Goal: Task Accomplishment & Management: Manage account settings

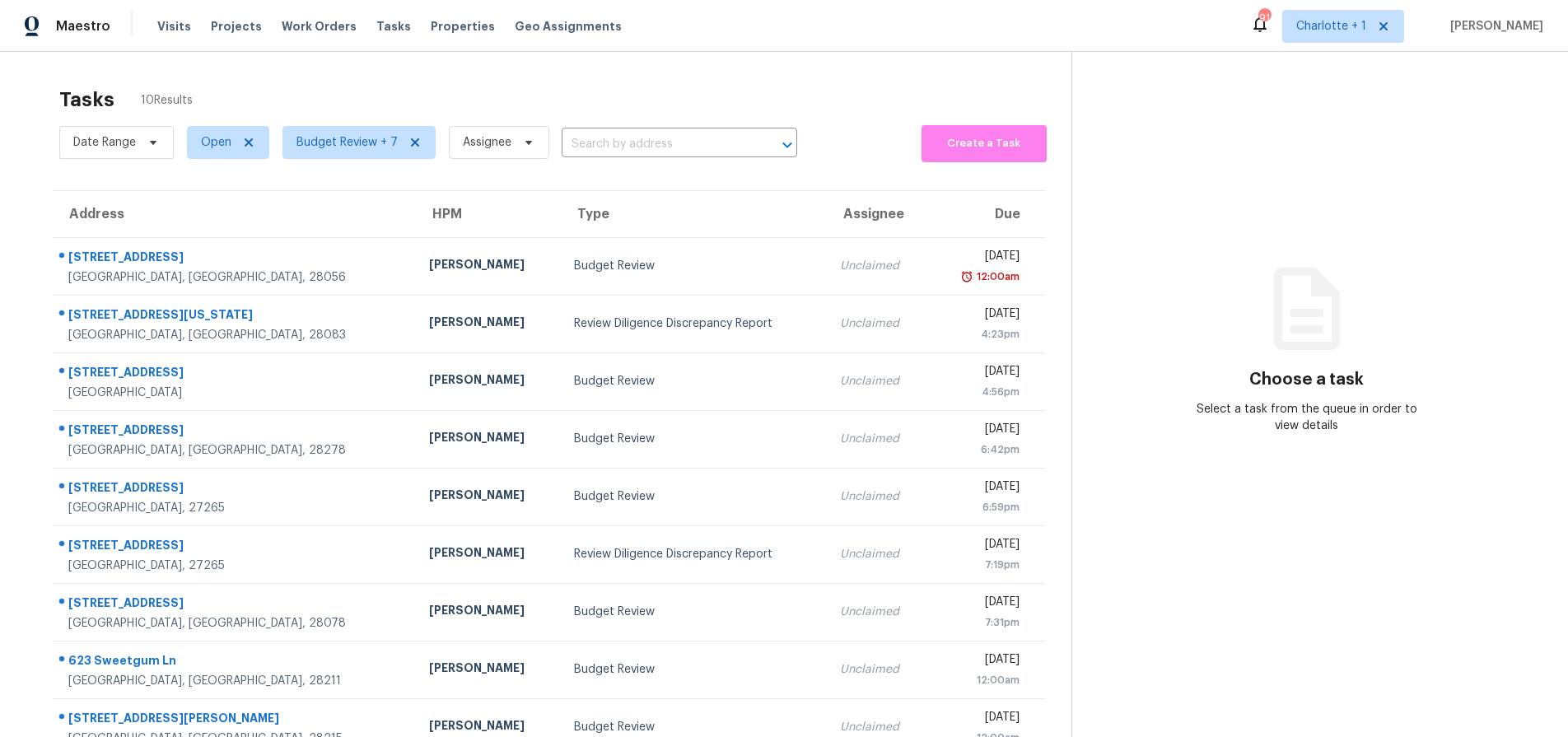
click at [429, 60] on div "Tasks 10 Results Date Range Open Budget Review + 7 Assignee ​ Create a Task Add…" at bounding box center [784, 420] width 1568 height 737
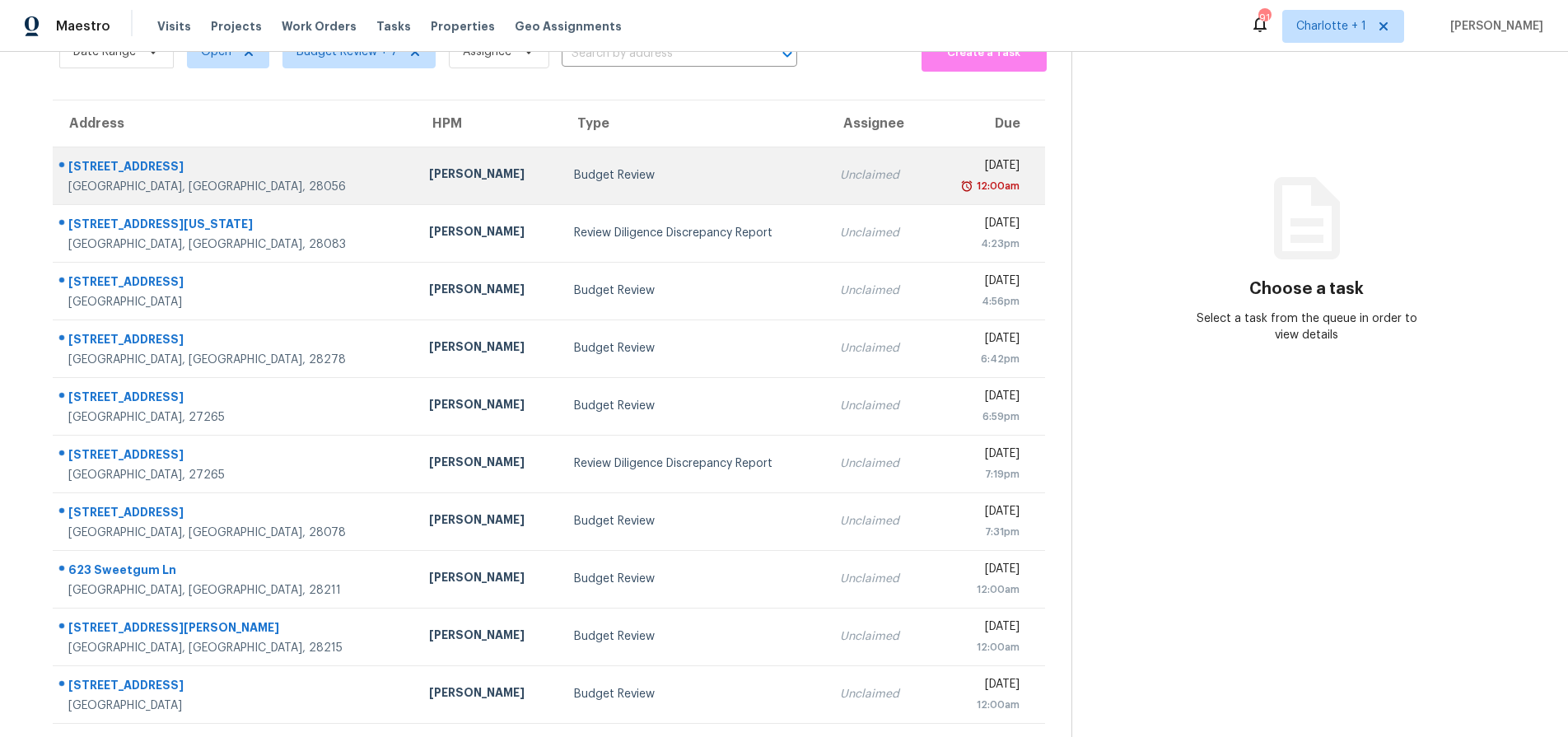
click at [574, 167] on div "Budget Review" at bounding box center [694, 175] width 240 height 16
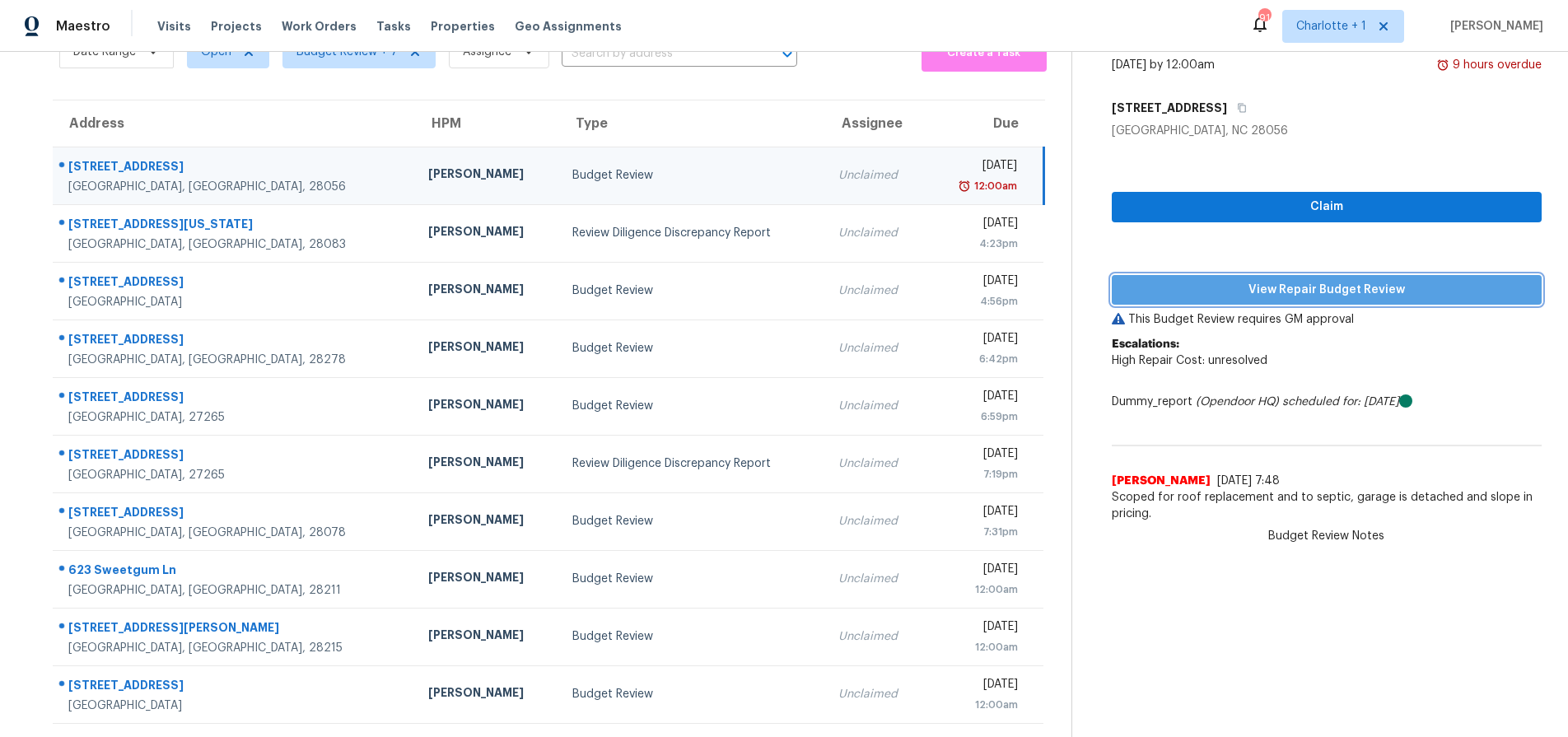
click at [1154, 280] on span "View Repair Budget Review" at bounding box center [1327, 290] width 403 height 20
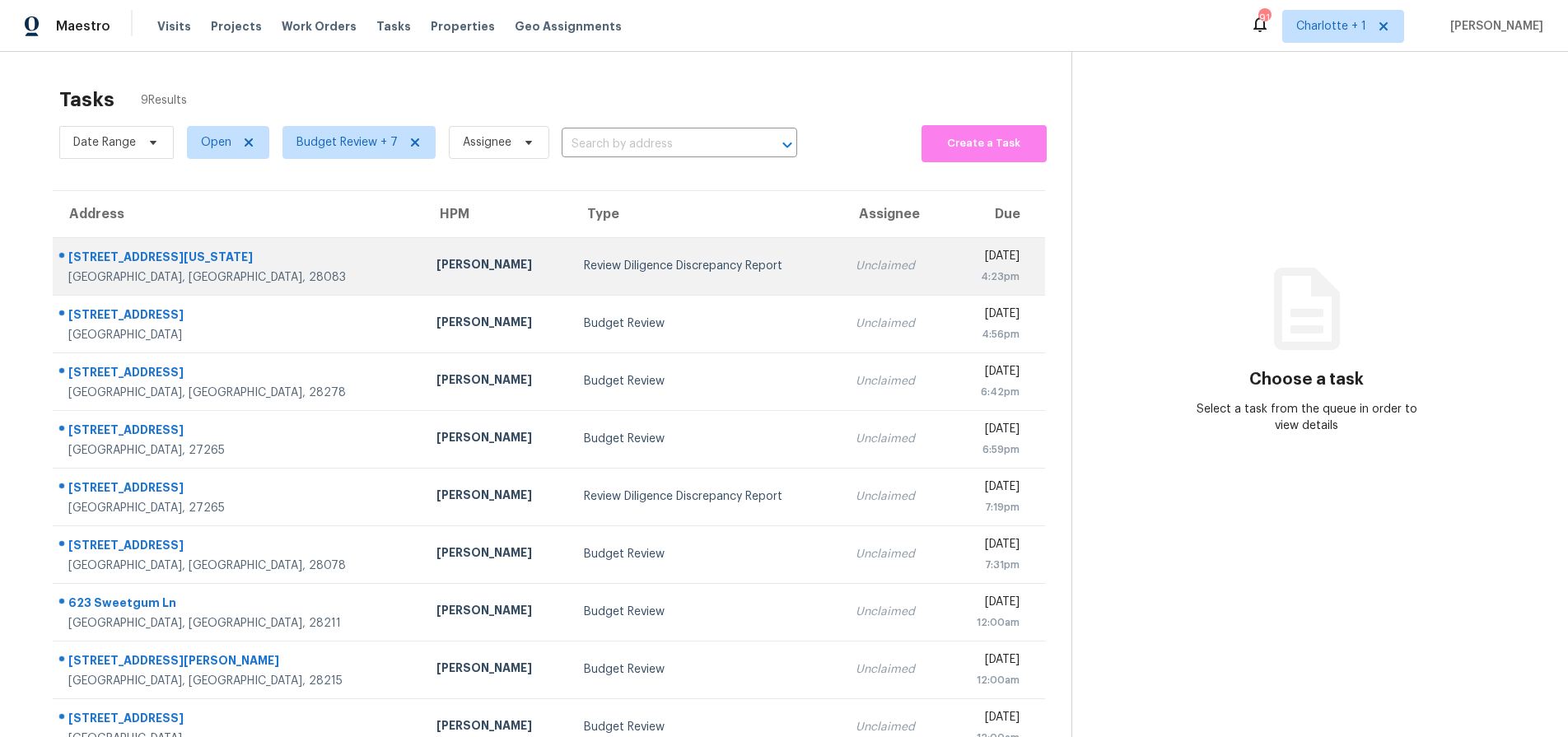
click at [437, 269] on div "Chip Hunter" at bounding box center [497, 266] width 121 height 20
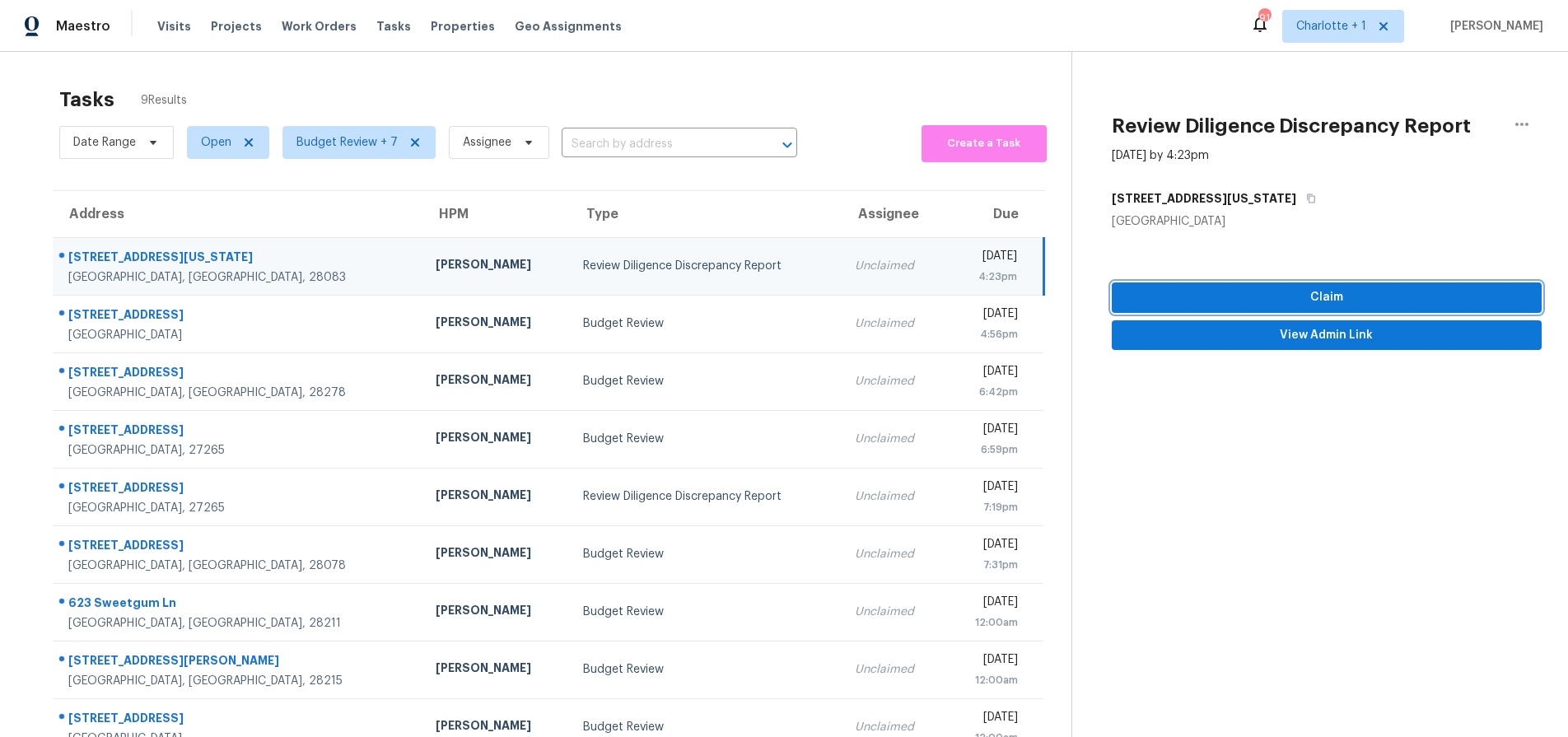
click at [1286, 295] on span "Claim" at bounding box center [1327, 297] width 403 height 20
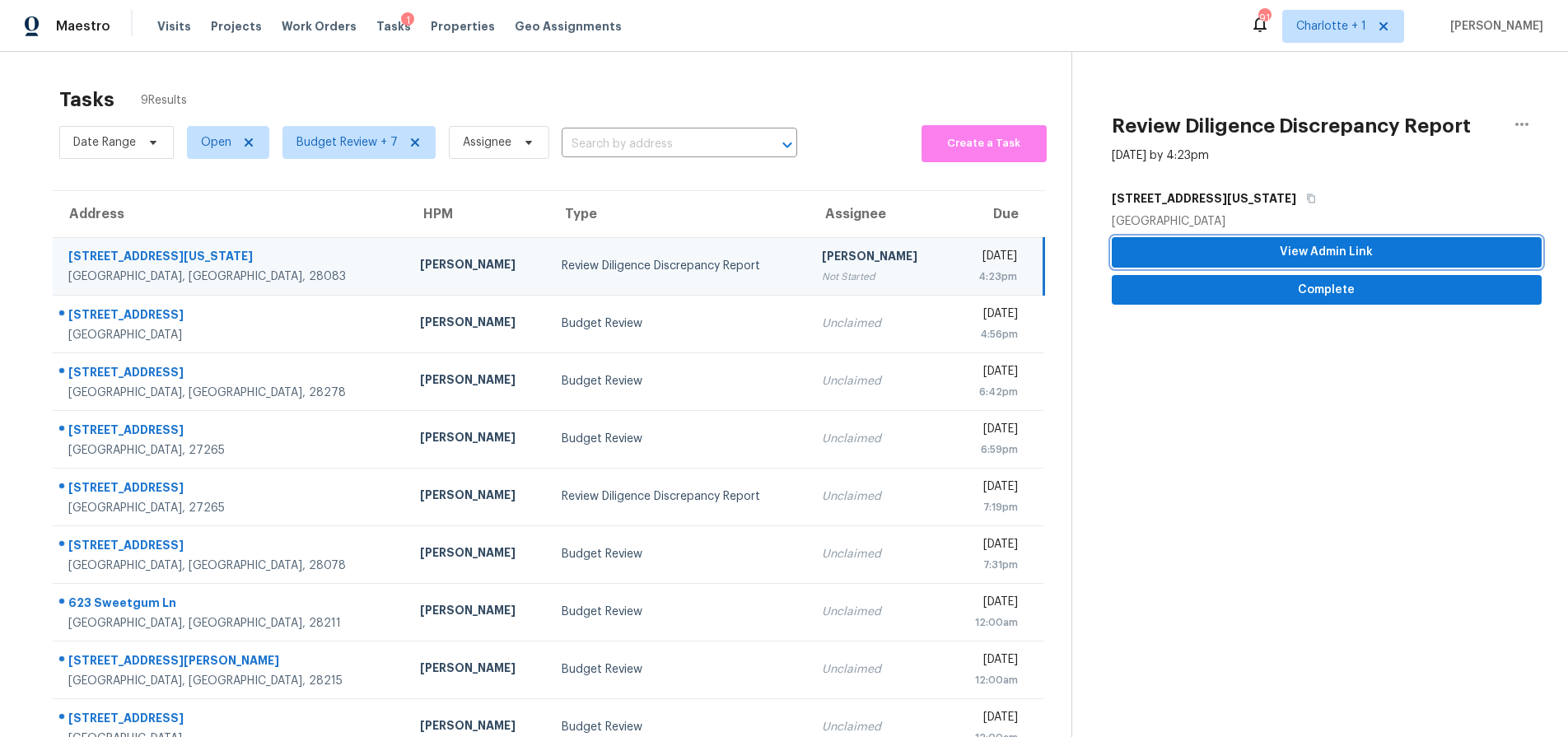
click at [1311, 259] on span "View Admin Link" at bounding box center [1327, 252] width 403 height 20
click at [1304, 281] on span "Complete" at bounding box center [1327, 290] width 403 height 20
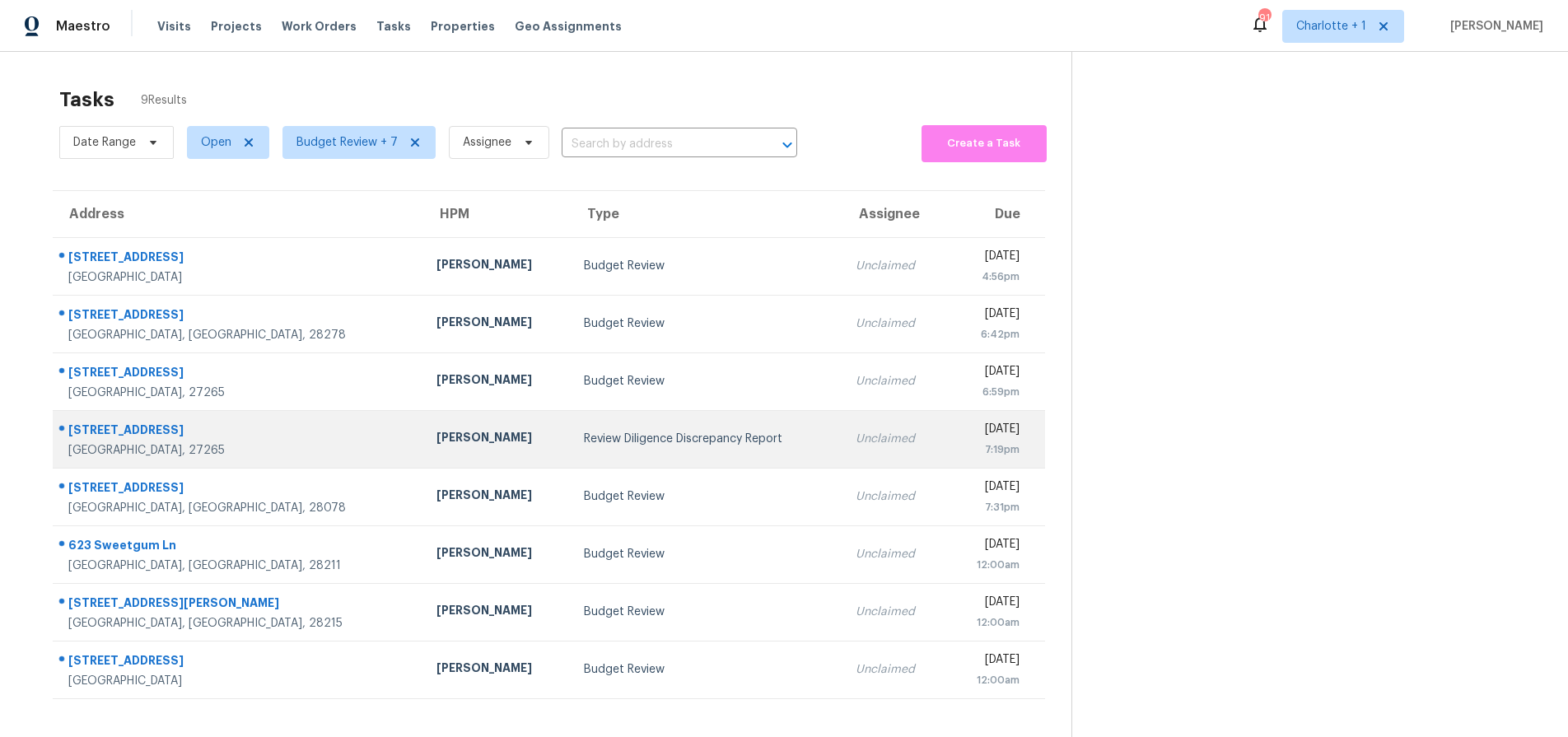
click at [571, 452] on td "Review Diligence Discrepancy Report" at bounding box center [707, 438] width 272 height 57
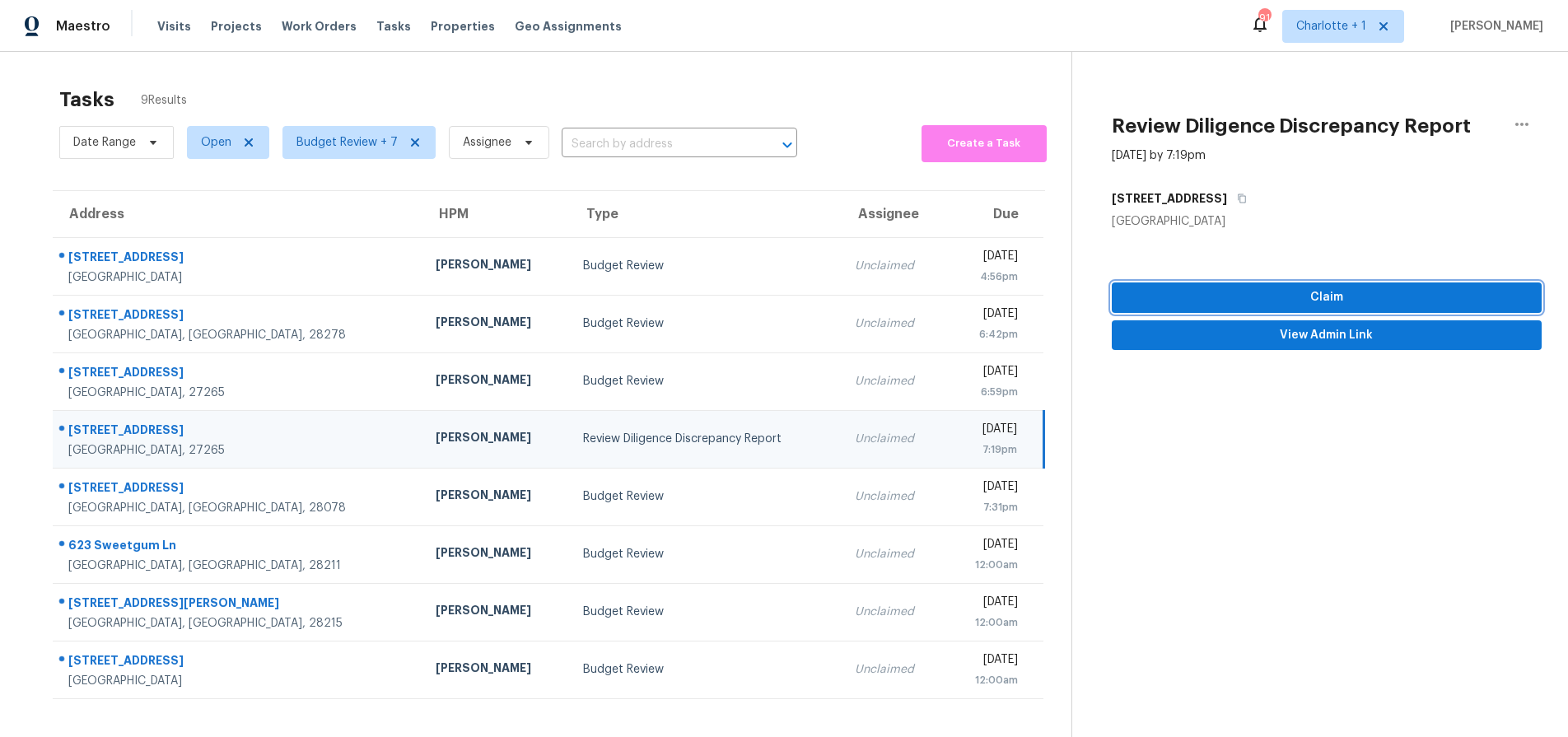
click at [1316, 294] on span "Claim" at bounding box center [1327, 297] width 403 height 20
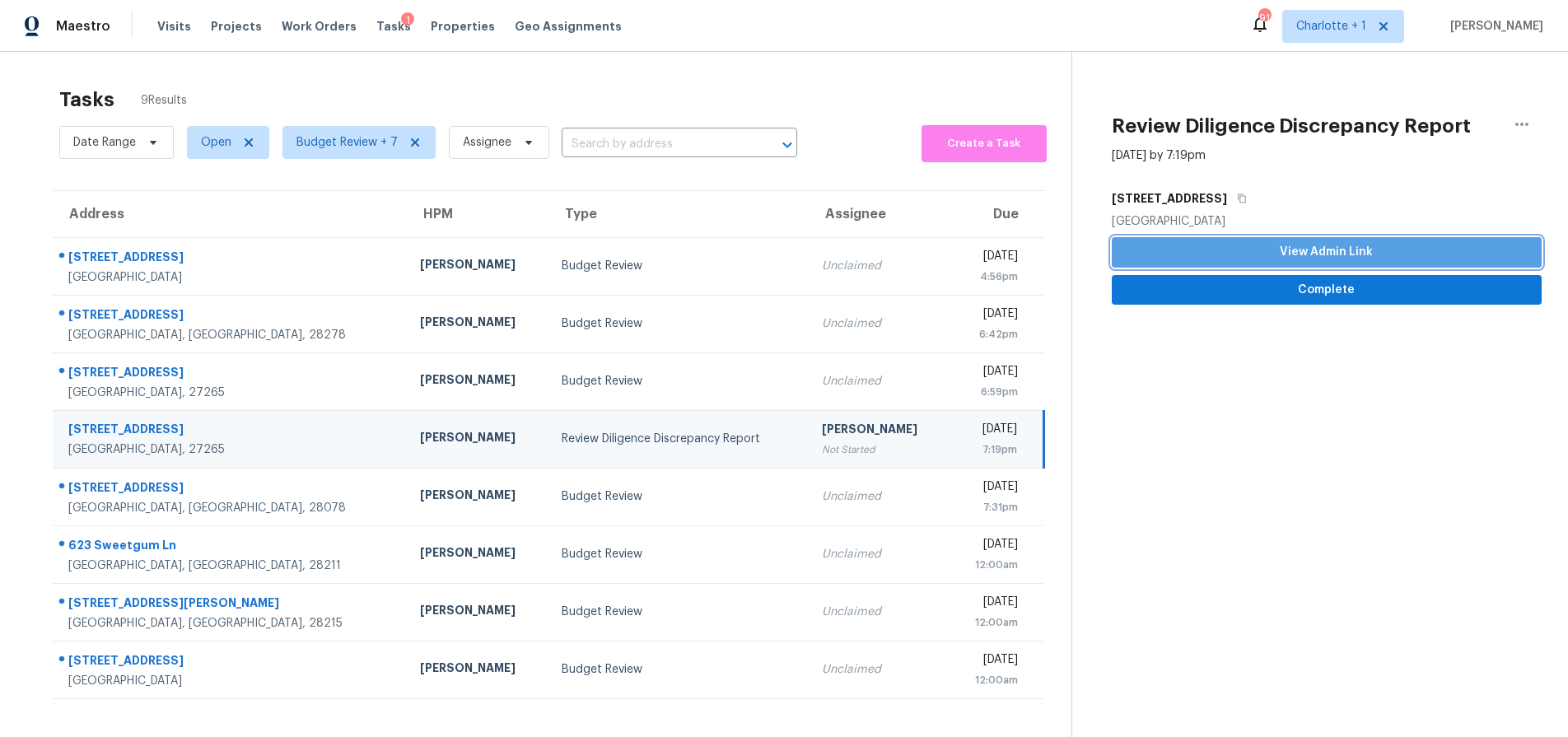
click at [1309, 244] on span "View Admin Link" at bounding box center [1327, 252] width 403 height 20
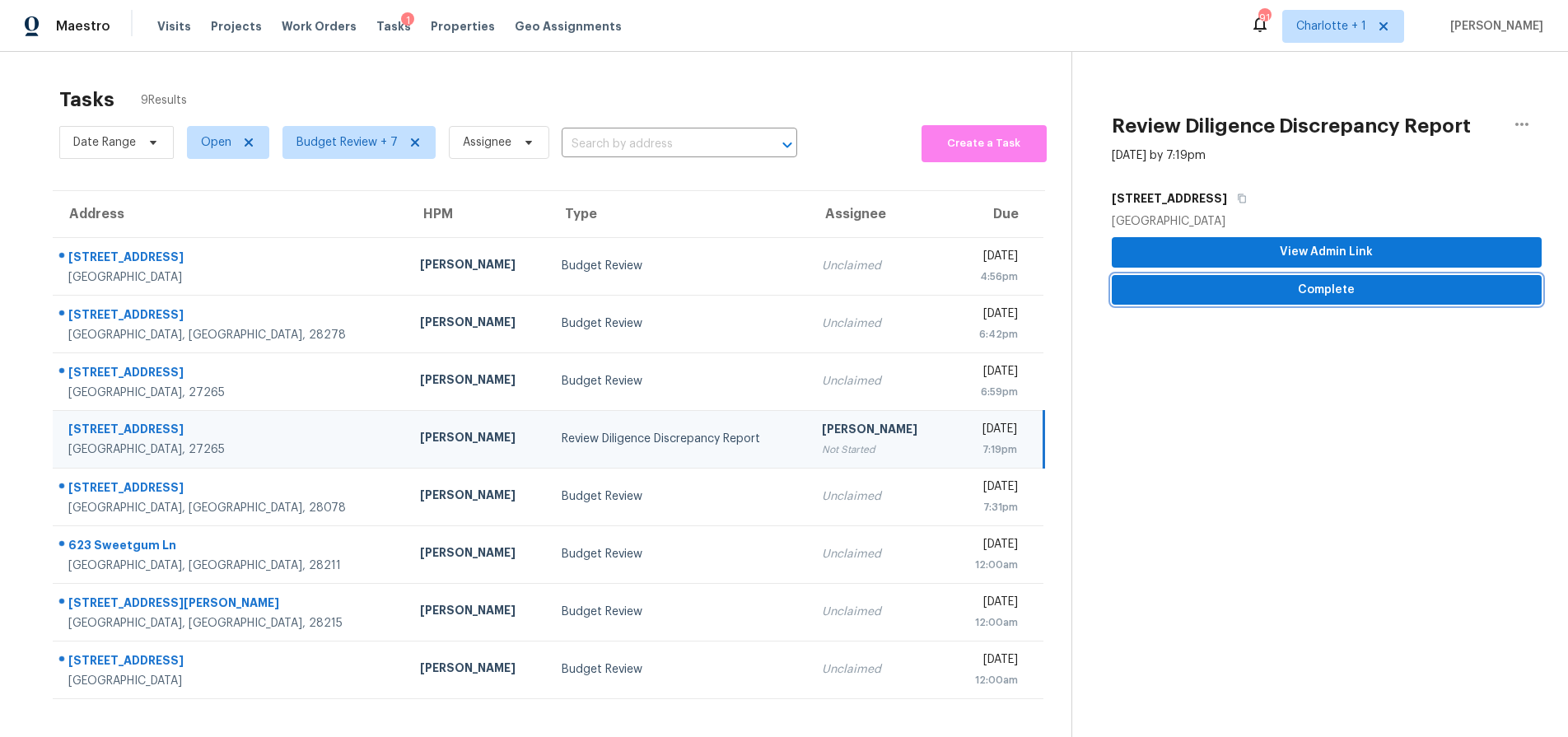
click at [1221, 292] on span "Complete" at bounding box center [1327, 290] width 403 height 20
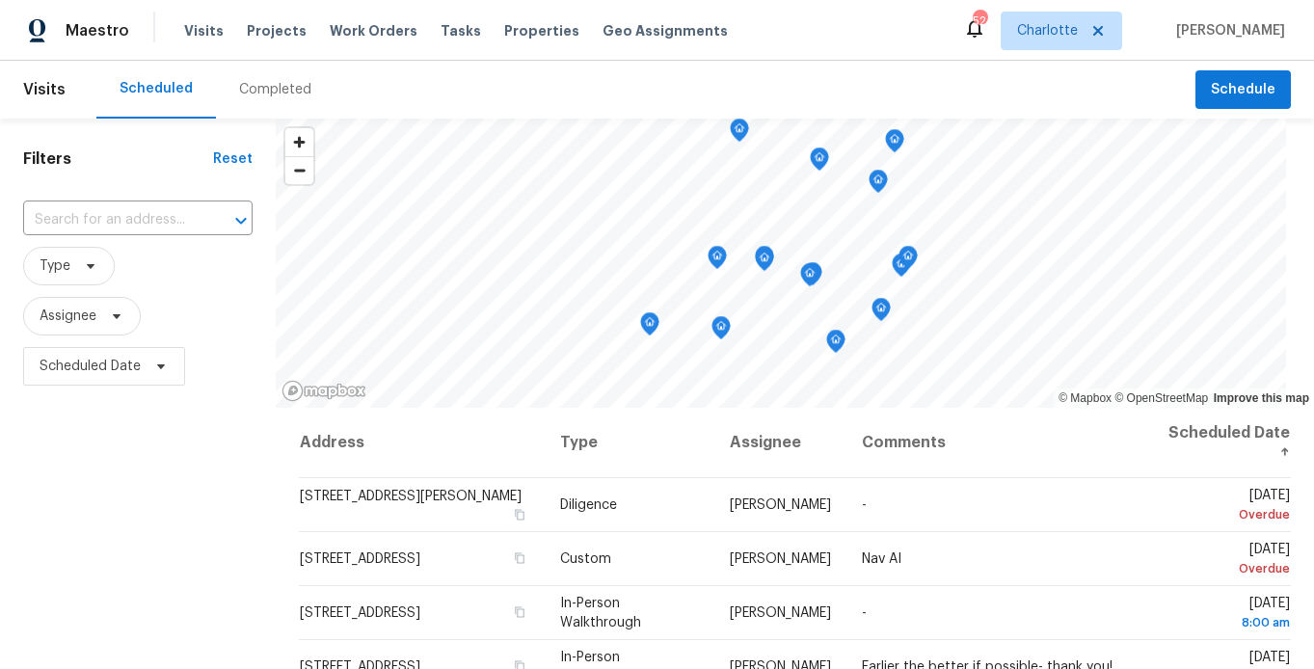
click at [281, 77] on div "Completed" at bounding box center [275, 90] width 119 height 58
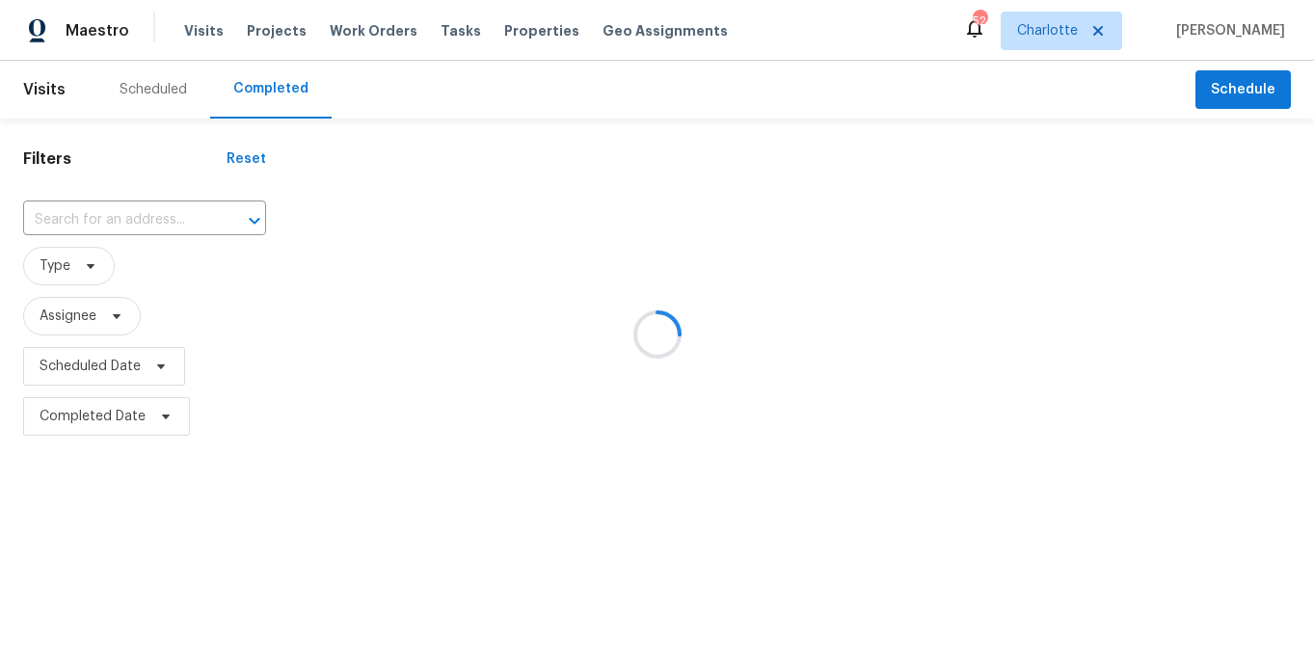
click at [163, 212] on div at bounding box center [657, 334] width 1314 height 669
click at [150, 214] on div at bounding box center [657, 334] width 1314 height 669
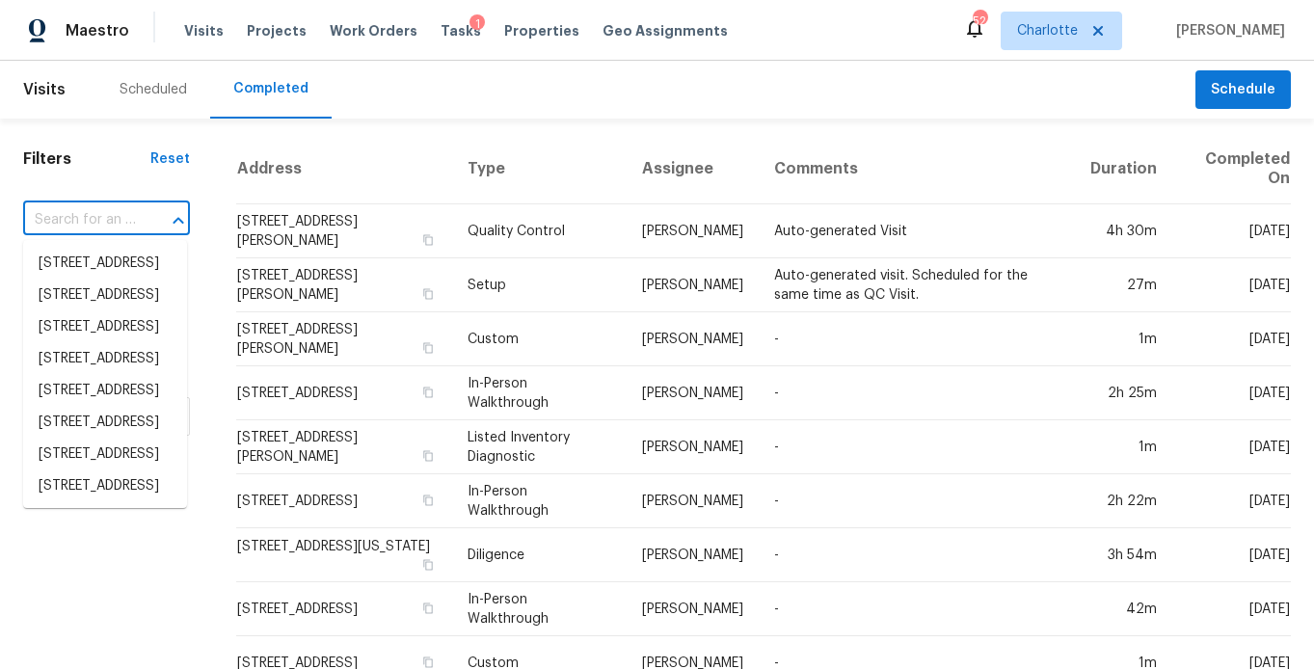
click at [119, 216] on input "text" at bounding box center [79, 220] width 113 height 30
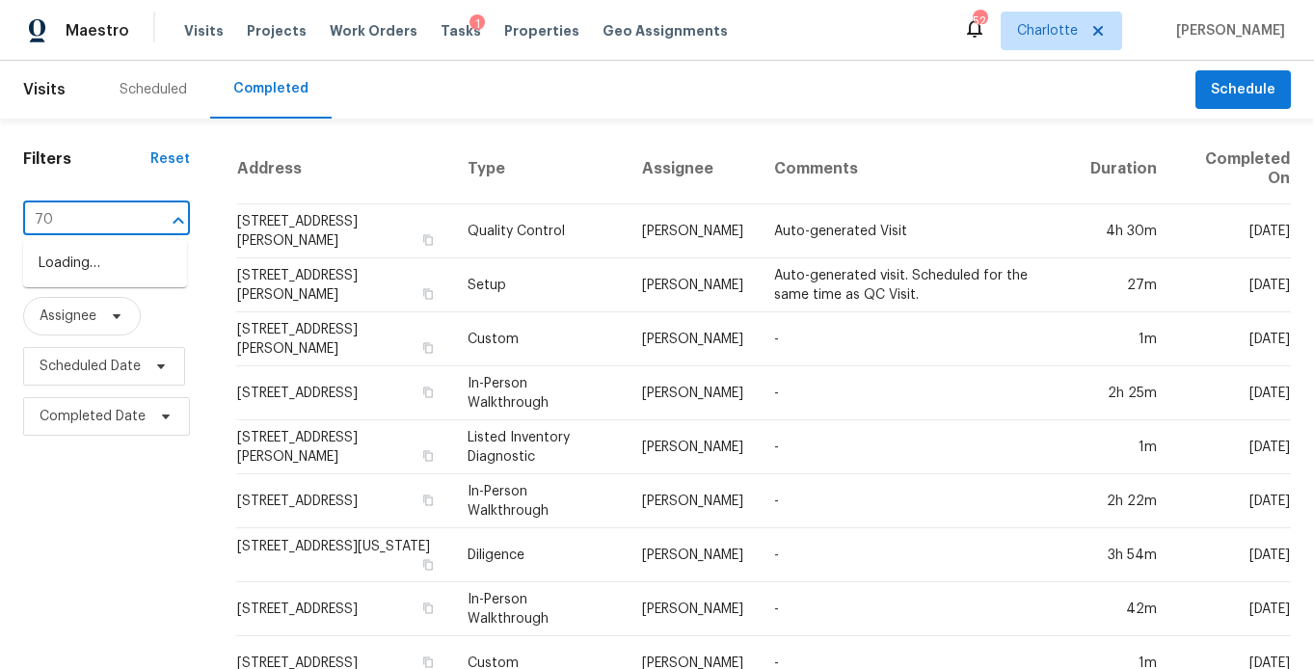
type input "7"
type input "2703 p"
click at [60, 300] on li "2703 Pennsylvania Ave, Kannapolis, NC 28083" at bounding box center [105, 274] width 164 height 52
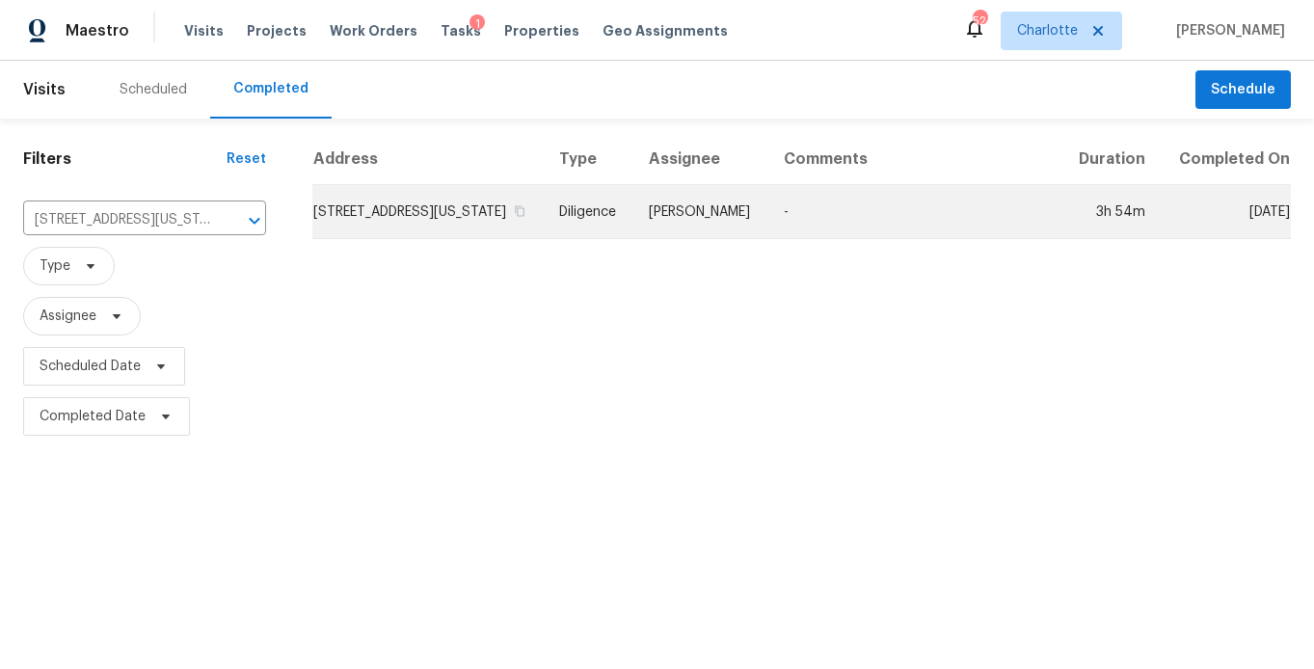
click at [493, 229] on td "2703 Pennsylvania Ave, Kannapolis, NC 28083" at bounding box center [427, 212] width 231 height 54
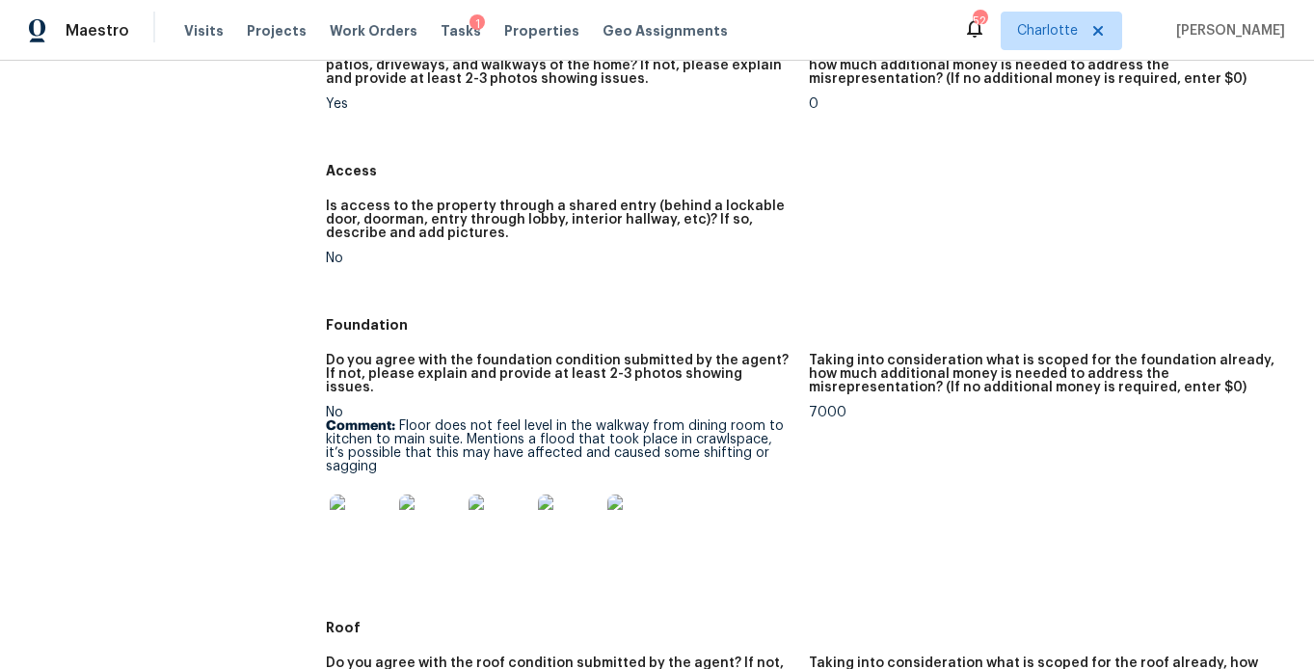
scroll to position [327, 0]
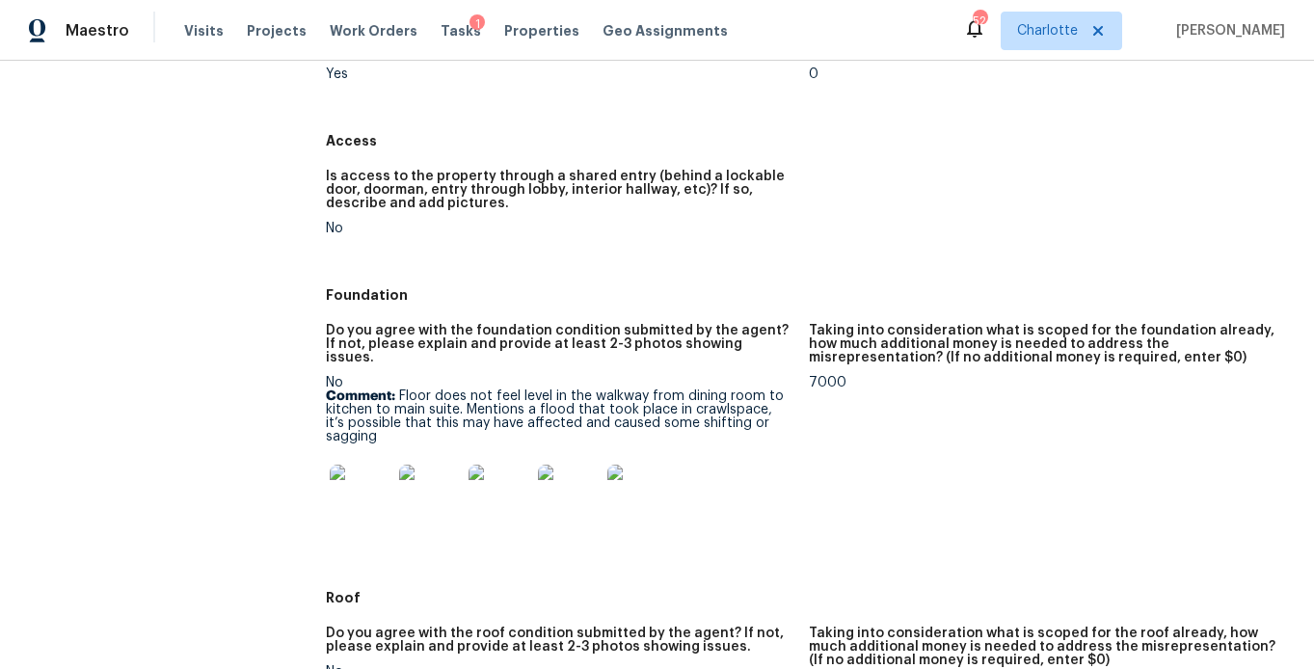
click at [336, 485] on img at bounding box center [361, 496] width 62 height 62
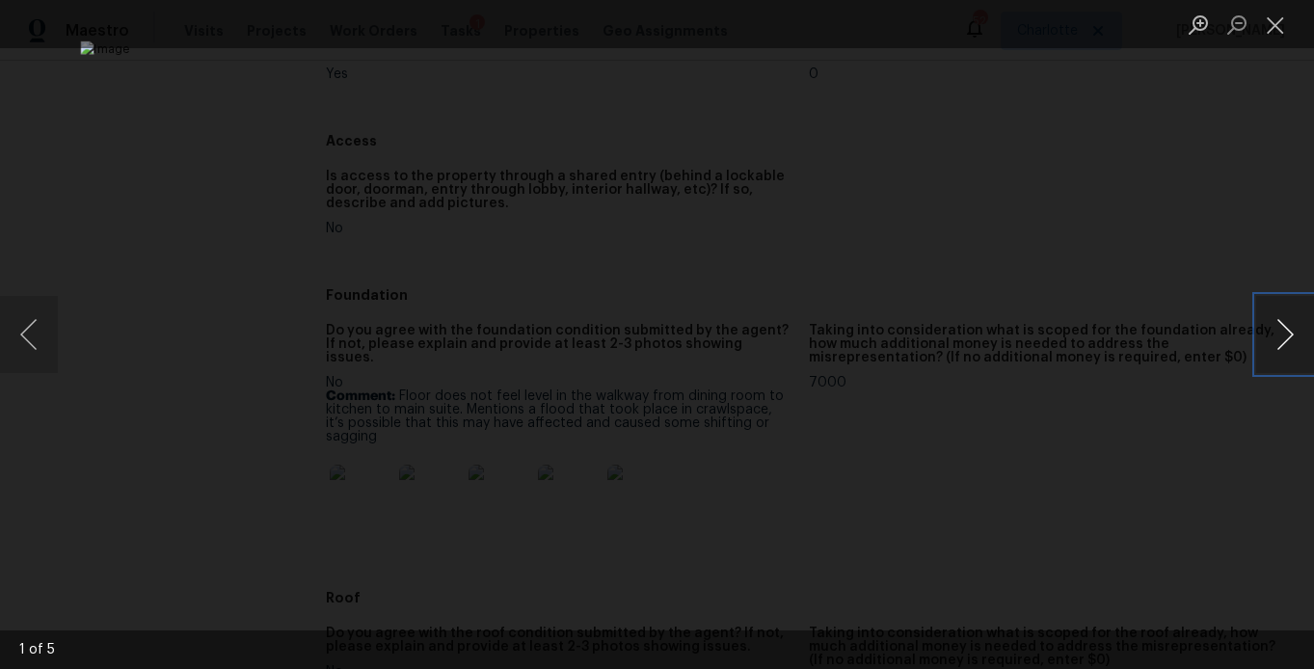
click at [1279, 347] on button "Next image" at bounding box center [1285, 334] width 58 height 77
click at [1279, 348] on button "Next image" at bounding box center [1285, 334] width 58 height 77
click at [1279, 349] on button "Next image" at bounding box center [1285, 334] width 58 height 77
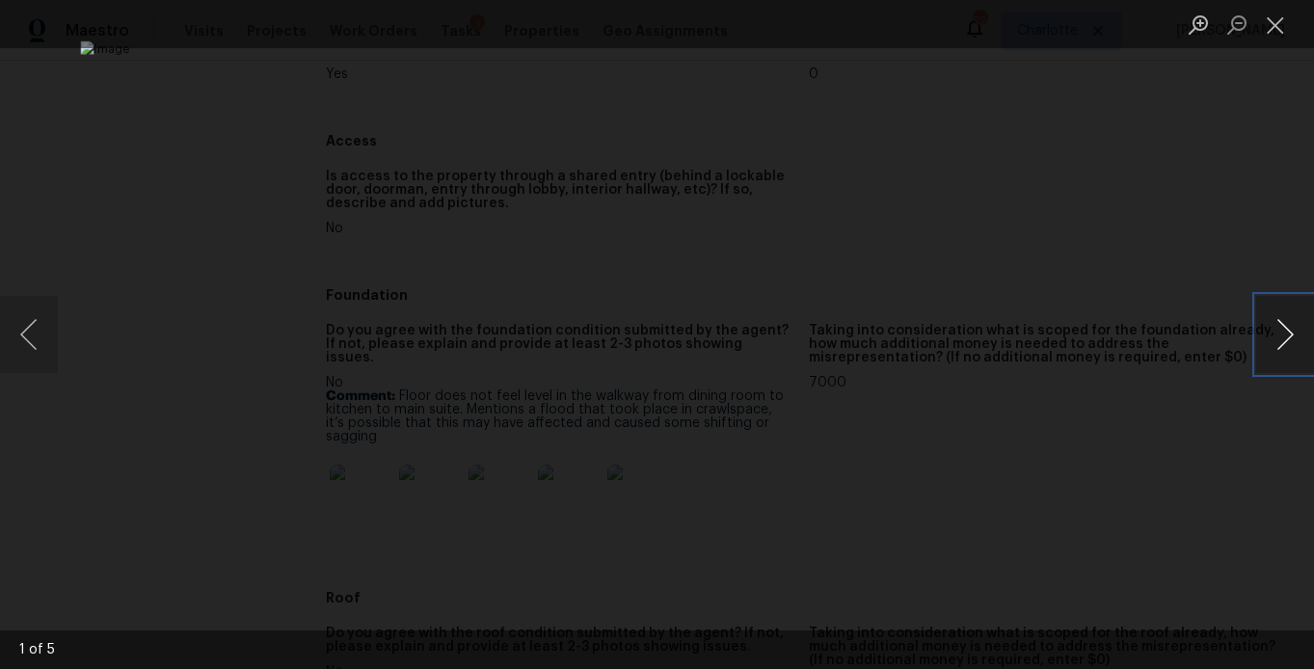
click at [1279, 349] on button "Next image" at bounding box center [1285, 334] width 58 height 77
click at [1279, 350] on button "Next image" at bounding box center [1285, 334] width 58 height 77
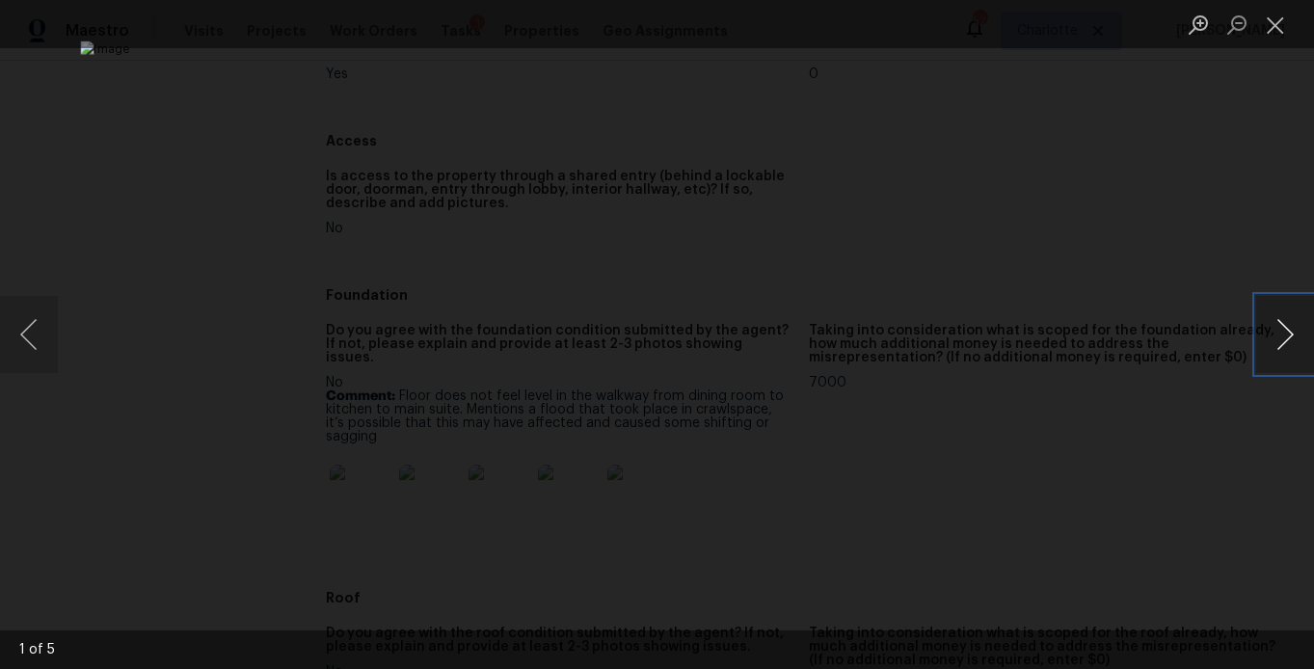
click at [1279, 350] on button "Next image" at bounding box center [1285, 334] width 58 height 77
click at [1209, 187] on div "Lightbox" at bounding box center [657, 334] width 1314 height 669
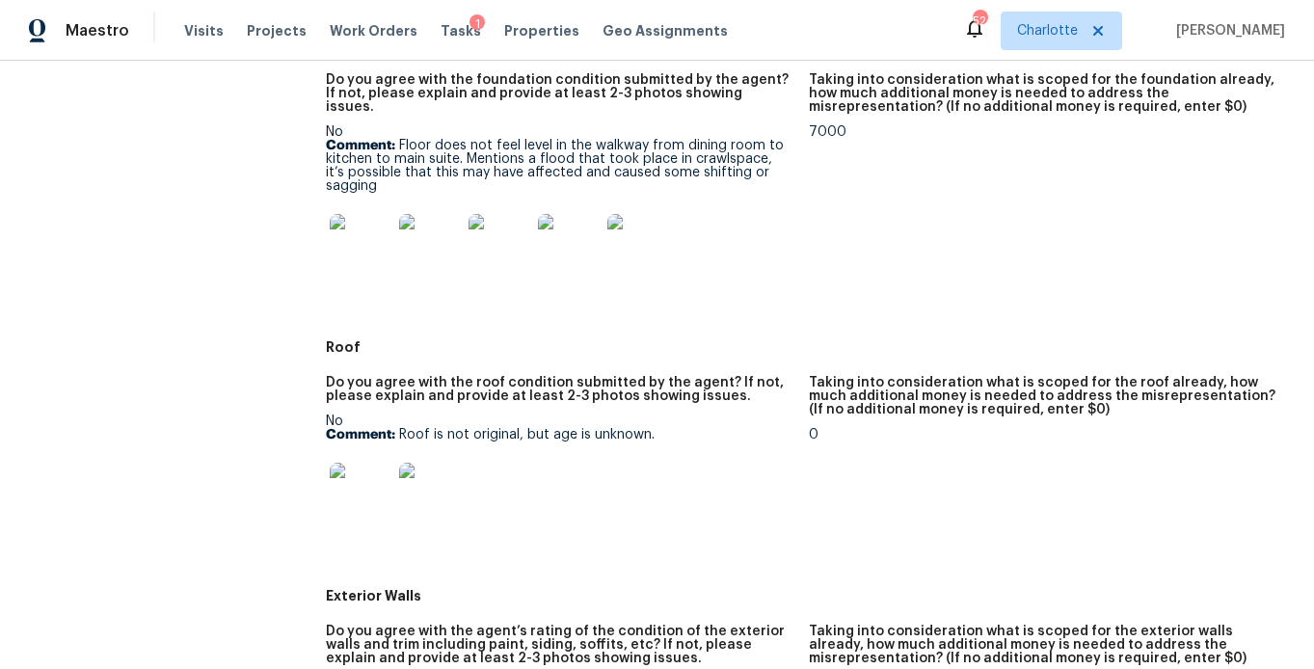
scroll to position [581, 0]
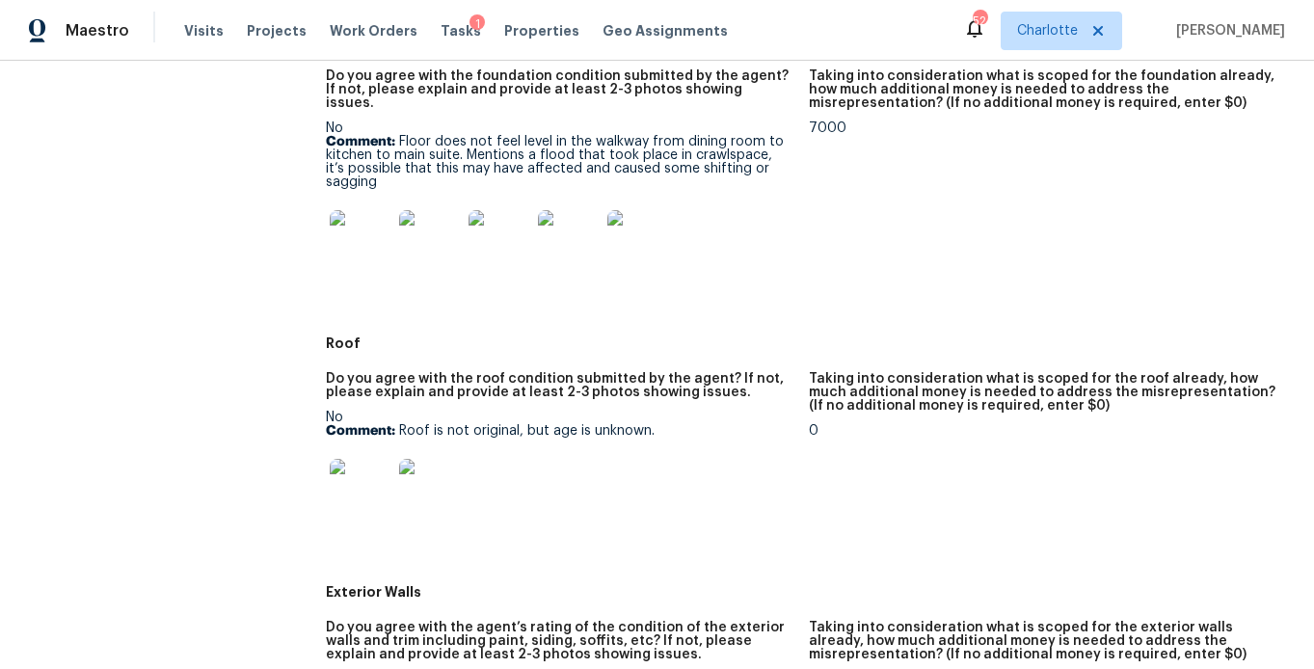
click at [356, 477] on img at bounding box center [361, 490] width 62 height 62
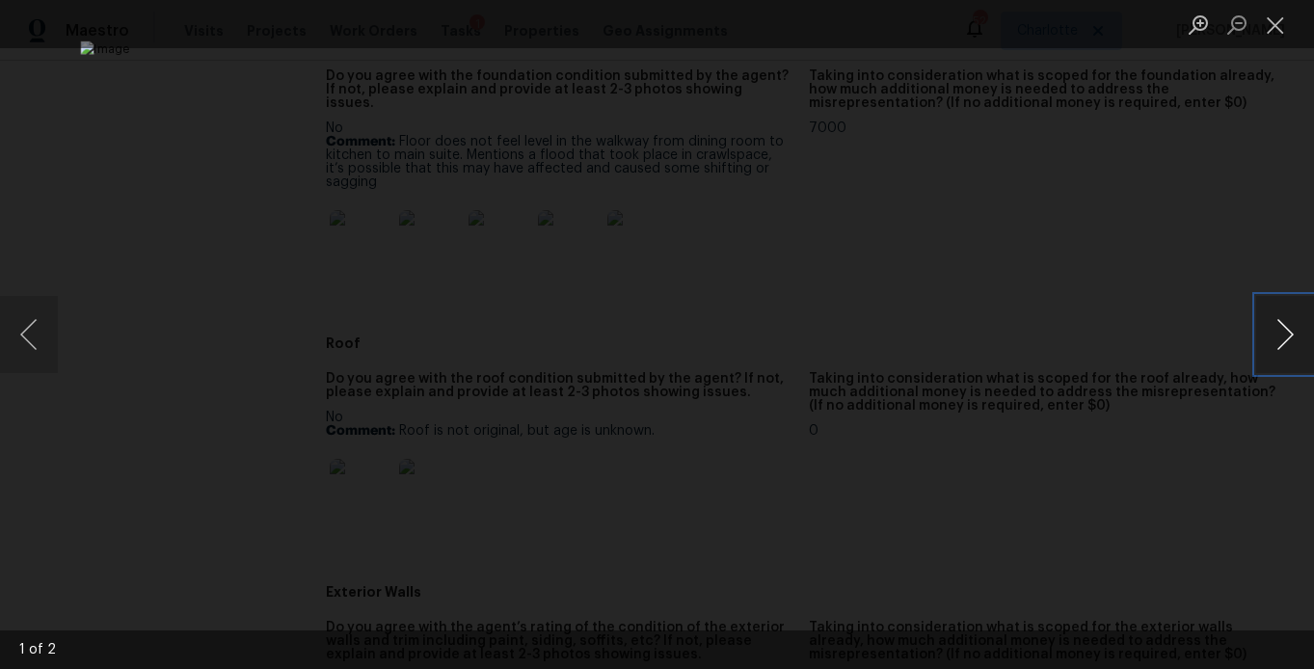
click at [1282, 334] on button "Next image" at bounding box center [1285, 334] width 58 height 77
click at [1182, 135] on div "Lightbox" at bounding box center [657, 334] width 1314 height 669
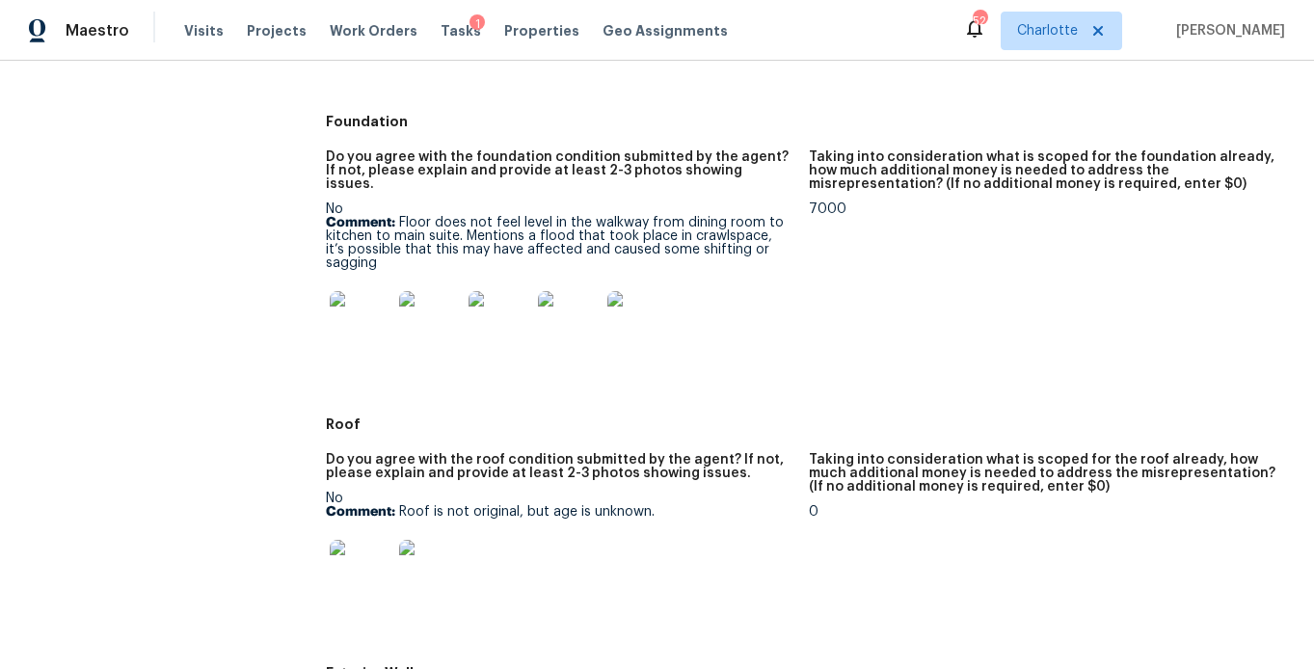
scroll to position [369, 0]
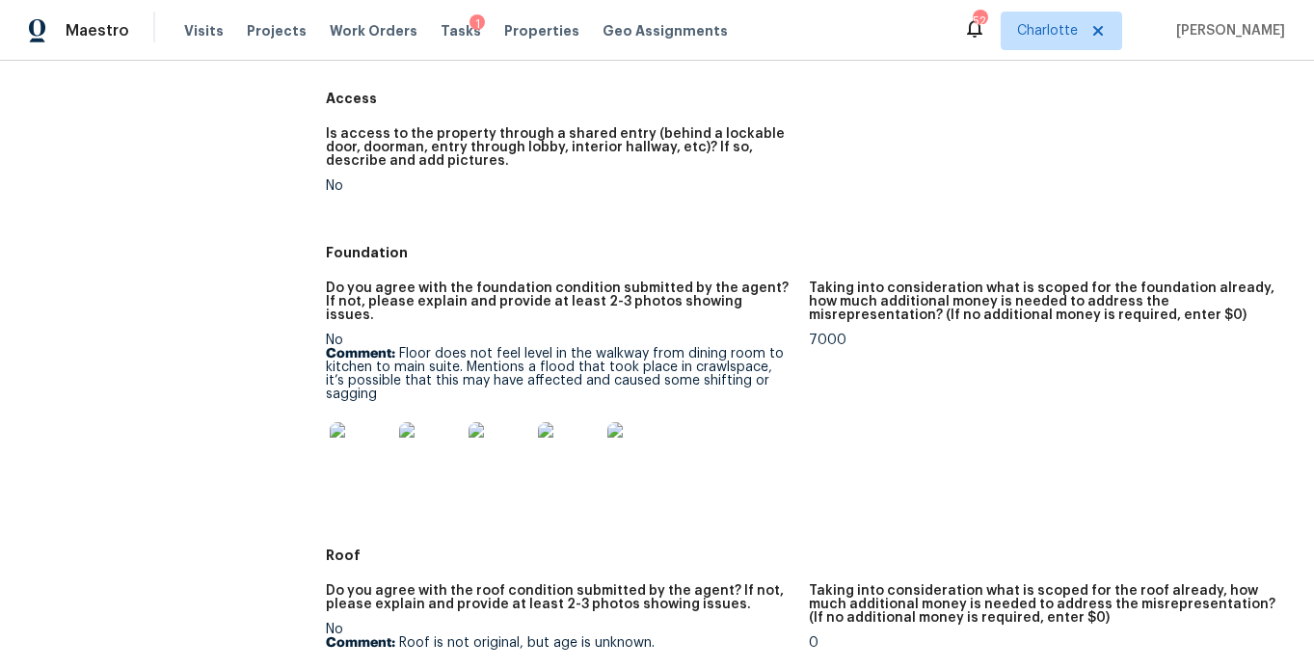
drag, startPoint x: 439, startPoint y: 325, endPoint x: 421, endPoint y: 339, distance: 22.6
click at [439, 333] on div "No Comment: Floor does not feel level in the walkway from dining room to kitche…" at bounding box center [559, 414] width 467 height 162
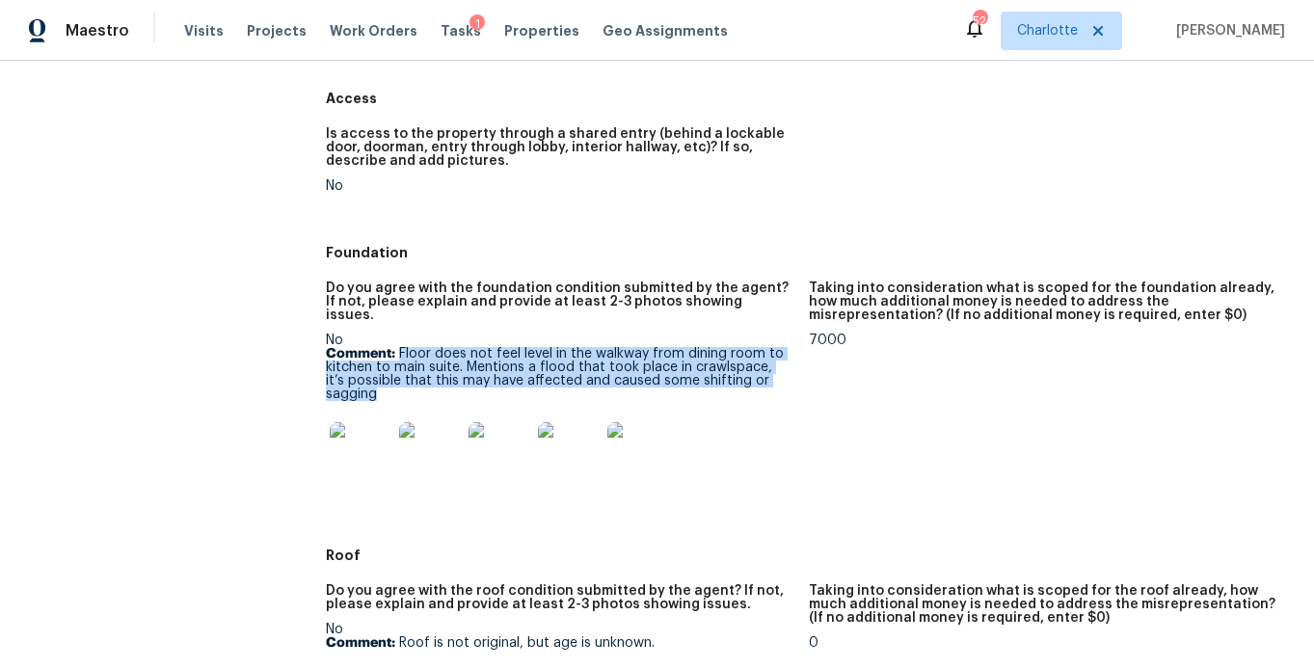
drag, startPoint x: 512, startPoint y: 352, endPoint x: 678, endPoint y: 375, distance: 167.4
click at [678, 375] on p "Comment: Floor does not feel level in the walkway from dining room to kitchen t…" at bounding box center [559, 374] width 467 height 54
copy p "Floor does not feel level in the walkway from dining room to kitchen to main su…"
click at [350, 457] on img at bounding box center [361, 453] width 62 height 62
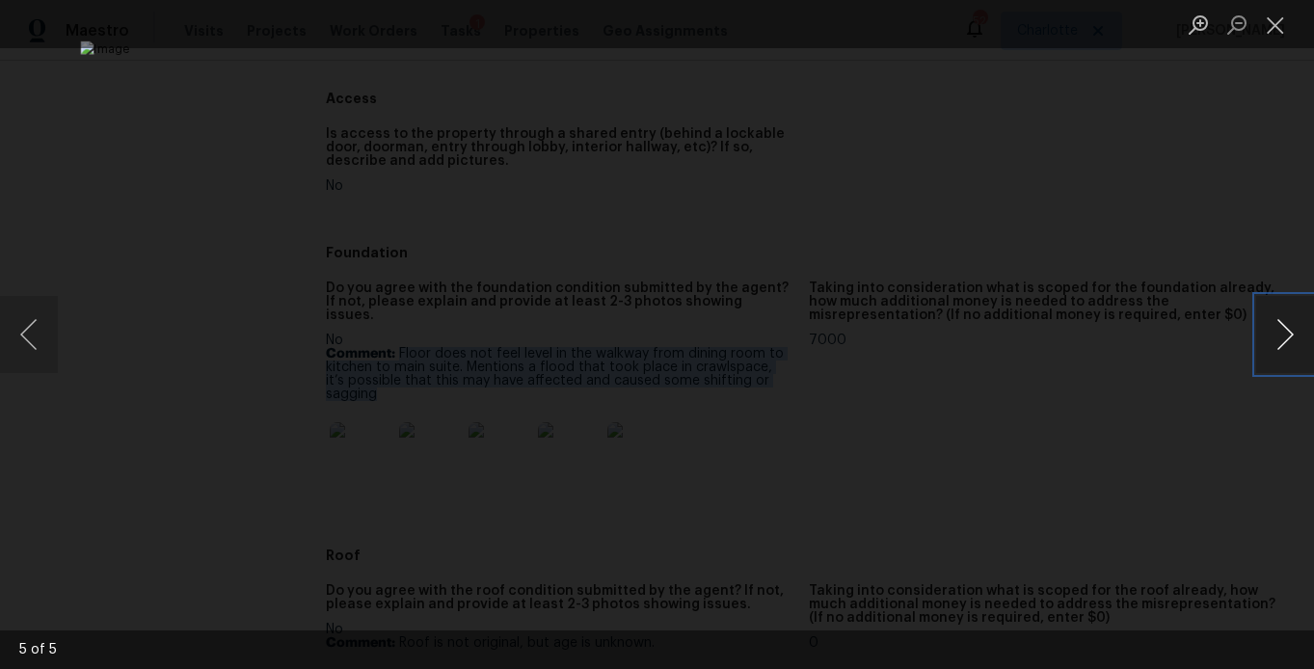
click at [1271, 353] on button "Next image" at bounding box center [1285, 334] width 58 height 77
click at [1291, 344] on button "Next image" at bounding box center [1285, 334] width 58 height 77
click at [1294, 331] on button "Next image" at bounding box center [1285, 334] width 58 height 77
click at [1300, 349] on button "Next image" at bounding box center [1285, 334] width 58 height 77
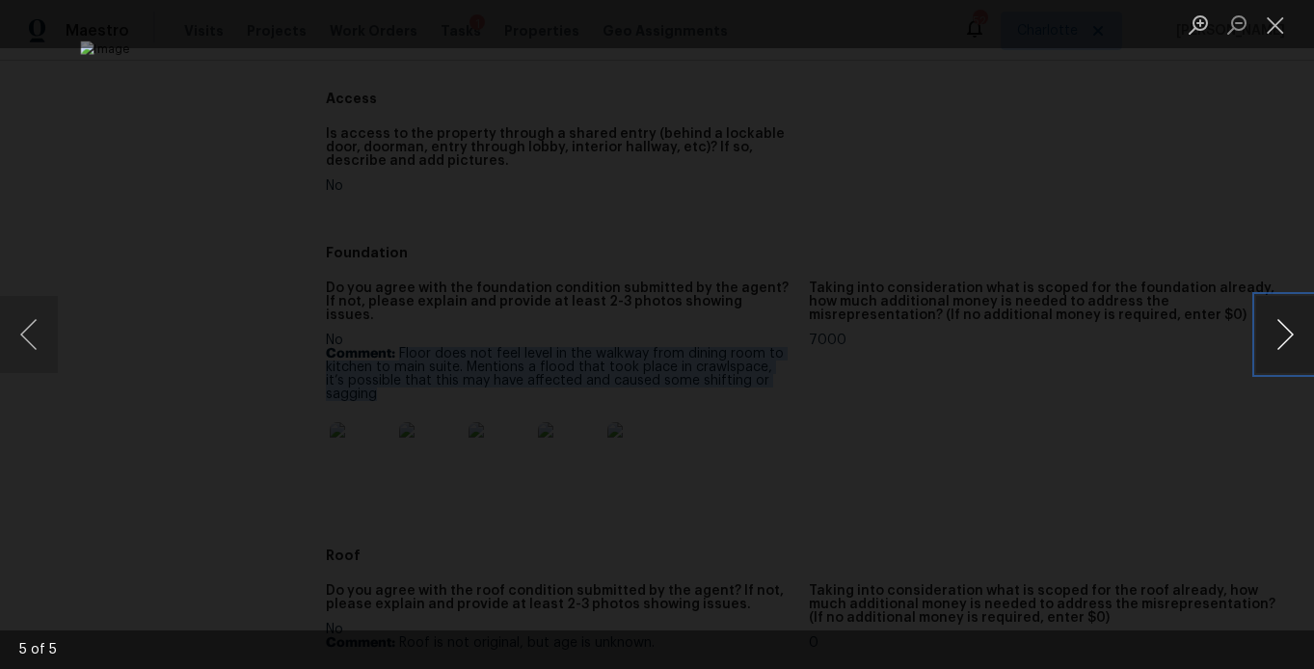
click at [1283, 343] on button "Next image" at bounding box center [1285, 334] width 58 height 77
click at [1240, 168] on div "Lightbox" at bounding box center [657, 334] width 1314 height 669
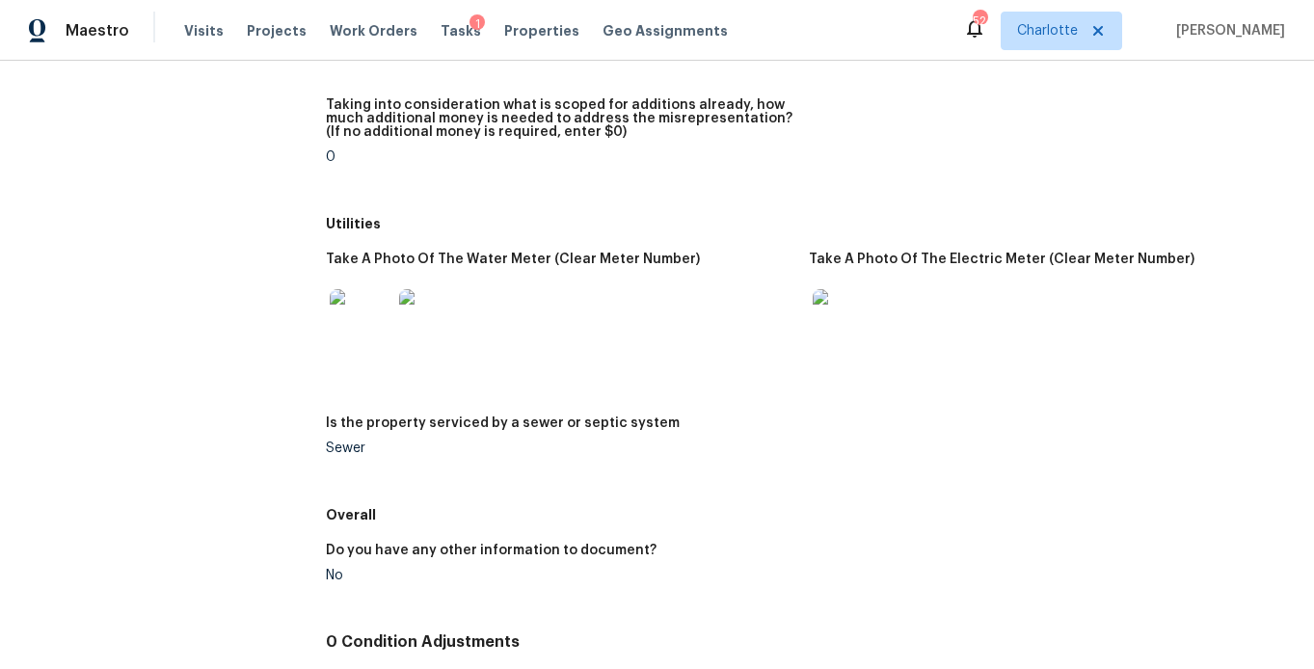
scroll to position [2839, 0]
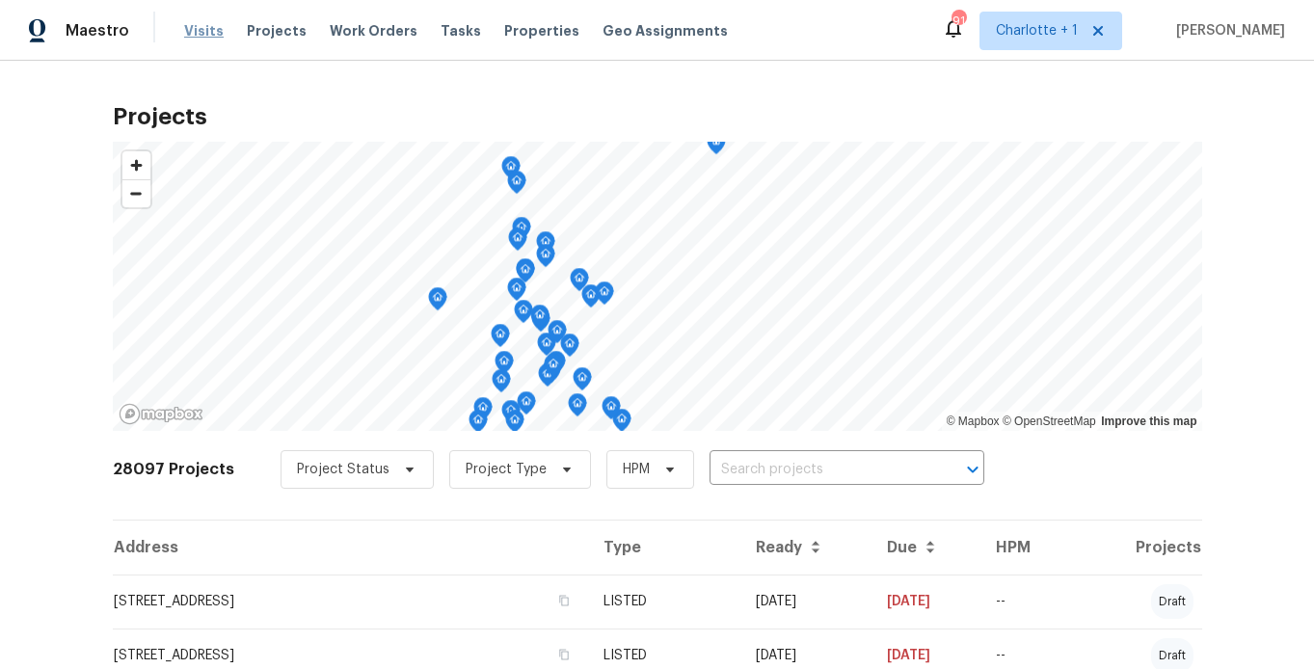
click at [211, 34] on span "Visits" at bounding box center [204, 30] width 40 height 19
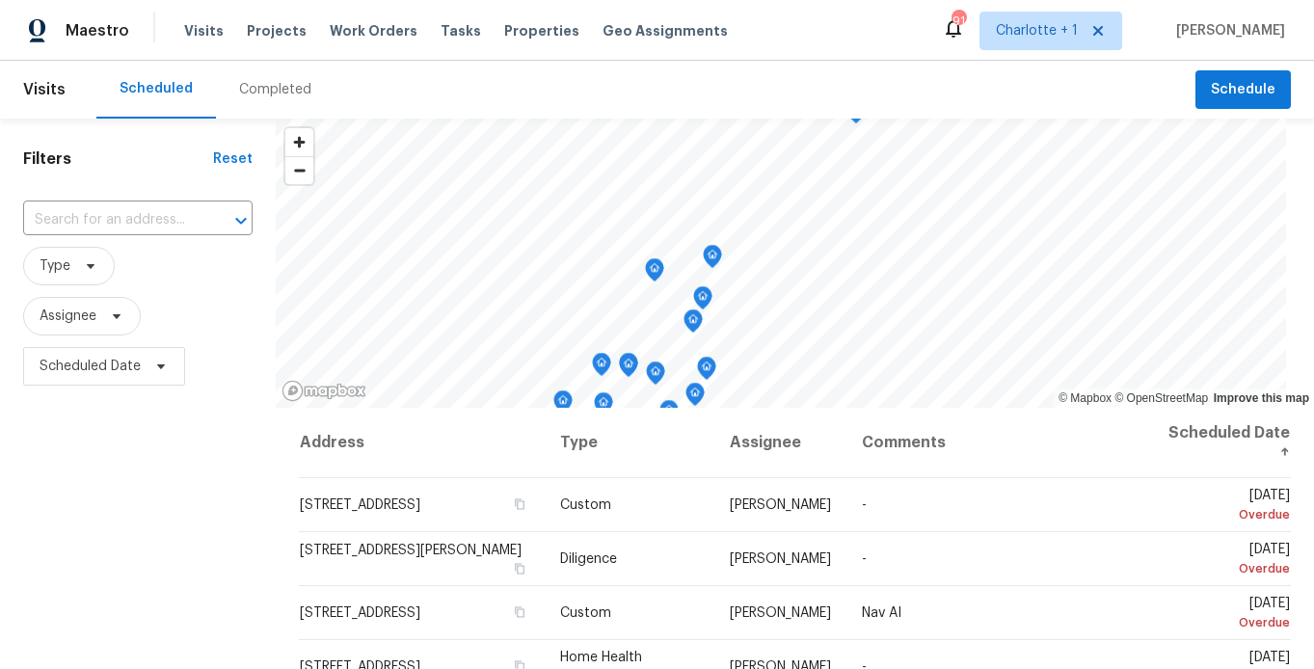
click at [271, 83] on div "Completed" at bounding box center [275, 89] width 72 height 19
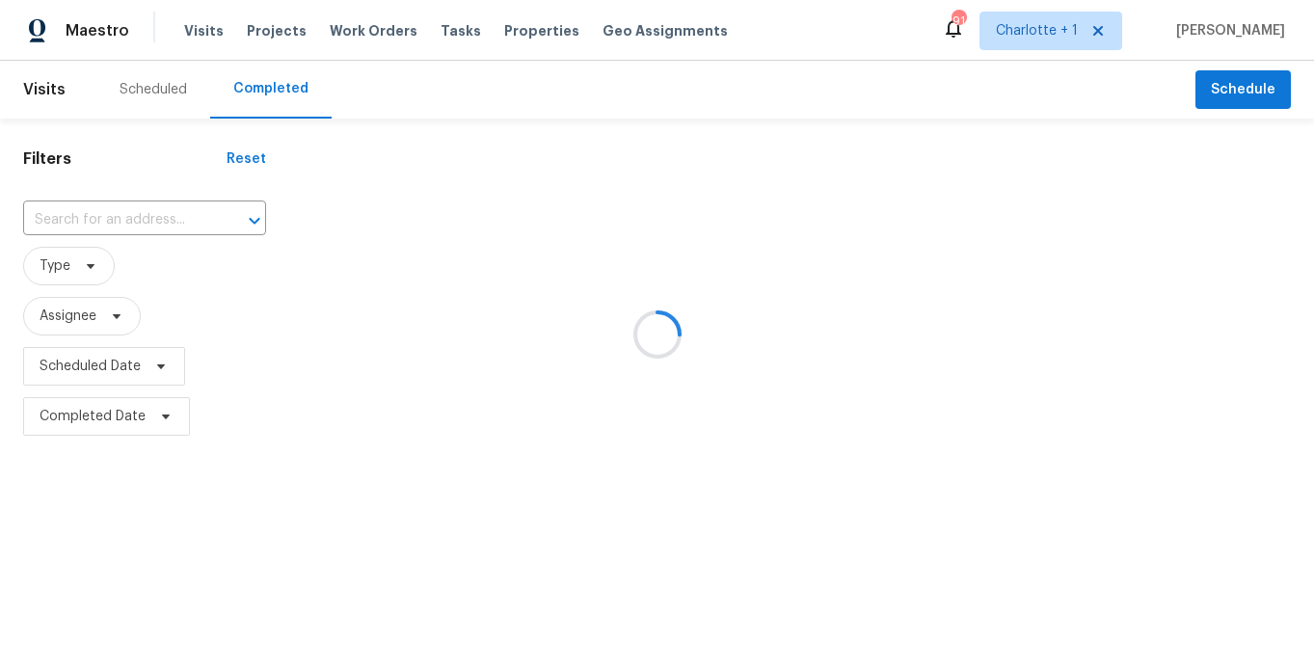
click at [1073, 29] on div at bounding box center [657, 334] width 1314 height 669
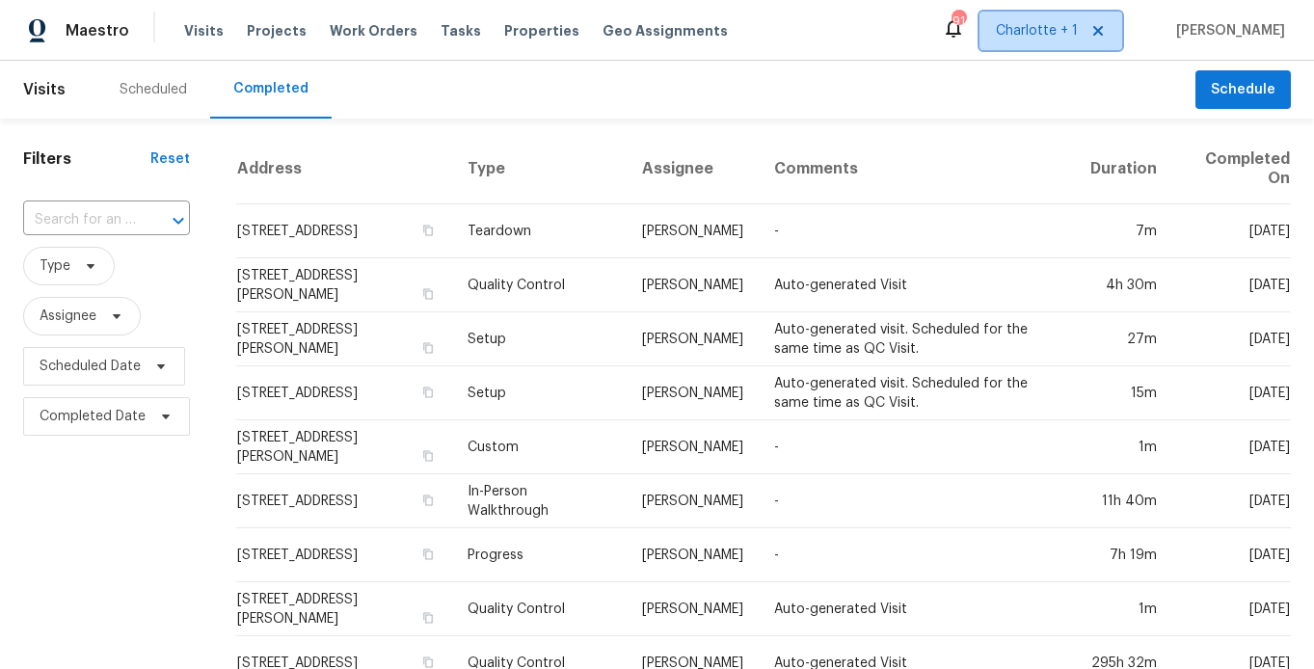
click at [1073, 29] on span "Charlotte + 1" at bounding box center [1037, 30] width 82 height 19
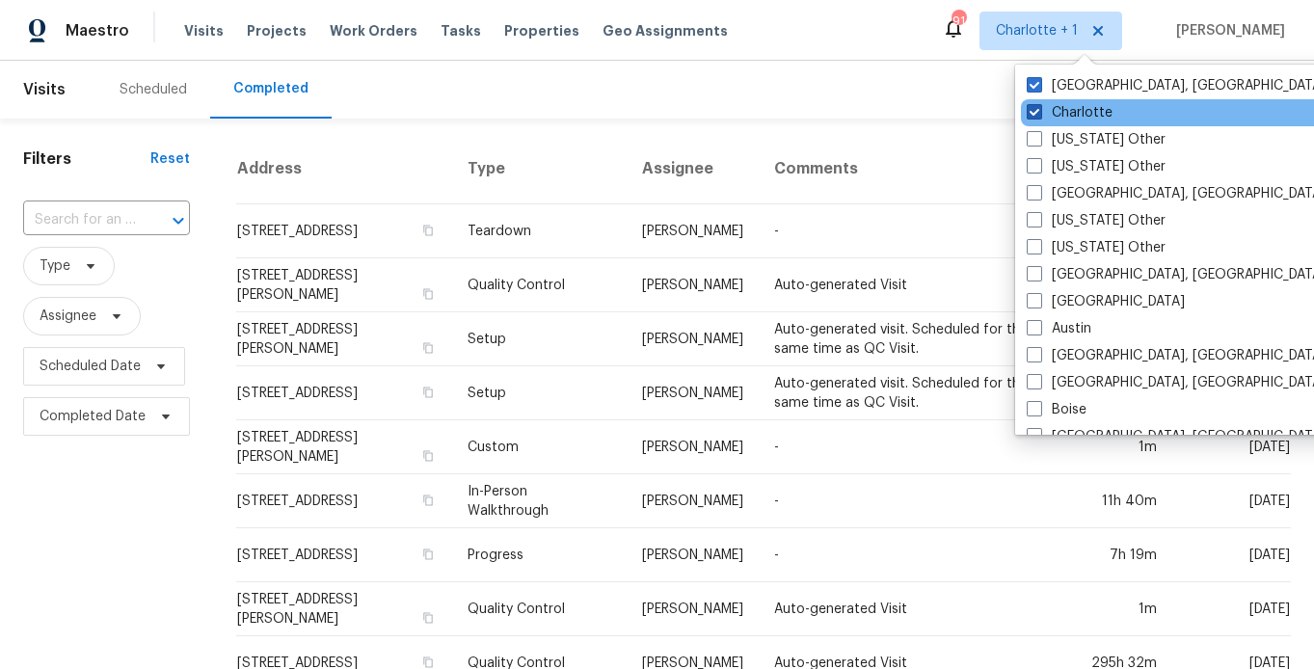
click at [1031, 104] on span at bounding box center [1034, 111] width 15 height 15
click at [1031, 104] on input "Charlotte" at bounding box center [1033, 109] width 13 height 13
checkbox input "false"
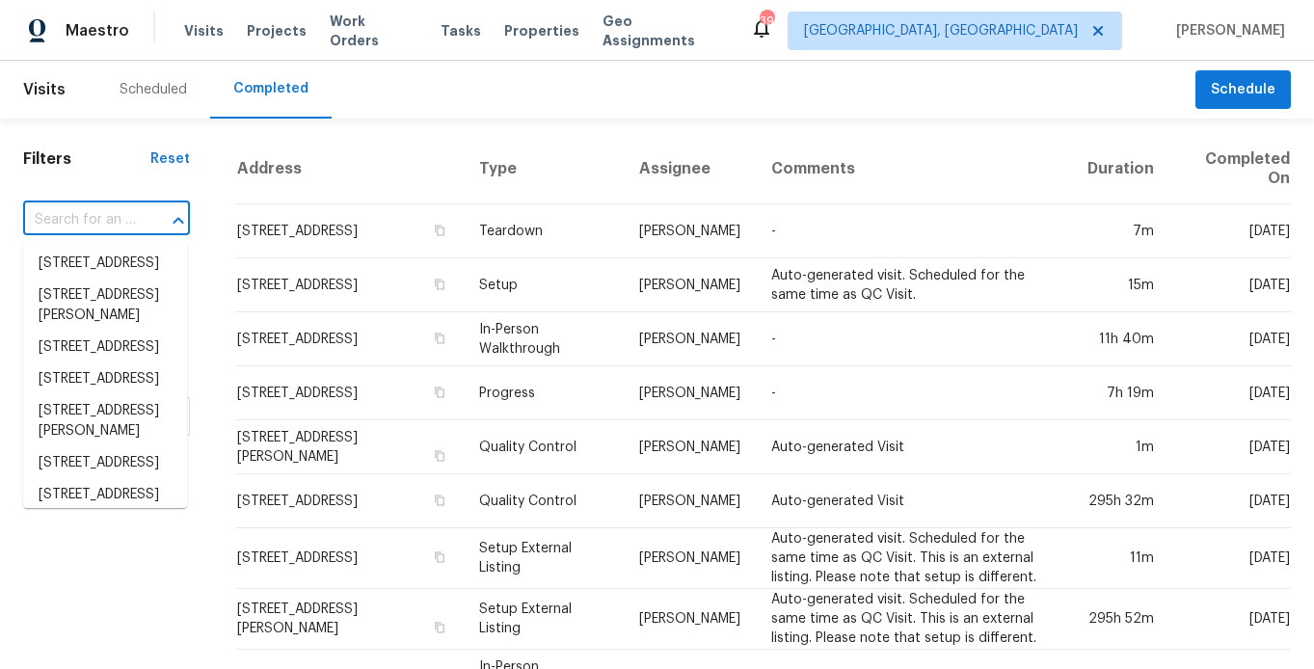
click at [104, 227] on input "text" at bounding box center [79, 220] width 113 height 30
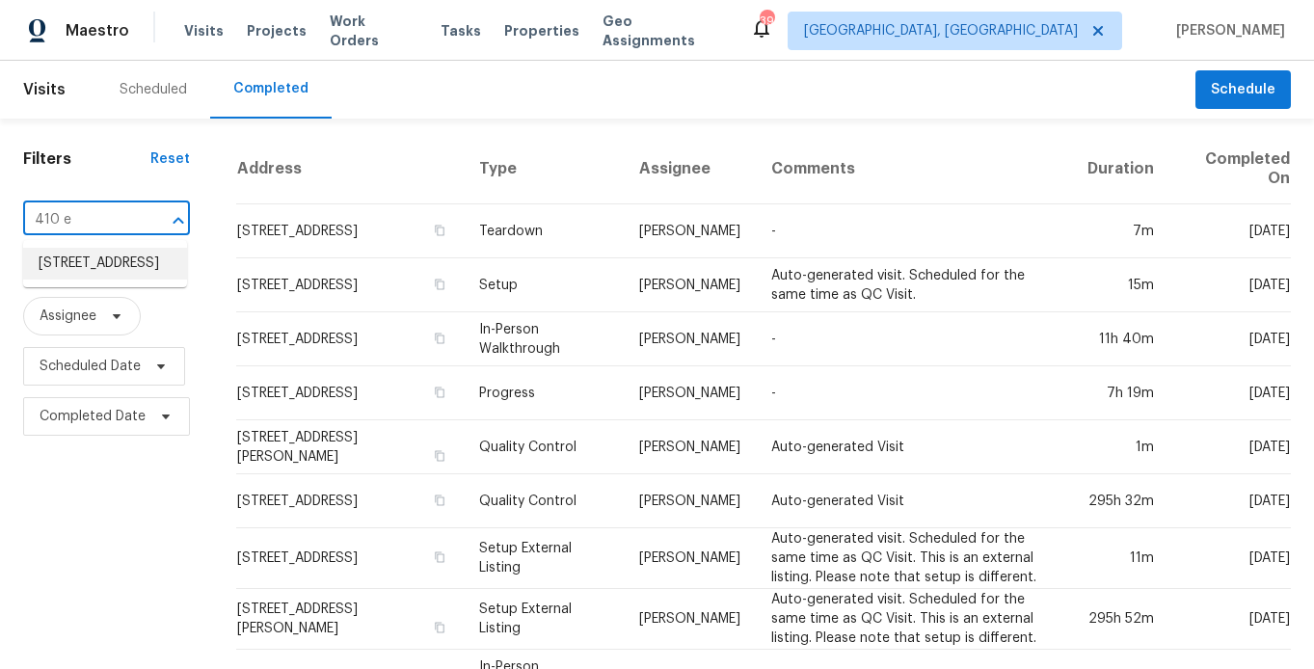
type input "410 e"
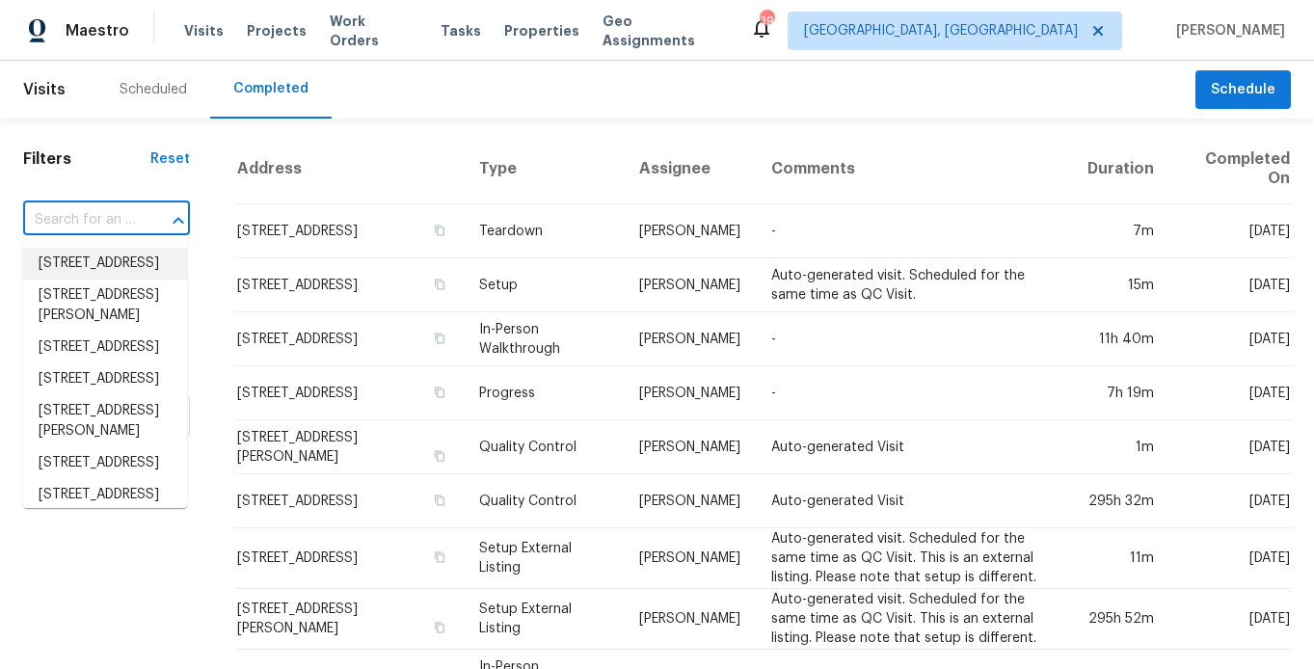
click at [120, 229] on input "text" at bounding box center [79, 220] width 113 height 30
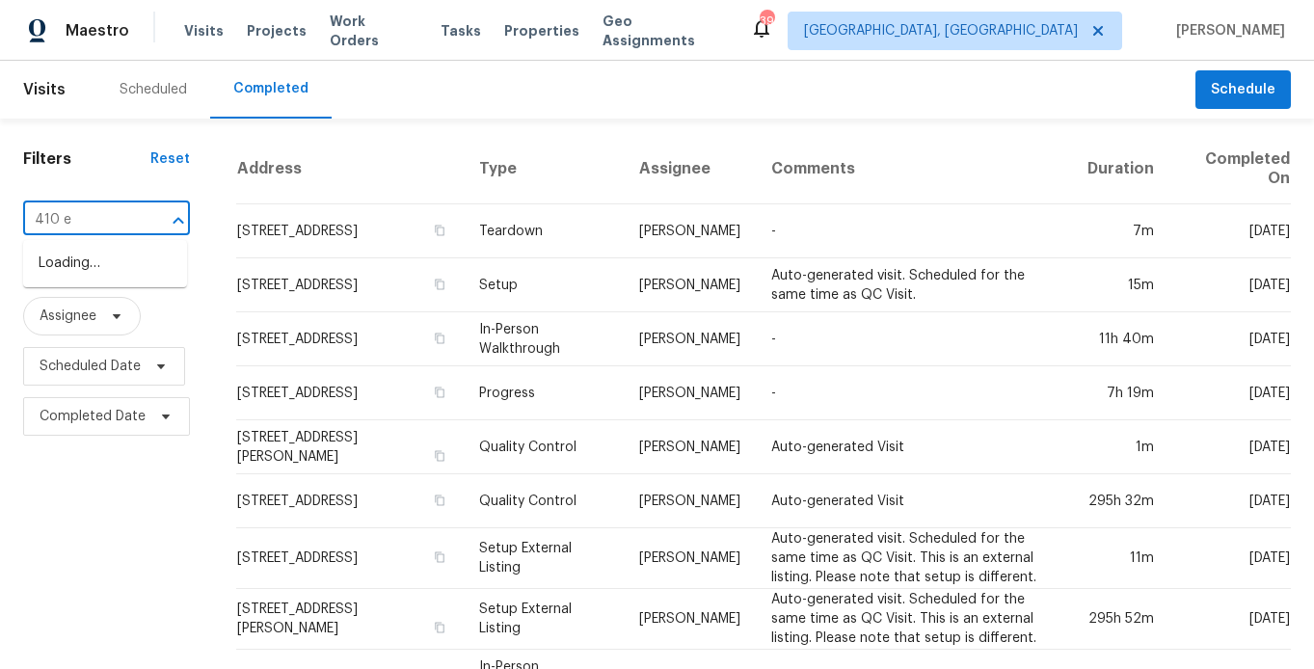
type input "410 e p"
click at [119, 259] on li "410 E Peachtree Dr, High Point, NC 27265" at bounding box center [105, 264] width 164 height 32
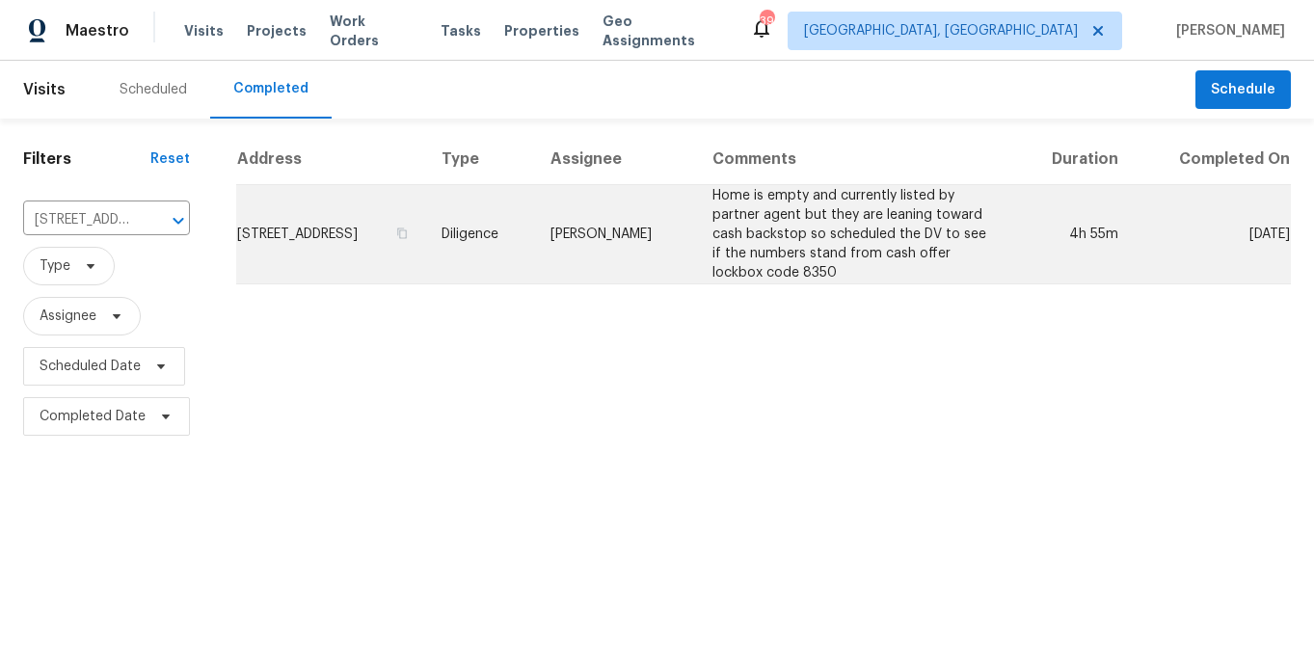
click at [847, 223] on td "Home is empty and currently listed by partner agent but they are leaning toward…" at bounding box center [855, 234] width 316 height 99
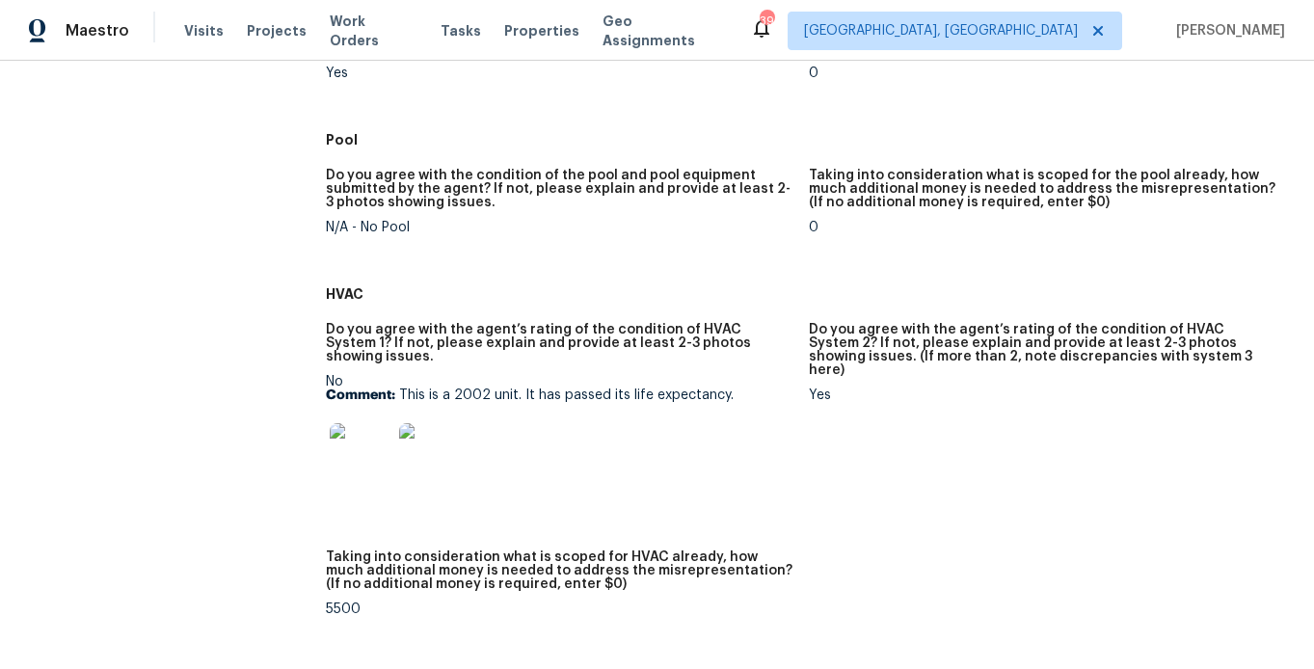
scroll to position [953, 0]
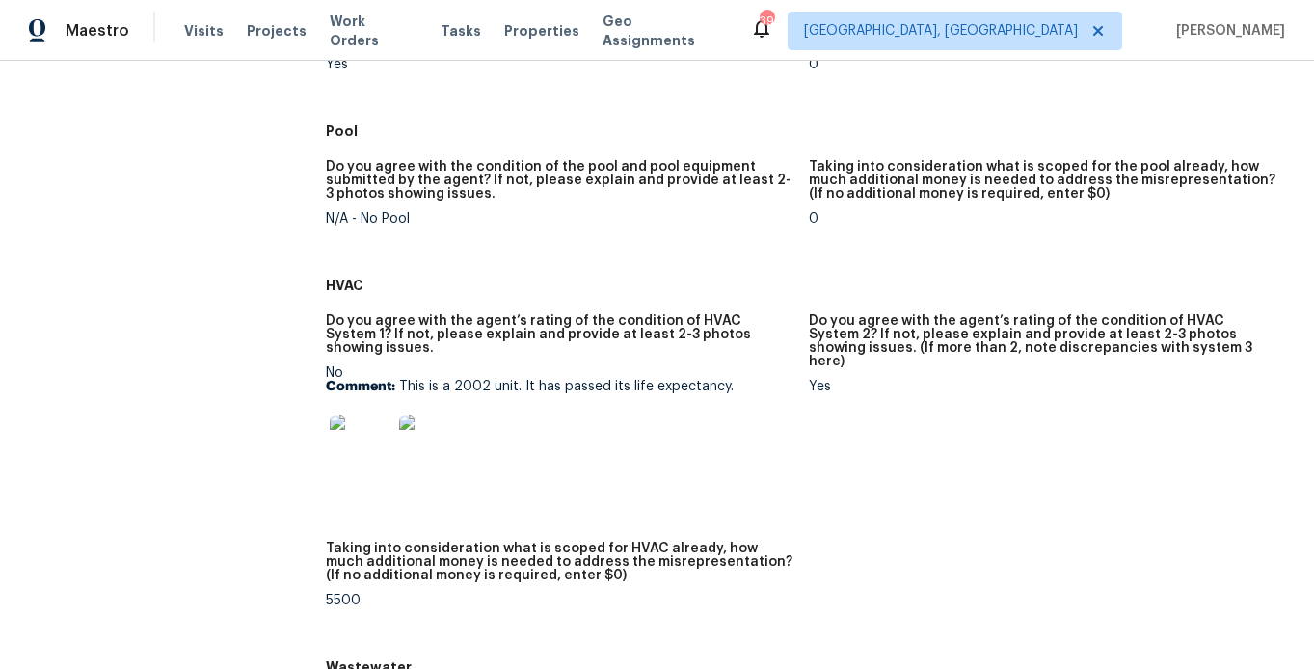
click at [404, 452] on img at bounding box center [430, 445] width 62 height 62
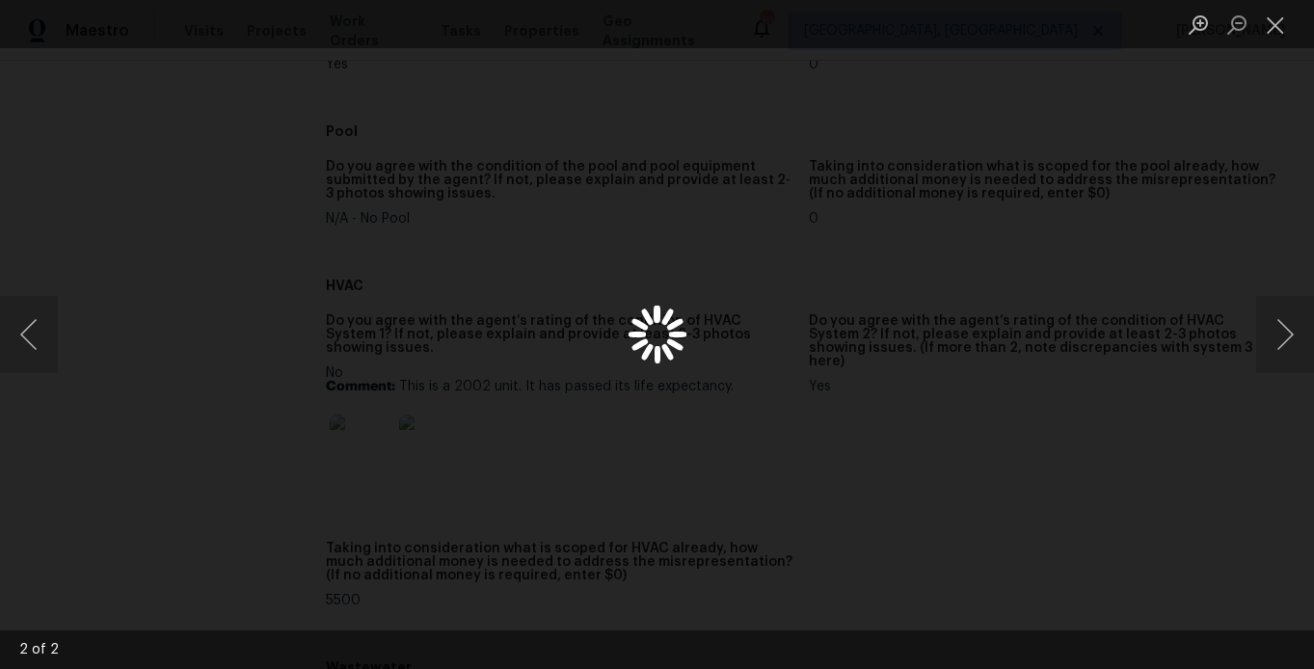
click at [365, 450] on div "Lightbox" at bounding box center [657, 334] width 1314 height 669
click at [1291, 337] on button "Next image" at bounding box center [1285, 334] width 58 height 77
click at [1110, 114] on div "Lightbox" at bounding box center [657, 334] width 1314 height 669
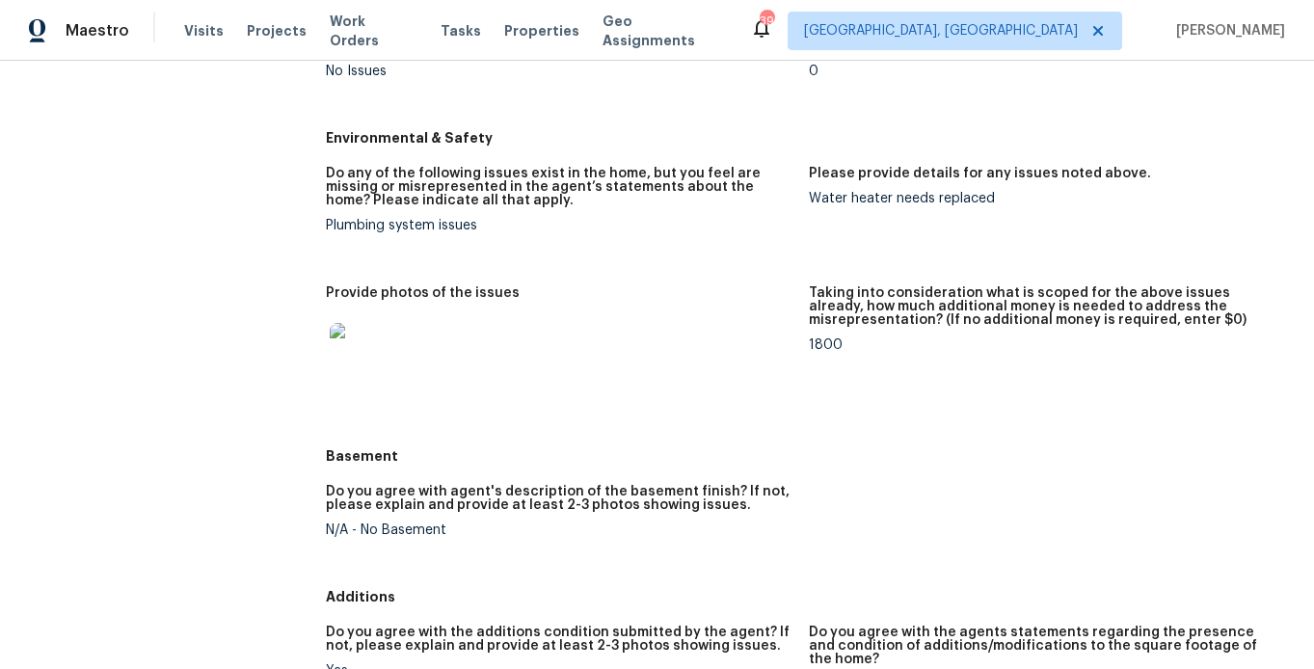
scroll to position [1971, 0]
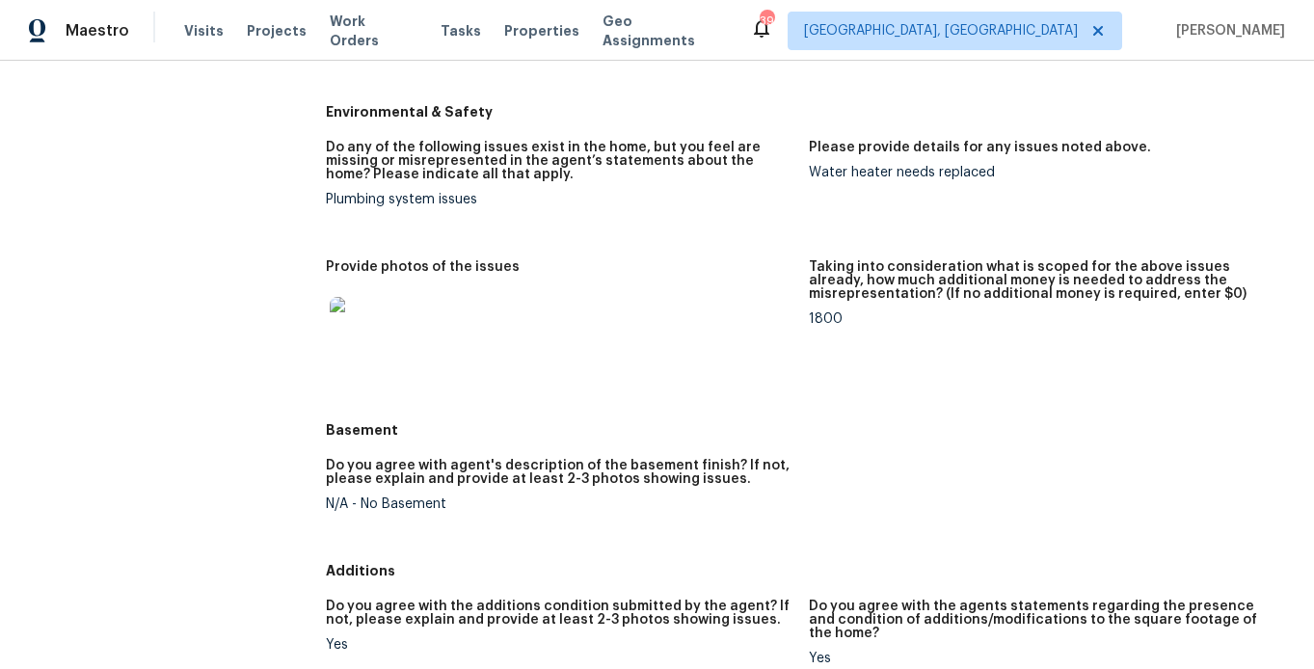
click at [368, 307] on img at bounding box center [361, 328] width 62 height 62
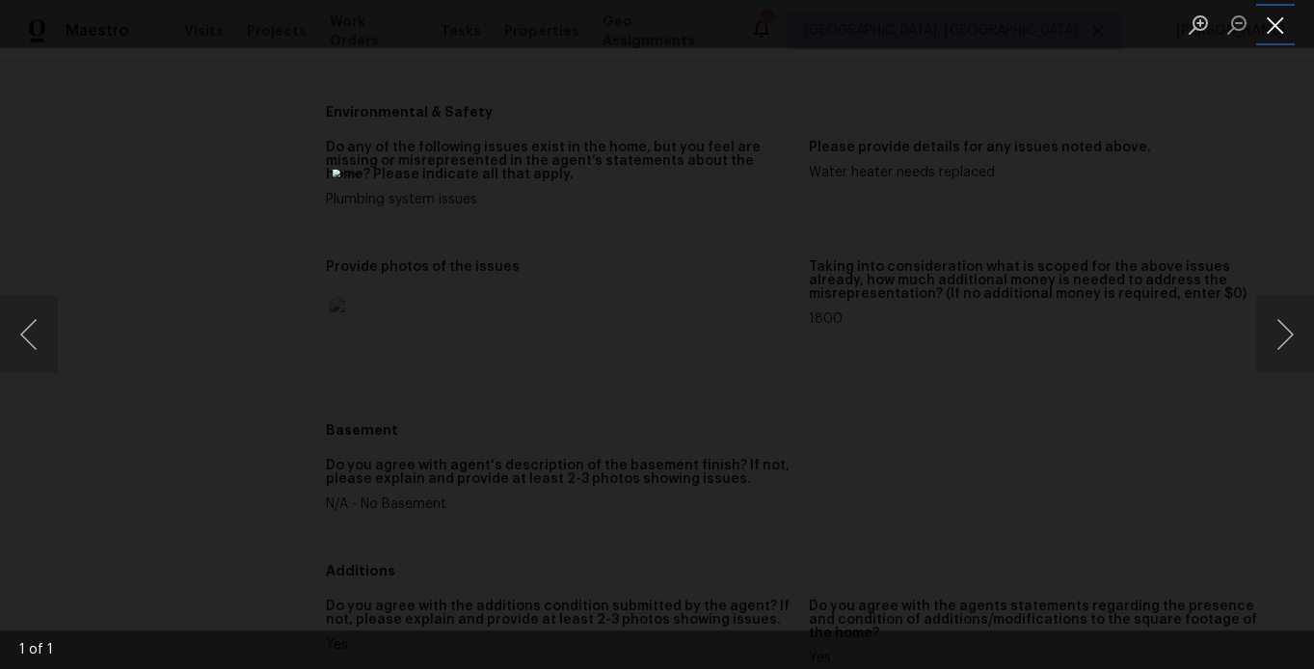
click at [1267, 35] on button "Close lightbox" at bounding box center [1275, 25] width 39 height 34
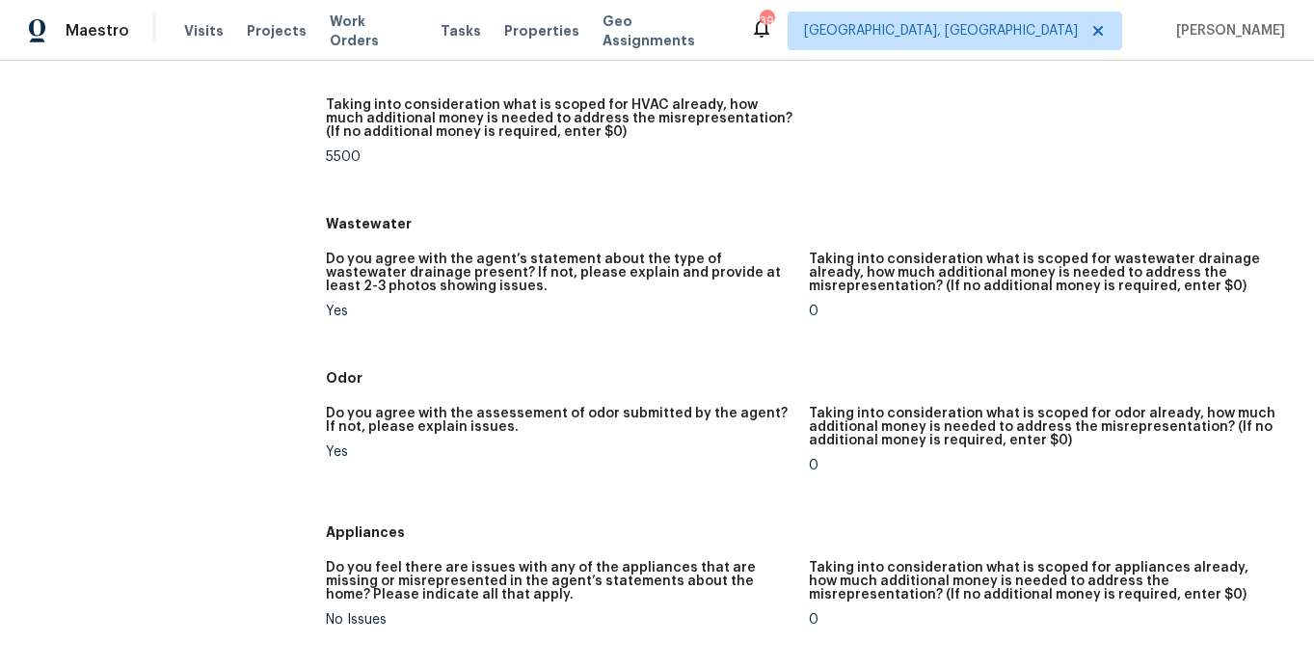
scroll to position [1886, 0]
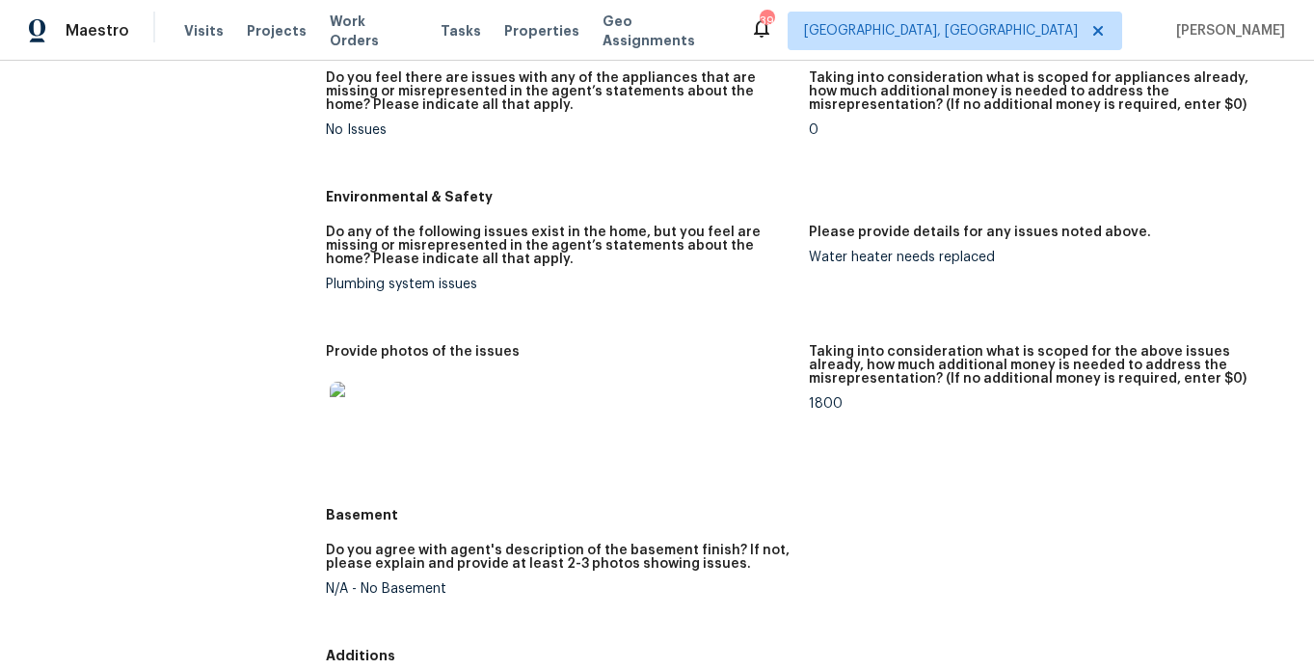
click at [368, 392] on img at bounding box center [361, 413] width 62 height 62
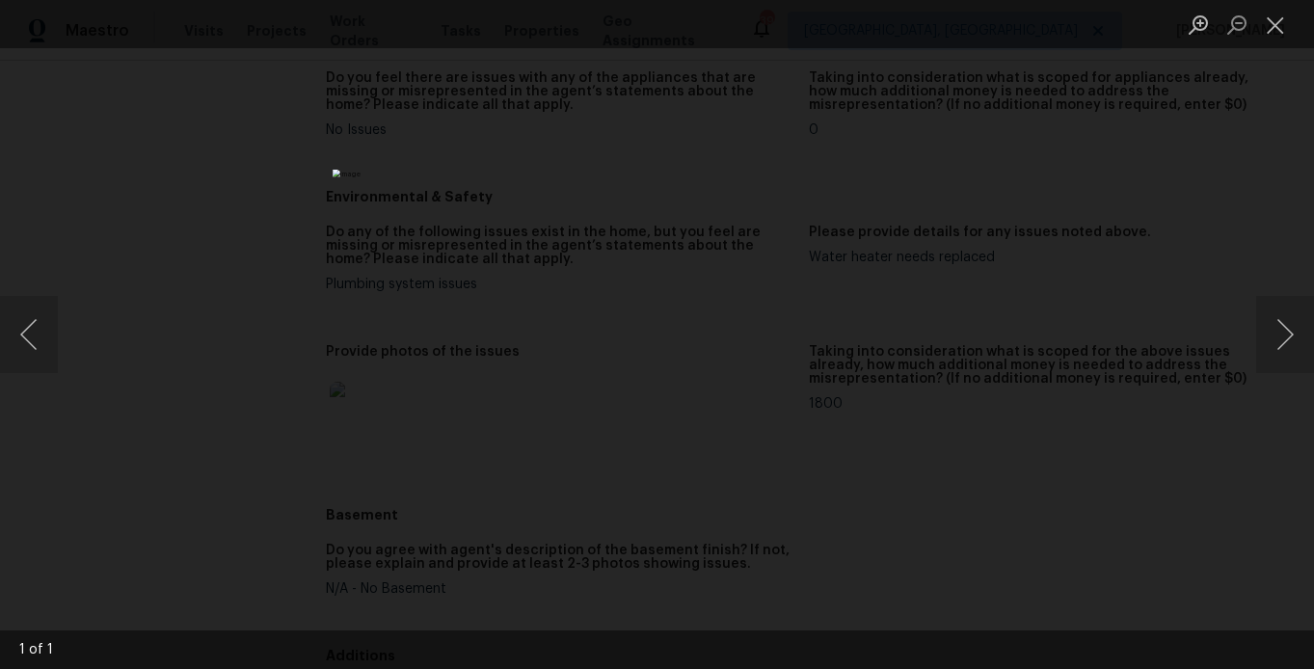
click at [1100, 289] on div "Lightbox" at bounding box center [657, 334] width 1314 height 669
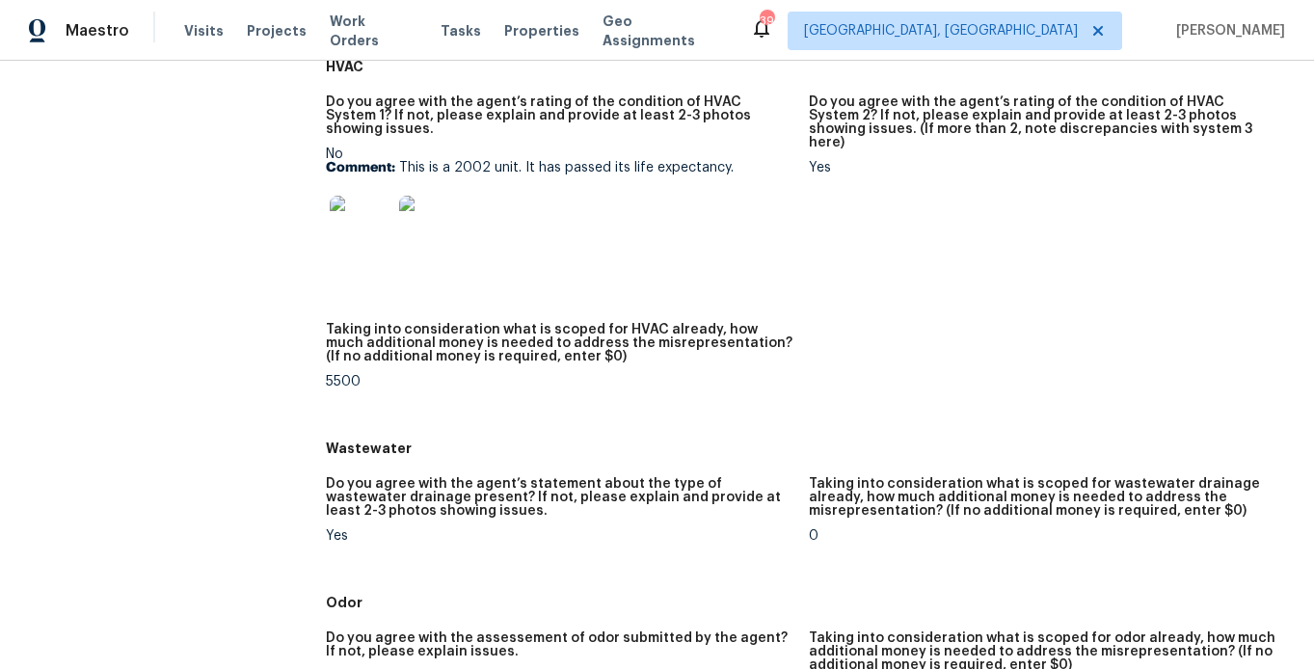
scroll to position [1171, 0]
click at [346, 211] on img at bounding box center [361, 228] width 62 height 62
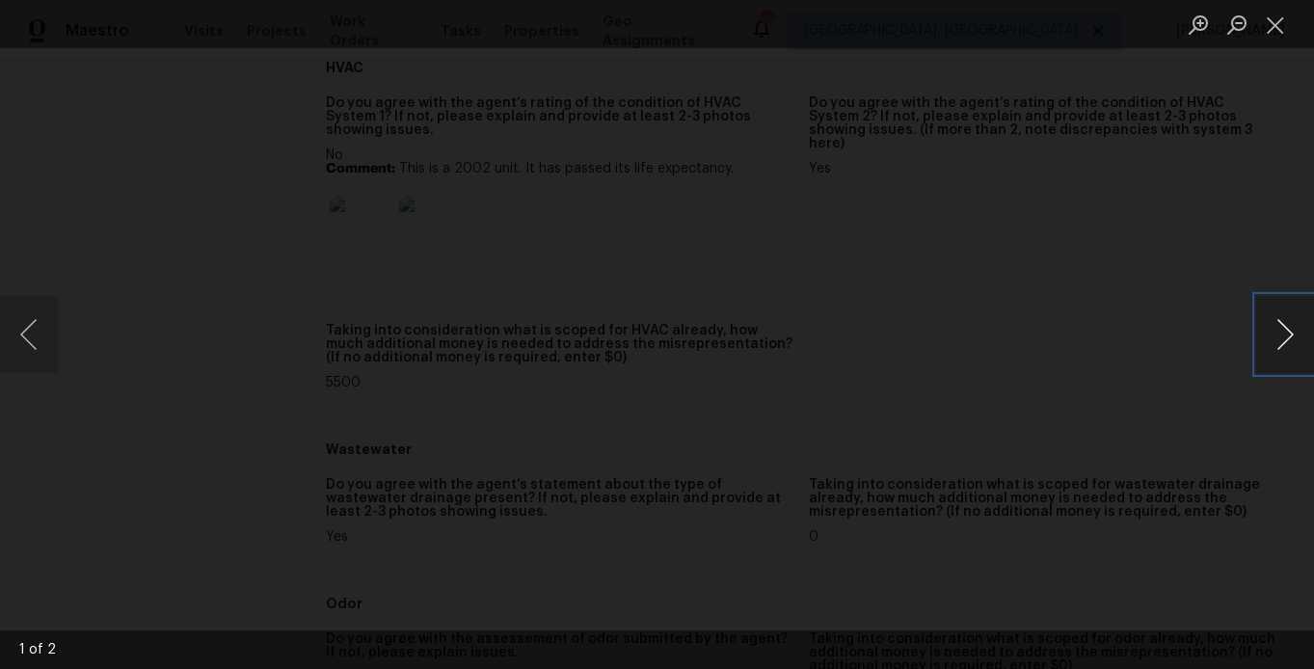
click at [1279, 336] on button "Next image" at bounding box center [1285, 334] width 58 height 77
drag, startPoint x: 1144, startPoint y: 336, endPoint x: 1089, endPoint y: 302, distance: 65.0
click at [1144, 336] on div "Lightbox" at bounding box center [657, 334] width 1314 height 669
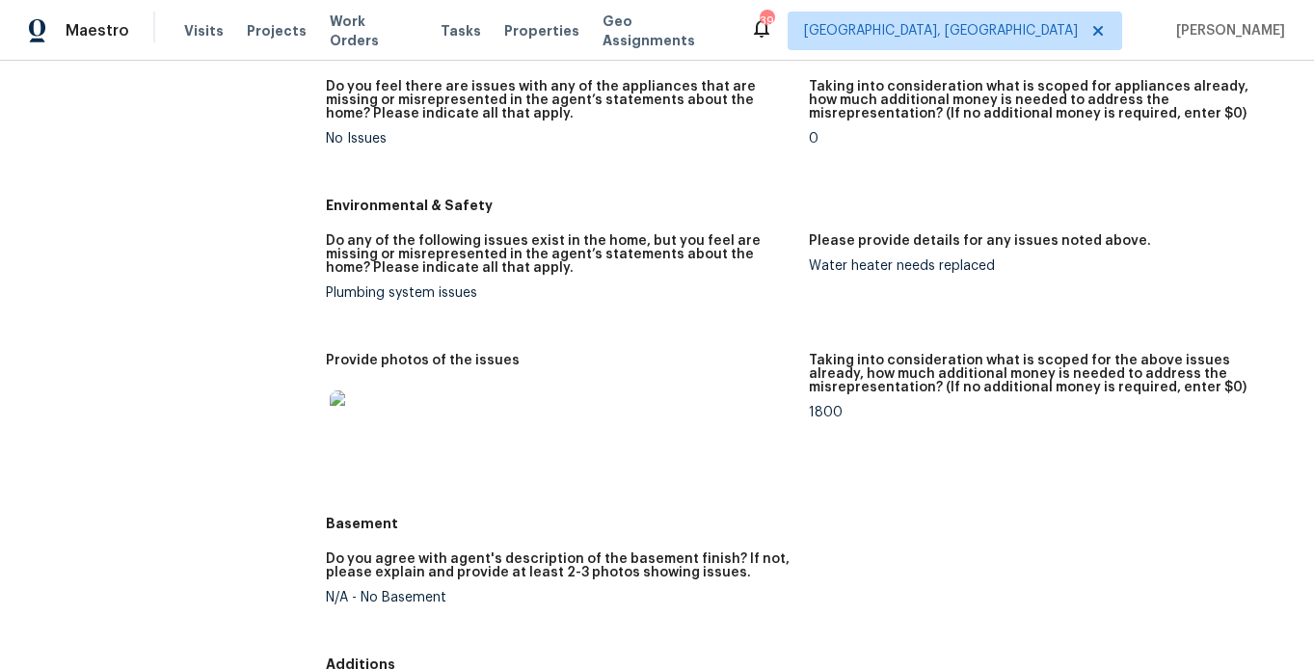
scroll to position [1964, 0]
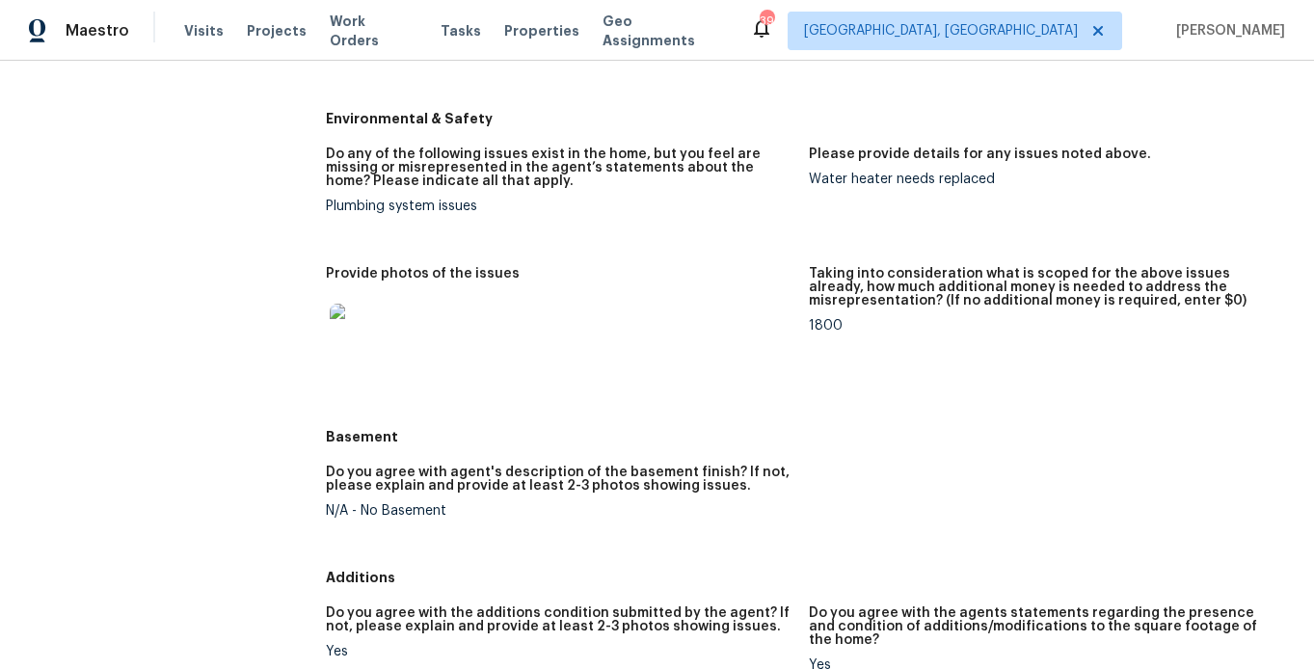
click at [338, 330] on img at bounding box center [361, 335] width 62 height 62
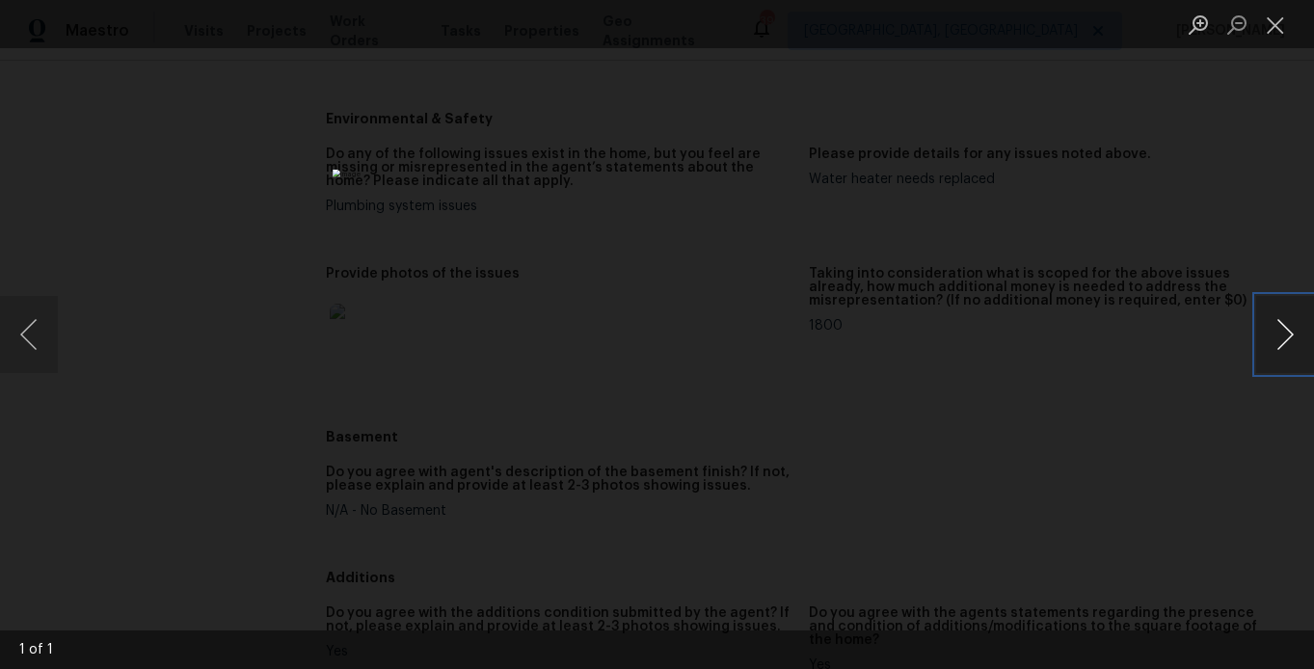
click at [1273, 336] on button "Next image" at bounding box center [1285, 334] width 58 height 77
click at [1133, 270] on div "Lightbox" at bounding box center [657, 334] width 1314 height 669
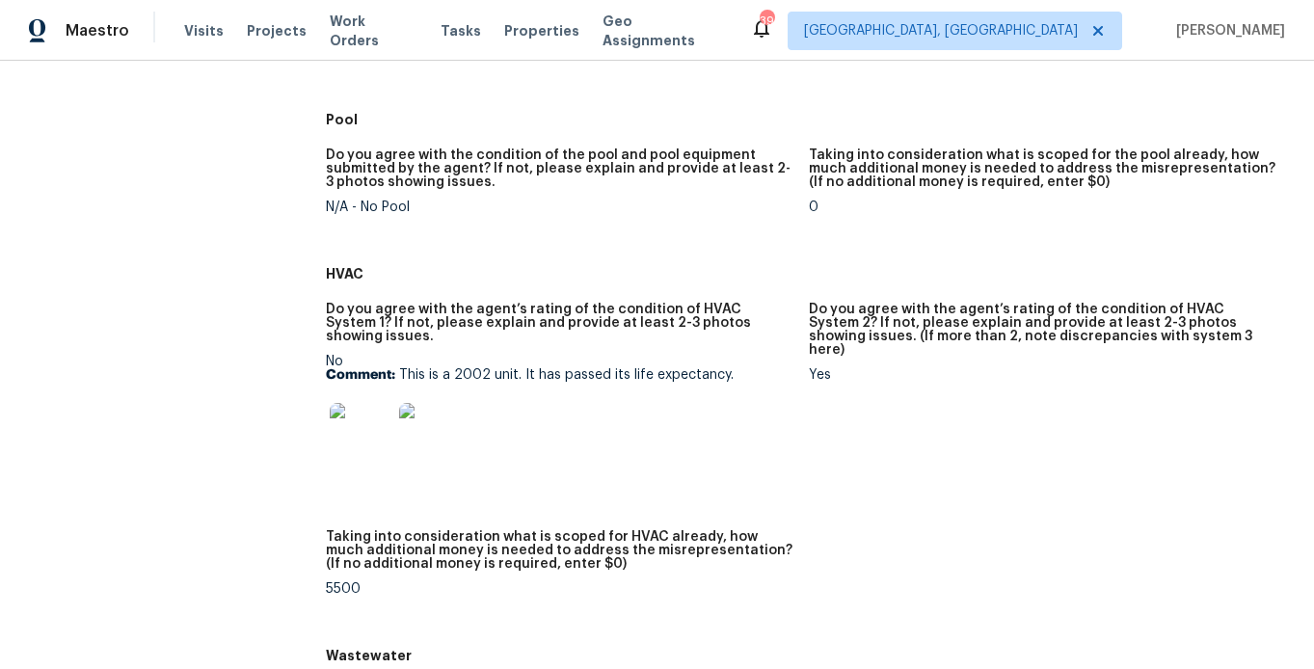
scroll to position [823, 0]
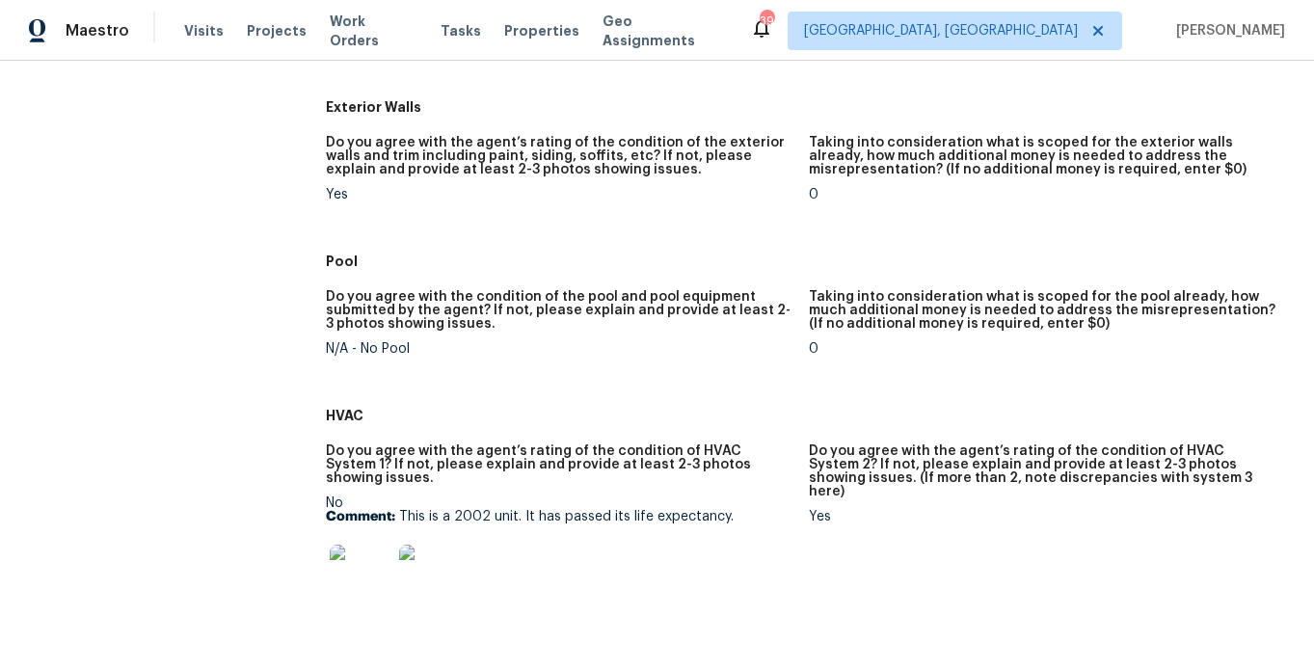
click at [375, 546] on img at bounding box center [361, 576] width 62 height 62
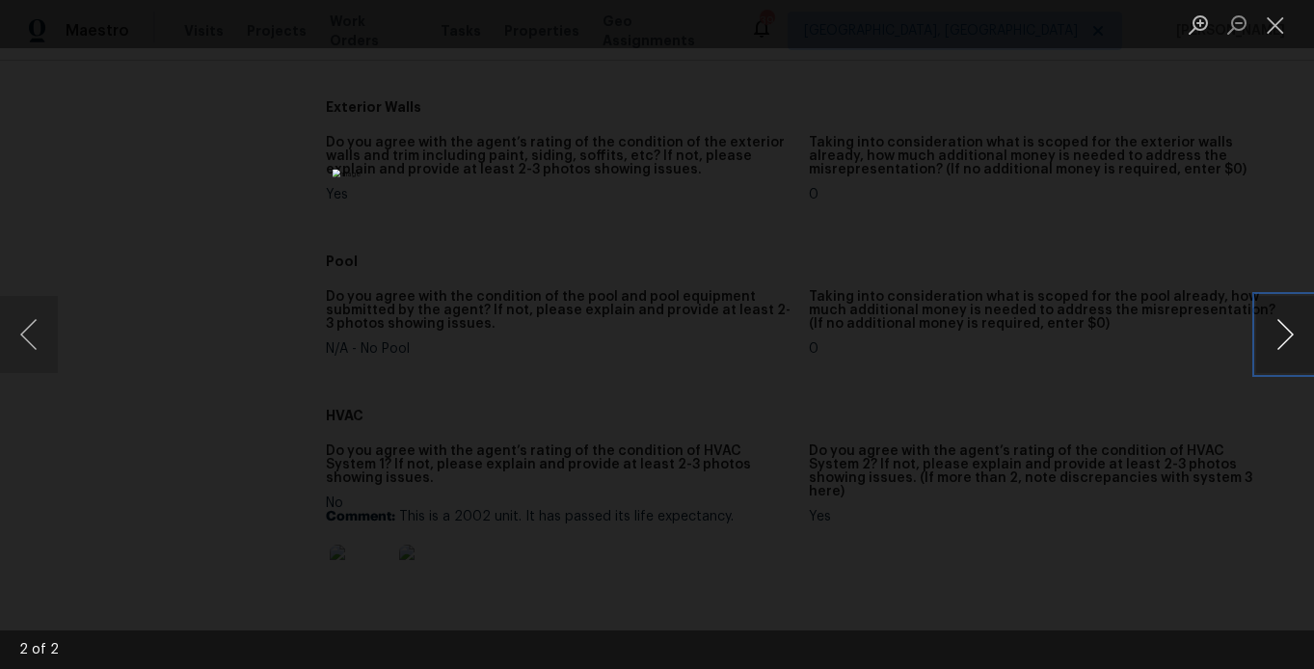
click at [1305, 333] on button "Next image" at bounding box center [1285, 334] width 58 height 77
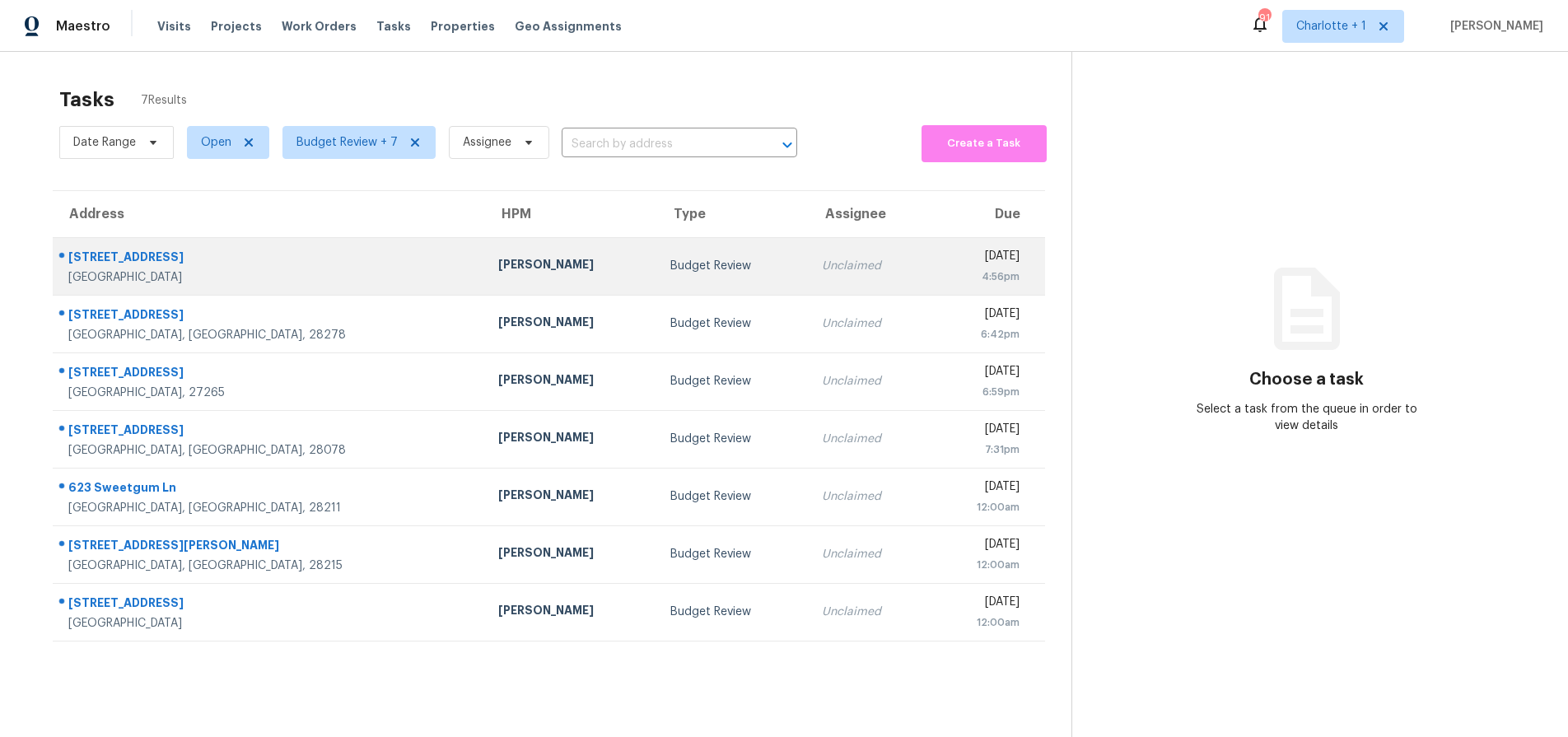
click at [281, 265] on div "[STREET_ADDRESS]" at bounding box center [270, 259] width 403 height 20
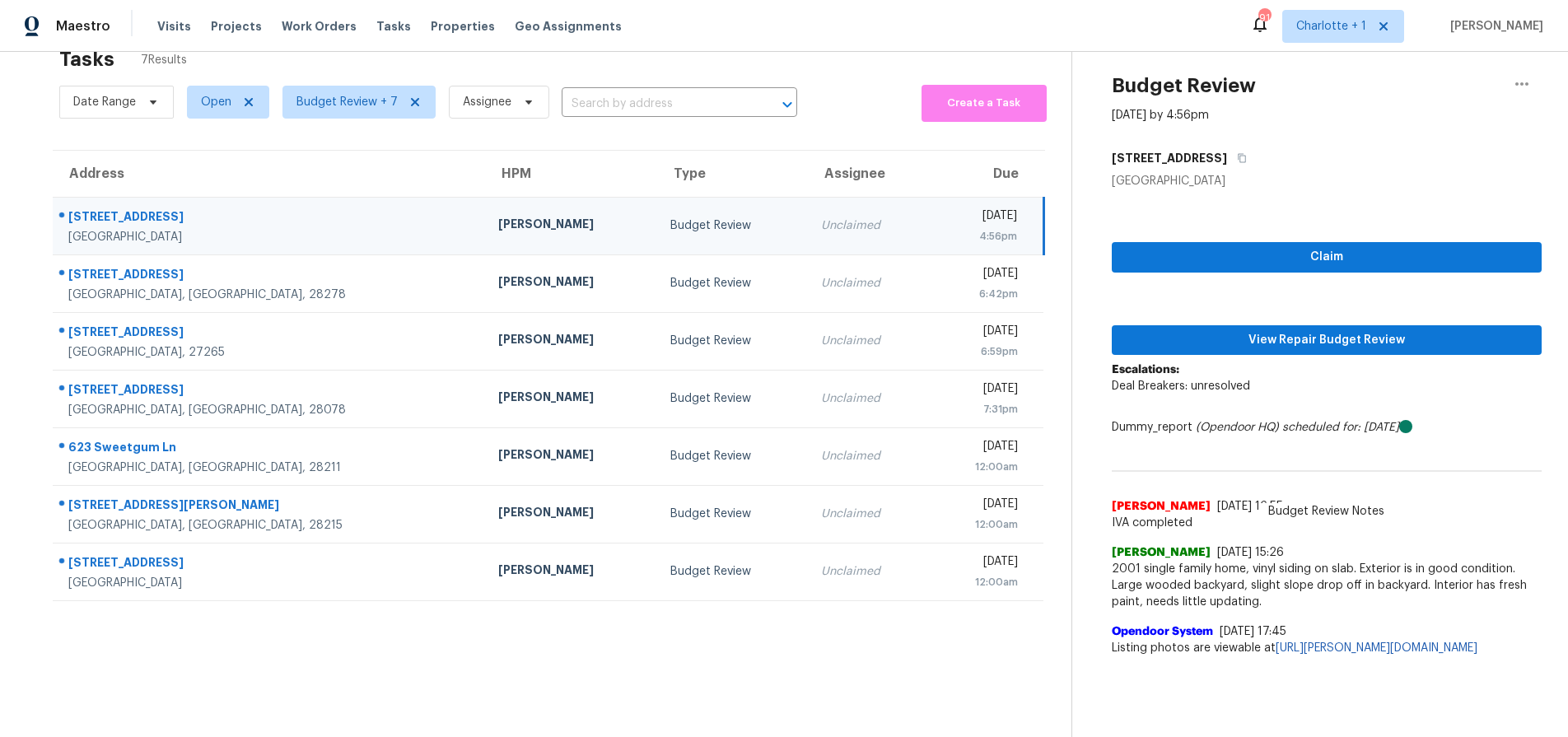
scroll to position [45, 0]
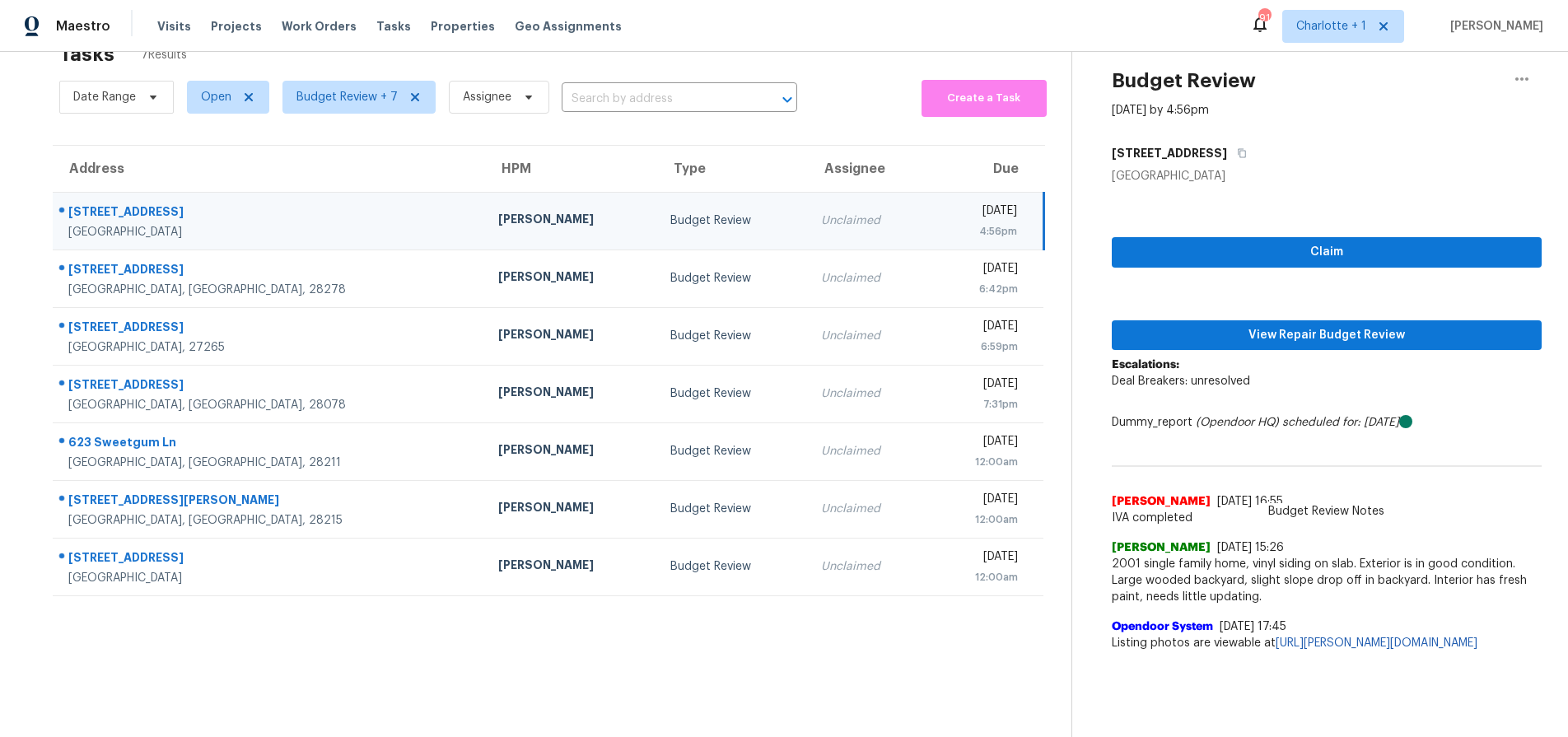
click at [485, 235] on td "[PERSON_NAME]" at bounding box center [571, 220] width 172 height 57
click at [943, 219] on div "[DATE]" at bounding box center [980, 213] width 75 height 20
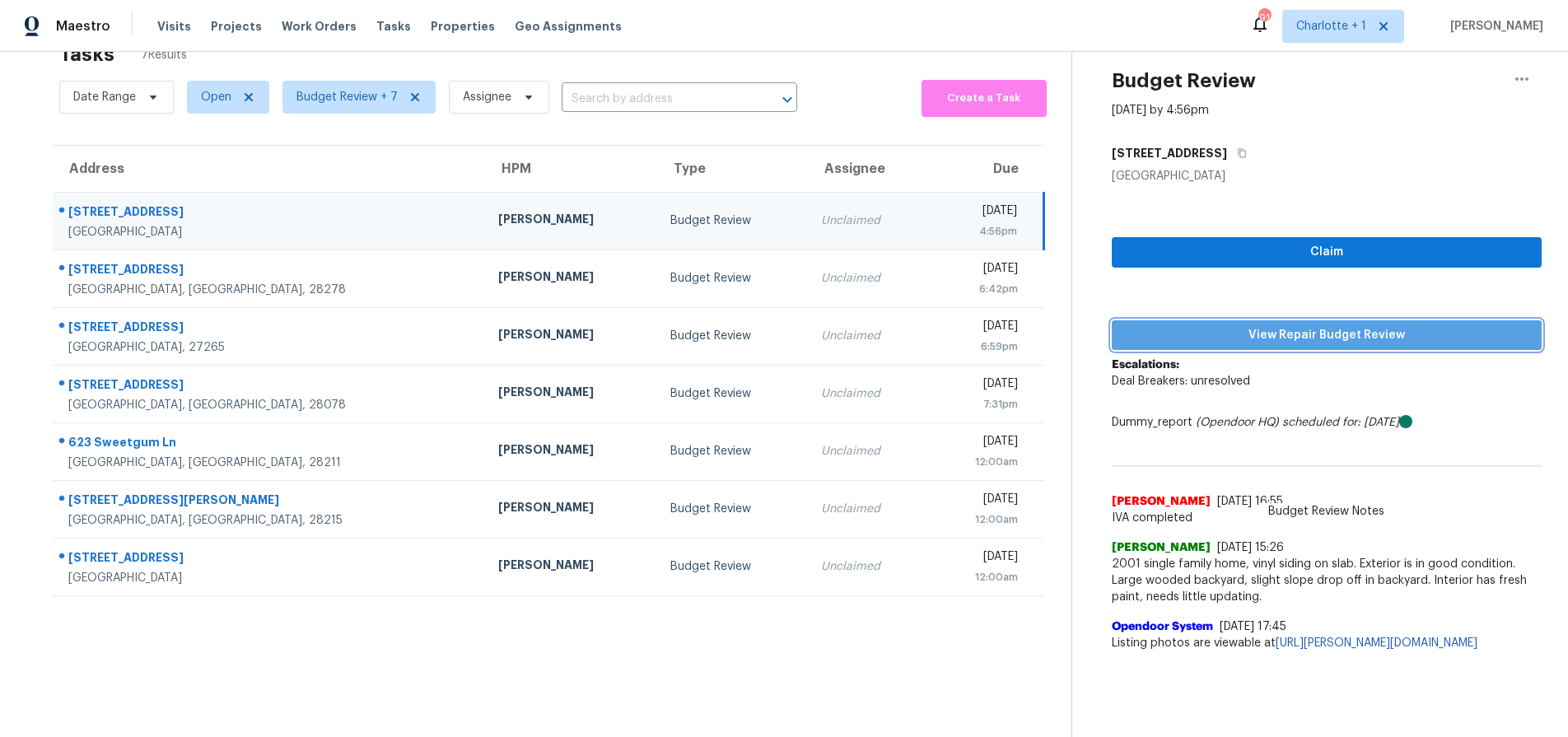
click at [1300, 332] on span "View Repair Budget Review" at bounding box center [1327, 336] width 403 height 20
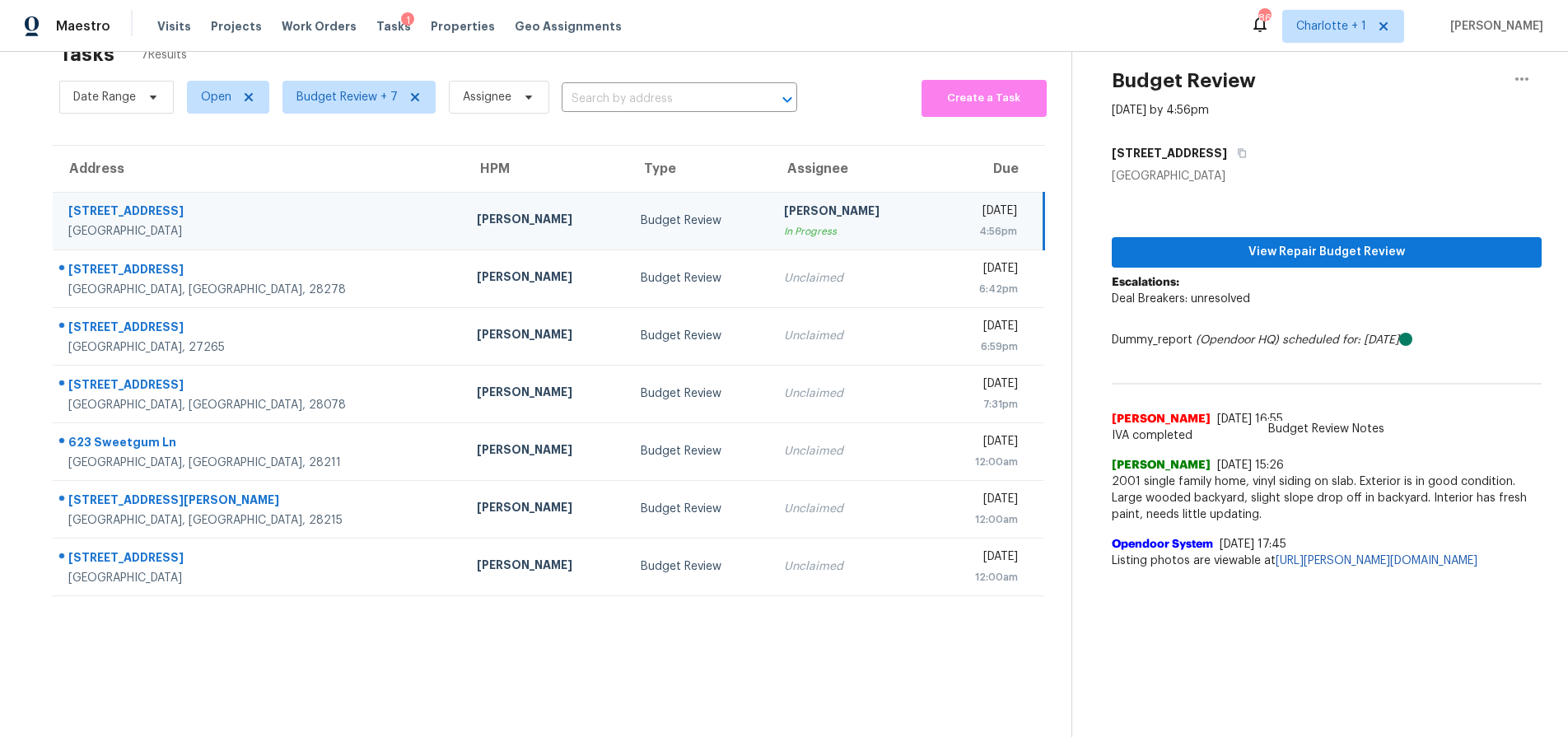
click at [464, 199] on td "Chip Hunter" at bounding box center [546, 220] width 164 height 57
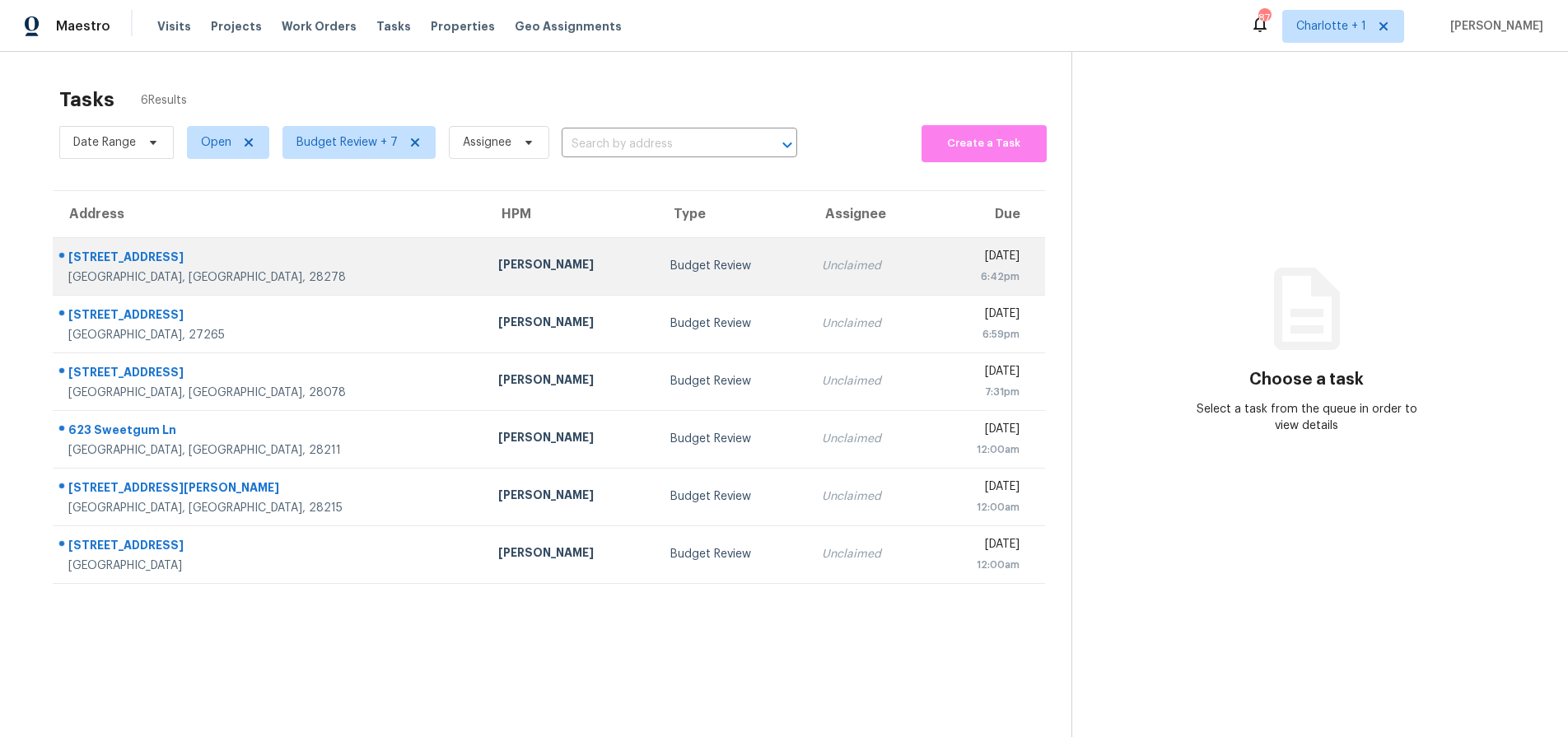
click at [285, 262] on div "[STREET_ADDRESS]" at bounding box center [270, 259] width 403 height 20
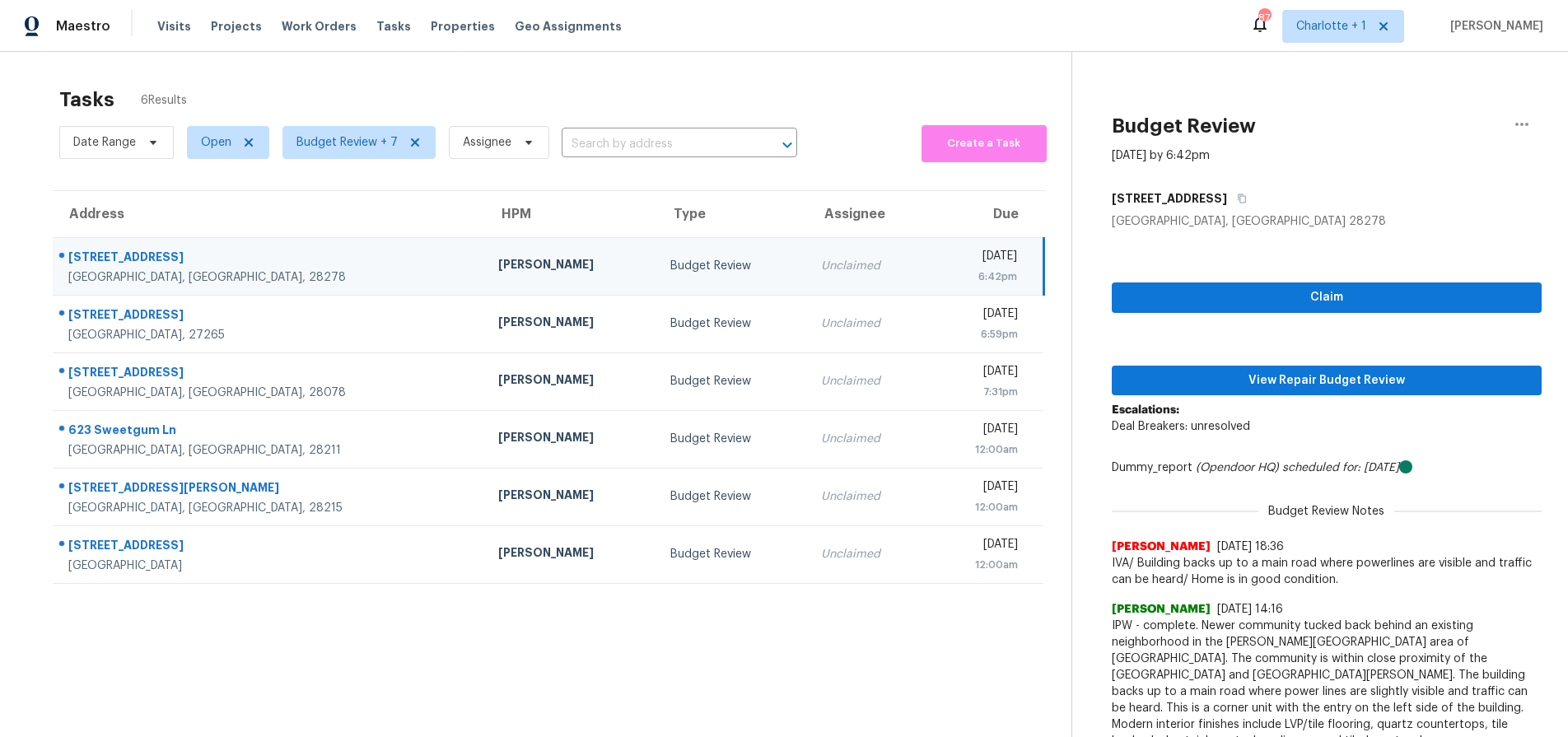
click at [236, 266] on div "[STREET_ADDRESS]" at bounding box center [270, 259] width 403 height 20
click at [155, 262] on div "11226 Bartrams Way" at bounding box center [270, 259] width 403 height 20
click at [1315, 373] on span "View Repair Budget Review" at bounding box center [1327, 381] width 403 height 20
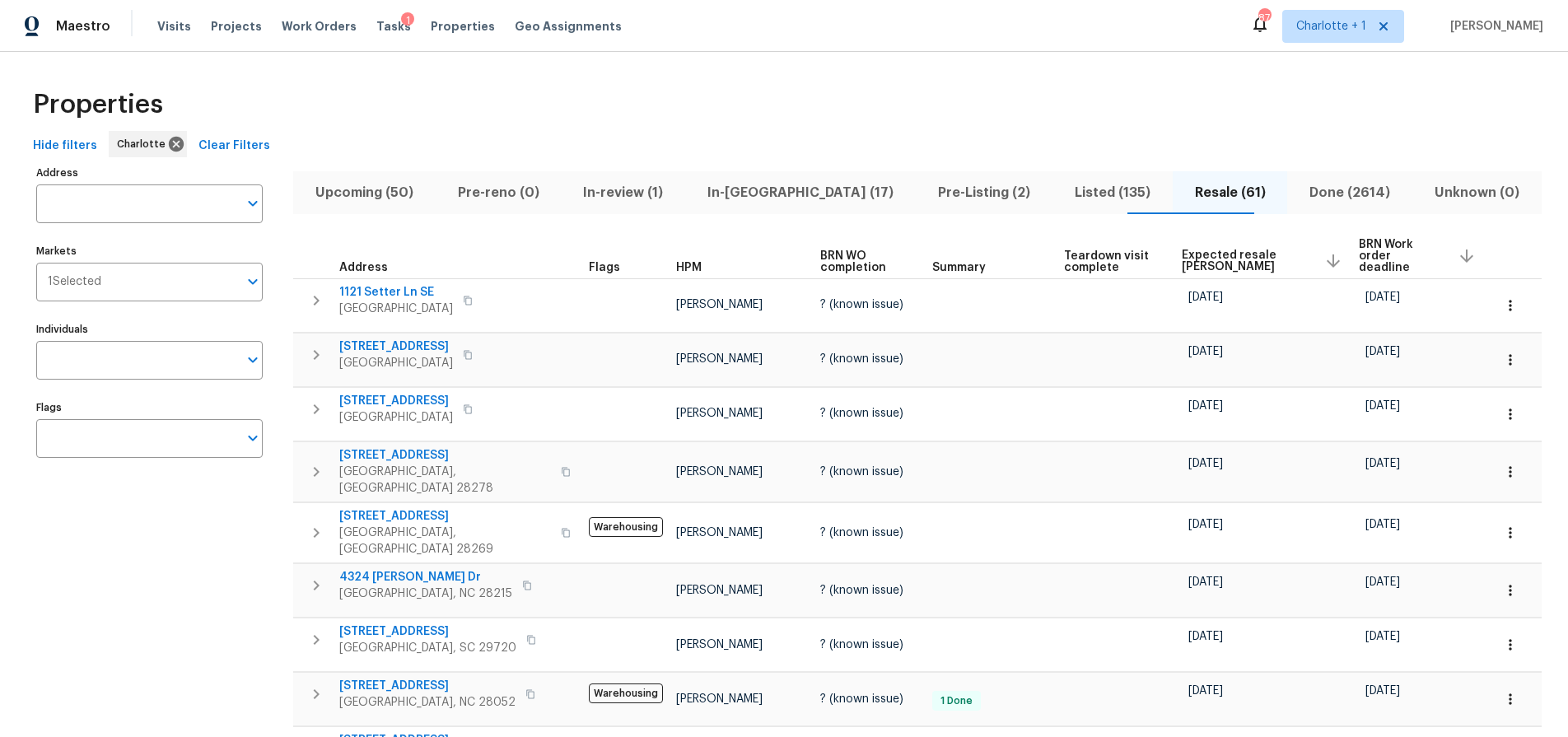
click at [1040, 160] on div "Hide filters Charlotte Clear Filters" at bounding box center [784, 146] width 1515 height 31
click at [1219, 249] on span "Expected resale [PERSON_NAME]" at bounding box center [1246, 260] width 129 height 23
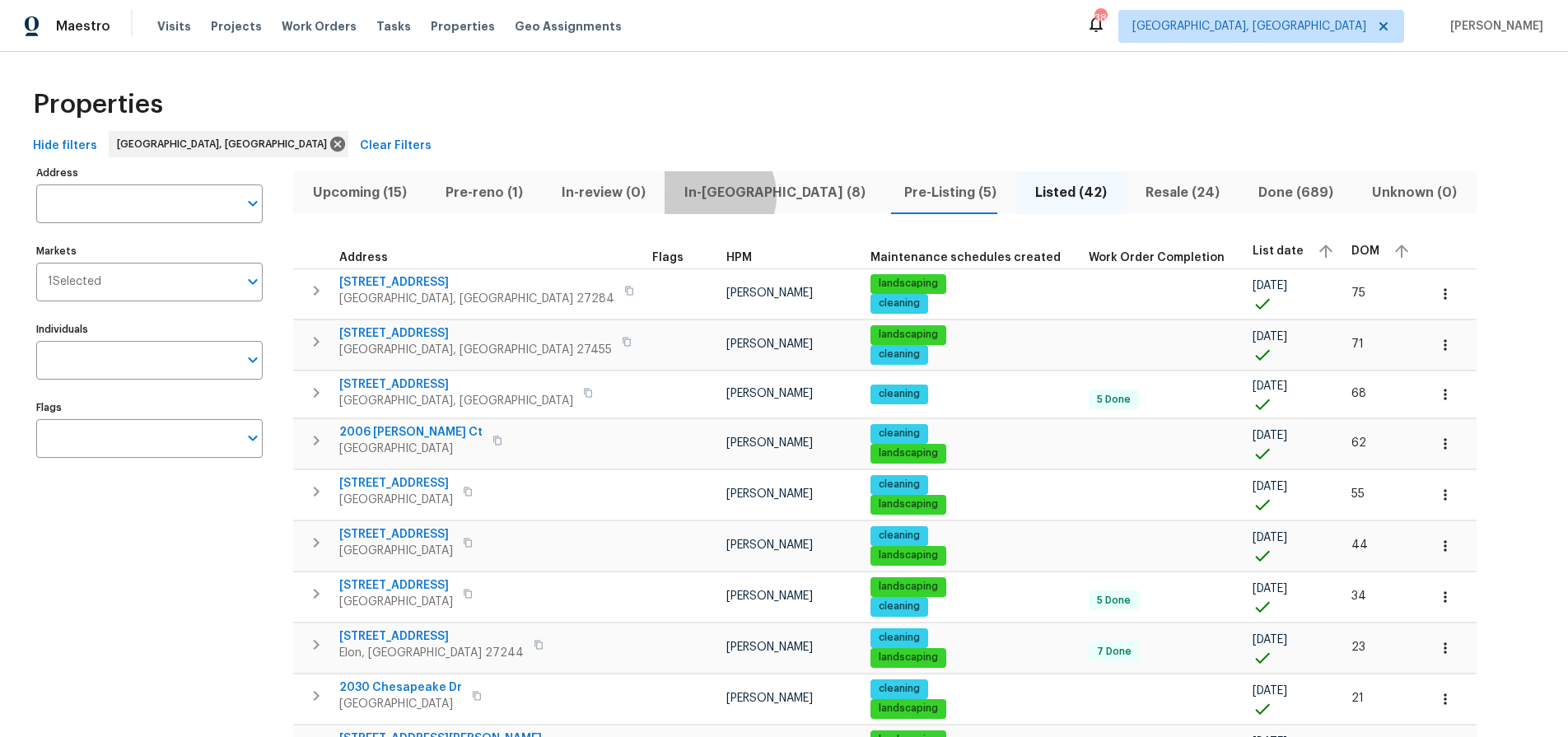
click at [702, 195] on span "In-[GEOGRAPHIC_DATA] (8)" at bounding box center [774, 192] width 200 height 23
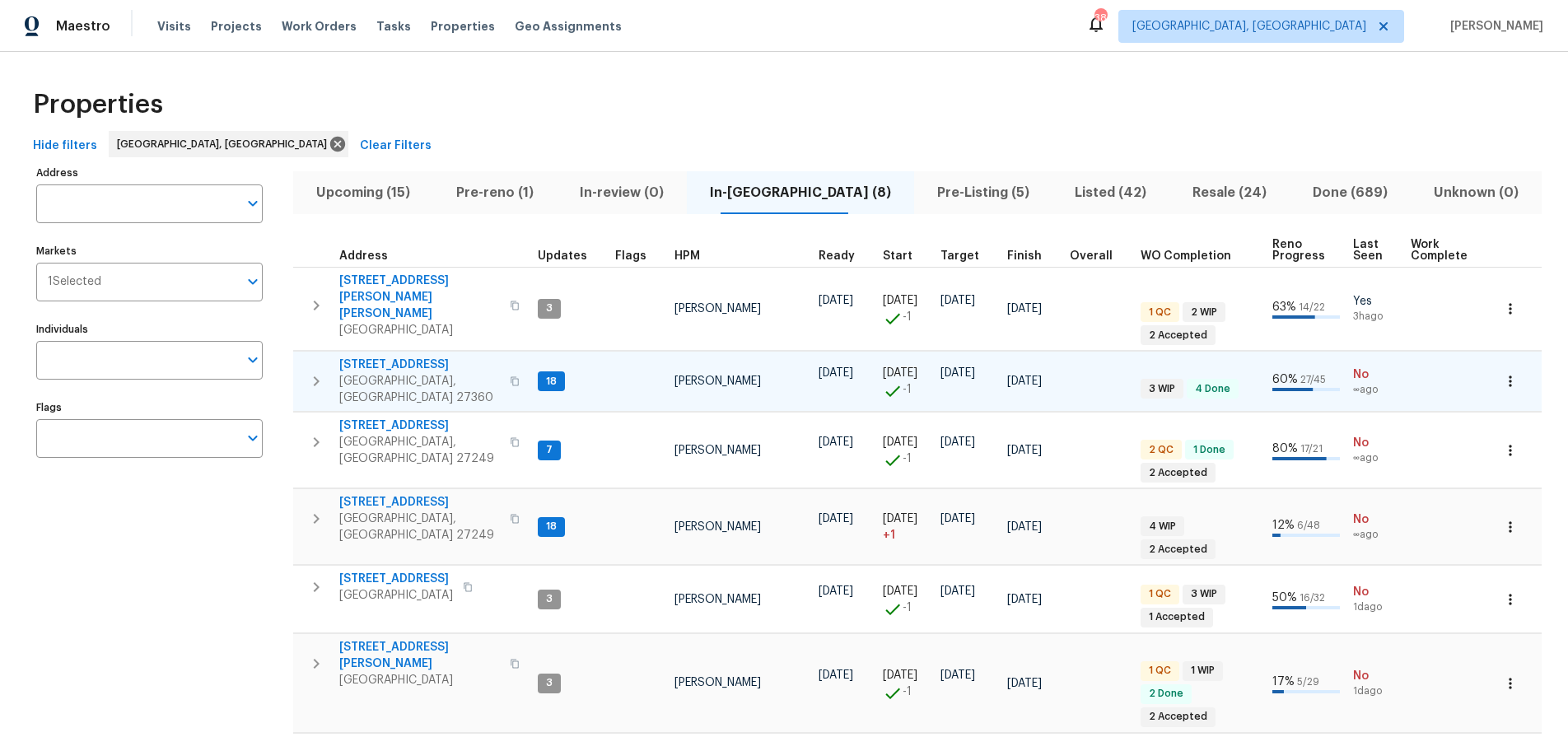
scroll to position [122, 0]
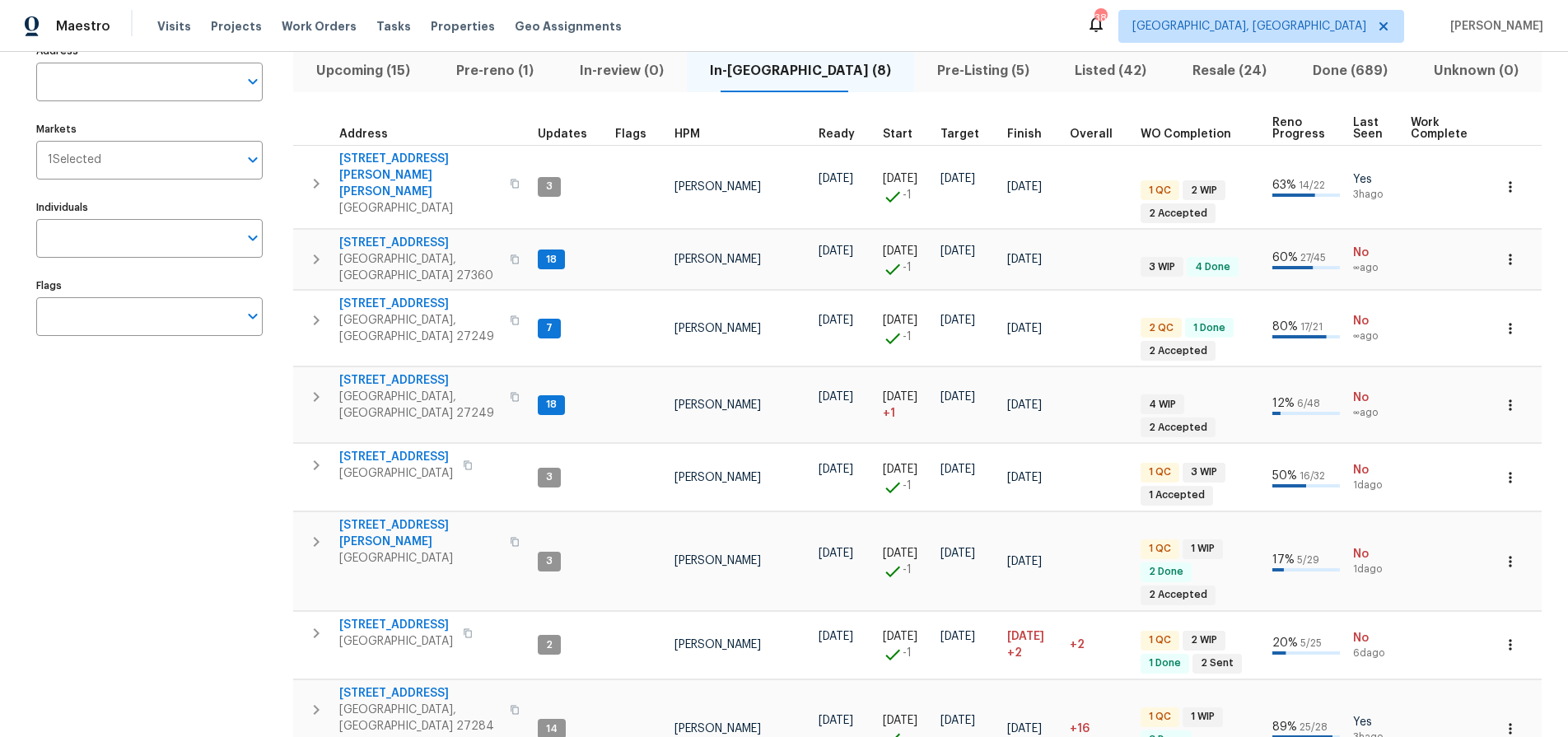
click at [485, 70] on span "Pre-reno (1)" at bounding box center [495, 70] width 103 height 23
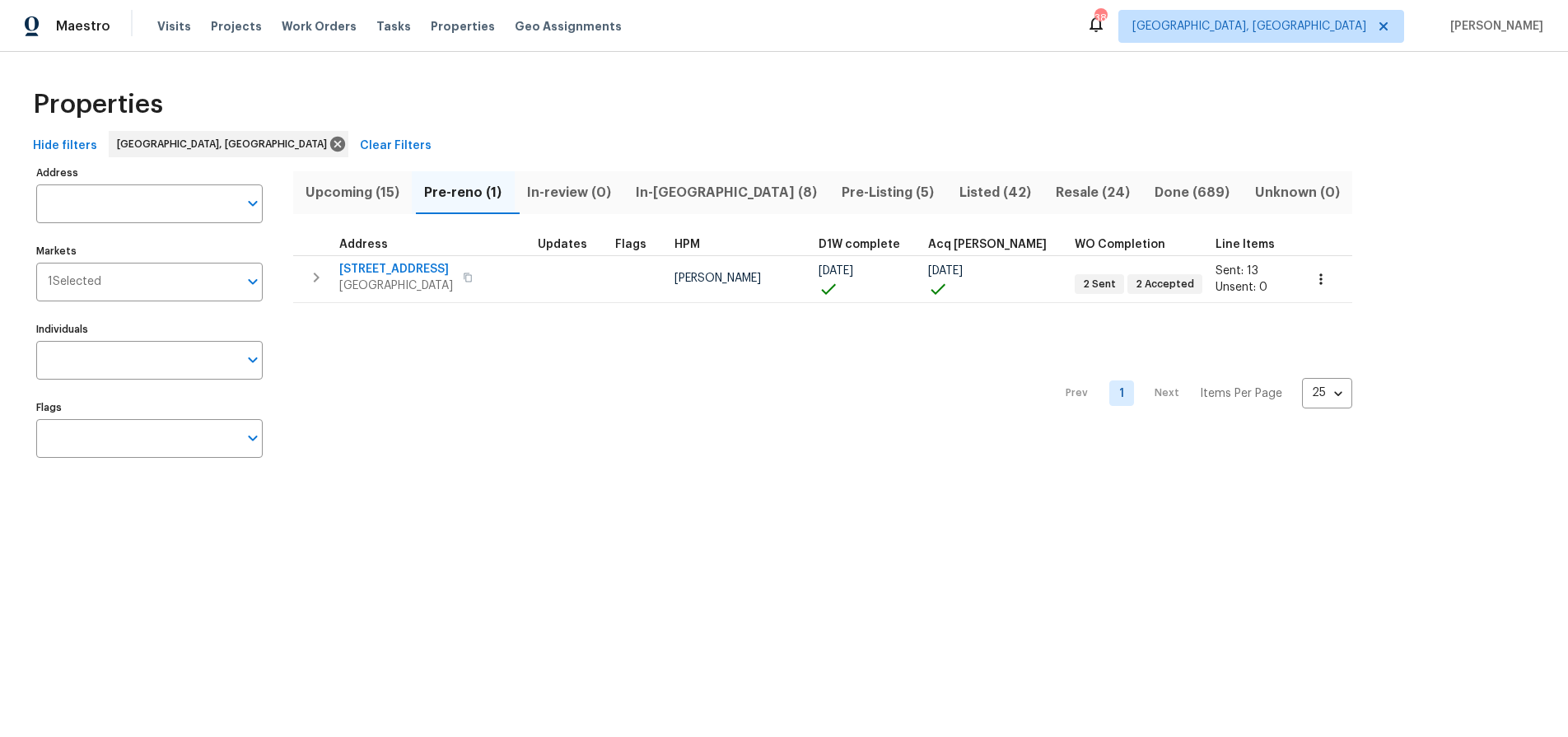
click at [393, 196] on span "Upcoming (15)" at bounding box center [353, 192] width 99 height 23
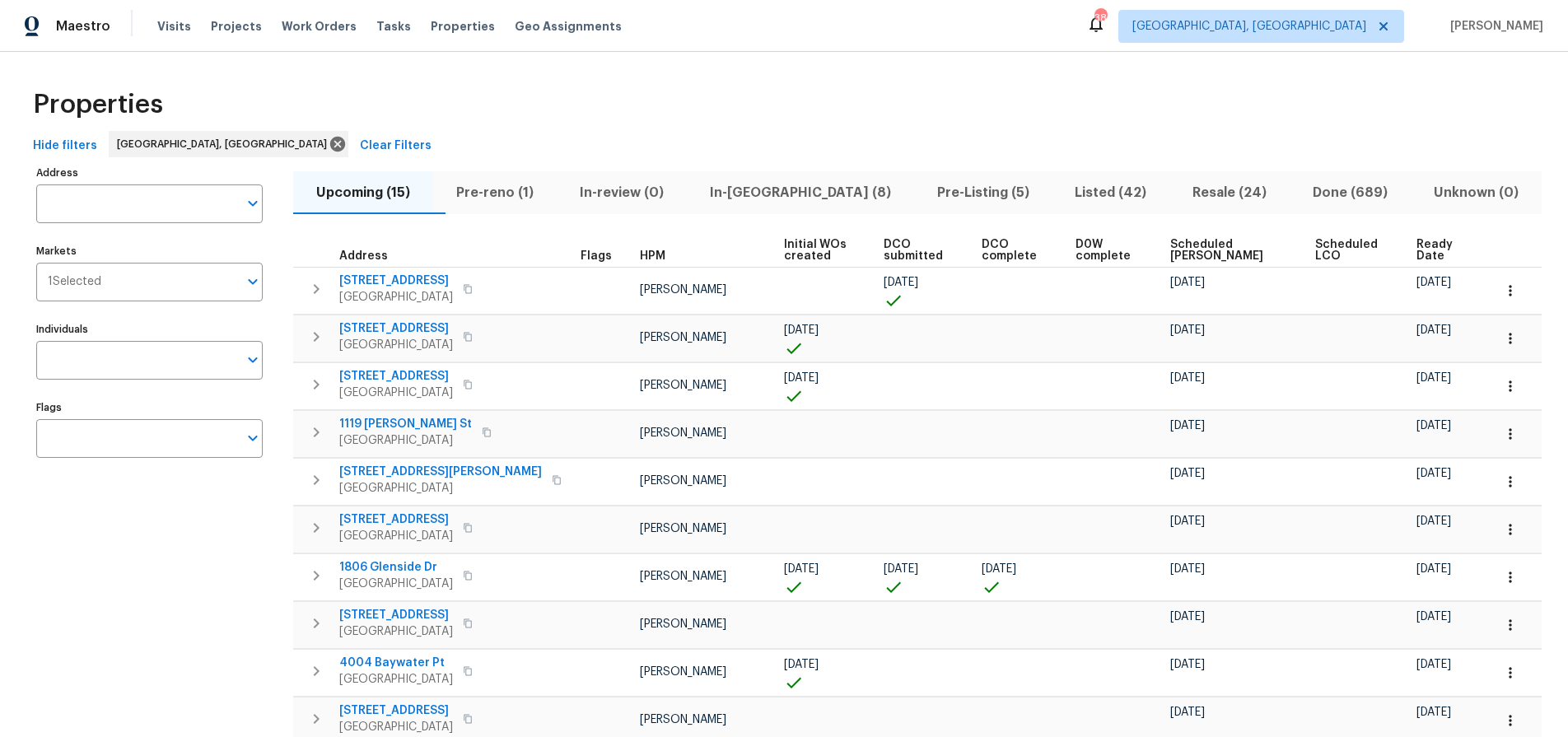
click at [1201, 249] on span "Scheduled COE" at bounding box center [1230, 250] width 118 height 23
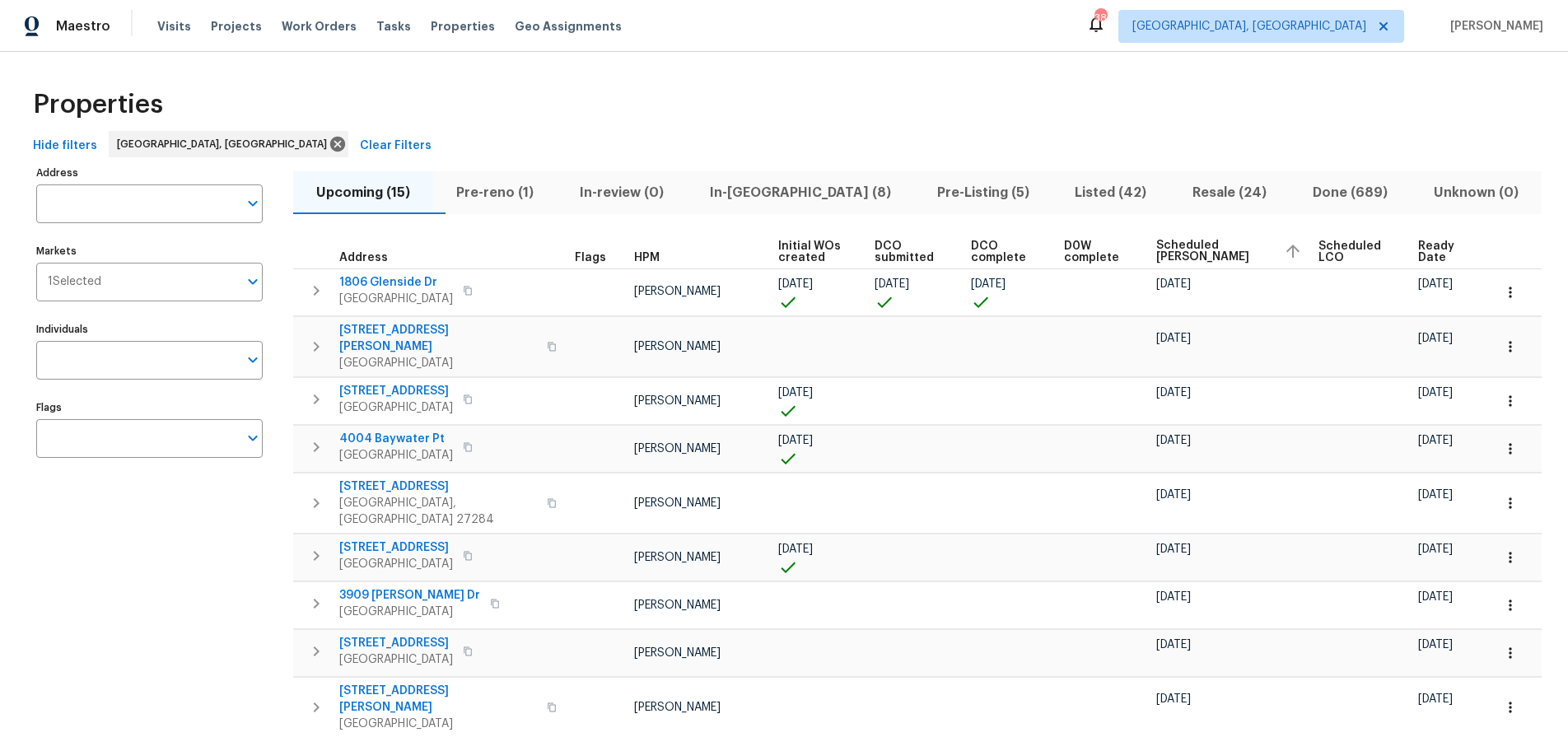
click at [1418, 254] on span "Ready Date" at bounding box center [1442, 251] width 46 height 23
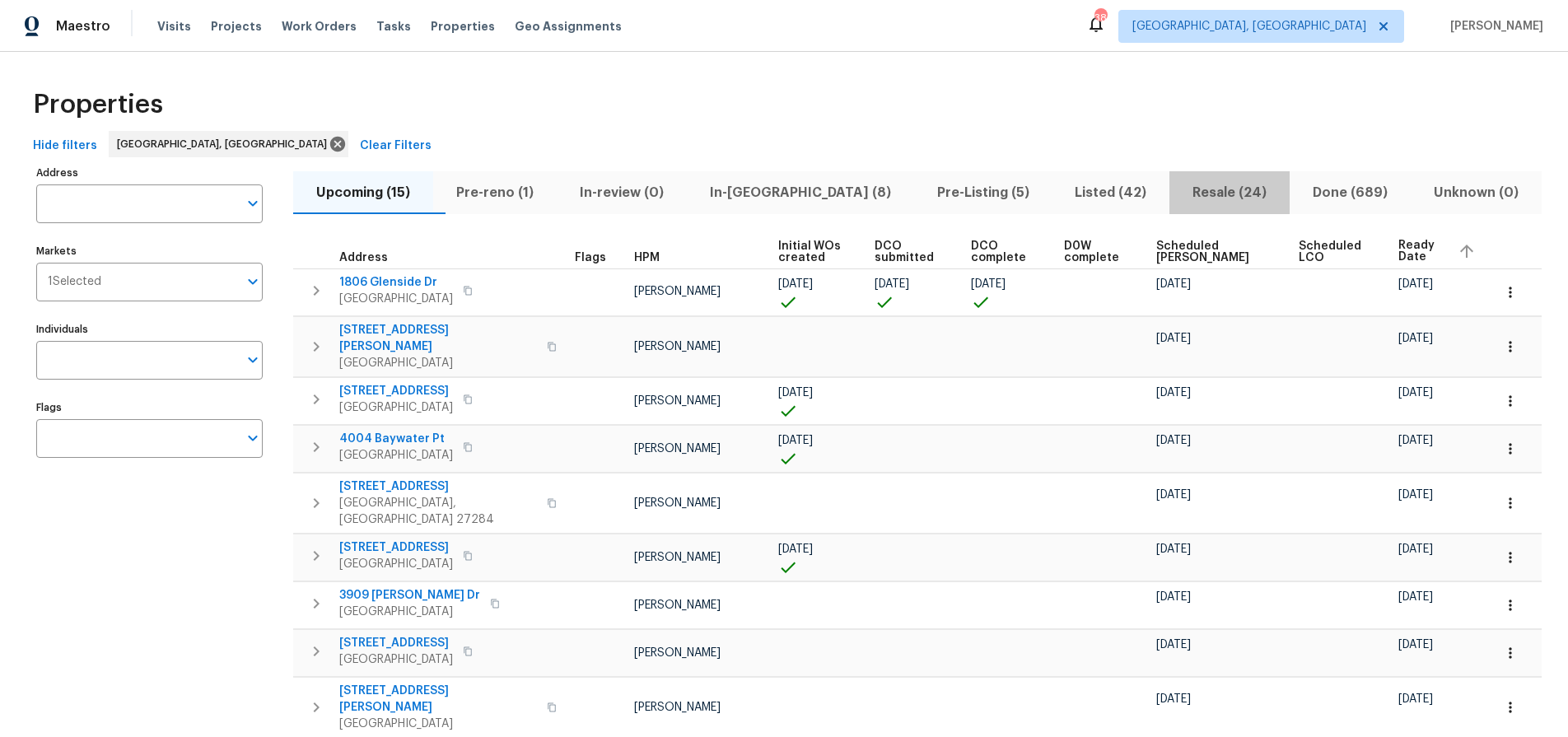
click at [1175, 205] on button "Resale (24)" at bounding box center [1230, 192] width 120 height 43
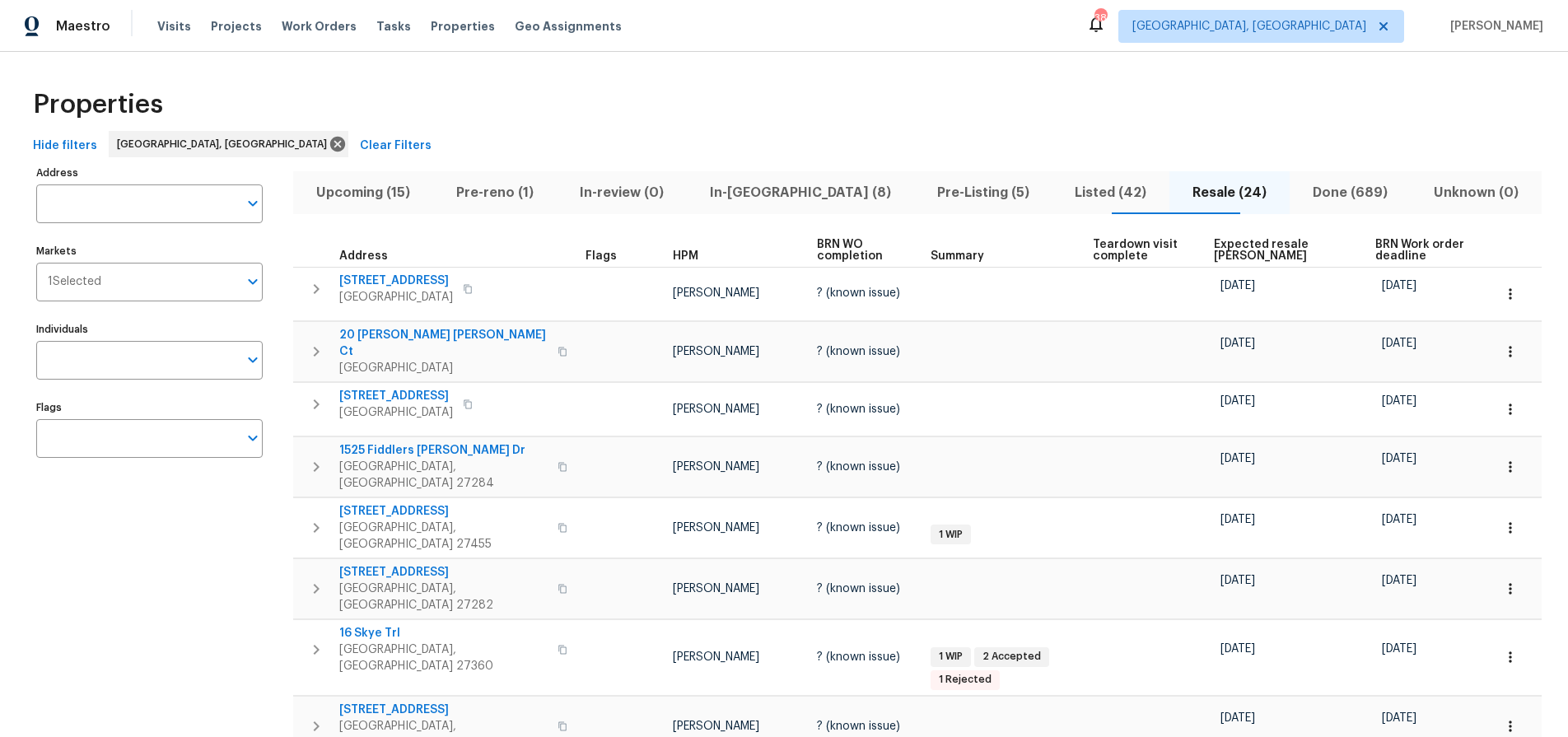
click at [1061, 196] on span "Listed (42)" at bounding box center [1110, 192] width 98 height 23
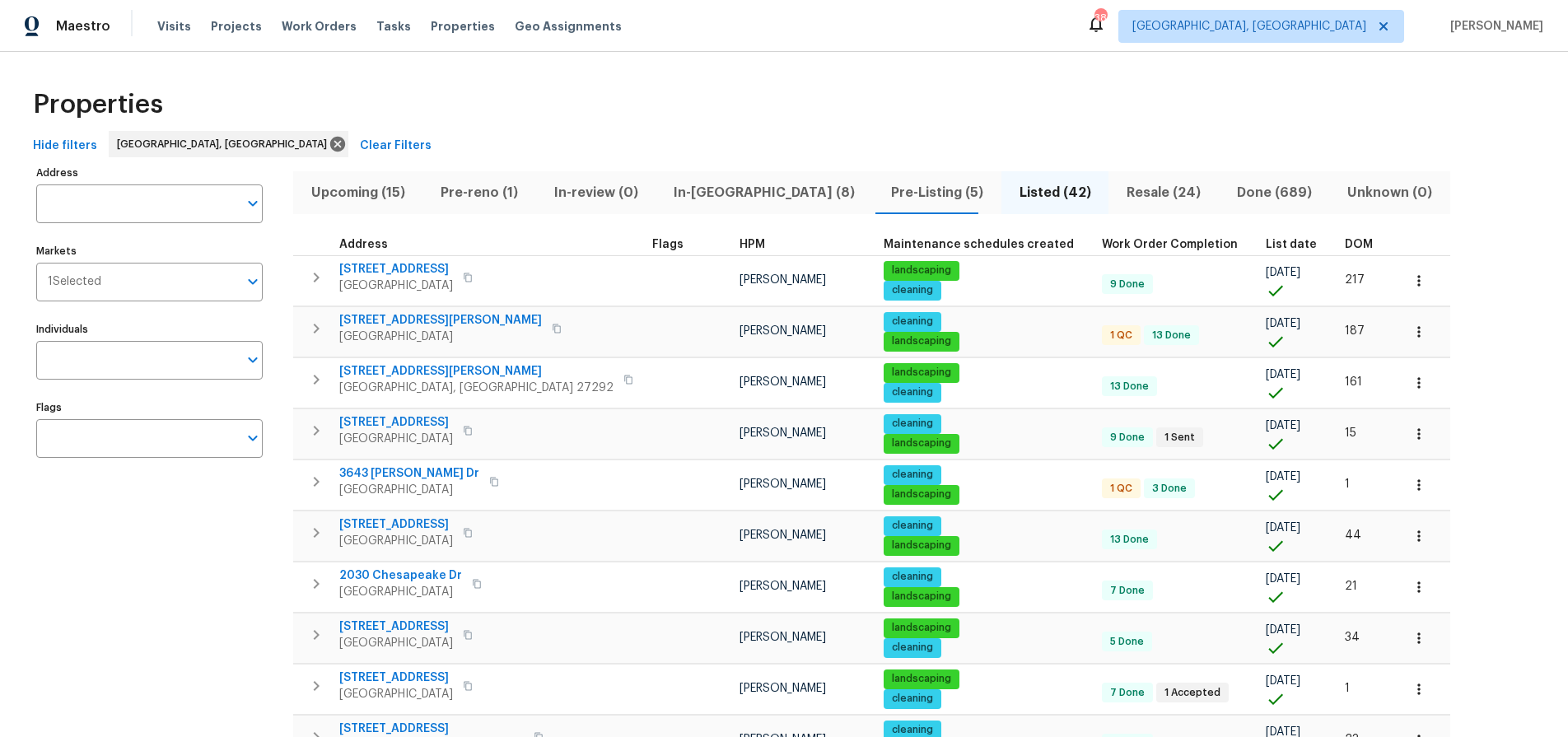
click at [1338, 236] on th "DOM" at bounding box center [1366, 245] width 56 height 22
click at [1345, 239] on span "DOM" at bounding box center [1359, 244] width 28 height 11
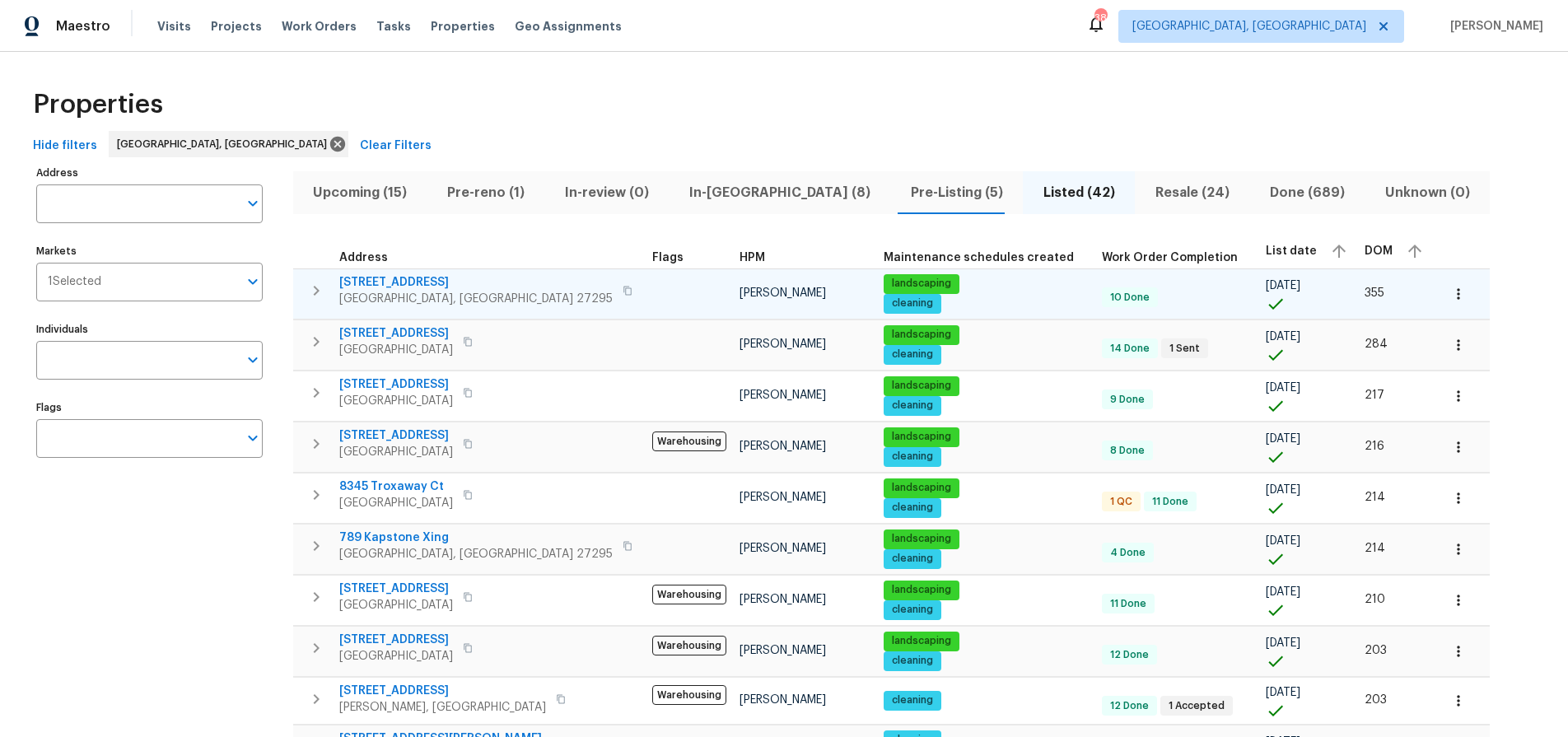
click at [456, 283] on span "3877 Welcome Arcadia Rd" at bounding box center [476, 282] width 273 height 16
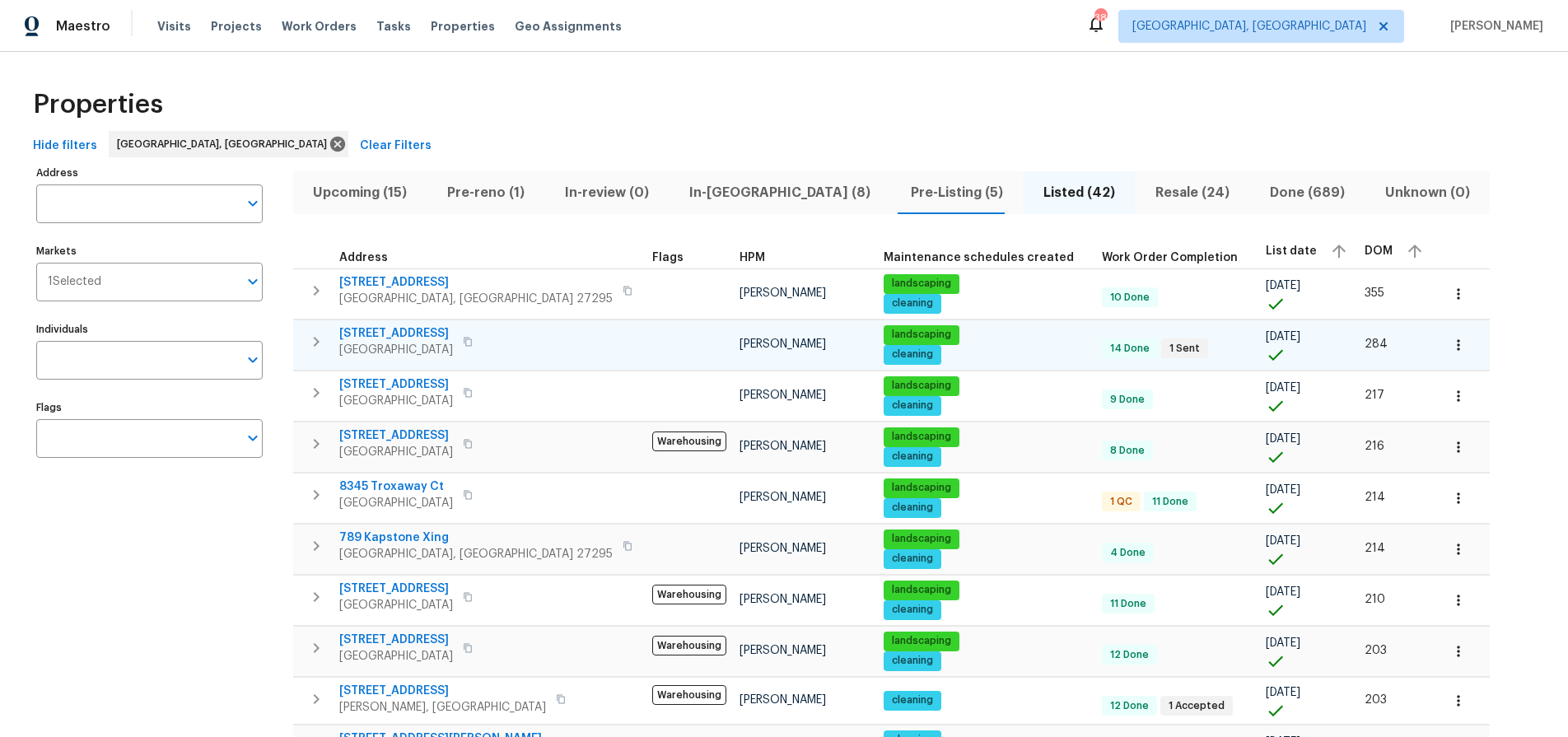
click at [412, 330] on span "4555 Old Town Dr" at bounding box center [396, 333] width 114 height 16
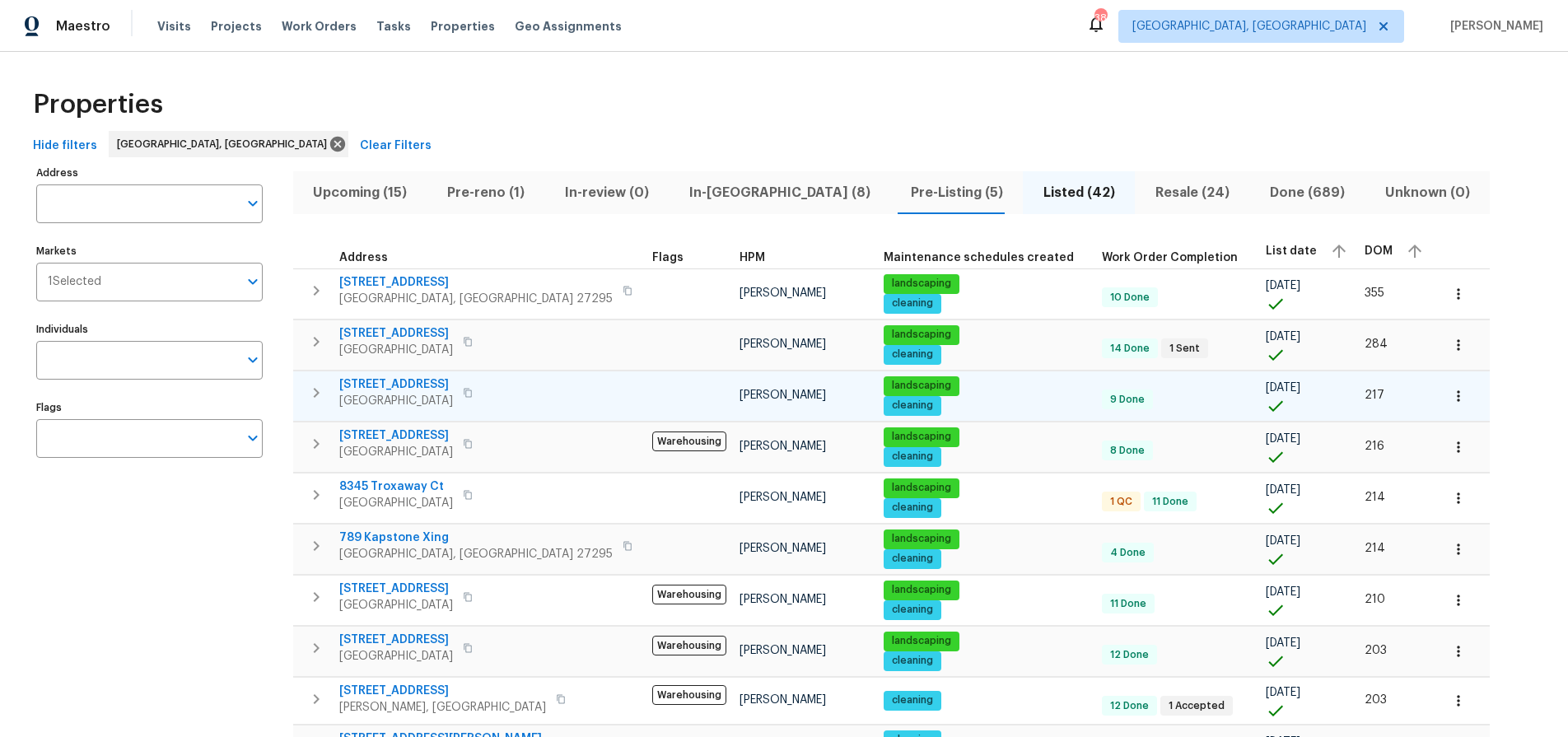
click at [429, 386] on span "4502 Brookhaven Dr" at bounding box center [396, 383] width 114 height 16
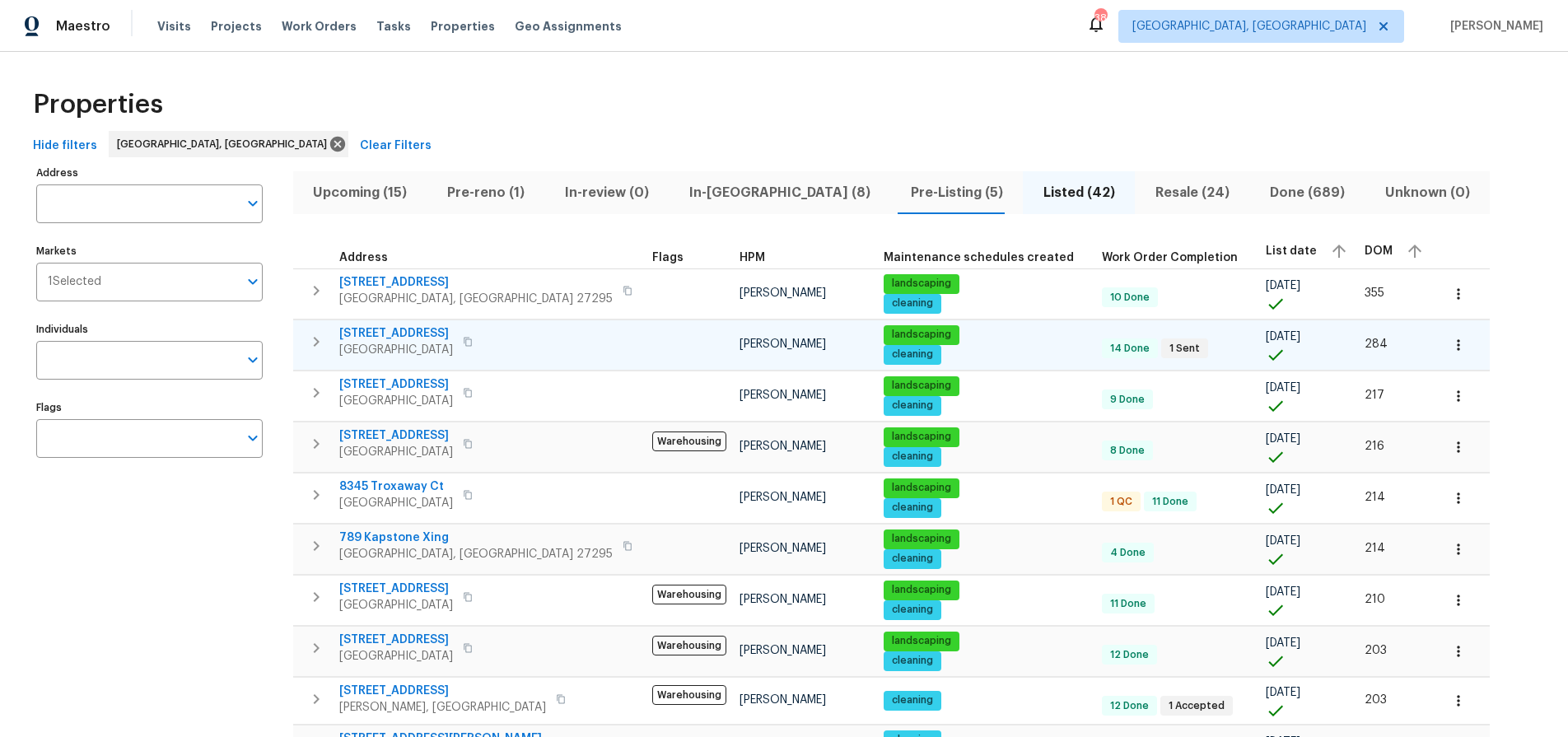
click at [1450, 349] on icon "button" at bounding box center [1458, 344] width 16 height 16
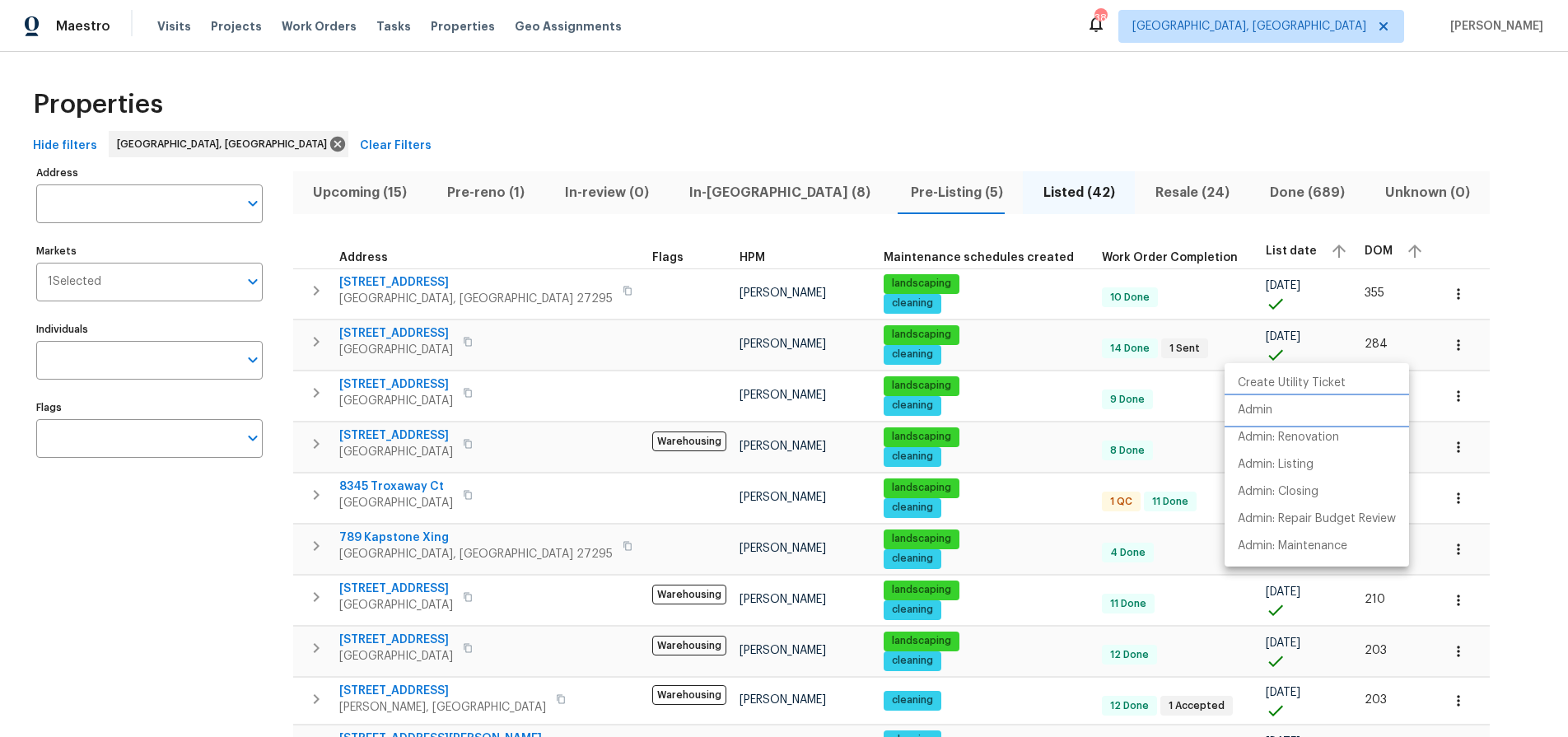
click at [1273, 401] on li "Admin" at bounding box center [1317, 411] width 185 height 27
drag, startPoint x: 1430, startPoint y: 345, endPoint x: 1356, endPoint y: 353, distance: 74.4
click at [1427, 346] on div at bounding box center [784, 368] width 1568 height 737
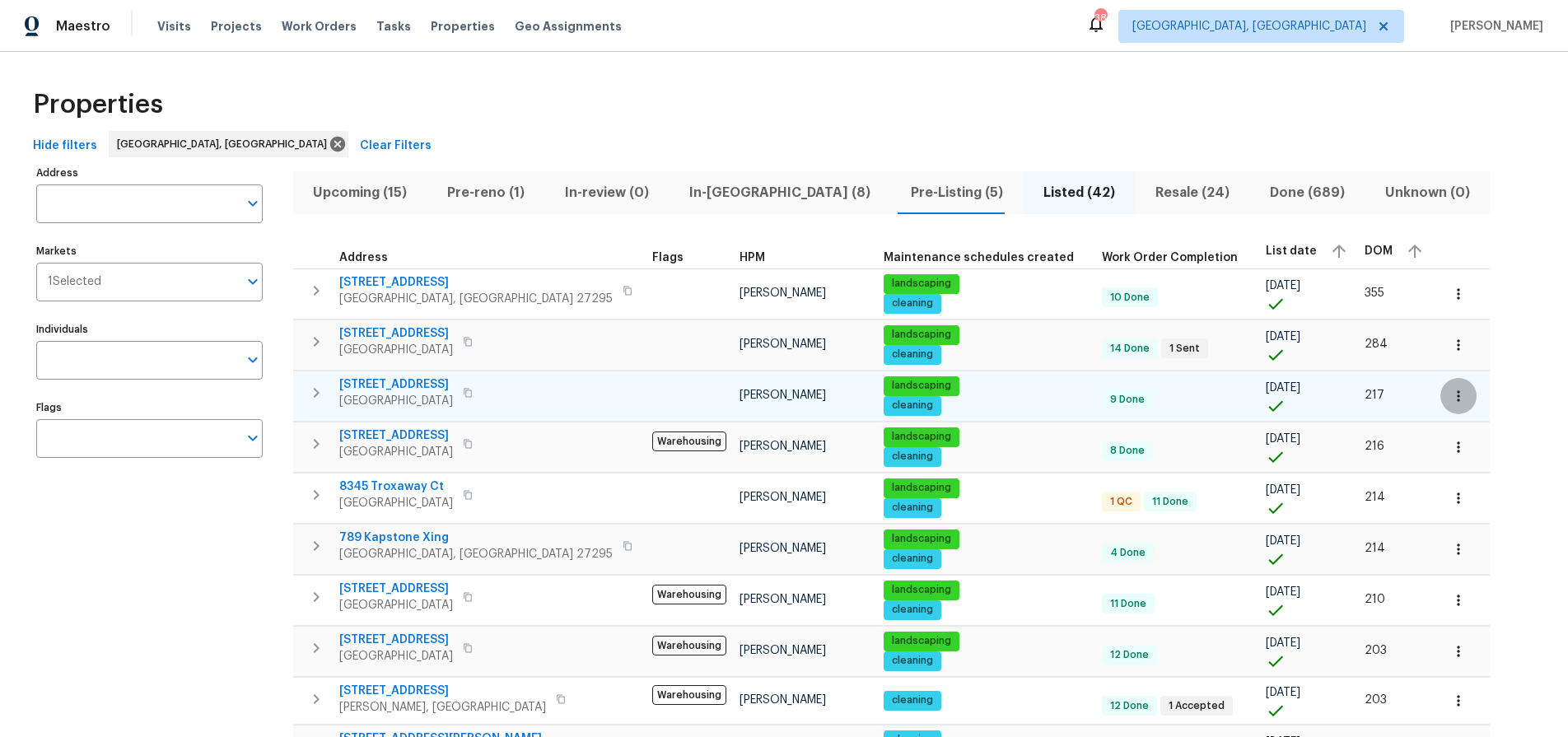
click at [1450, 395] on icon "button" at bounding box center [1458, 395] width 16 height 16
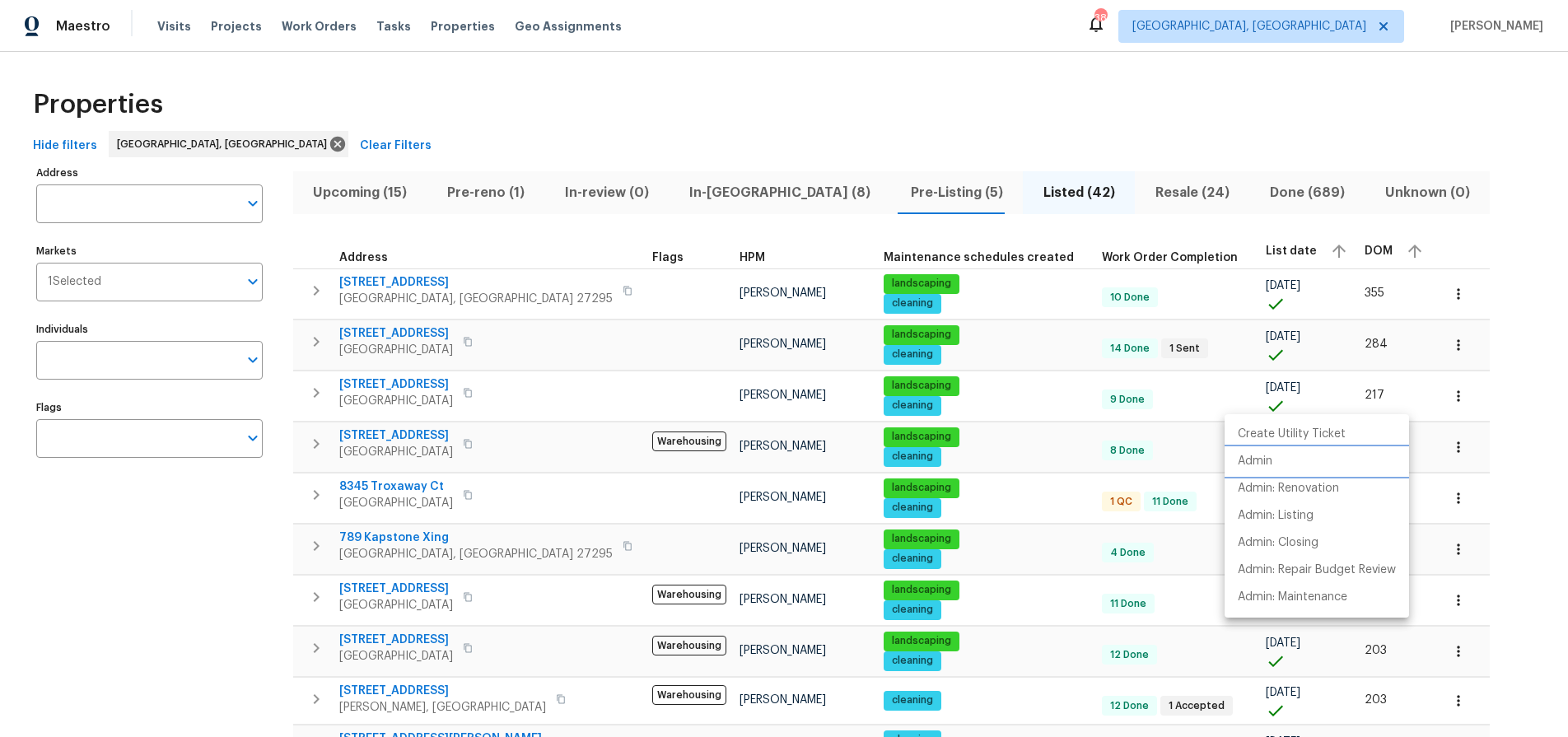
click at [1275, 470] on li "Admin" at bounding box center [1317, 461] width 185 height 27
click at [125, 216] on div at bounding box center [784, 368] width 1568 height 737
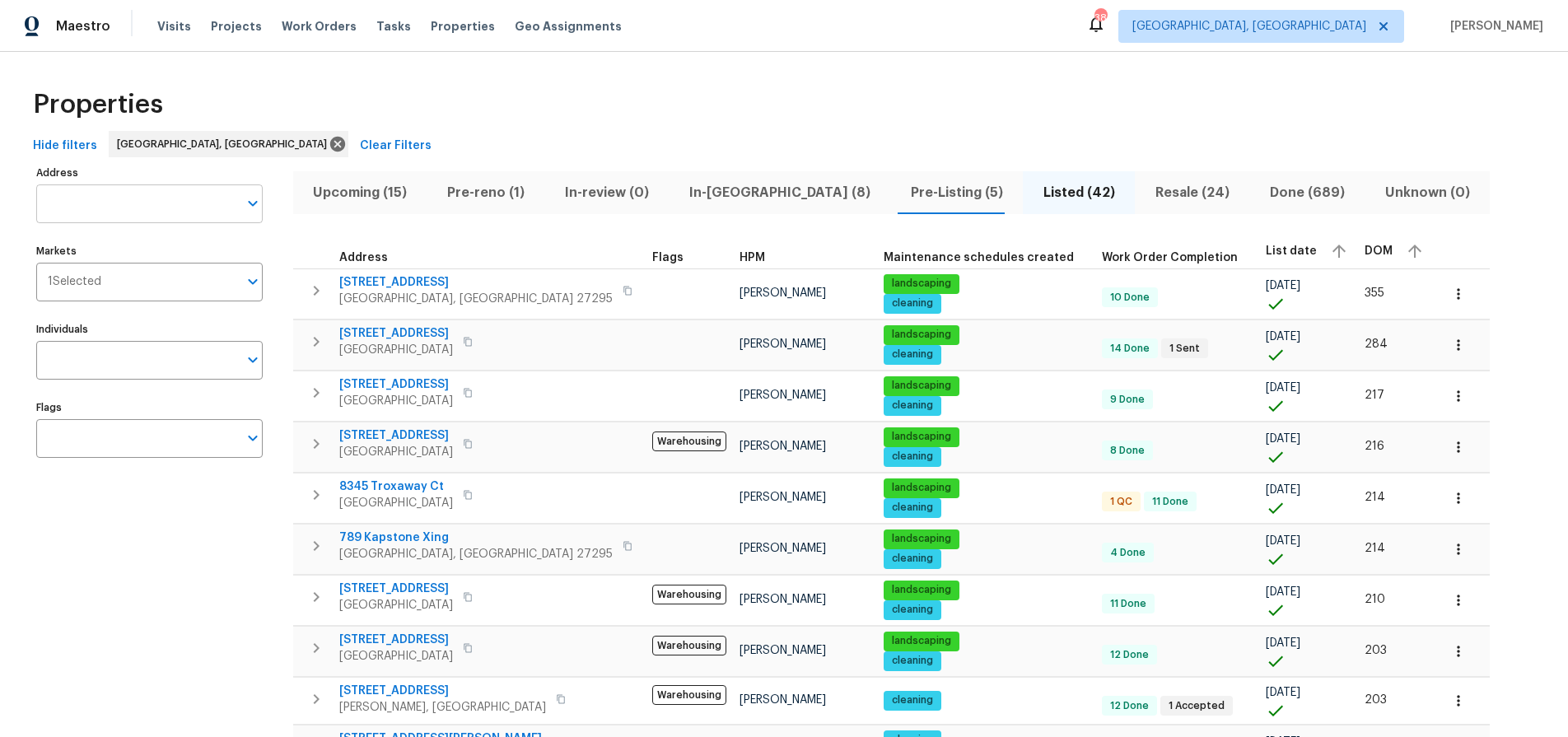
click at [125, 209] on input "Address" at bounding box center [137, 203] width 202 height 38
type input "2816 cypress park"
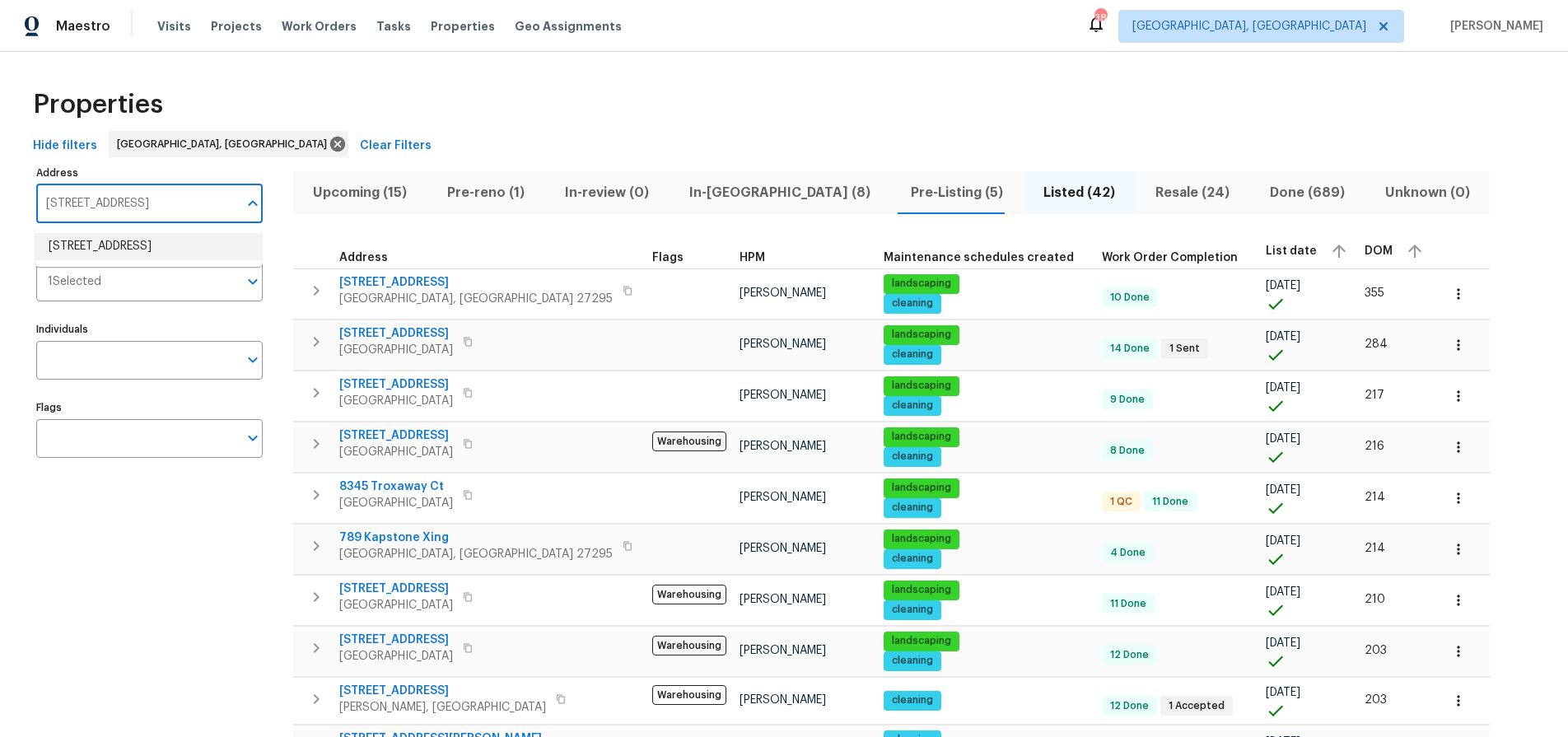
click at [116, 242] on li "2816 Cypress Park Rd Greensboro NC 27407" at bounding box center [148, 247] width 226 height 27
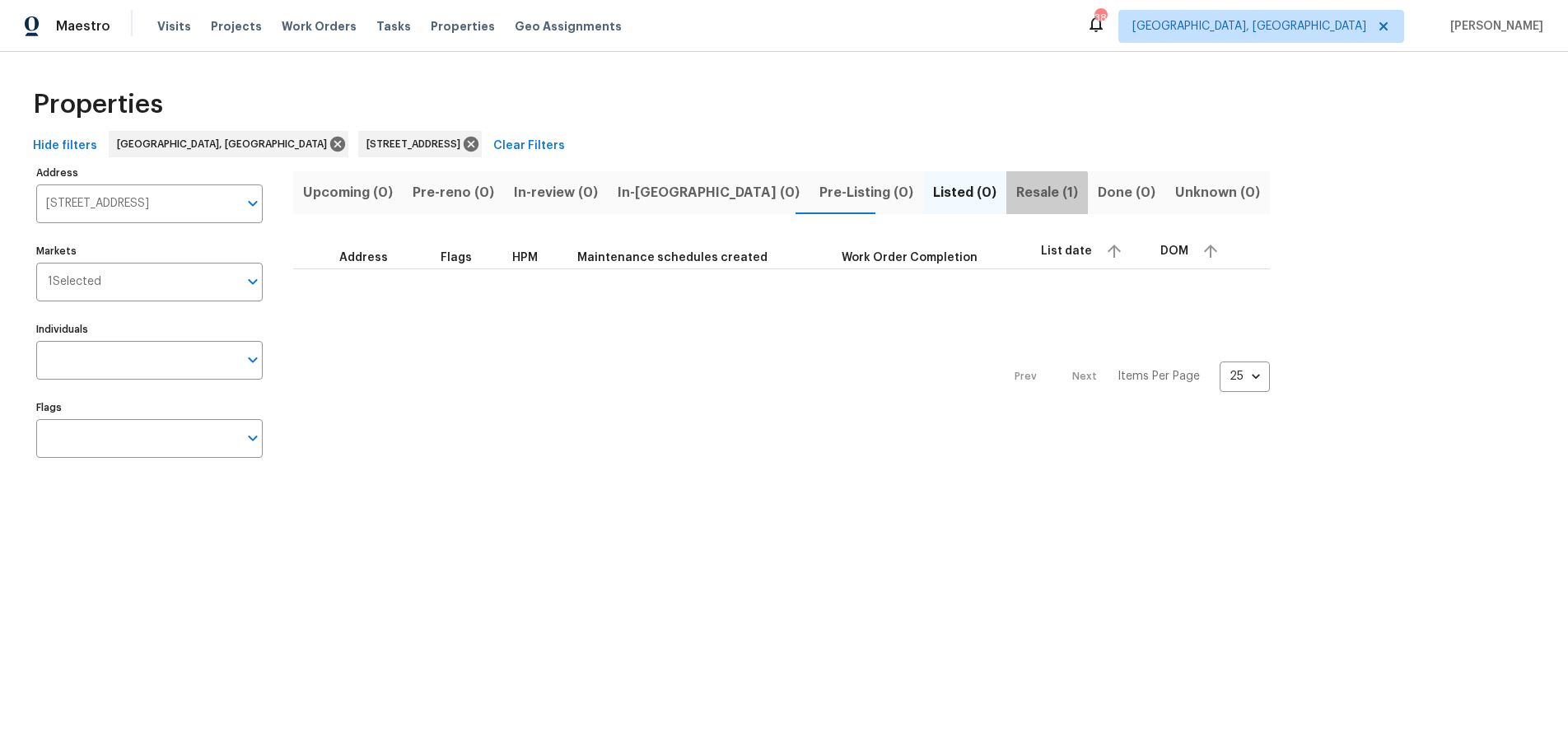
click at [1007, 204] on button "Resale (1)" at bounding box center [1047, 192] width 81 height 43
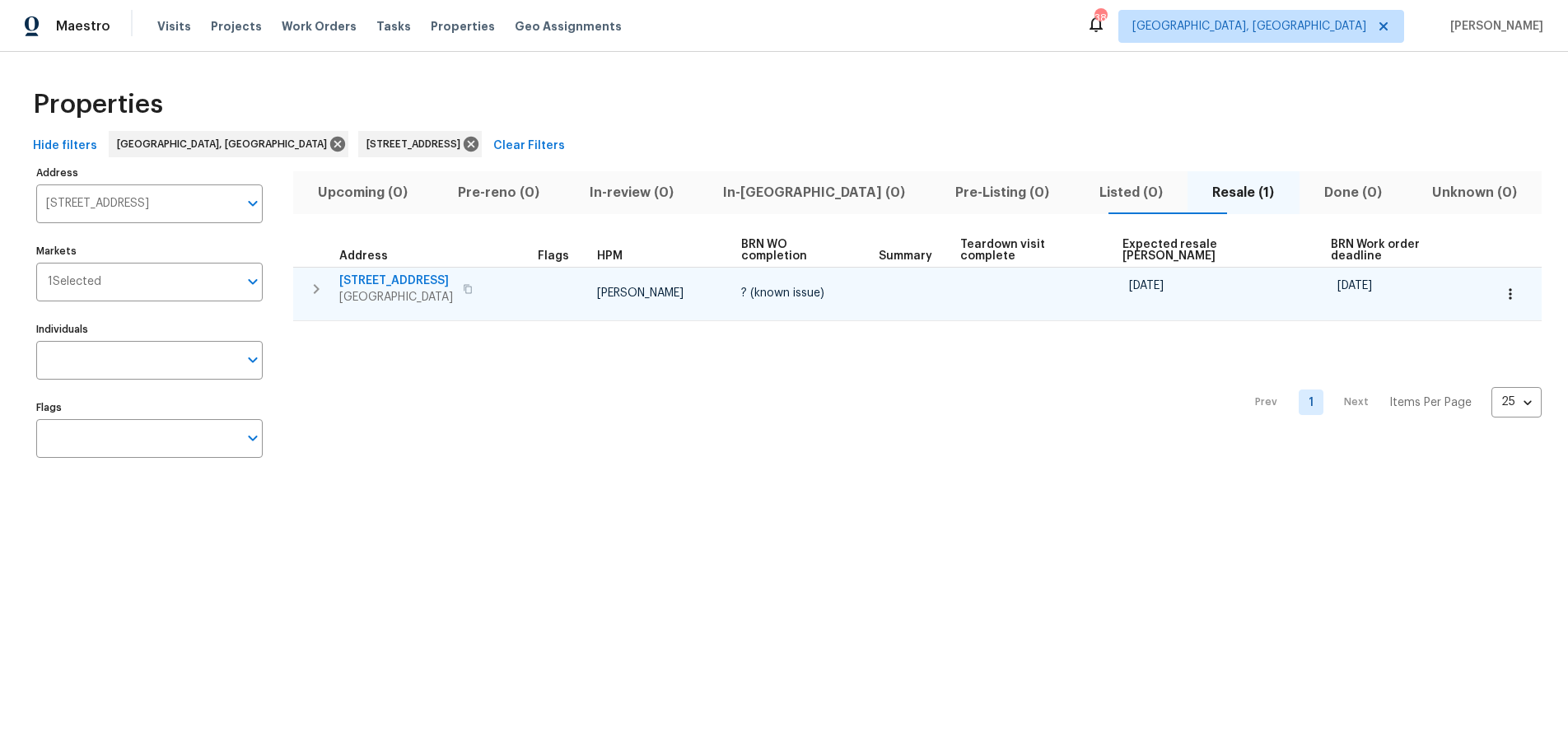
click at [319, 279] on icon "button" at bounding box center [316, 289] width 20 height 20
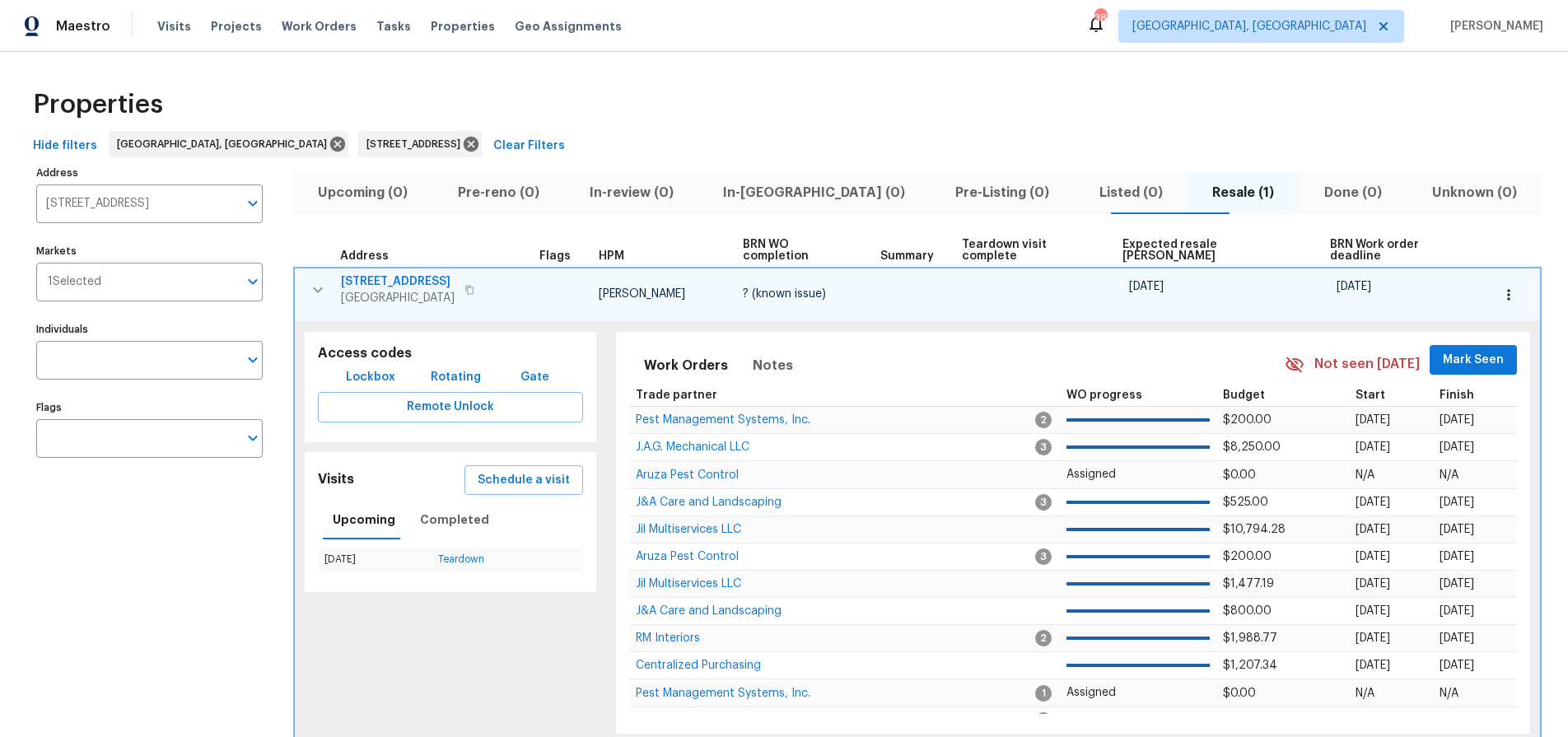
click at [420, 273] on span "2816 Cypress Park Rd" at bounding box center [397, 281] width 114 height 16
click at [320, 280] on icon "button" at bounding box center [317, 290] width 20 height 20
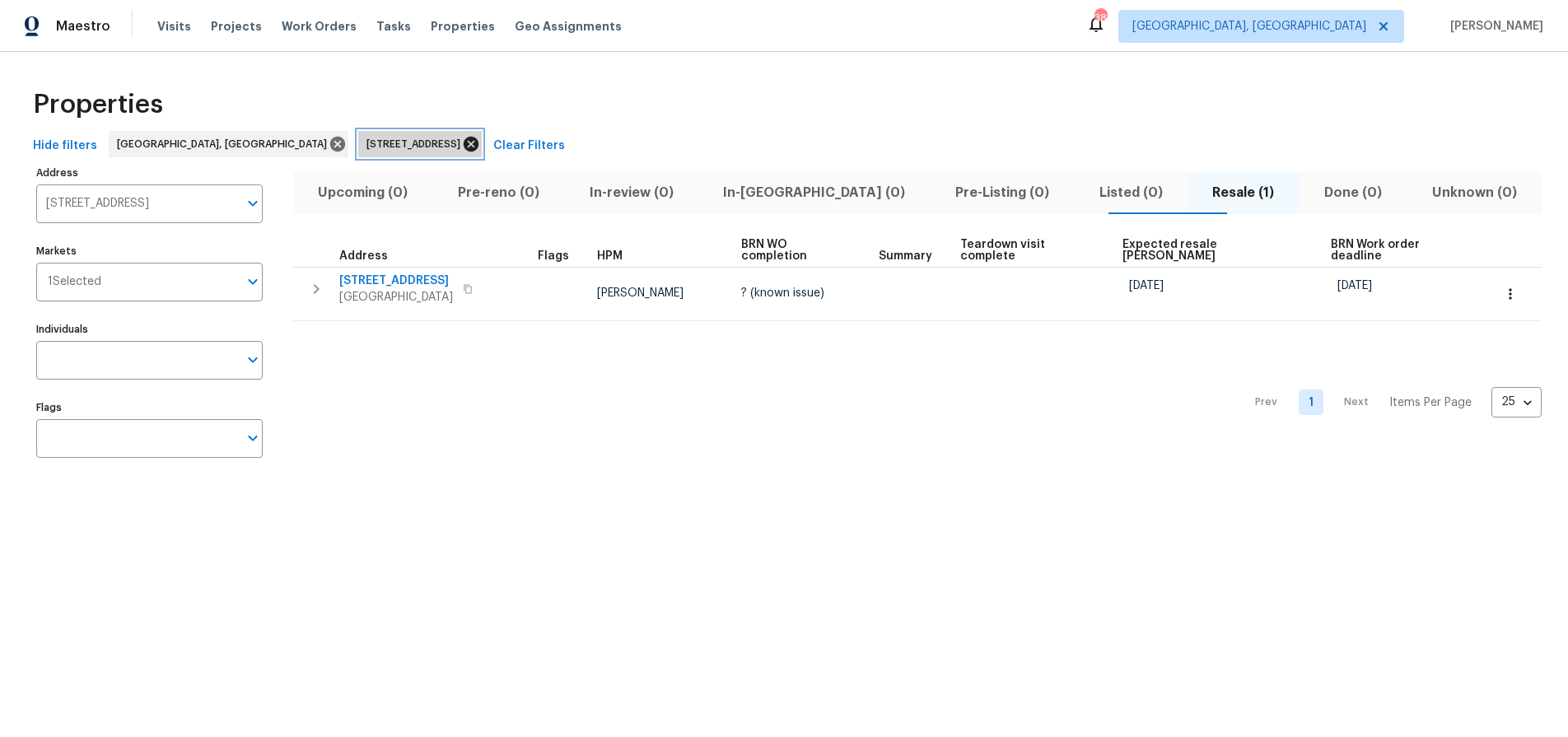
click at [462, 143] on icon at bounding box center [471, 143] width 18 height 18
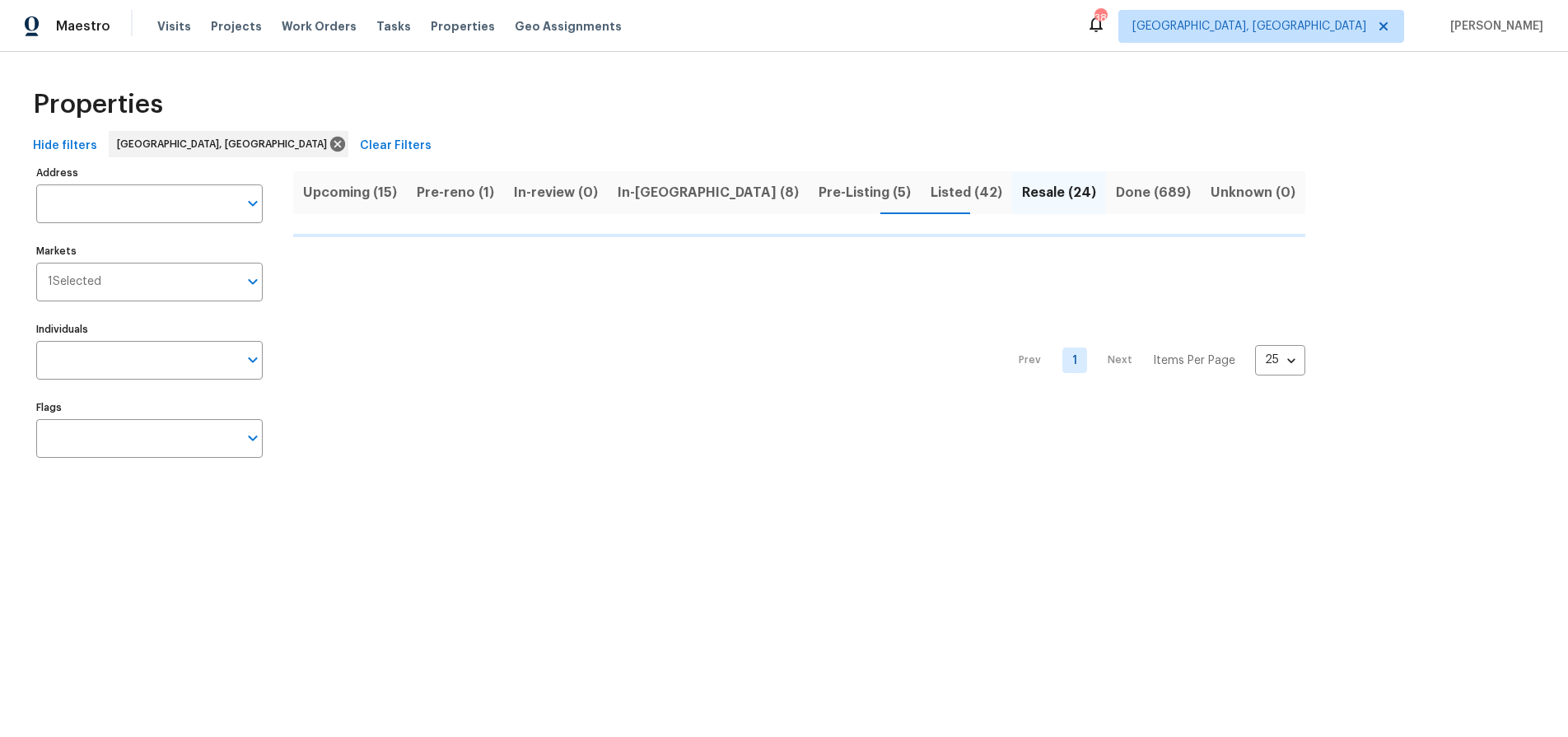
click at [931, 194] on span "Listed (42)" at bounding box center [966, 192] width 72 height 23
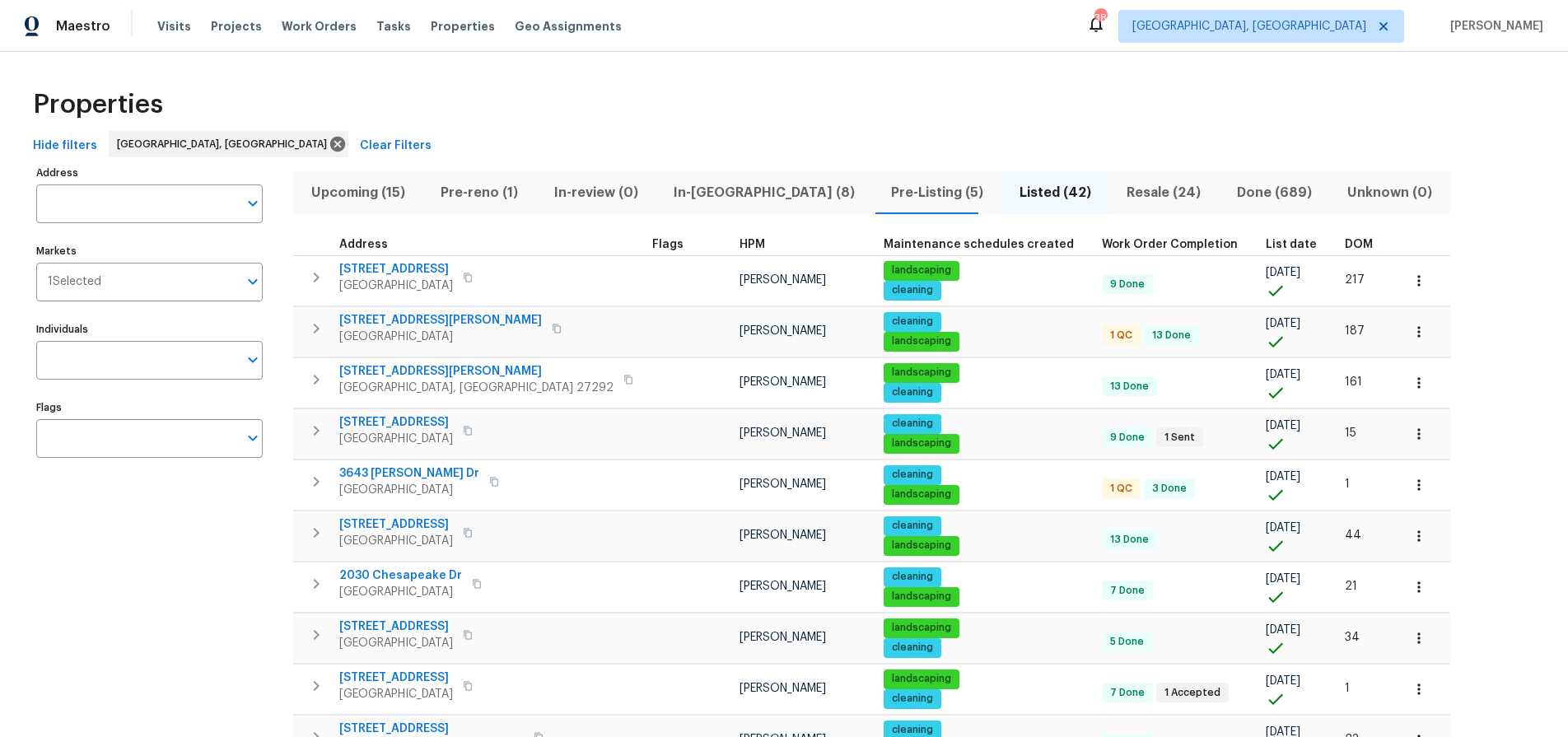
click at [1345, 241] on span "DOM" at bounding box center [1359, 244] width 28 height 11
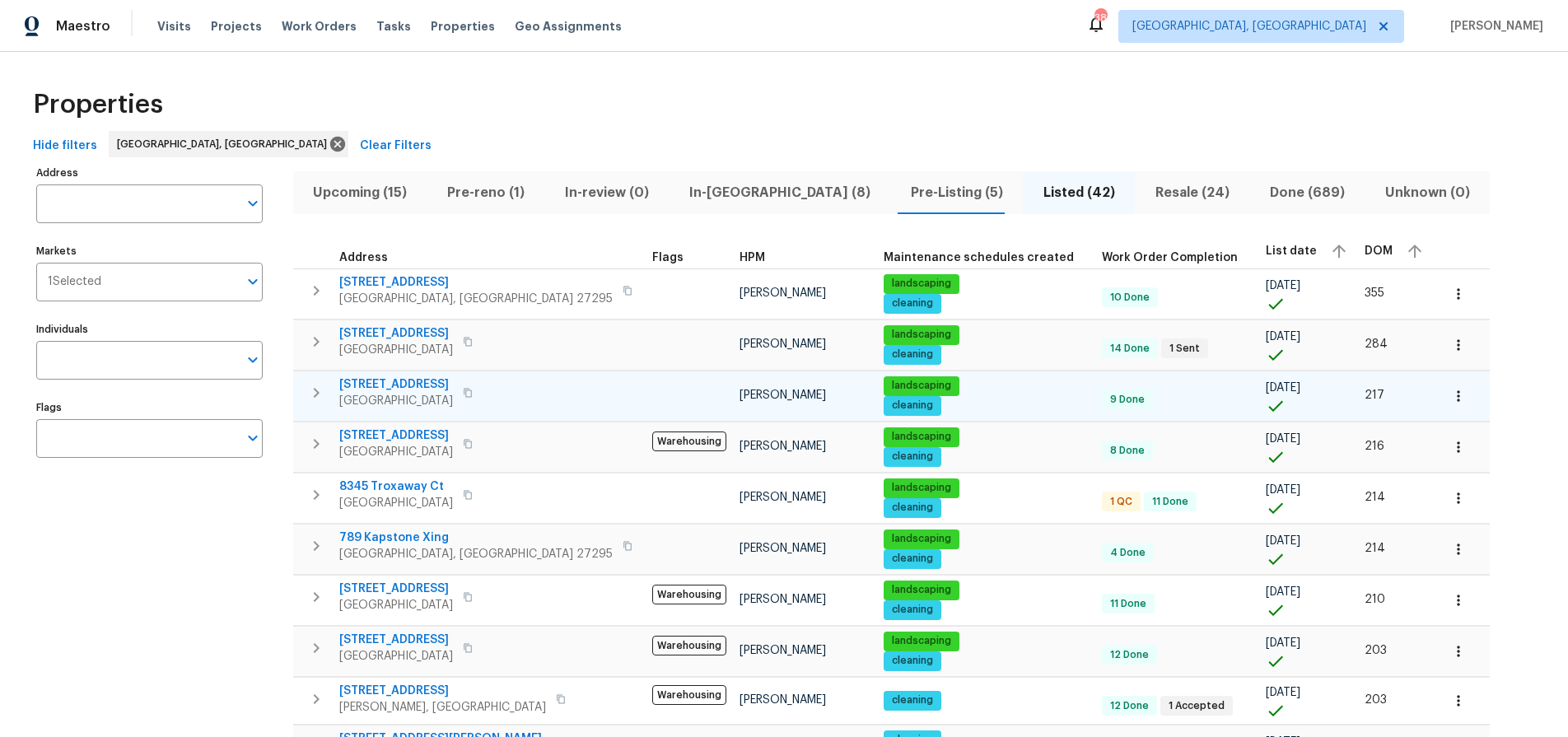
click at [420, 377] on span "4502 Brookhaven Dr" at bounding box center [396, 383] width 114 height 16
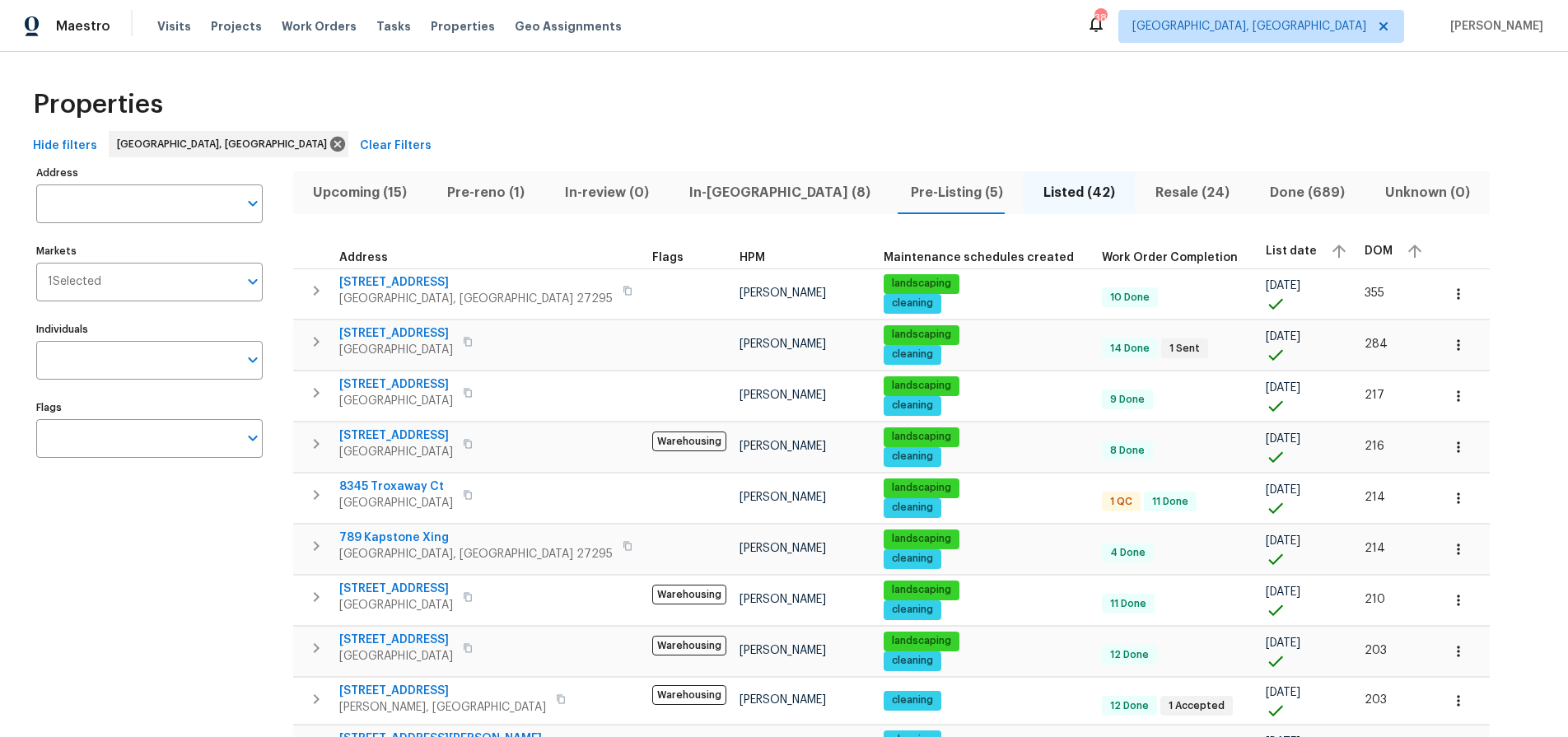
drag, startPoint x: 201, startPoint y: 544, endPoint x: 209, endPoint y: 541, distance: 8.5
click at [472, 447] on icon "button" at bounding box center [468, 443] width 9 height 9
click at [429, 436] on span "4303 Whippoorwill Dr" at bounding box center [396, 435] width 114 height 16
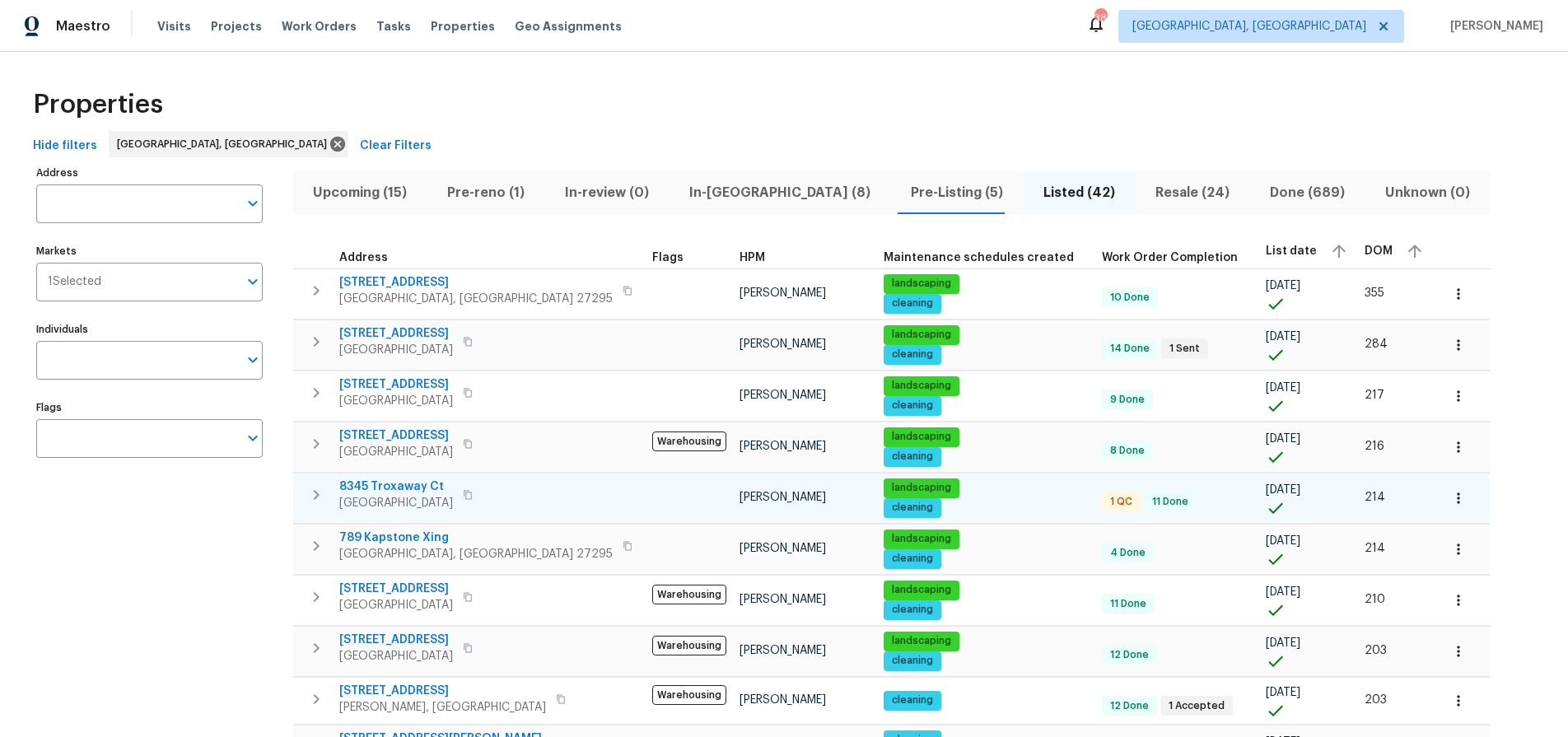
click at [403, 483] on span "8345 Troxaway Ct" at bounding box center [396, 486] width 114 height 16
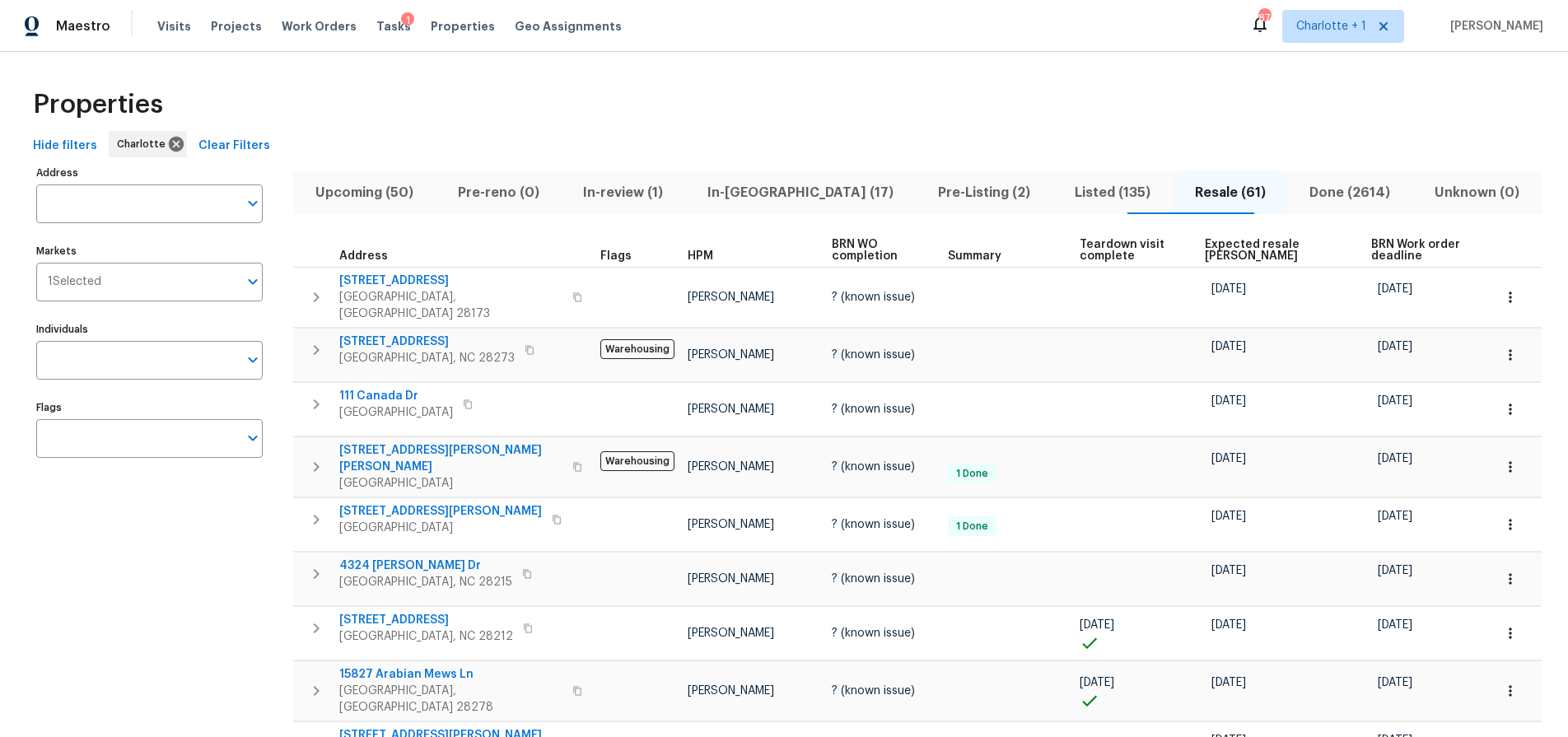
drag, startPoint x: 511, startPoint y: 84, endPoint x: 474, endPoint y: 44, distance: 54.5
click at [506, 79] on div "Properties" at bounding box center [784, 105] width 1515 height 53
drag, startPoint x: 447, startPoint y: 87, endPoint x: 455, endPoint y: 86, distance: 8.1
click at [448, 88] on div "Properties" at bounding box center [784, 105] width 1515 height 53
click at [544, 127] on div "Properties" at bounding box center [784, 105] width 1515 height 53
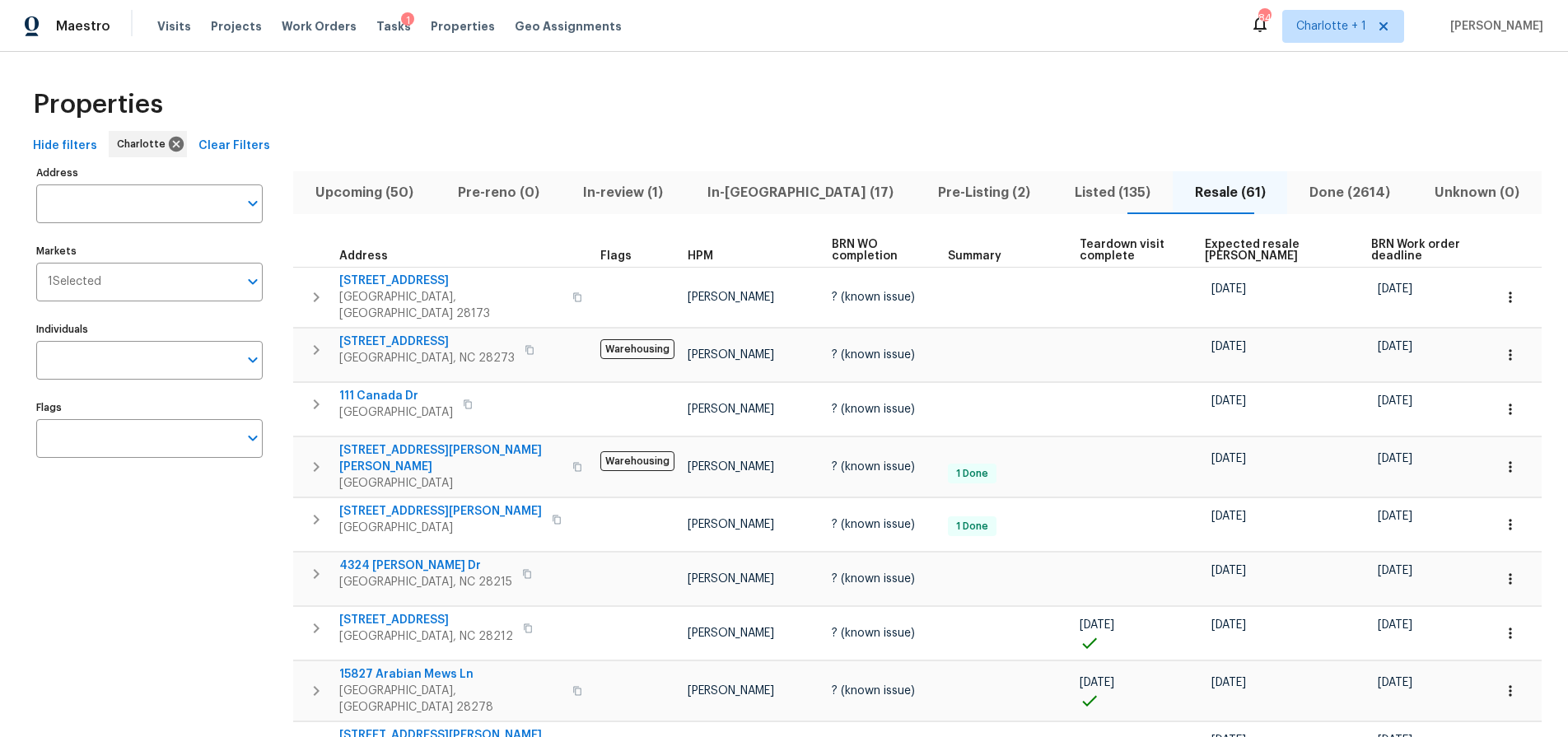
click at [1209, 254] on span "Expected resale COE" at bounding box center [1274, 250] width 138 height 23
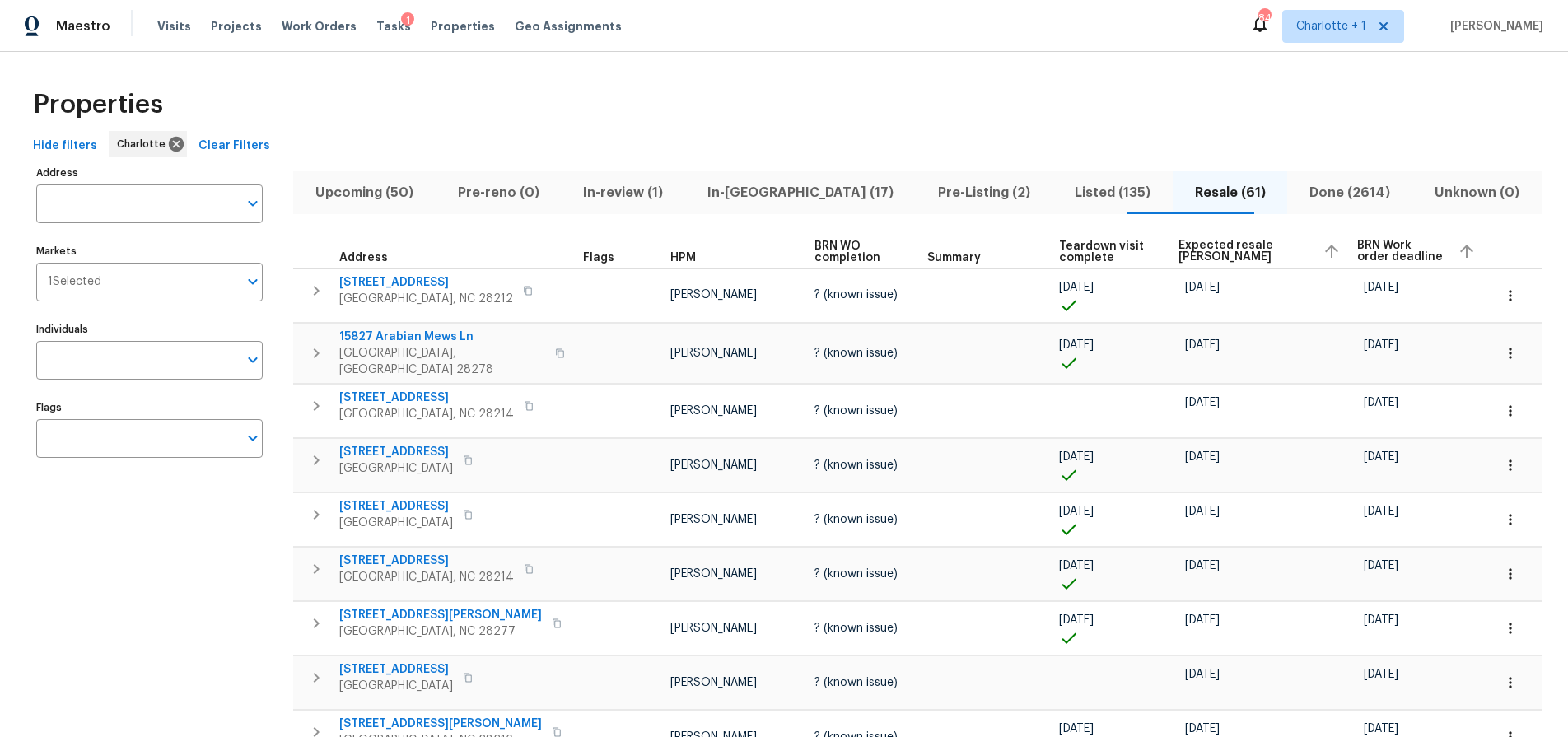
click at [1208, 244] on span "Expected resale COE" at bounding box center [1244, 250] width 132 height 23
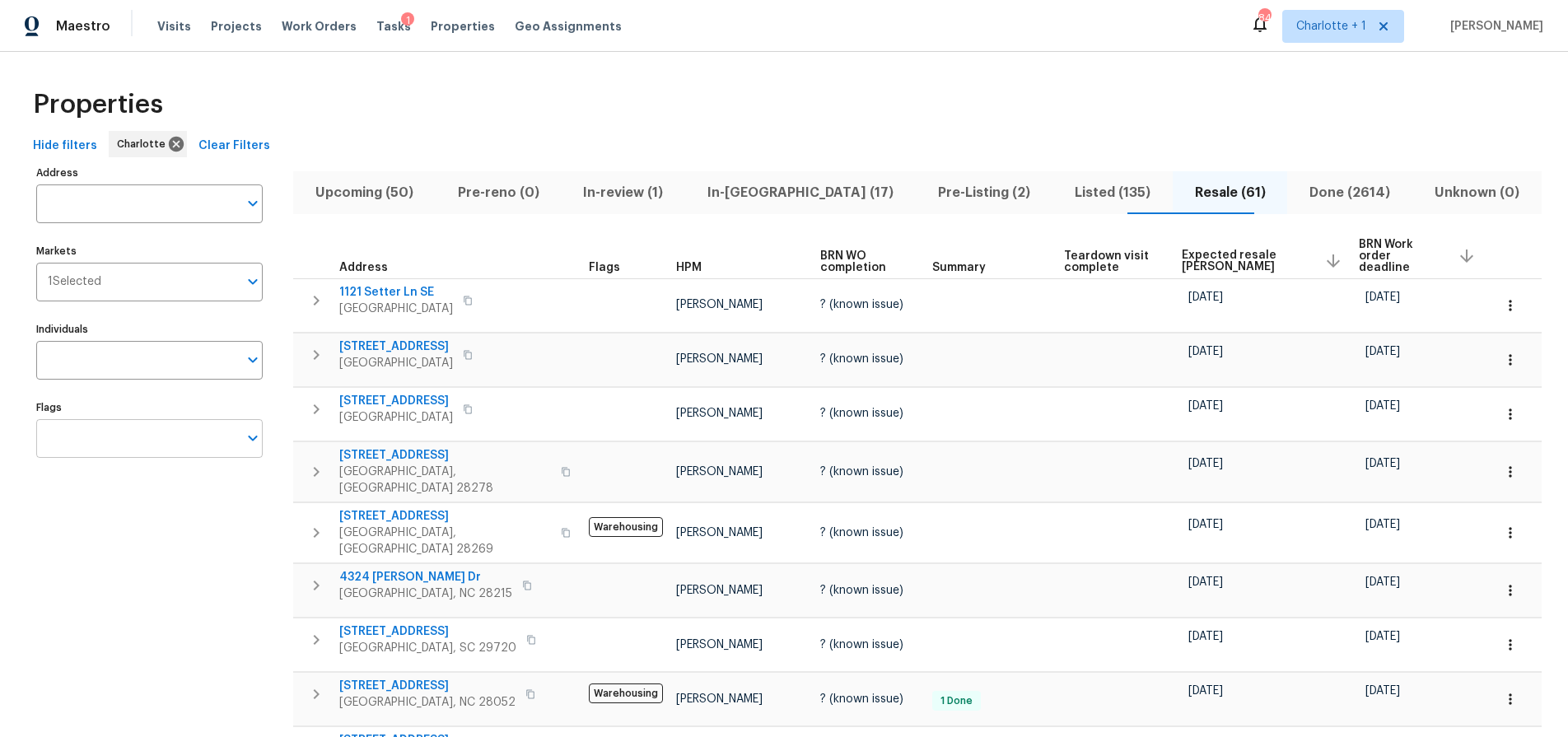
scroll to position [5, 0]
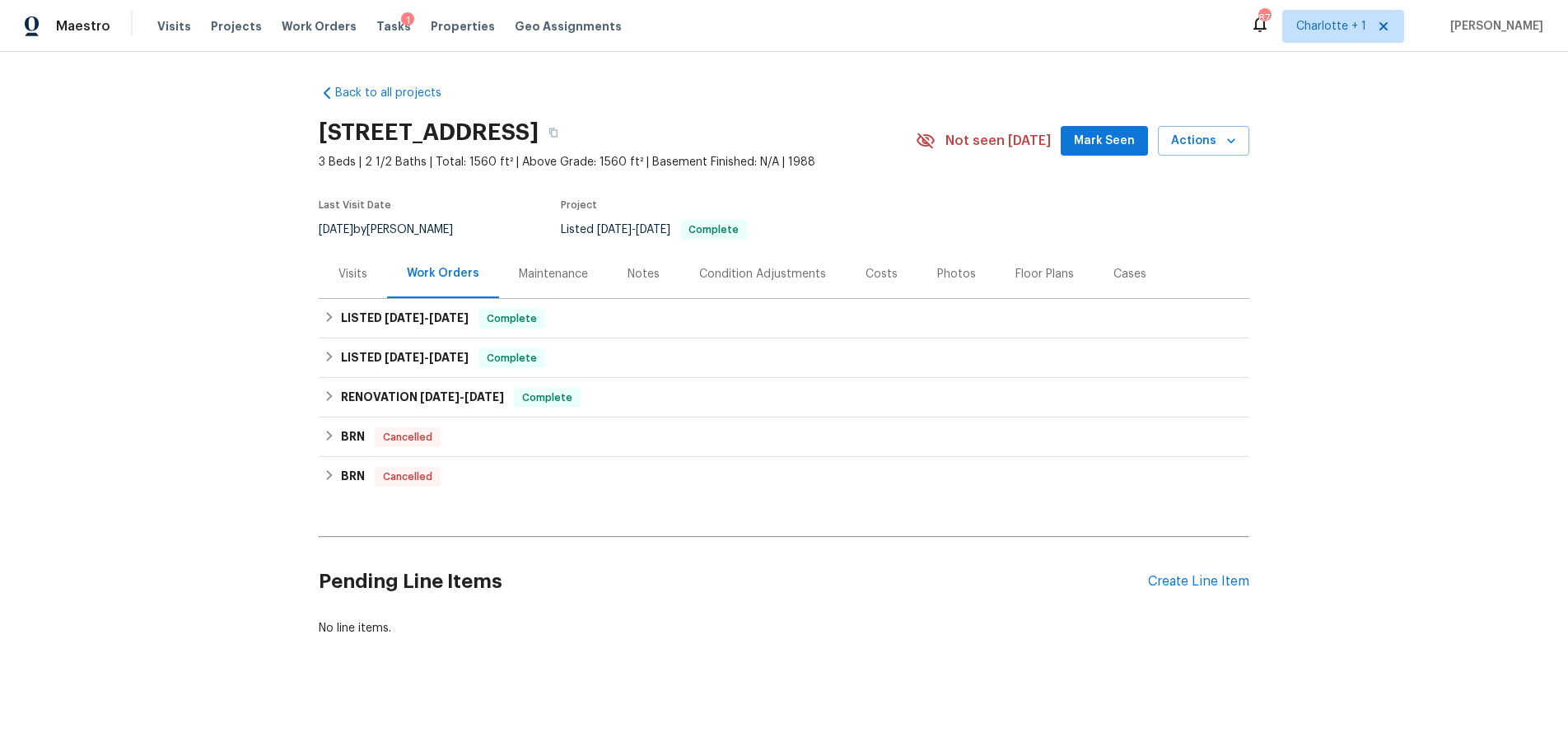
click at [361, 271] on div "Visits" at bounding box center [353, 273] width 68 height 49
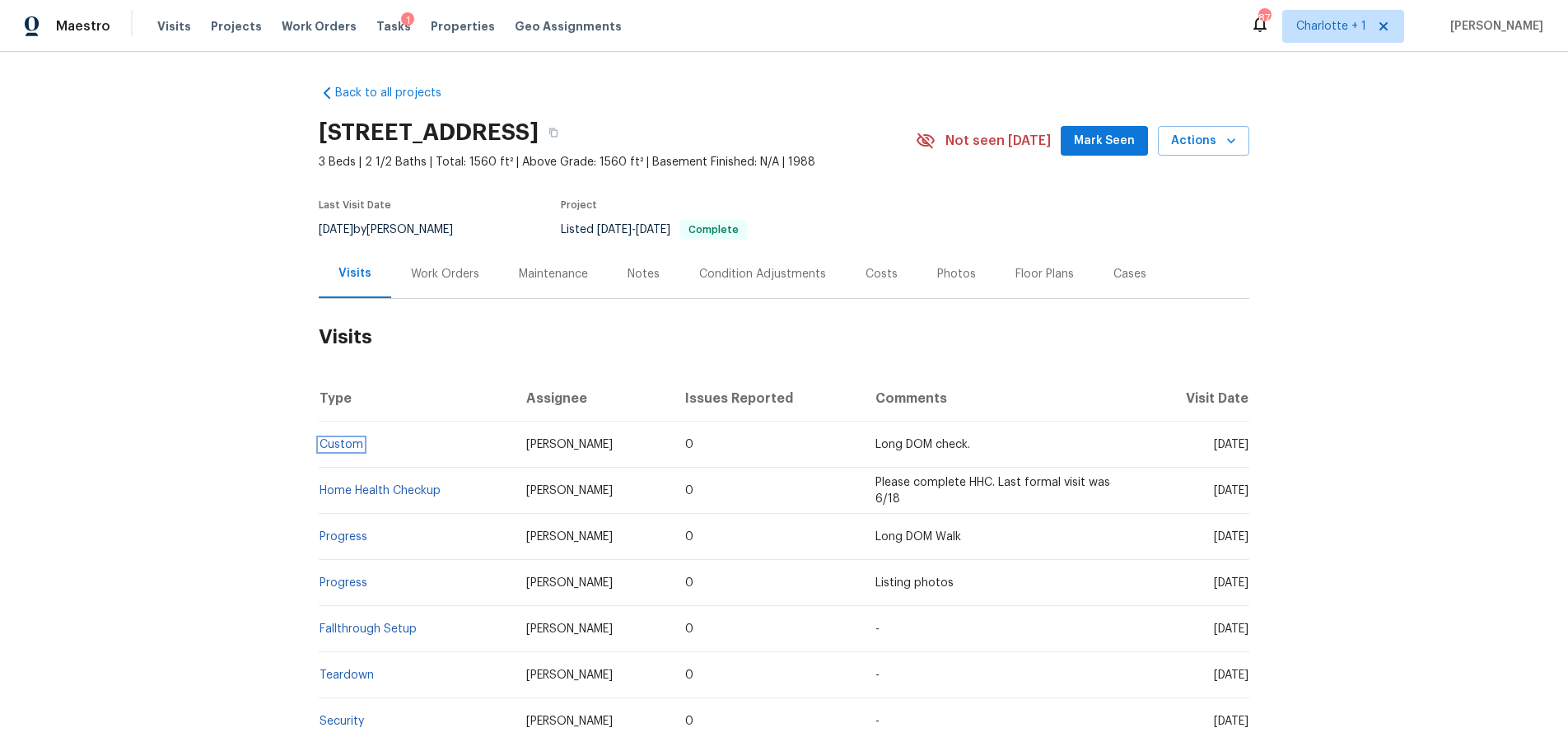
drag, startPoint x: 351, startPoint y: 442, endPoint x: 423, endPoint y: 442, distance: 72.0
click at [351, 442] on link "Custom" at bounding box center [341, 444] width 44 height 11
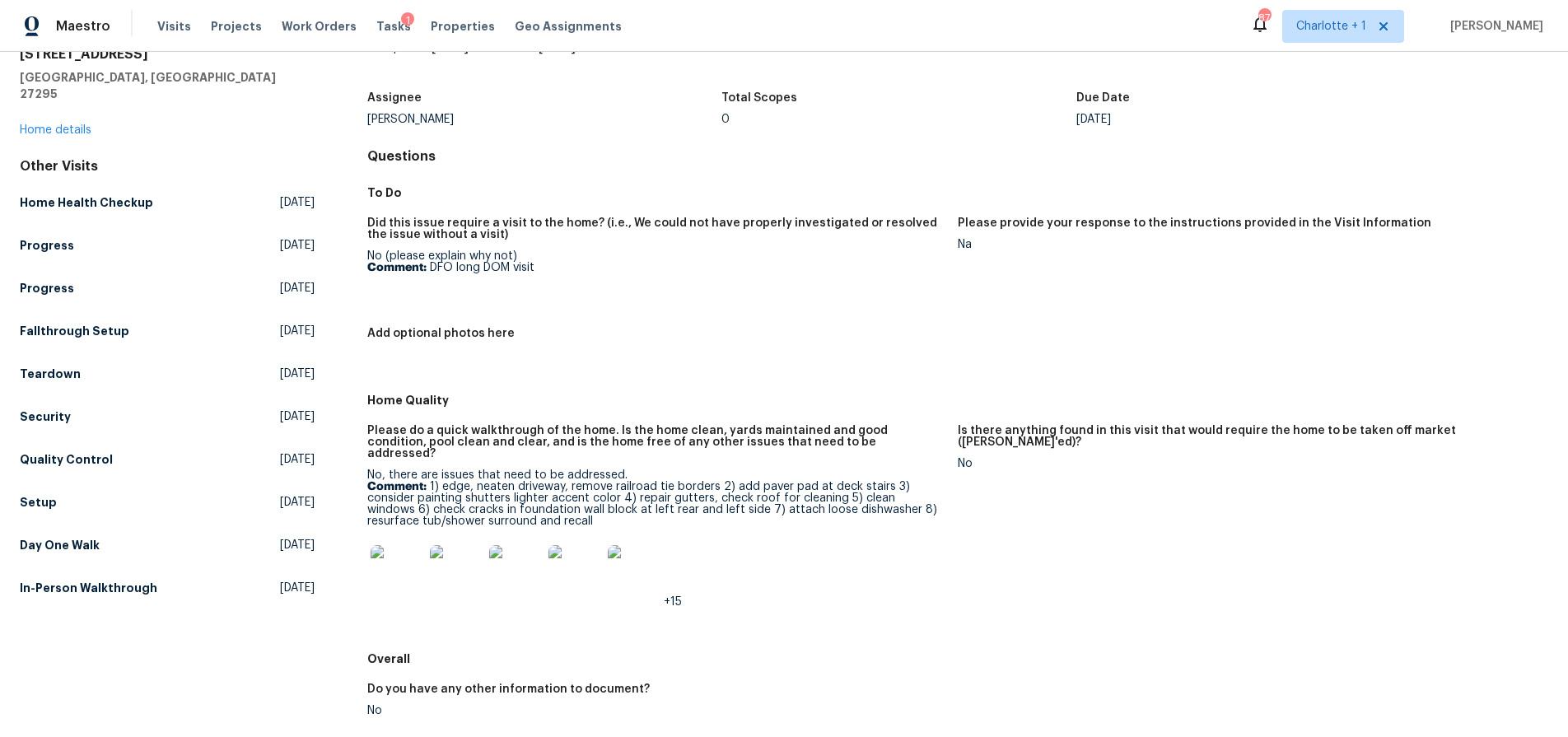
scroll to position [90, 0]
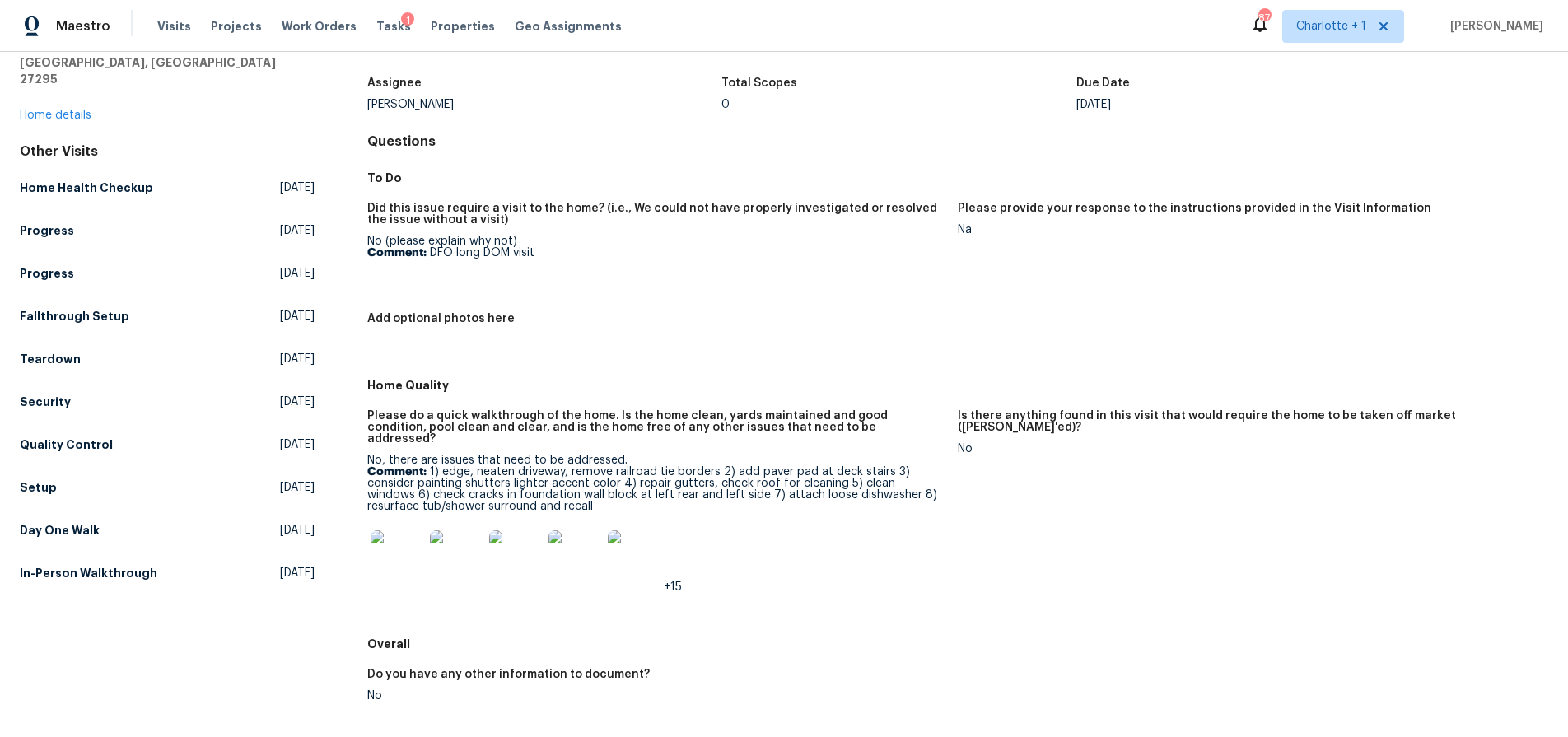
click at [404, 543] on img at bounding box center [397, 557] width 53 height 53
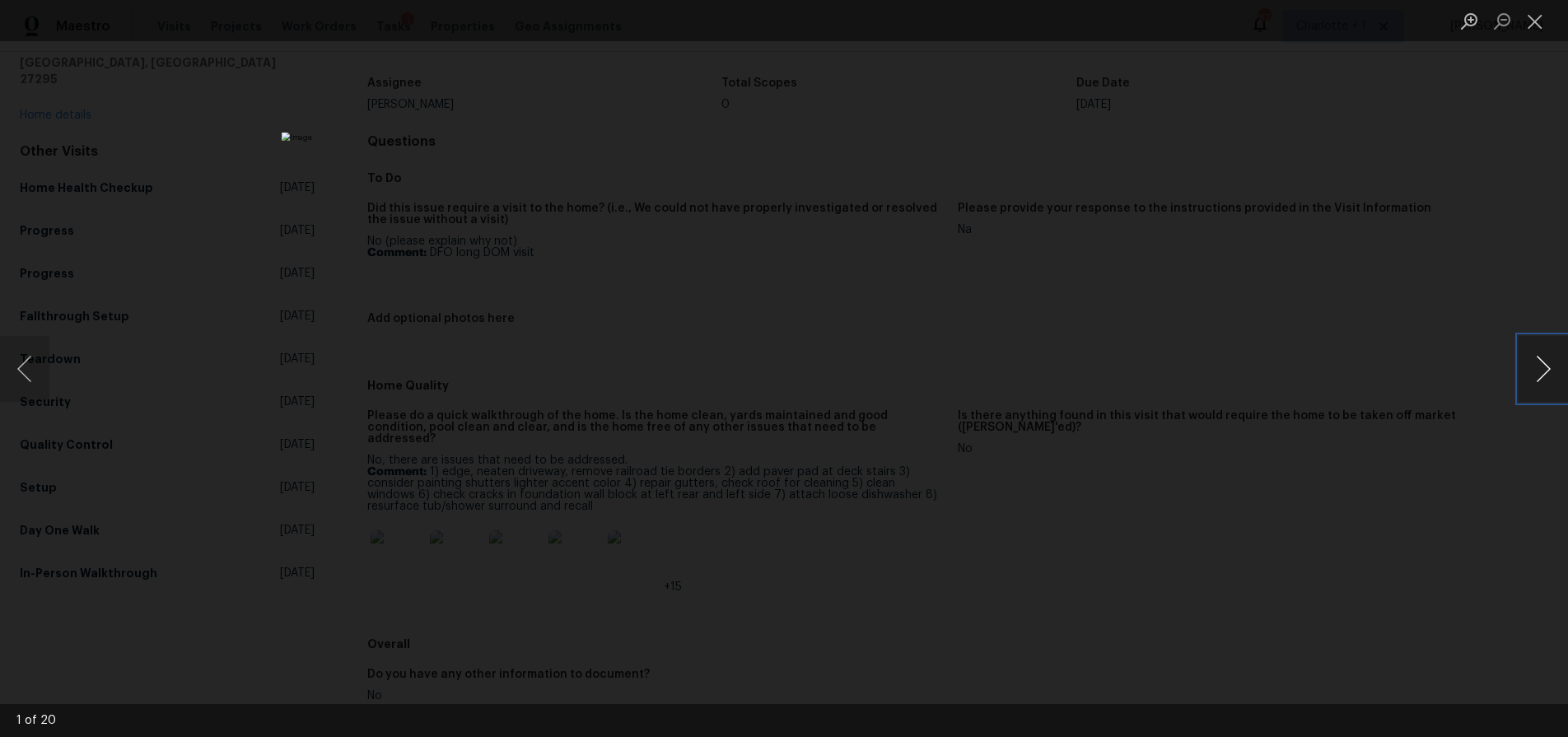
click at [1538, 370] on button "Next image" at bounding box center [1543, 368] width 50 height 66
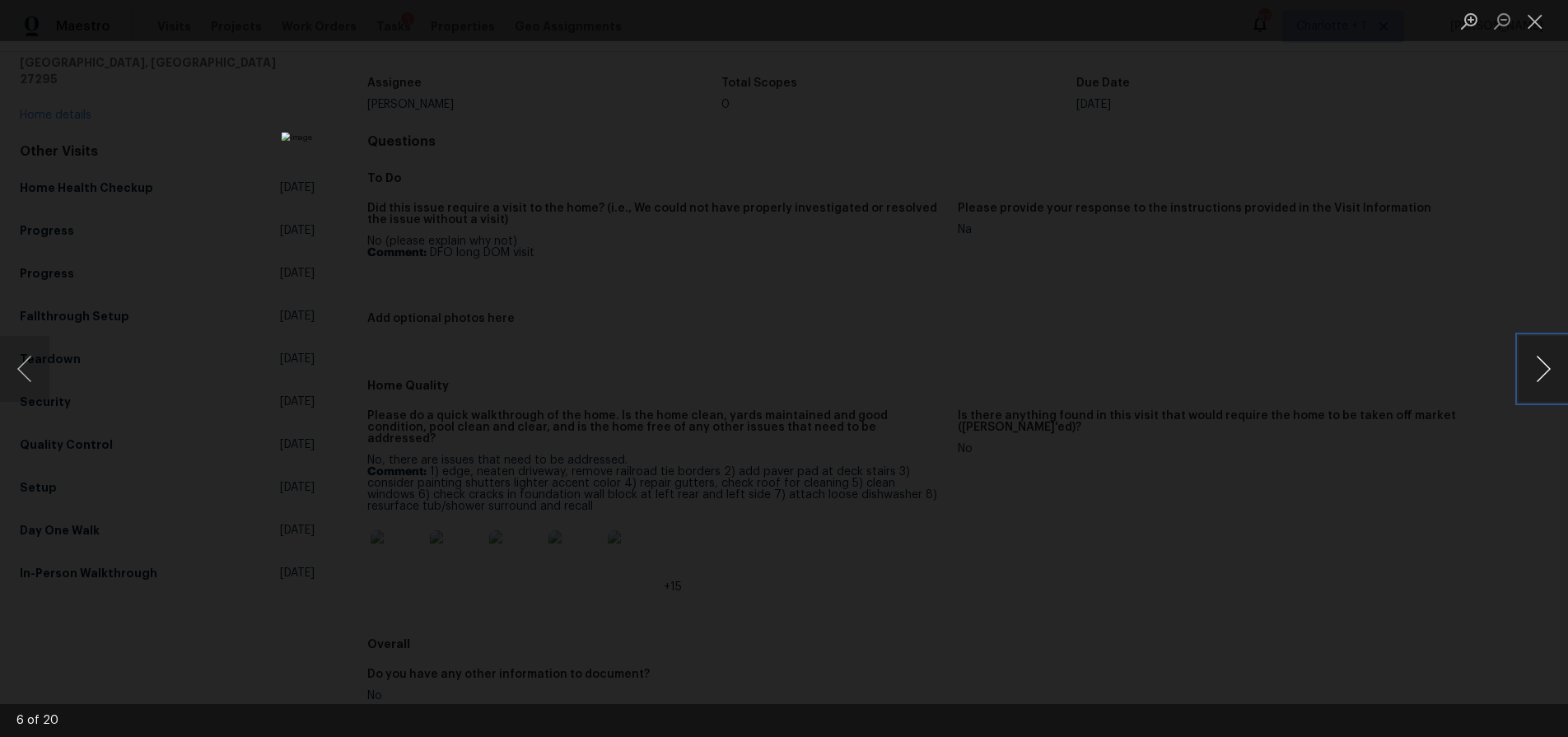
click at [1538, 370] on button "Next image" at bounding box center [1543, 368] width 50 height 66
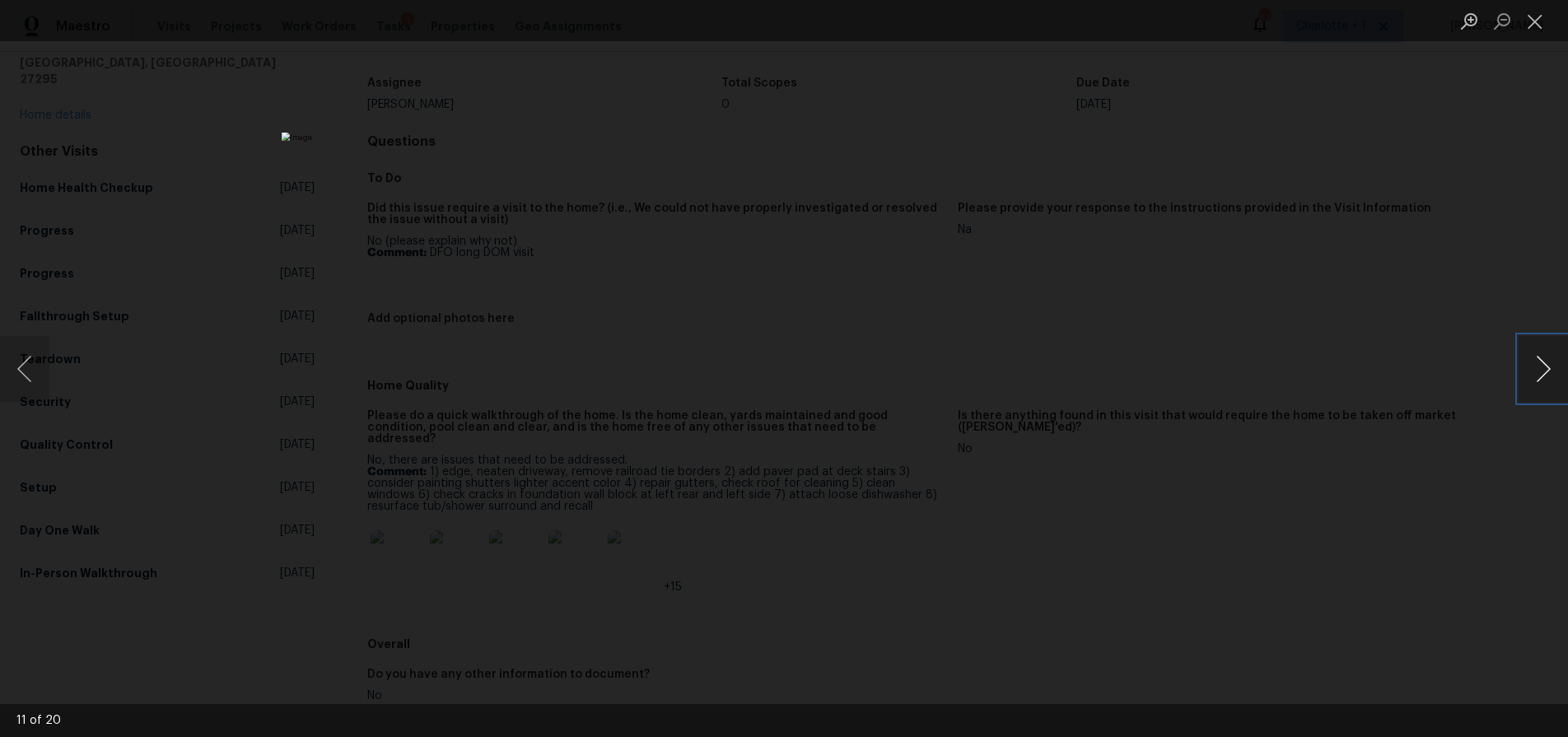
click at [1538, 370] on button "Next image" at bounding box center [1543, 368] width 50 height 66
click at [1235, 184] on div "Lightbox" at bounding box center [784, 368] width 1568 height 737
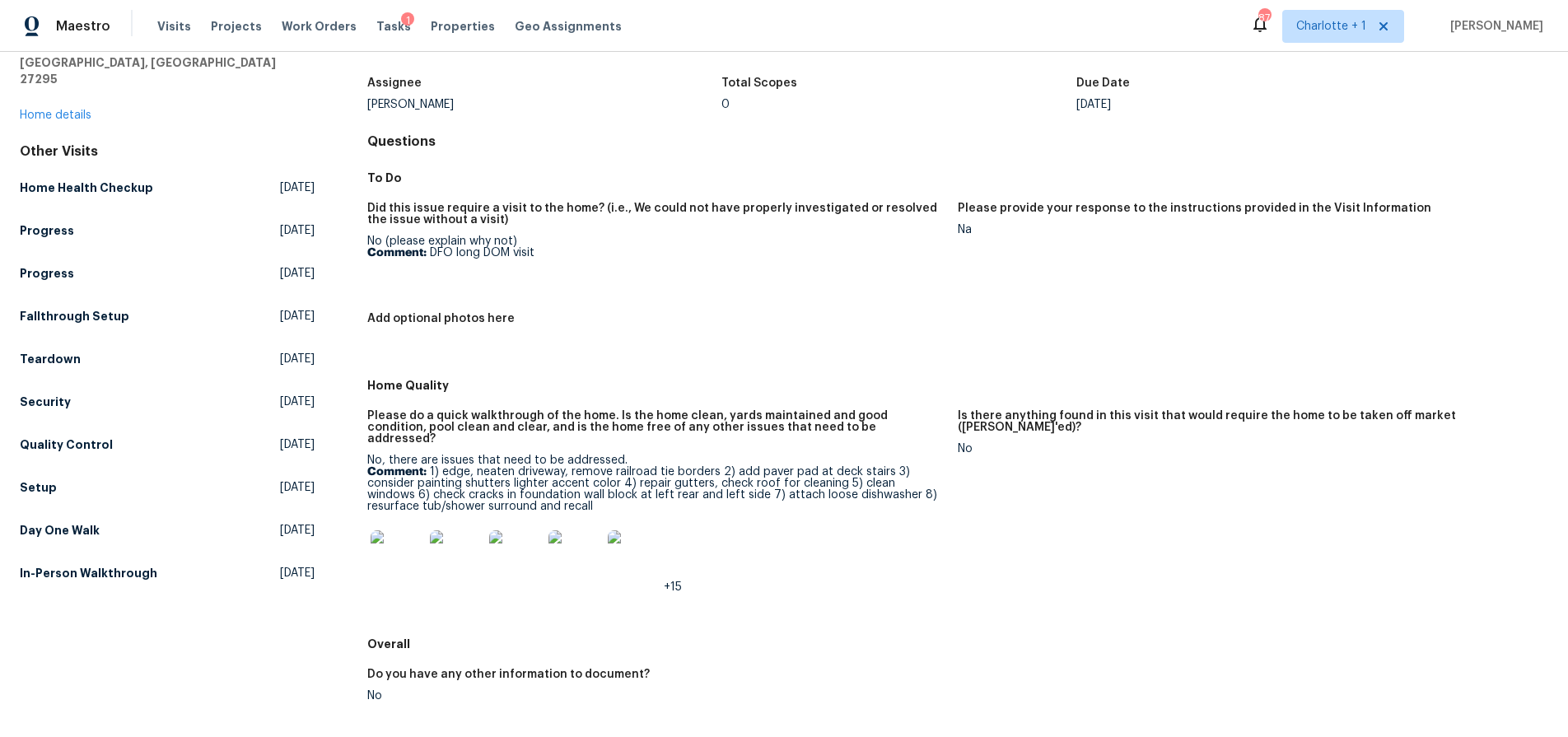
click at [585, 281] on figure "Did this issue require a visit to the home? (i.e., We could not have properly i…" at bounding box center [662, 248] width 590 height 91
drag, startPoint x: 503, startPoint y: 471, endPoint x: 490, endPoint y: 470, distance: 13.0
click at [502, 470] on p "Comment: 1) edge, neaten driveway, remove railroad tie borders 2) add paver pad…" at bounding box center [656, 489] width 578 height 46
click at [522, 480] on p "Comment: 1) edge, neaten driveway, remove railroad tie borders 2) add paver pad…" at bounding box center [656, 489] width 578 height 46
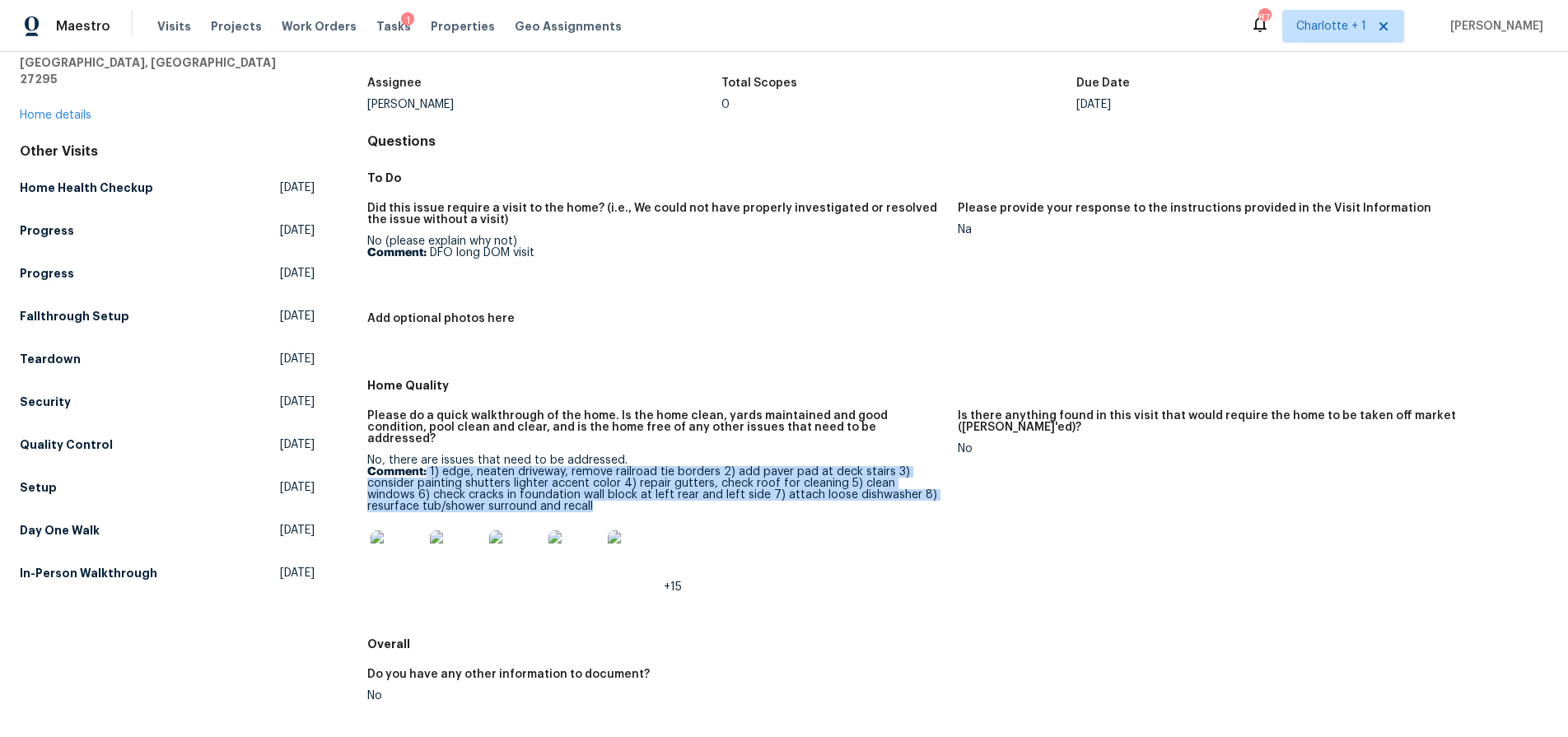
drag, startPoint x: 425, startPoint y: 458, endPoint x: 620, endPoint y: 494, distance: 198.3
click at [620, 494] on p "Comment: 1) edge, neaten driveway, remove railroad tie borders 2) add paver pad…" at bounding box center [656, 489] width 578 height 46
copy p "1) edge, neaten driveway, remove railroad tie borders 2) add paver pad at deck …"
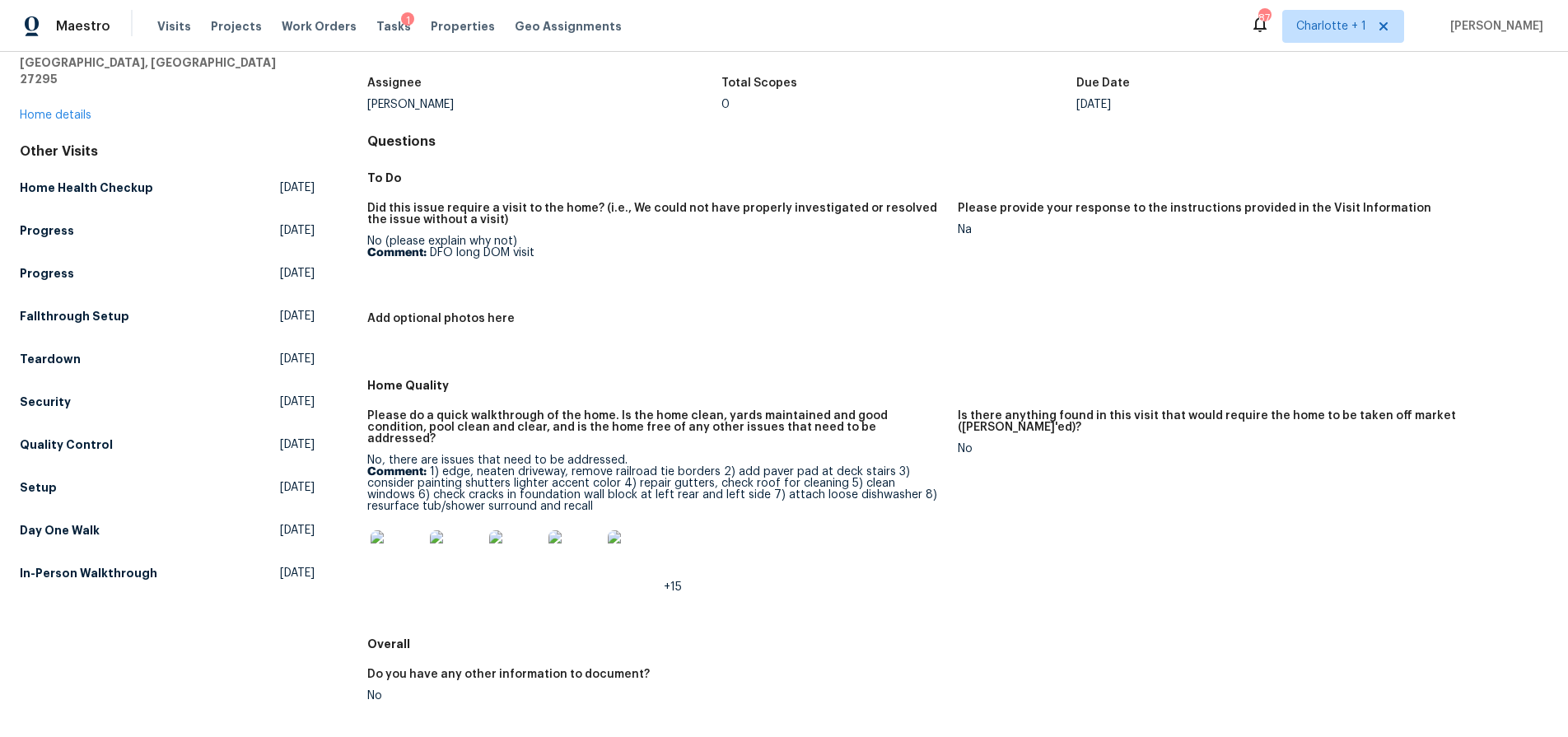
click at [695, 410] on h5 "Please do a quick walkthrough of the home. Is the home clean, yards maintained …" at bounding box center [656, 427] width 578 height 34
click at [417, 541] on img at bounding box center [397, 557] width 53 height 53
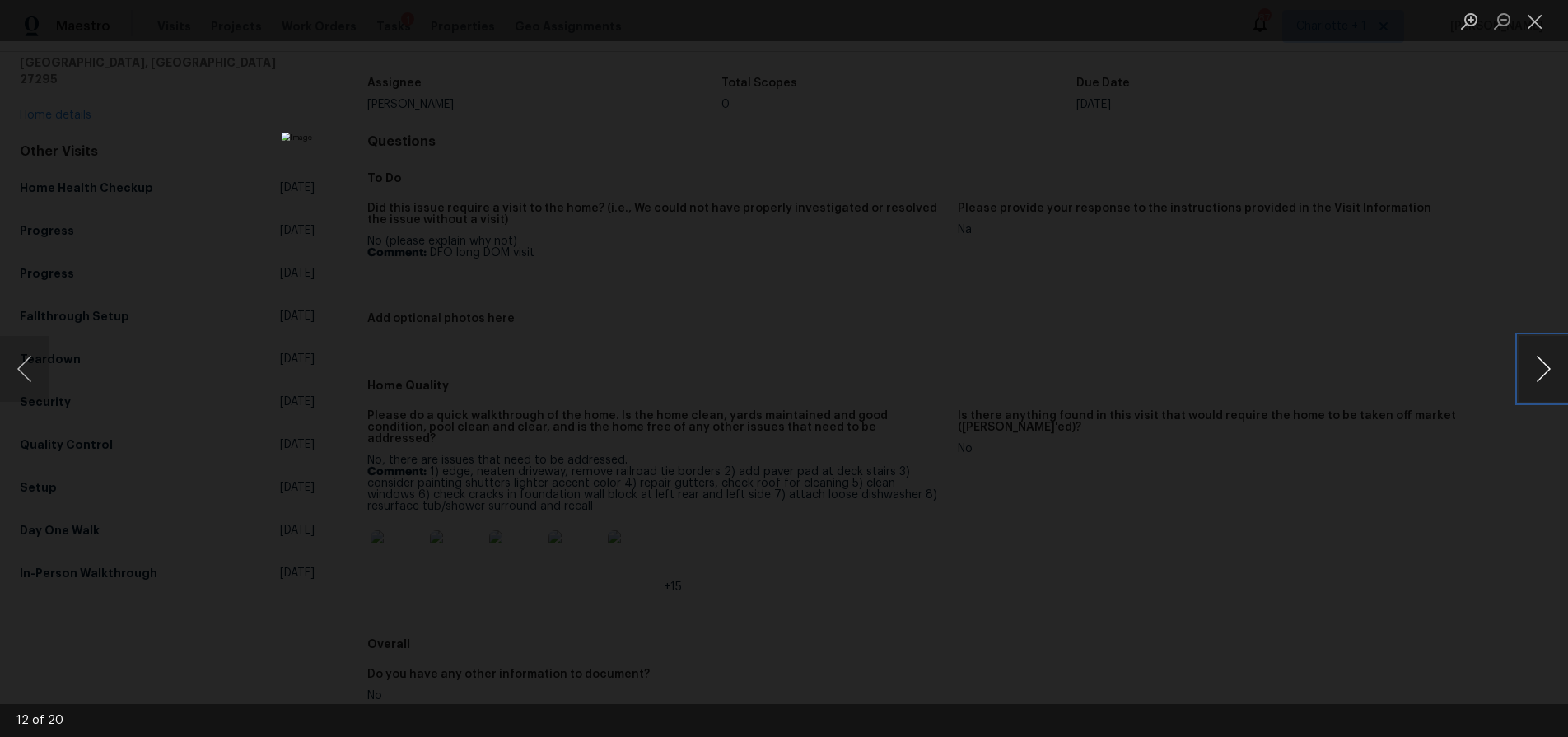
click at [1538, 381] on button "Next image" at bounding box center [1543, 368] width 50 height 66
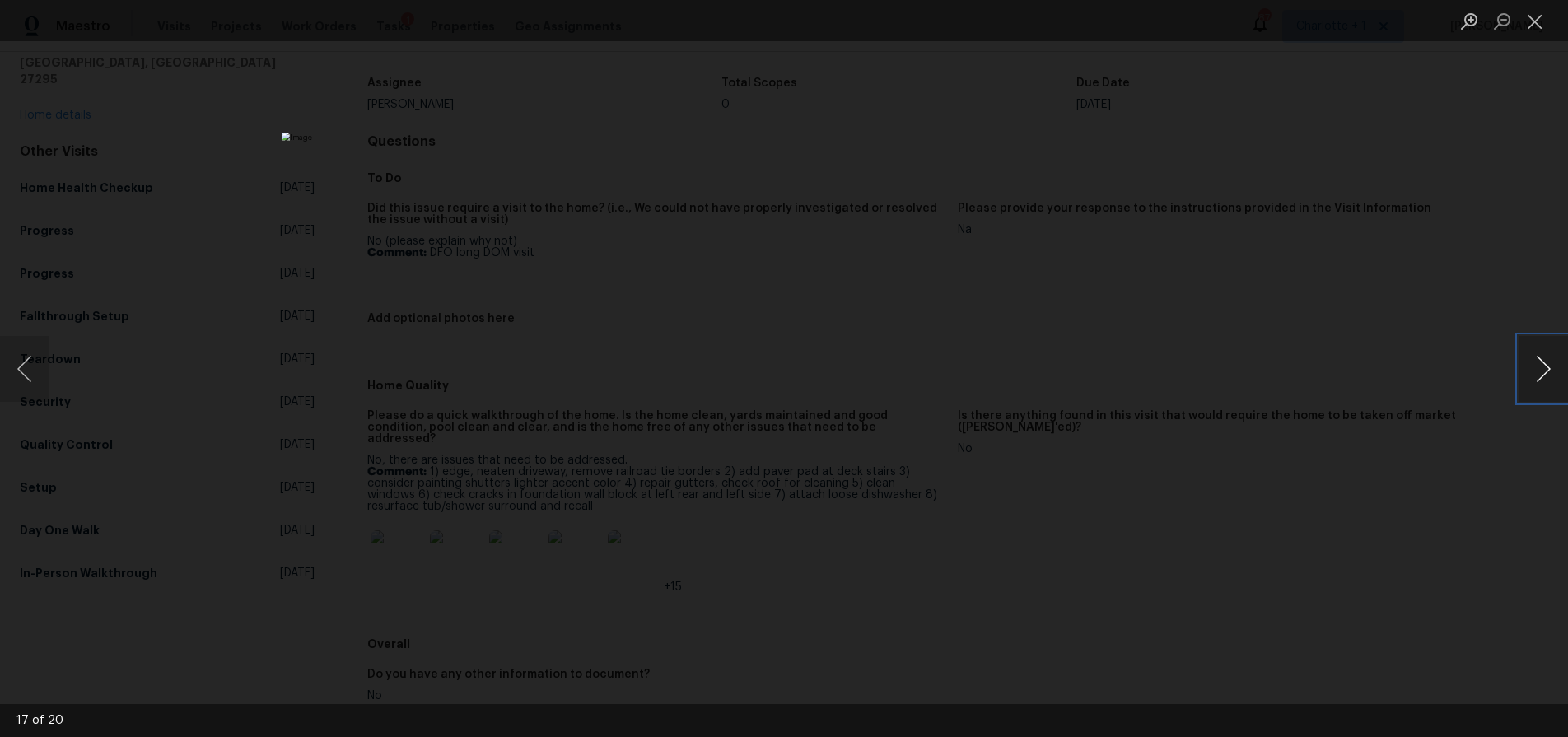
click at [1538, 381] on button "Next image" at bounding box center [1543, 368] width 50 height 66
click at [1189, 307] on div "Lightbox" at bounding box center [784, 368] width 1568 height 737
drag, startPoint x: 280, startPoint y: 183, endPoint x: 387, endPoint y: 18, distance: 196.7
click at [284, 179] on div "Lightbox" at bounding box center [784, 368] width 1568 height 737
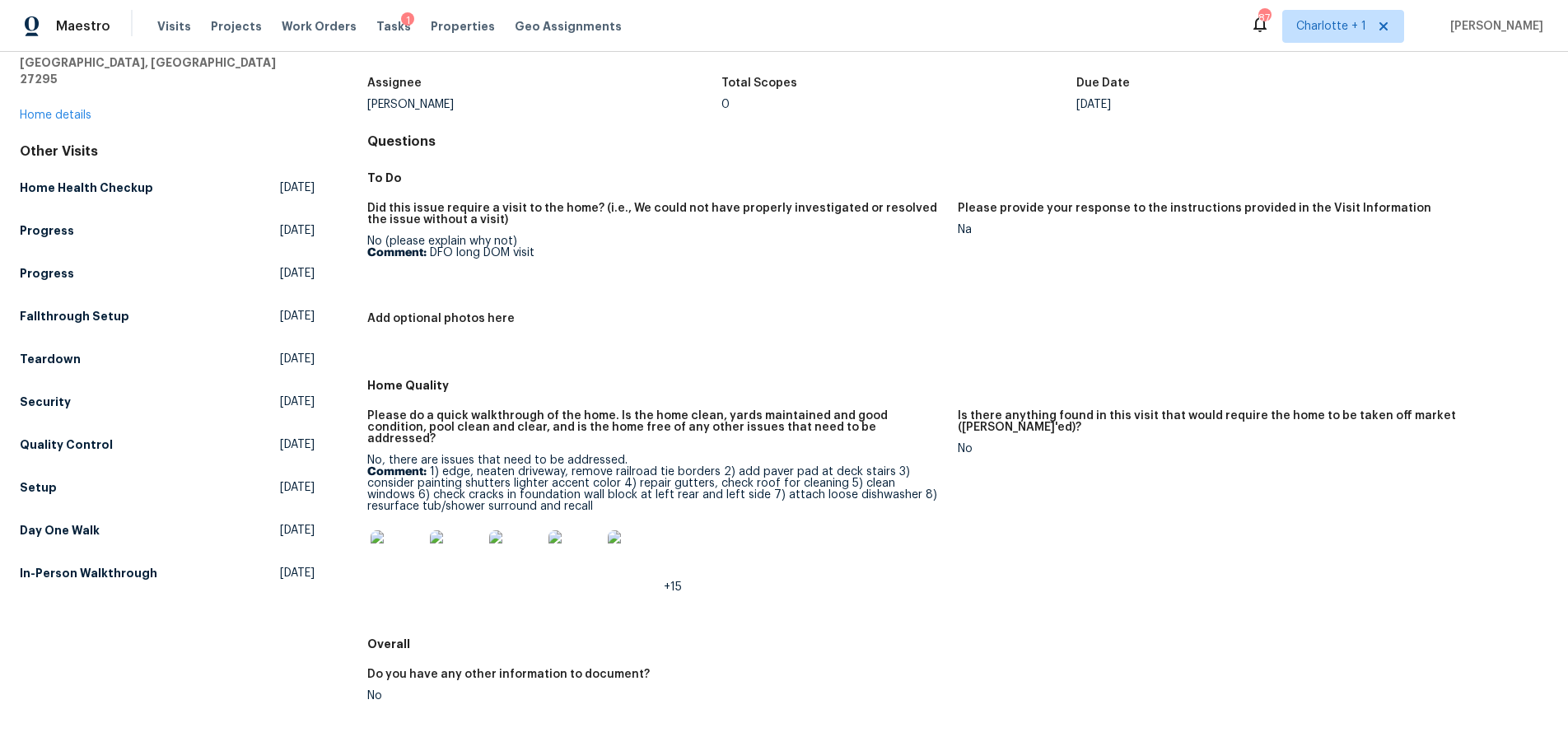
click at [93, 103] on div "3877 Welcome Arcadia Rd Lexington, NC 27295 Home details" at bounding box center [167, 78] width 295 height 92
click at [52, 91] on div "3877 Welcome Arcadia Rd Lexington, NC 27295 Home details" at bounding box center [167, 78] width 295 height 92
click at [51, 109] on link "Home details" at bounding box center [56, 114] width 72 height 11
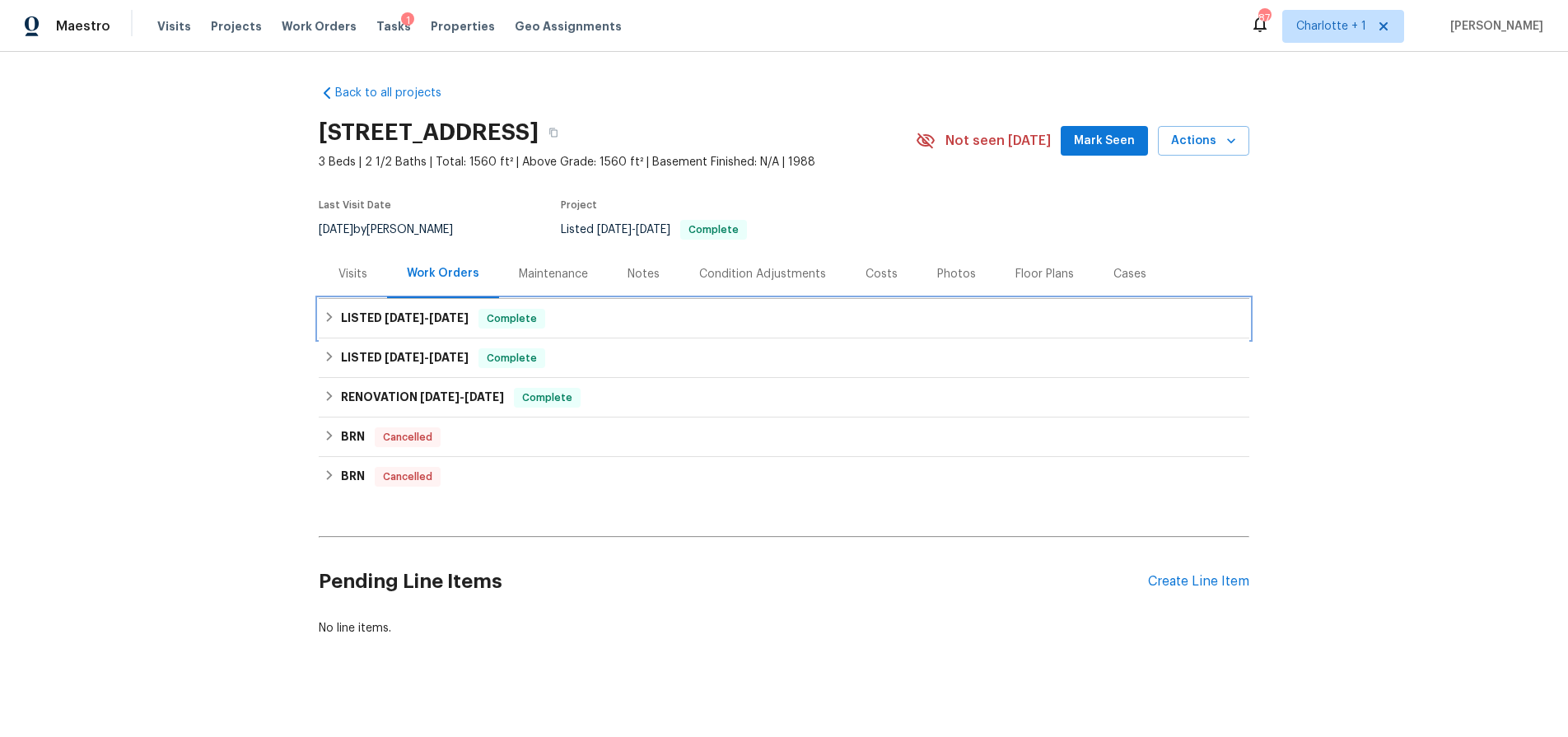
click at [391, 323] on span "5/29/25" at bounding box center [404, 317] width 39 height 11
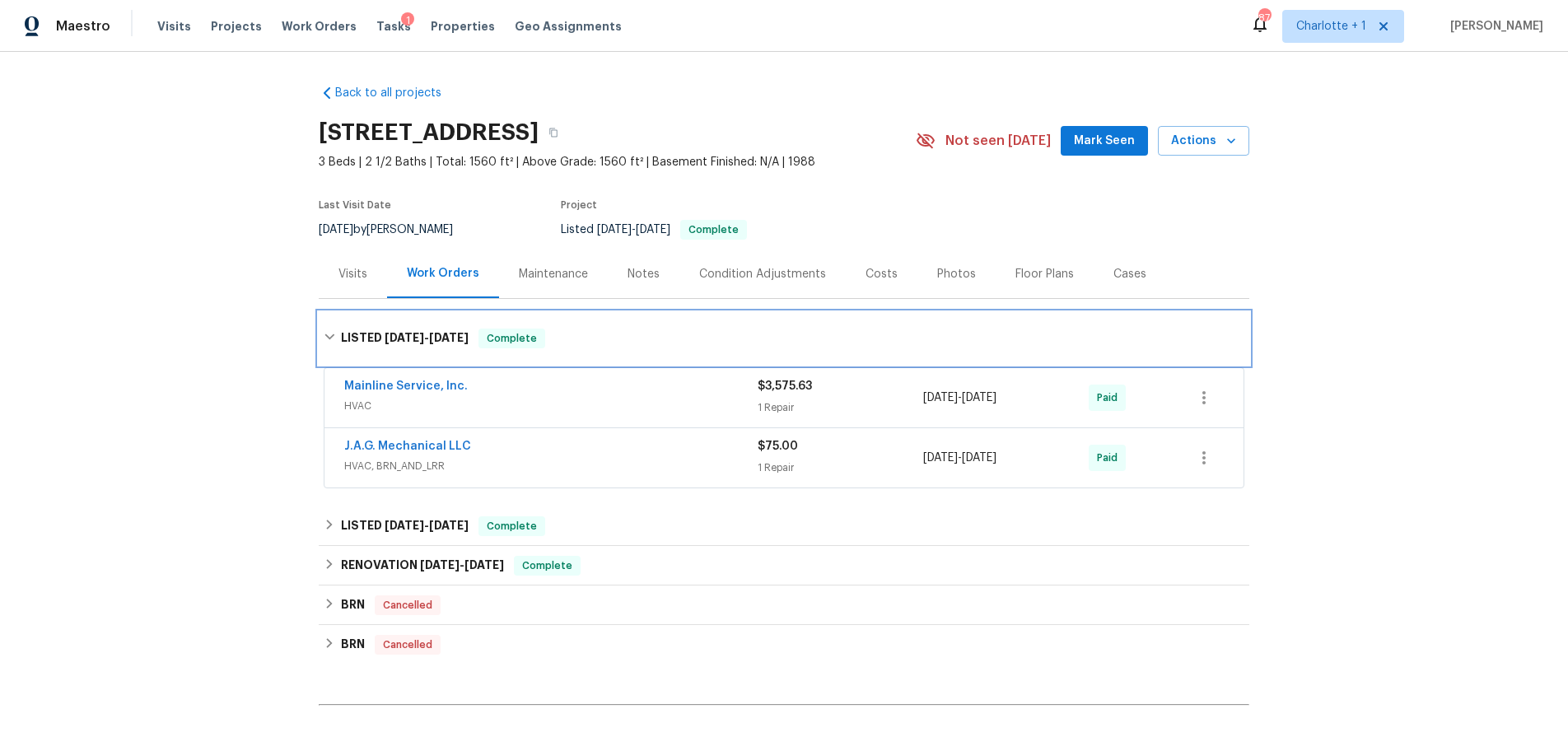
click at [391, 323] on div "LISTED 5/29/25 - 6/6/25 Complete" at bounding box center [784, 338] width 931 height 53
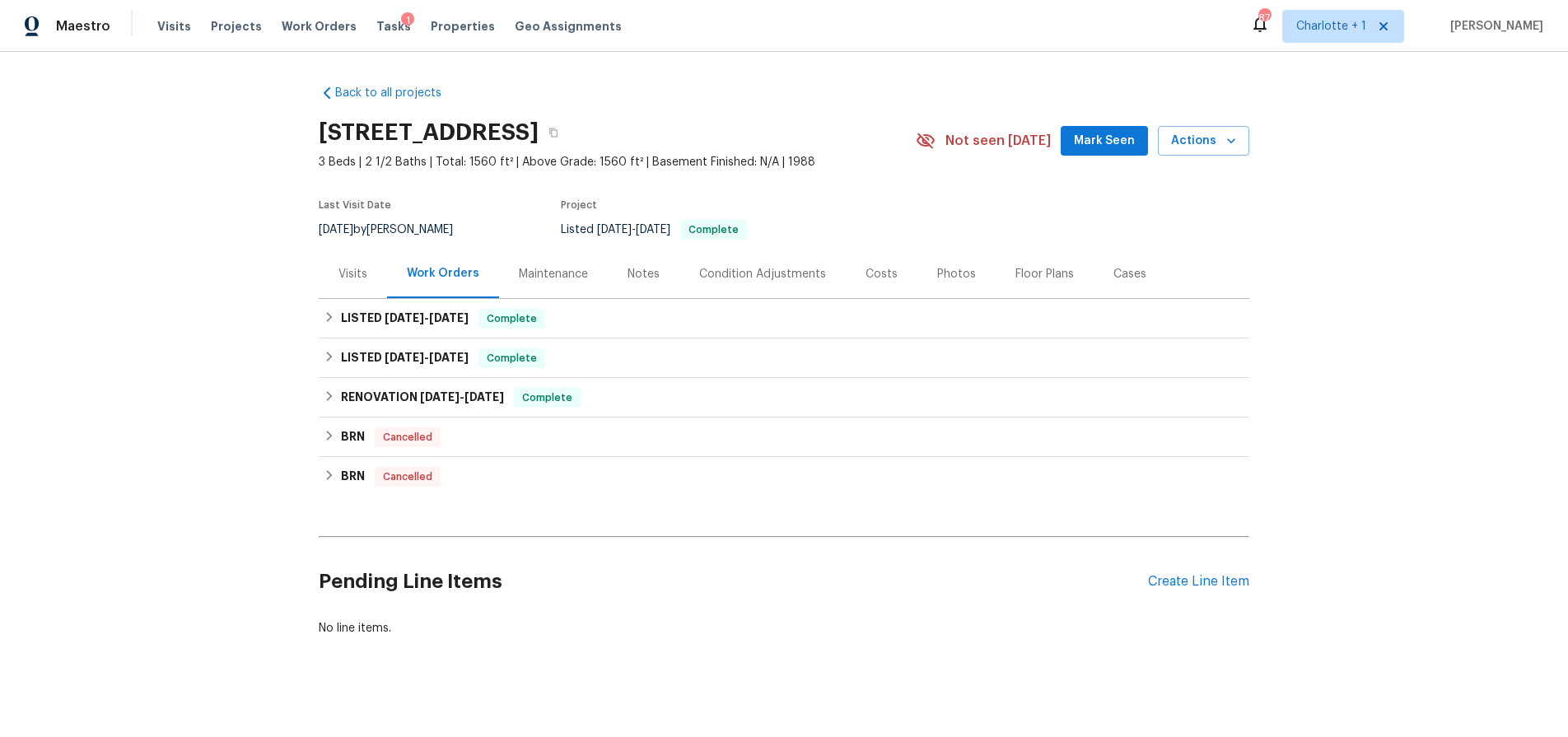
click at [351, 272] on div "Visits" at bounding box center [353, 273] width 29 height 16
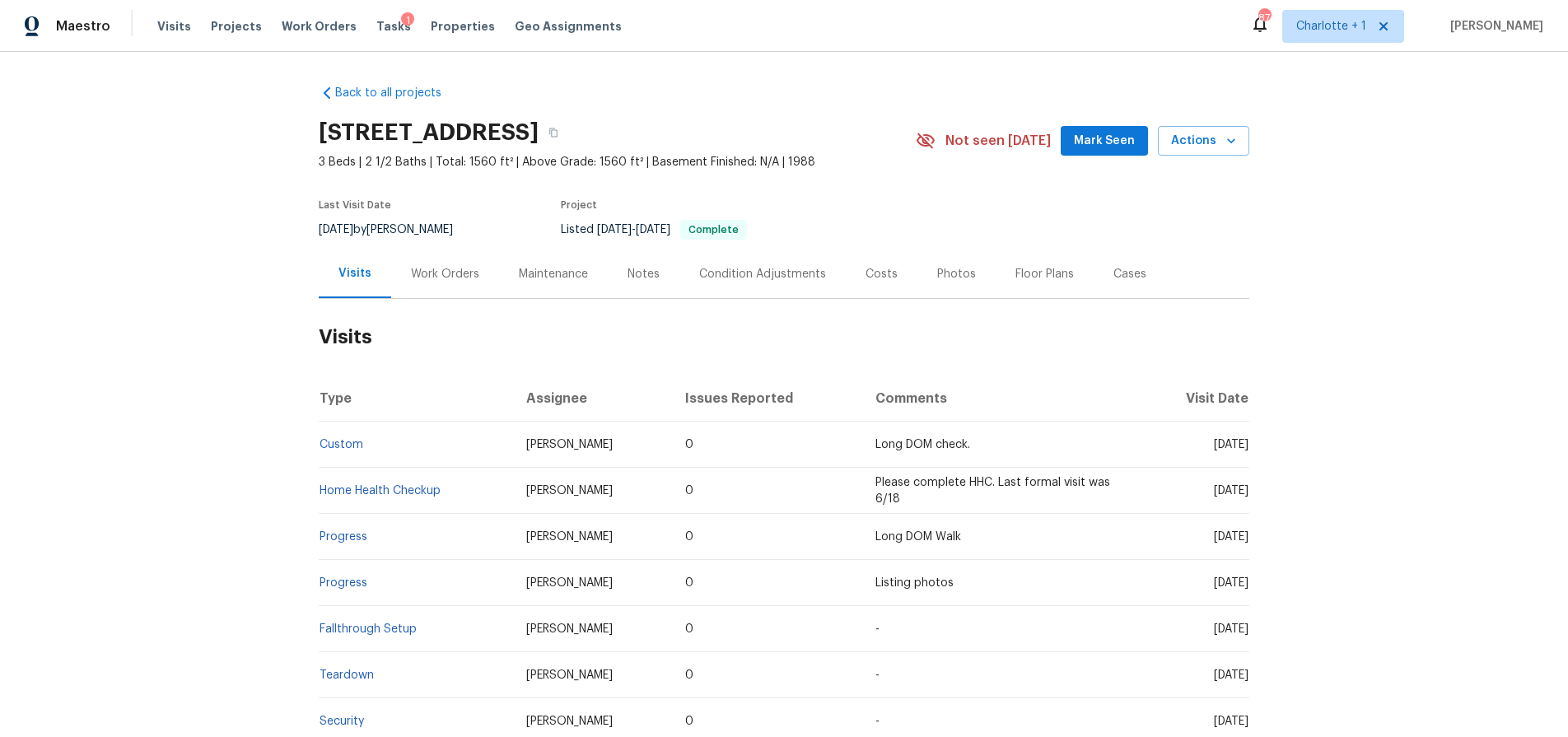
click at [167, 242] on div "Back to all projects 3877 Welcome Arcadia Rd, Lexington, NC 27295 3 Beds | 2 1/…" at bounding box center [784, 395] width 1568 height 685
click at [1379, 247] on div "Back to all projects 3877 Welcome Arcadia Rd, Lexington, NC 27295 3 Beds | 2 1/…" at bounding box center [784, 395] width 1568 height 685
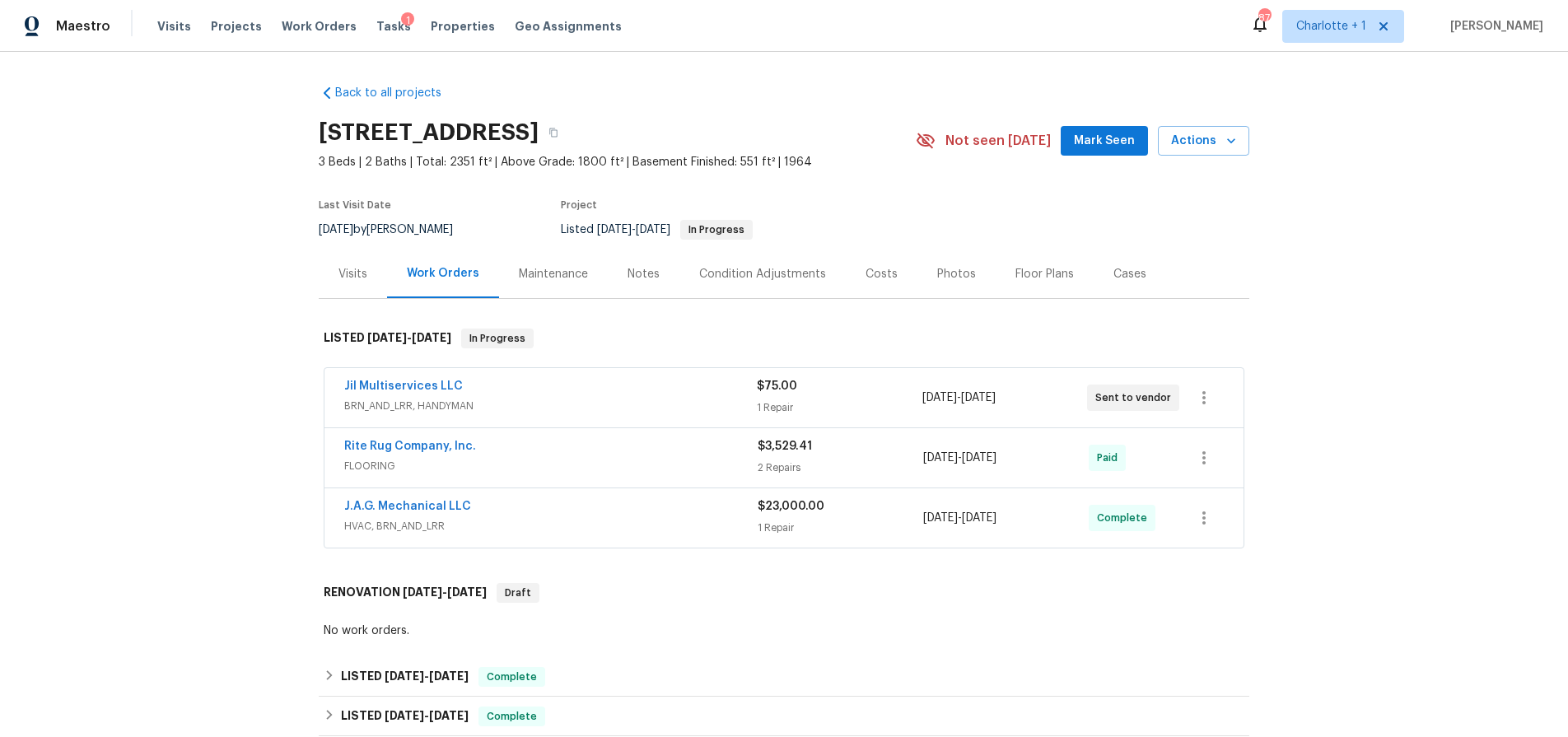
click at [235, 389] on div "Back to all projects [STREET_ADDRESS] 3 Beds | 2 Baths | Total: 2351 ft² | Abov…" at bounding box center [784, 395] width 1568 height 685
click at [345, 276] on div "Visits" at bounding box center [353, 273] width 29 height 16
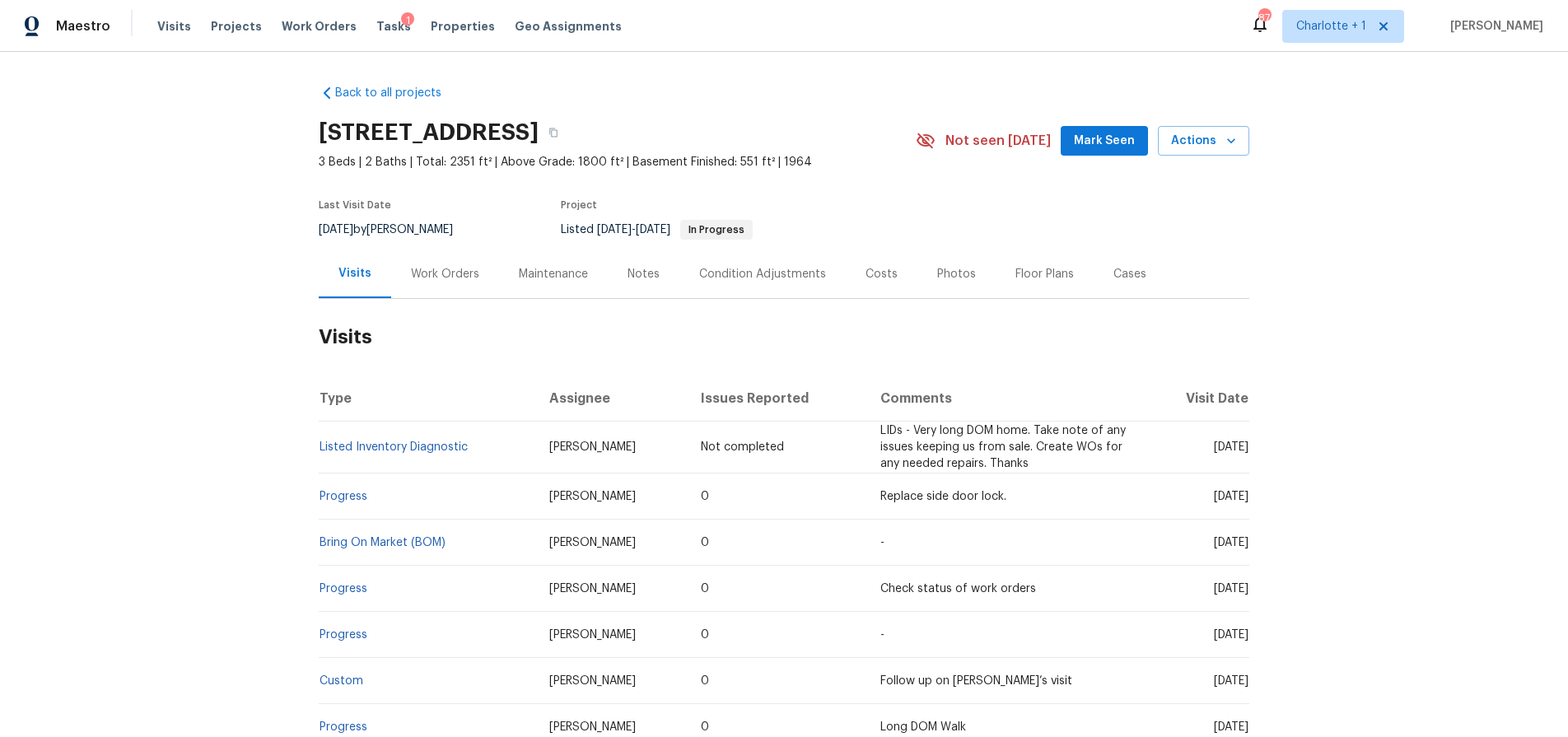
click at [239, 414] on div "Back to all projects [STREET_ADDRESS] 3 Beds | 2 Baths | Total: 2351 ft² | Abov…" at bounding box center [784, 395] width 1568 height 685
click at [435, 279] on div "Work Orders" at bounding box center [445, 273] width 68 height 16
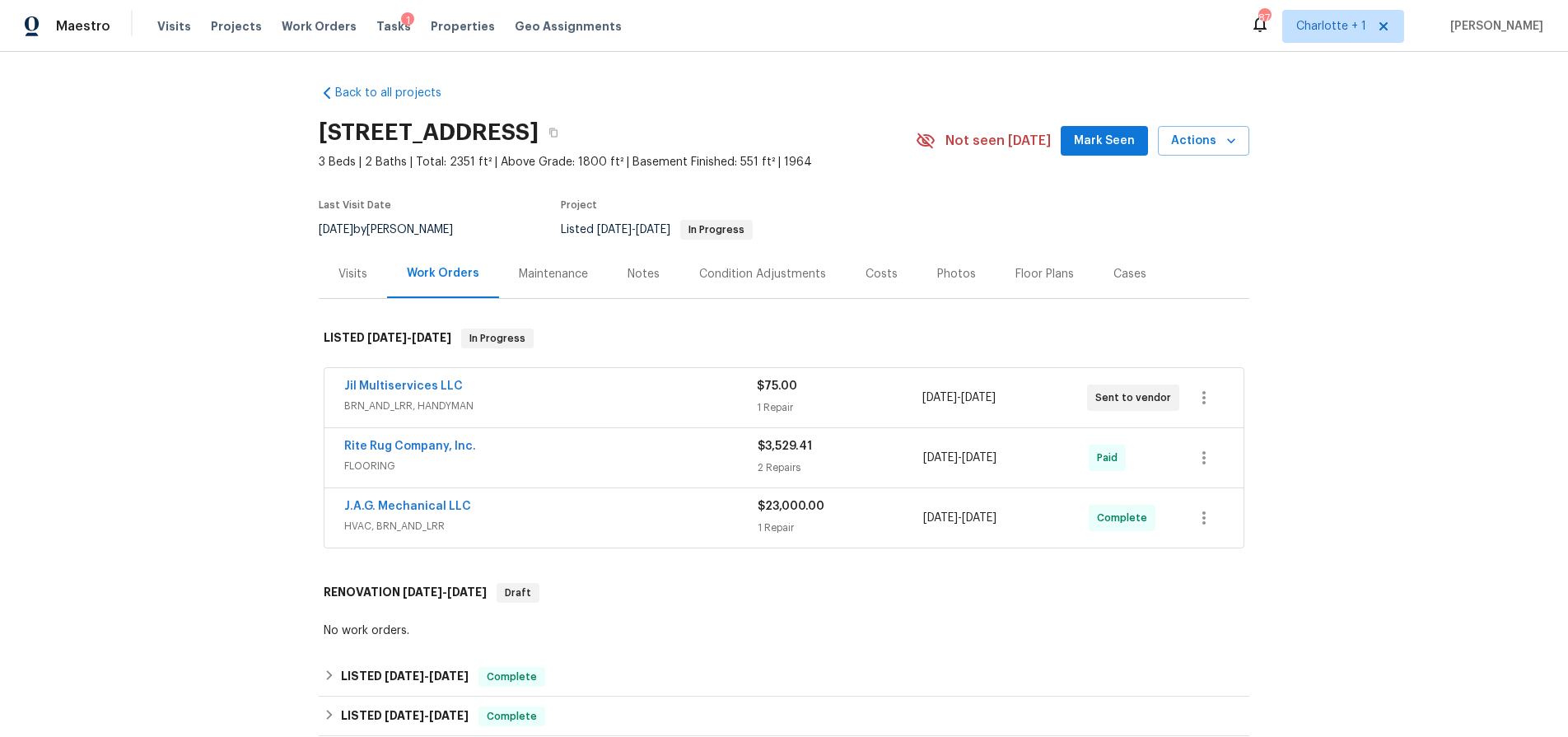
click at [657, 406] on span "BRN_AND_LRR, HANDYMAN" at bounding box center [550, 406] width 413 height 16
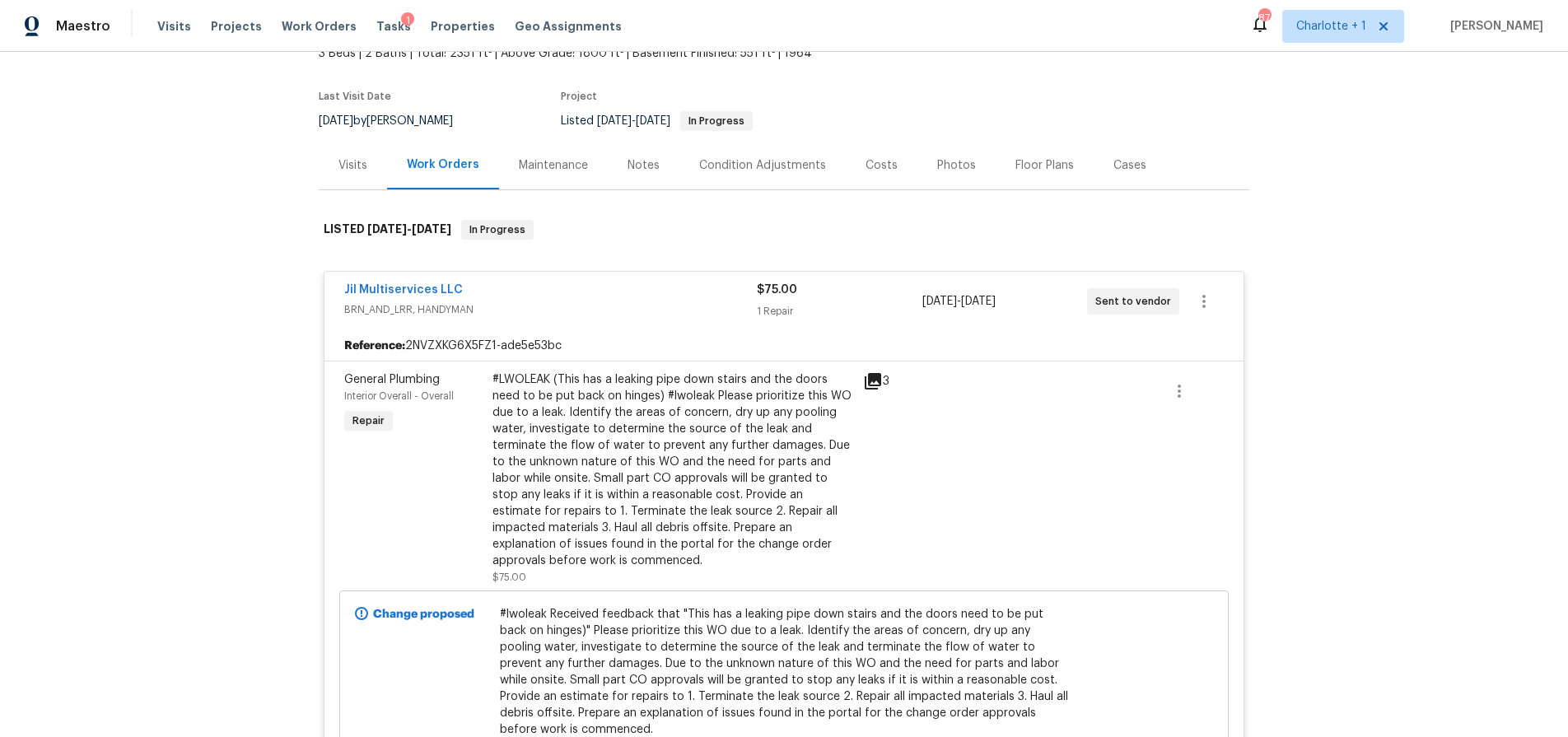
scroll to position [109, 0]
click at [630, 453] on div "#LWOLEAK (This has a leaking pipe down stairs and the doors need to be put back…" at bounding box center [672, 469] width 361 height 197
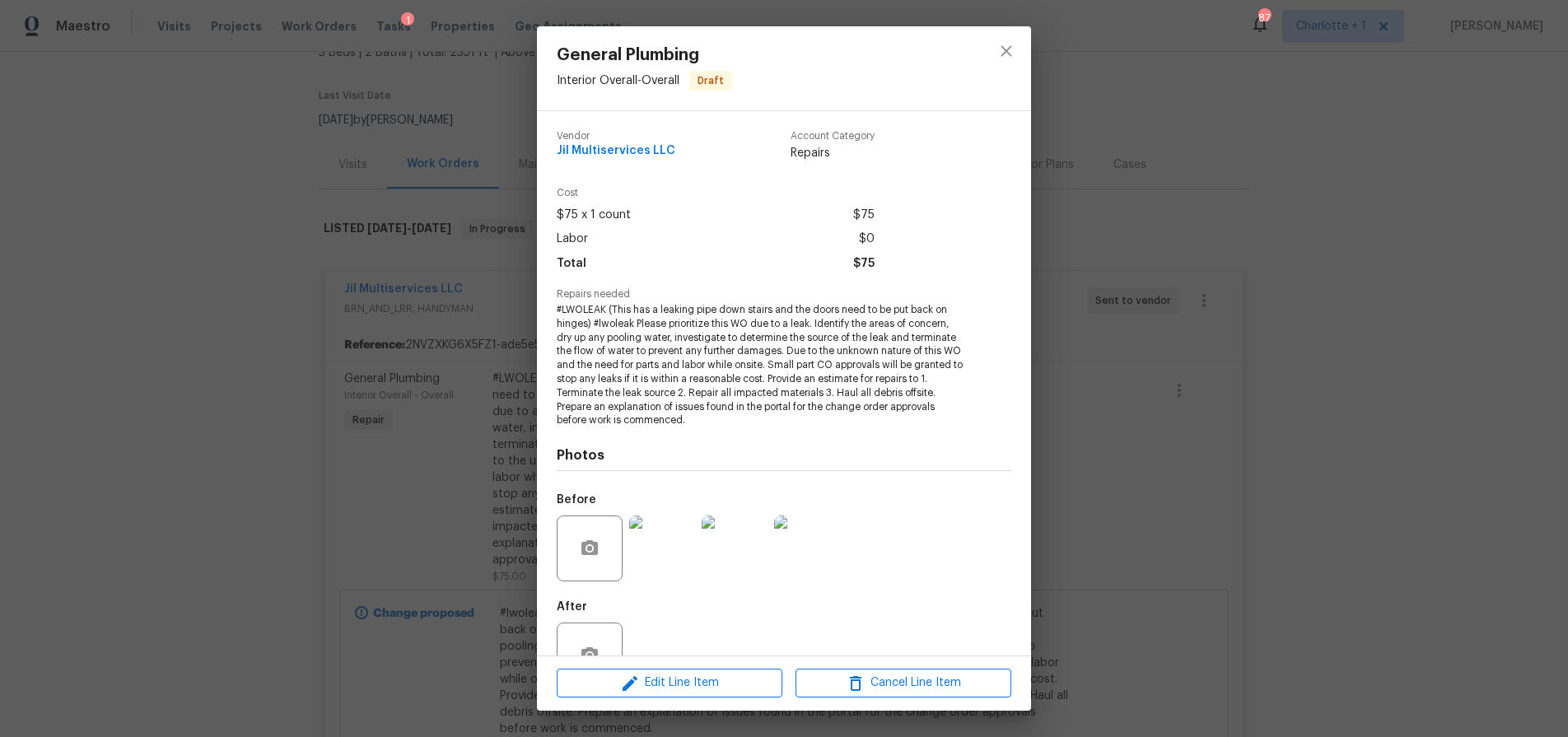
scroll to position [50, 0]
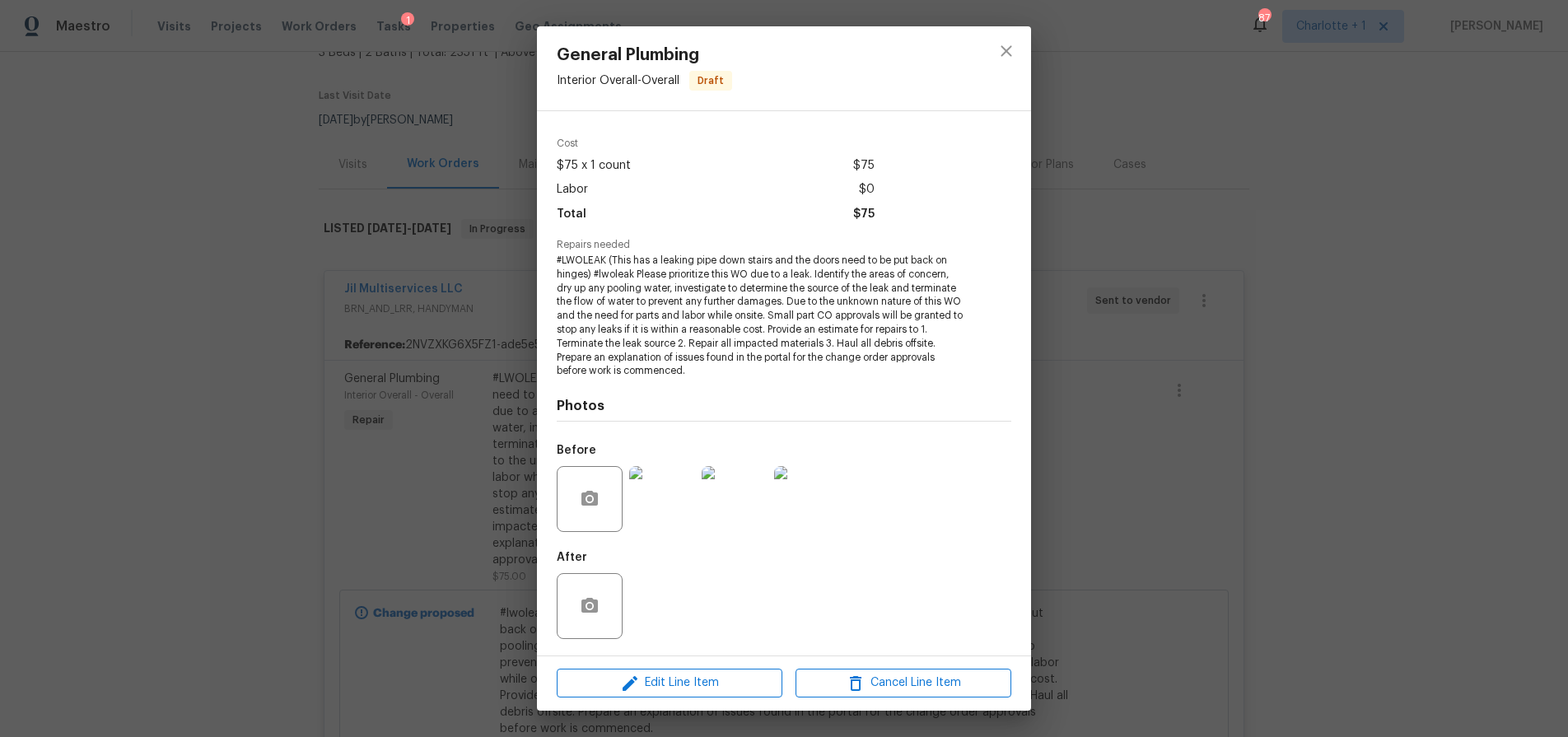
click at [663, 516] on img at bounding box center [661, 499] width 66 height 66
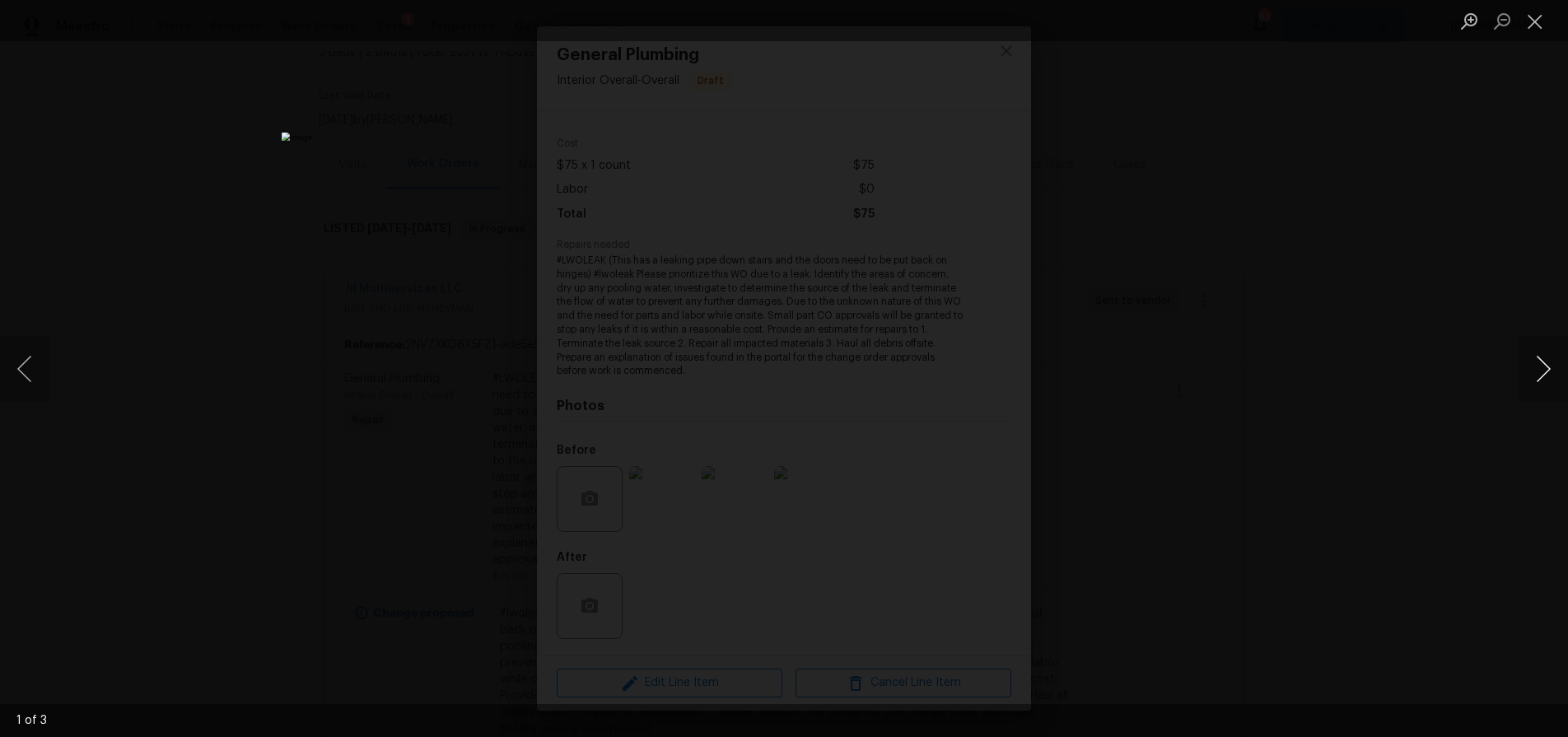
click at [1549, 372] on button "Next image" at bounding box center [1543, 368] width 50 height 66
click at [1547, 373] on button "Next image" at bounding box center [1543, 368] width 50 height 66
click at [1150, 231] on div "Lightbox" at bounding box center [784, 368] width 1568 height 737
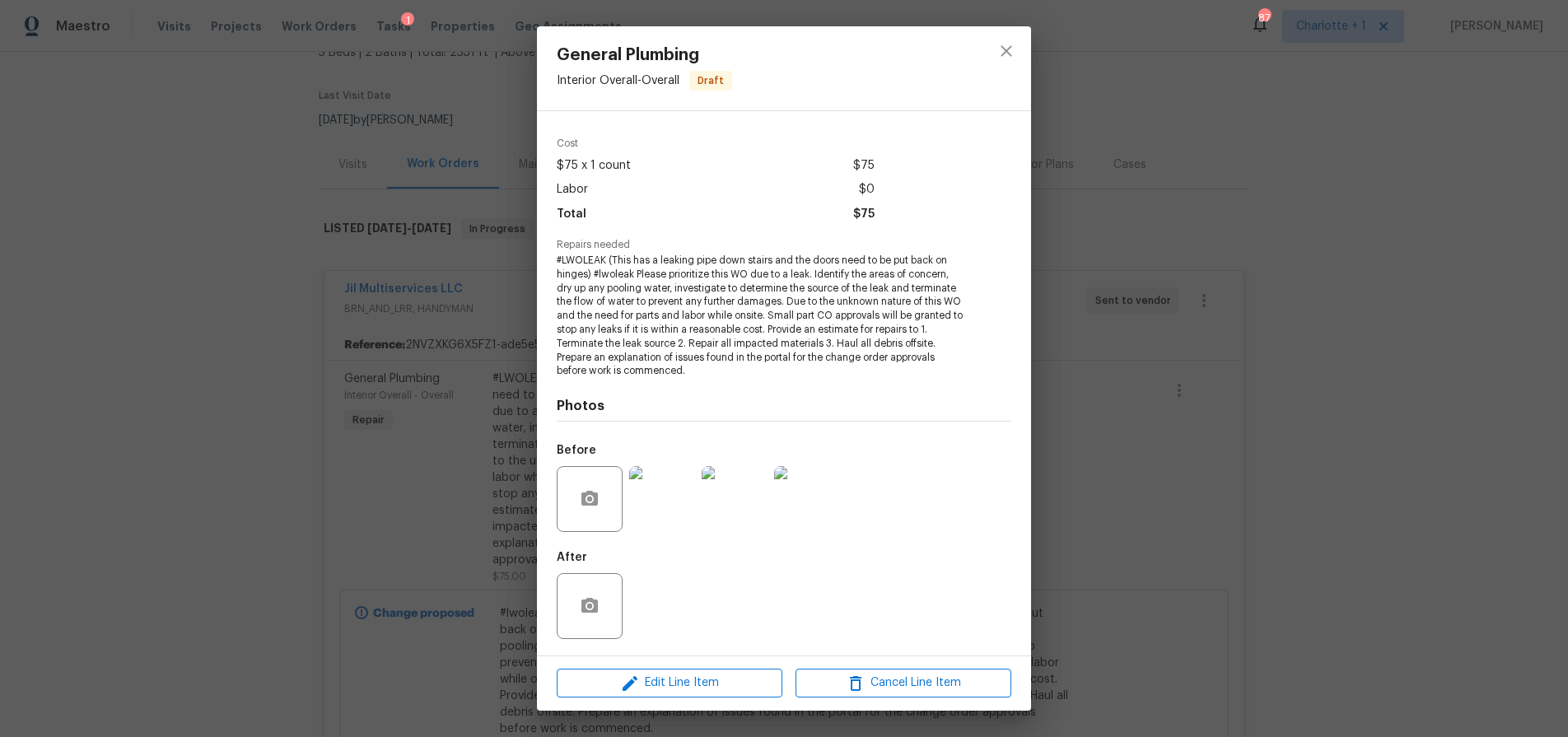
click at [913, 341] on span "#LWOLEAK (This has a leaking pipe down stairs and the doors need to be put back…" at bounding box center [761, 316] width 409 height 125
click at [515, 262] on div "General Plumbing Interior Overall - Overall Draft Vendor Jil Multiservices LLC …" at bounding box center [784, 368] width 1568 height 737
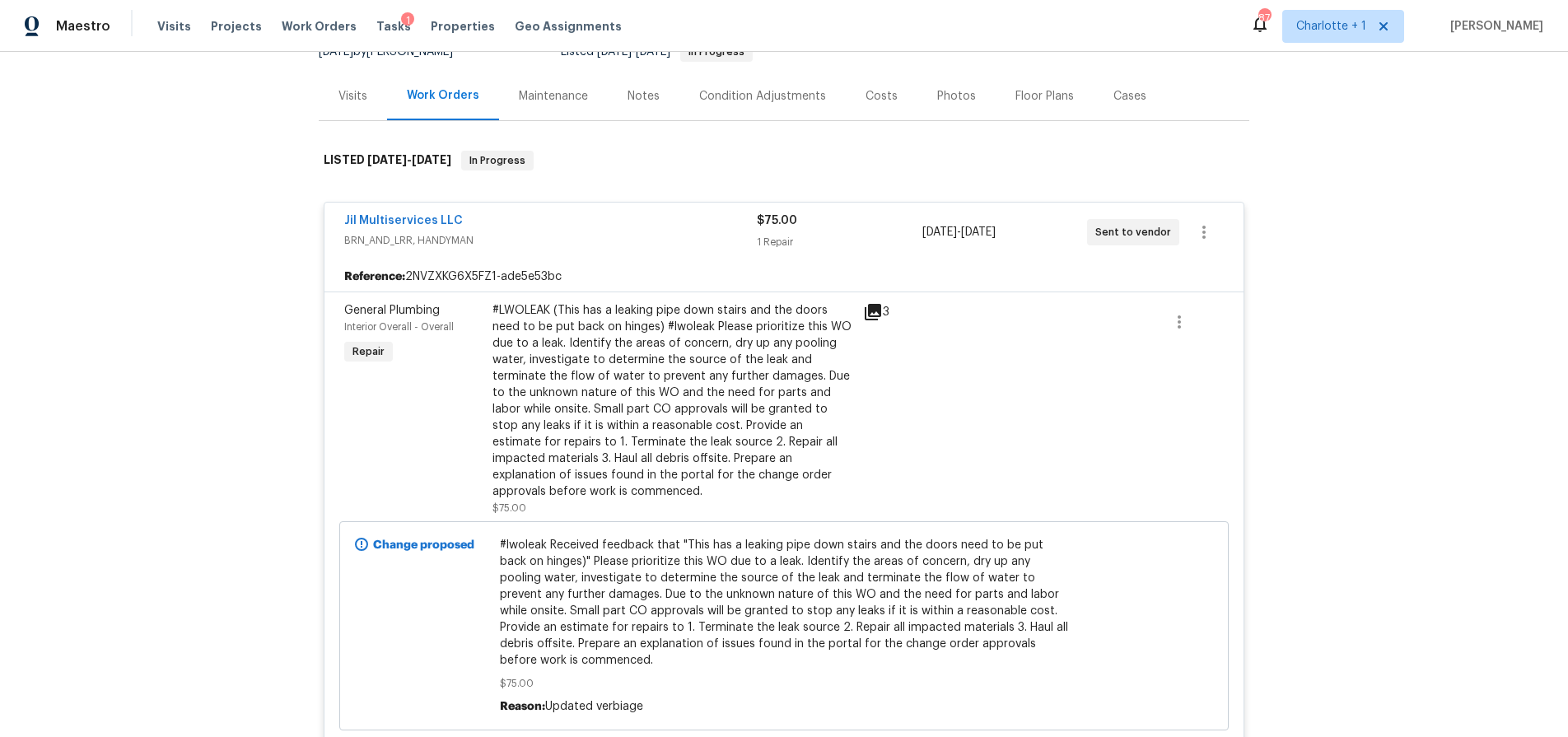
scroll to position [181, 0]
click at [610, 266] on div "Reference: 2NVZXKG6X5FZ1-ade5e53bc" at bounding box center [784, 273] width 919 height 30
click at [620, 241] on span "BRN_AND_LRR, HANDYMAN" at bounding box center [550, 237] width 413 height 16
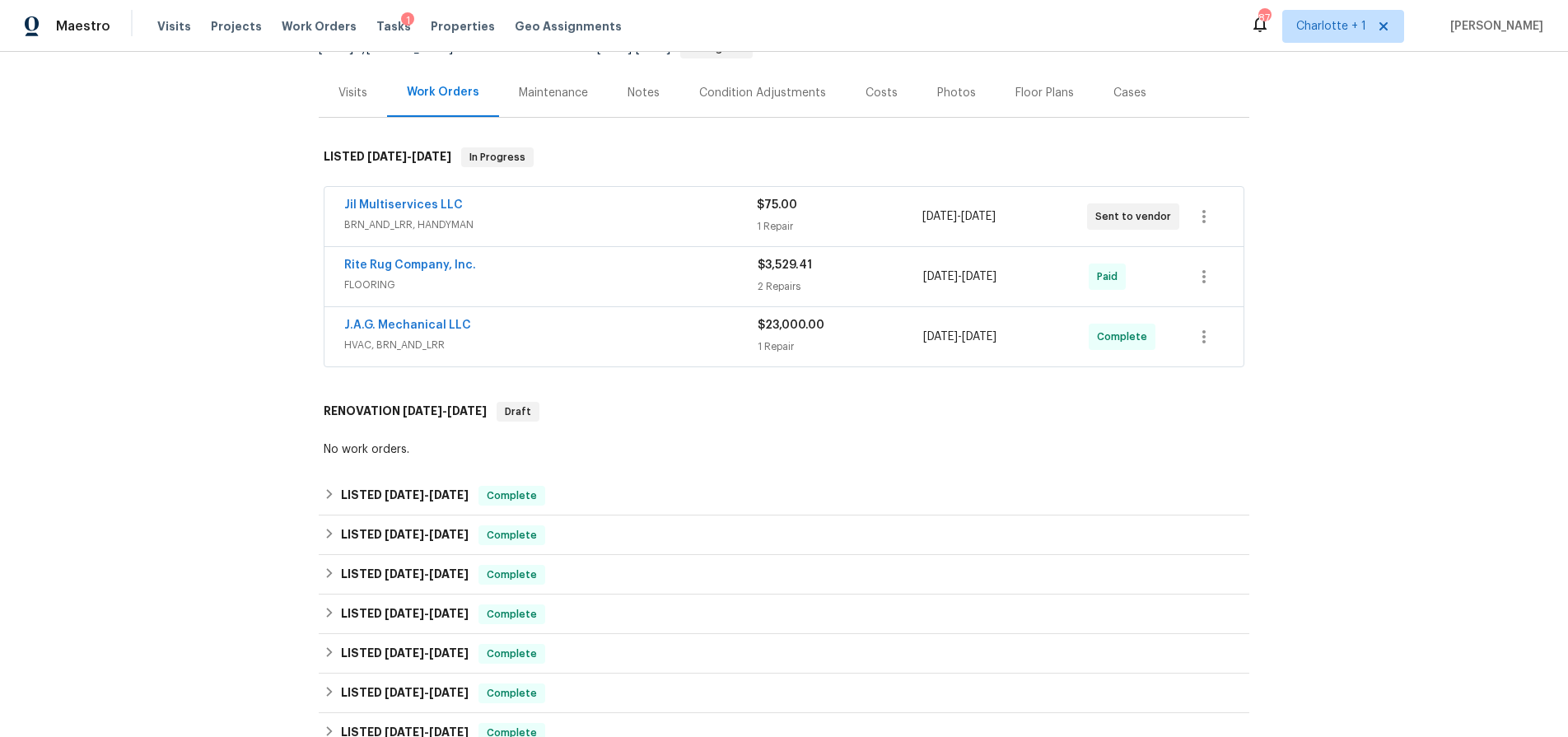
click at [577, 325] on div "J.A.G. Mechanical LLC" at bounding box center [551, 326] width 414 height 20
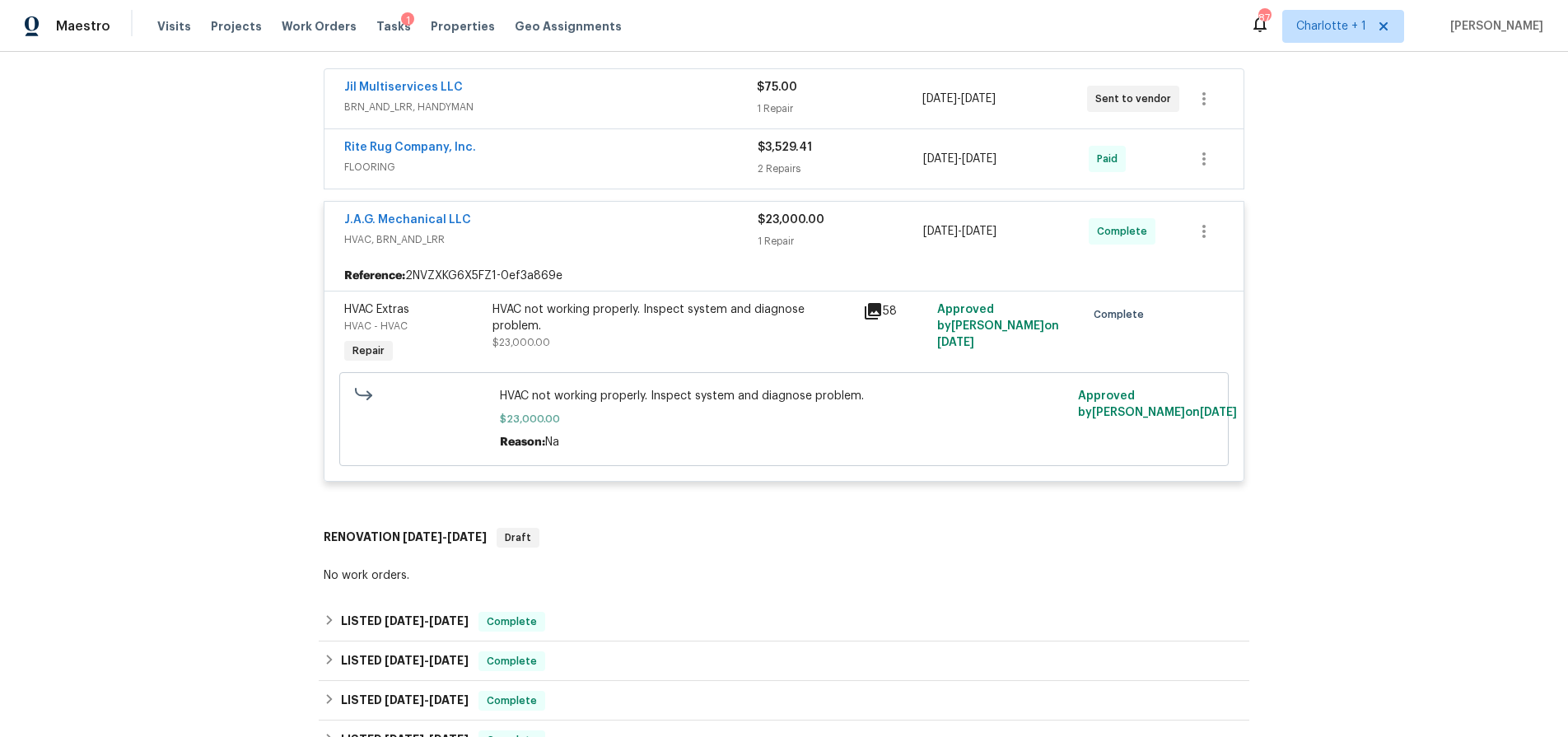
scroll to position [316, 0]
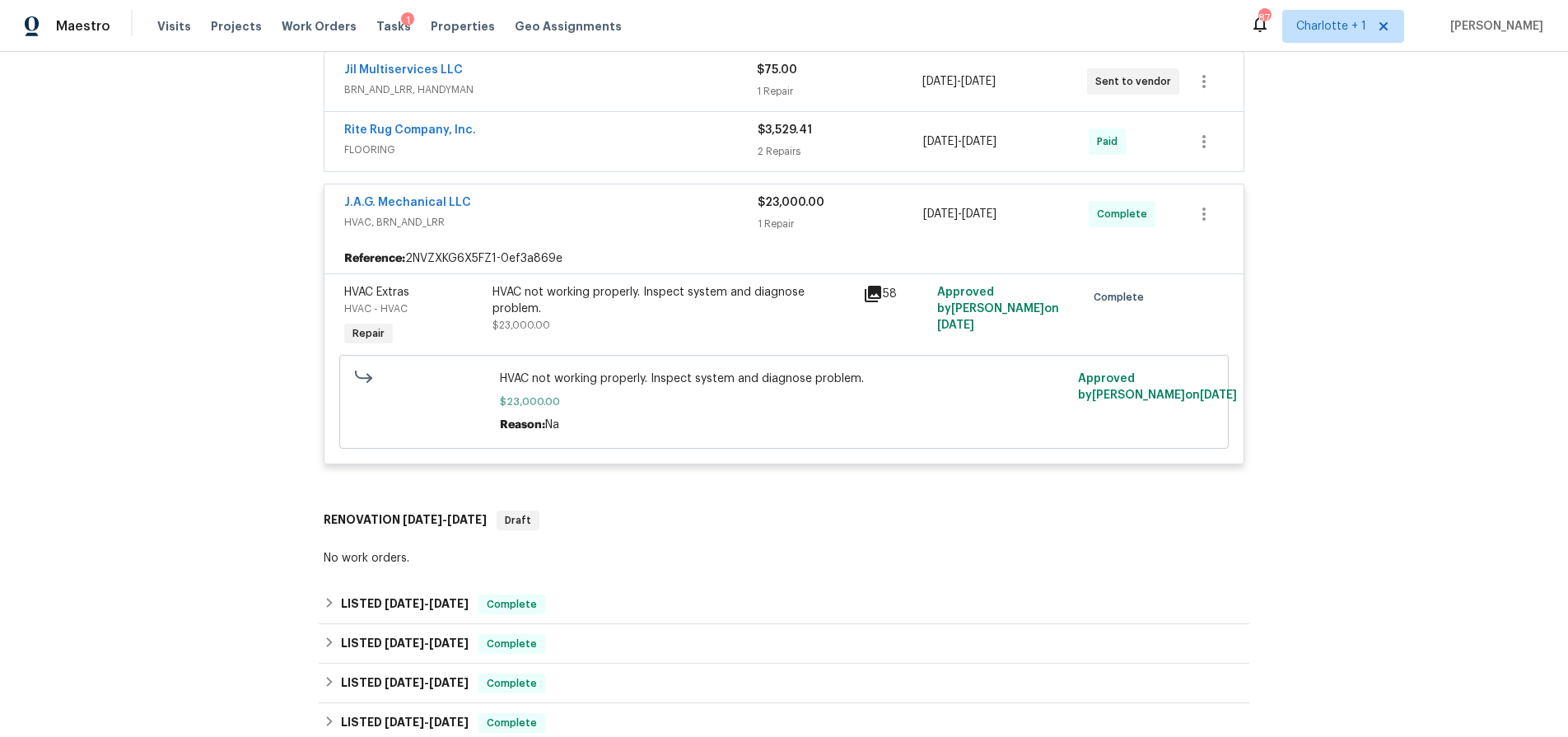
click at [643, 308] on div "HVAC not working properly. Inspect system and diagnose problem." at bounding box center [672, 301] width 361 height 33
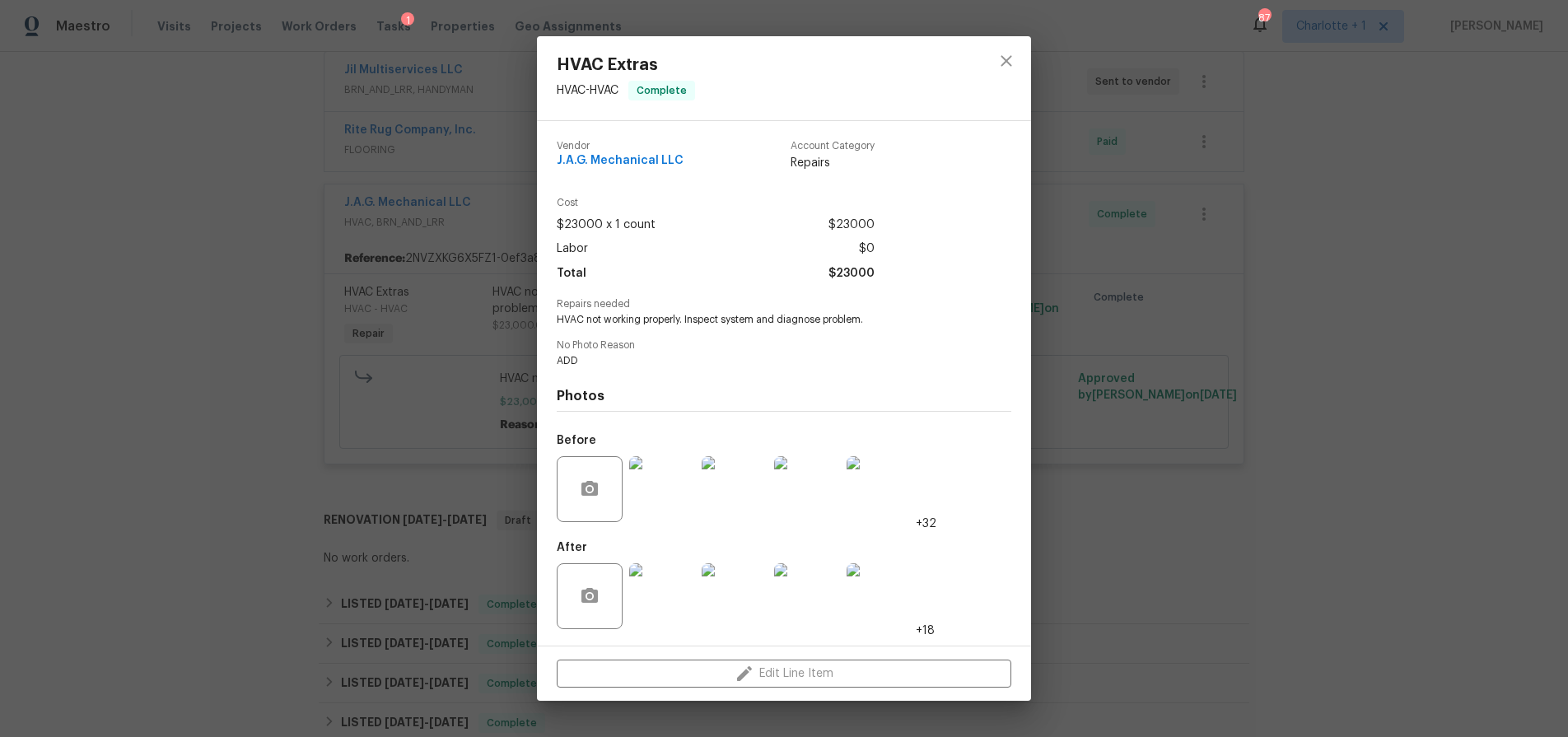
click at [660, 593] on img at bounding box center [661, 595] width 66 height 66
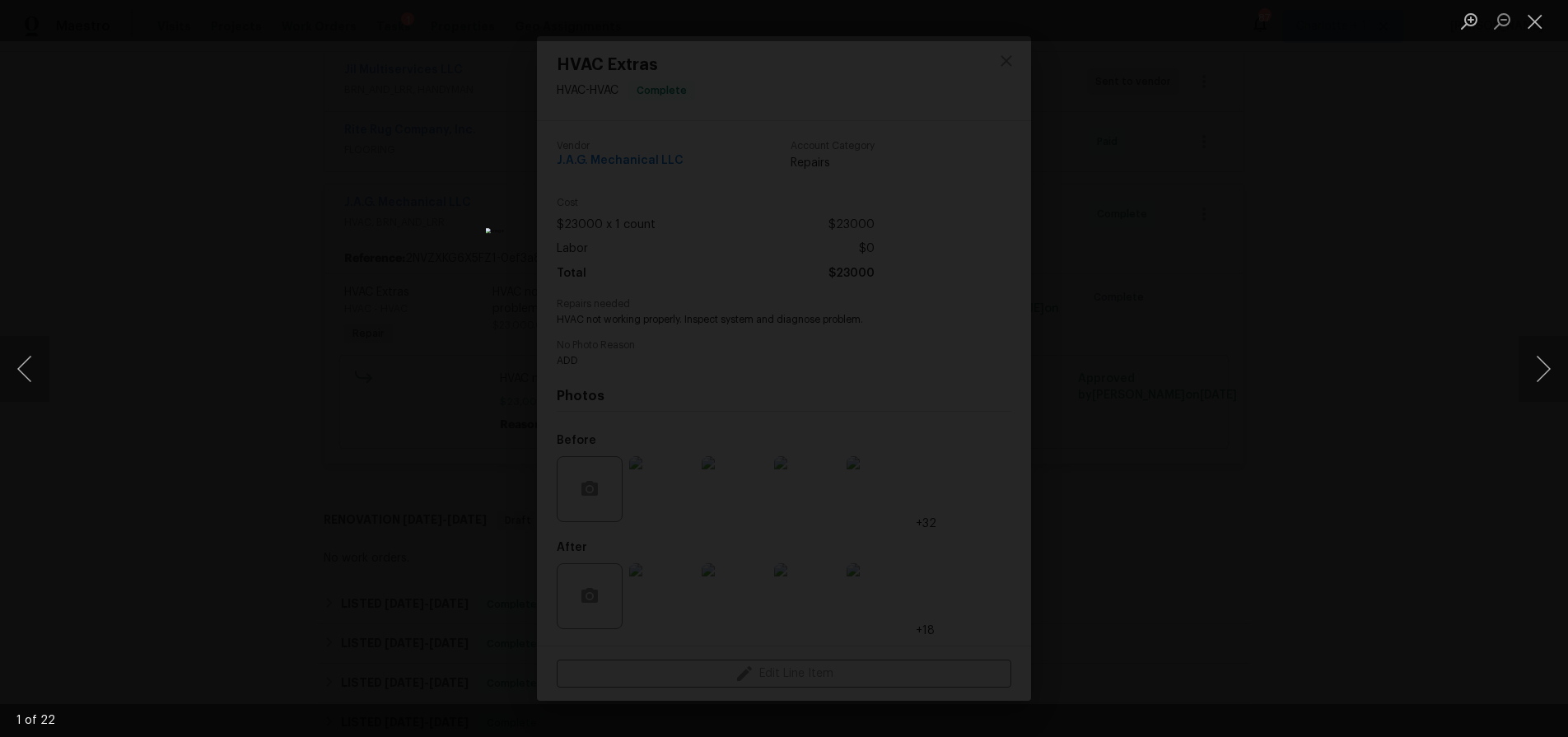
click at [1215, 344] on div "Lightbox" at bounding box center [784, 368] width 1568 height 737
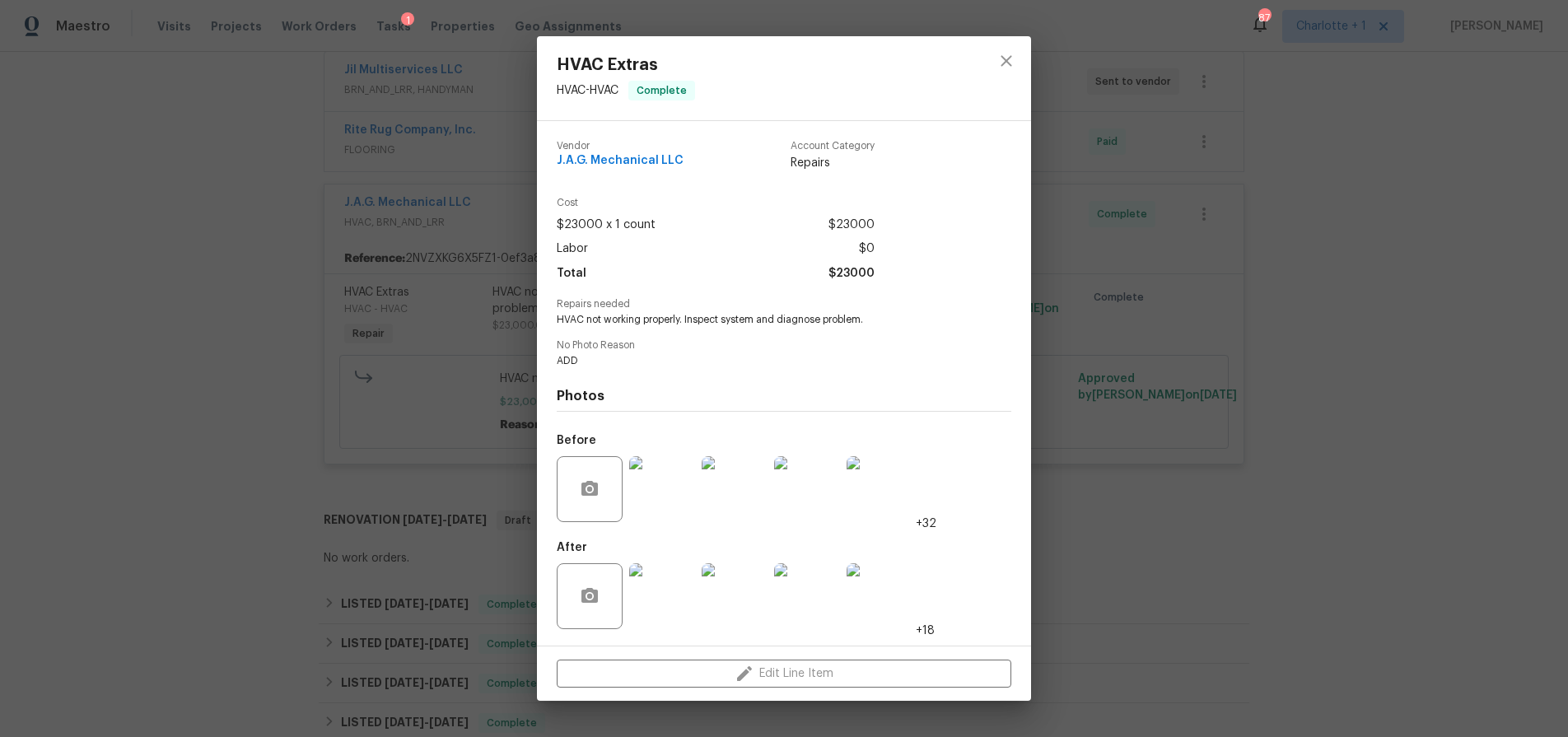
click at [744, 581] on img at bounding box center [734, 595] width 66 height 66
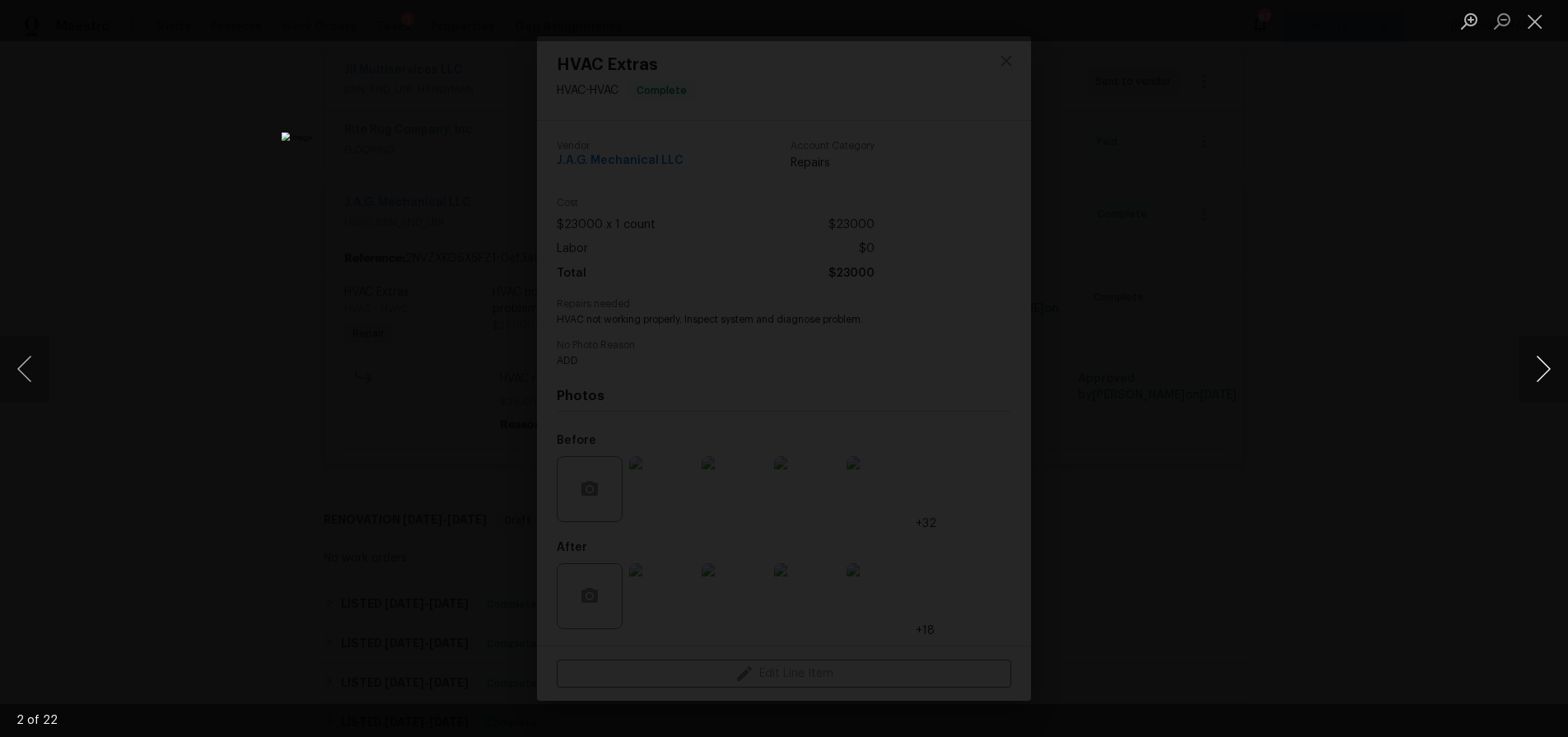
click at [1538, 374] on button "Next image" at bounding box center [1543, 368] width 50 height 66
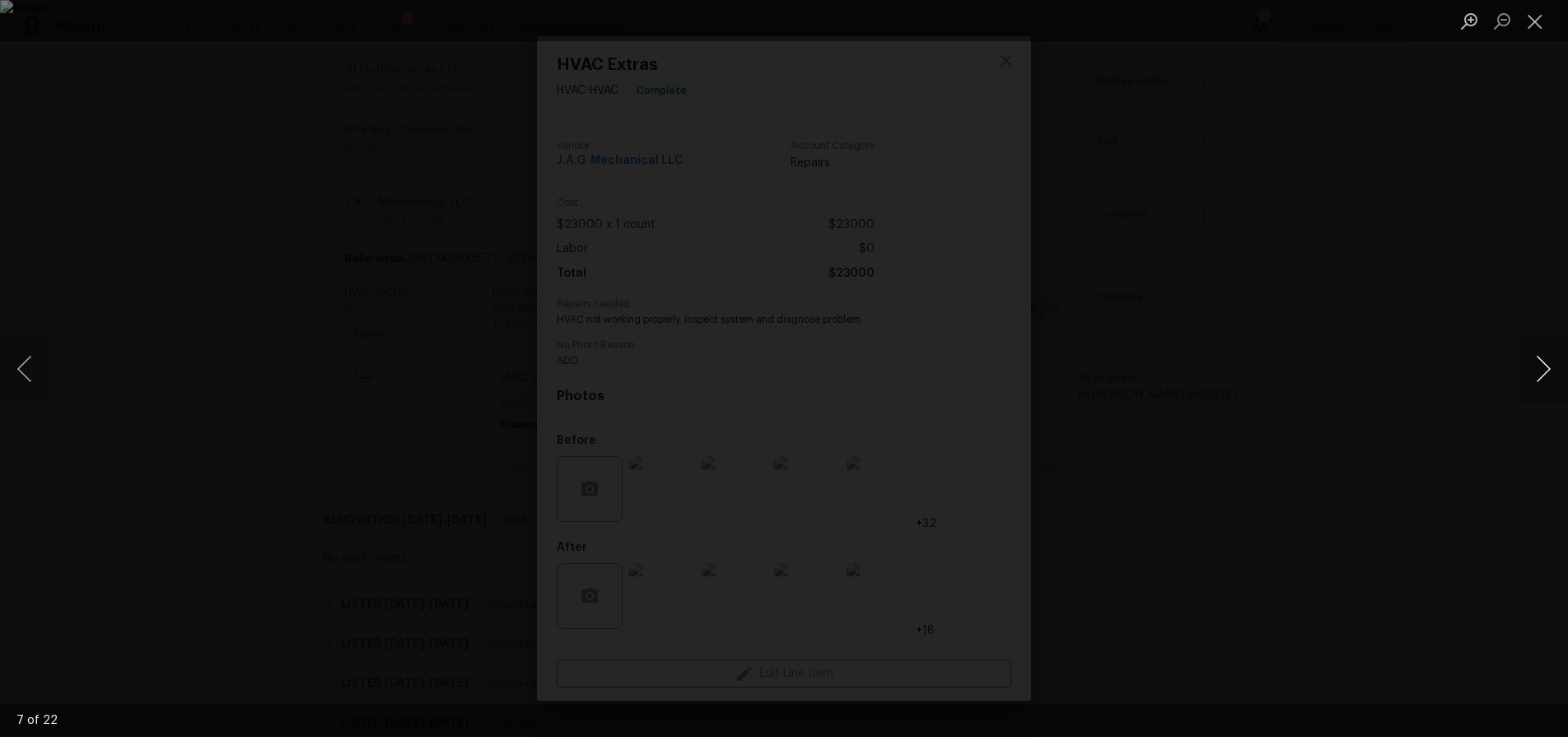
click at [1538, 374] on button "Next image" at bounding box center [1543, 368] width 50 height 66
click at [1412, 356] on div "Lightbox" at bounding box center [784, 368] width 1568 height 737
click at [1205, 258] on div "Lightbox" at bounding box center [784, 368] width 1568 height 737
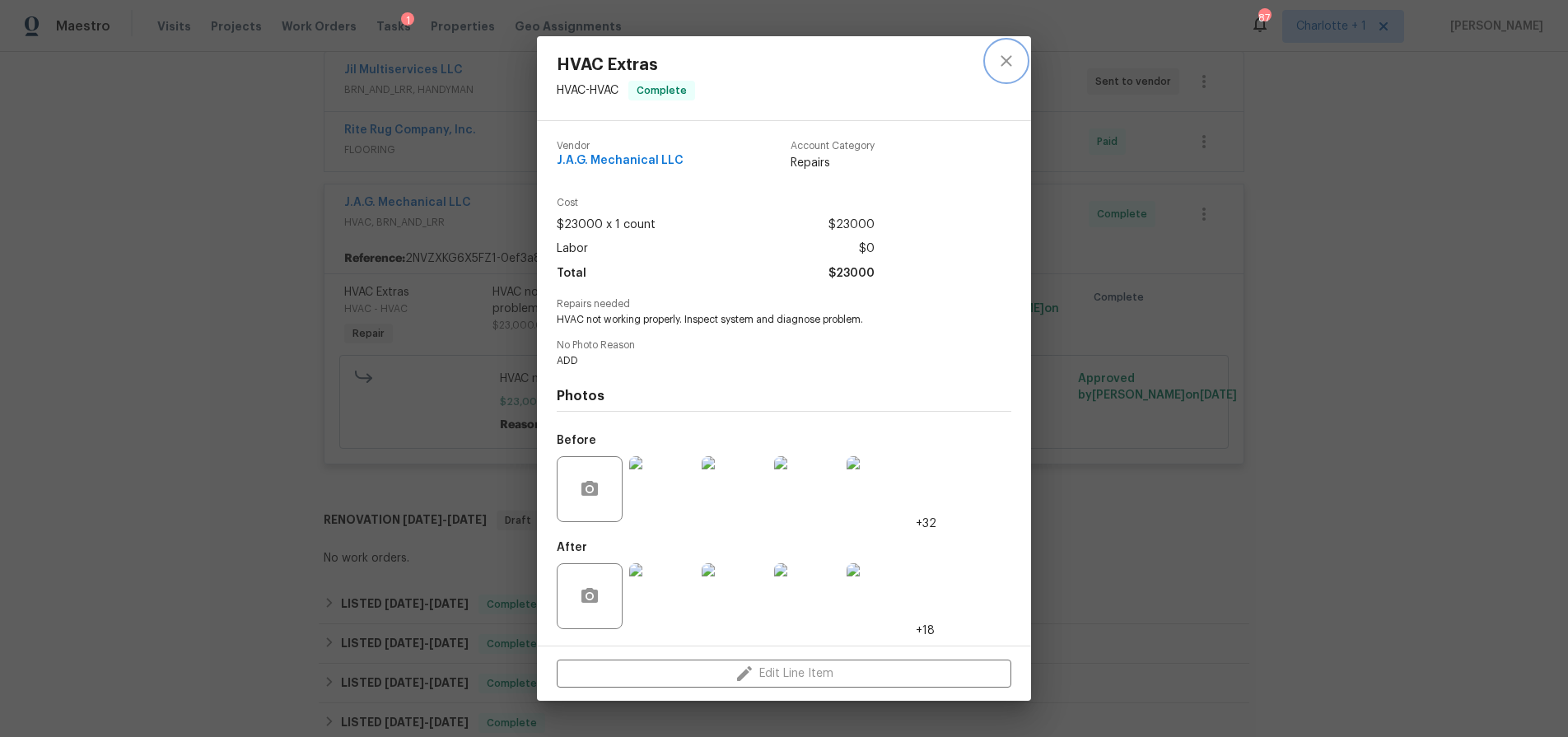
click at [1013, 64] on icon "close" at bounding box center [1006, 61] width 20 height 20
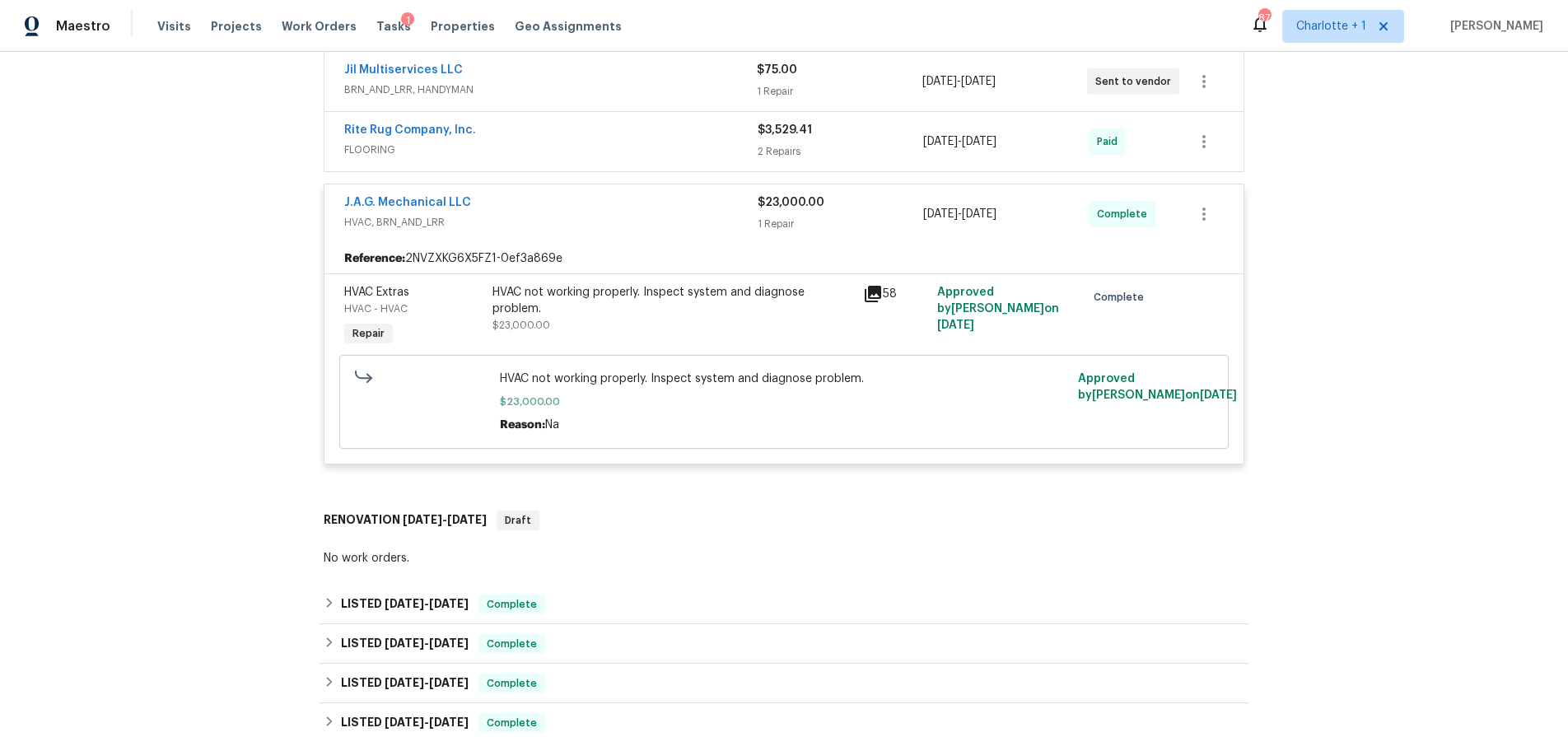
click at [187, 198] on div "Back to all projects [STREET_ADDRESS] 3 Beds | 2 Baths | Total: 2351 ft² | Abov…" at bounding box center [784, 395] width 1568 height 685
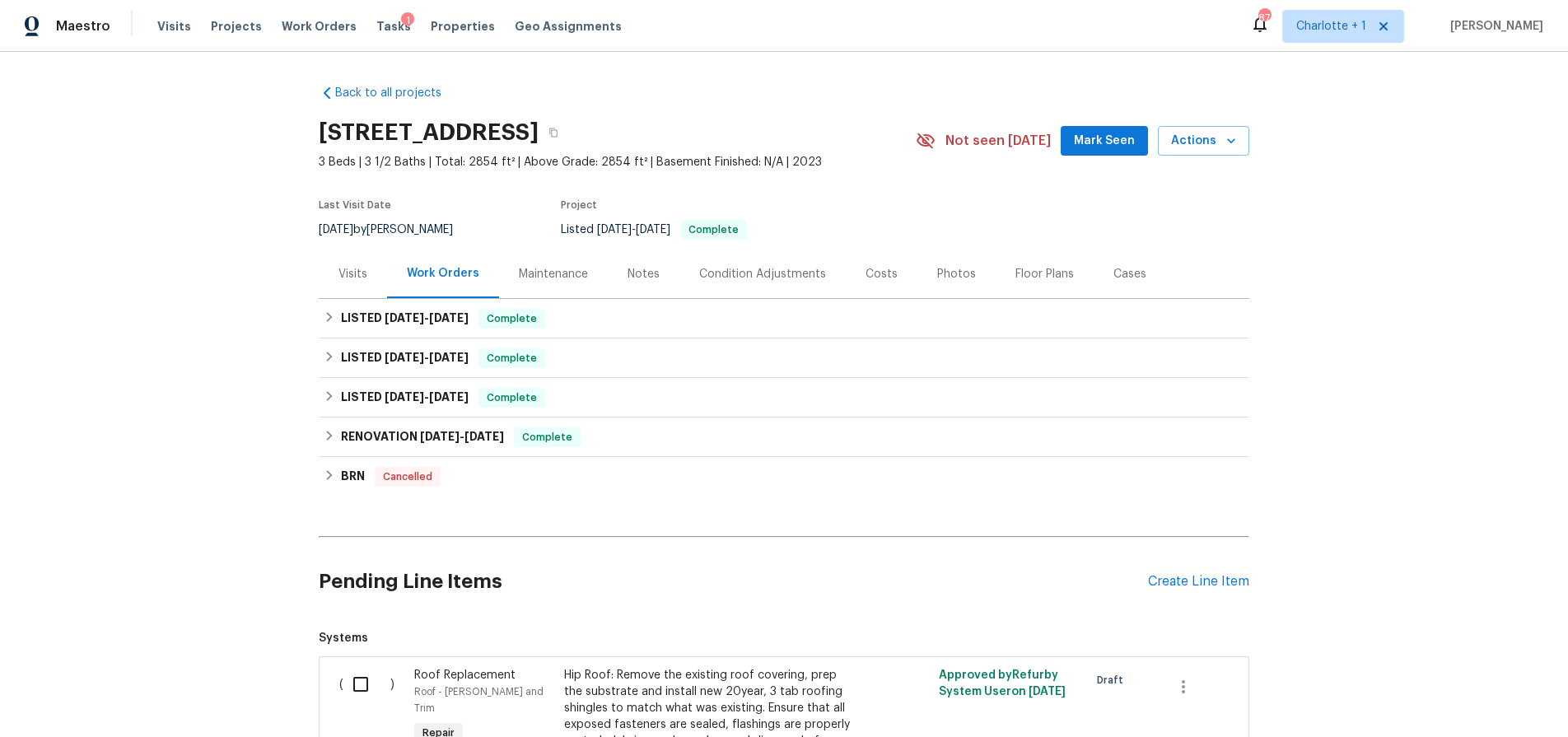
scroll to position [200, 0]
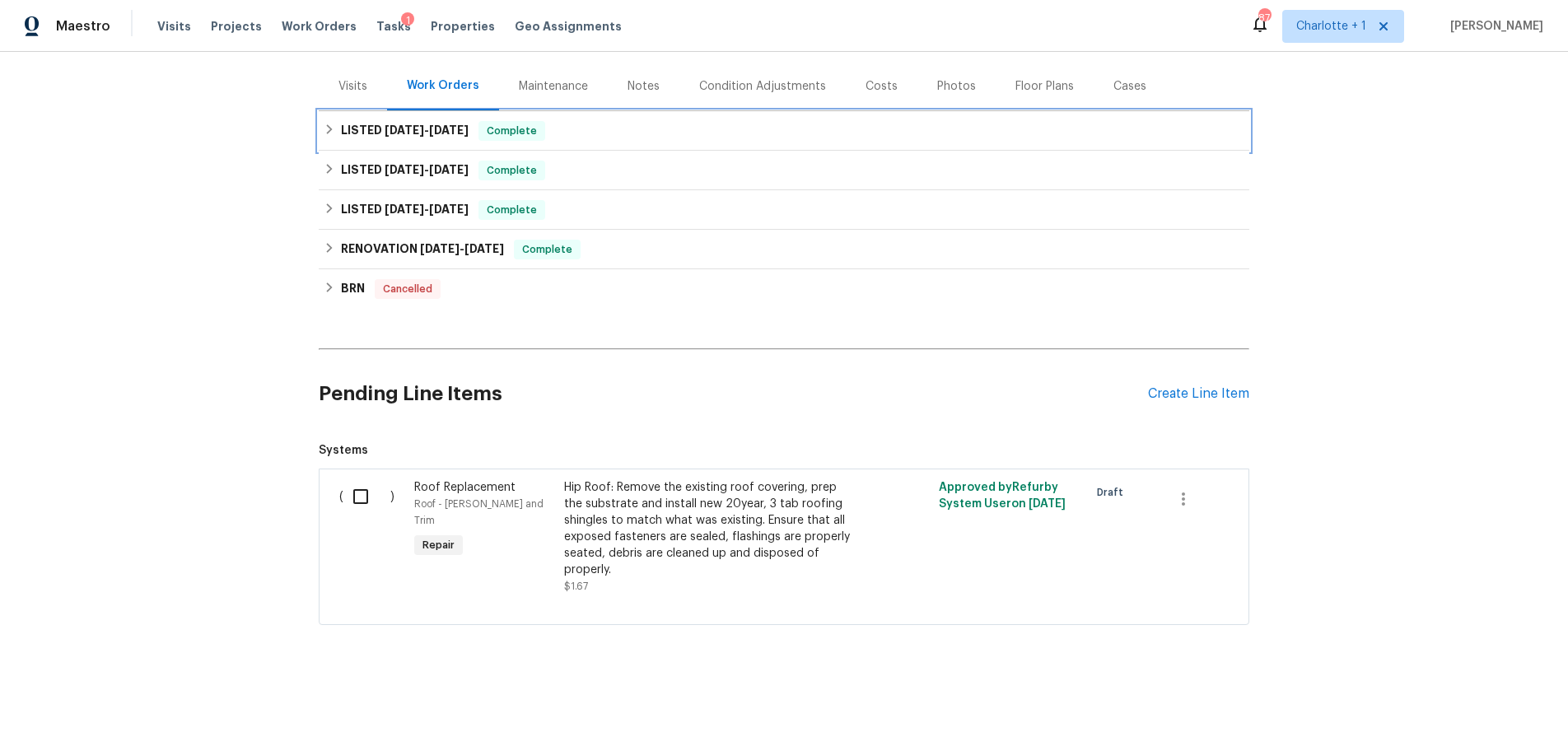
click at [341, 121] on h6 "LISTED [DATE] - [DATE]" at bounding box center [404, 131] width 127 height 20
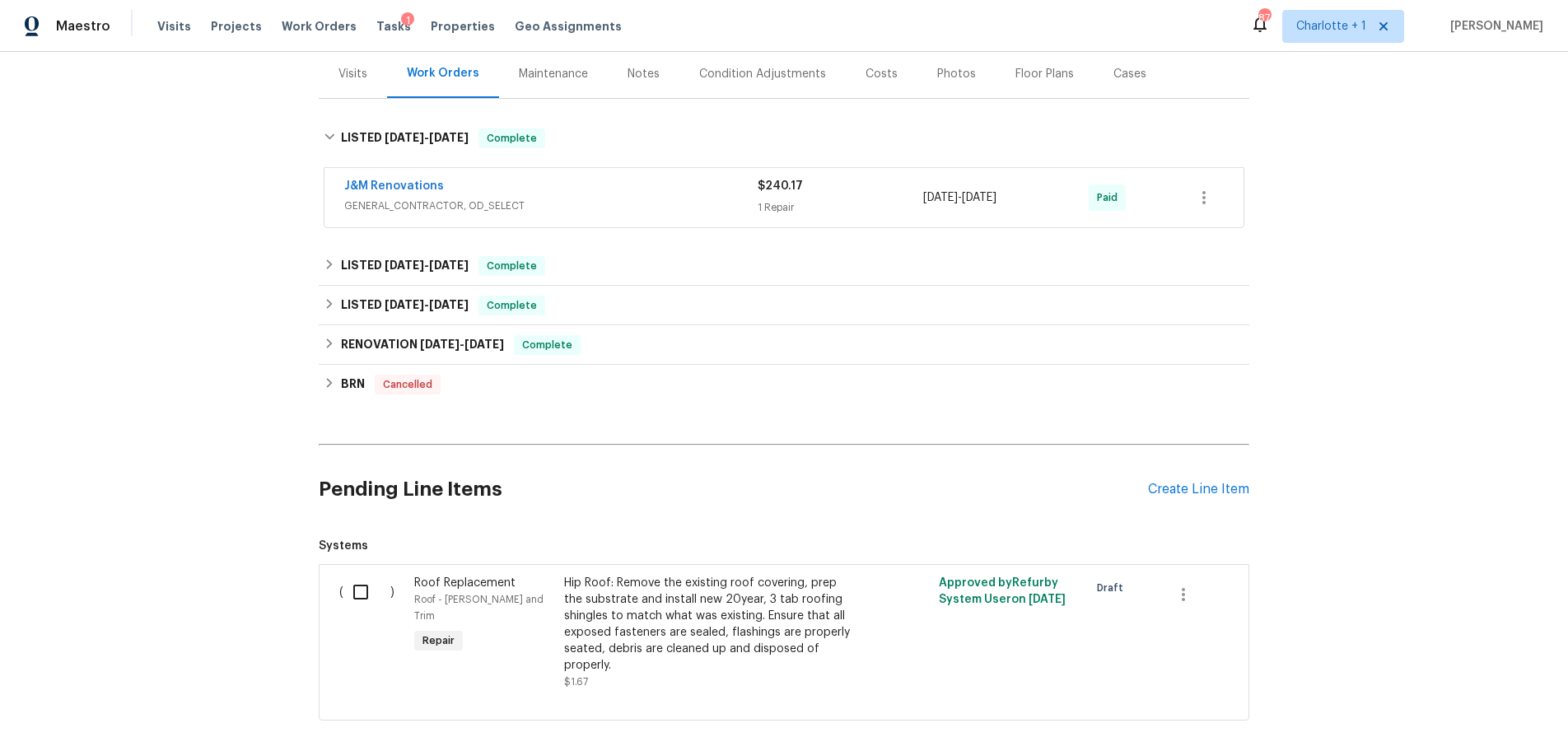
click at [609, 198] on span "GENERAL_CONTRACTOR, OD_SELECT" at bounding box center [551, 205] width 414 height 16
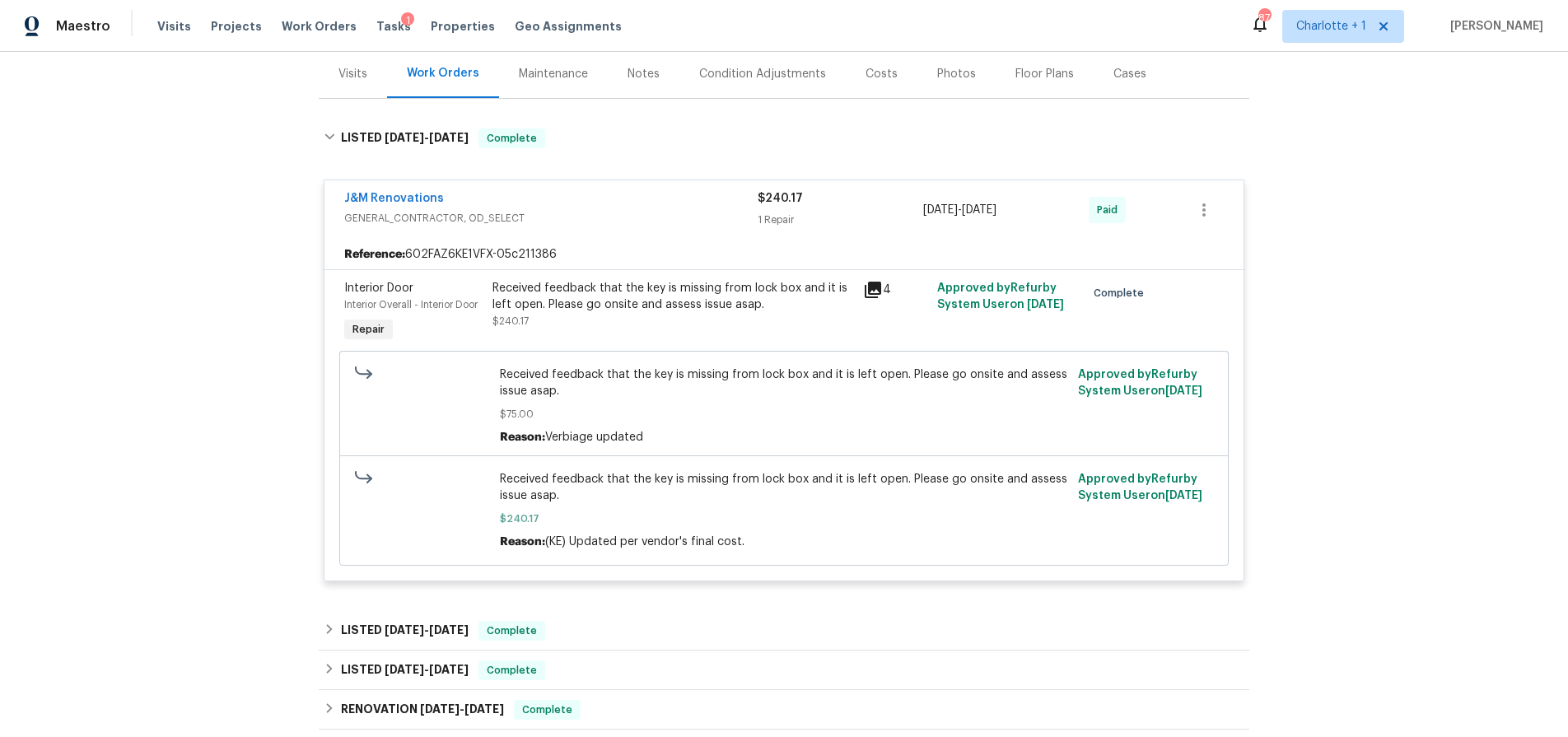
click at [602, 296] on div "Received feedback that the key is missing from lock box and it is left open. Pl…" at bounding box center [672, 296] width 361 height 33
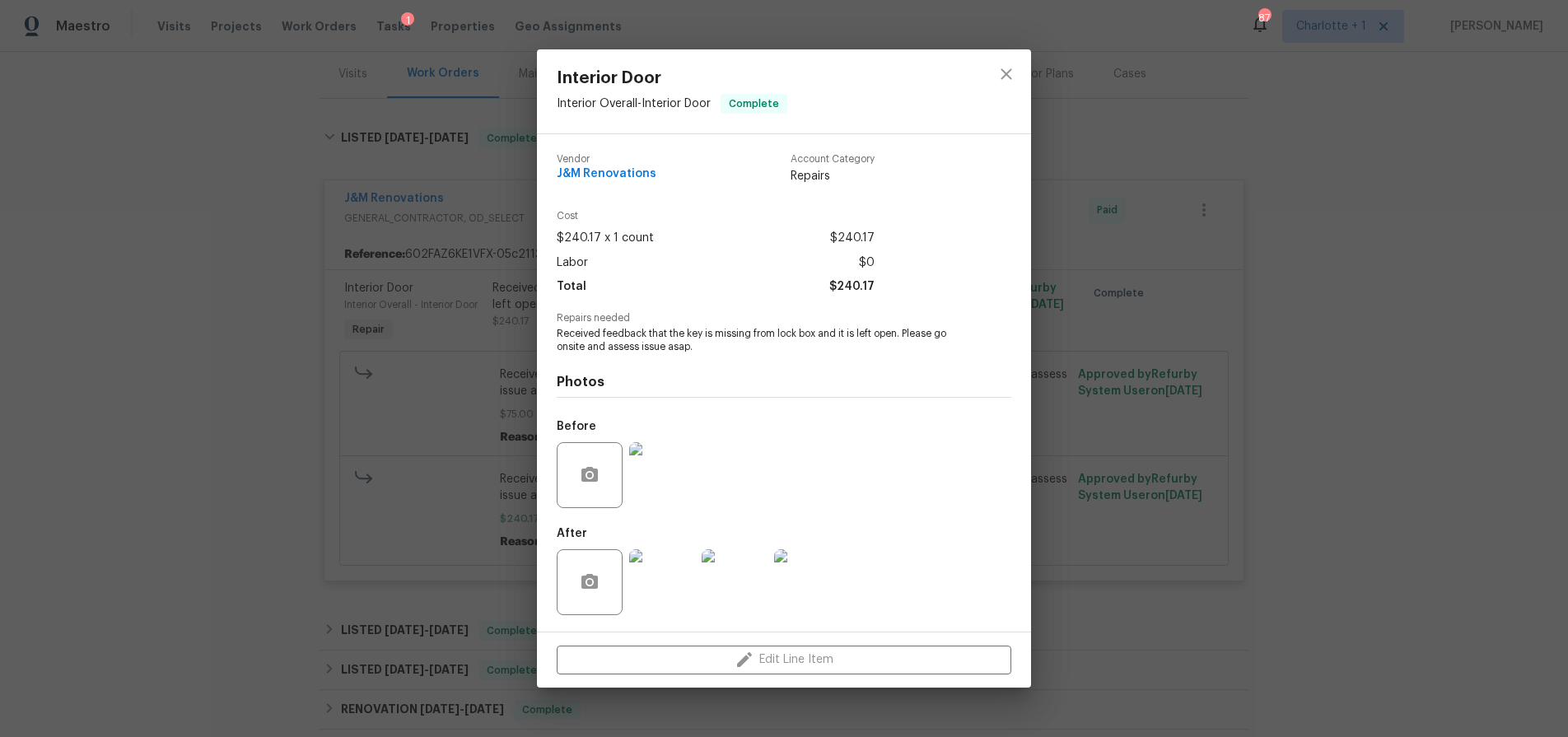
click at [678, 581] on img at bounding box center [661, 582] width 66 height 66
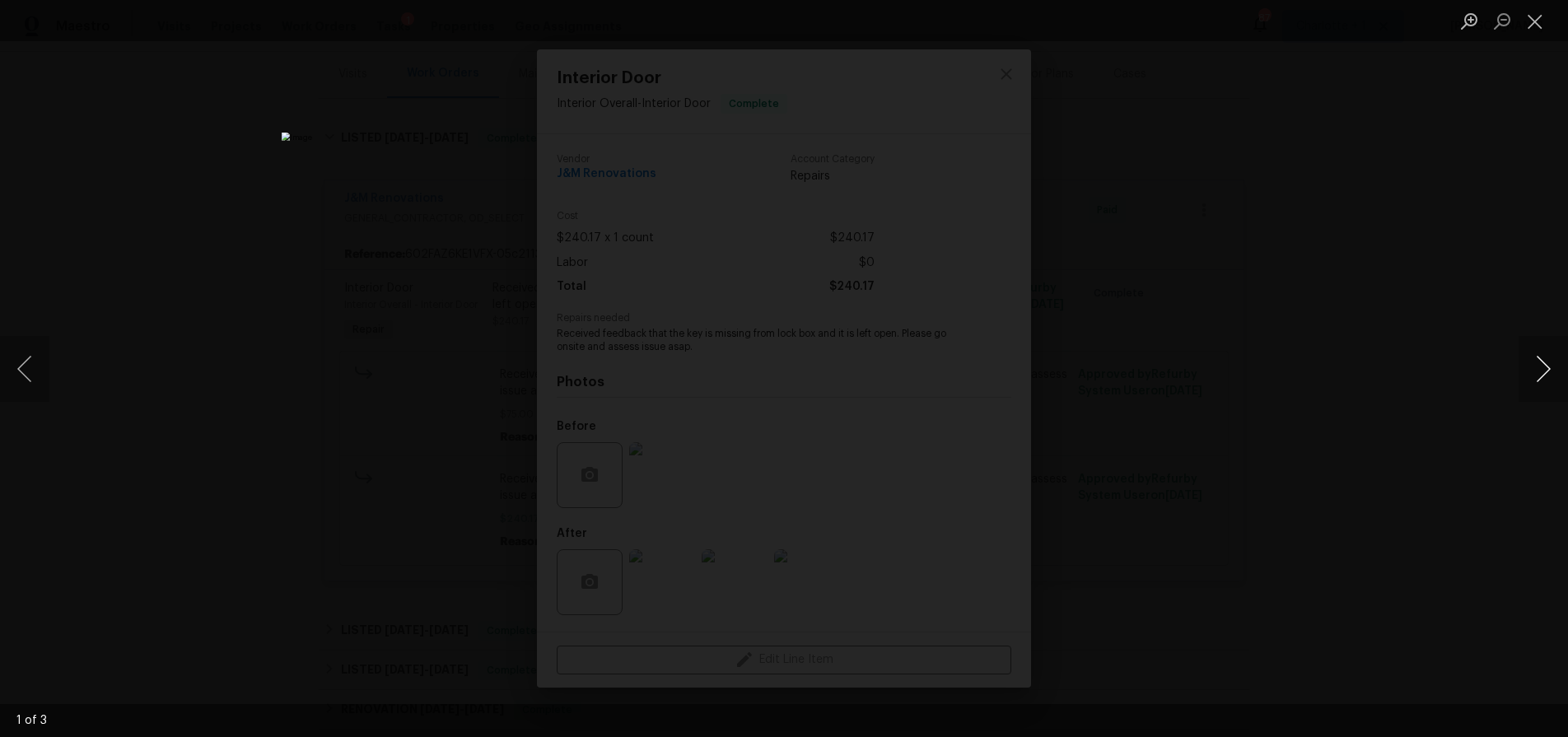
click at [1529, 376] on button "Next image" at bounding box center [1543, 368] width 50 height 66
click at [1460, 212] on div "Lightbox" at bounding box center [784, 368] width 1568 height 737
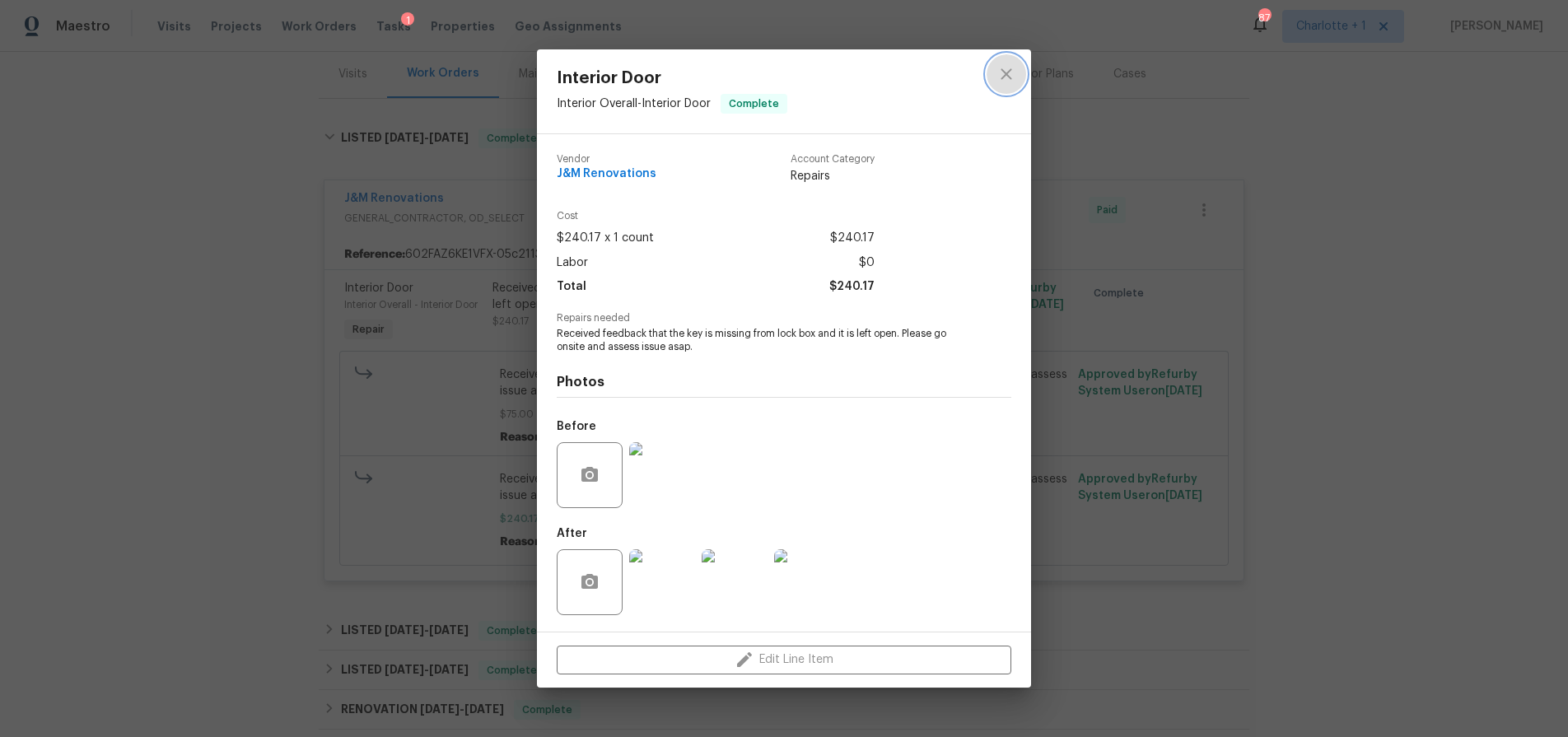
drag, startPoint x: 1001, startPoint y: 73, endPoint x: 746, endPoint y: 128, distance: 260.9
click at [1001, 75] on icon "close" at bounding box center [1006, 73] width 20 height 20
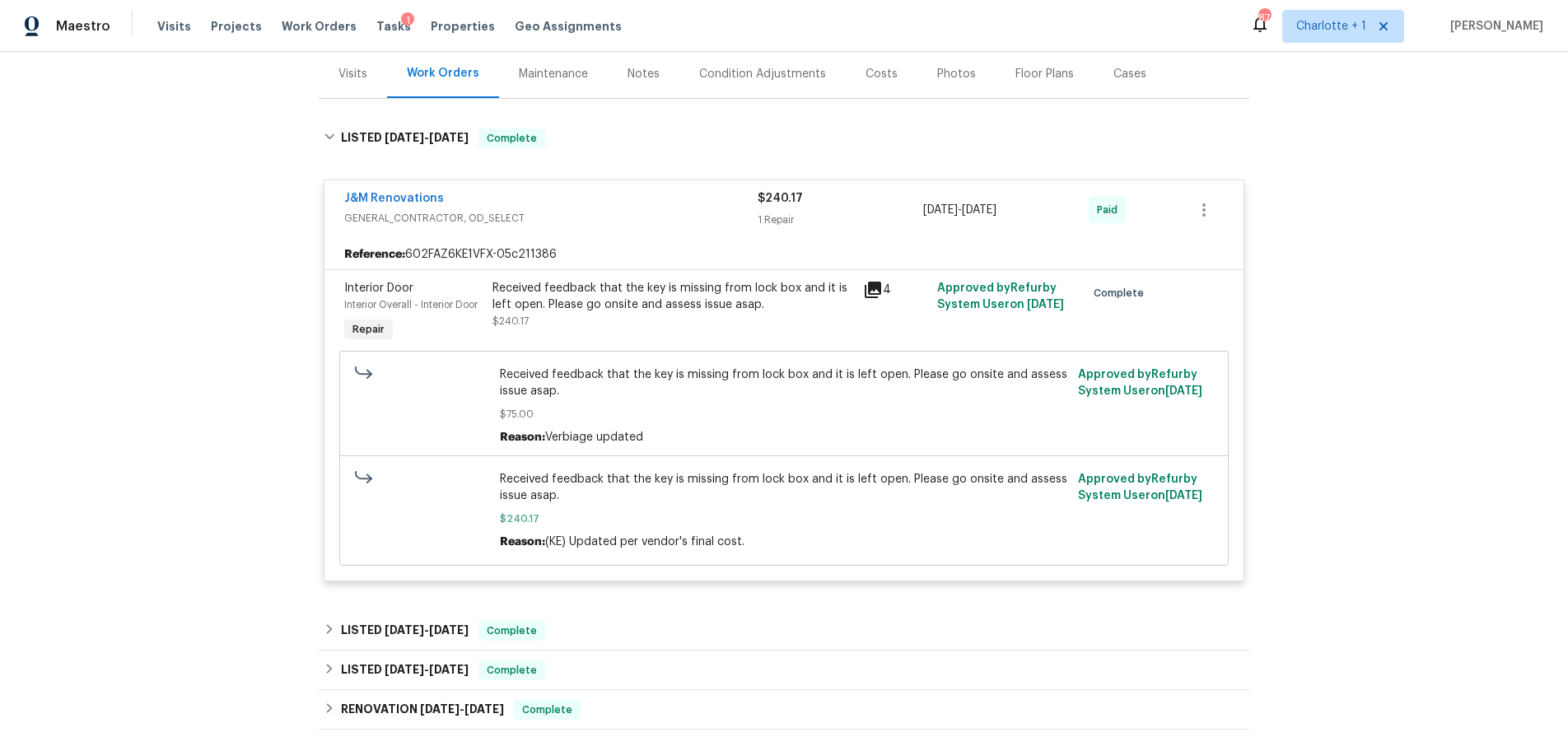
click at [351, 73] on div "Visits" at bounding box center [353, 73] width 29 height 16
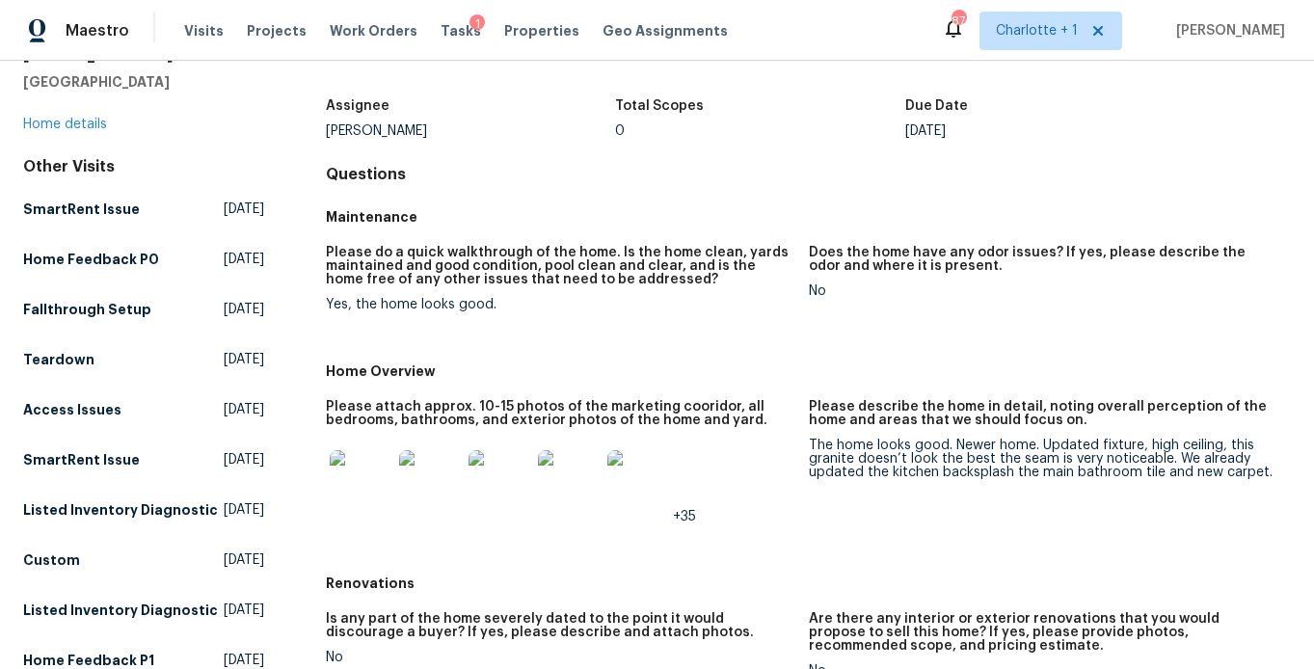
scroll to position [100, 0]
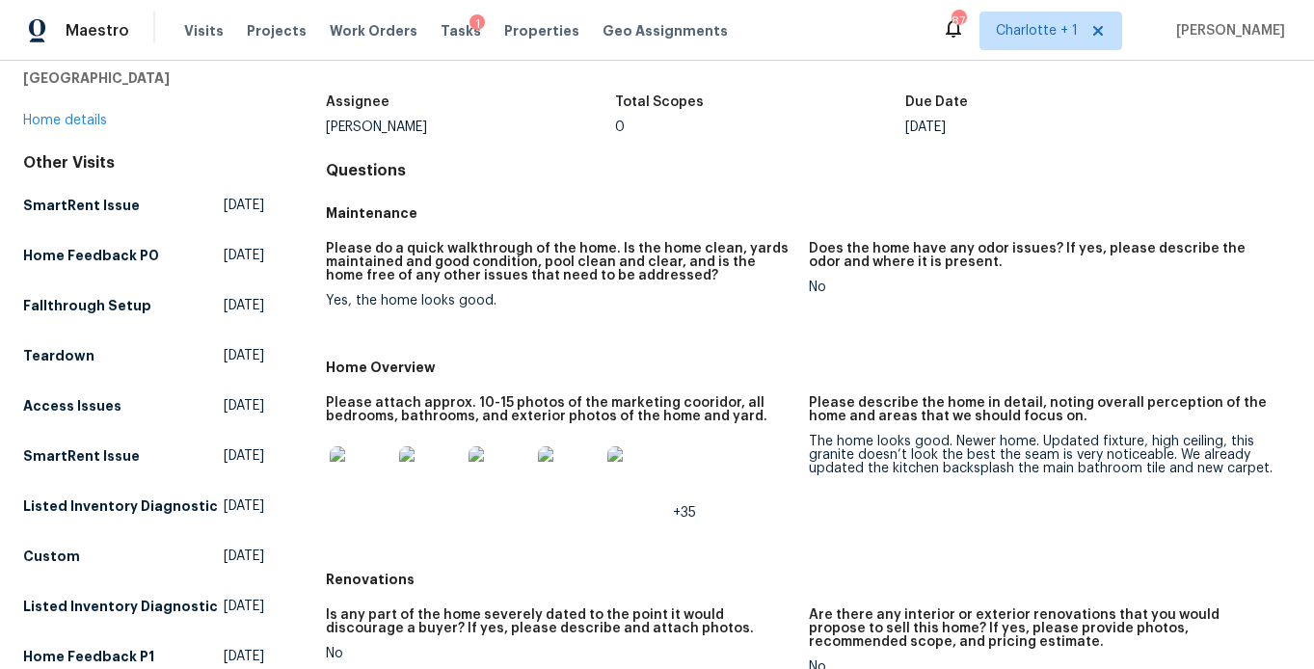
click at [364, 466] on img at bounding box center [361, 477] width 62 height 62
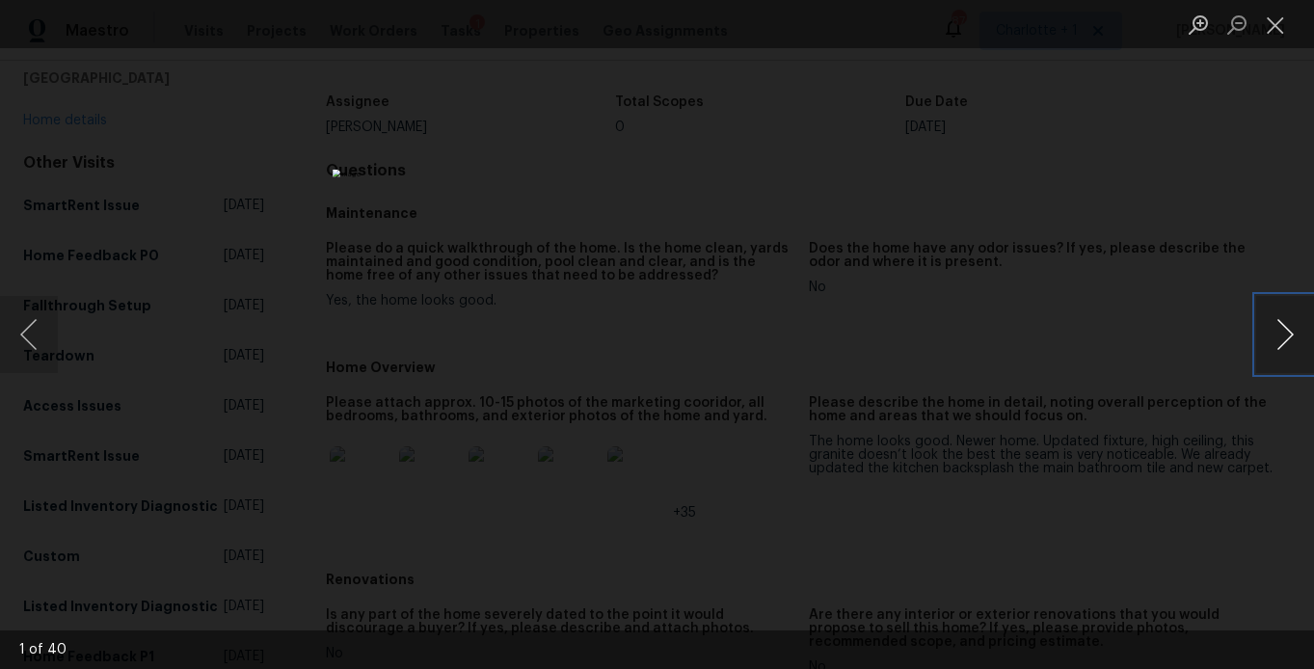
click at [1285, 330] on button "Next image" at bounding box center [1285, 334] width 58 height 77
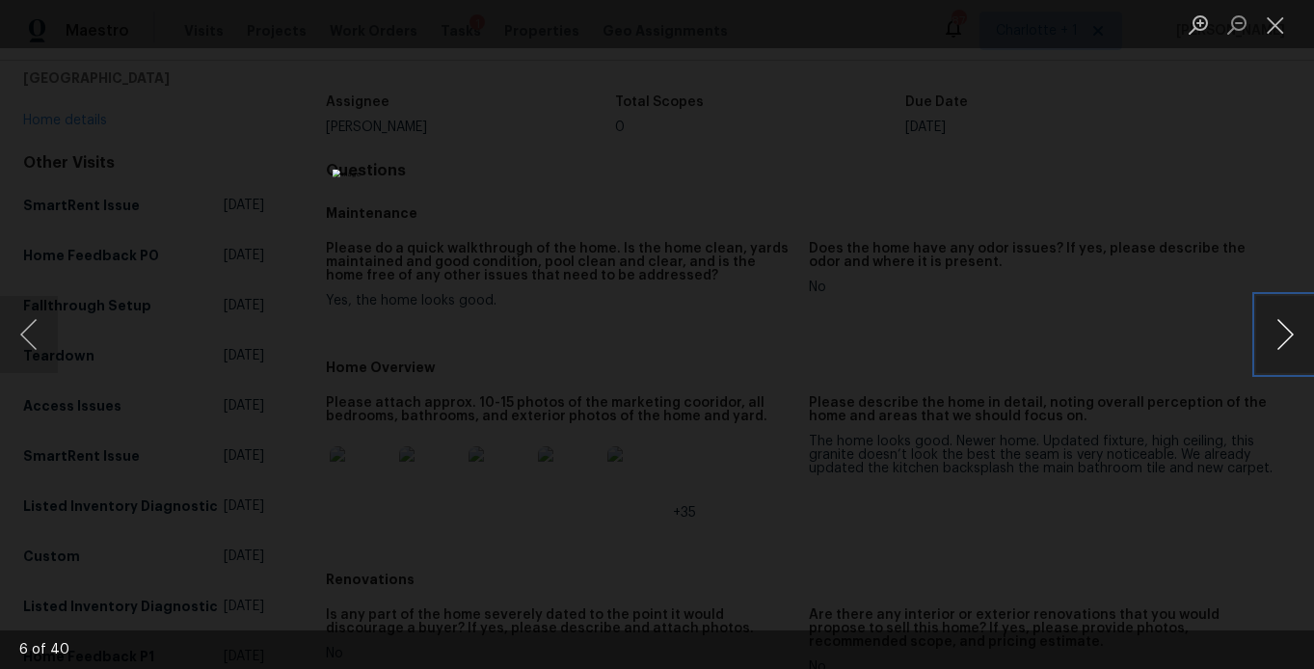
click at [1285, 330] on button "Next image" at bounding box center [1285, 334] width 58 height 77
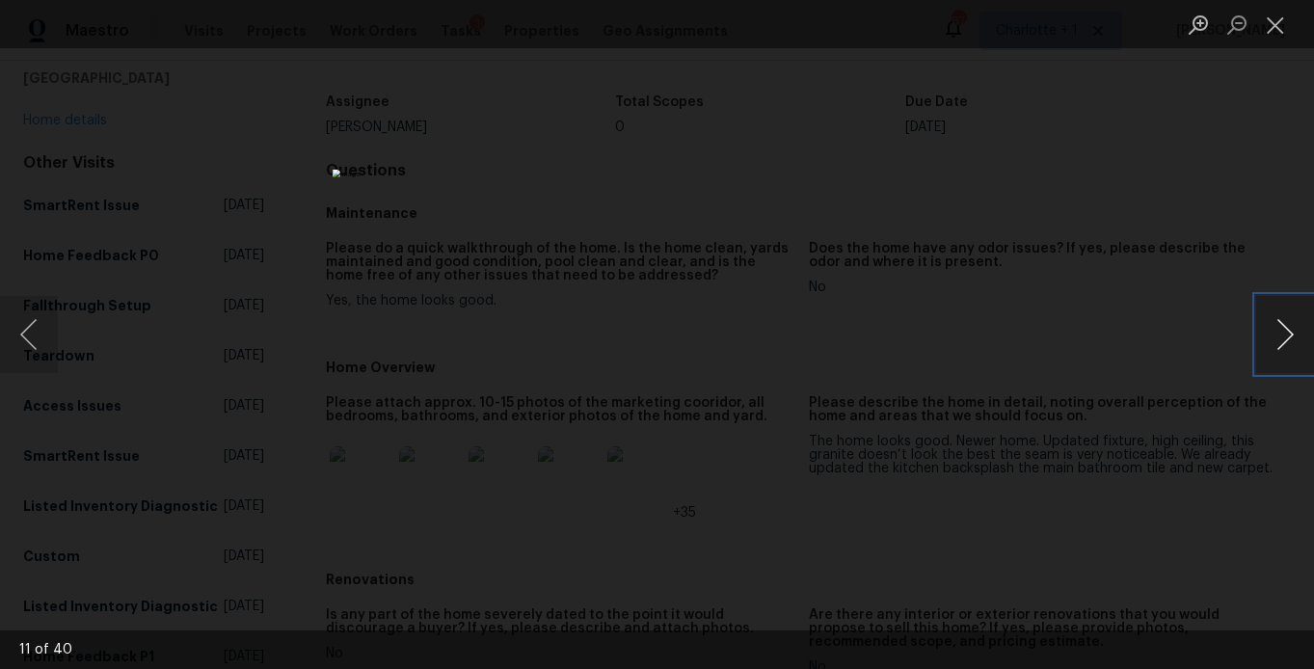
click at [1285, 330] on button "Next image" at bounding box center [1285, 334] width 58 height 77
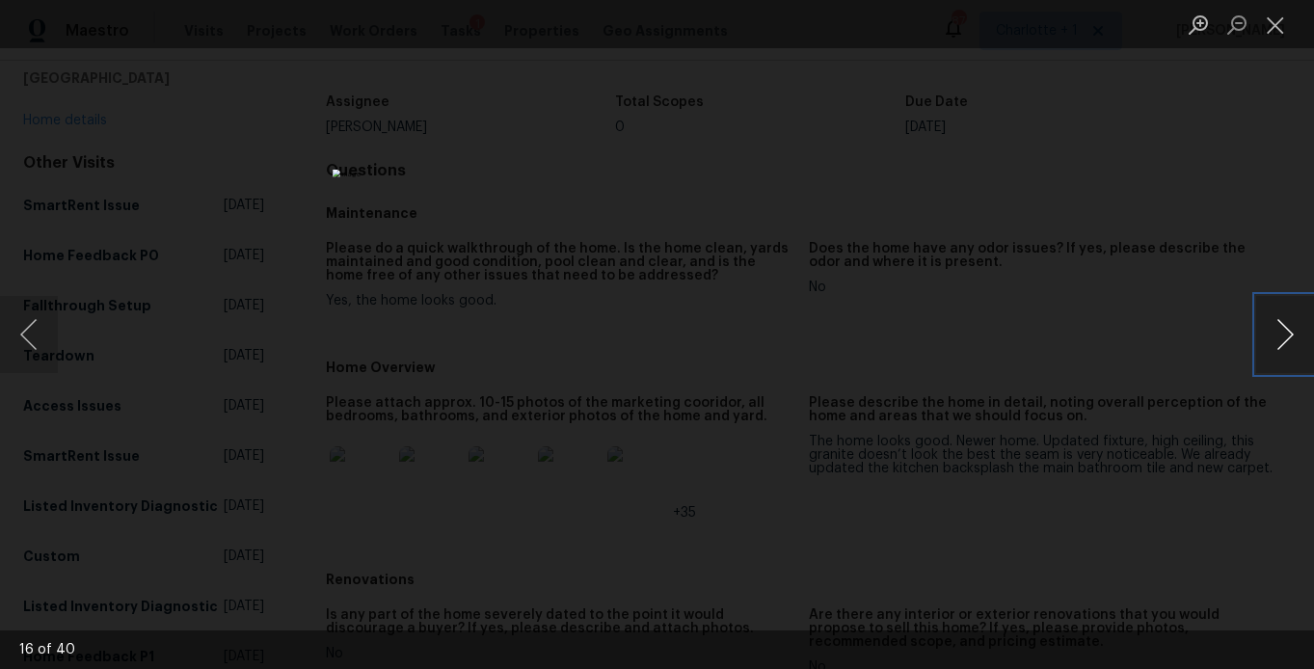
click at [1278, 329] on button "Next image" at bounding box center [1285, 334] width 58 height 77
click at [1089, 135] on div "Lightbox" at bounding box center [657, 334] width 1314 height 669
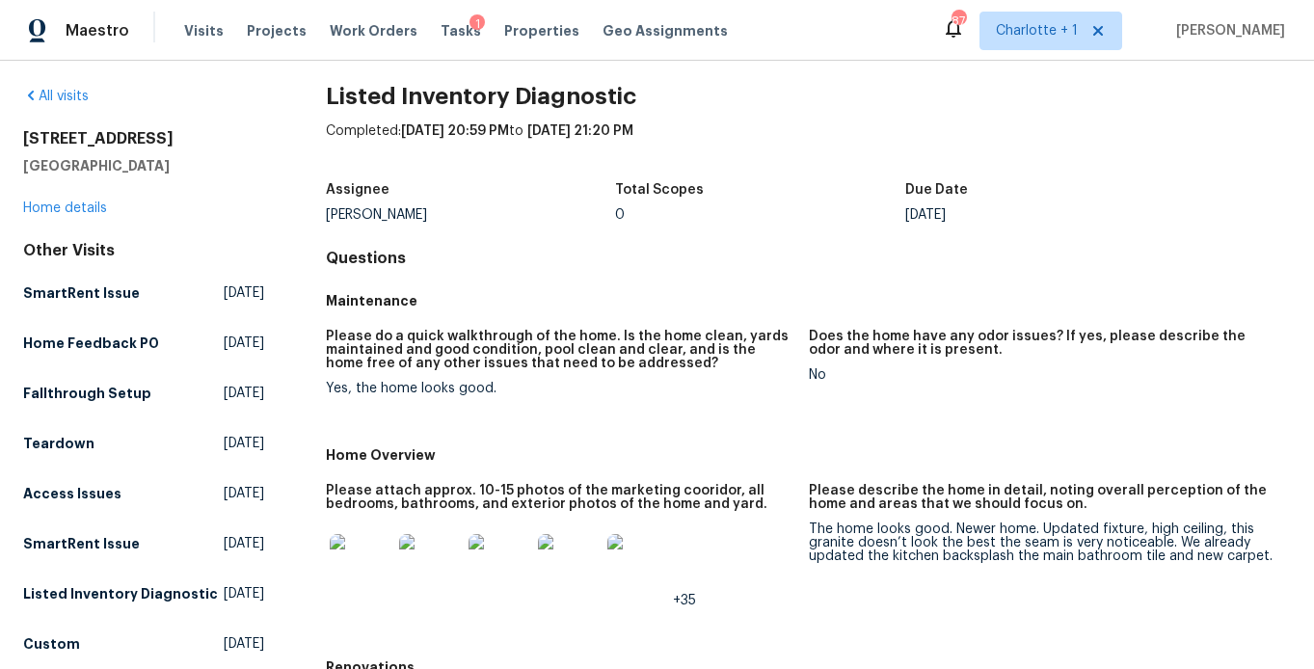
scroll to position [0, 0]
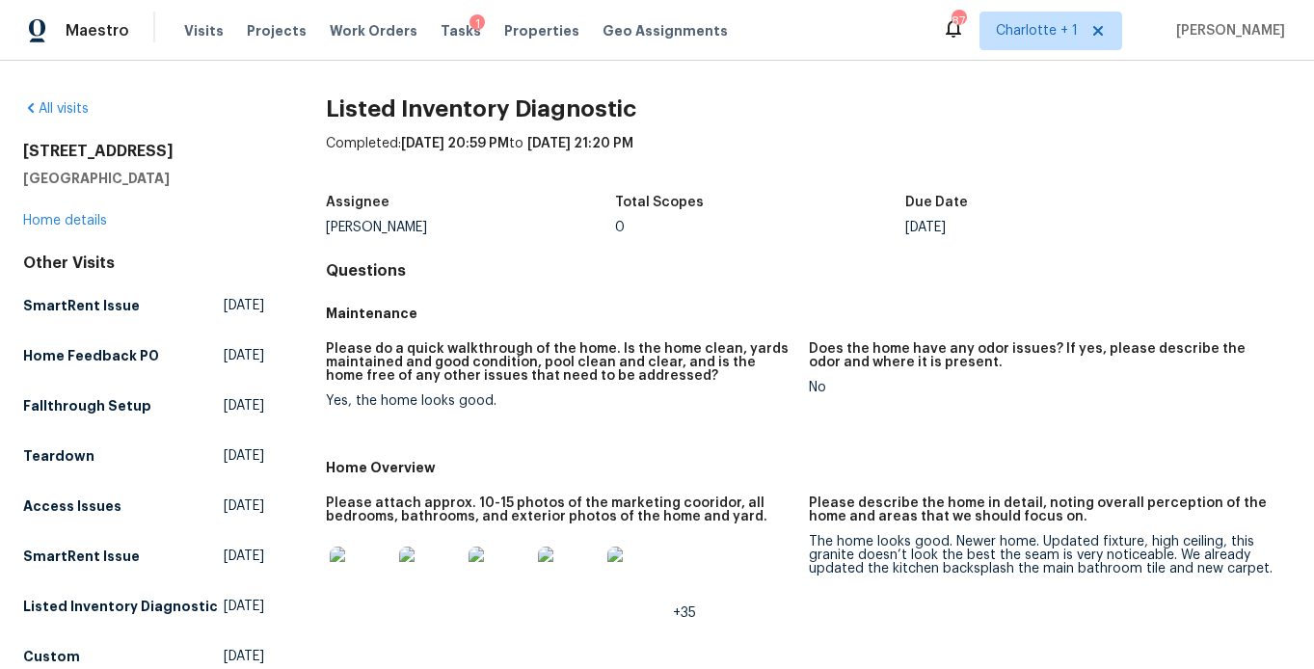
drag, startPoint x: 859, startPoint y: 291, endPoint x: 845, endPoint y: 287, distance: 14.0
click at [1050, 421] on figure "Does the home have any odor issues? If yes, please describe the odor and where …" at bounding box center [1050, 390] width 482 height 96
click at [914, 116] on h2 "Listed Inventory Diagnostic" at bounding box center [808, 108] width 965 height 19
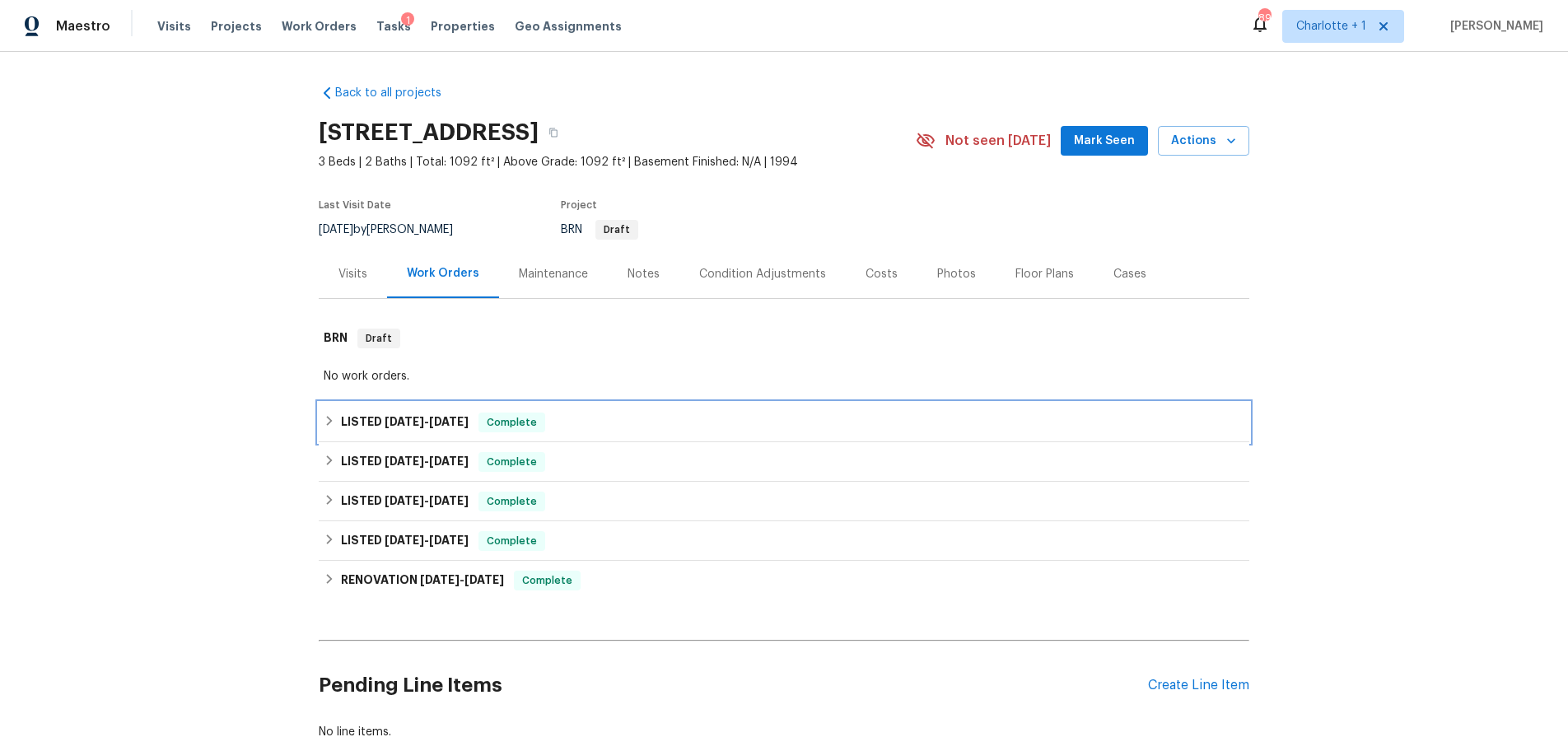
click at [414, 413] on h6 "LISTED [DATE] - [DATE]" at bounding box center [404, 422] width 127 height 20
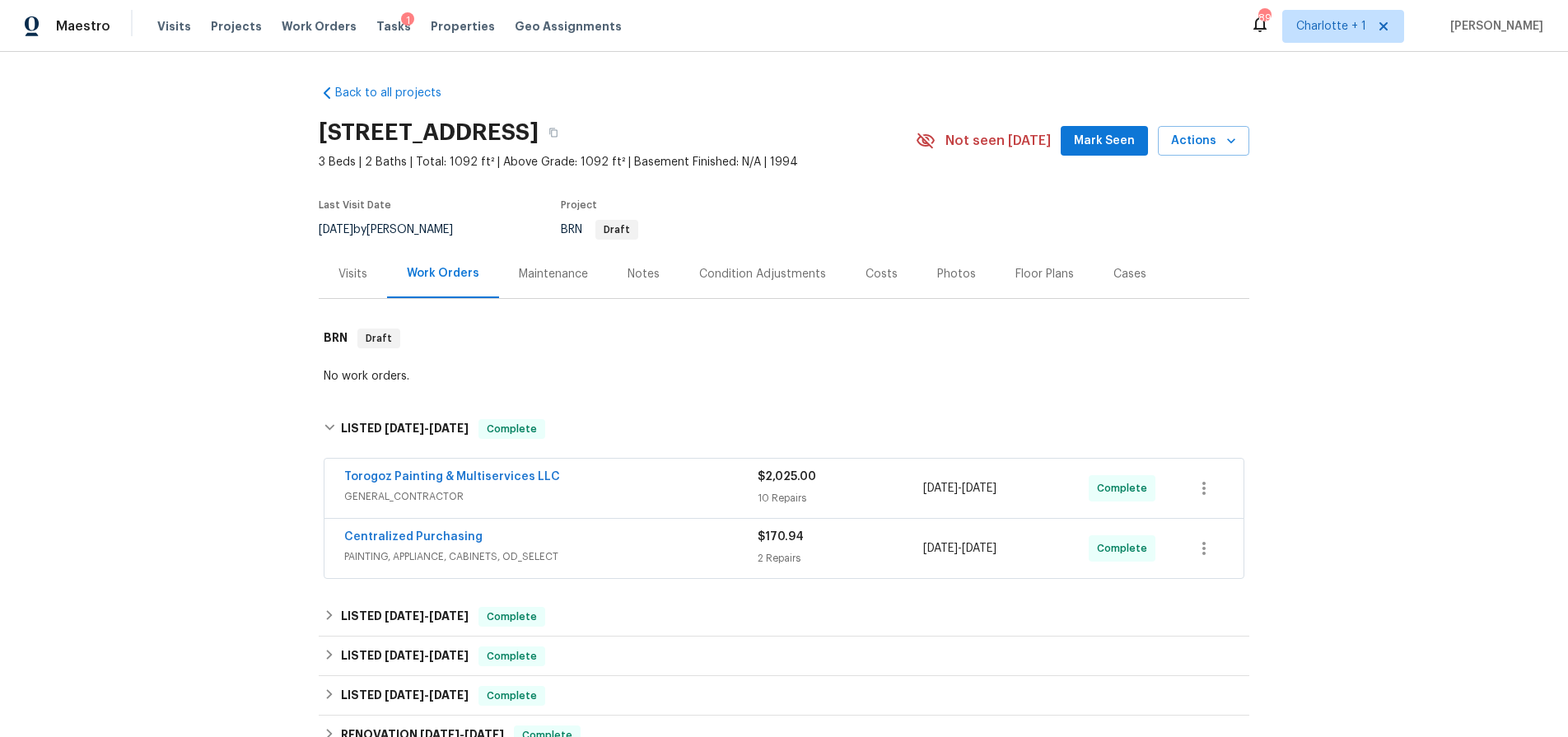
click at [643, 493] on span "GENERAL_CONTRACTOR" at bounding box center [551, 496] width 414 height 16
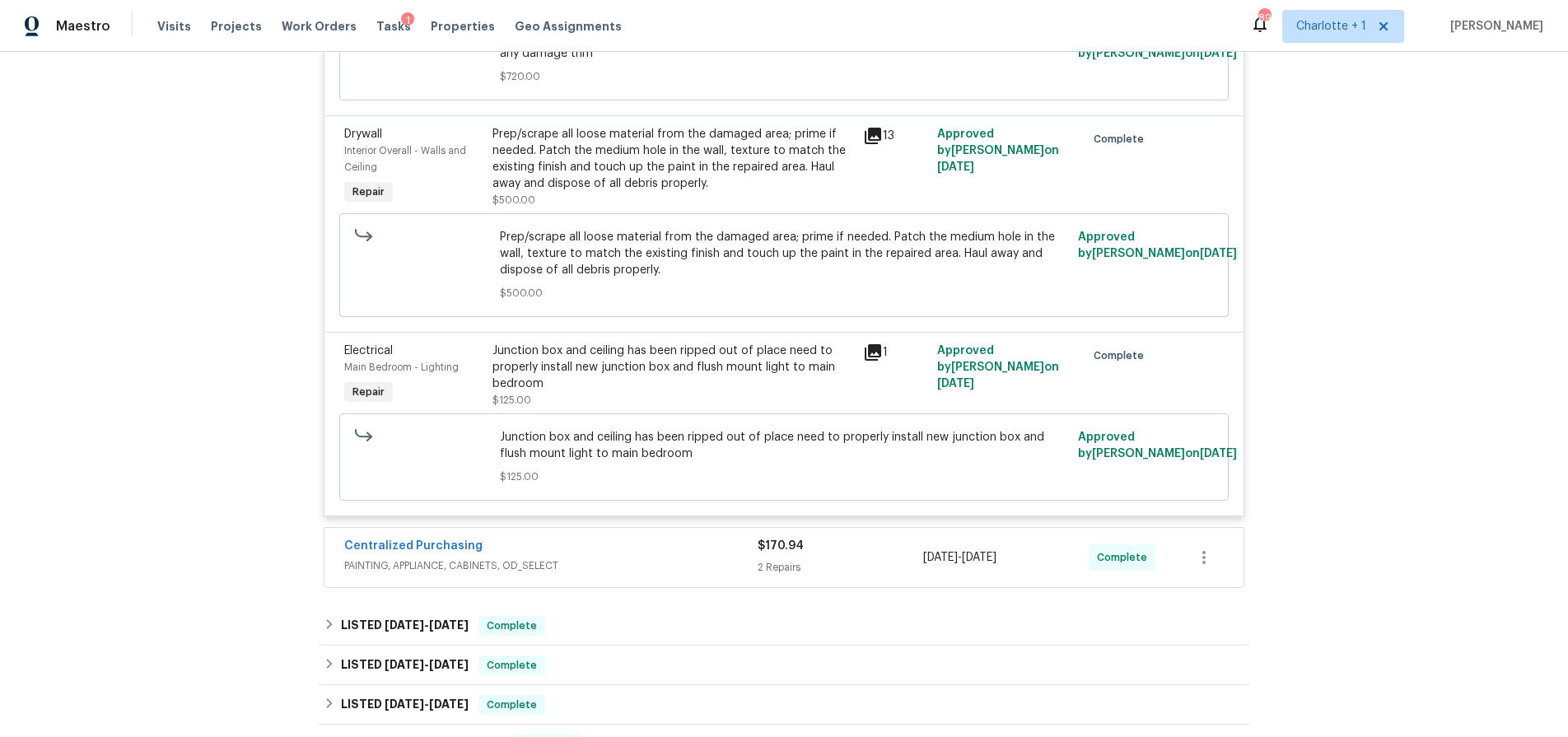
scroll to position [1902, 0]
click at [693, 362] on div "Junction box and ceiling has been ripped out of place need to properly install …" at bounding box center [672, 366] width 361 height 50
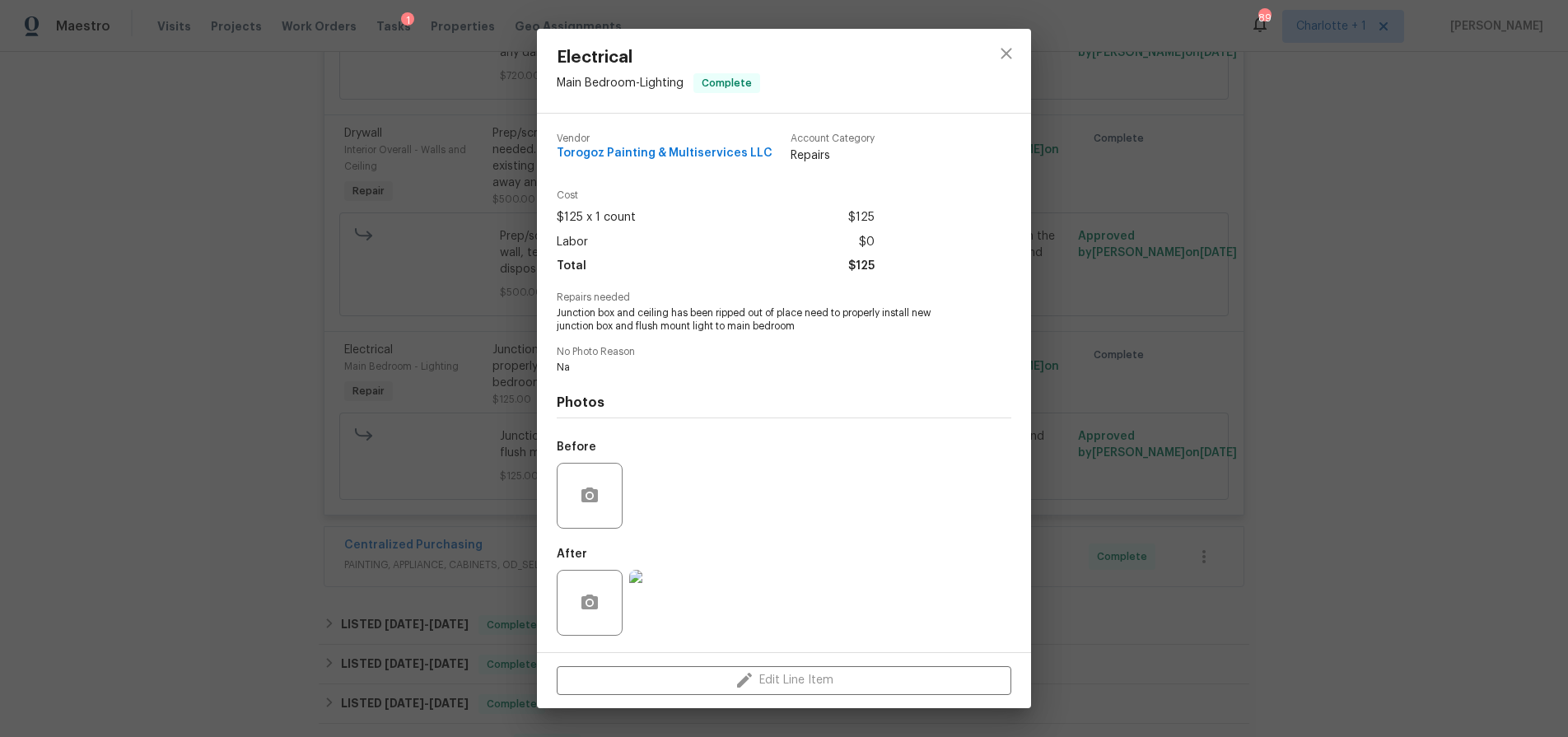
click at [651, 604] on img at bounding box center [661, 602] width 66 height 66
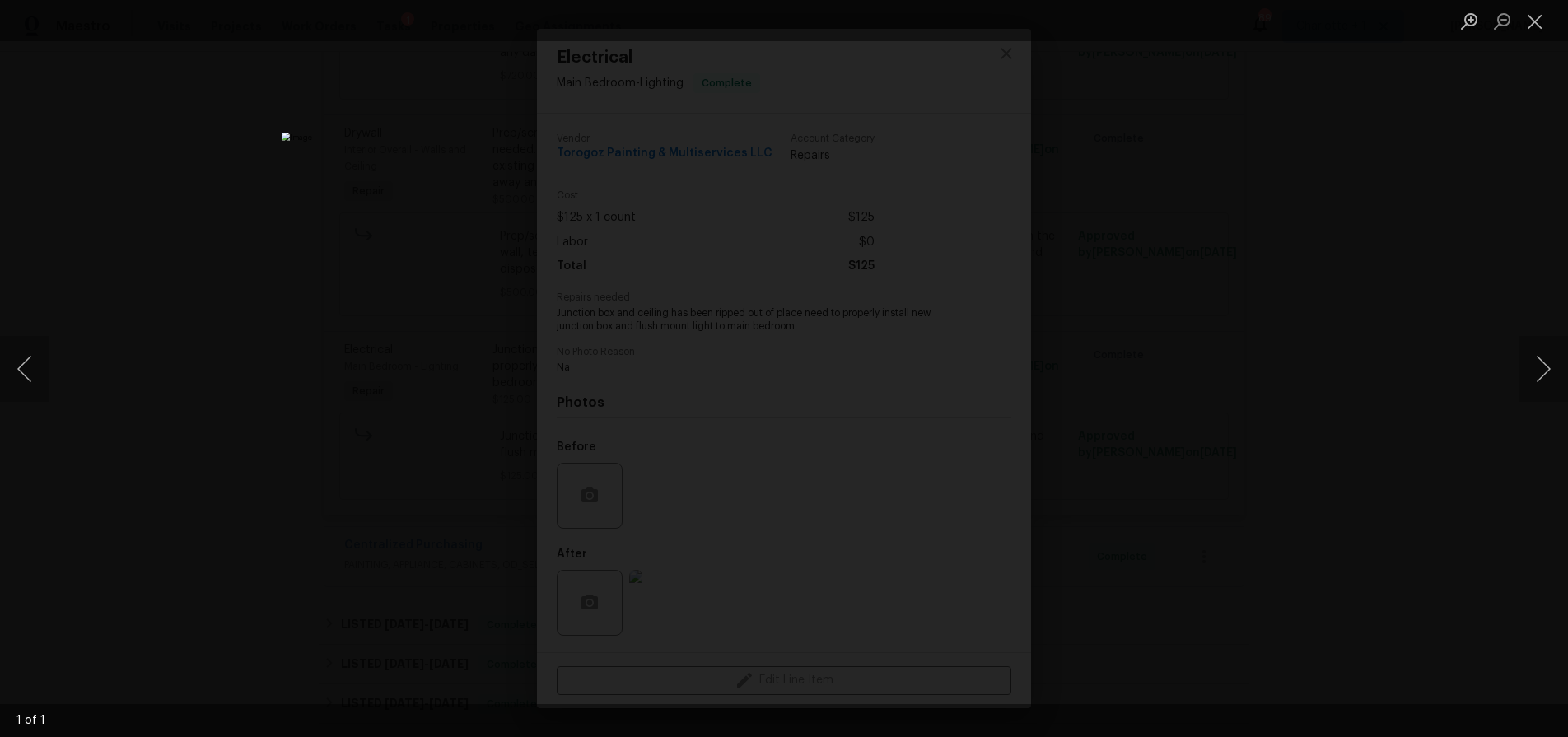
click at [1231, 163] on div "Lightbox" at bounding box center [784, 368] width 1568 height 737
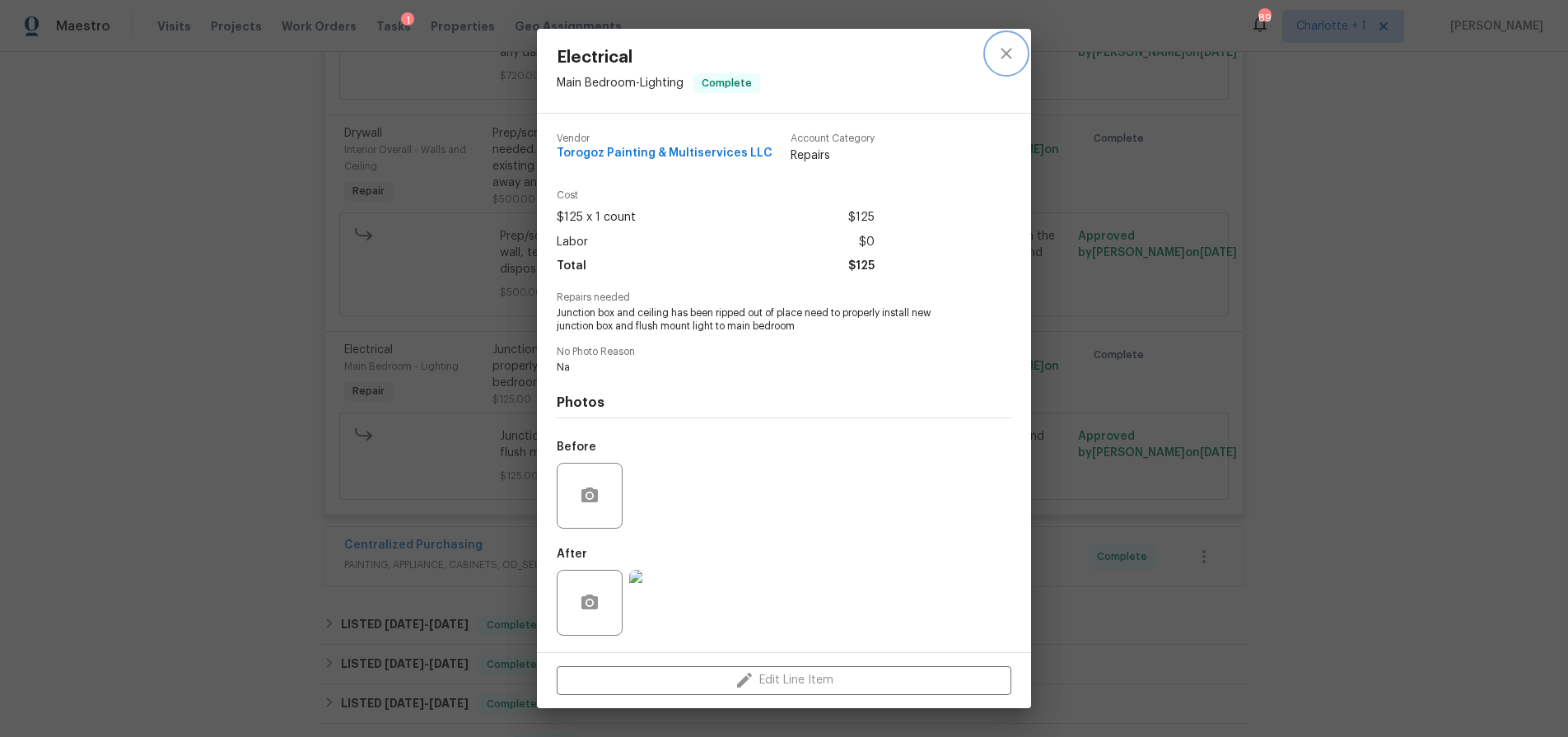
click at [1006, 49] on icon "close" at bounding box center [1006, 53] width 20 height 20
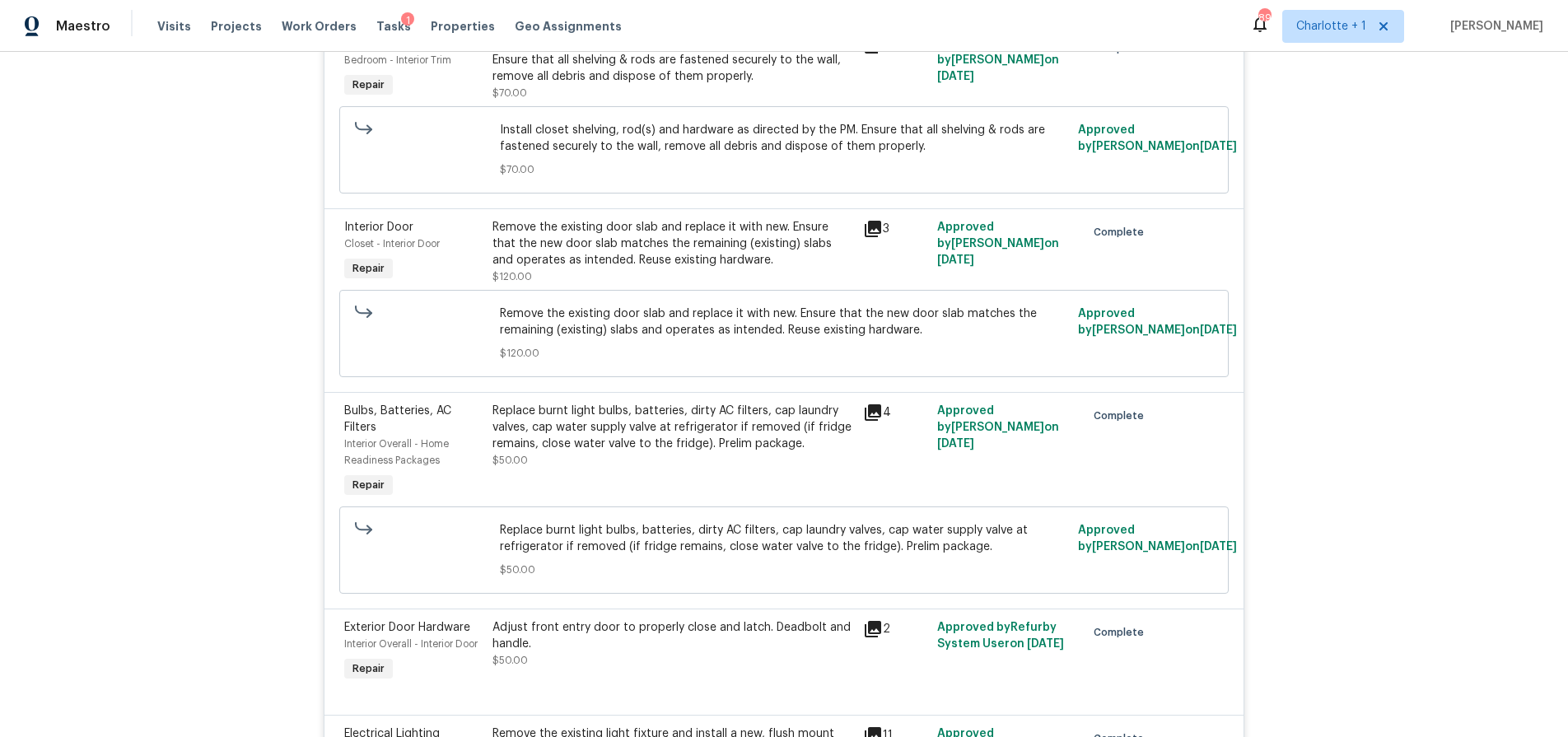
scroll to position [450, 0]
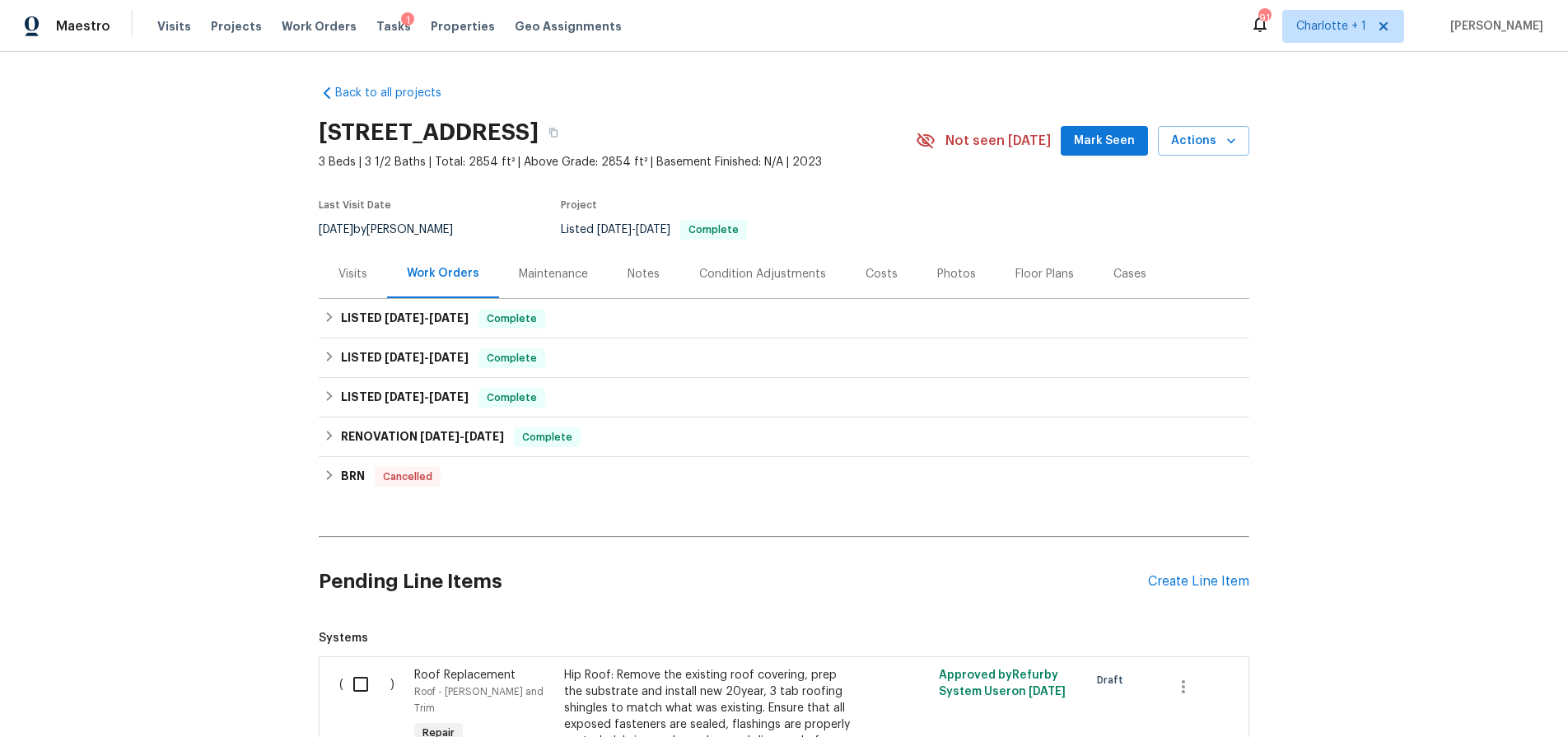
click at [875, 275] on div "Costs" at bounding box center [882, 273] width 32 height 16
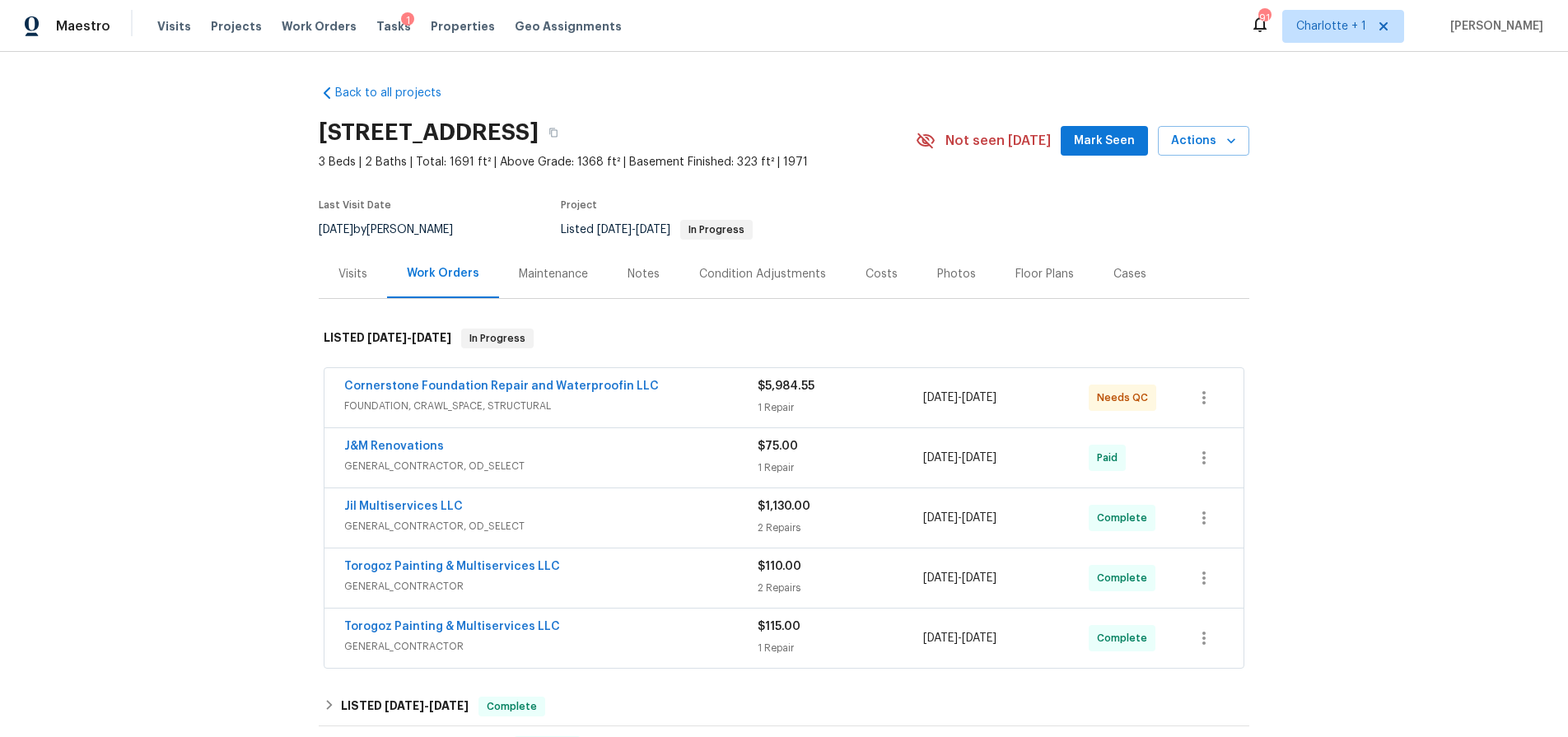
click at [1324, 301] on div "Back to all projects [STREET_ADDRESS] 3 Beds | 2 Baths | Total: 1691 ft² | Abov…" at bounding box center [784, 395] width 1568 height 685
click at [666, 410] on span "FOUNDATION, CRAWL_SPACE, STRUCTURAL" at bounding box center [551, 406] width 414 height 16
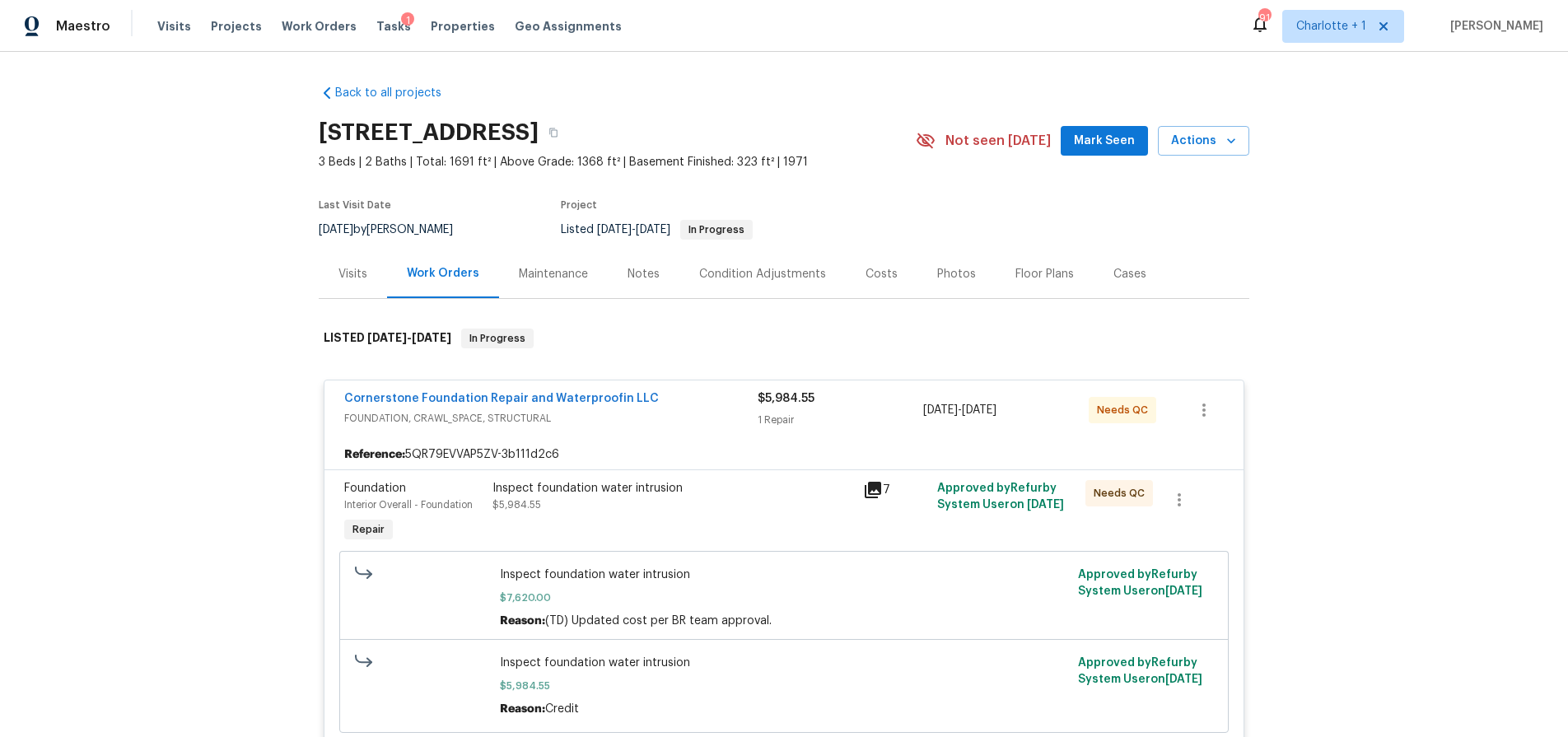
scroll to position [33, 0]
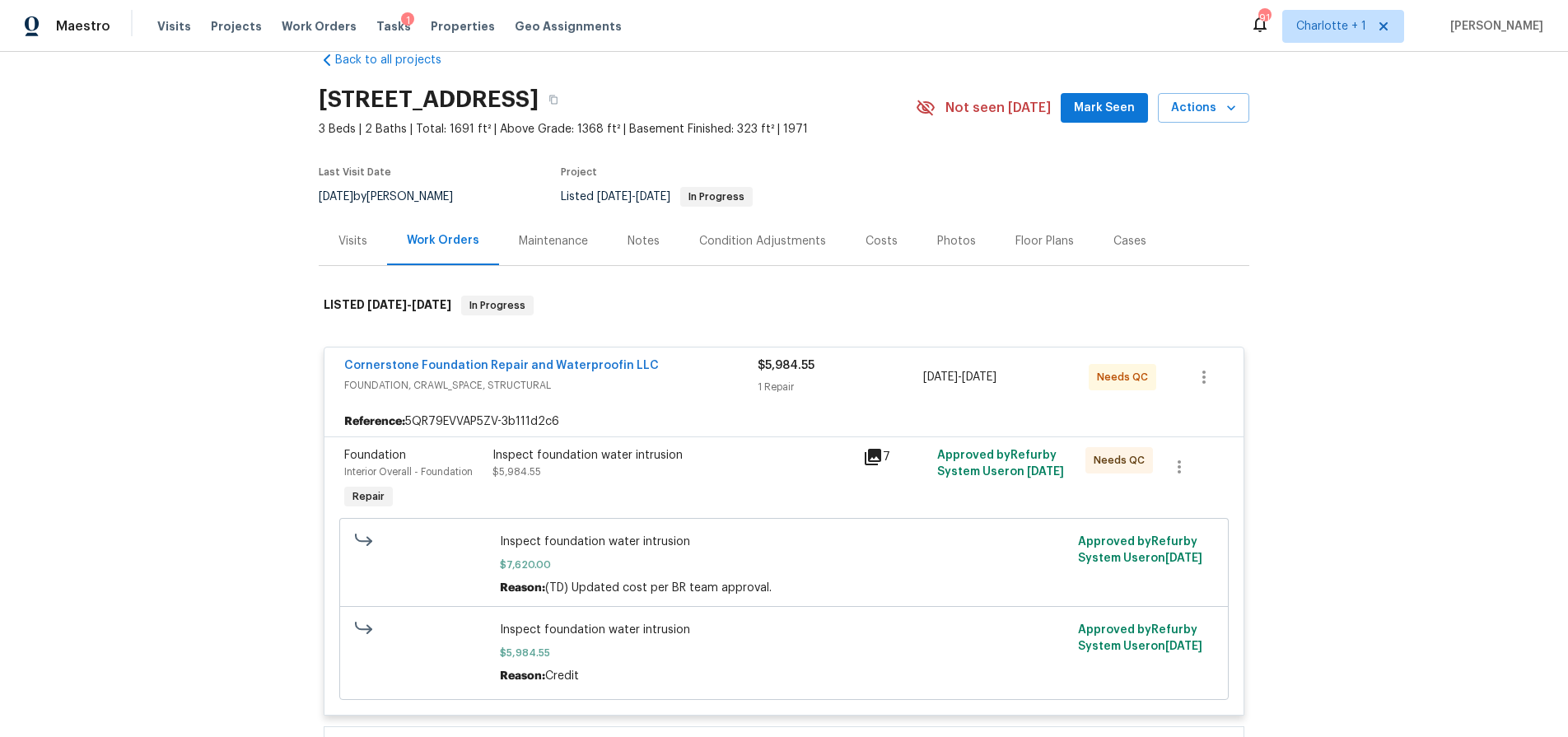
click at [708, 478] on div "Inspect foundation water intrusion $5,984.55" at bounding box center [672, 463] width 361 height 33
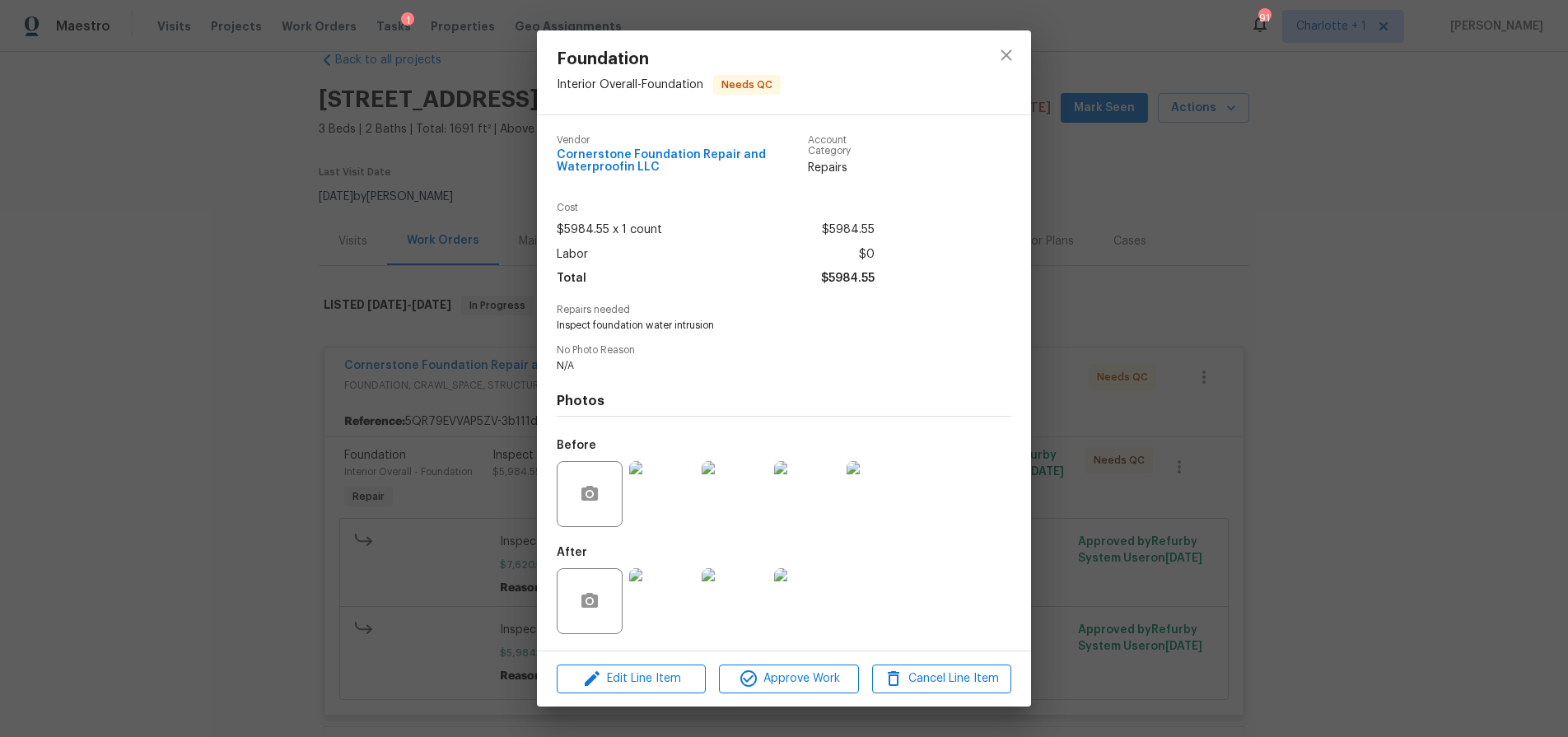
click at [663, 489] on img at bounding box center [661, 494] width 66 height 66
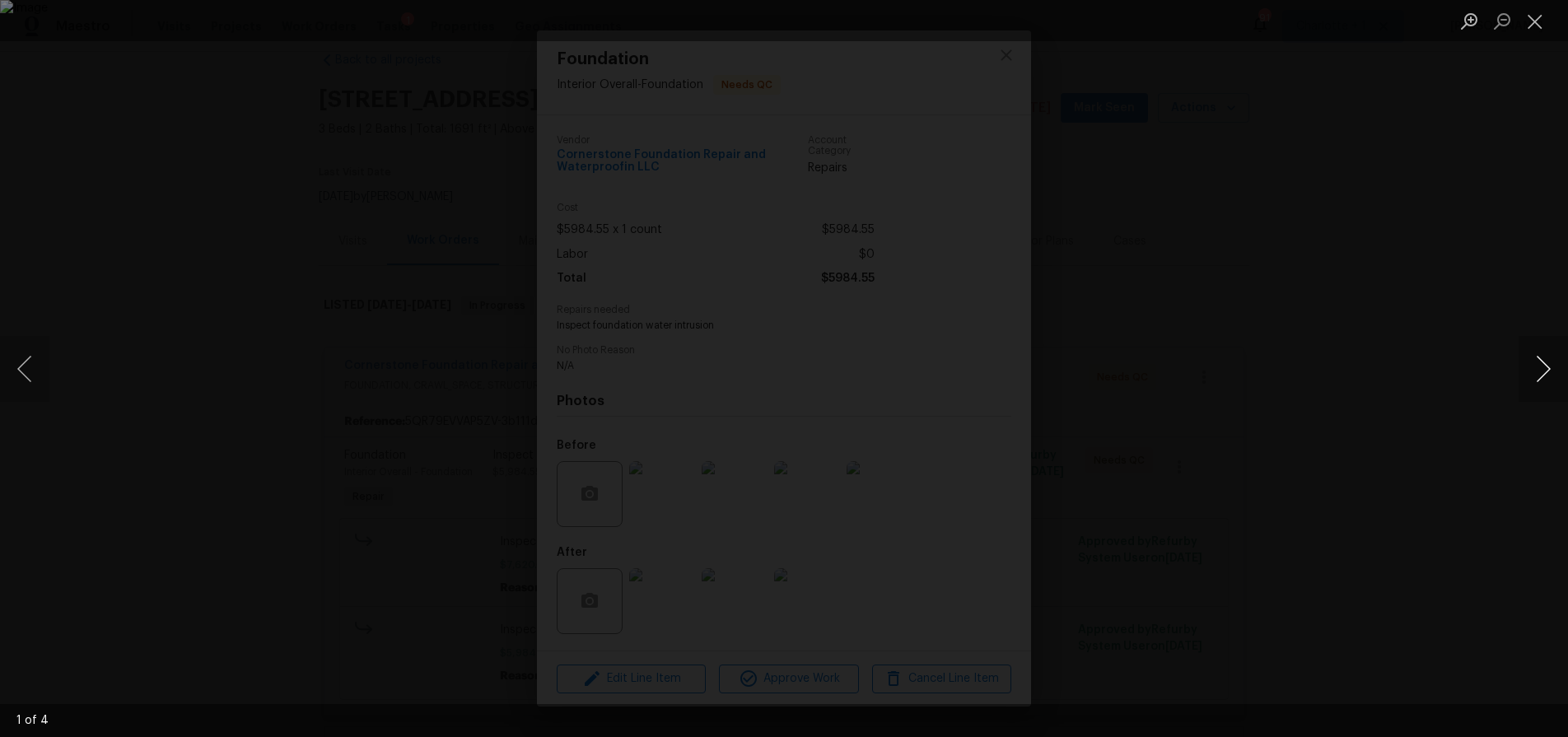
click at [1542, 369] on button "Next image" at bounding box center [1543, 368] width 50 height 66
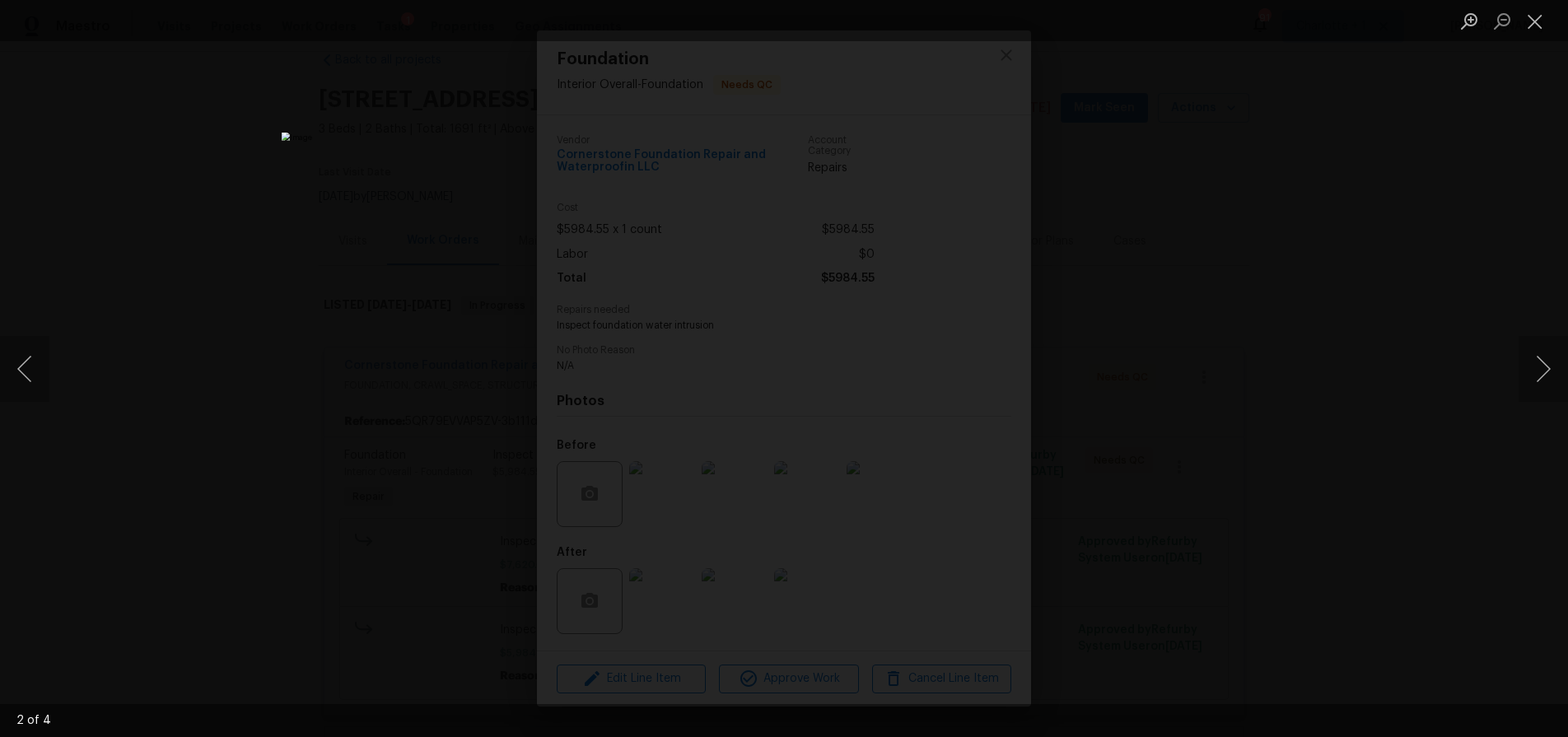
click at [1134, 366] on div "Lightbox" at bounding box center [784, 368] width 1568 height 737
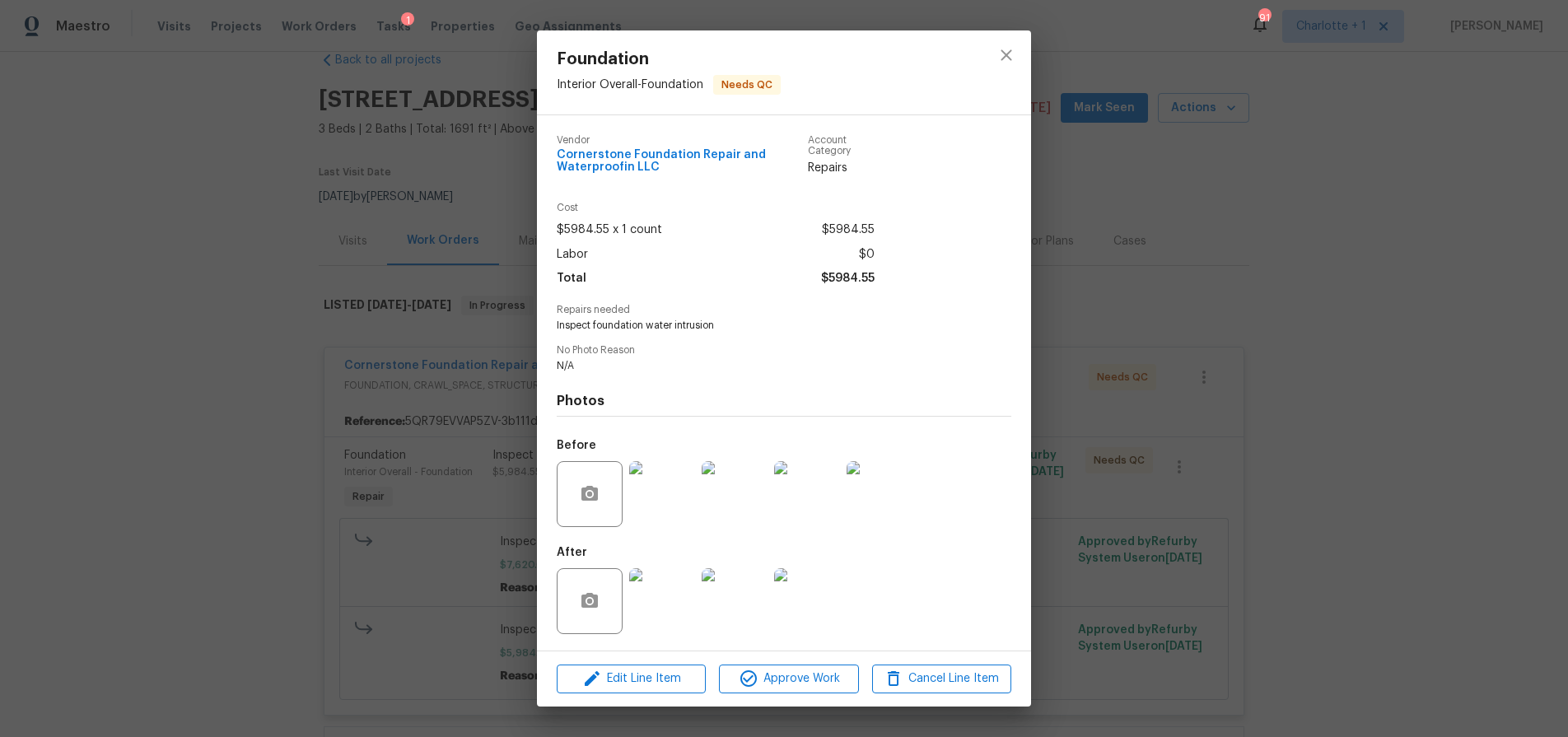
click at [672, 587] on img at bounding box center [661, 600] width 66 height 66
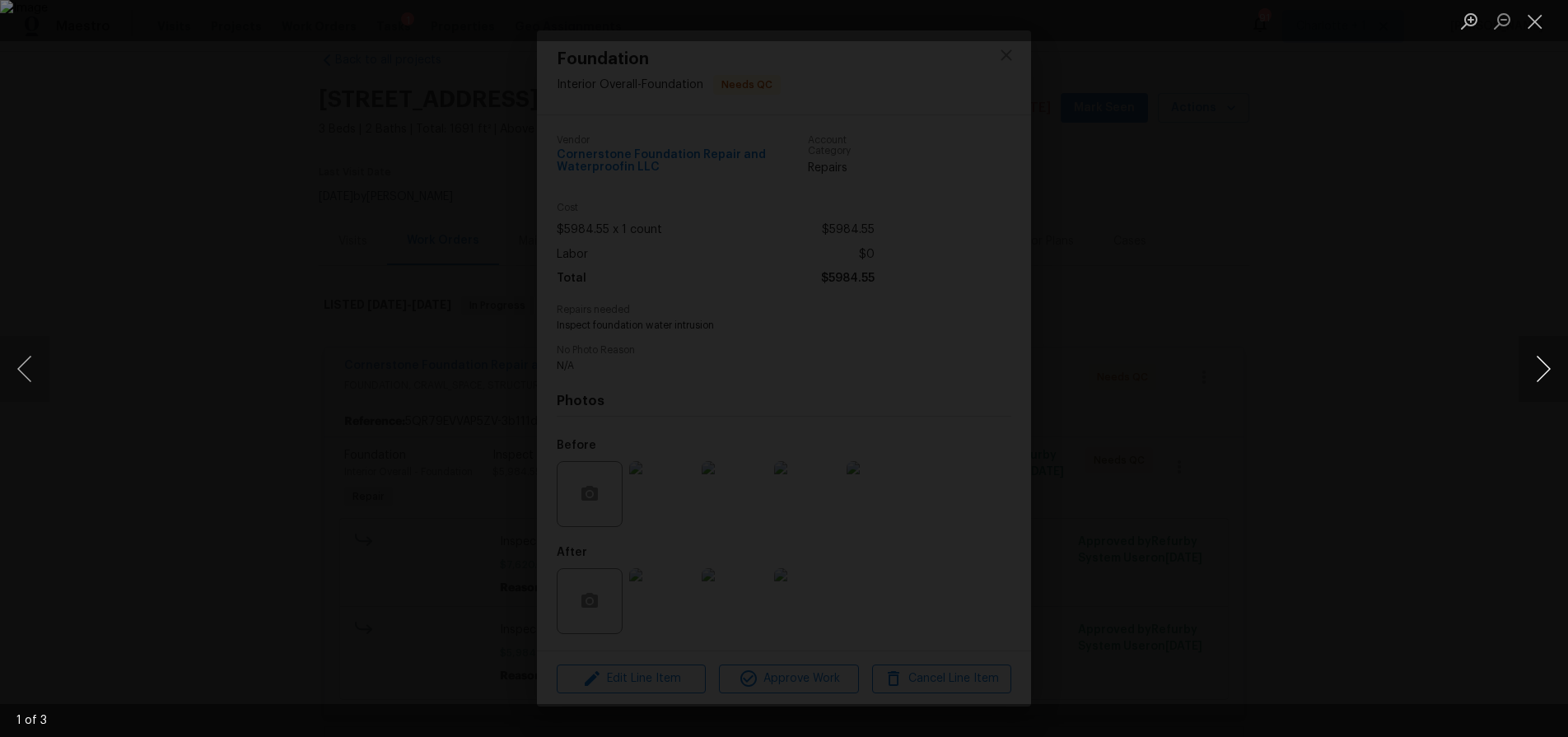
click at [1541, 376] on button "Next image" at bounding box center [1543, 368] width 50 height 66
click at [1412, 395] on div "Lightbox" at bounding box center [784, 368] width 1568 height 737
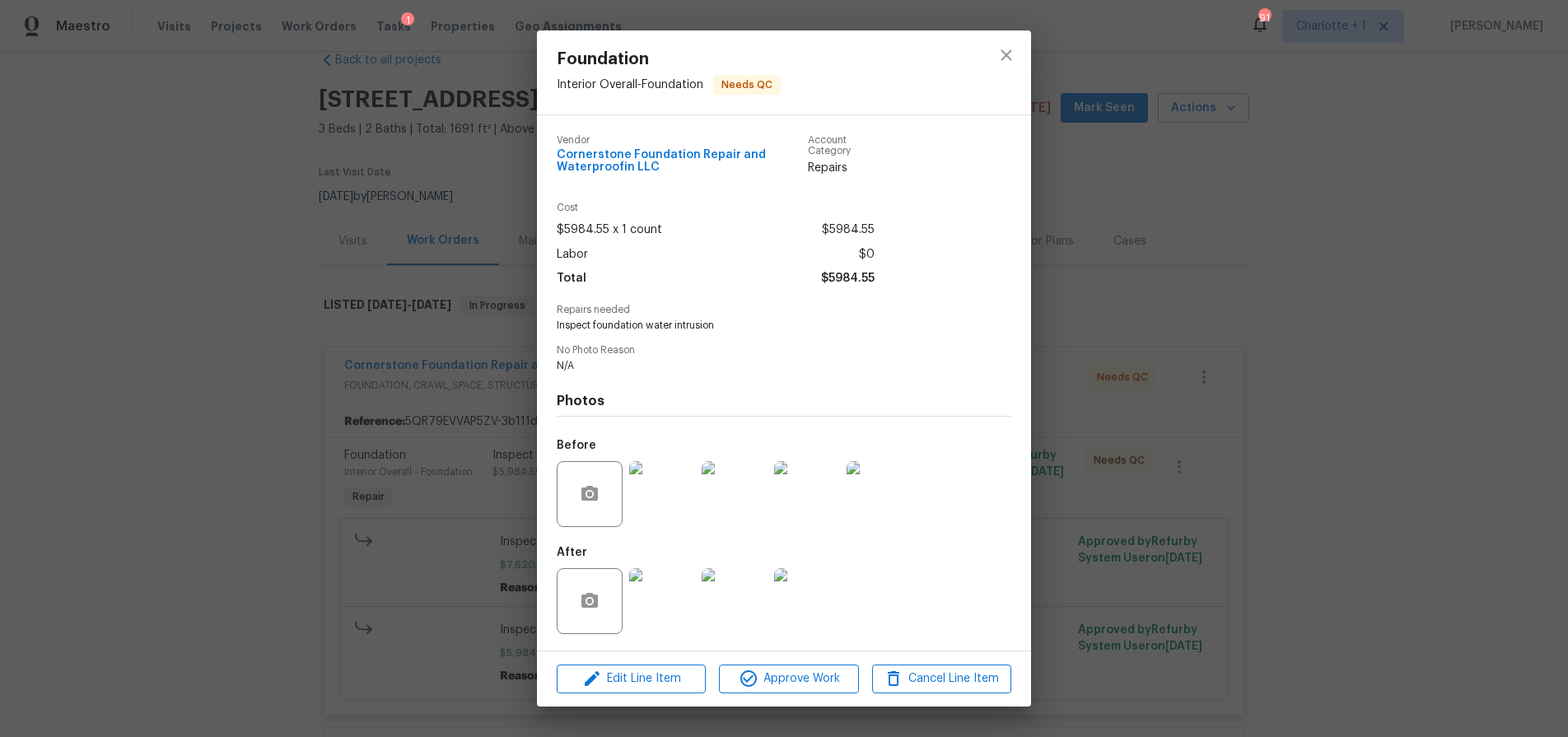
click at [1227, 239] on div "Foundation Interior Overall - Foundation Needs QC Vendor Cornerstone Foundation…" at bounding box center [784, 368] width 1568 height 737
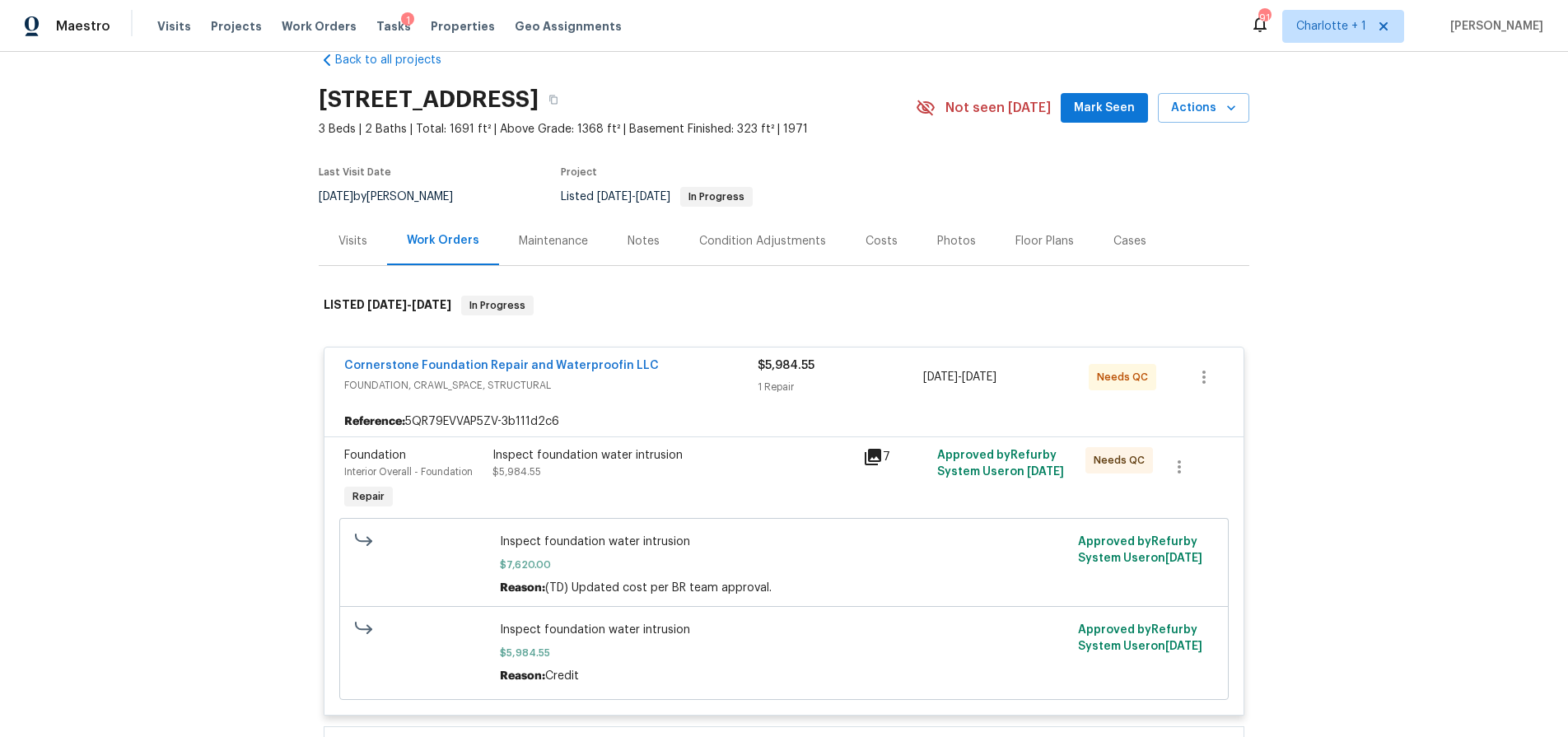
click at [1200, 234] on div "Visits Work Orders Maintenance Notes Condition Adjustments Costs Photos Floor P…" at bounding box center [784, 241] width 931 height 50
click at [695, 378] on span "FOUNDATION, CRAWL_SPACE, STRUCTURAL" at bounding box center [551, 384] width 414 height 16
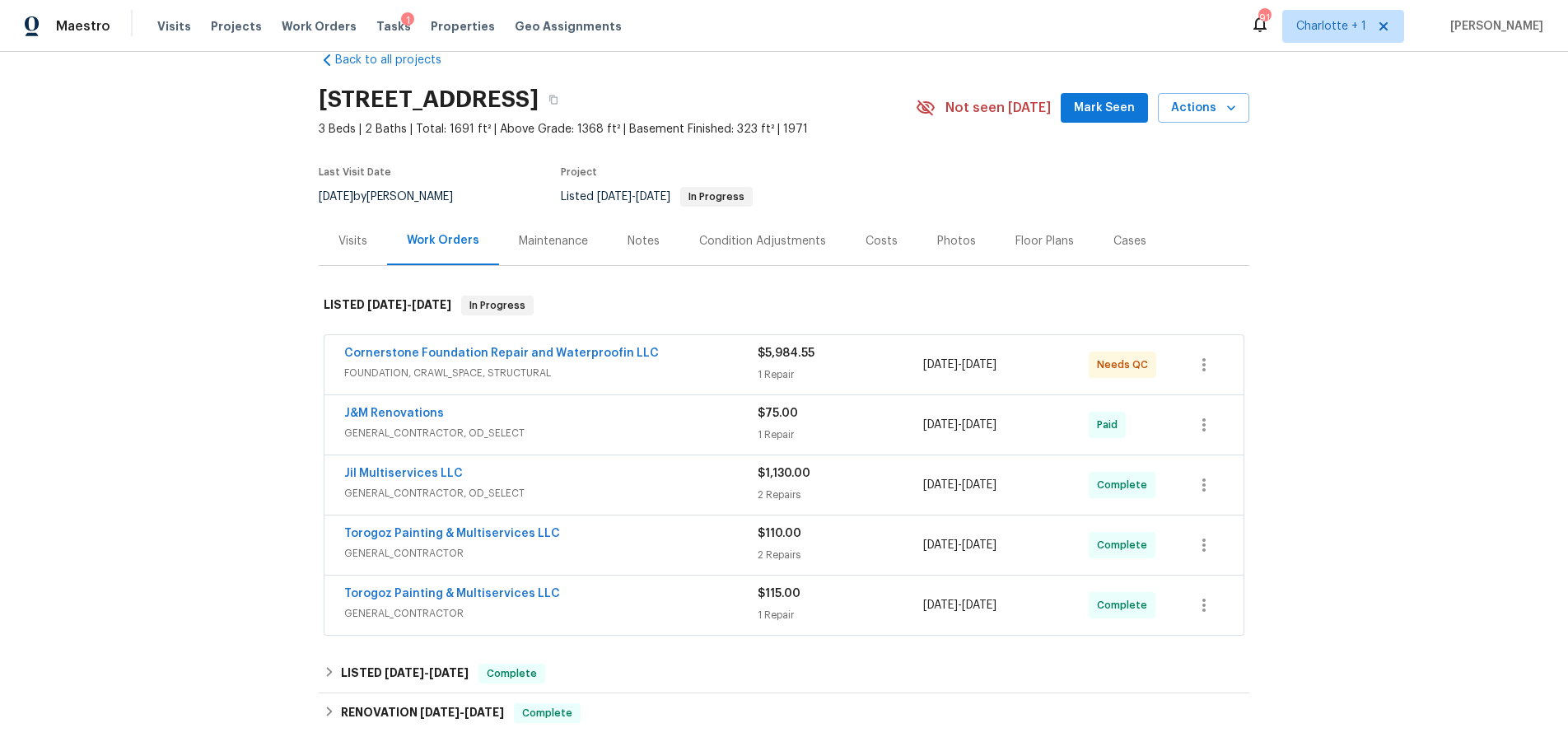
click at [362, 250] on div "Visits" at bounding box center [353, 240] width 68 height 49
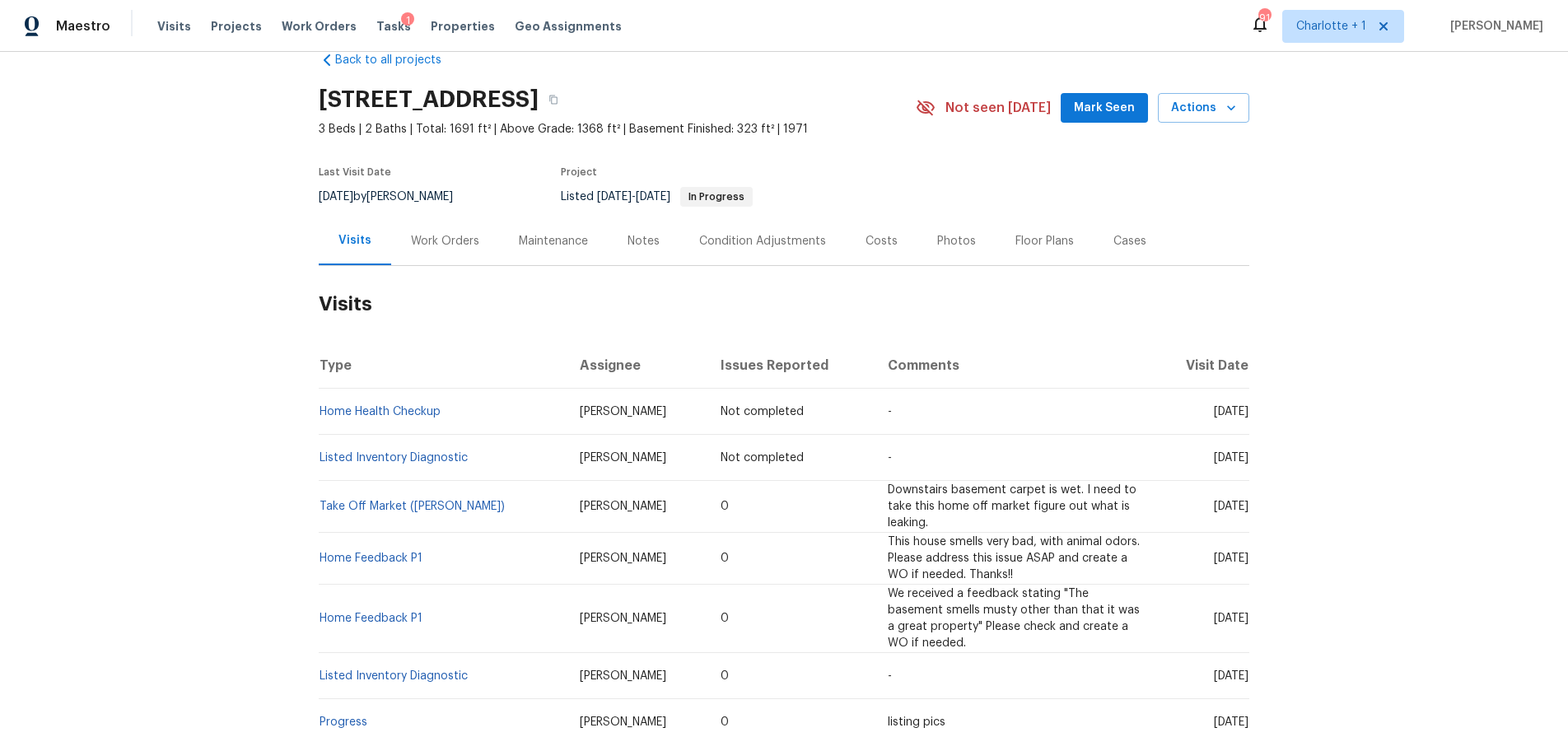
click at [172, 384] on div "Back to all projects 8345 Troxaway Ct, Lewisville, NC 27023 3 Beds | 2 Baths | …" at bounding box center [784, 395] width 1568 height 685
click at [1190, 402] on td "Mon, Oct 13 2025" at bounding box center [1201, 412] width 96 height 46
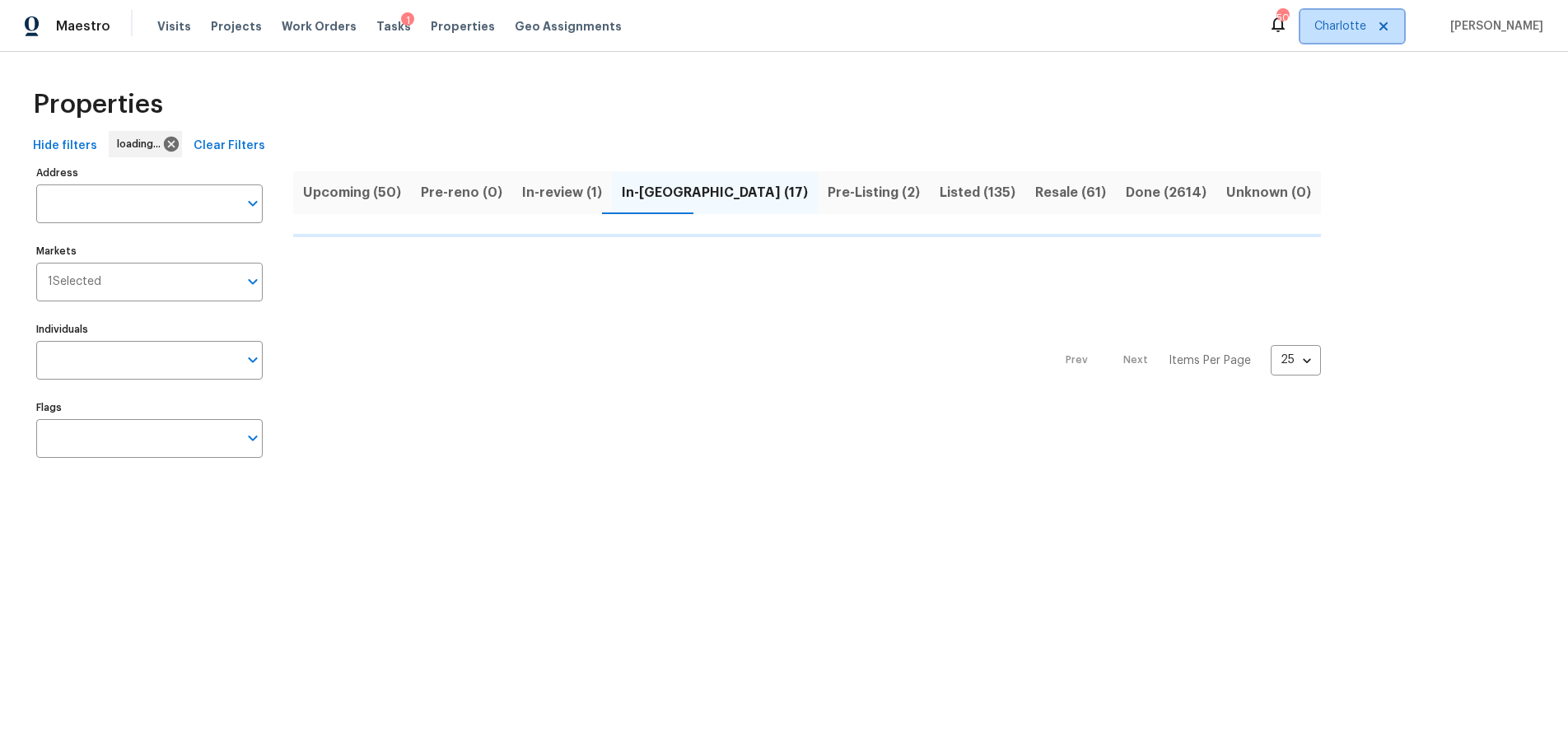
click at [1366, 30] on span "Charlotte" at bounding box center [1340, 26] width 52 height 16
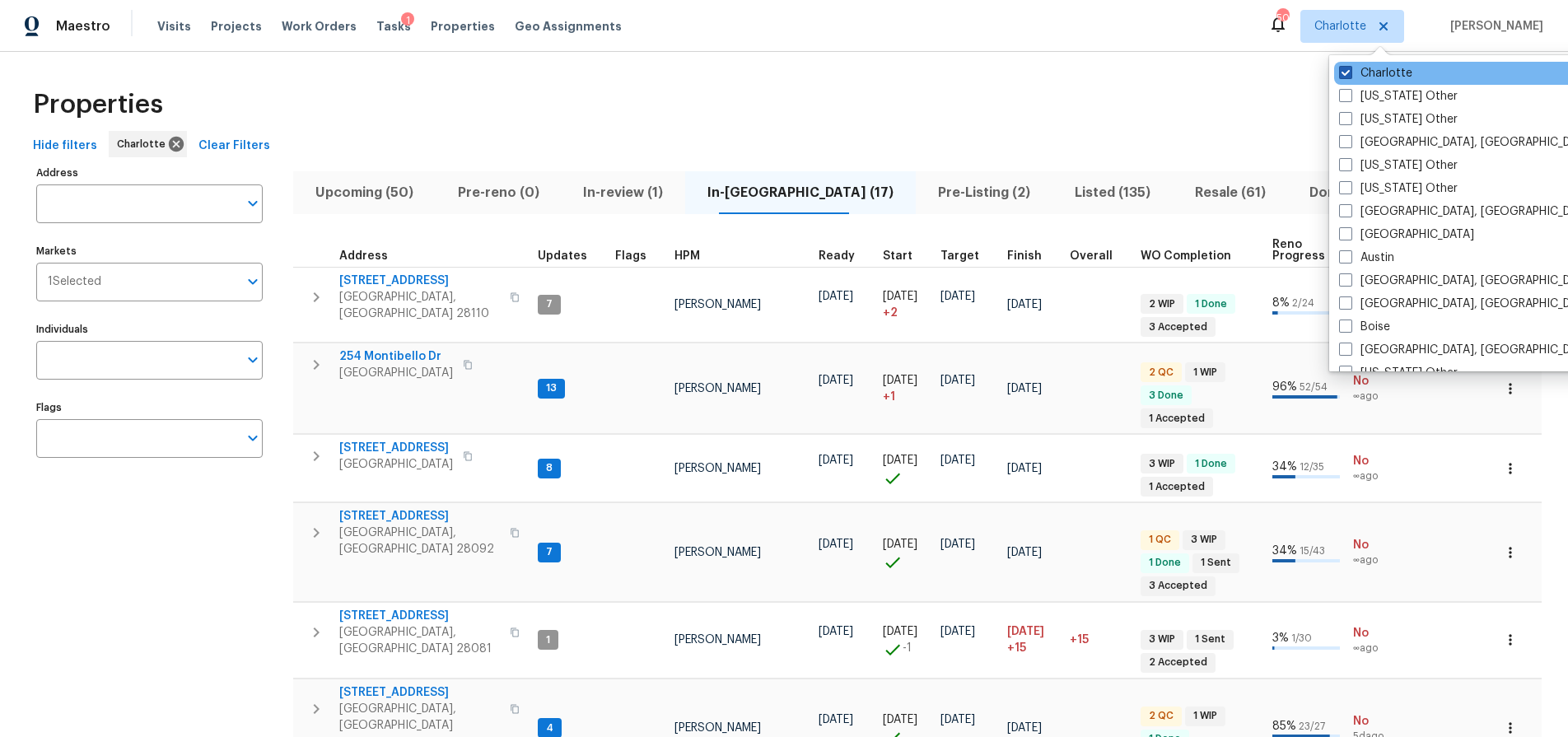
click at [1373, 73] on label "Charlotte" at bounding box center [1376, 73] width 73 height 16
click at [1350, 73] on input "Charlotte" at bounding box center [1344, 70] width 11 height 11
checkbox input "false"
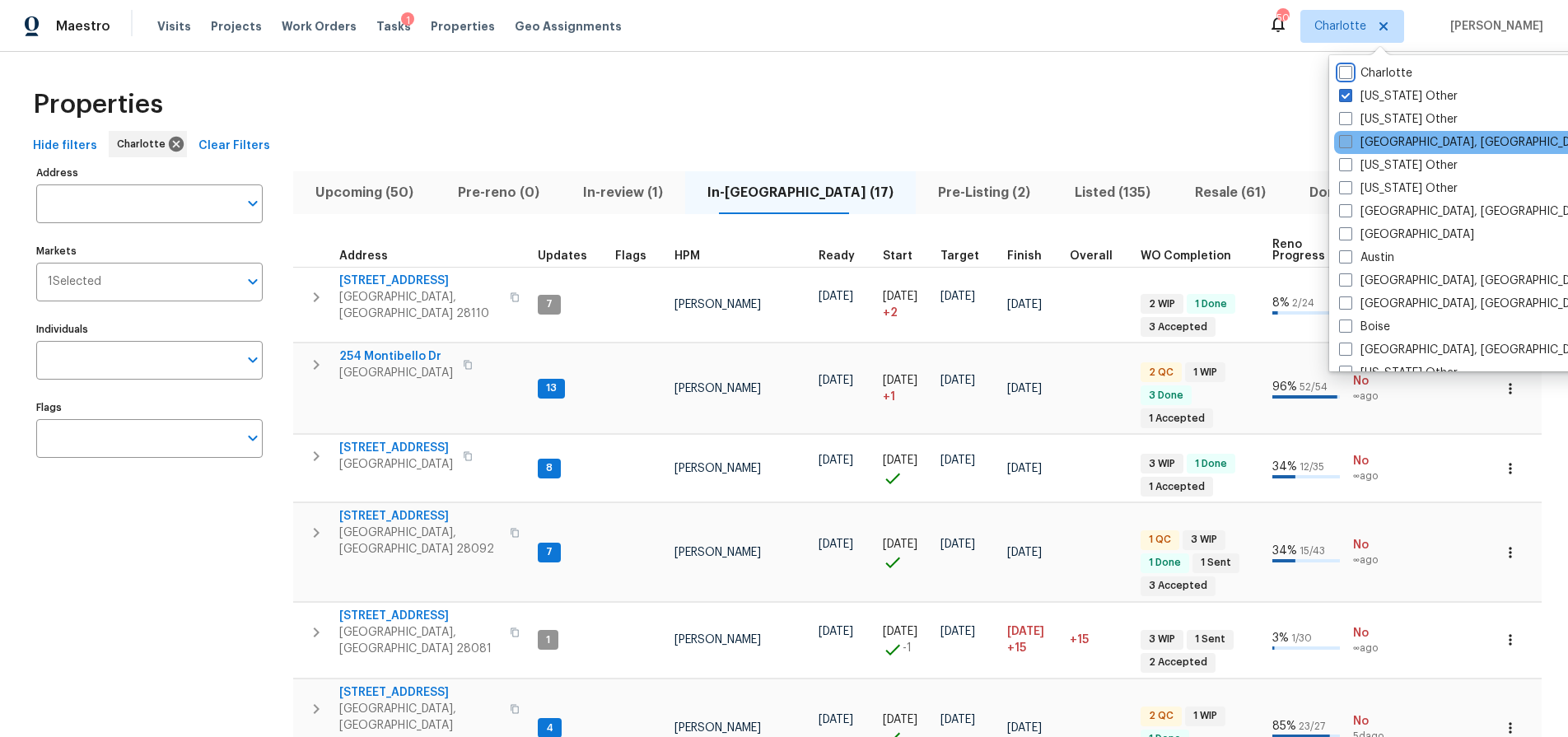
checkbox input "true"
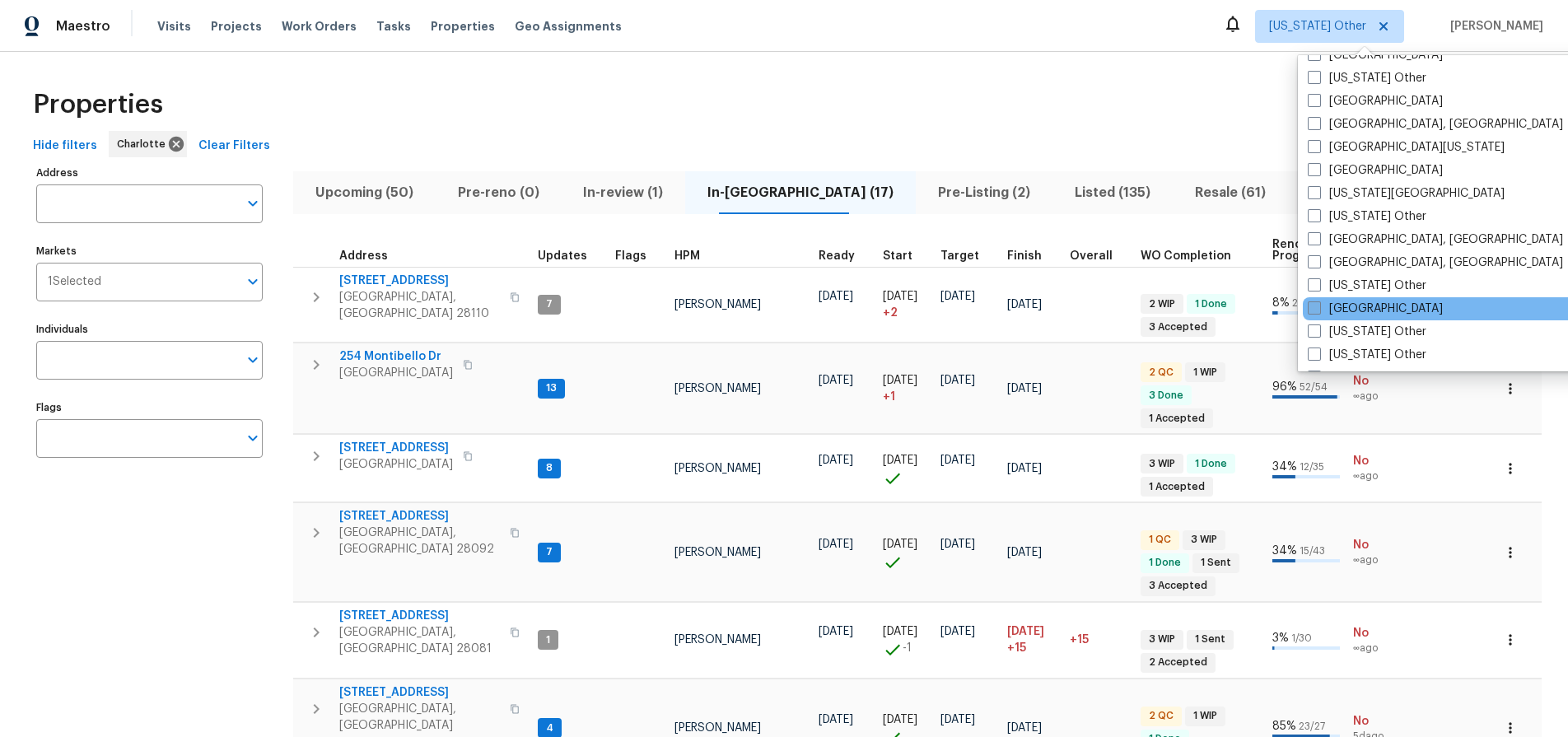
scroll to position [599, 0]
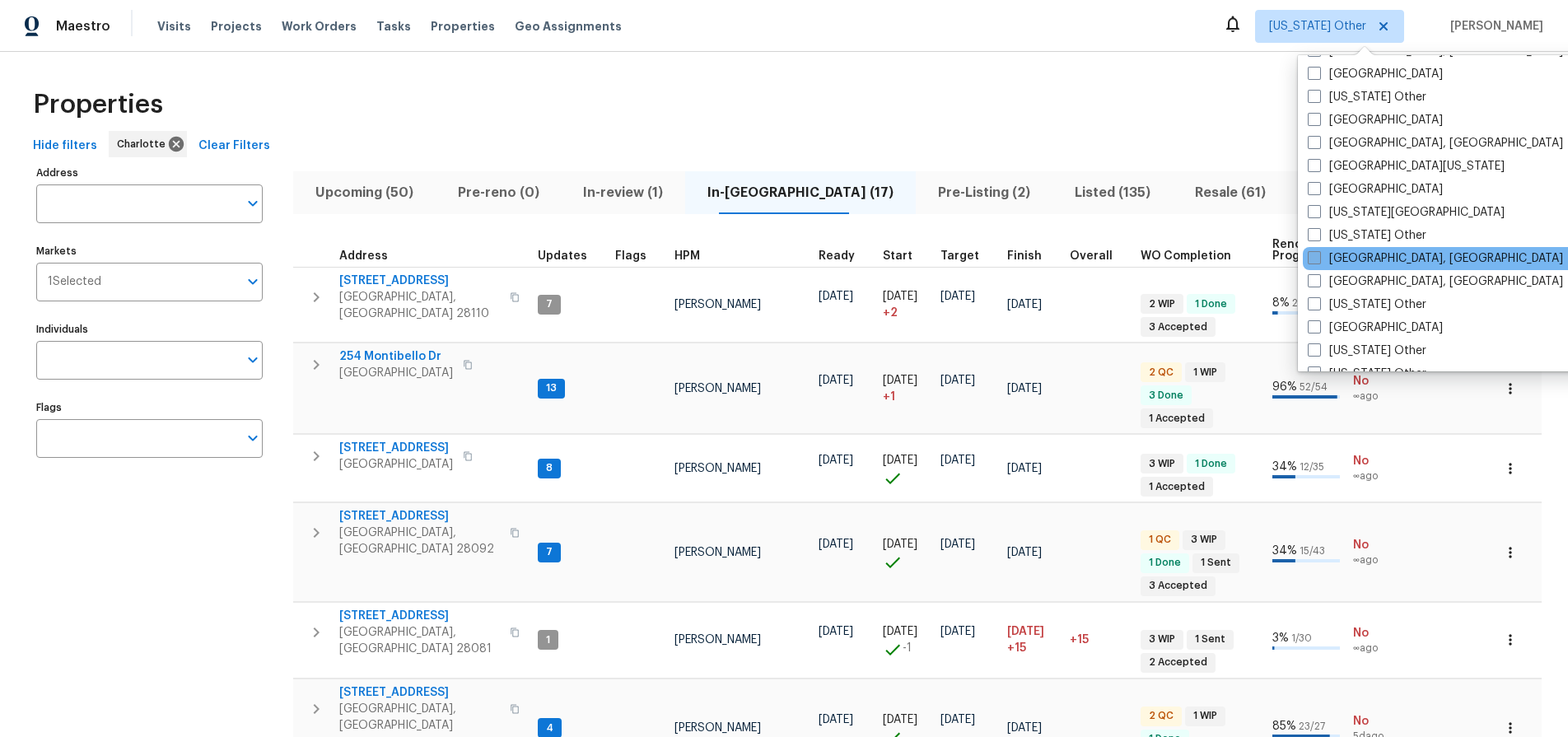
click at [1323, 254] on label "[GEOGRAPHIC_DATA], [GEOGRAPHIC_DATA]" at bounding box center [1436, 258] width 255 height 16
click at [1318, 254] on input "[GEOGRAPHIC_DATA], [GEOGRAPHIC_DATA]" at bounding box center [1313, 255] width 11 height 11
checkbox input "true"
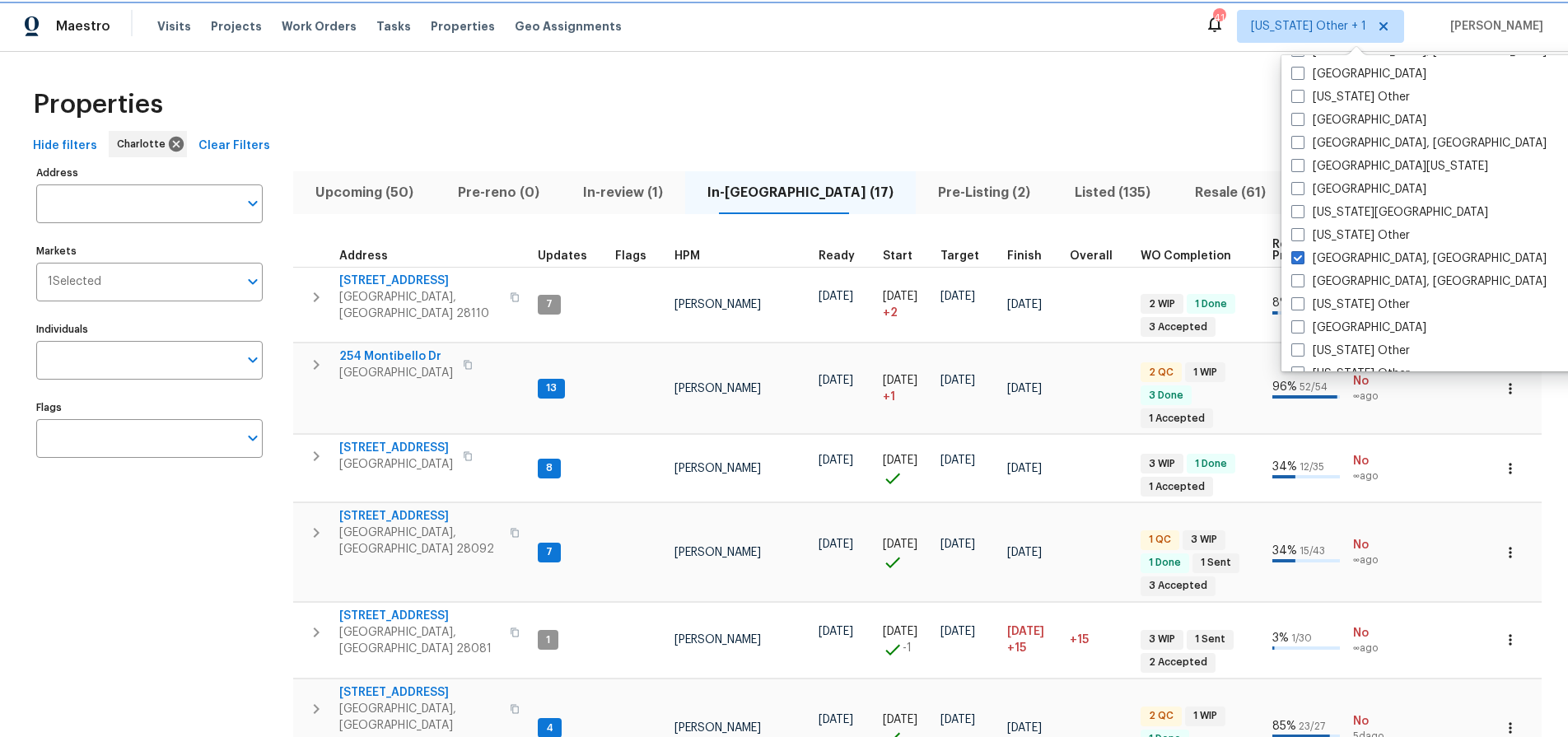
click at [1340, 27] on span "Alabama Other + 1" at bounding box center [1308, 26] width 115 height 16
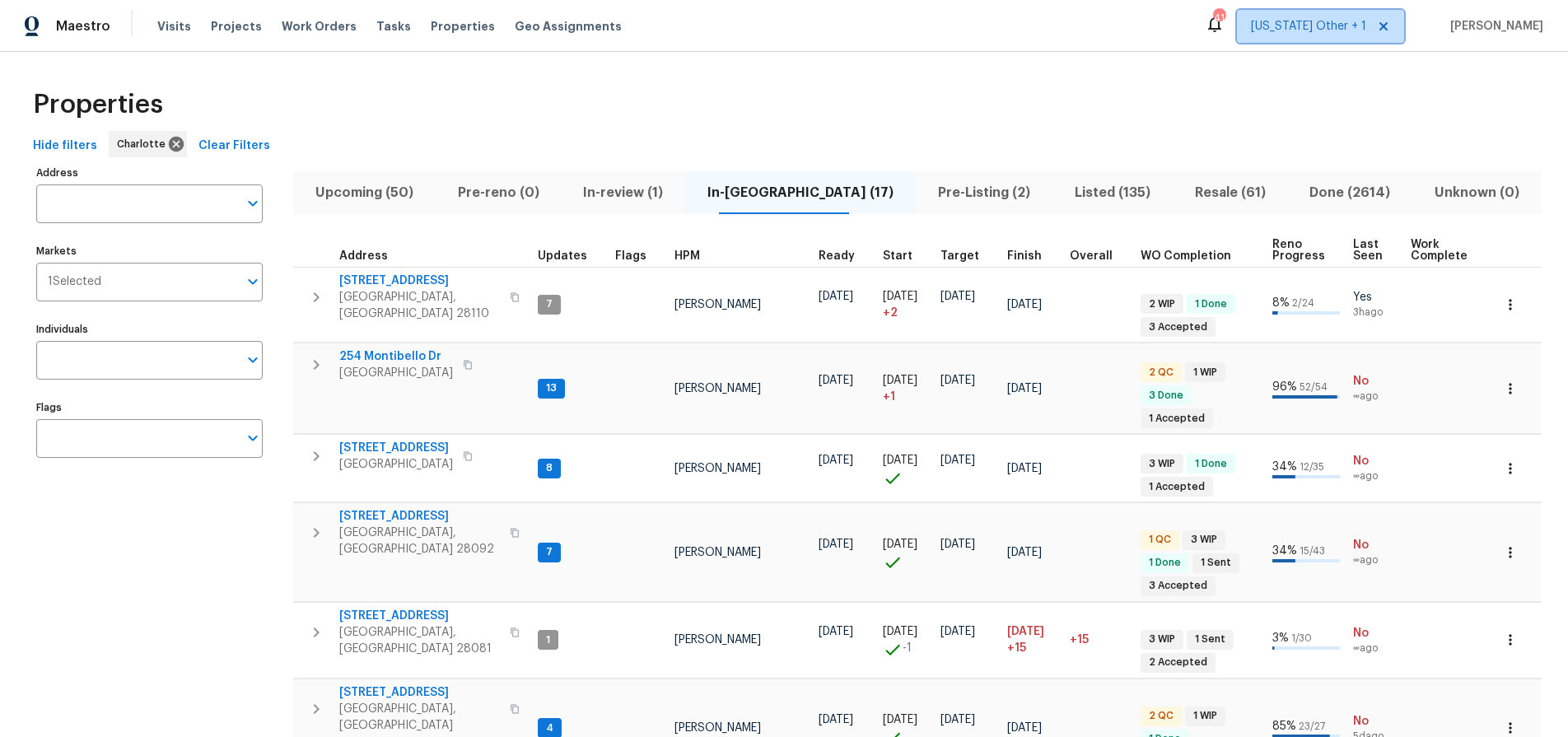
click at [1347, 24] on span "Alabama Other + 1" at bounding box center [1308, 26] width 115 height 16
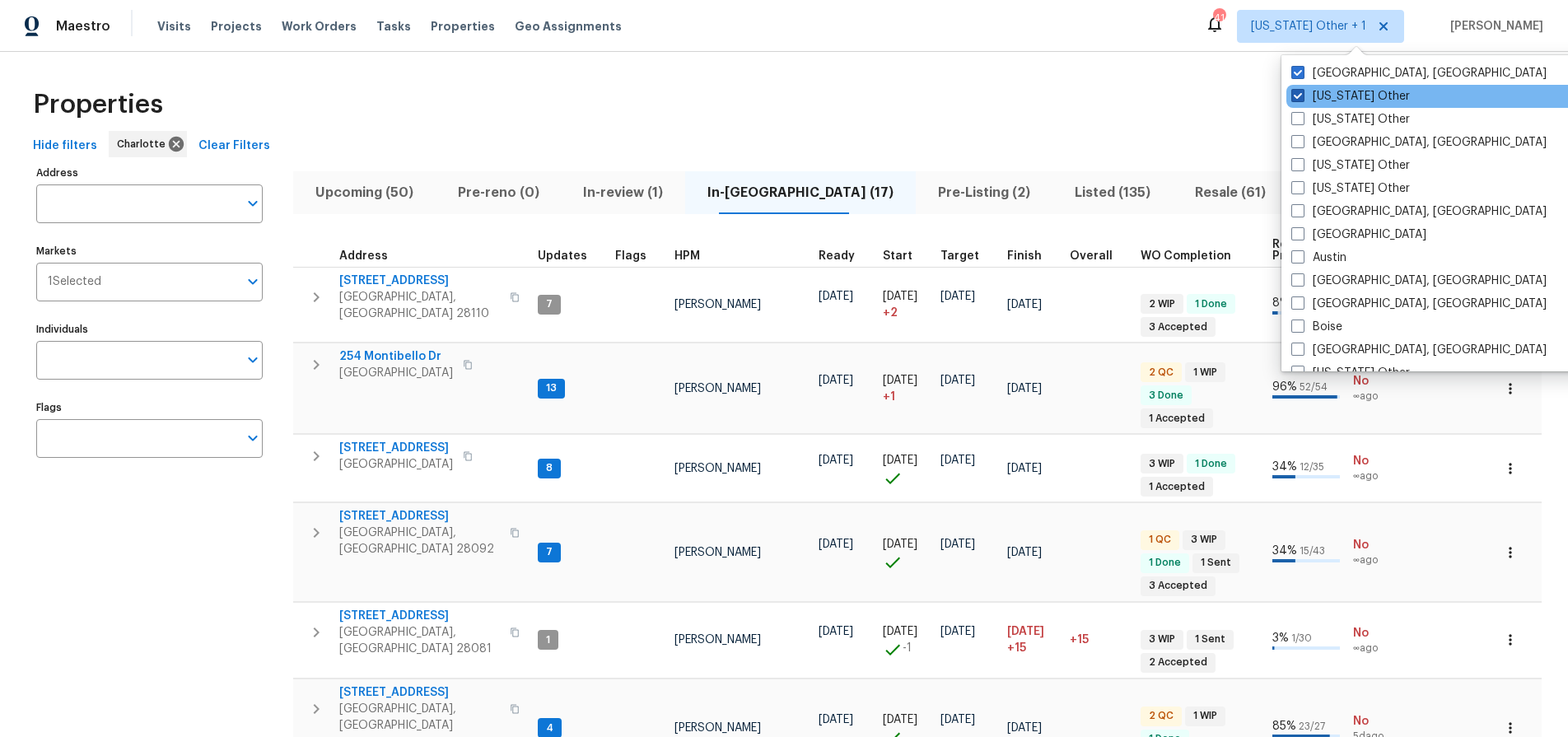
click at [1307, 97] on label "Alabama Other" at bounding box center [1350, 96] width 119 height 16
click at [1302, 97] on input "Alabama Other" at bounding box center [1296, 93] width 11 height 11
checkbox input "false"
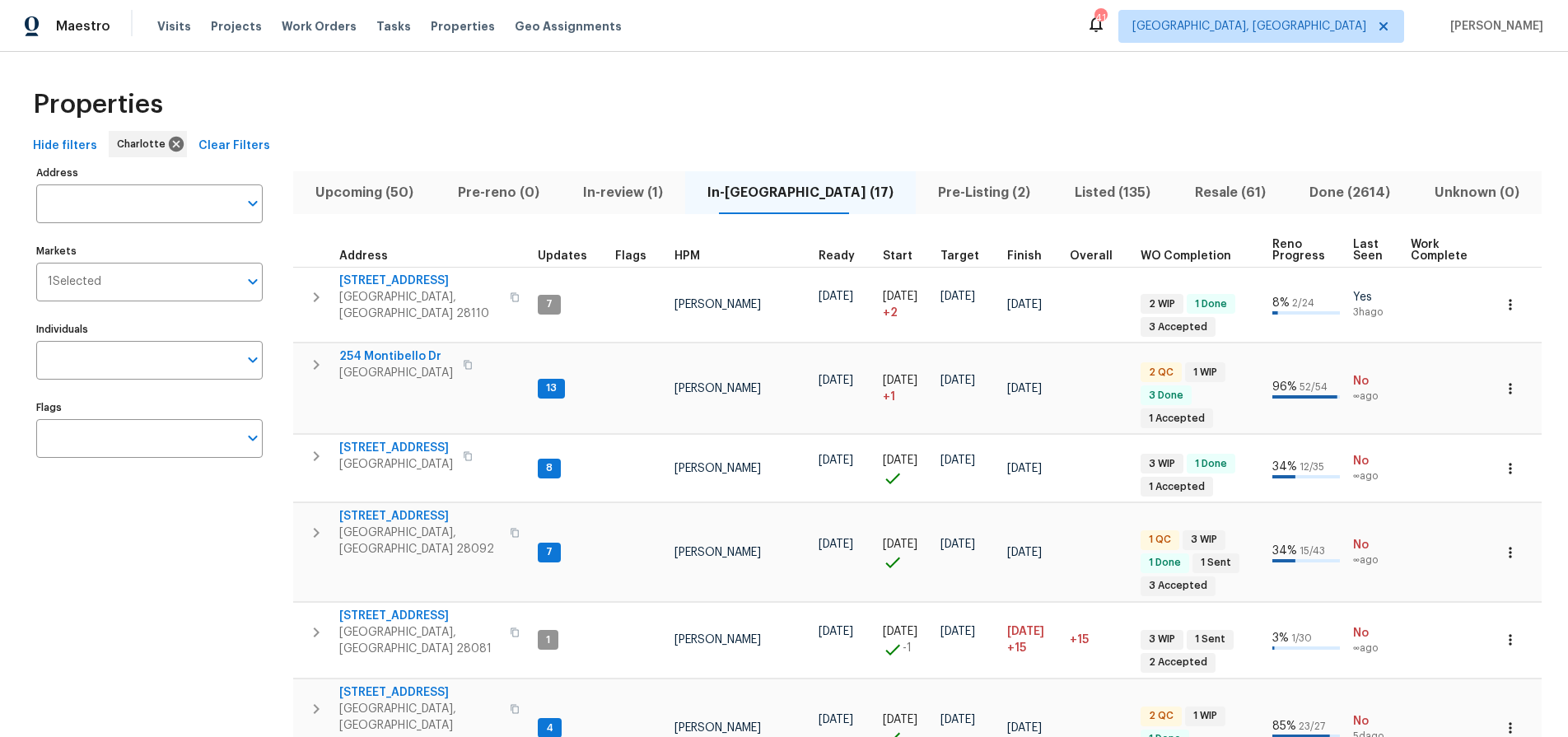
click at [924, 93] on div "Properties" at bounding box center [784, 105] width 1515 height 53
click at [939, 192] on span "Pre-Listing (2)" at bounding box center [984, 192] width 117 height 23
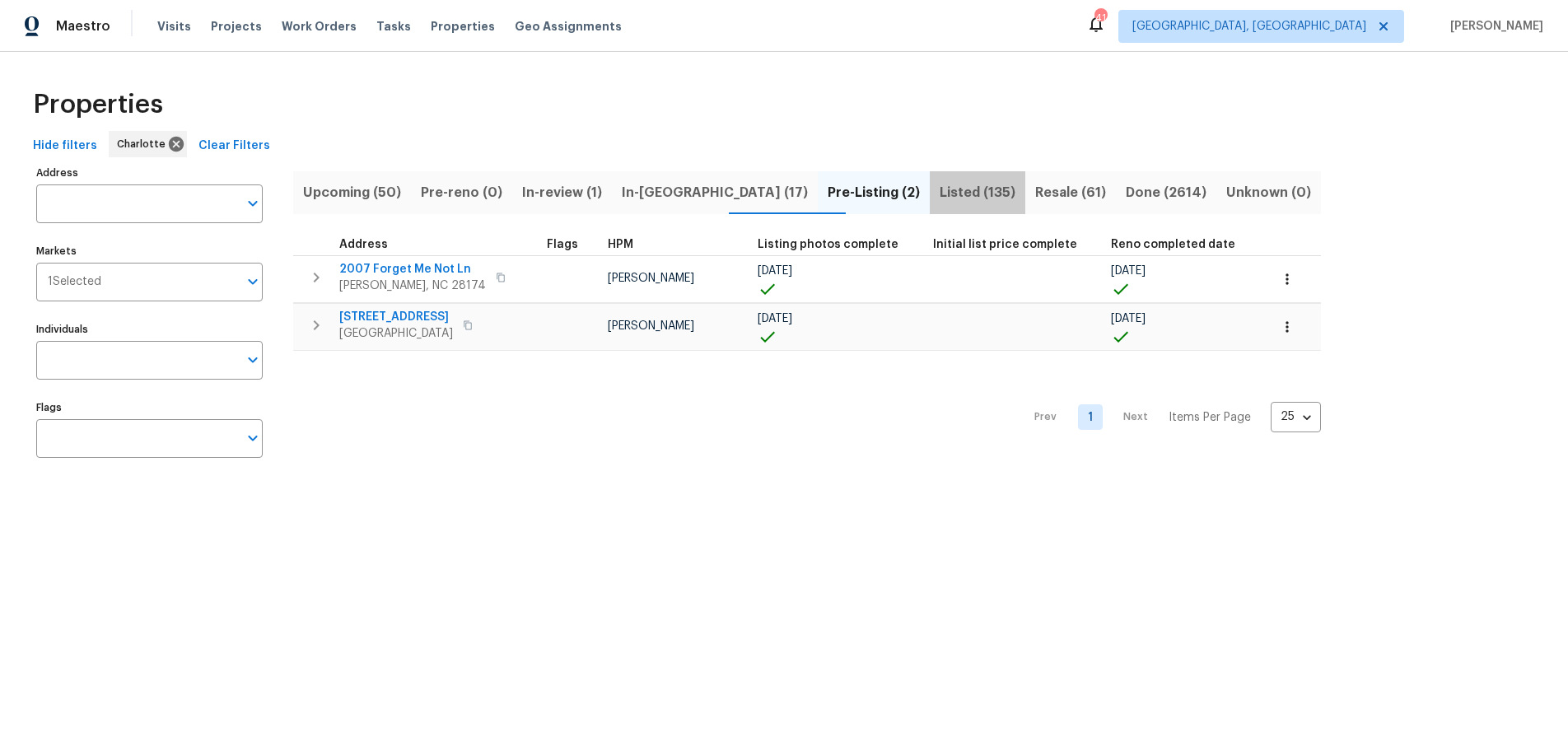
click at [940, 190] on span "Listed (135)" at bounding box center [978, 192] width 76 height 23
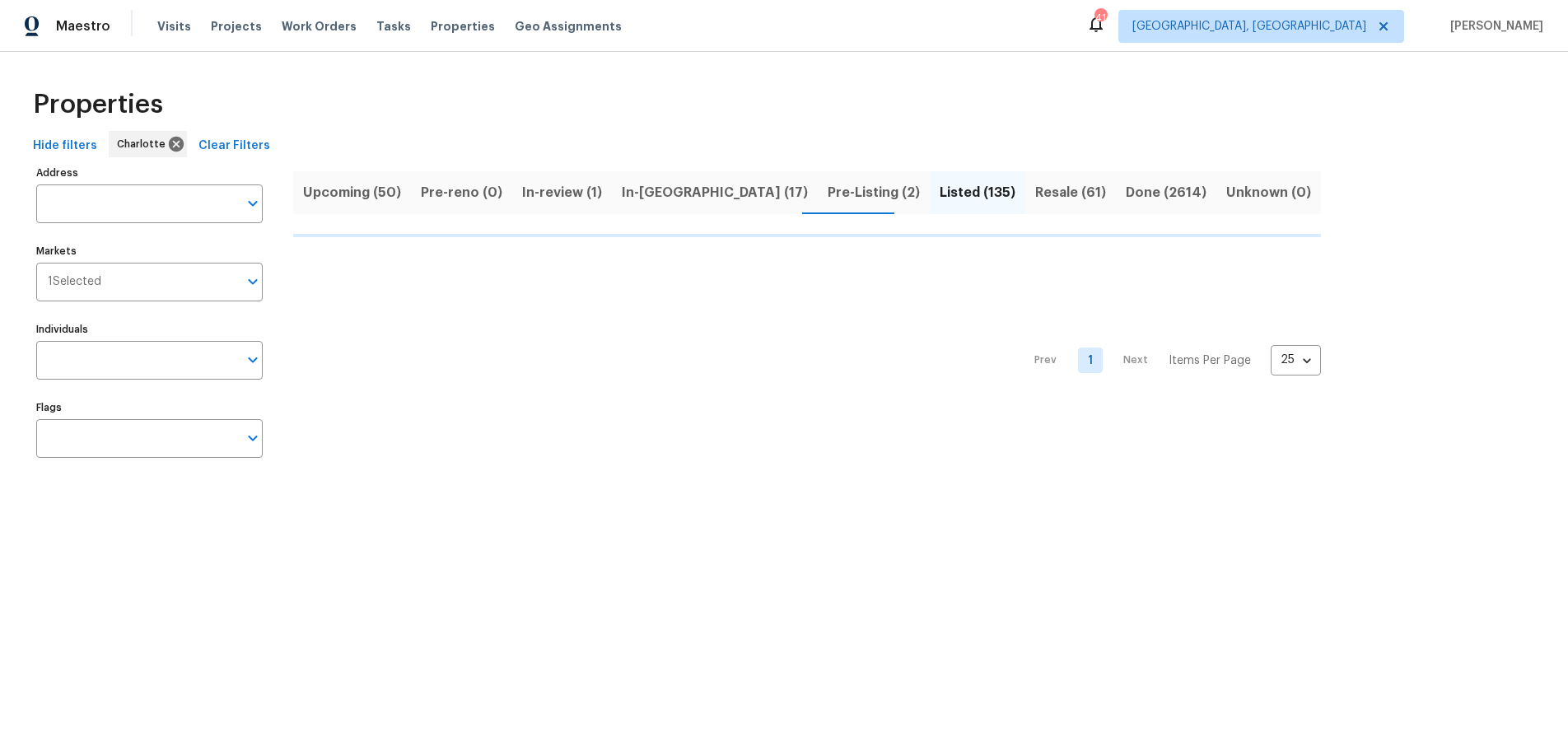
drag, startPoint x: 64, startPoint y: 142, endPoint x: 97, endPoint y: 140, distance: 33.1
click at [64, 142] on span "Hide filters" at bounding box center [65, 146] width 64 height 20
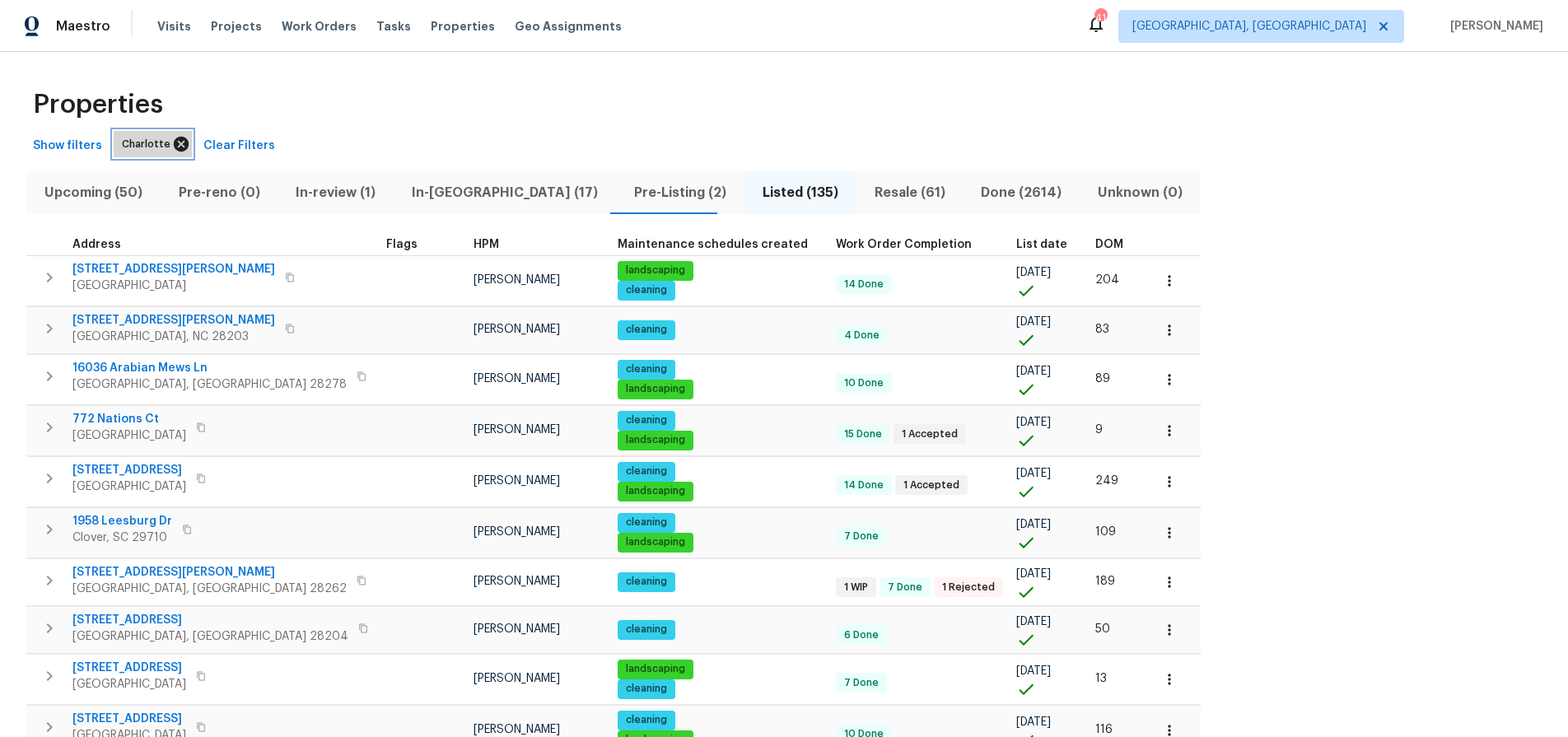
click at [175, 146] on icon at bounding box center [180, 143] width 15 height 15
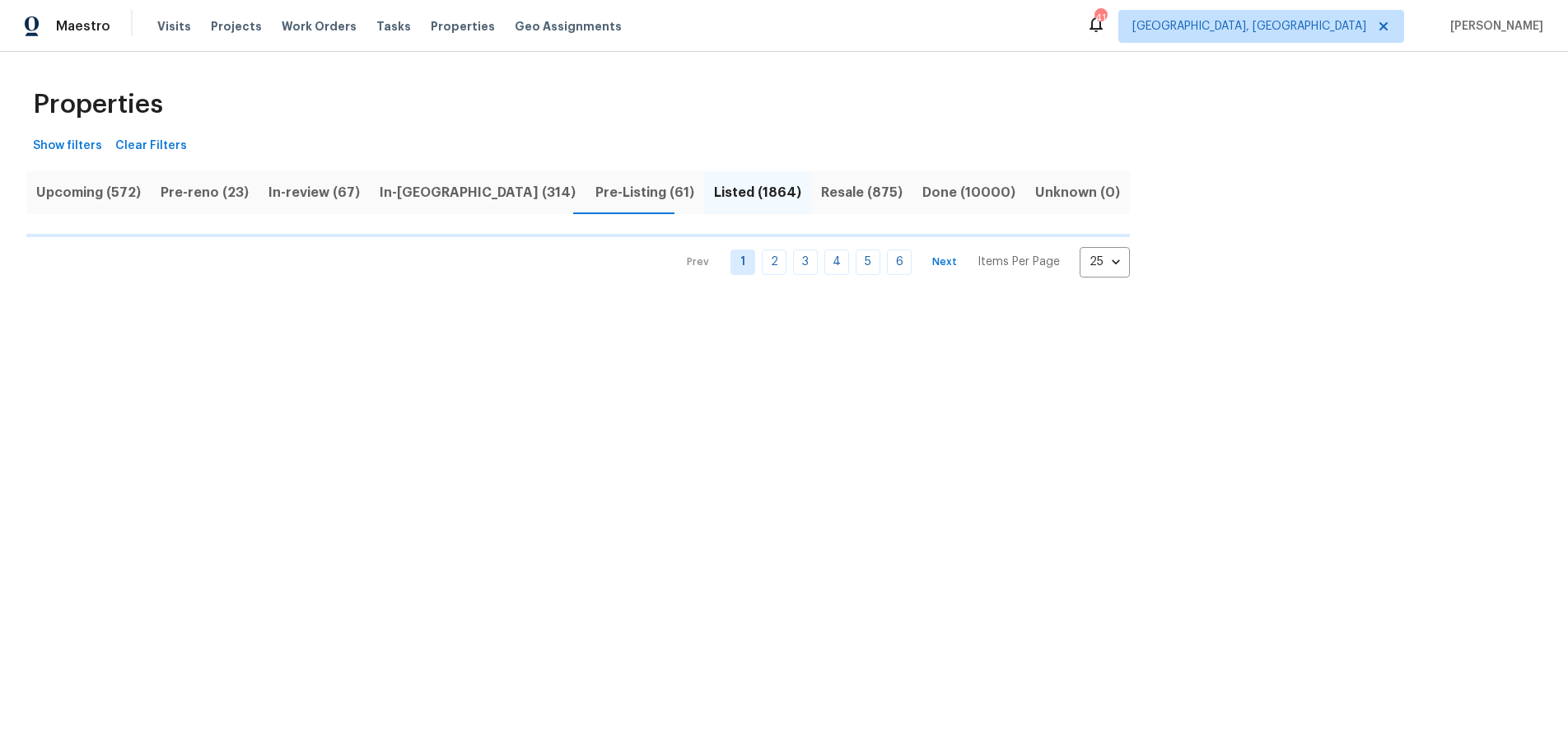
click at [79, 148] on span "Show filters" at bounding box center [68, 146] width 69 height 20
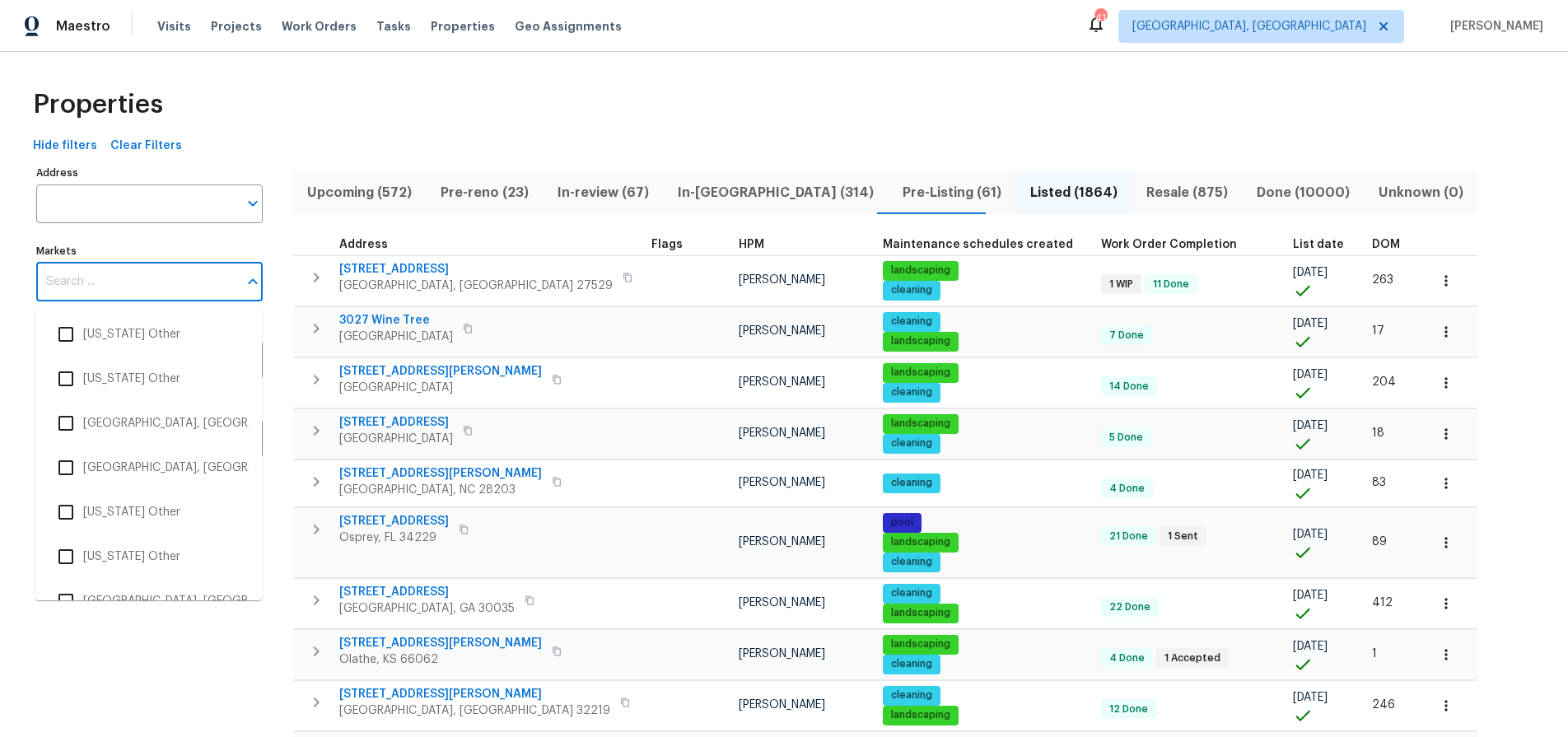
click at [234, 290] on input "Markets" at bounding box center [137, 281] width 202 height 38
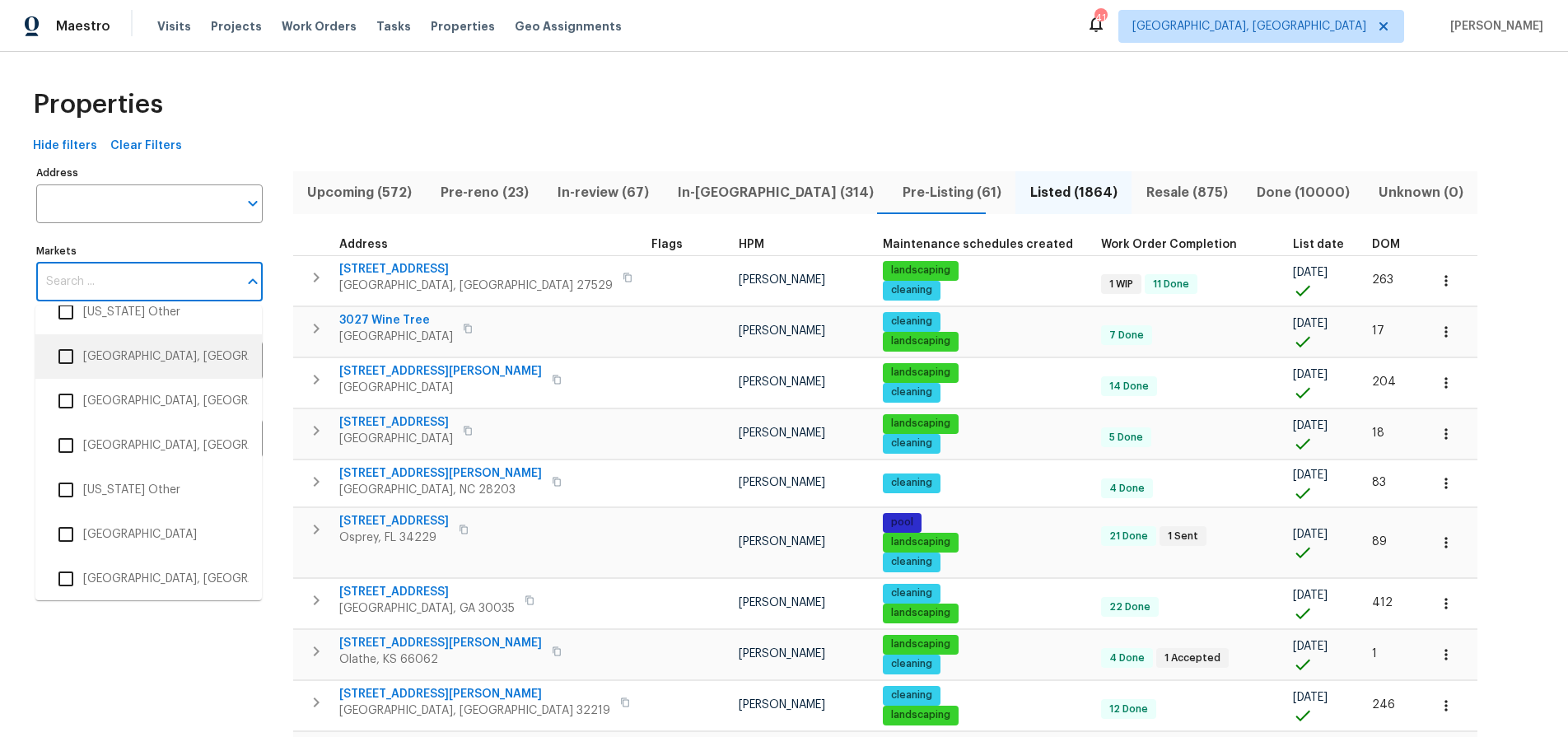
click at [131, 357] on li "[GEOGRAPHIC_DATA], [GEOGRAPHIC_DATA]" at bounding box center [149, 356] width 200 height 34
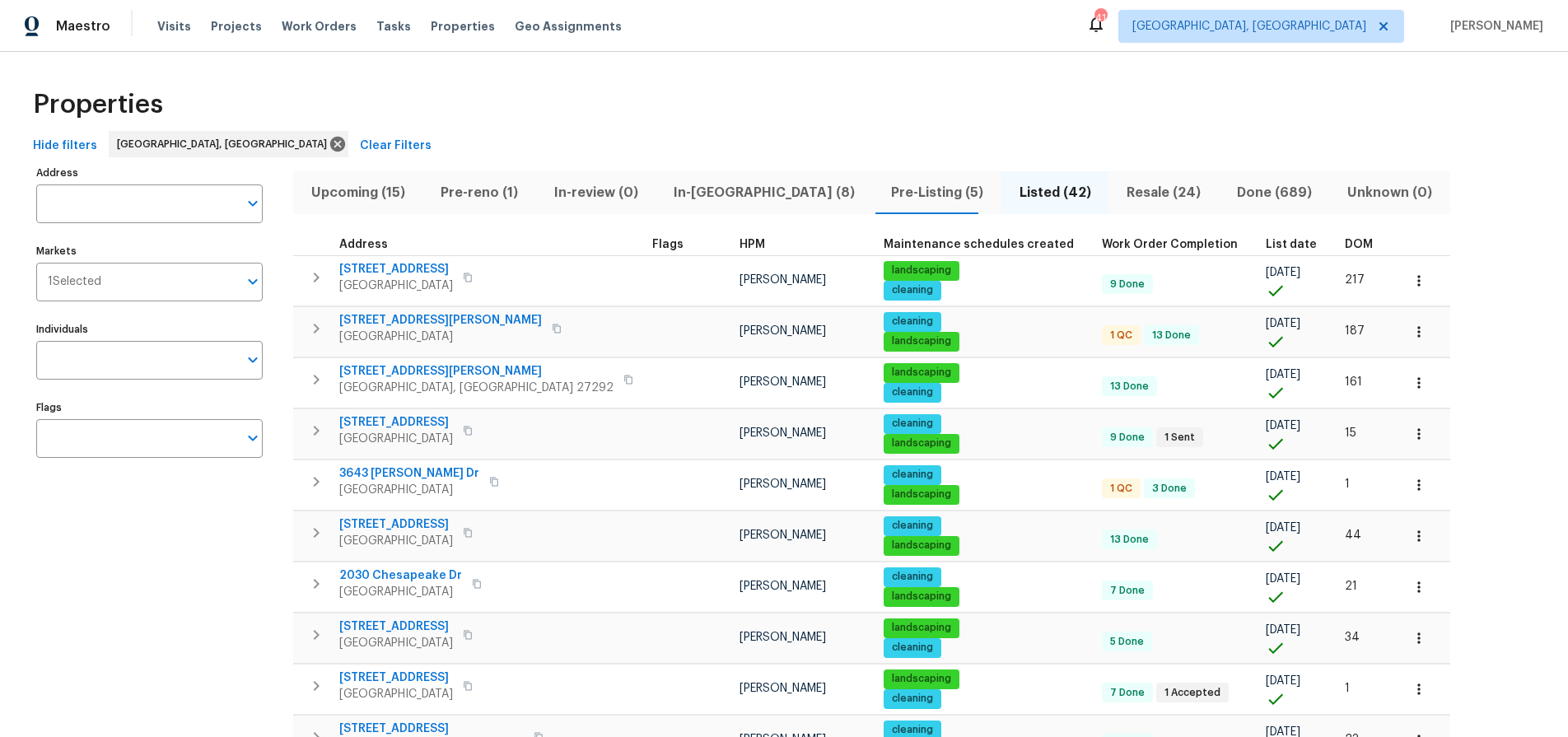
click at [1345, 241] on div "DOM" at bounding box center [1366, 244] width 43 height 11
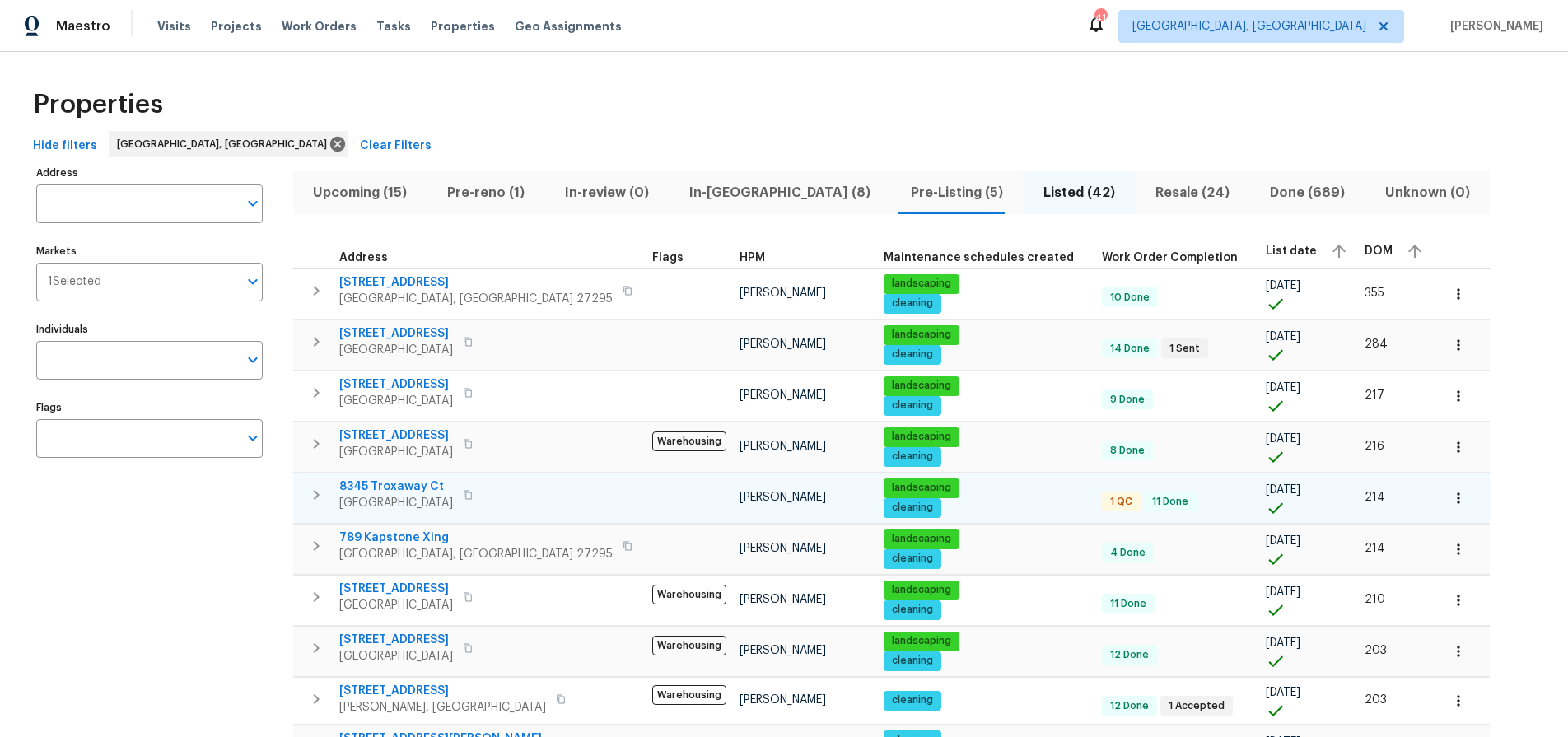
click at [1457, 498] on icon "button" at bounding box center [1458, 497] width 3 height 11
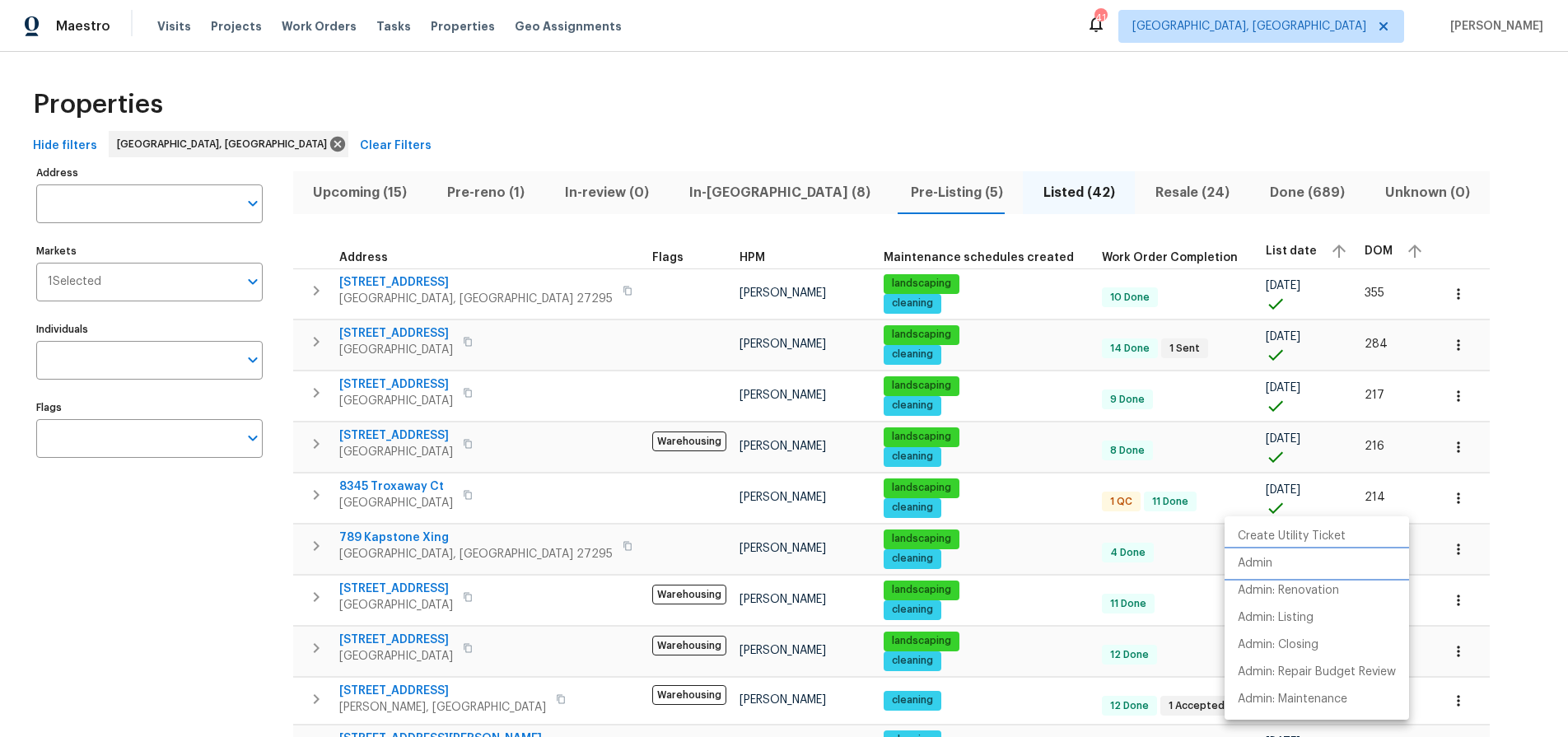
click at [1268, 564] on p "Admin" at bounding box center [1255, 564] width 34 height 17
click at [418, 483] on div at bounding box center [784, 368] width 1568 height 737
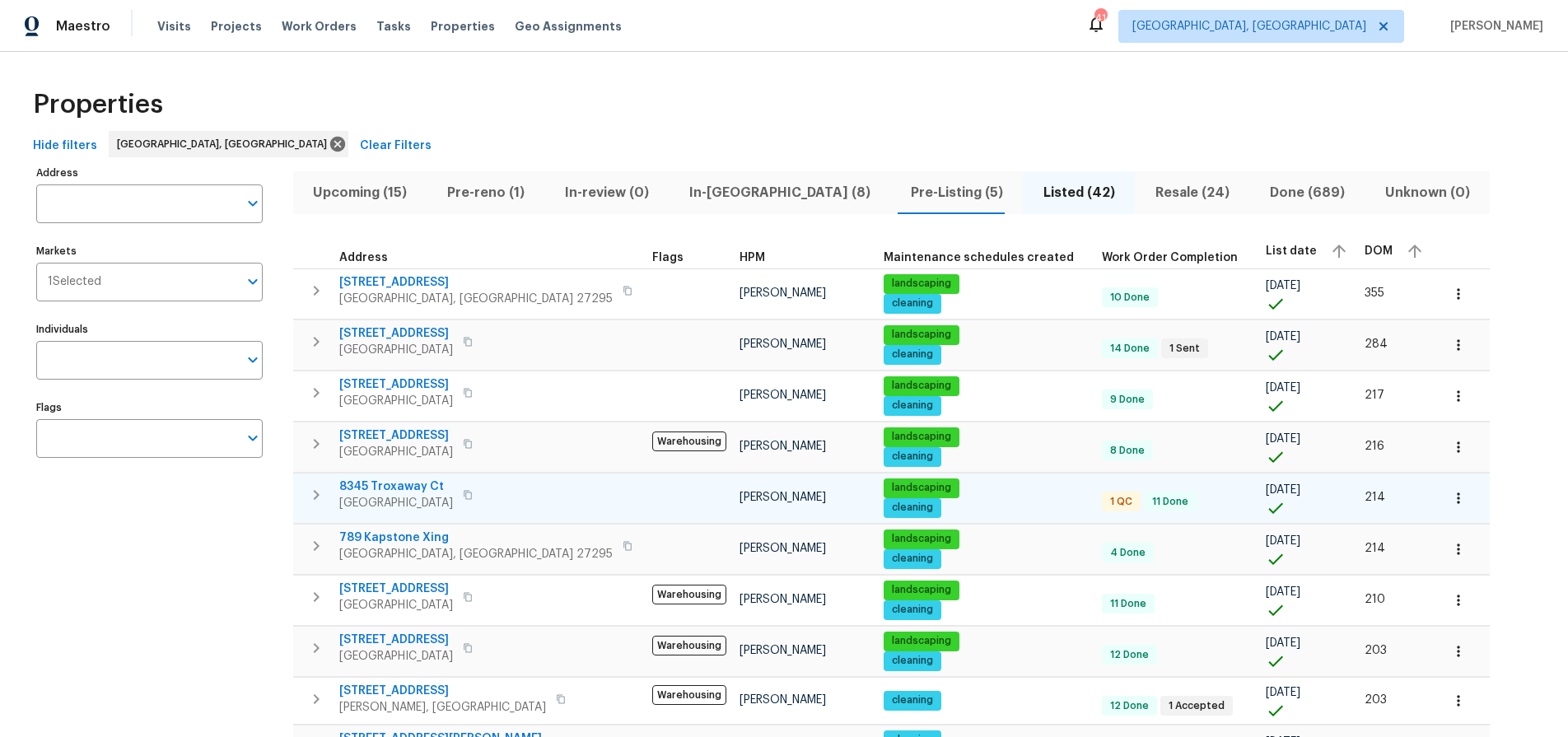
click at [414, 486] on span "8345 Troxaway Ct" at bounding box center [396, 486] width 114 height 16
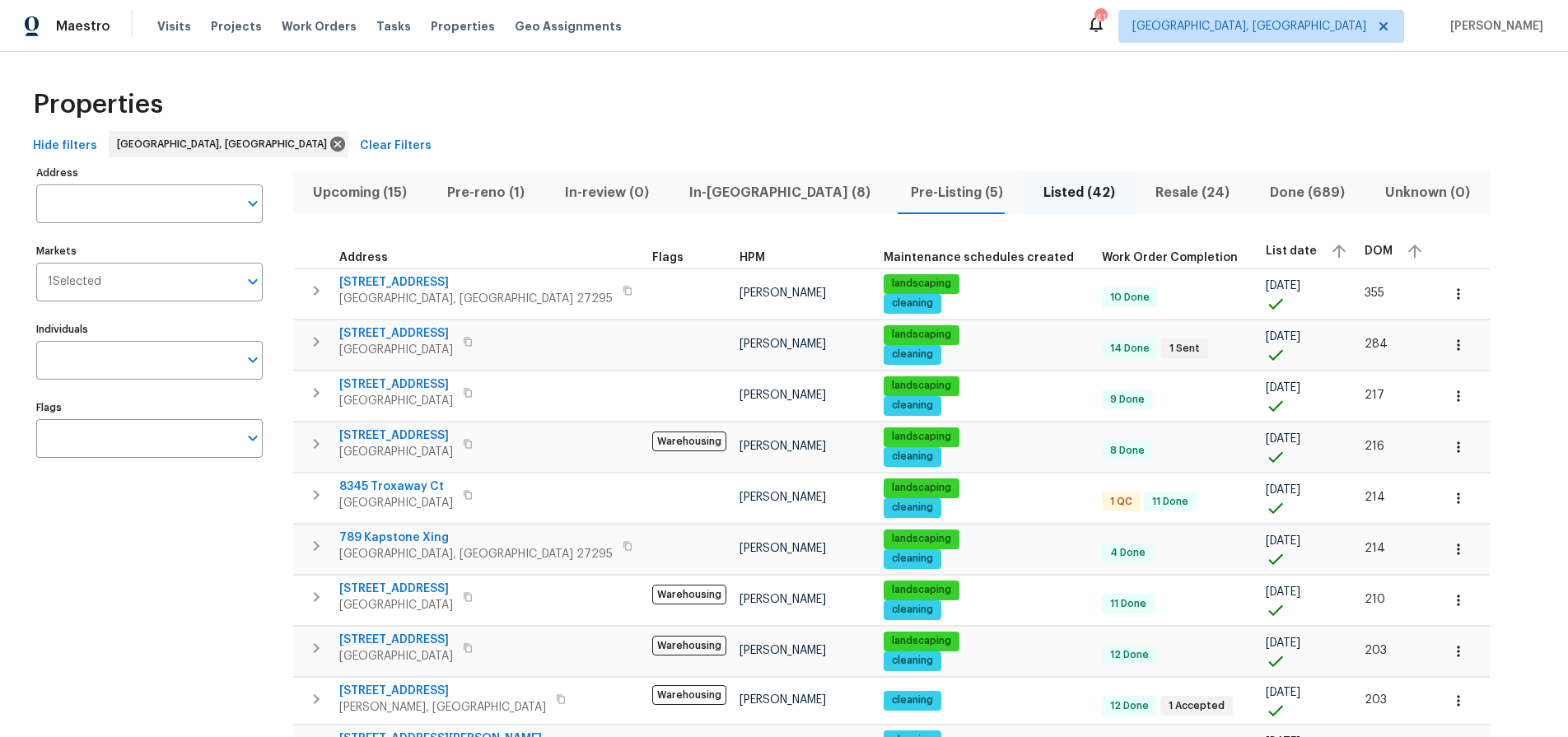
click at [395, 438] on span "4303 Whippoorwill Dr" at bounding box center [396, 435] width 114 height 16
click at [1450, 444] on icon "button" at bounding box center [1458, 447] width 16 height 16
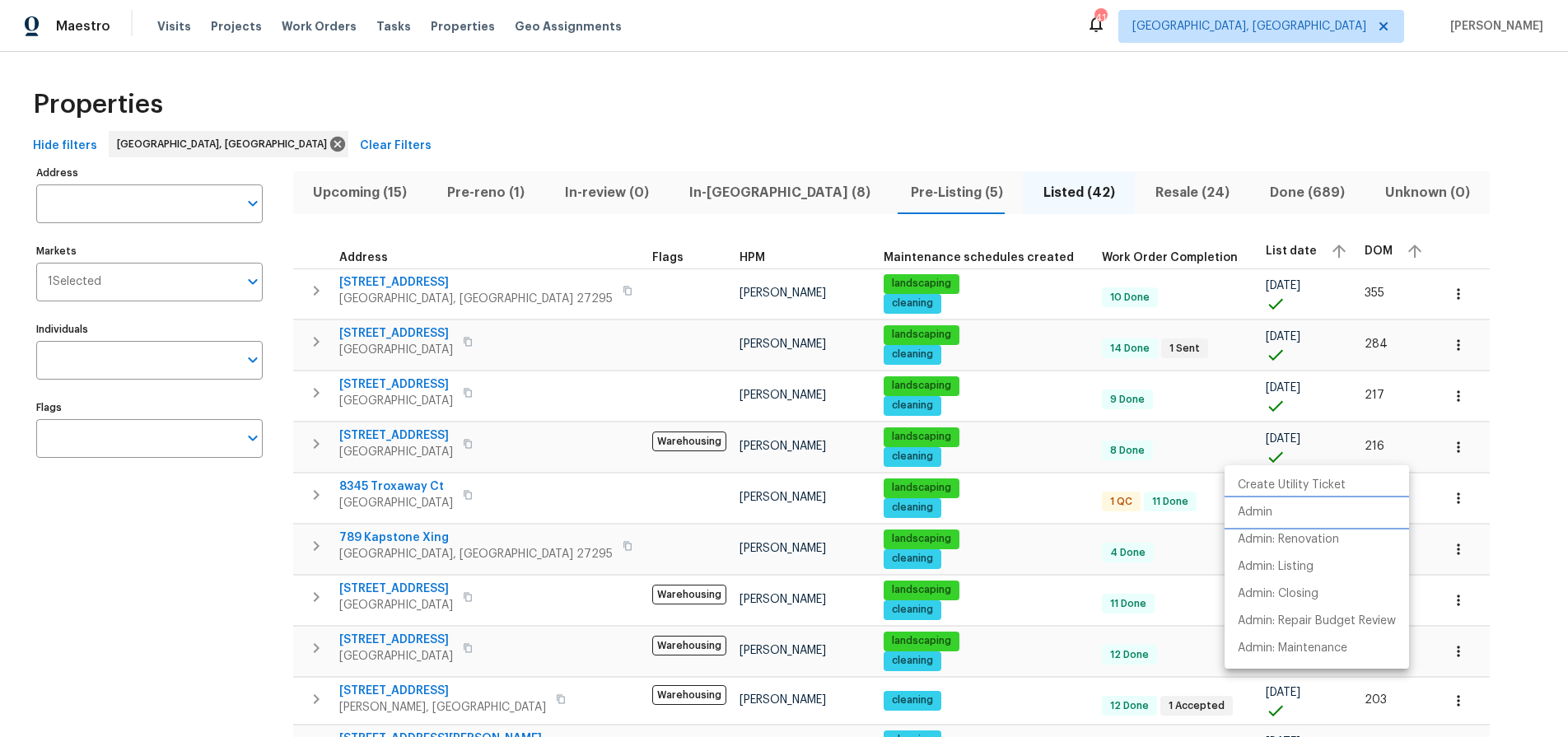
click at [1263, 517] on p "Admin" at bounding box center [1255, 512] width 34 height 17
click at [103, 542] on div at bounding box center [784, 368] width 1568 height 737
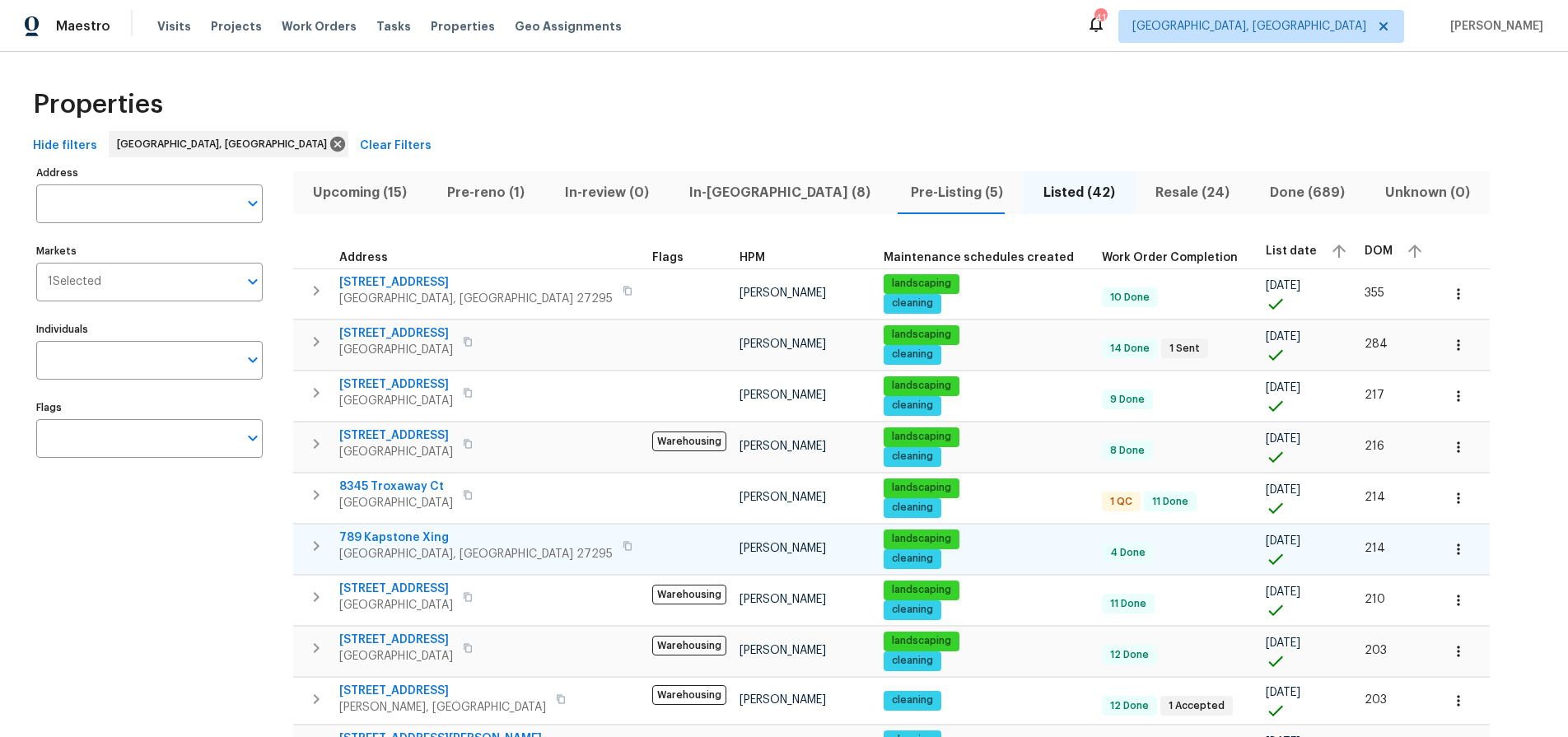
click at [384, 535] on span "789 Kapstone Xing" at bounding box center [476, 537] width 273 height 16
click at [1450, 545] on icon "button" at bounding box center [1458, 548] width 16 height 16
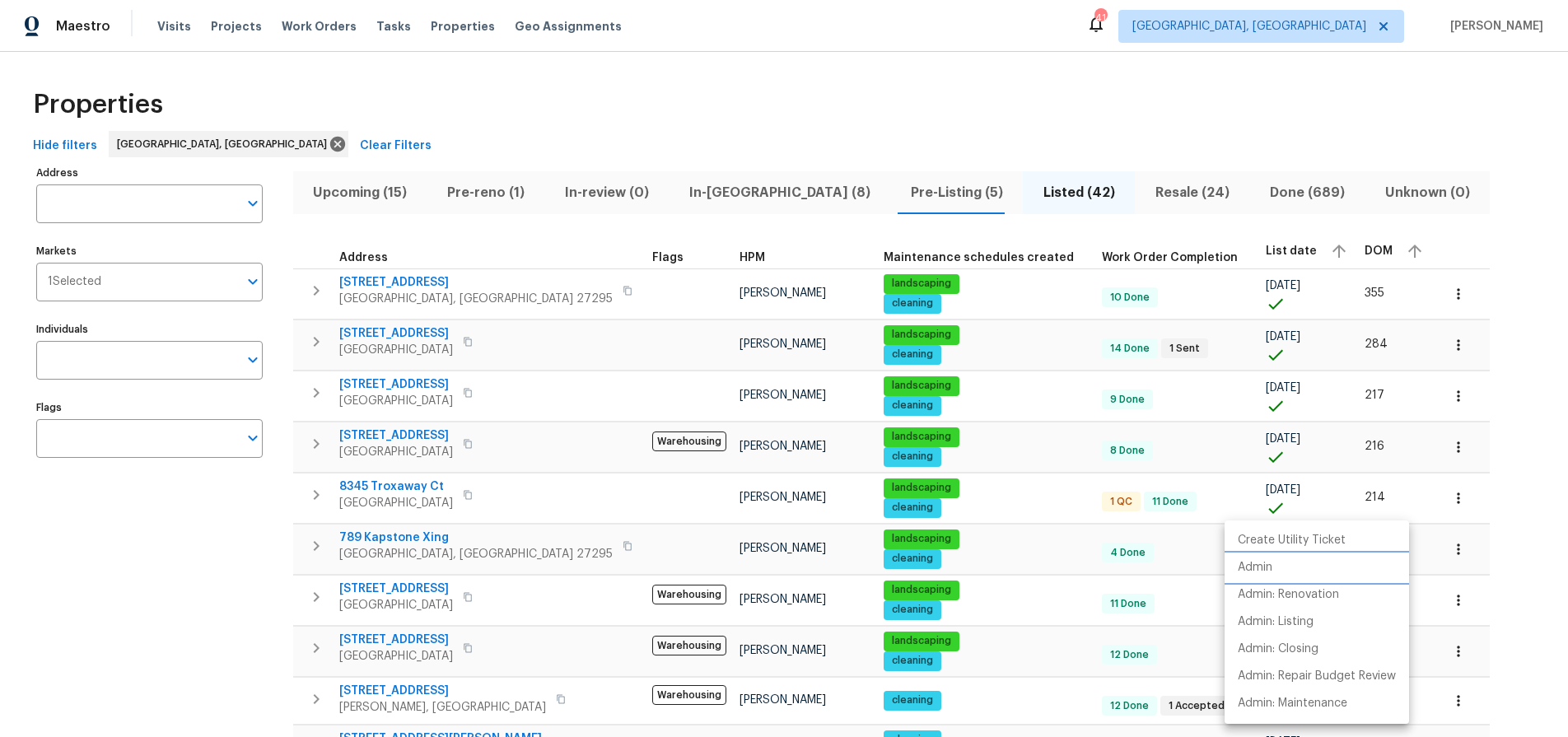
click at [1260, 569] on p "Admin" at bounding box center [1255, 567] width 34 height 17
drag, startPoint x: 180, startPoint y: 565, endPoint x: 194, endPoint y: 584, distance: 23.6
click at [179, 565] on div at bounding box center [784, 368] width 1568 height 737
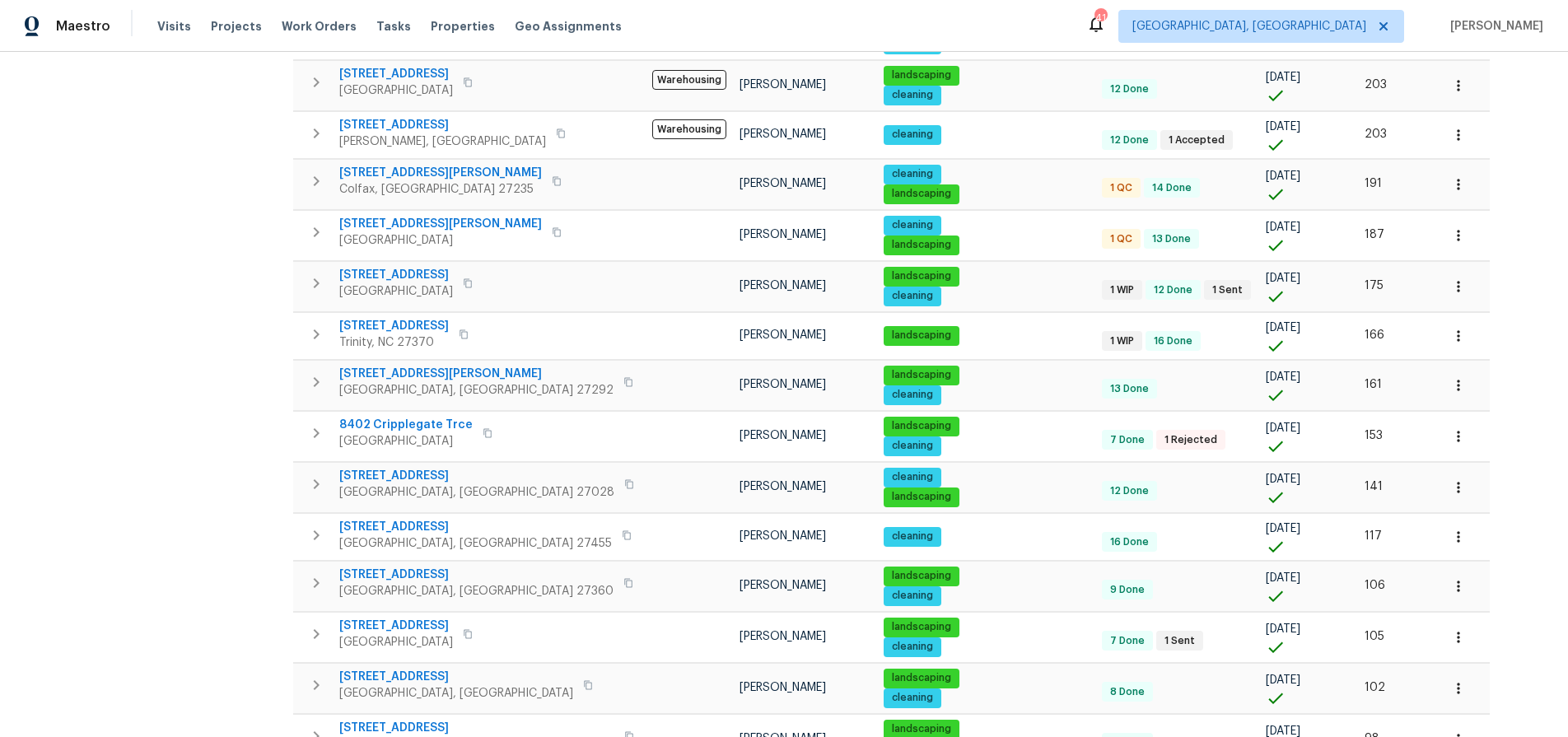
scroll to position [570, 0]
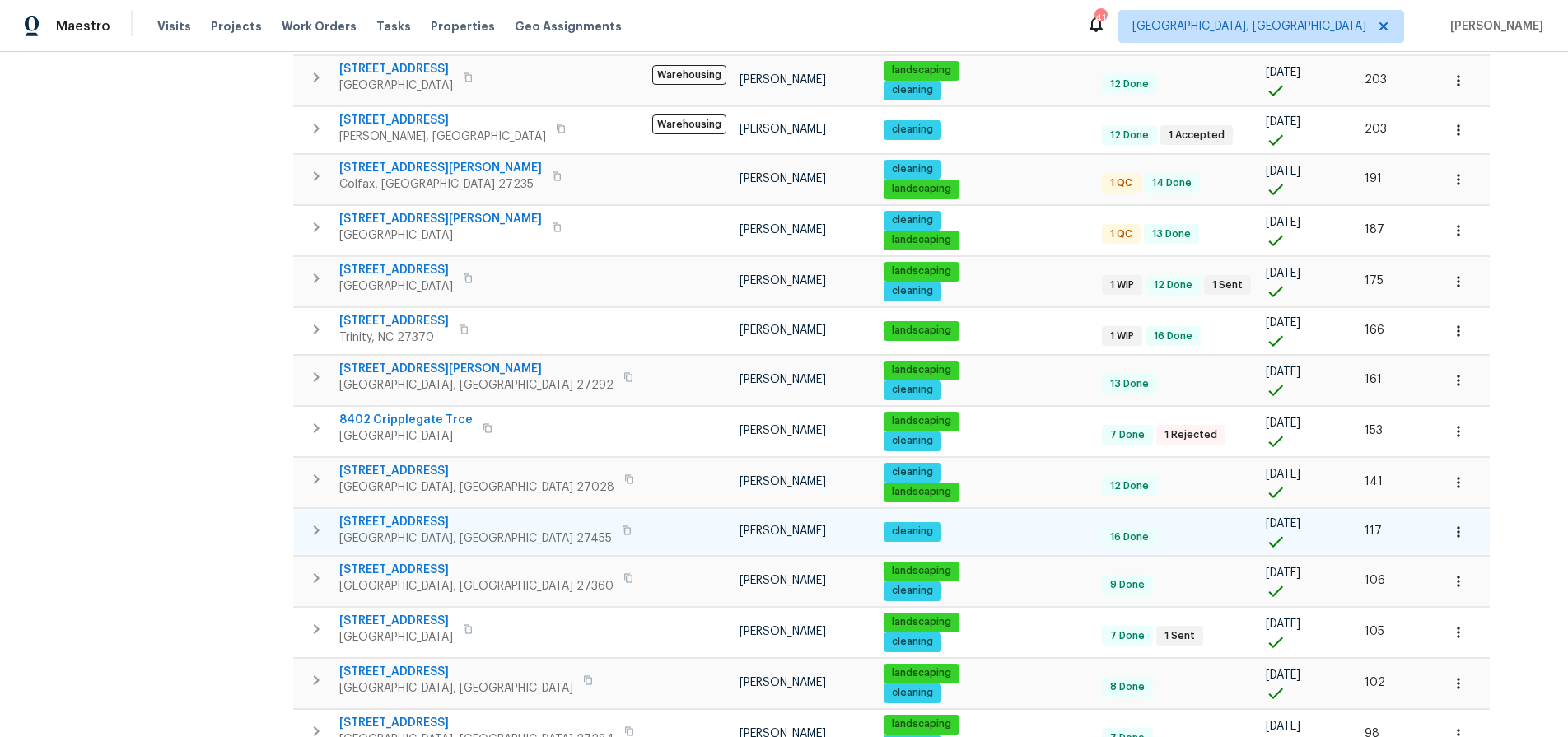
click at [622, 532] on icon "button" at bounding box center [627, 530] width 10 height 10
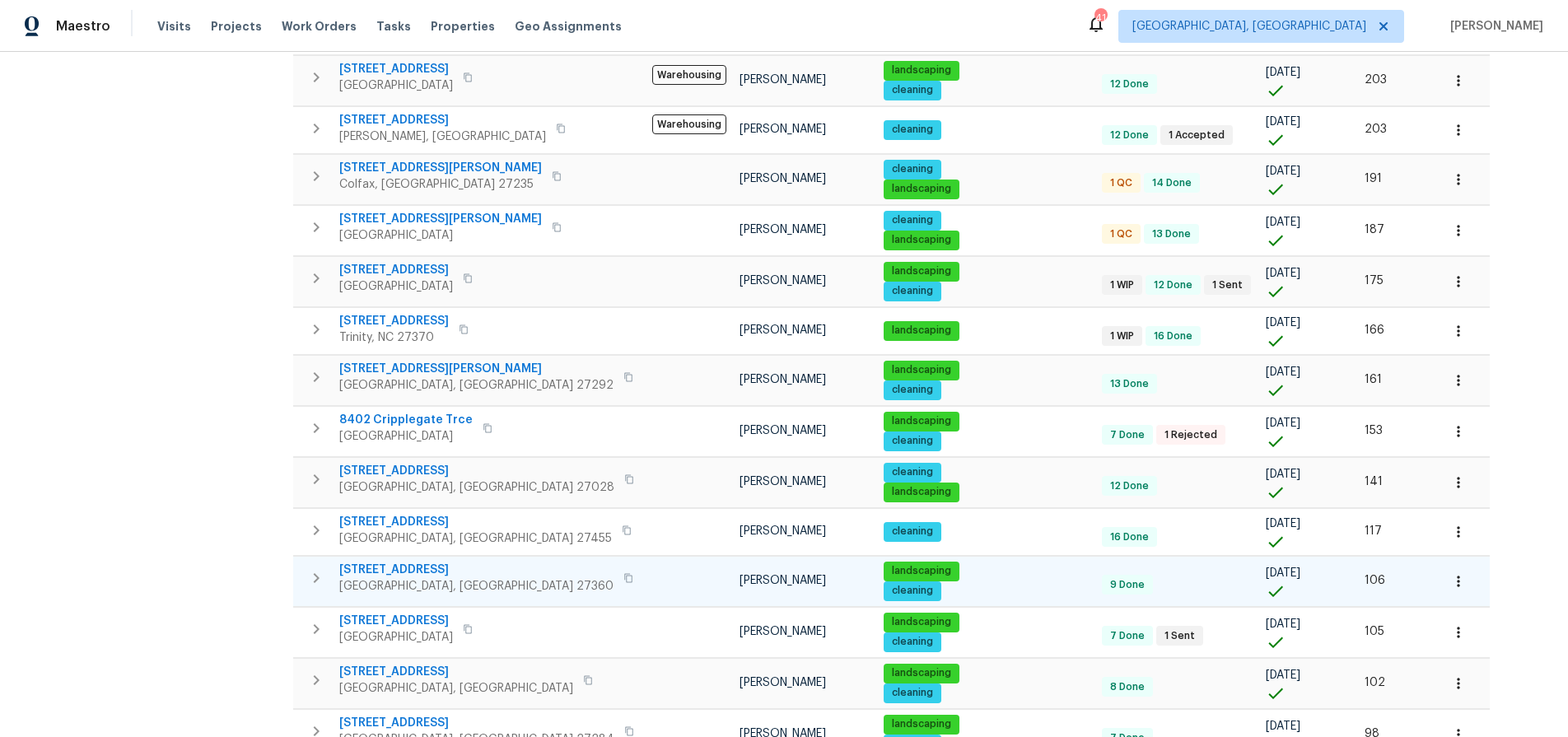
click at [624, 576] on icon "button" at bounding box center [629, 578] width 10 height 10
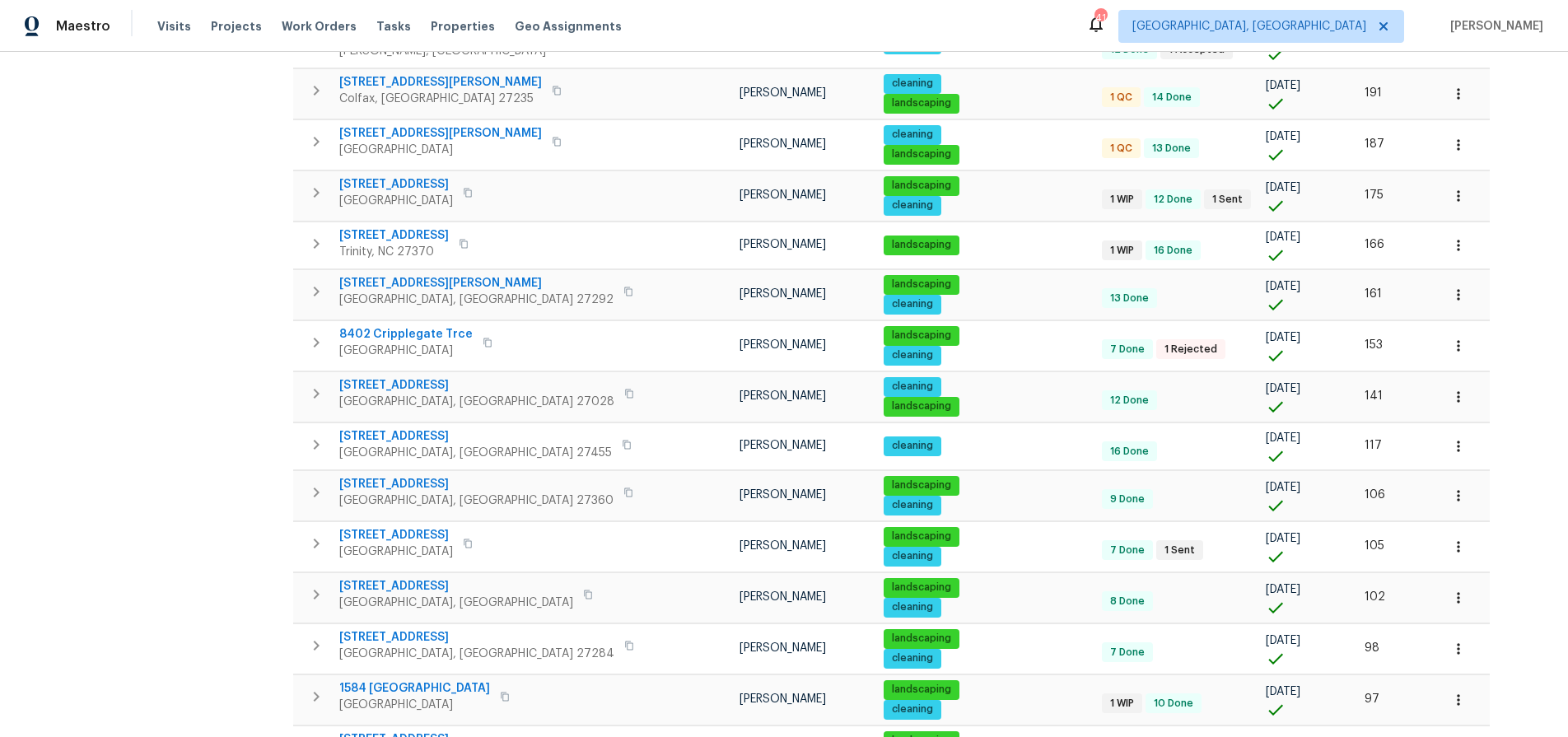
scroll to position [657, 0]
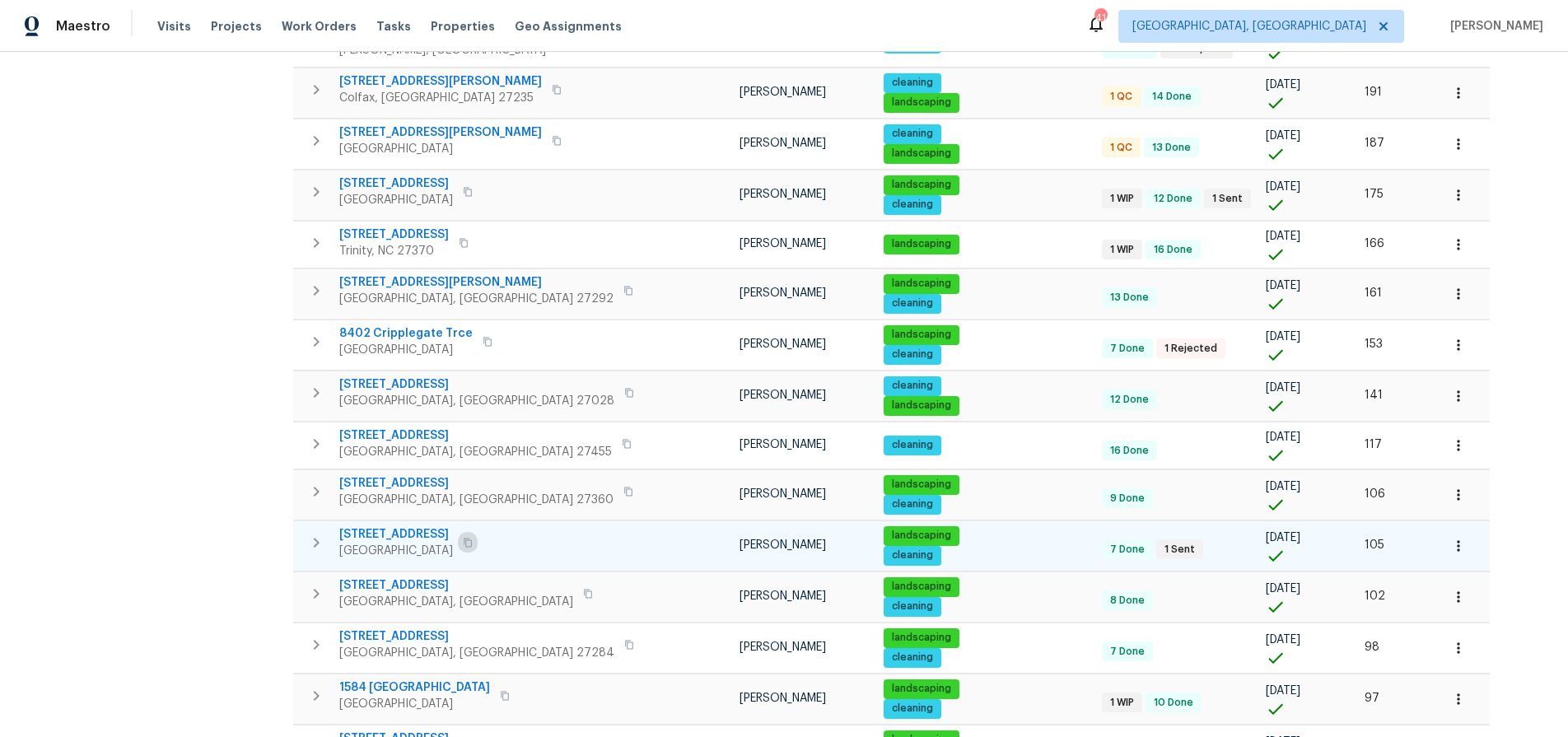
click at [473, 542] on icon "button" at bounding box center [468, 542] width 10 height 10
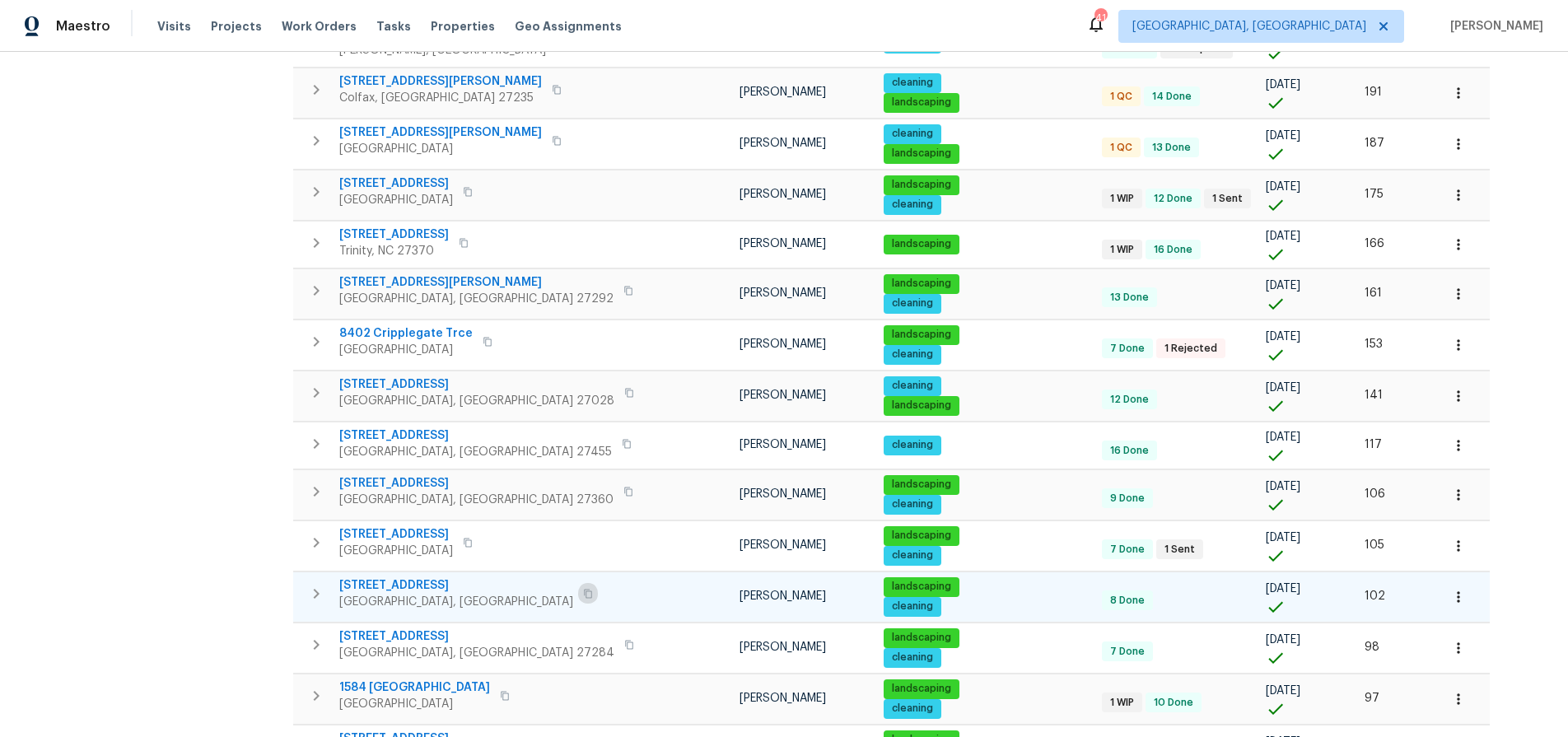
click at [584, 593] on icon "button" at bounding box center [588, 593] width 9 height 9
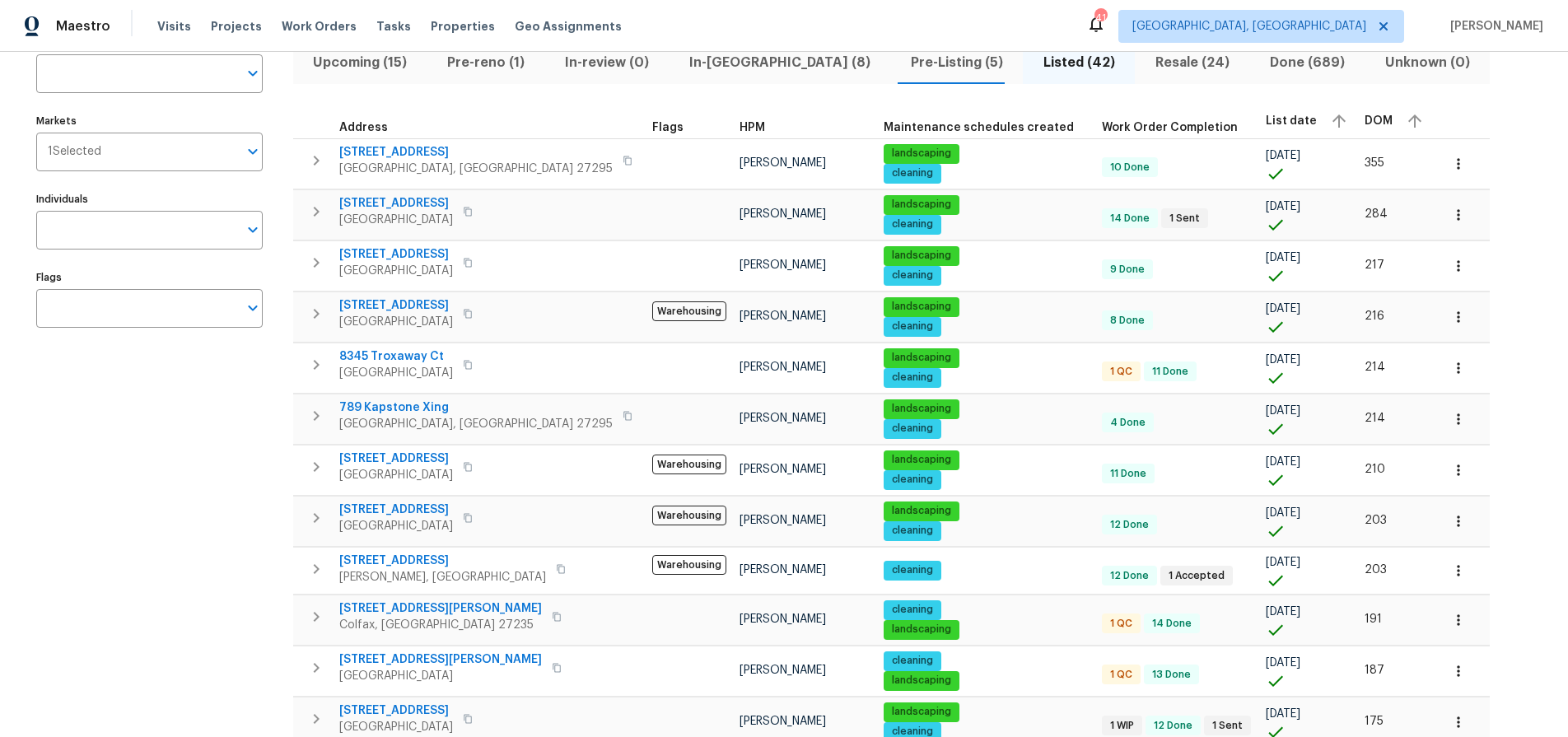
scroll to position [142, 0]
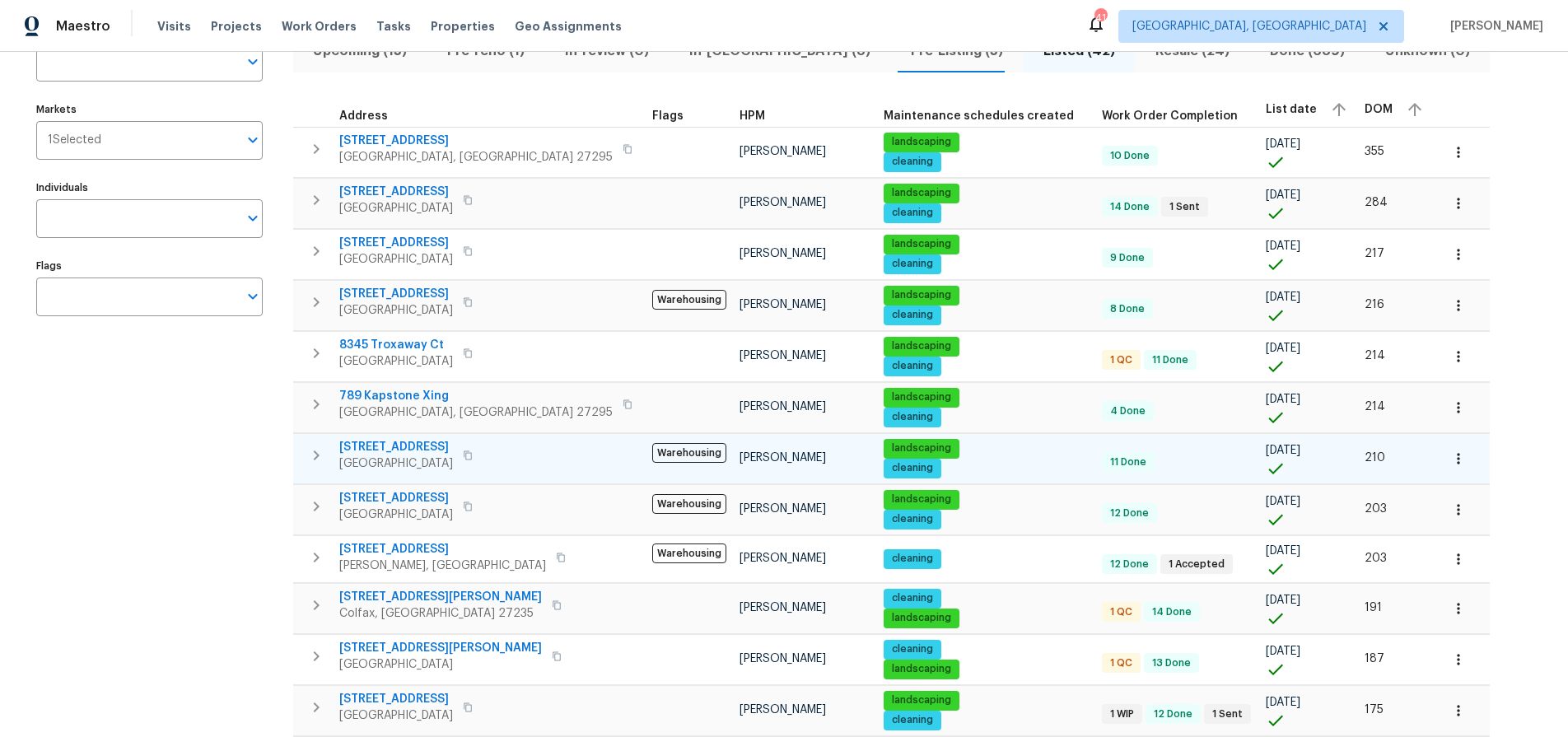
click at [384, 447] on span "204 Barrington Pl" at bounding box center [396, 447] width 114 height 16
click at [1450, 459] on icon "button" at bounding box center [1458, 458] width 16 height 16
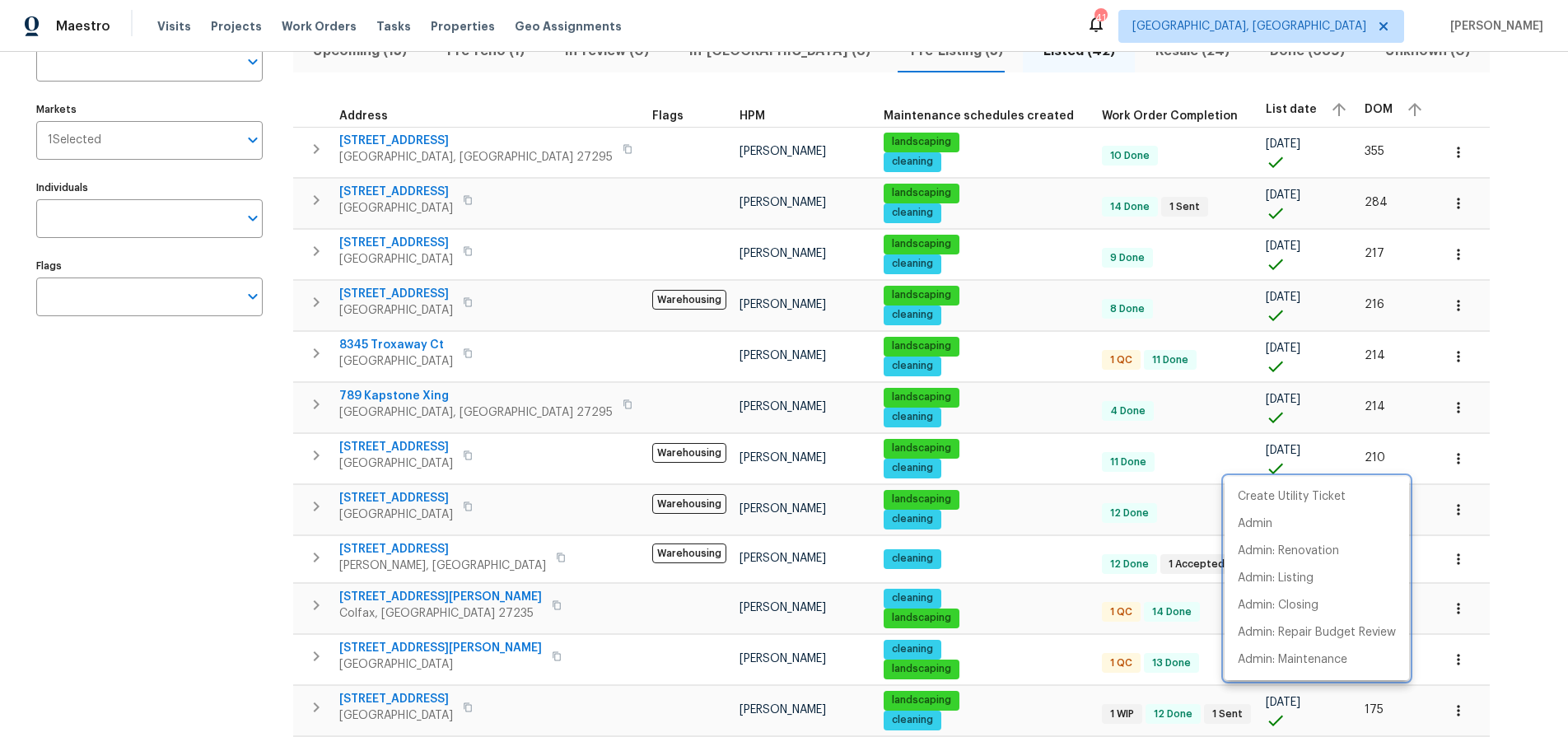
click at [1329, 467] on div at bounding box center [784, 368] width 1568 height 737
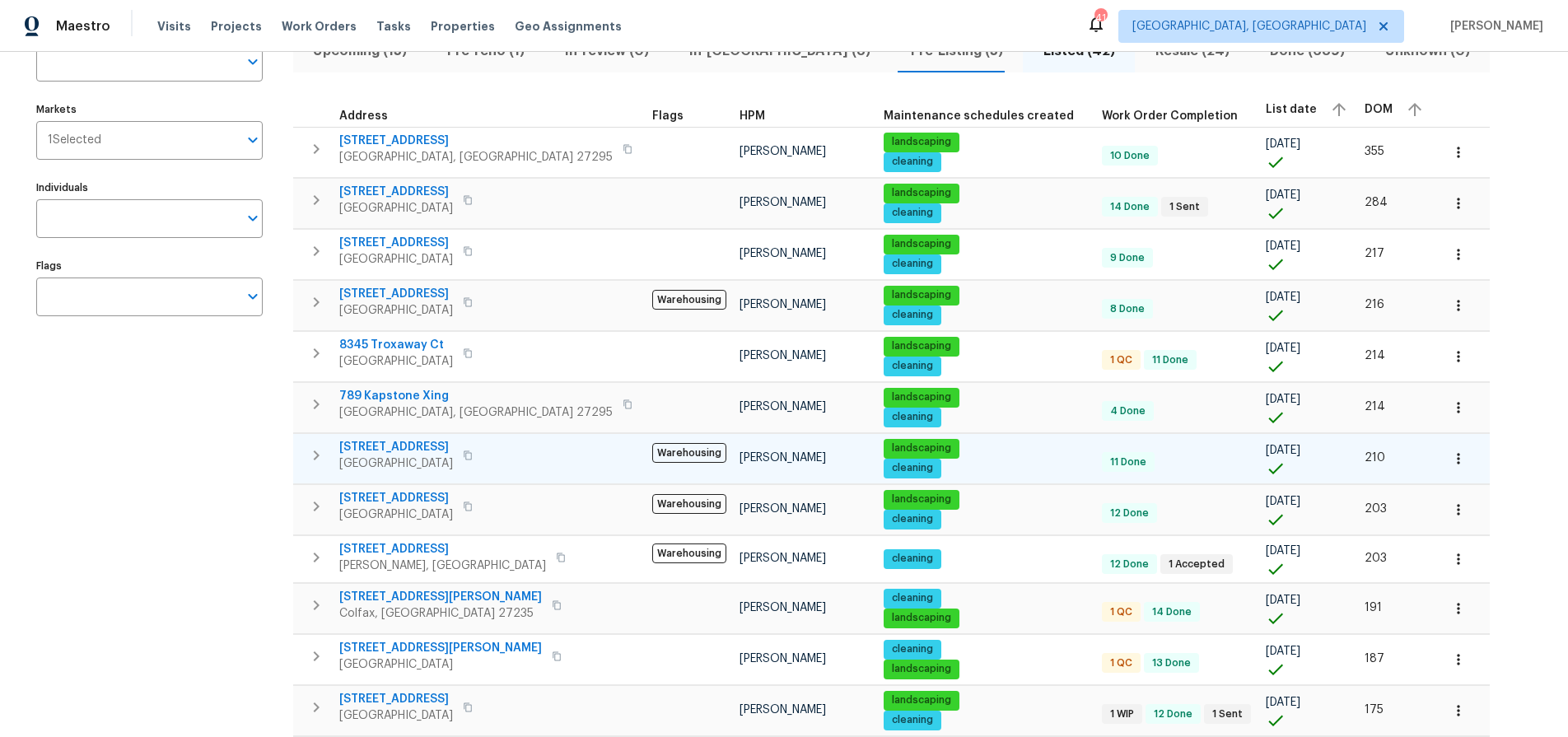
click at [1450, 465] on icon "button" at bounding box center [1458, 458] width 16 height 16
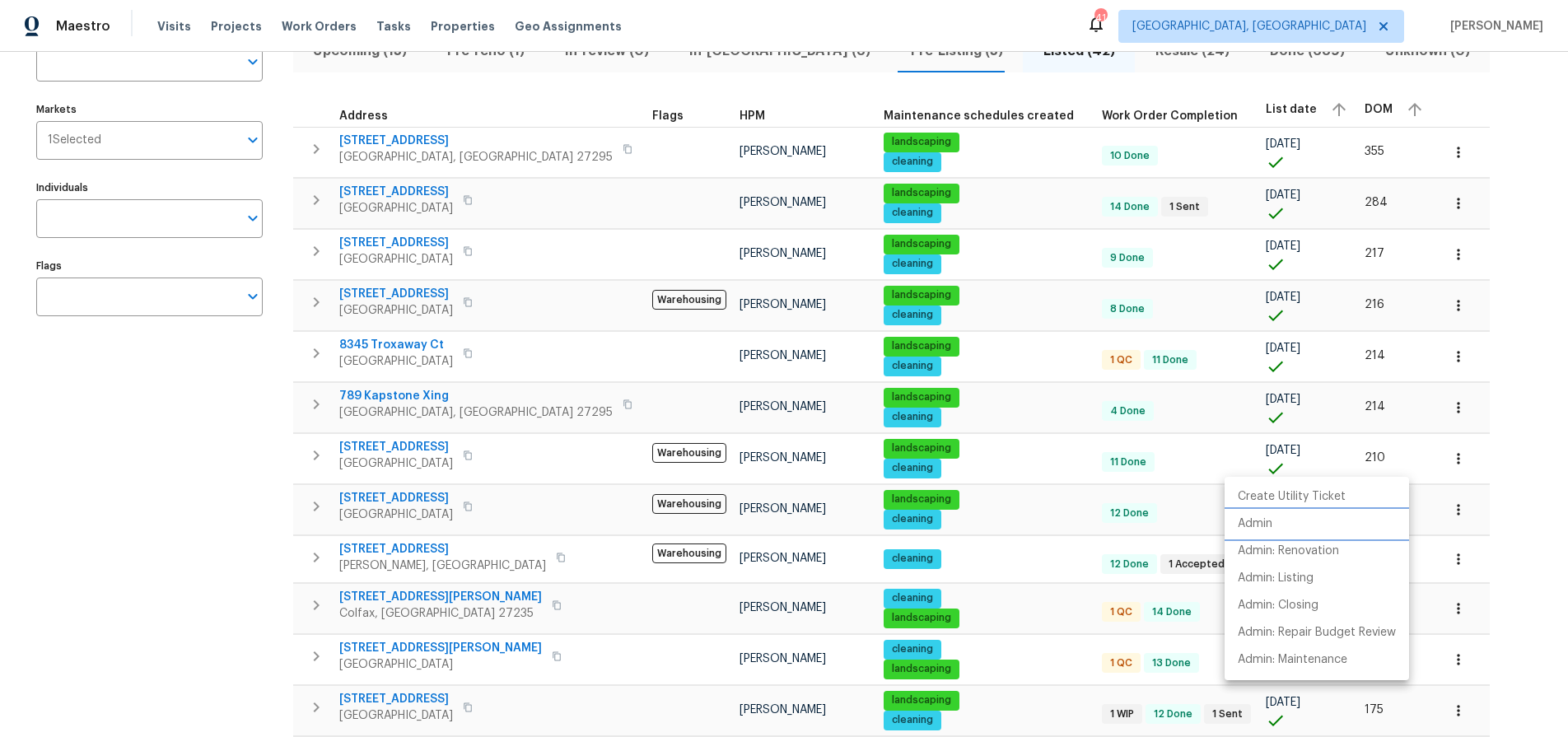
click at [1266, 525] on p "Admin" at bounding box center [1255, 524] width 34 height 17
click at [248, 441] on div at bounding box center [784, 368] width 1568 height 737
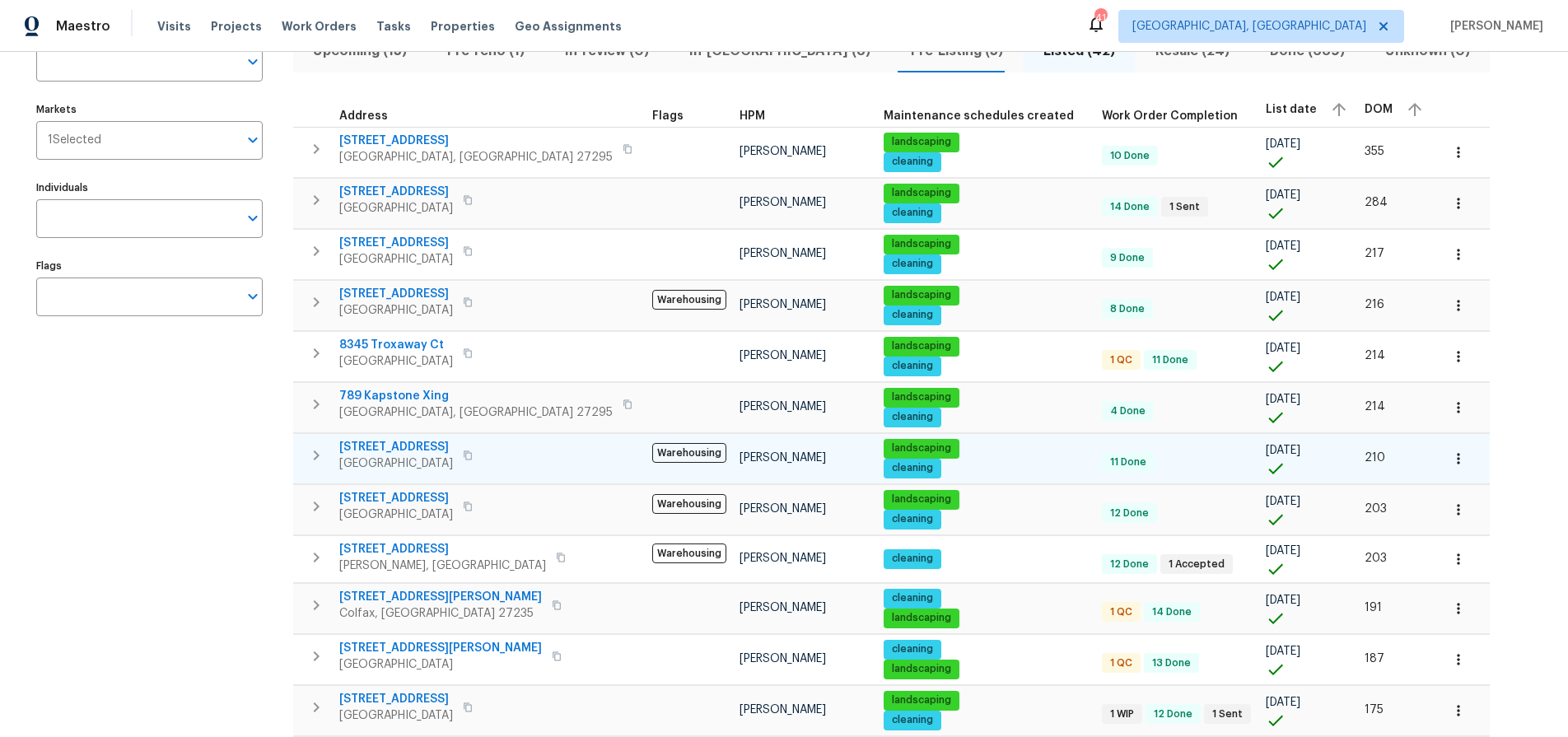
click at [378, 449] on span "204 Barrington Pl" at bounding box center [396, 447] width 114 height 16
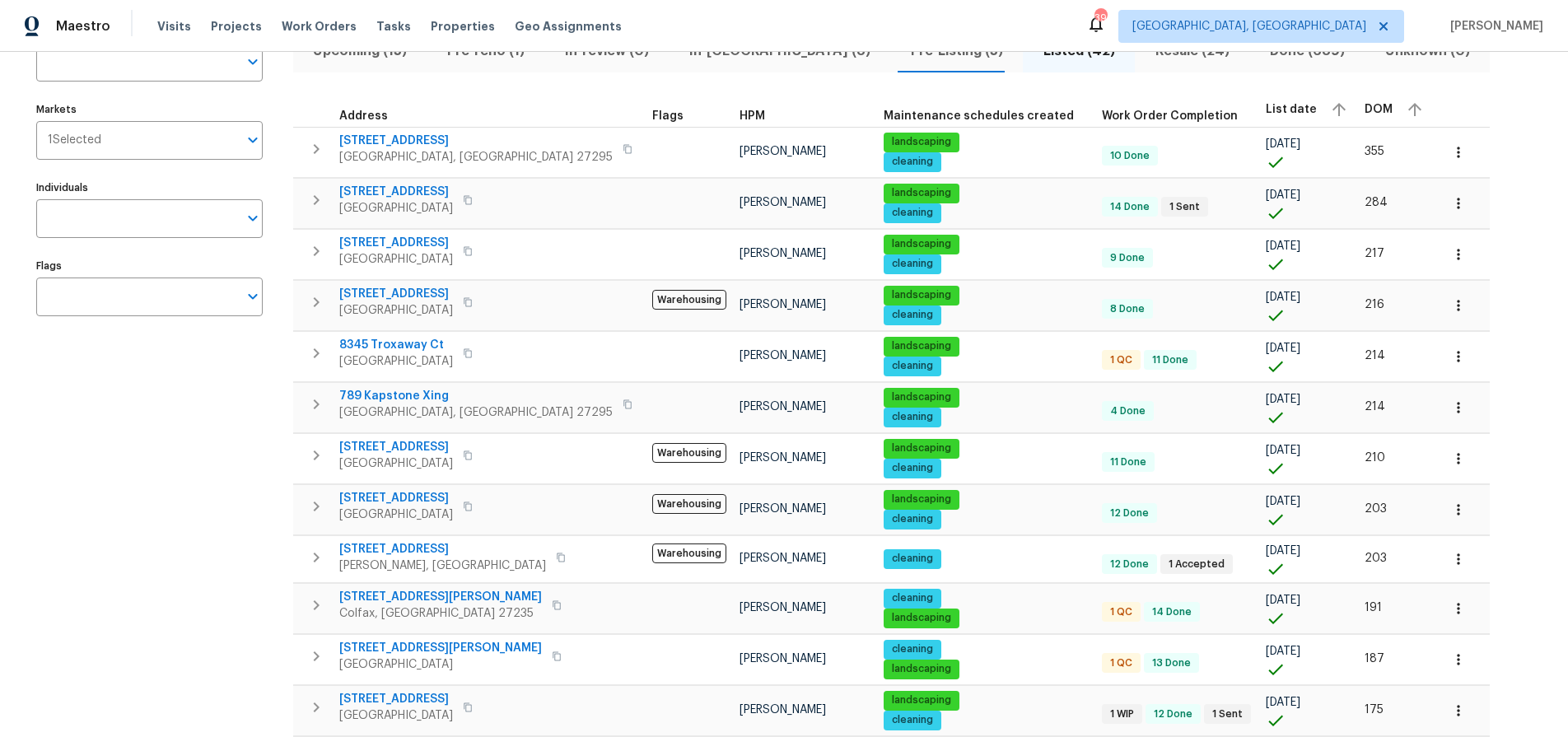
click at [130, 444] on div "Address Address Markets 1 Selected Markets Individuals Individuals Flags Flags" at bounding box center [159, 724] width 247 height 1410
click at [1441, 493] on button "button" at bounding box center [1459, 509] width 36 height 36
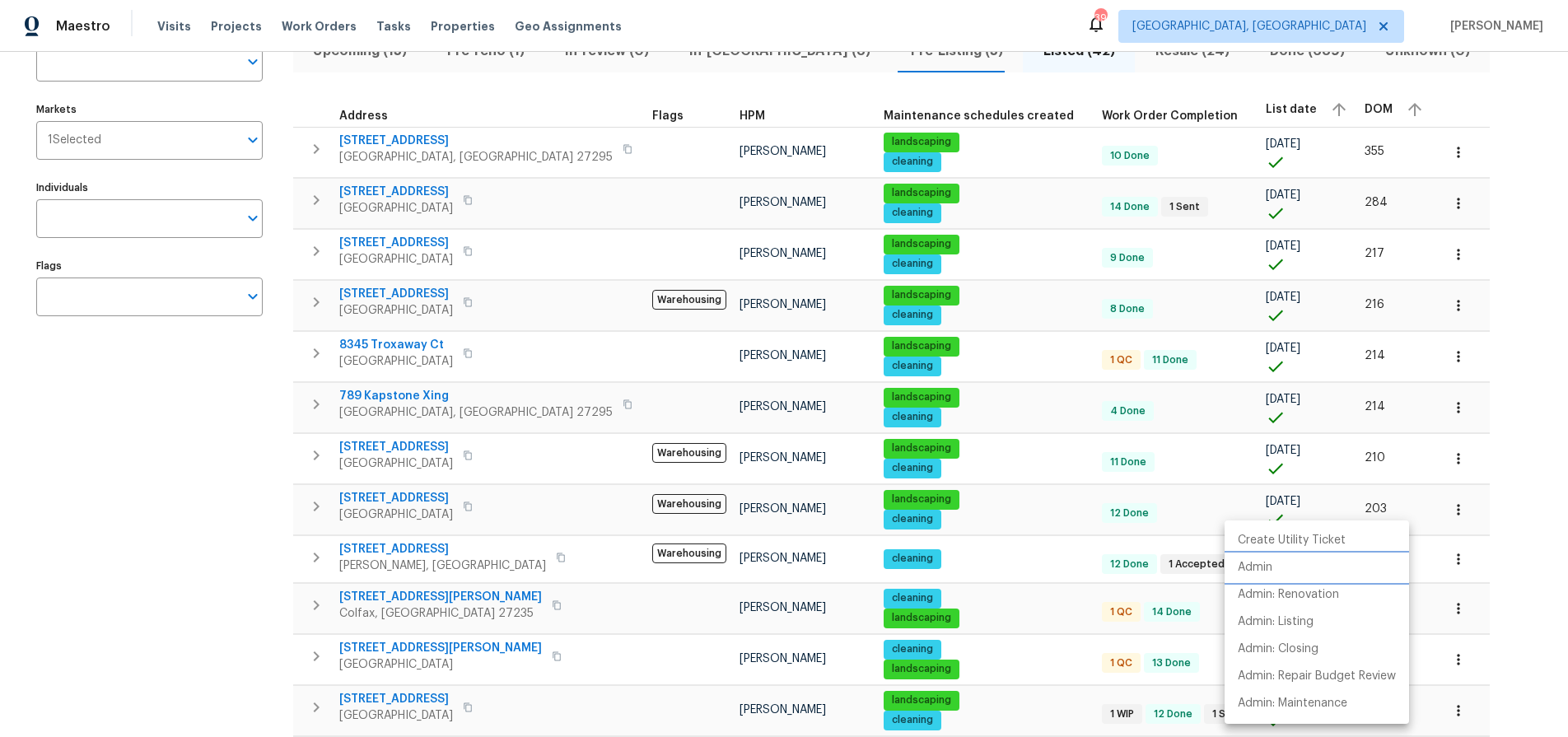
click at [1271, 571] on p "Admin" at bounding box center [1255, 567] width 34 height 17
click at [416, 498] on div at bounding box center [784, 368] width 1568 height 737
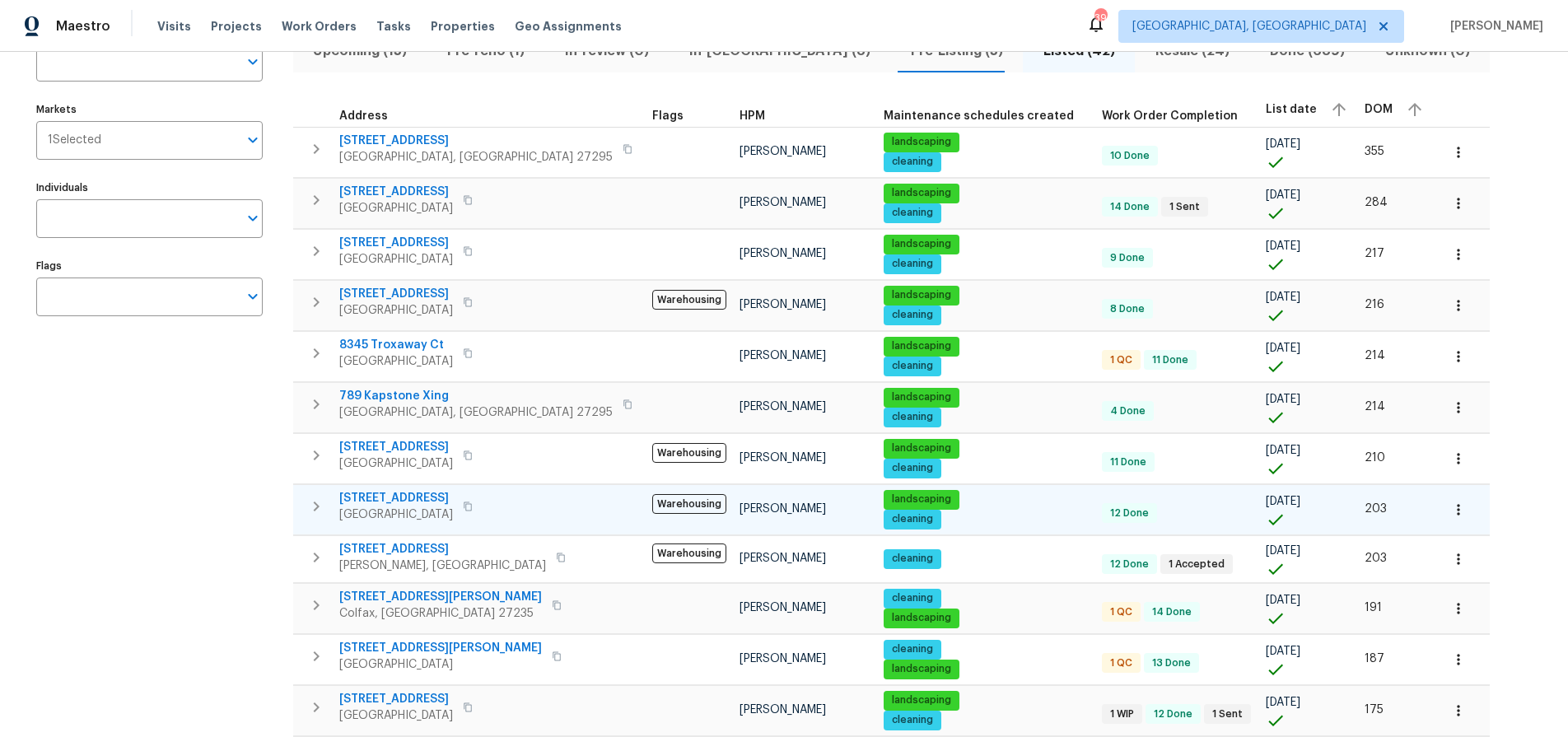
click at [412, 500] on span "4205 Club Pointe Ct" at bounding box center [396, 497] width 114 height 16
click at [139, 453] on div "Address Address Markets 1 Selected Markets Individuals Individuals Flags Flags" at bounding box center [159, 724] width 247 height 1410
click at [186, 473] on div "Address Address Markets 1 Selected Markets Individuals Individuals Flags Flags" at bounding box center [159, 724] width 247 height 1410
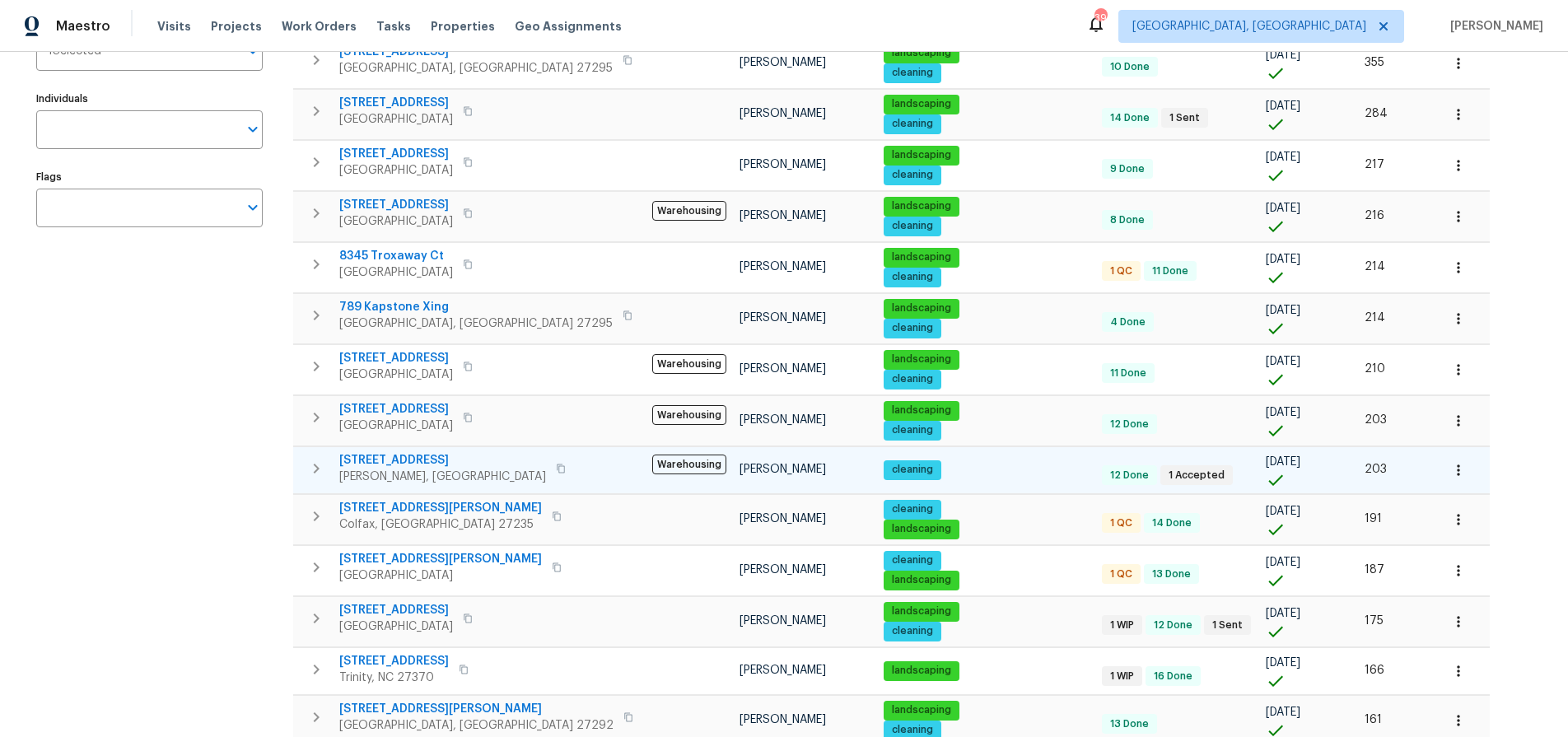
click at [408, 454] on span "6321 Hibiscus Ct" at bounding box center [443, 459] width 207 height 16
click at [1441, 471] on button "button" at bounding box center [1459, 470] width 36 height 36
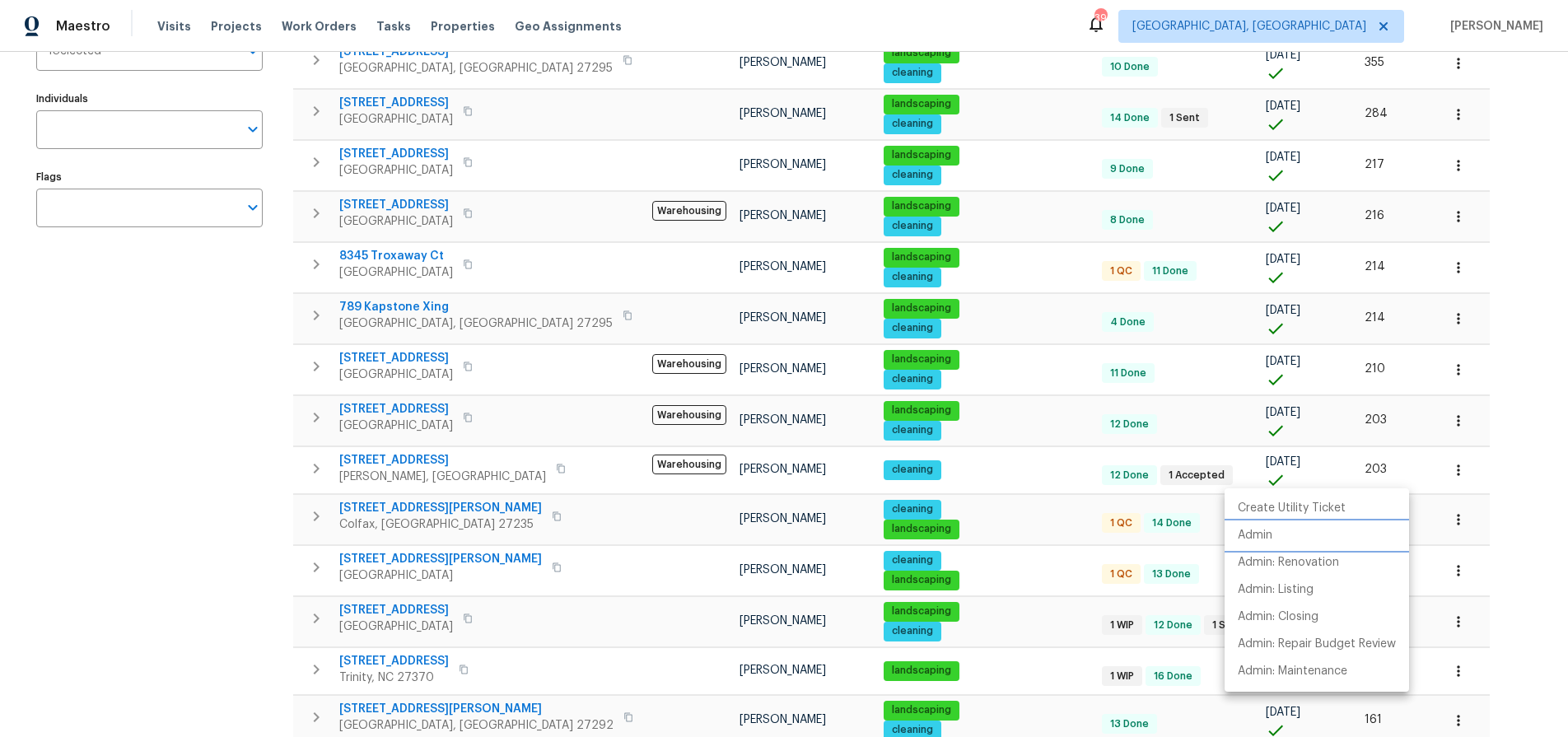
click at [1271, 535] on p "Admin" at bounding box center [1255, 535] width 34 height 17
drag, startPoint x: 222, startPoint y: 463, endPoint x: 316, endPoint y: 477, distance: 95.0
click at [222, 463] on div at bounding box center [784, 368] width 1568 height 737
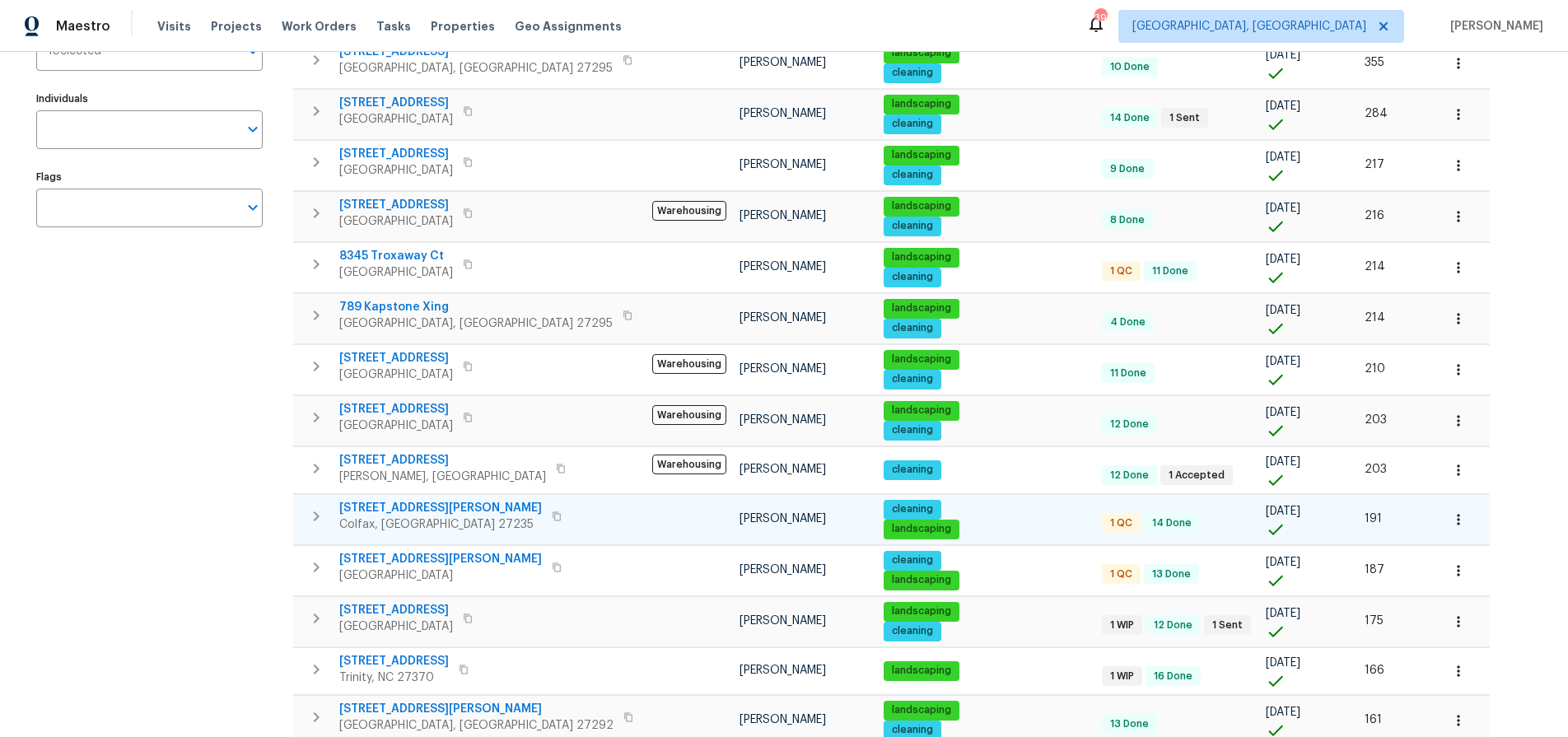
click at [422, 506] on span "149 Marshall Smith Rd" at bounding box center [440, 507] width 203 height 16
click at [1450, 523] on icon "button" at bounding box center [1458, 519] width 16 height 16
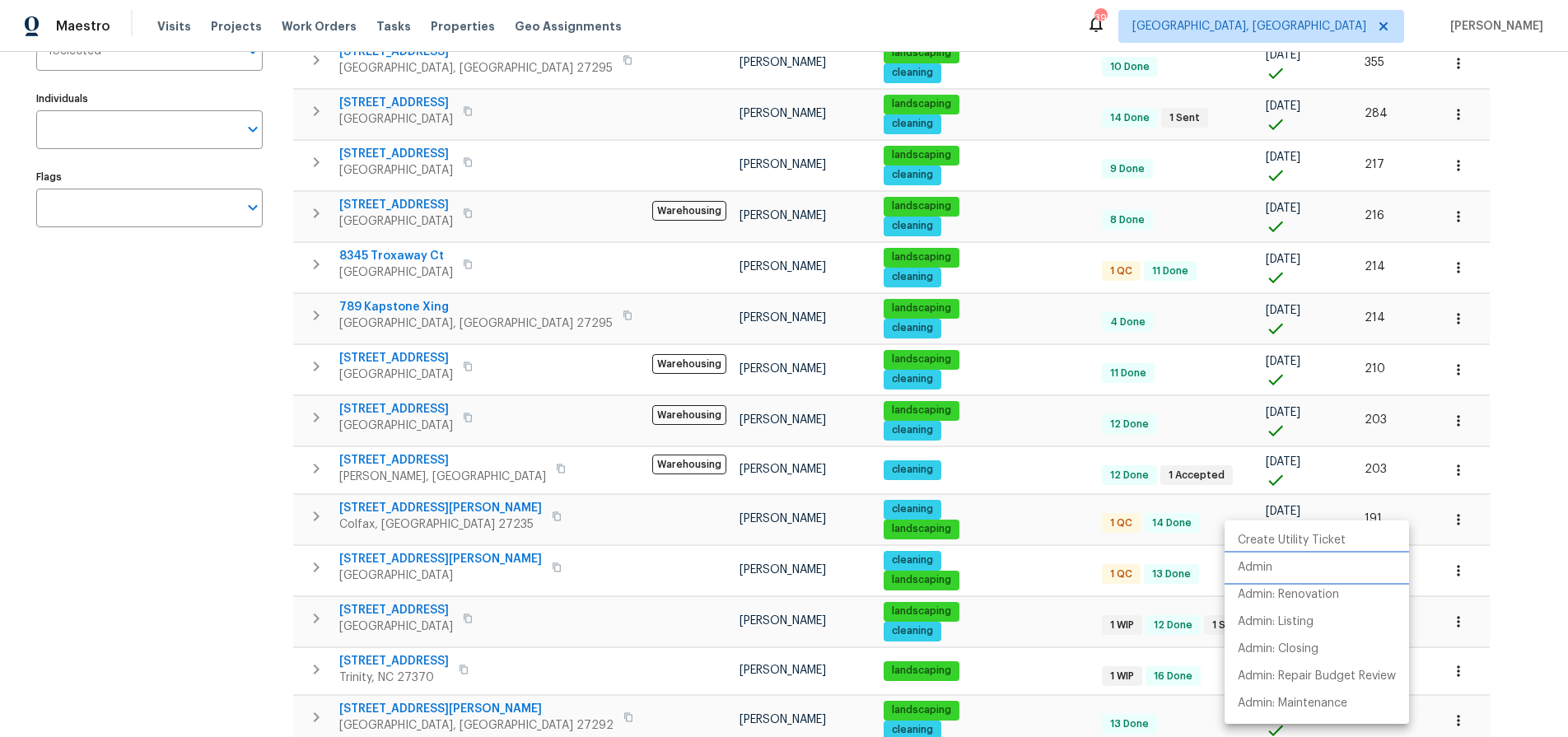
click at [1257, 564] on p "Admin" at bounding box center [1255, 567] width 34 height 17
click at [178, 273] on div at bounding box center [784, 368] width 1568 height 737
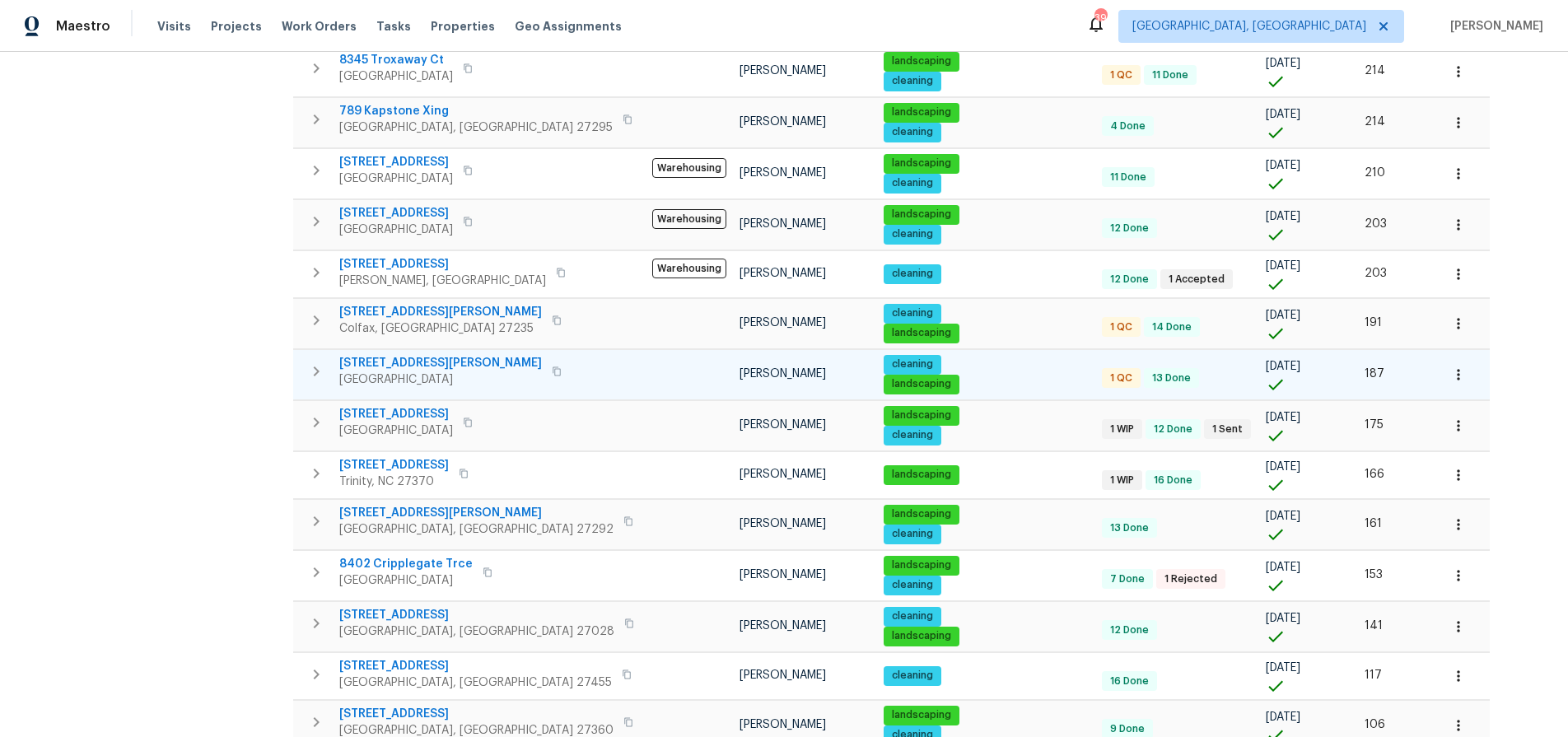
scroll to position [418, 0]
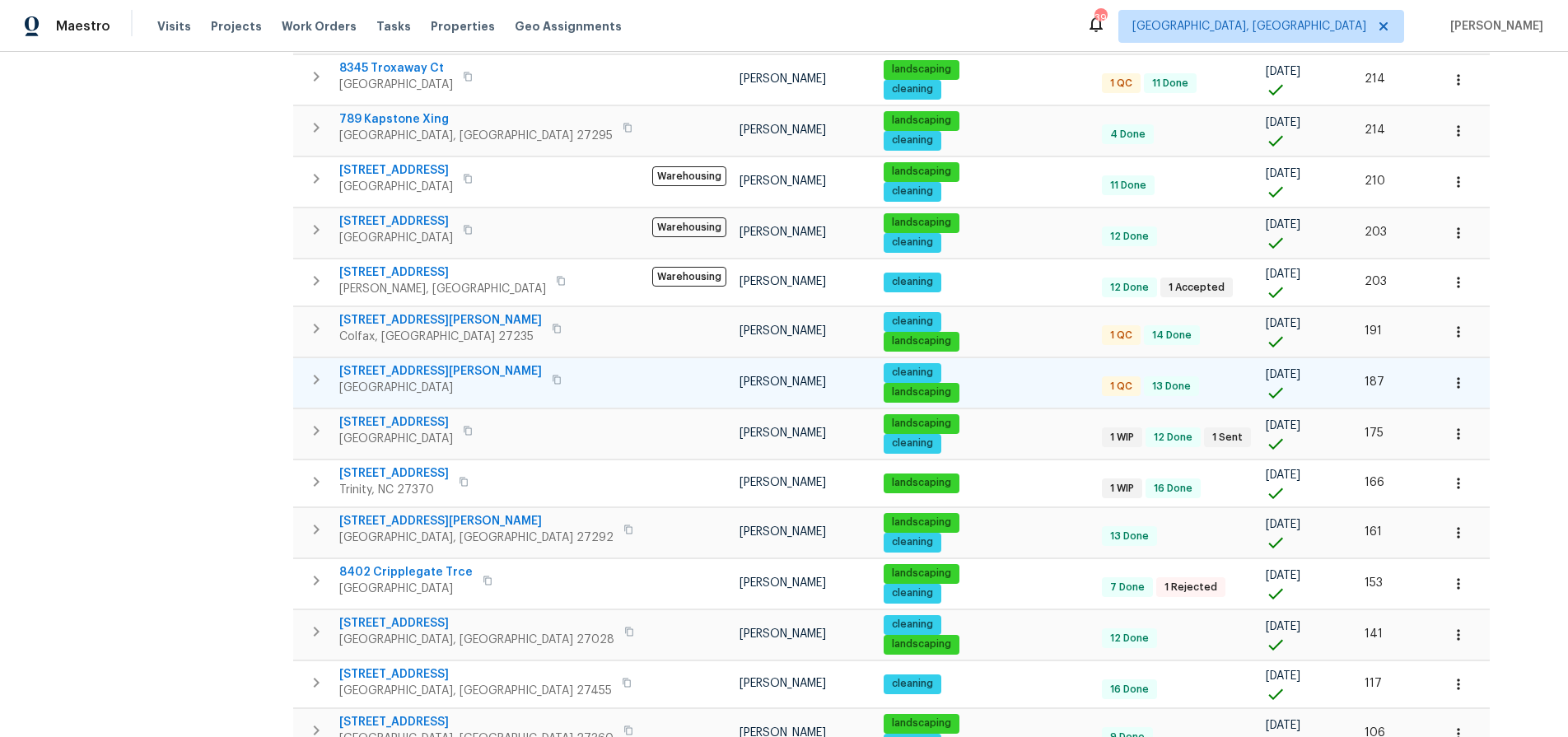
click at [424, 371] on span "504 Meredith St" at bounding box center [440, 371] width 203 height 16
click at [1450, 384] on icon "button" at bounding box center [1458, 383] width 16 height 16
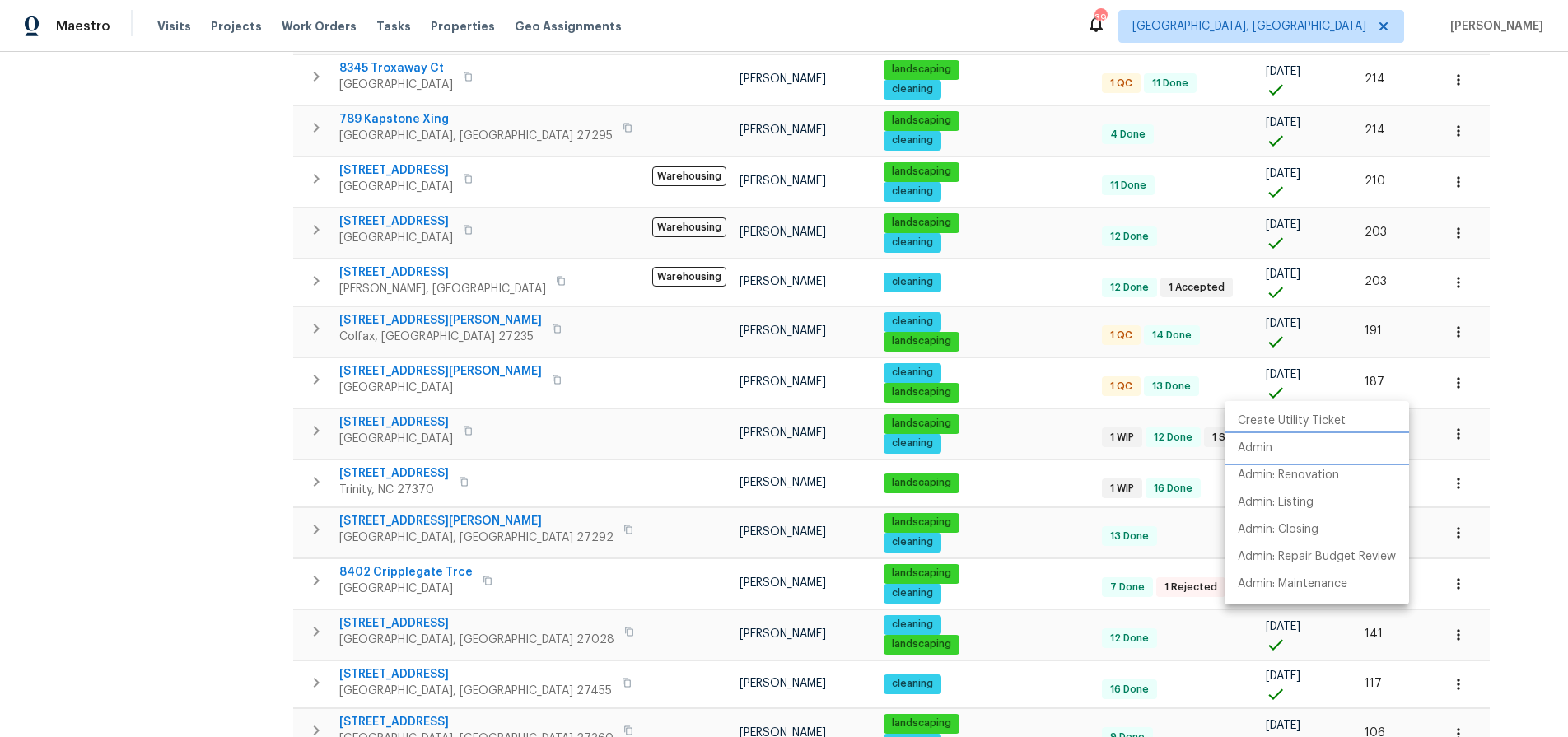
click at [1287, 451] on li "Admin" at bounding box center [1317, 448] width 185 height 27
click at [269, 492] on div at bounding box center [784, 368] width 1568 height 737
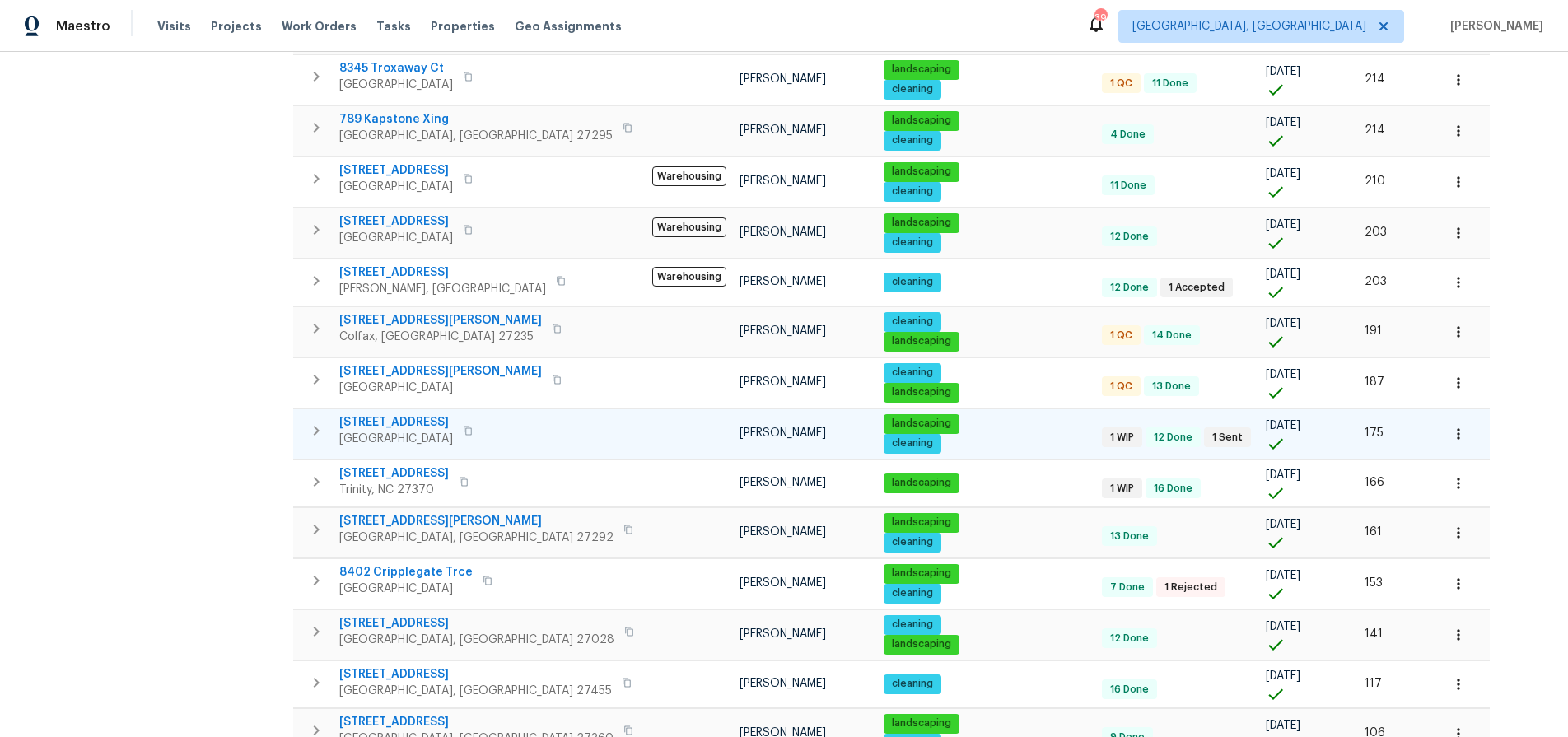
click at [1450, 434] on icon "button" at bounding box center [1458, 433] width 16 height 16
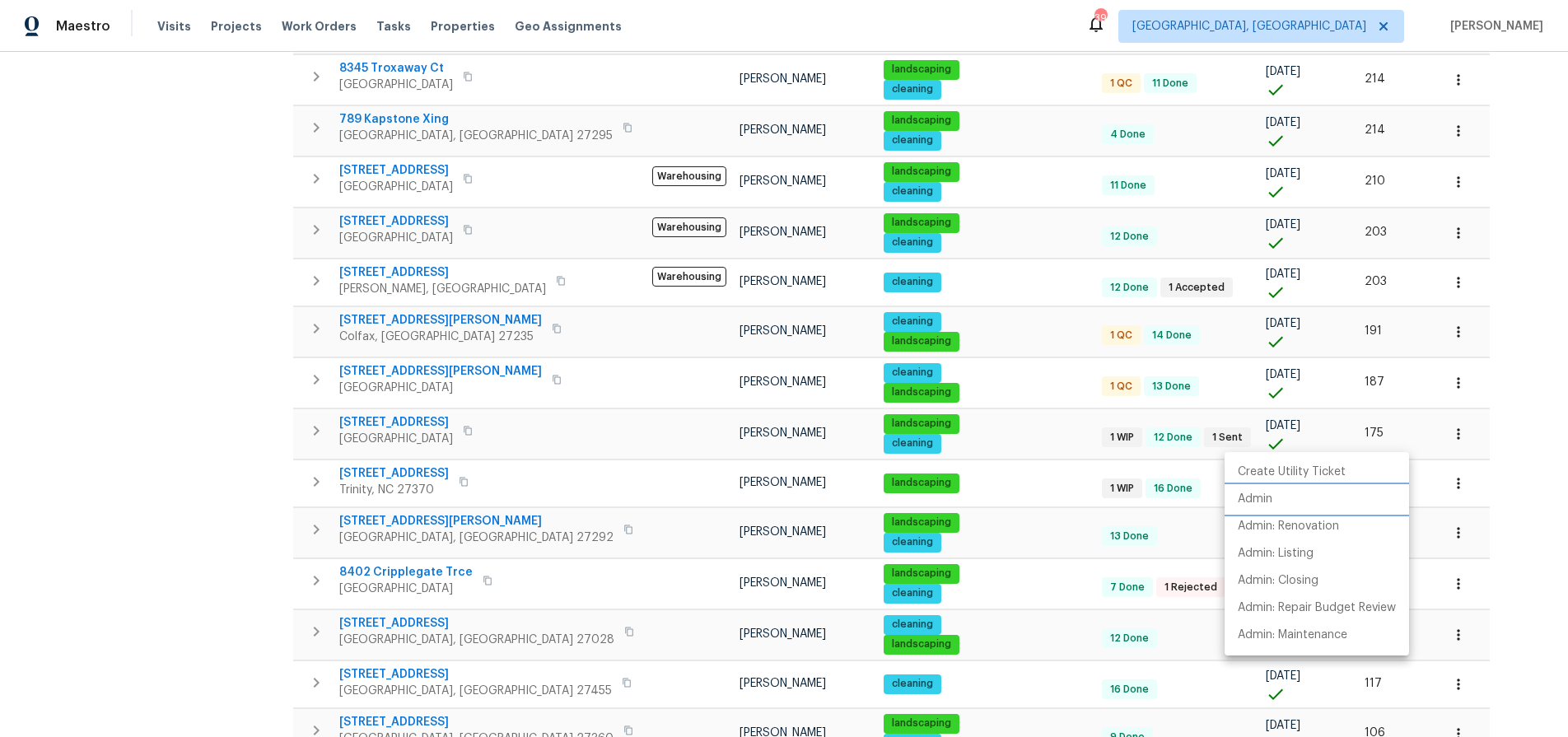
click at [1285, 491] on li "Admin" at bounding box center [1317, 500] width 185 height 27
click at [401, 416] on div at bounding box center [784, 368] width 1568 height 737
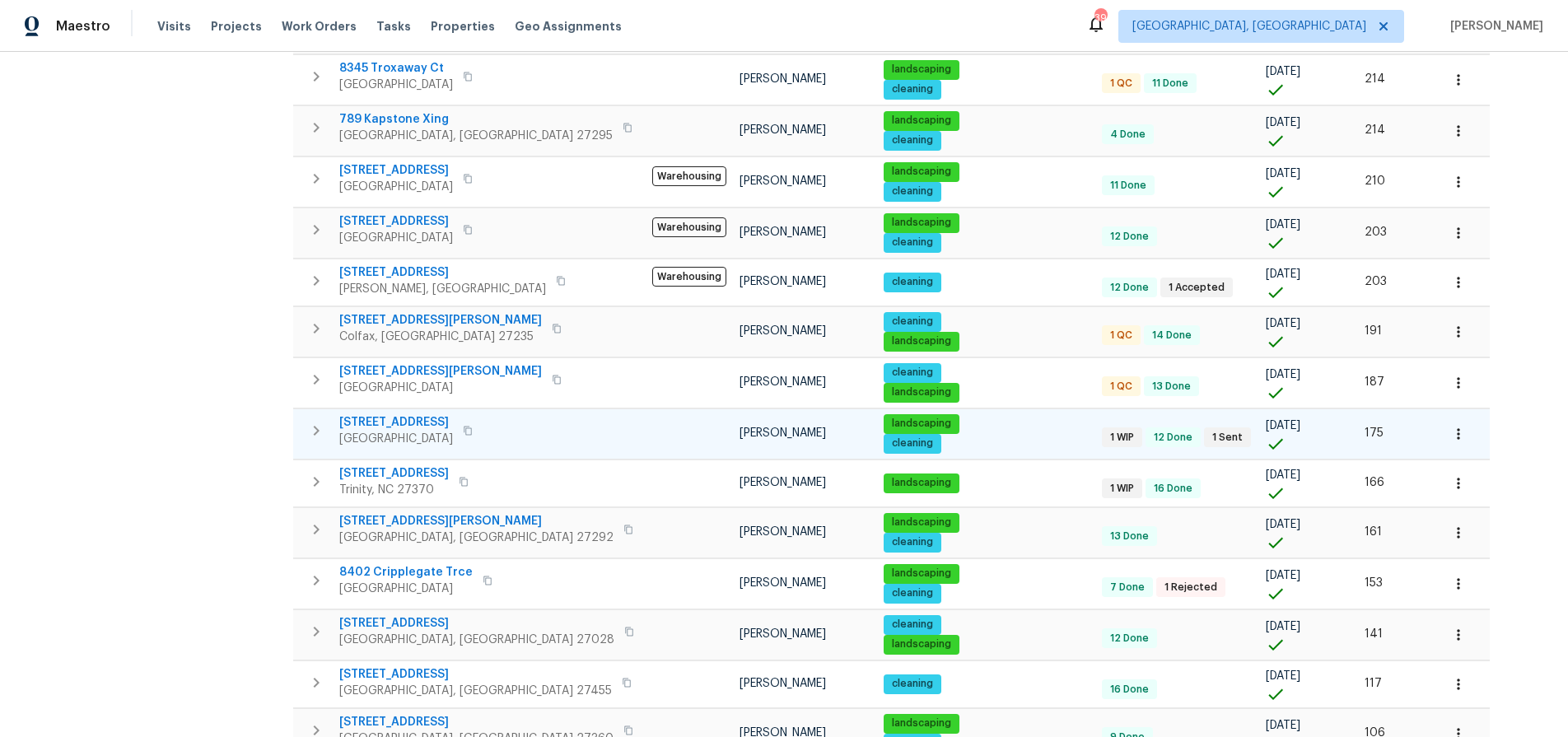
click at [408, 428] on span "3319 Timberwolf Ave" at bounding box center [396, 422] width 114 height 16
drag, startPoint x: 143, startPoint y: 468, endPoint x: 160, endPoint y: 463, distance: 17.7
click at [143, 467] on div "Address Address Markets 1 Selected Markets Individuals Individuals Flags Flags" at bounding box center [159, 447] width 247 height 1410
click at [210, 421] on div "Address Address Markets 1 Selected Markets Individuals Individuals Flags Flags" at bounding box center [159, 447] width 247 height 1410
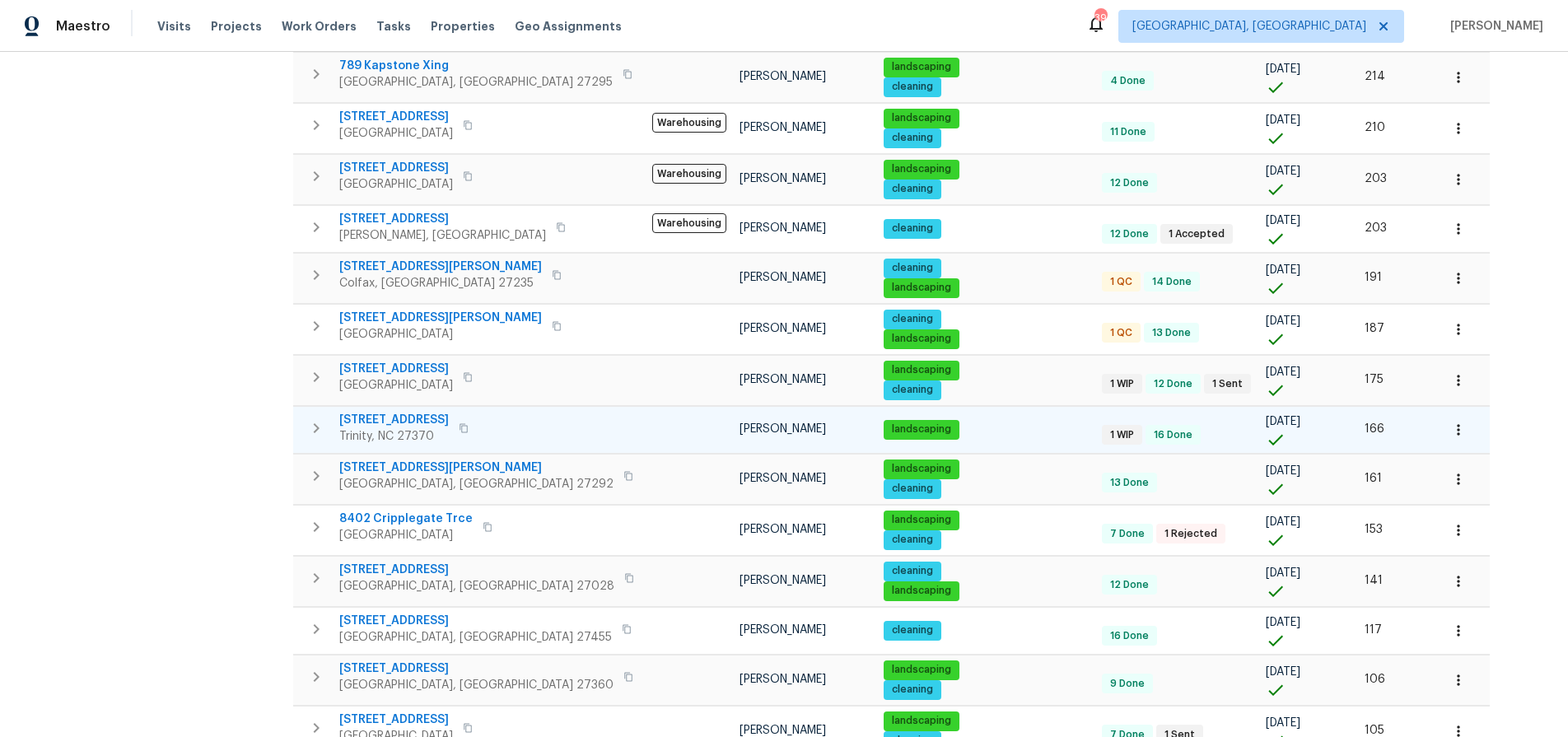
click at [1450, 430] on icon "button" at bounding box center [1458, 429] width 16 height 16
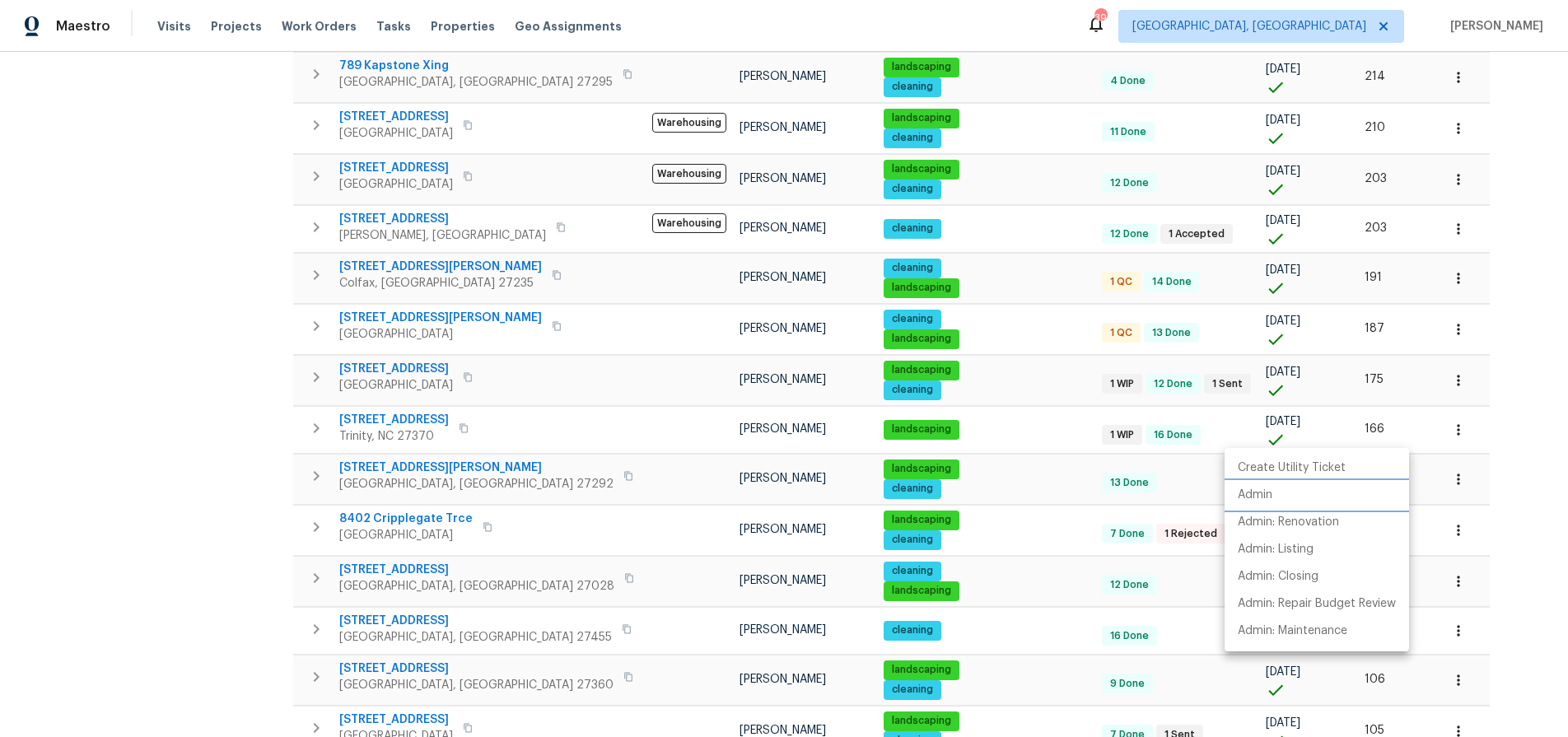
click at [1281, 494] on li "Admin" at bounding box center [1317, 495] width 185 height 27
click at [228, 461] on div at bounding box center [784, 368] width 1568 height 737
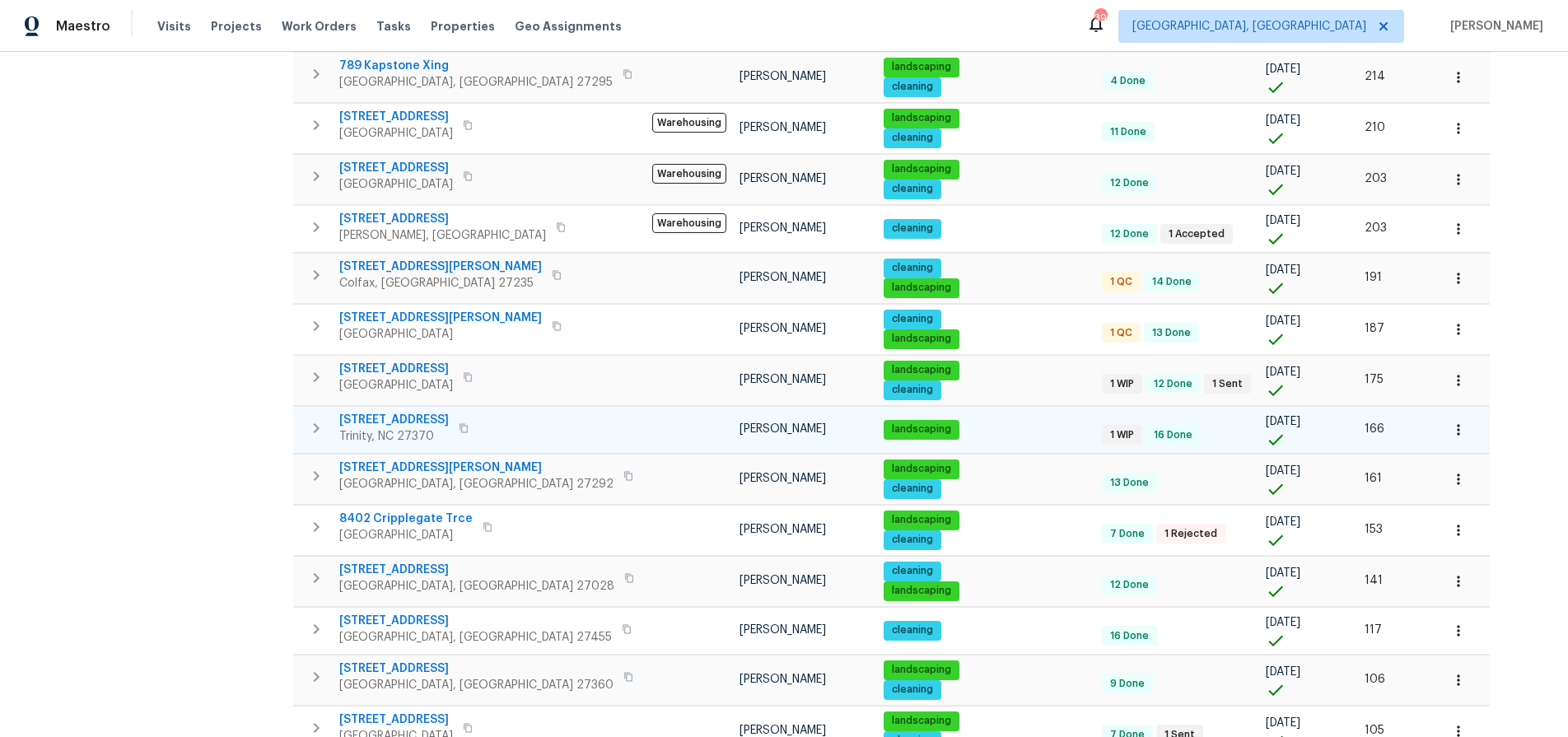
click at [366, 419] on span "3916 Rollingwood Ct" at bounding box center [394, 419] width 109 height 16
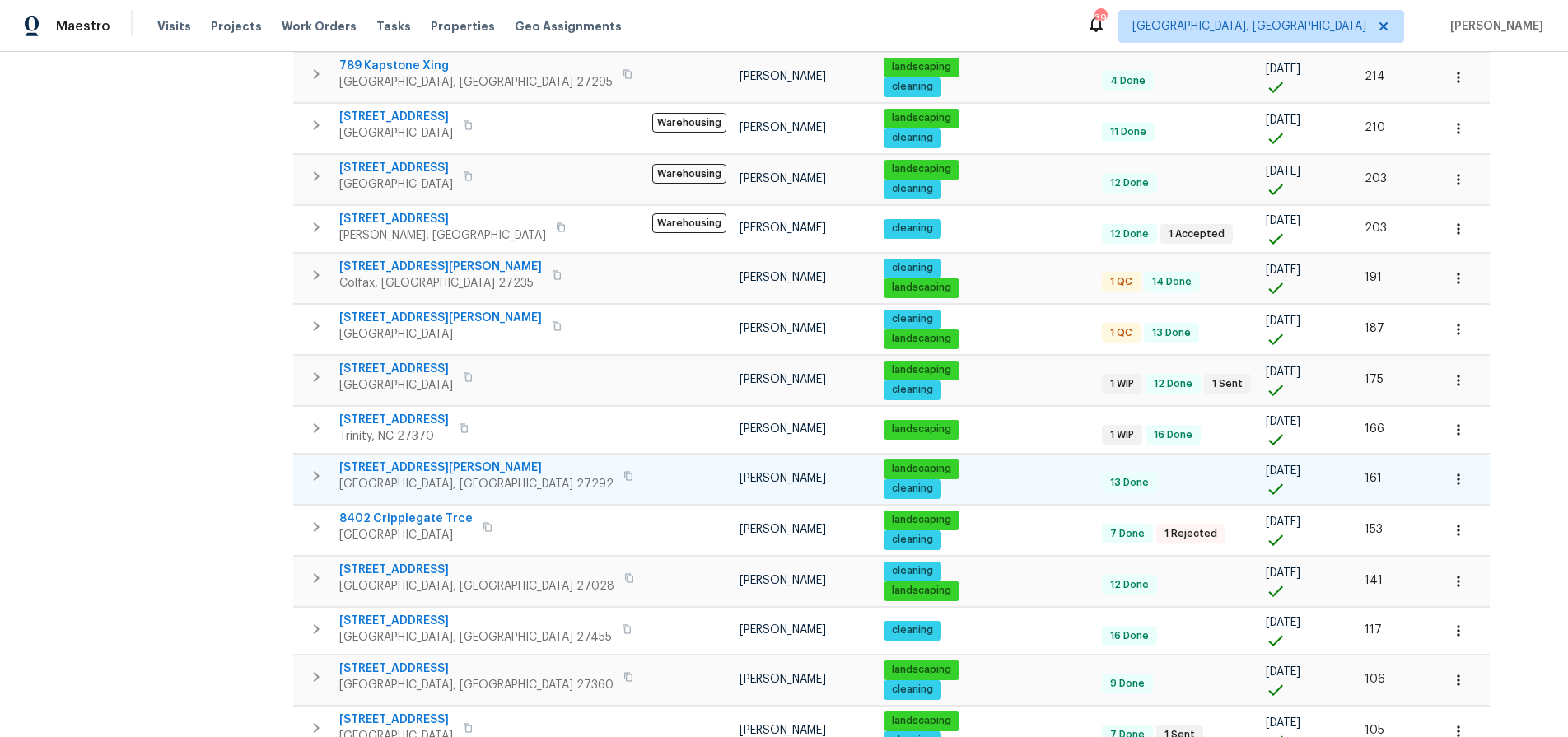
click at [406, 468] on span "969 Old Linwood Rd" at bounding box center [476, 467] width 274 height 16
click at [177, 330] on div "Address Address Markets 1 Selected Markets Individuals Individuals Flags Flags" at bounding box center [159, 395] width 247 height 1410
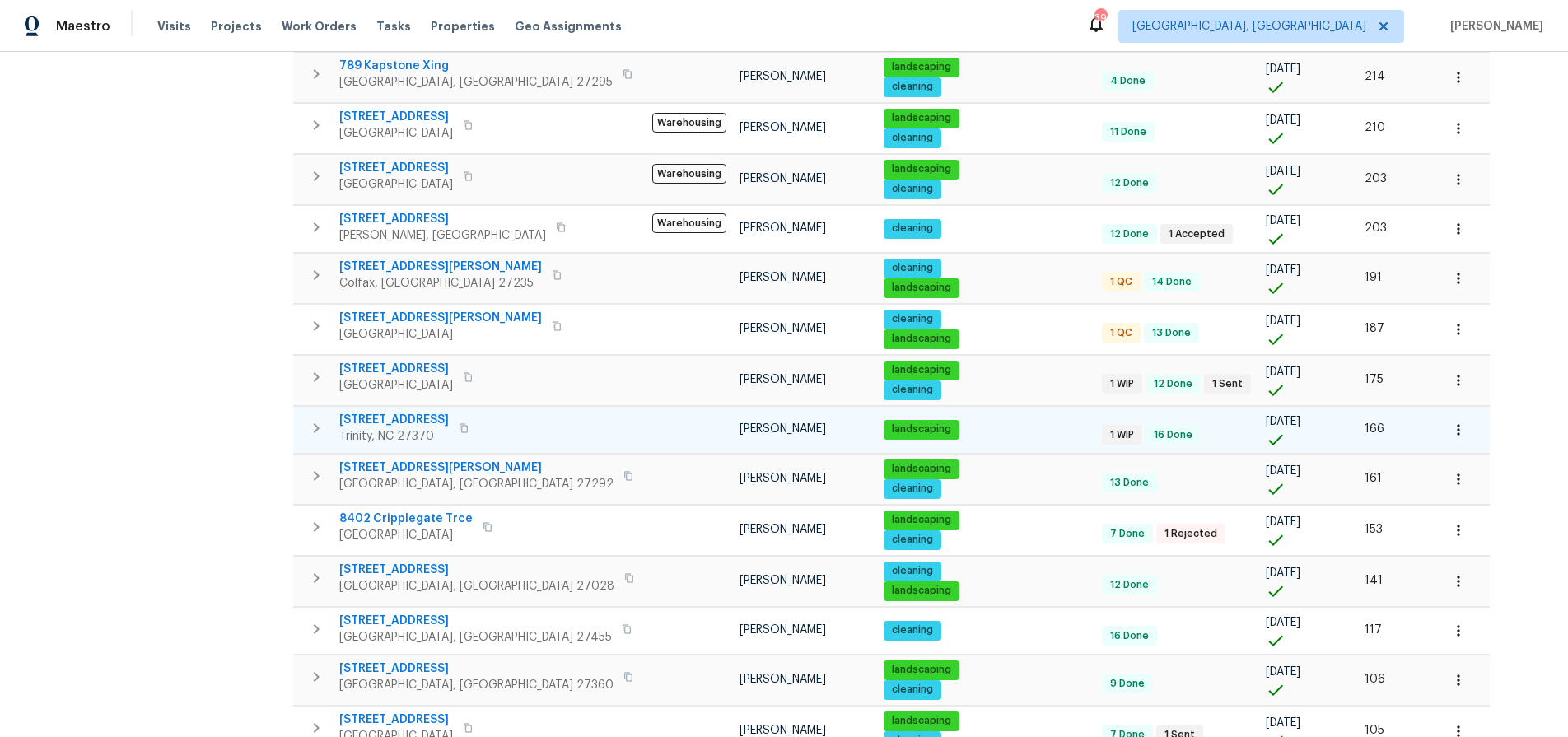
click at [389, 418] on span "3916 Rollingwood Ct" at bounding box center [394, 419] width 109 height 16
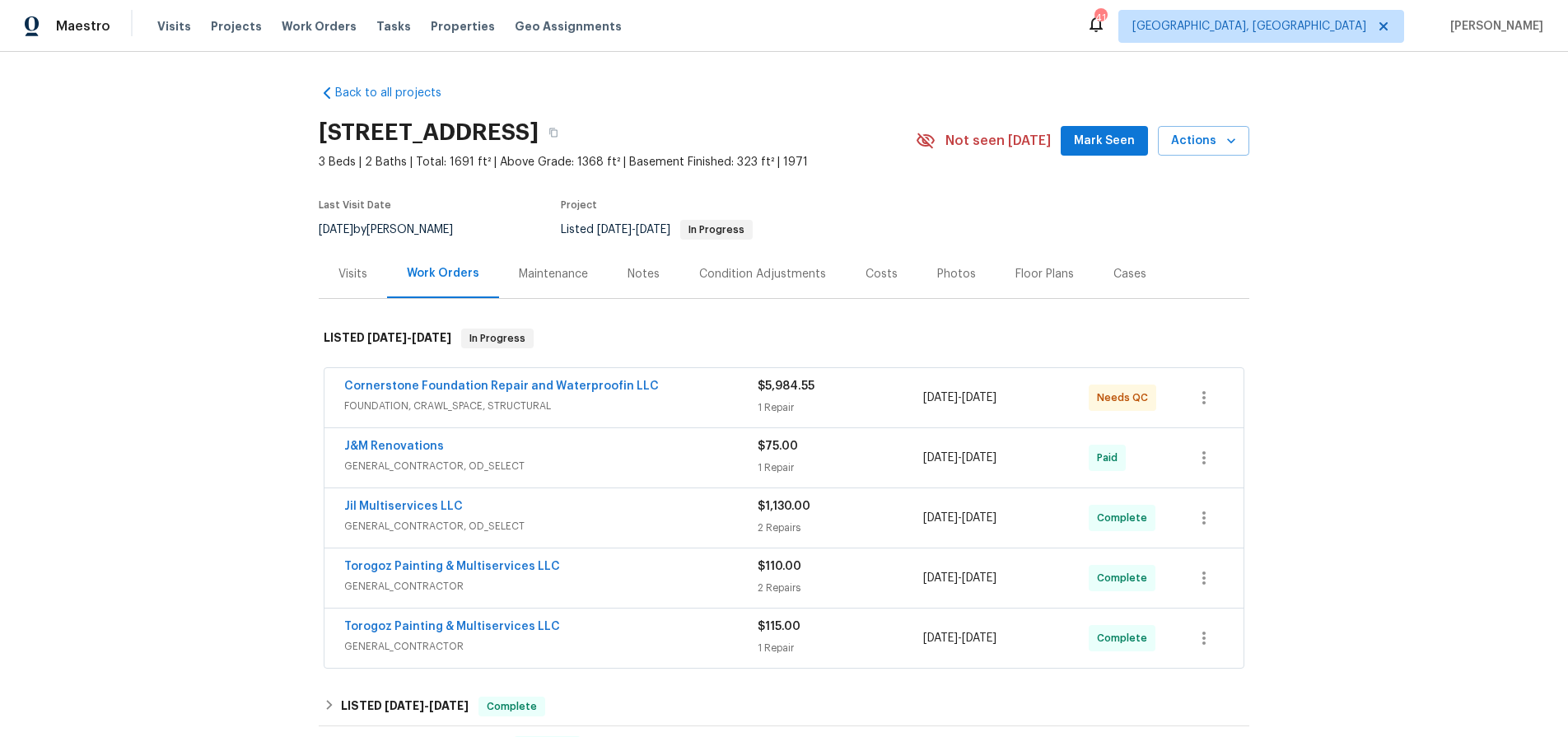
click at [345, 275] on div "Visits" at bounding box center [353, 273] width 29 height 16
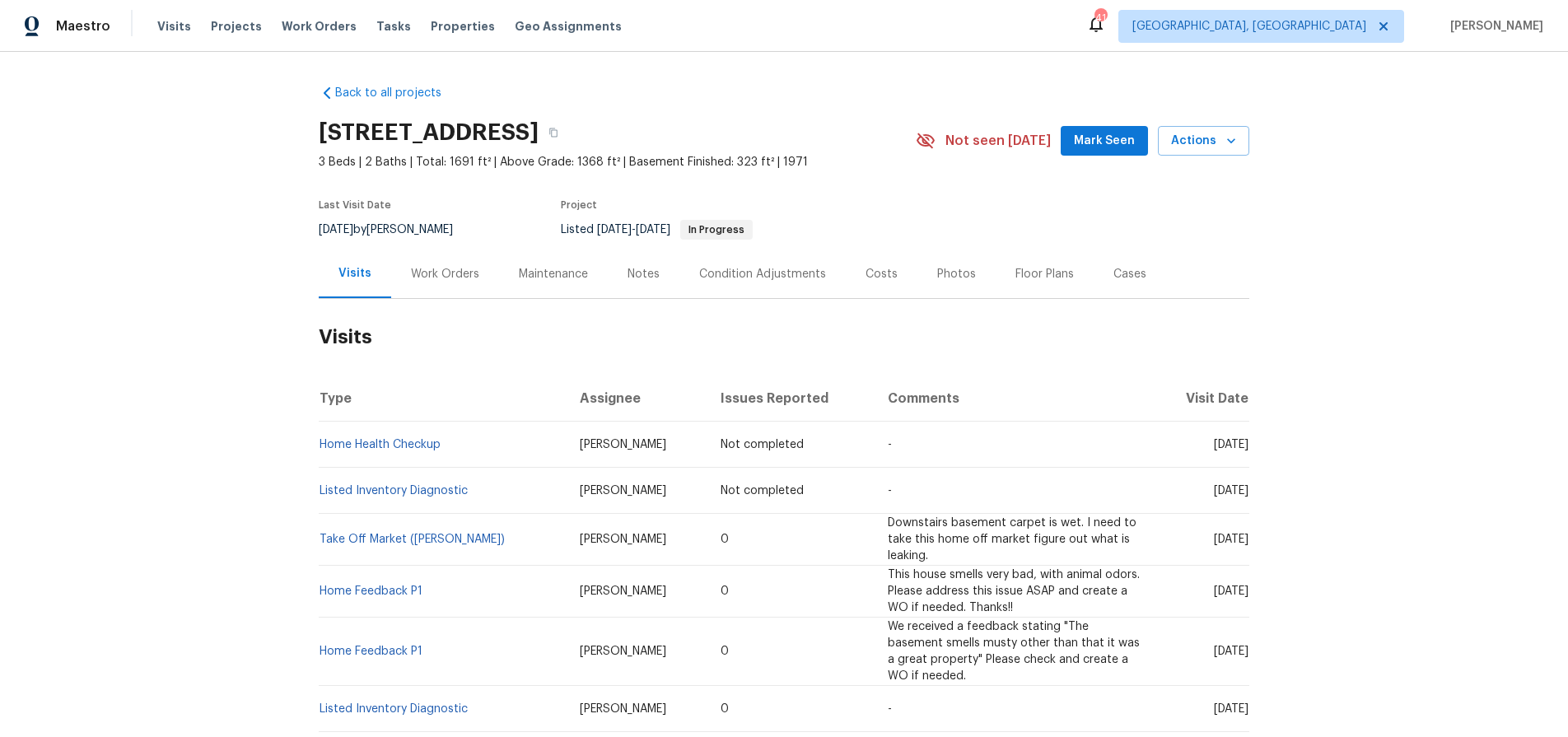
drag, startPoint x: 205, startPoint y: 295, endPoint x: 216, endPoint y: 284, distance: 15.6
click at [205, 295] on div "Back to all projects [STREET_ADDRESS] 3 Beds | 2 Baths | Total: 1691 ft² | Abov…" at bounding box center [784, 395] width 1568 height 685
click at [160, 31] on span "Visits" at bounding box center [174, 26] width 34 height 16
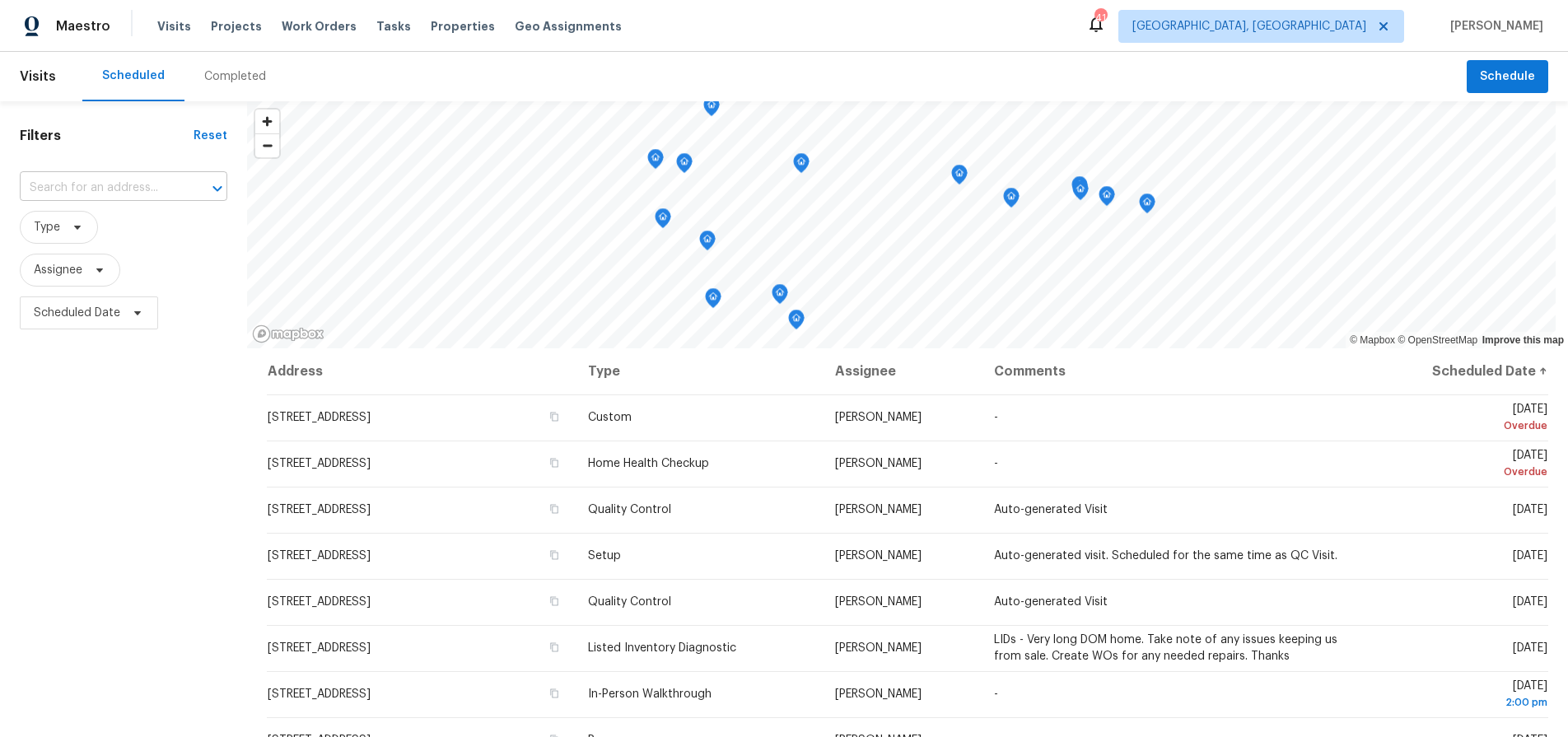
drag, startPoint x: 110, startPoint y: 202, endPoint x: 109, endPoint y: 194, distance: 8.1
click at [109, 201] on div "​" at bounding box center [123, 188] width 208 height 35
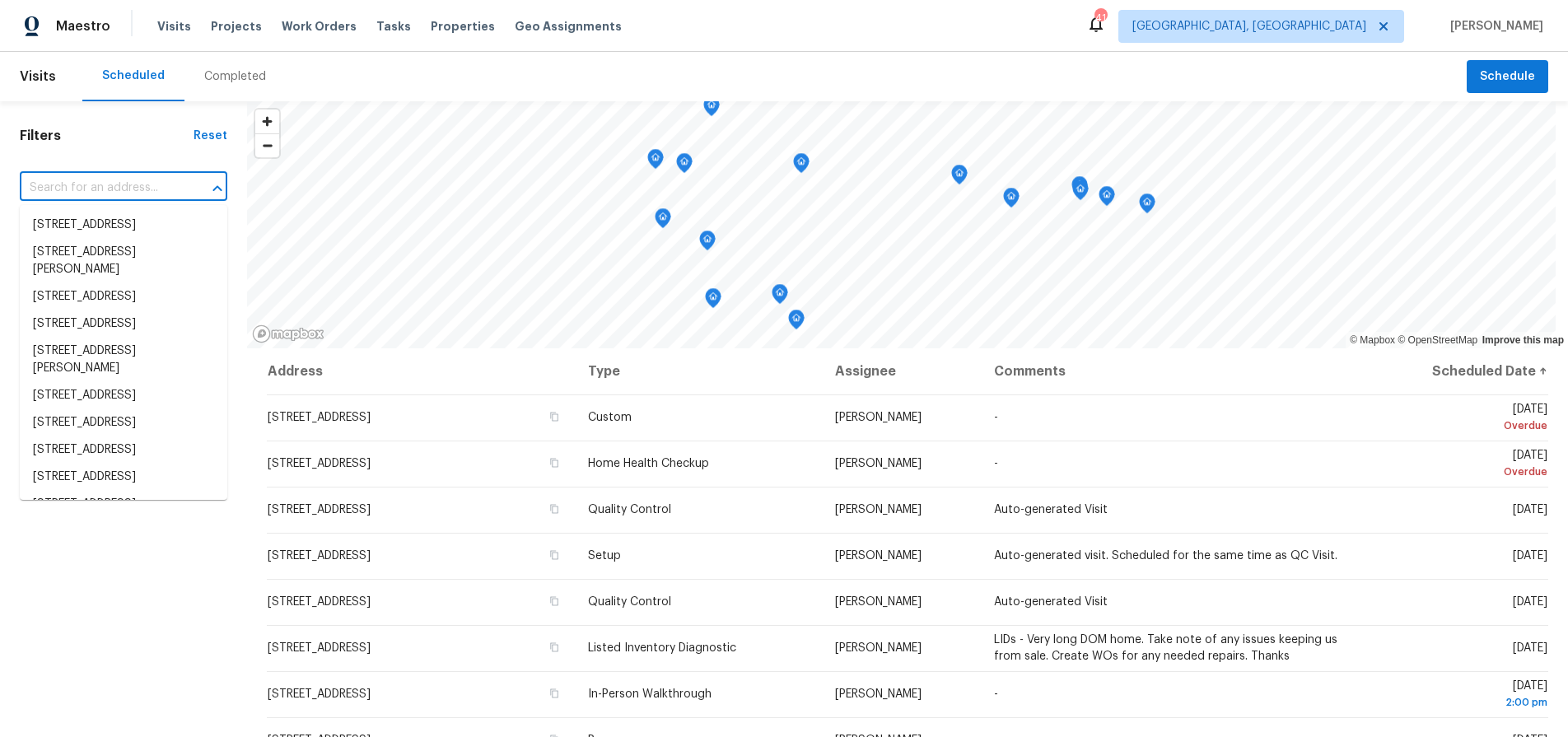
click at [109, 194] on input "text" at bounding box center [100, 188] width 161 height 26
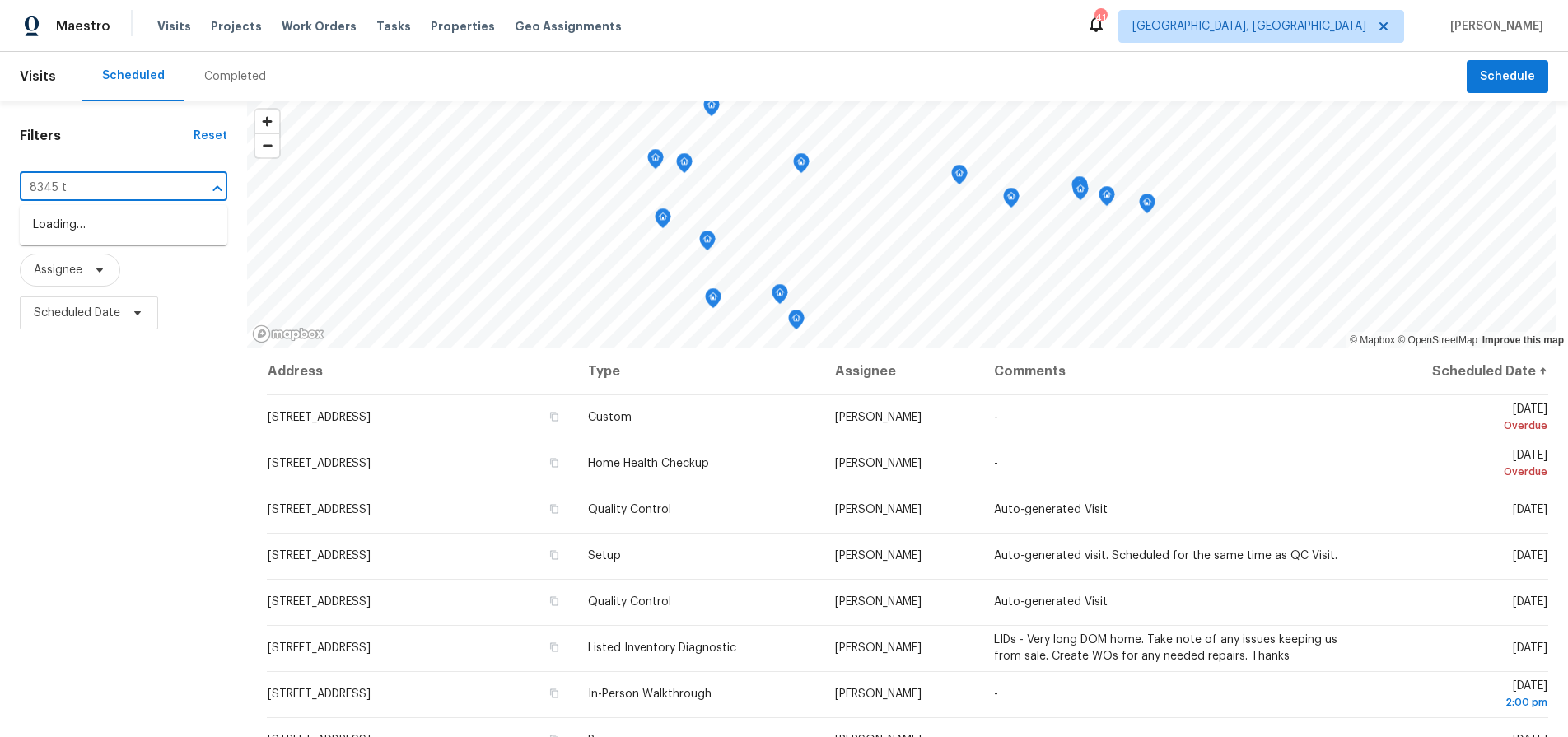
type input "8345 tr"
click at [114, 220] on li "[STREET_ADDRESS]" at bounding box center [123, 225] width 208 height 27
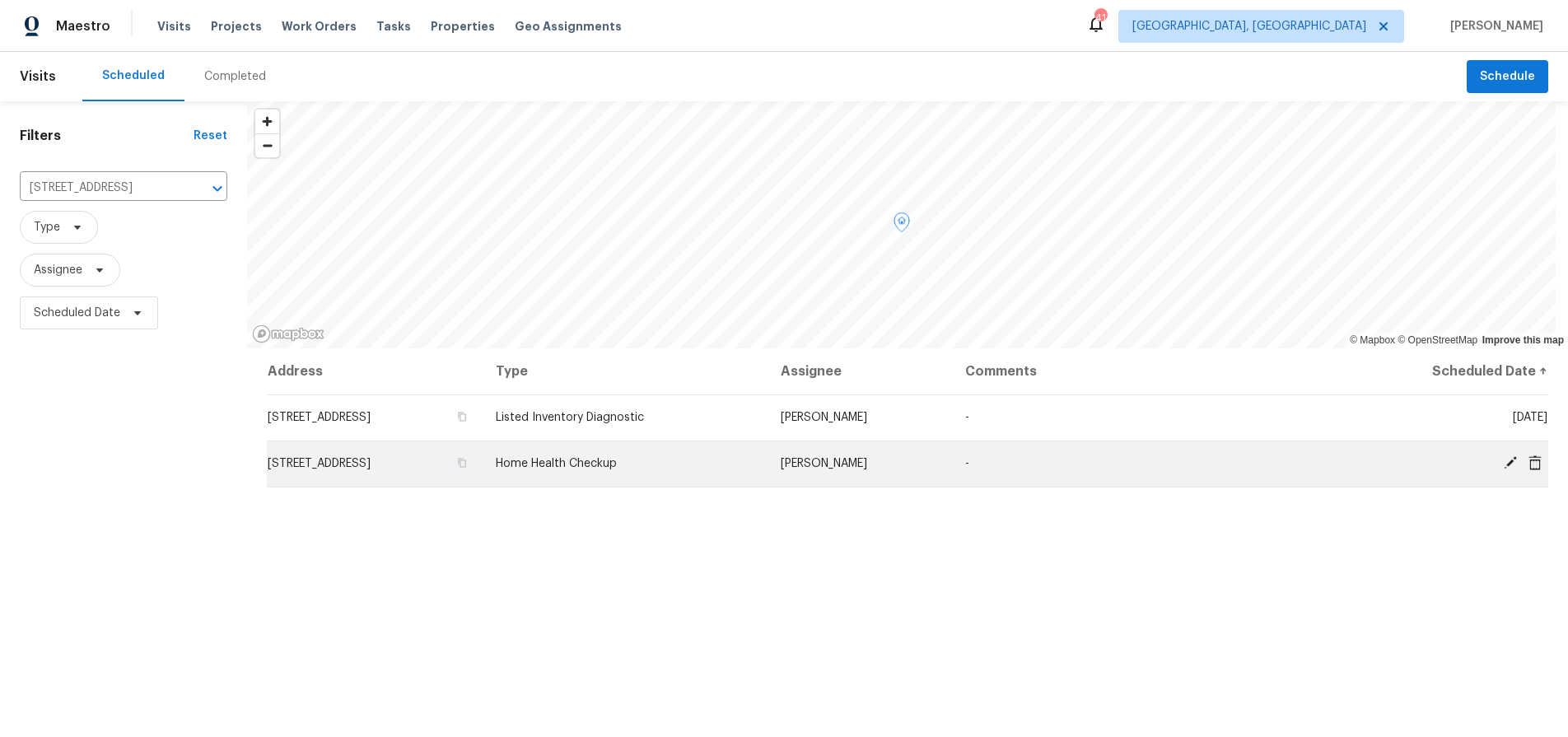
click at [1529, 466] on icon at bounding box center [1535, 461] width 13 height 15
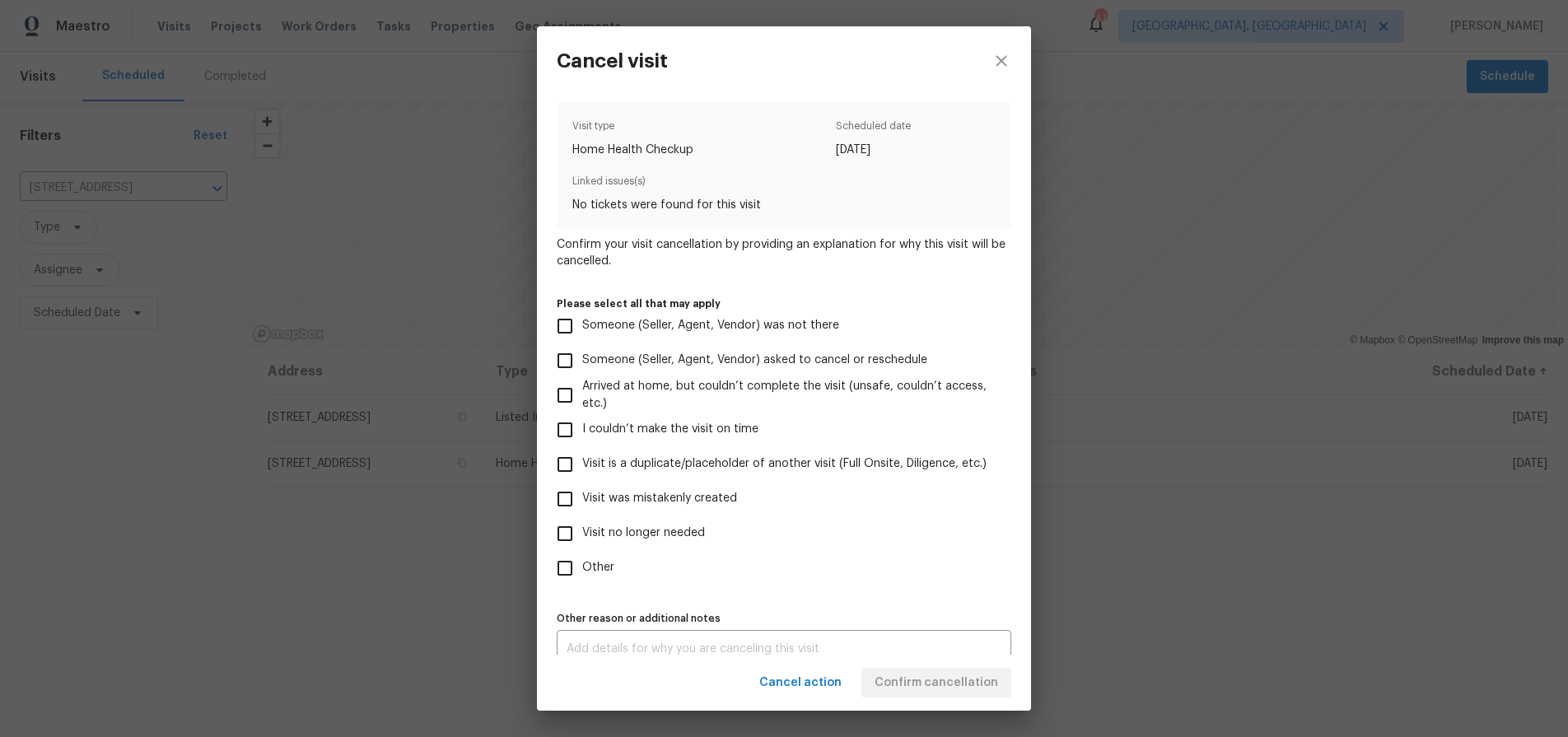
scroll to position [20, 0]
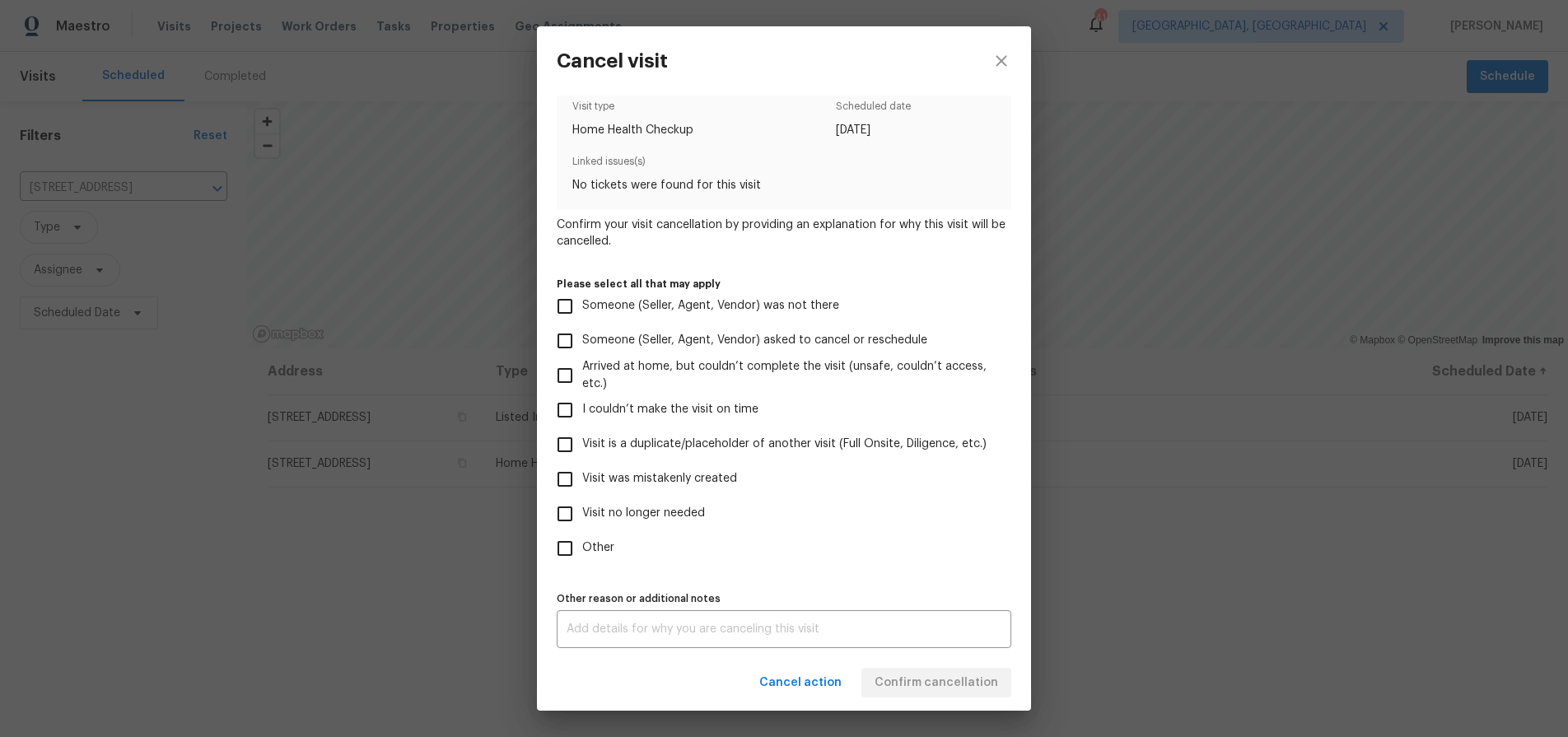
click at [674, 491] on label "Visit was mistakenly created" at bounding box center [772, 479] width 450 height 34
click at [582, 491] on input "Visit was mistakenly created" at bounding box center [565, 479] width 34 height 34
checkbox input "true"
click at [670, 506] on span "Visit no longer needed" at bounding box center [643, 513] width 123 height 17
click at [582, 506] on input "Visit no longer needed" at bounding box center [565, 513] width 34 height 34
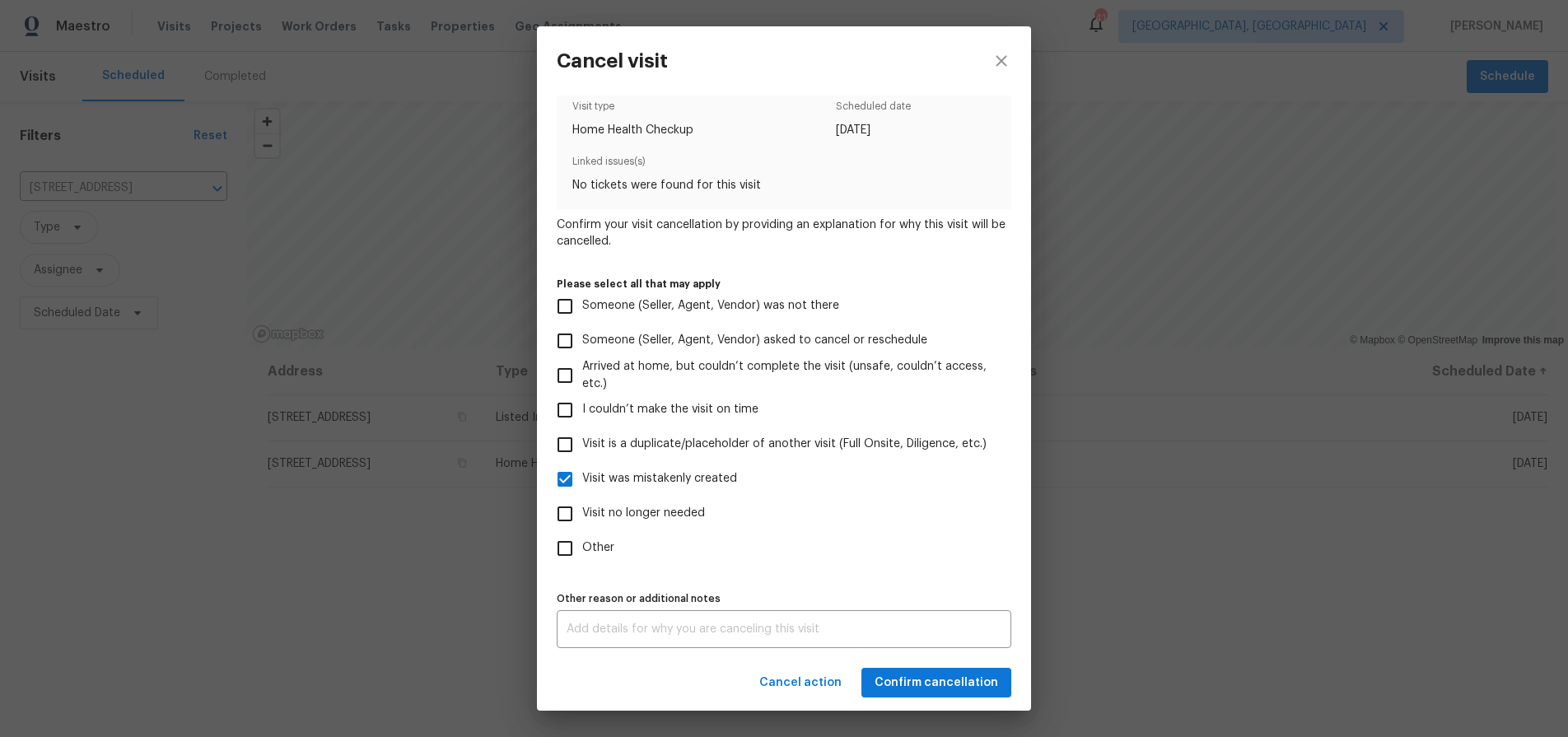
checkbox input "true"
click at [659, 472] on span "Visit was mistakenly created" at bounding box center [659, 478] width 155 height 17
click at [582, 472] on input "Visit was mistakenly created" at bounding box center [565, 479] width 34 height 34
checkbox input "false"
click at [620, 644] on div "x Other reason or additional notes" at bounding box center [784, 629] width 455 height 38
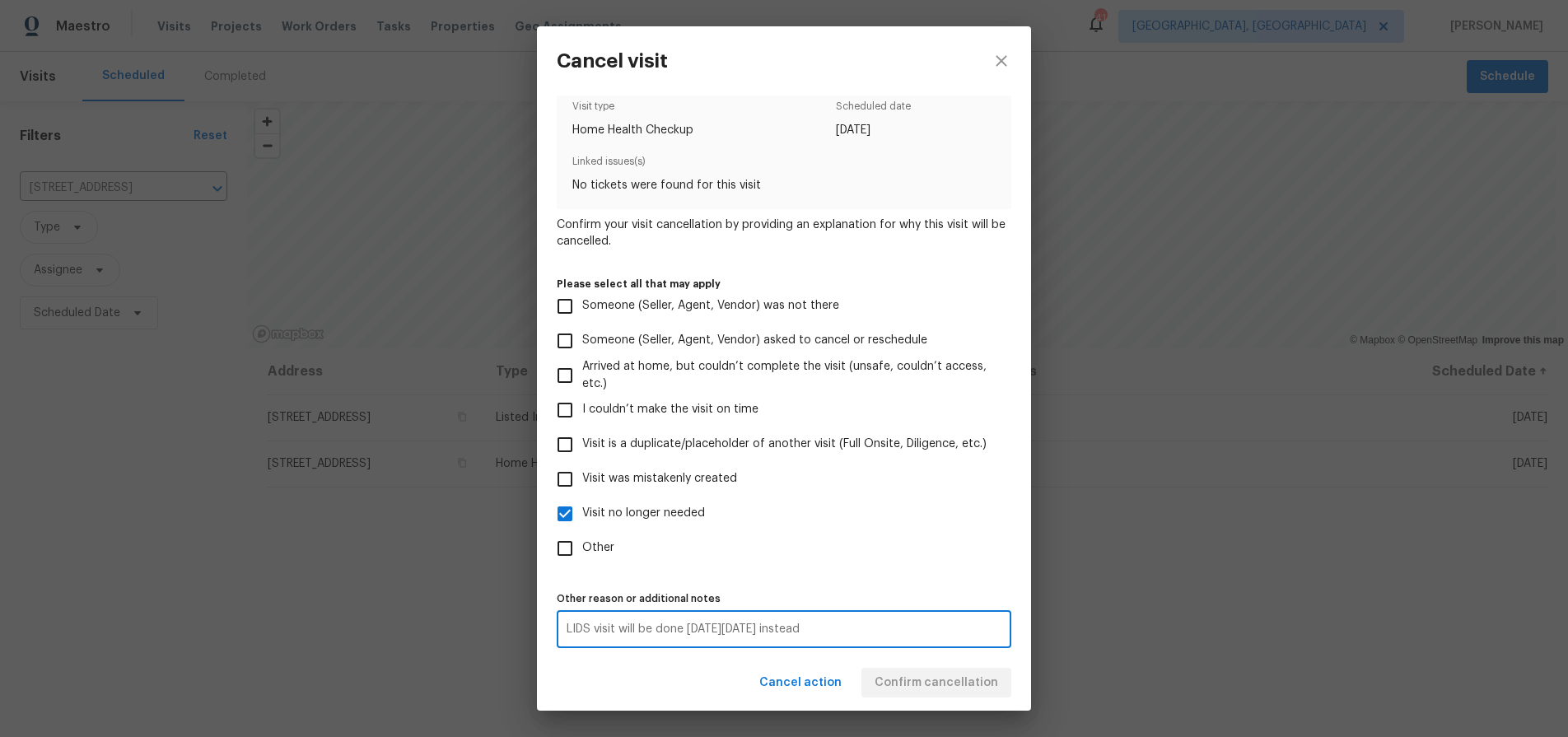
type textarea "LIDS visit will be done [DATE][DATE] instead"
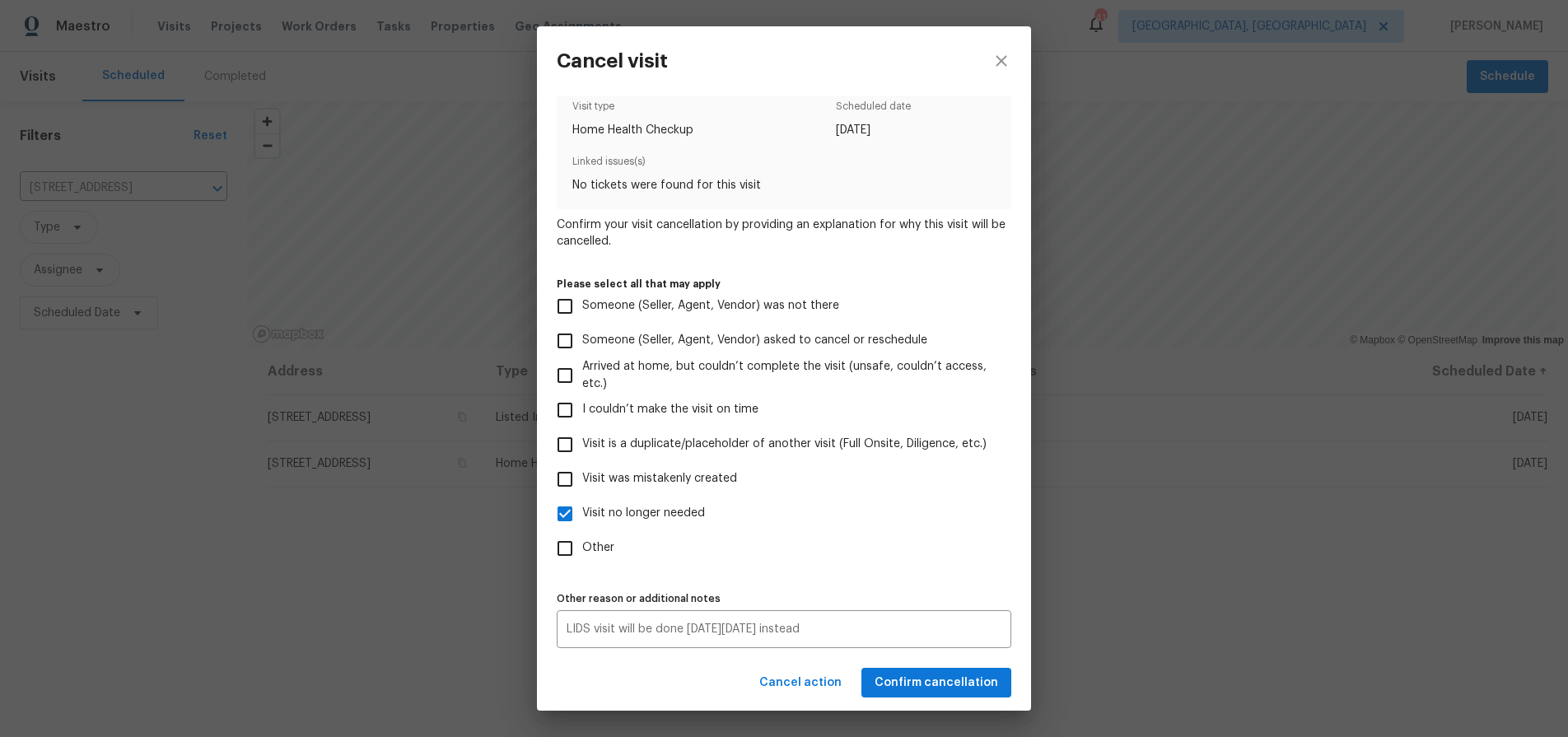
drag, startPoint x: 938, startPoint y: 519, endPoint x: 940, endPoint y: 661, distance: 142.0
click at [938, 526] on label "Visit no longer needed" at bounding box center [772, 513] width 450 height 34
click at [582, 526] on input "Visit no longer needed" at bounding box center [565, 513] width 34 height 34
click at [929, 678] on div "Cancel action Confirm cancellation" at bounding box center [784, 682] width 494 height 57
click at [677, 676] on div "Cancel action Confirm cancellation" at bounding box center [784, 682] width 494 height 57
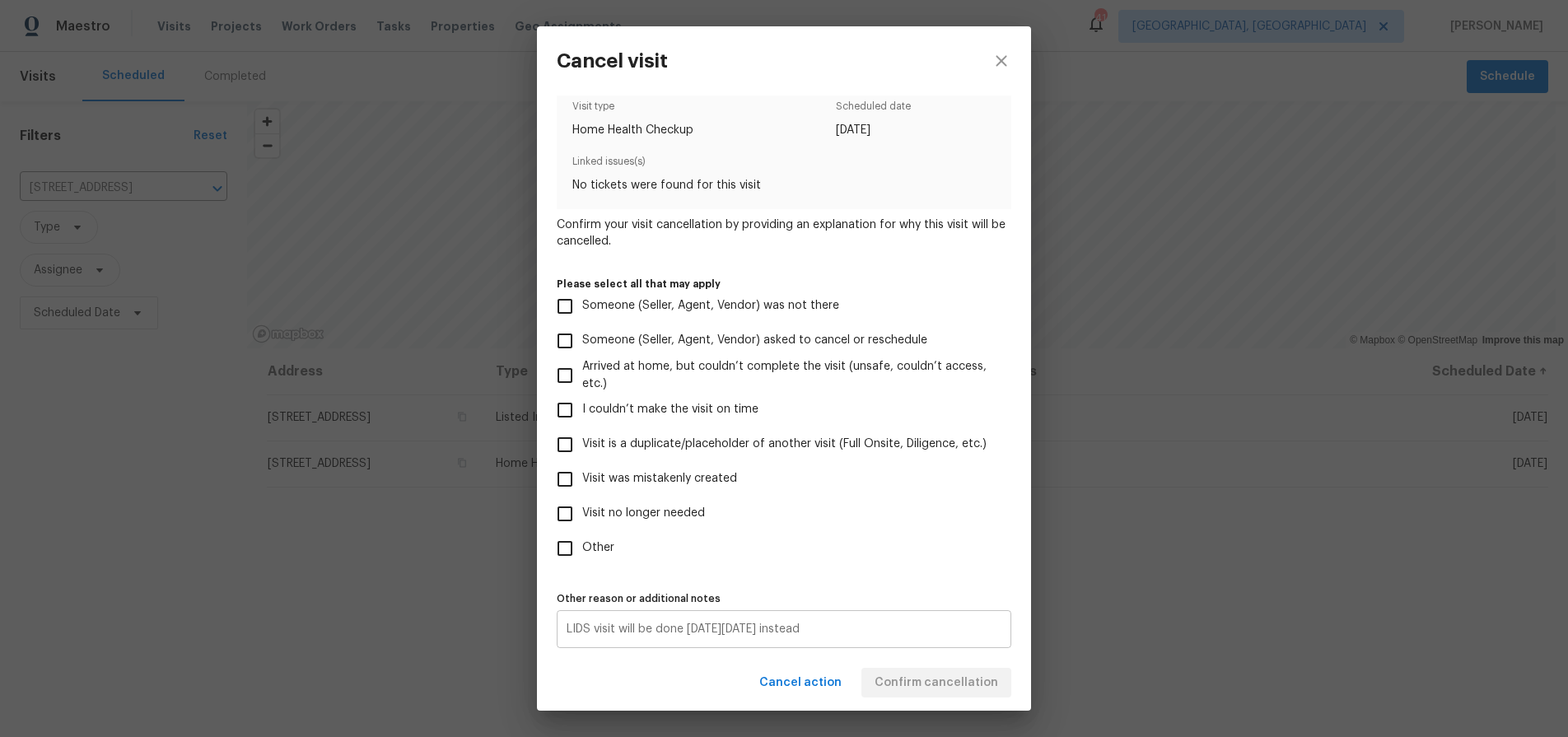
click at [810, 643] on div "LIDS visit will be done [DATE][DATE] instead x Other reason or additional notes" at bounding box center [784, 629] width 455 height 38
click at [901, 681] on div "Cancel action Confirm cancellation" at bounding box center [784, 682] width 494 height 57
click at [598, 508] on span "Visit no longer needed" at bounding box center [643, 513] width 123 height 17
click at [582, 508] on input "Visit no longer needed" at bounding box center [565, 513] width 34 height 34
checkbox input "true"
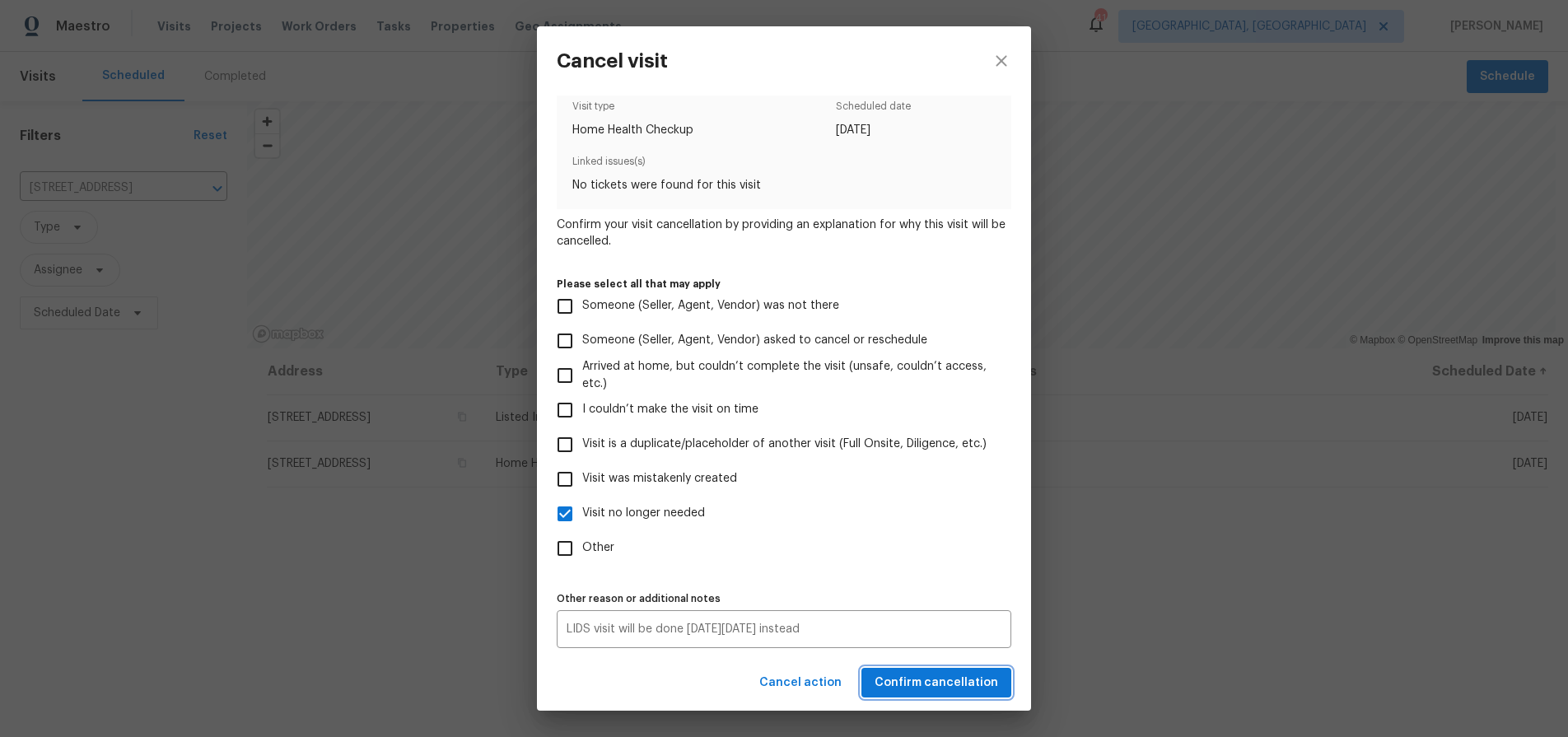
click at [925, 688] on span "Confirm cancellation" at bounding box center [937, 682] width 124 height 20
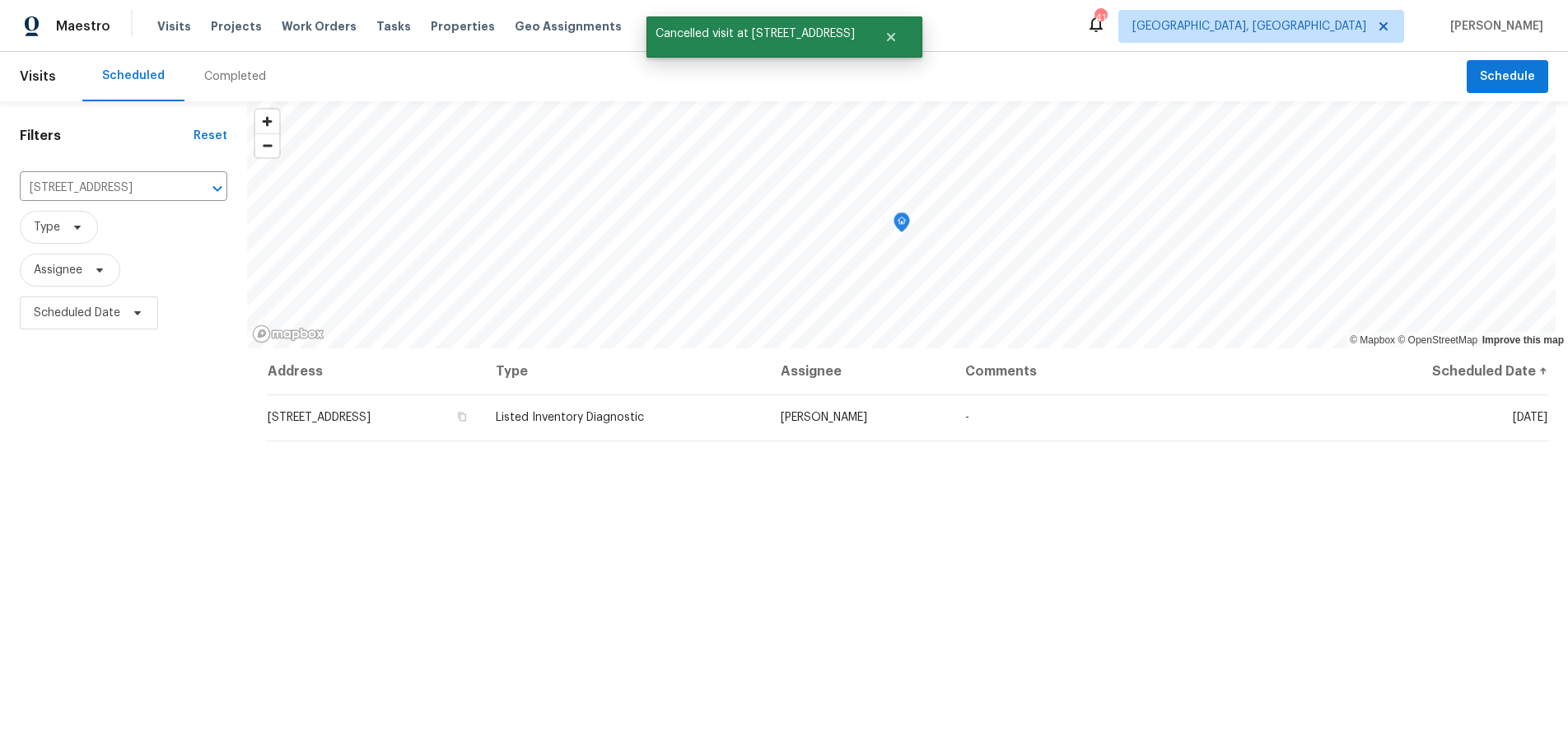
click at [624, 535] on div "Address Type Assignee Comments Scheduled Date ↑ [STREET_ADDRESS] Listed Invento…" at bounding box center [907, 643] width 1321 height 589
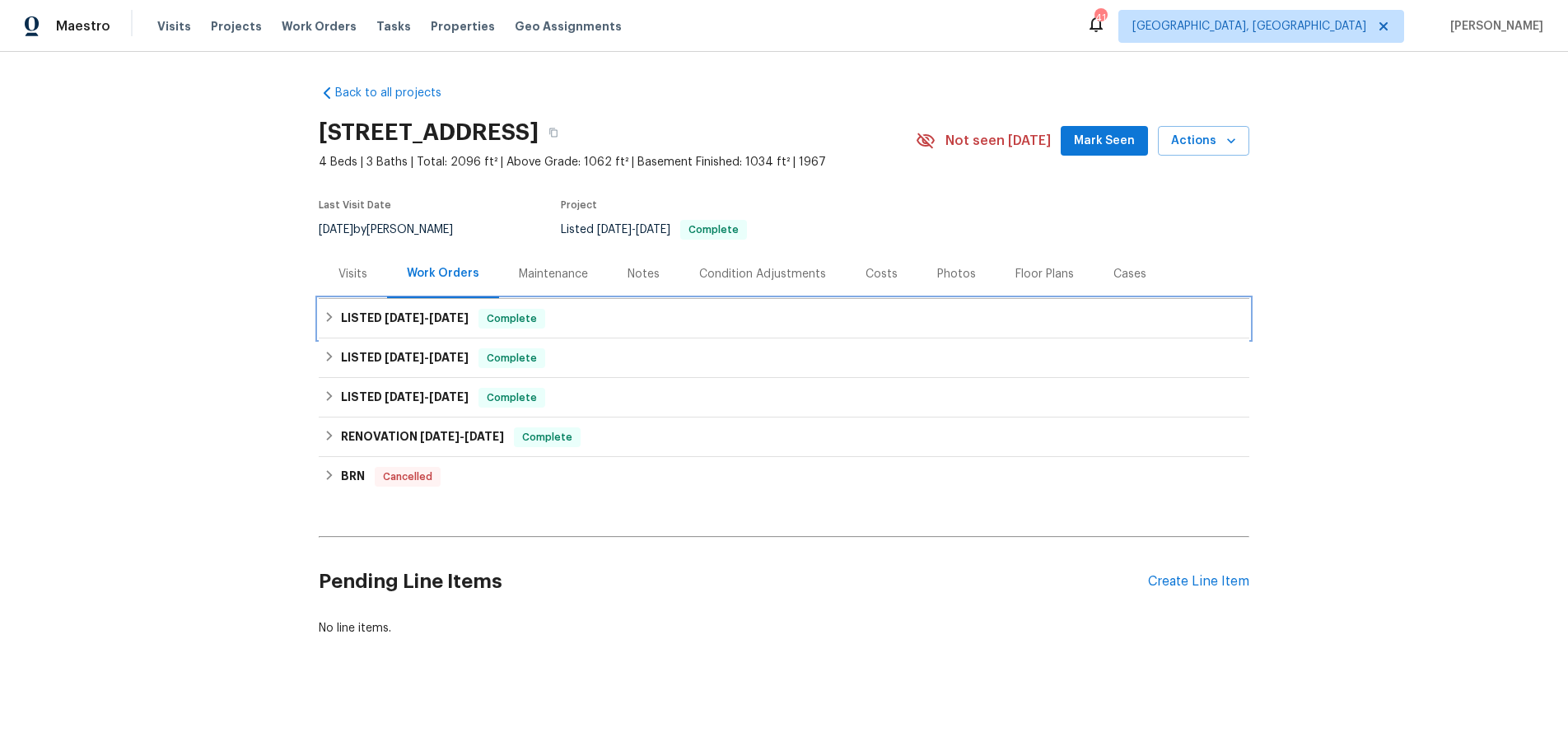
click at [445, 313] on span "[DATE]" at bounding box center [449, 317] width 39 height 11
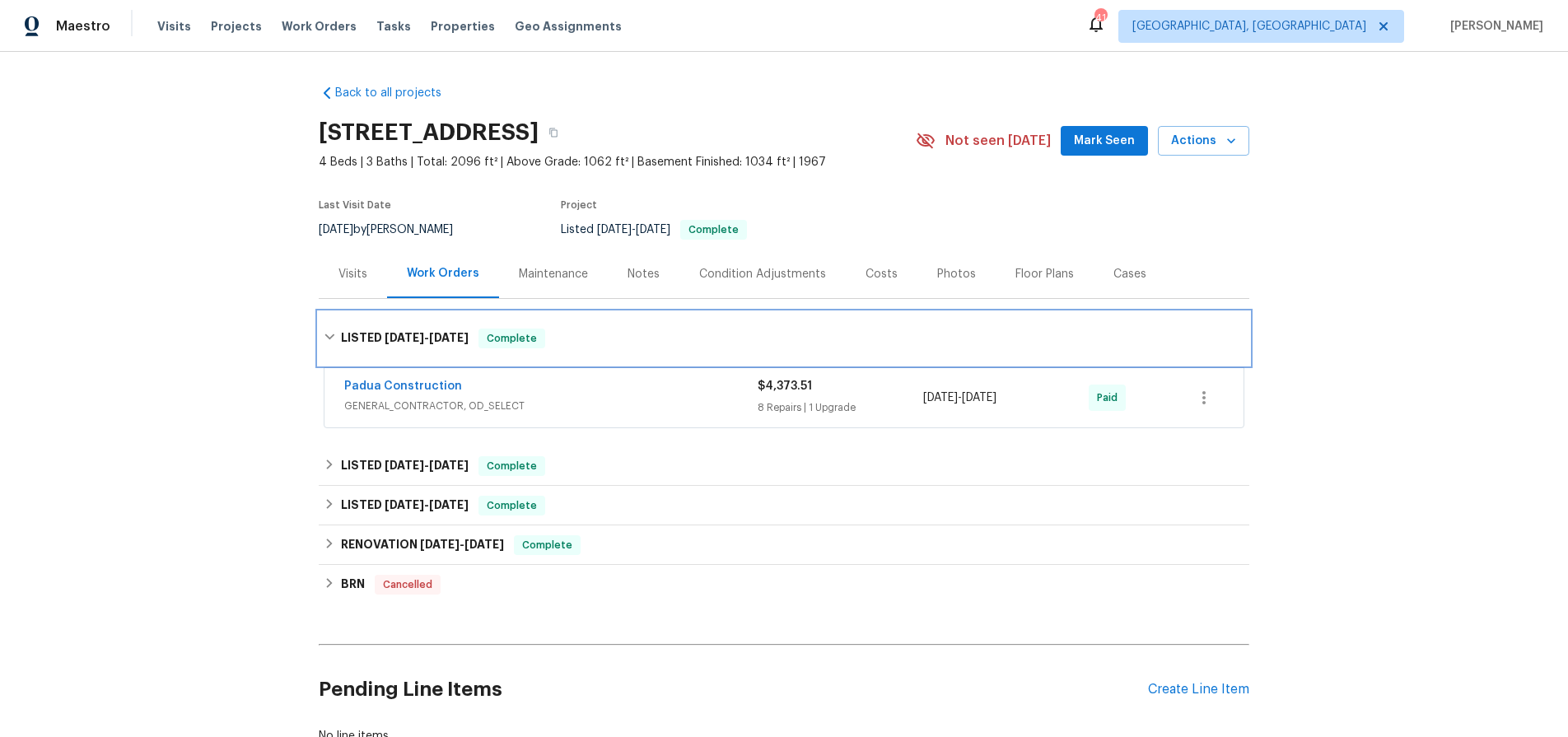
click at [420, 325] on div "LISTED [DATE] - [DATE] Complete" at bounding box center [784, 338] width 931 height 53
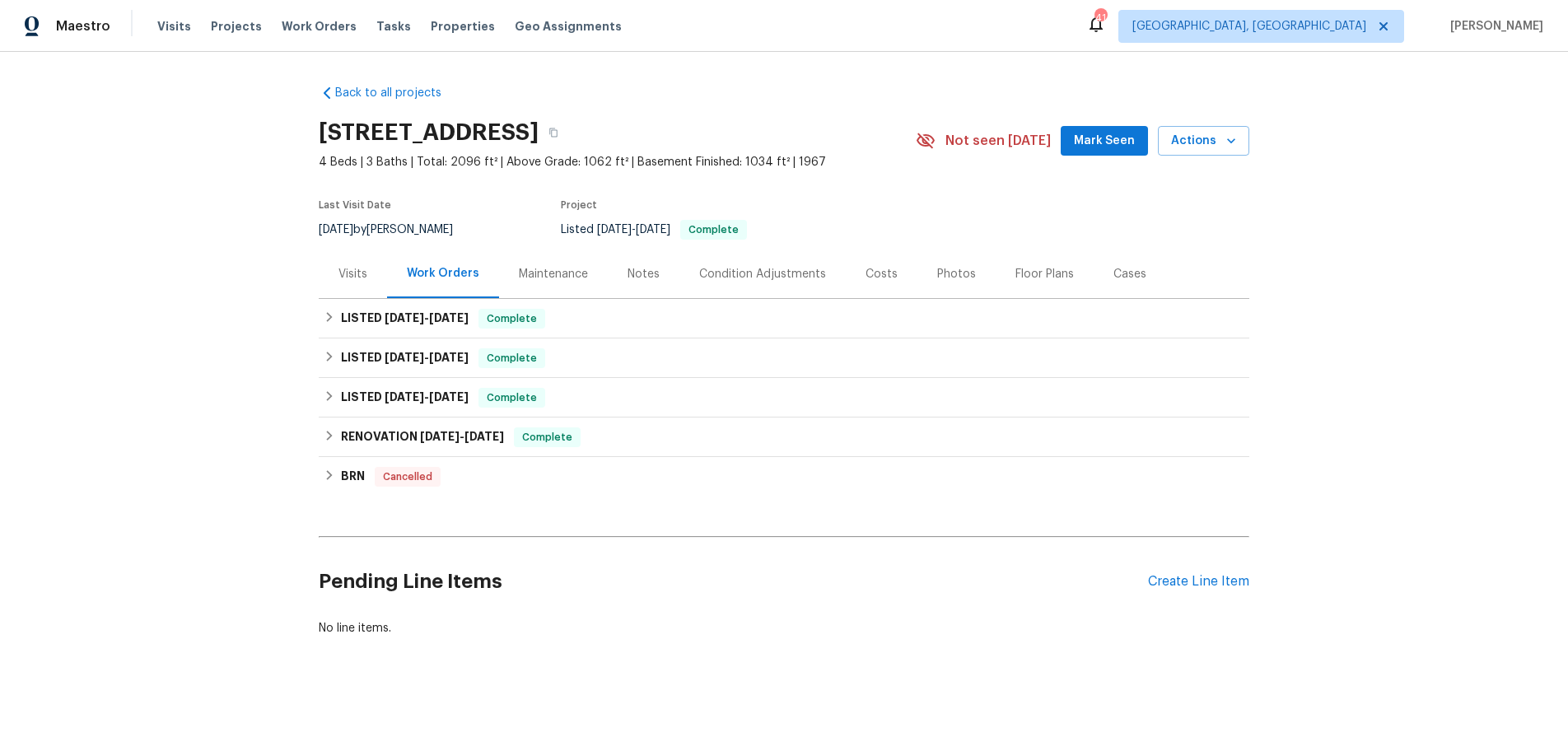
click at [342, 284] on div "Visits" at bounding box center [353, 273] width 68 height 49
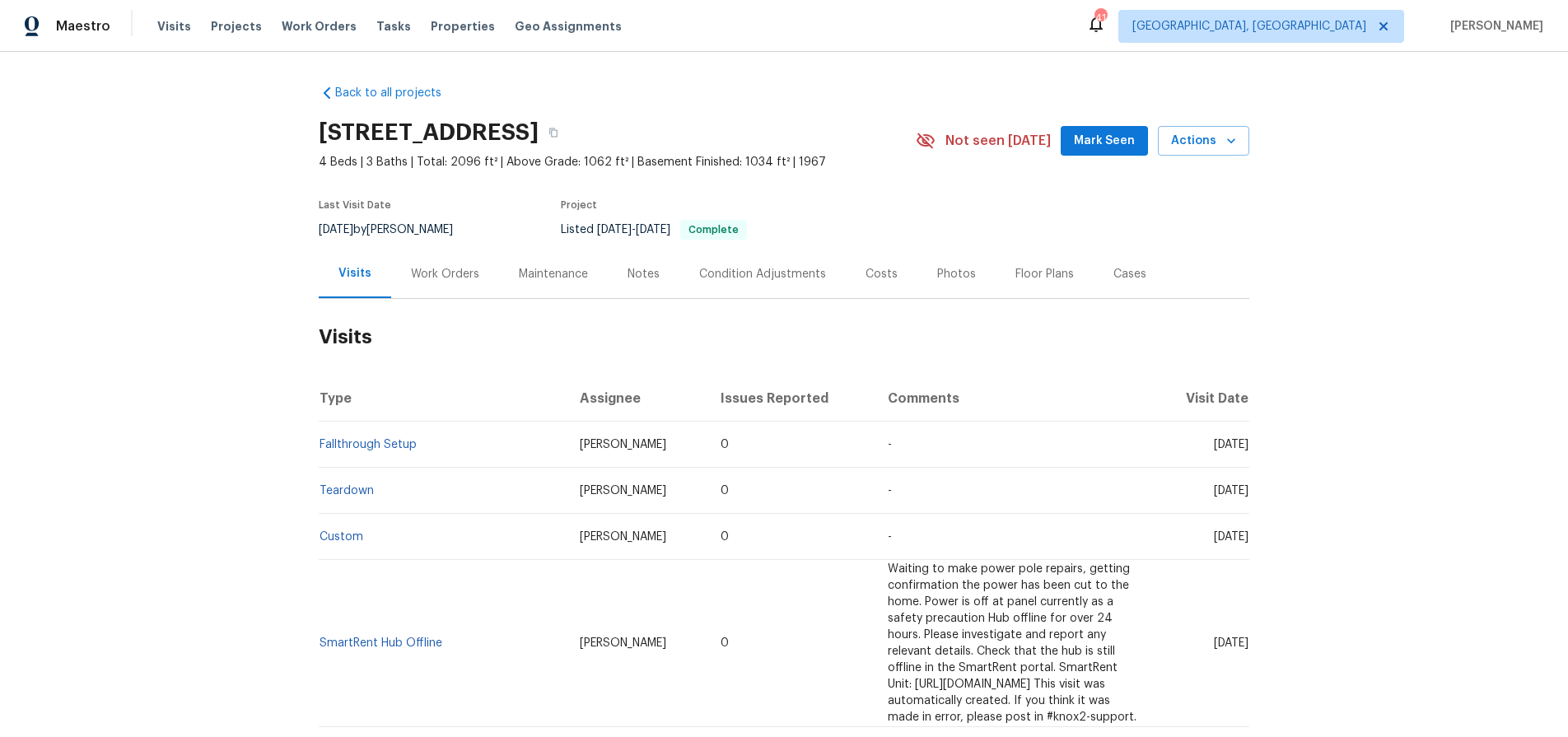
click at [228, 415] on div "Back to all projects [STREET_ADDRESS] 4 Beds | 3 Baths | Total: 2096 ft² | Abov…" at bounding box center [784, 395] width 1568 height 685
click at [1251, 278] on div "Back to all projects [STREET_ADDRESS] 4 Beds | 3 Baths | Total: 2096 ft² | Abov…" at bounding box center [784, 395] width 1568 height 685
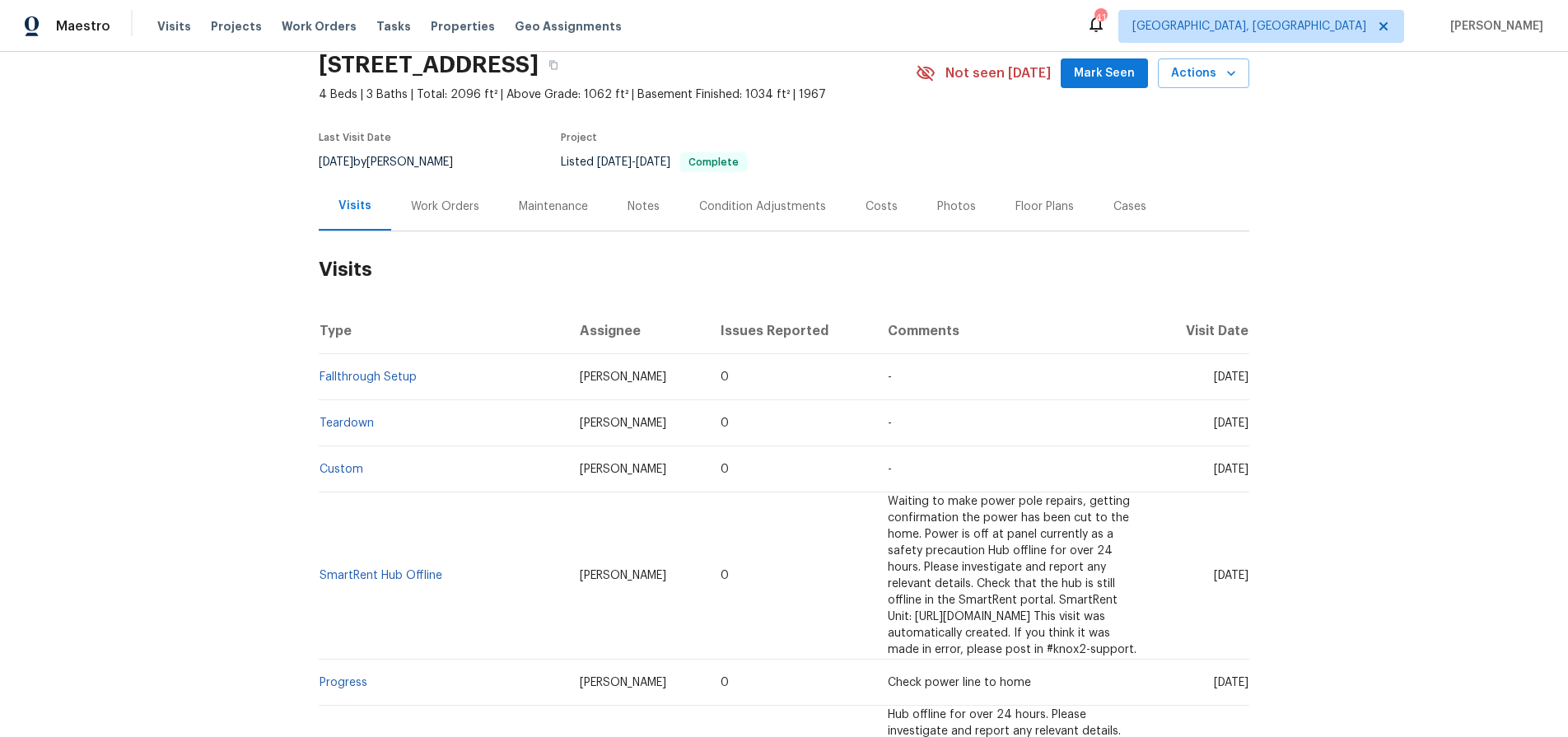
scroll to position [85, 0]
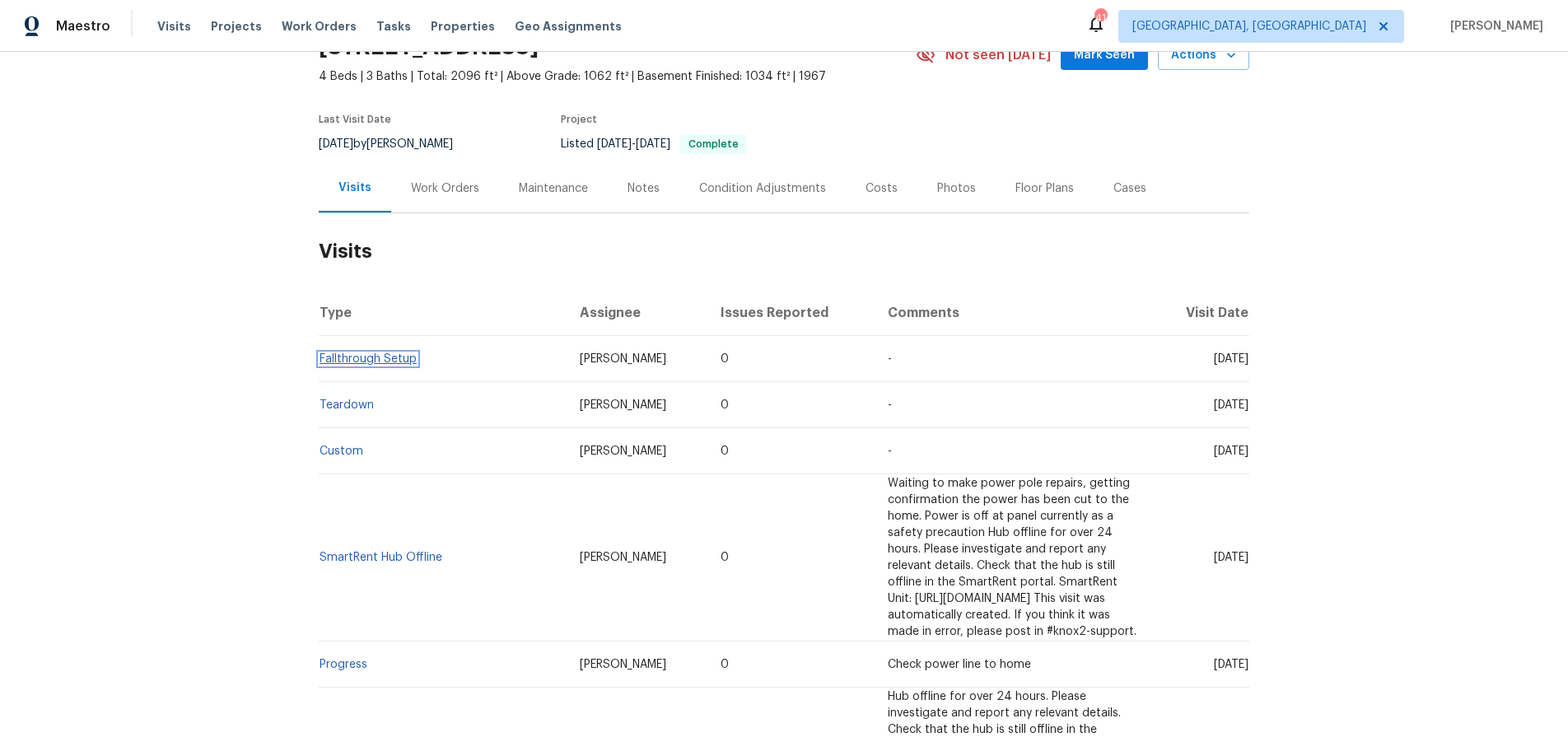
click at [373, 363] on link "Fallthrough Setup" at bounding box center [368, 358] width 97 height 11
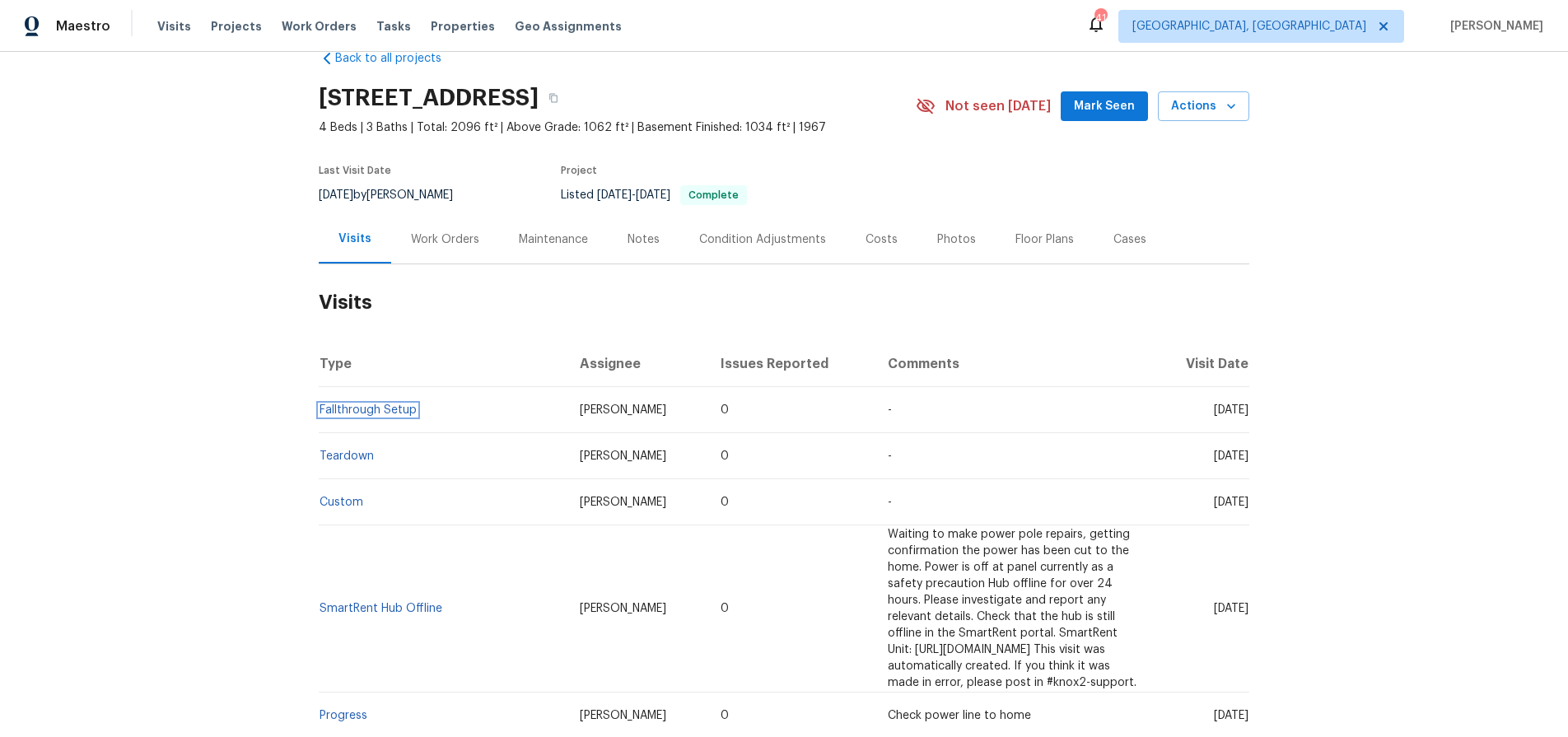
scroll to position [30, 0]
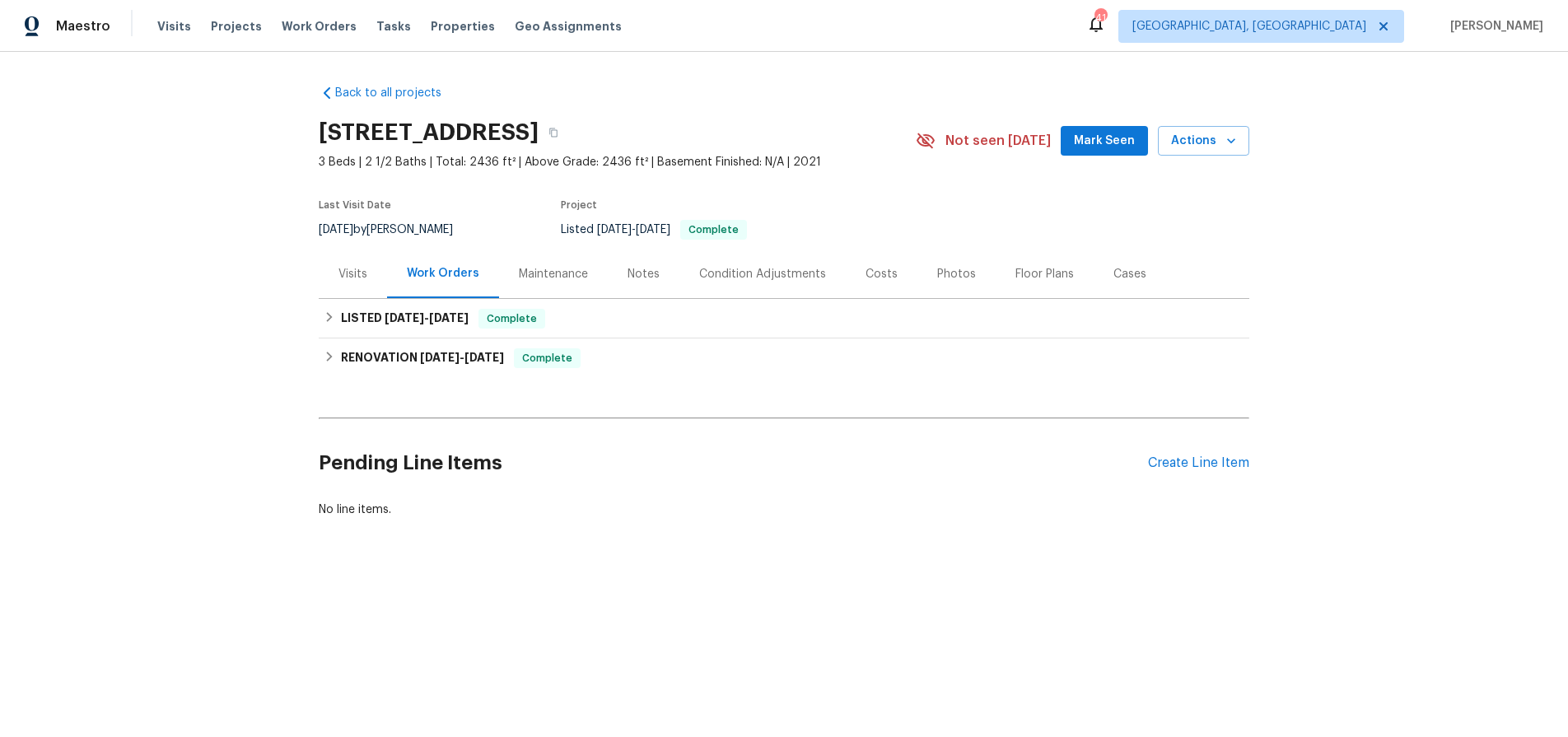
click at [353, 275] on div "Visits" at bounding box center [353, 273] width 29 height 16
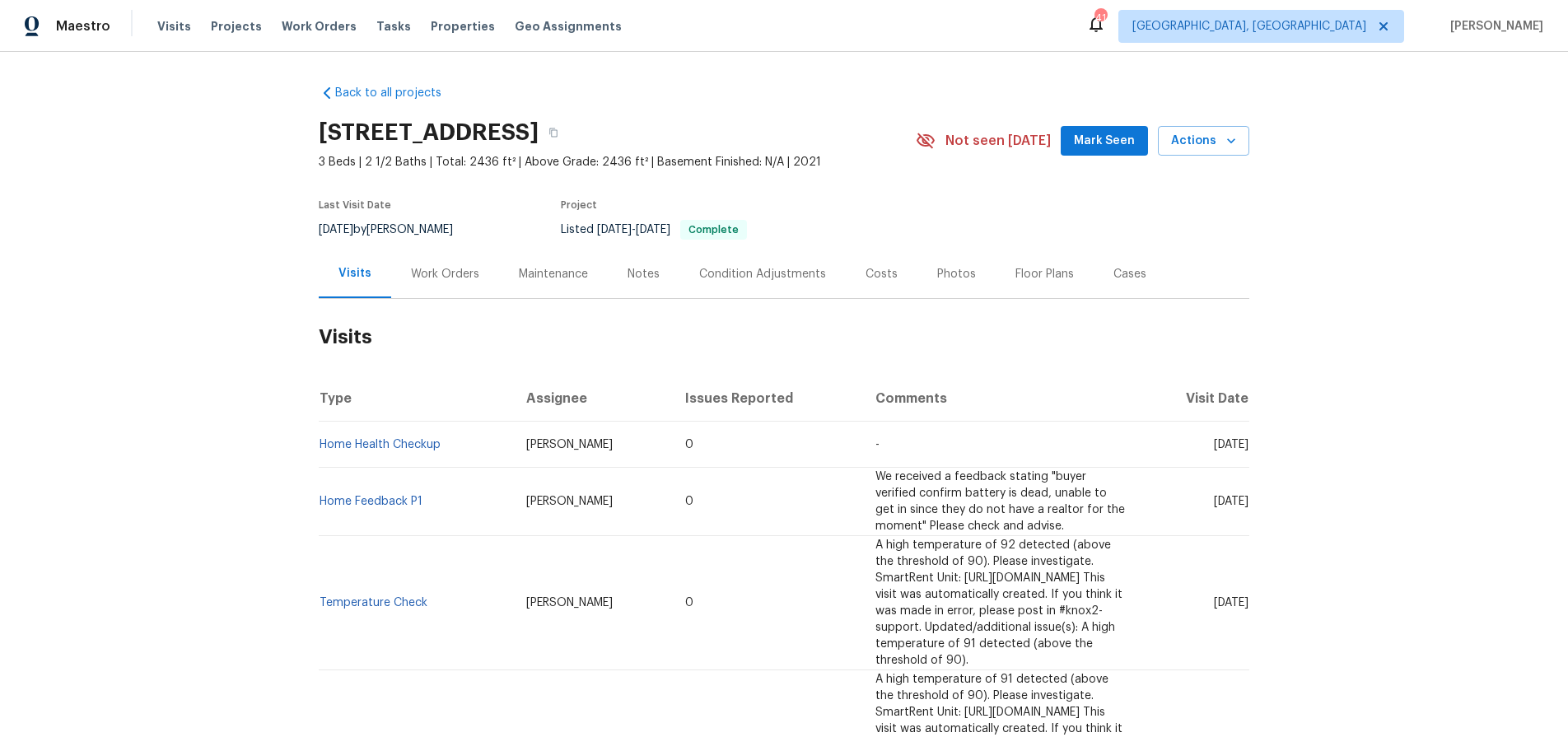
click at [666, 289] on div "Notes" at bounding box center [643, 273] width 72 height 49
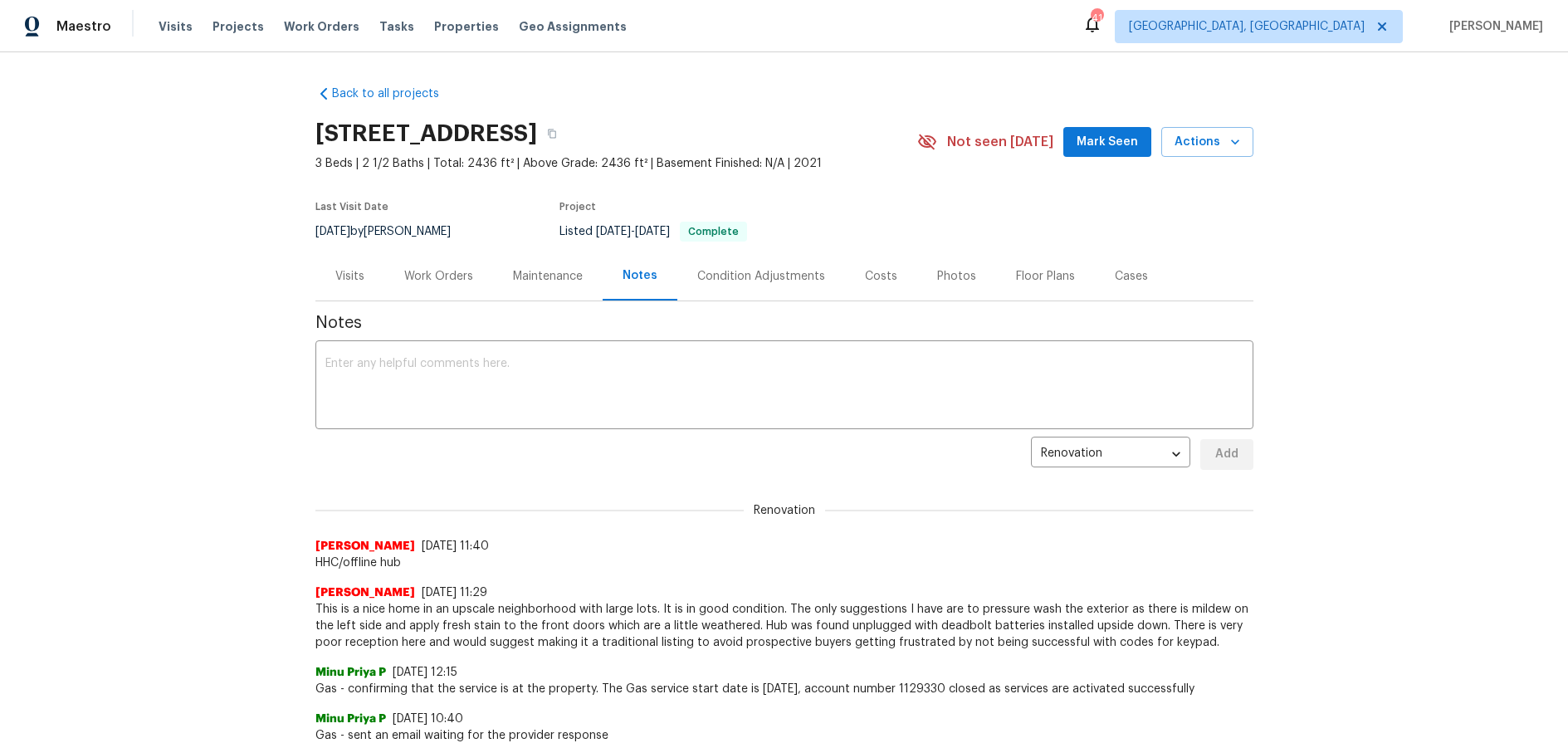
click at [635, 587] on div "[PERSON_NAME] [DATE] 11:29" at bounding box center [784, 592] width 938 height 16
click at [622, 628] on span "This is a nice home in an upscale neighborhood with large lots. It is in good c…" at bounding box center [784, 625] width 938 height 50
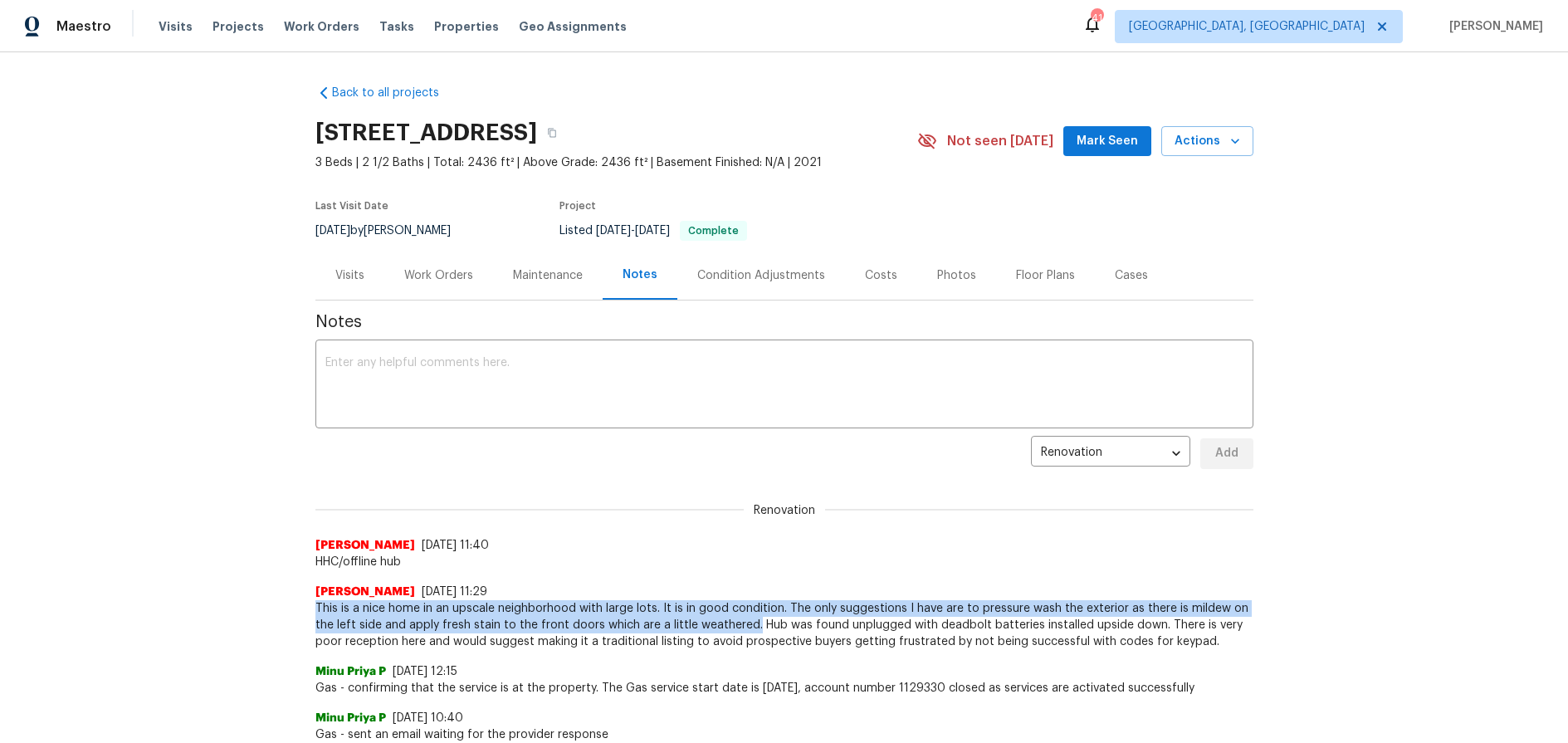
drag, startPoint x: 310, startPoint y: 603, endPoint x: 742, endPoint y: 622, distance: 432.4
click at [742, 622] on span "This is a nice home in an upscale neighborhood with large lots. It is in good c…" at bounding box center [784, 625] width 938 height 50
copy span "This is a nice home in an upscale neighborhood with large lots. It is in good c…"
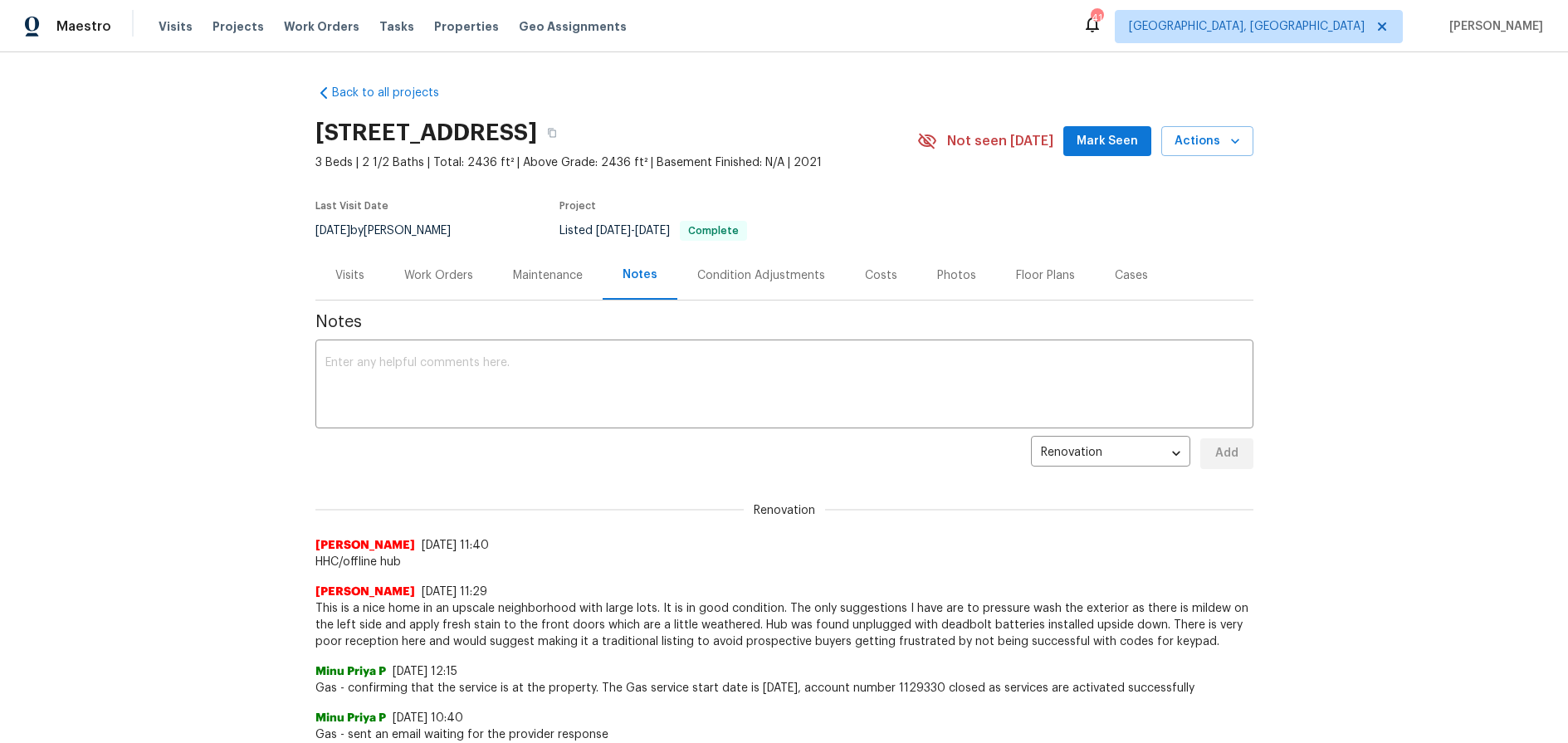
click at [447, 281] on div "Work Orders" at bounding box center [438, 275] width 69 height 16
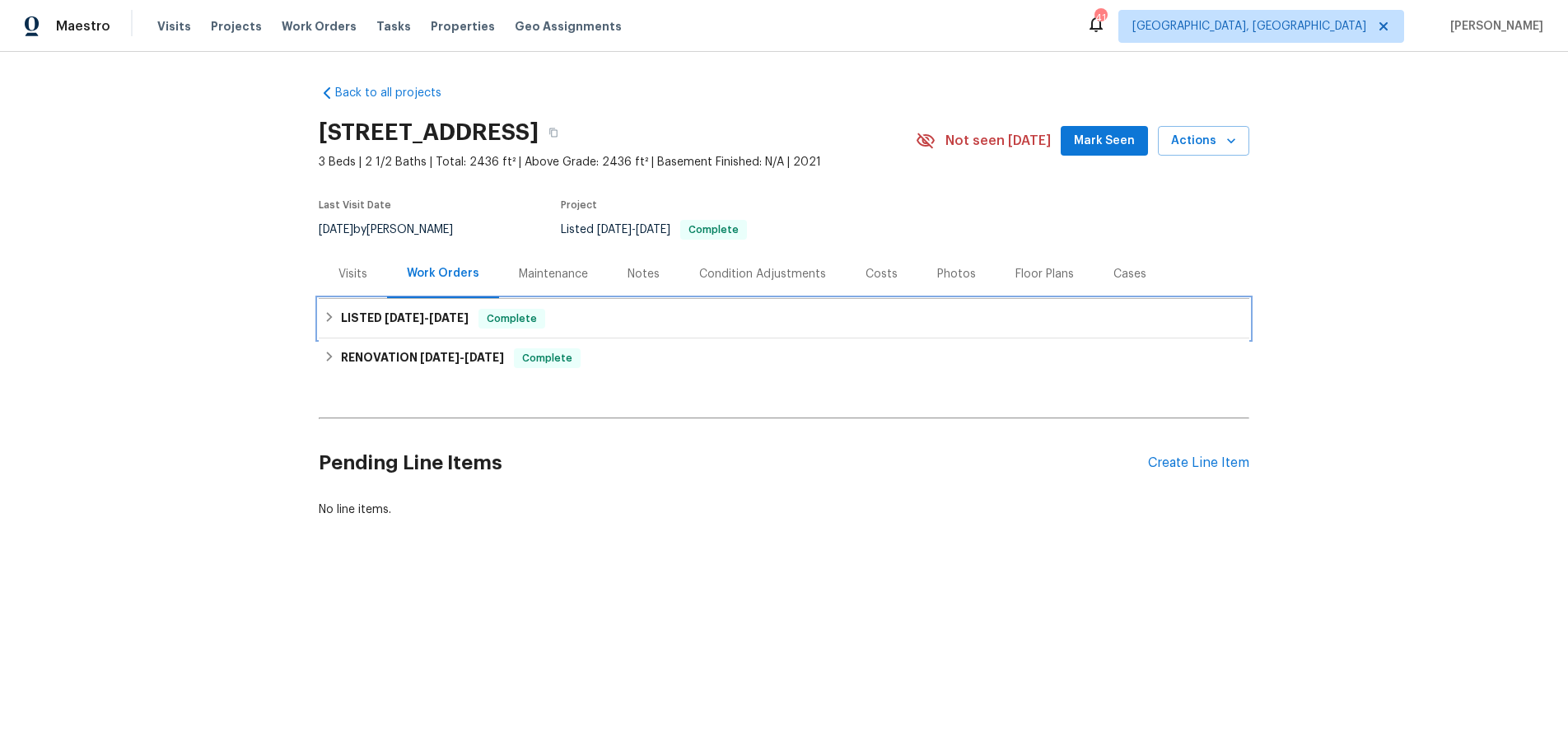
click at [385, 323] on span "[DATE]" at bounding box center [404, 317] width 39 height 11
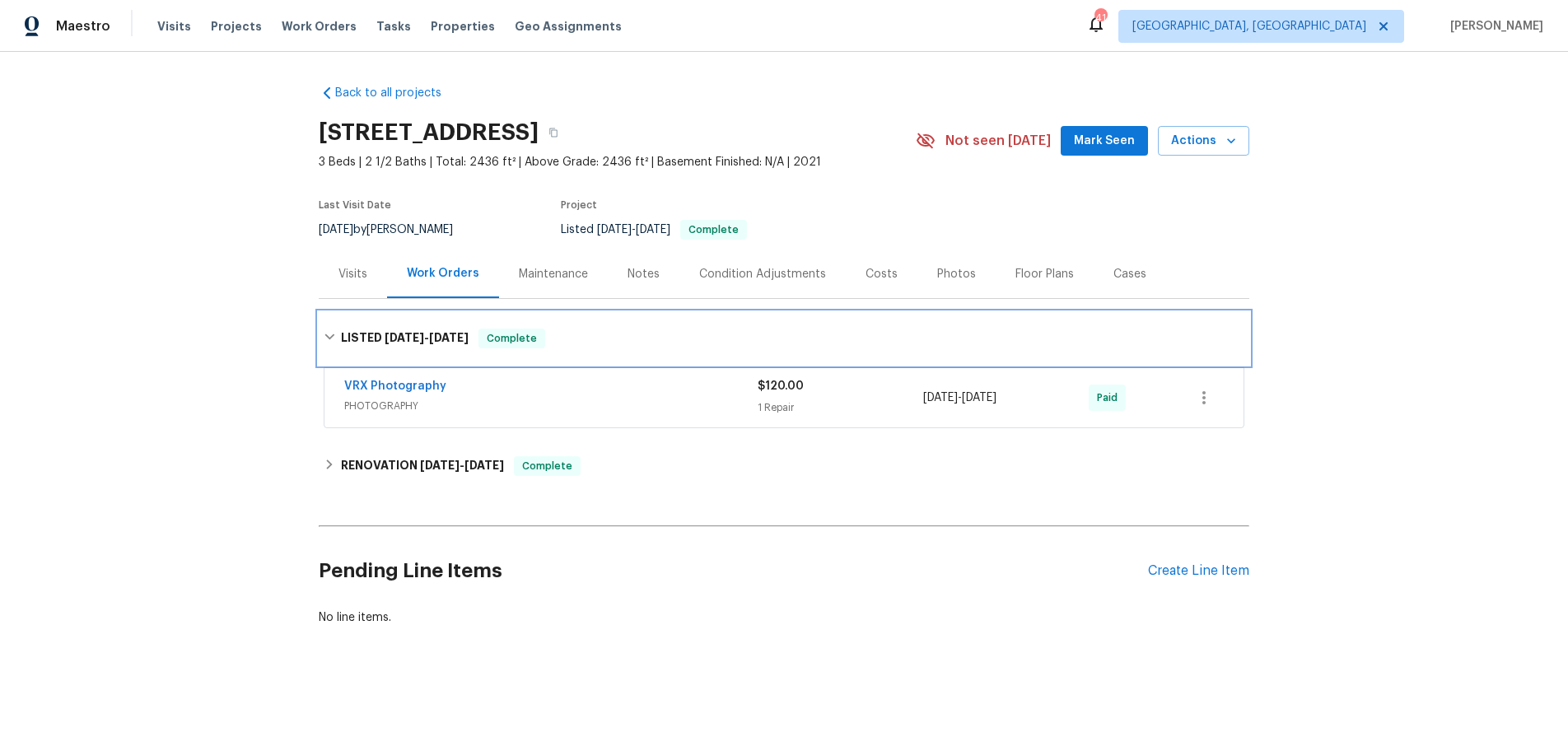
click at [377, 322] on div "LISTED [DATE] - [DATE] Complete" at bounding box center [784, 338] width 931 height 53
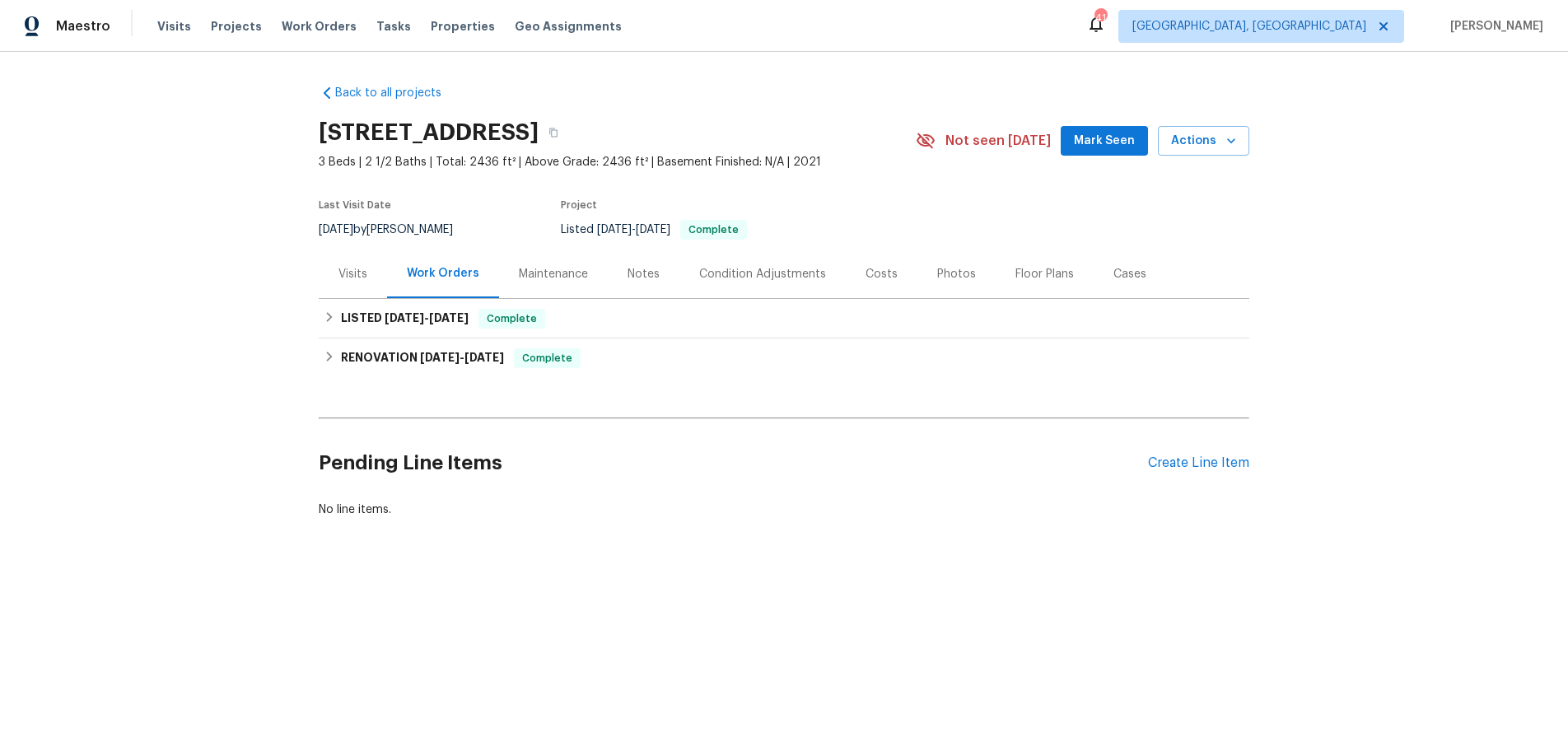
drag, startPoint x: 187, startPoint y: 306, endPoint x: 496, endPoint y: 266, distance: 311.6
click at [191, 306] on div "Back to all projects [STREET_ADDRESS] 3 Beds | 2 1/2 Baths | Total: 2436 ft² | …" at bounding box center [784, 341] width 1568 height 578
drag, startPoint x: 255, startPoint y: 215, endPoint x: 277, endPoint y: 278, distance: 66.7
click at [255, 219] on div "Back to all projects [STREET_ADDRESS] 3 Beds | 2 1/2 Baths | Total: 2436 ft² | …" at bounding box center [784, 341] width 1568 height 578
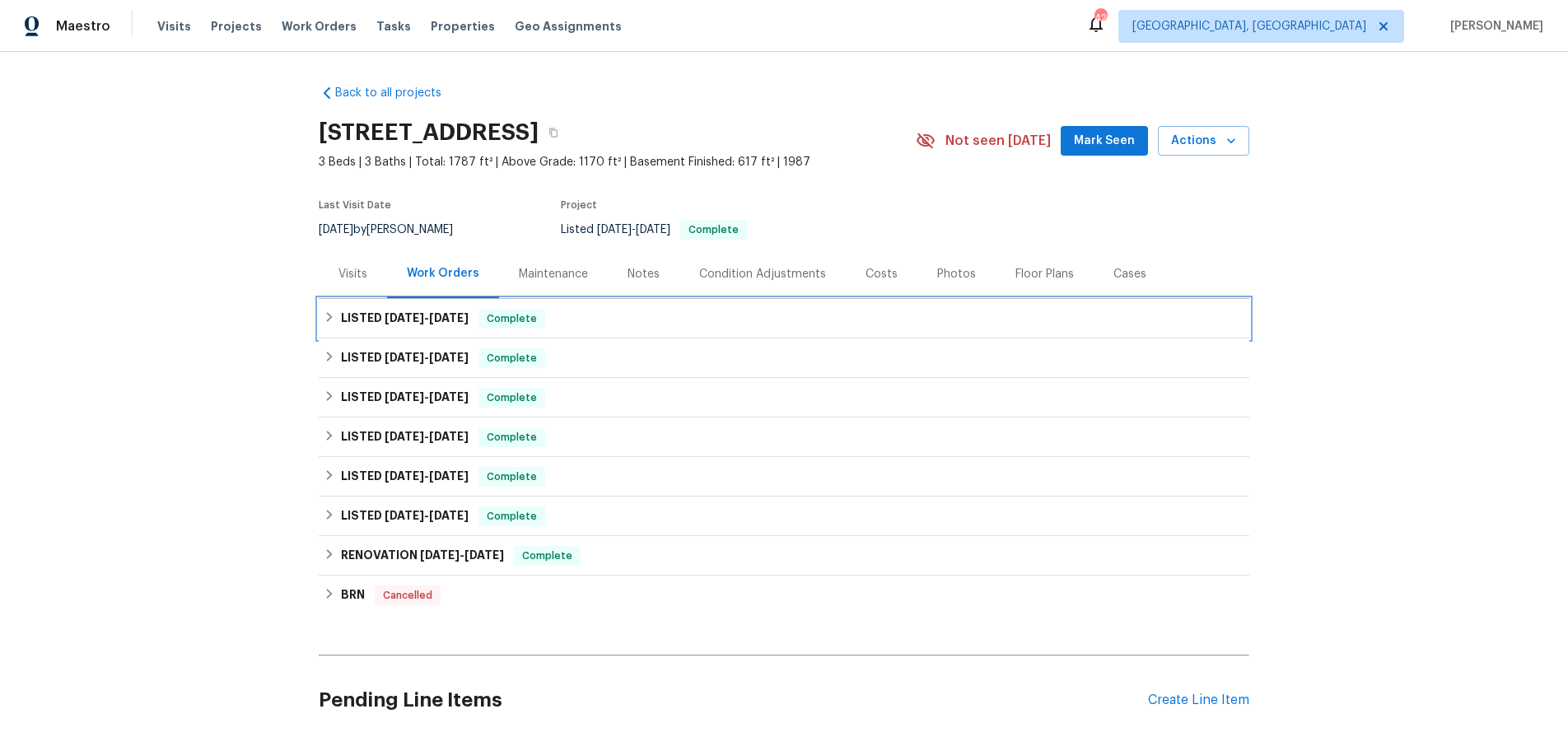
click at [382, 325] on h6 "LISTED [DATE] - [DATE]" at bounding box center [404, 318] width 127 height 20
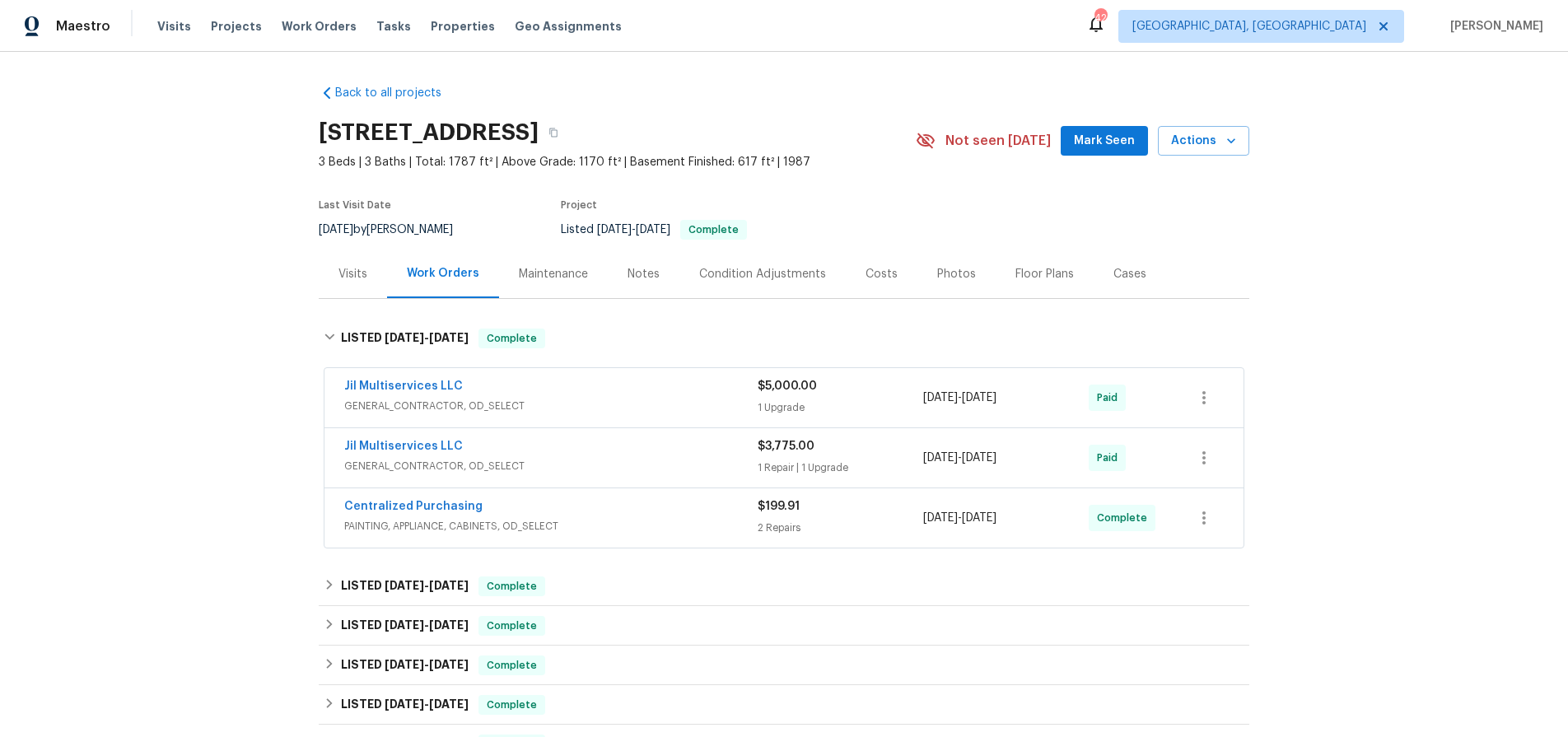
click at [355, 284] on div "Visits" at bounding box center [353, 273] width 68 height 49
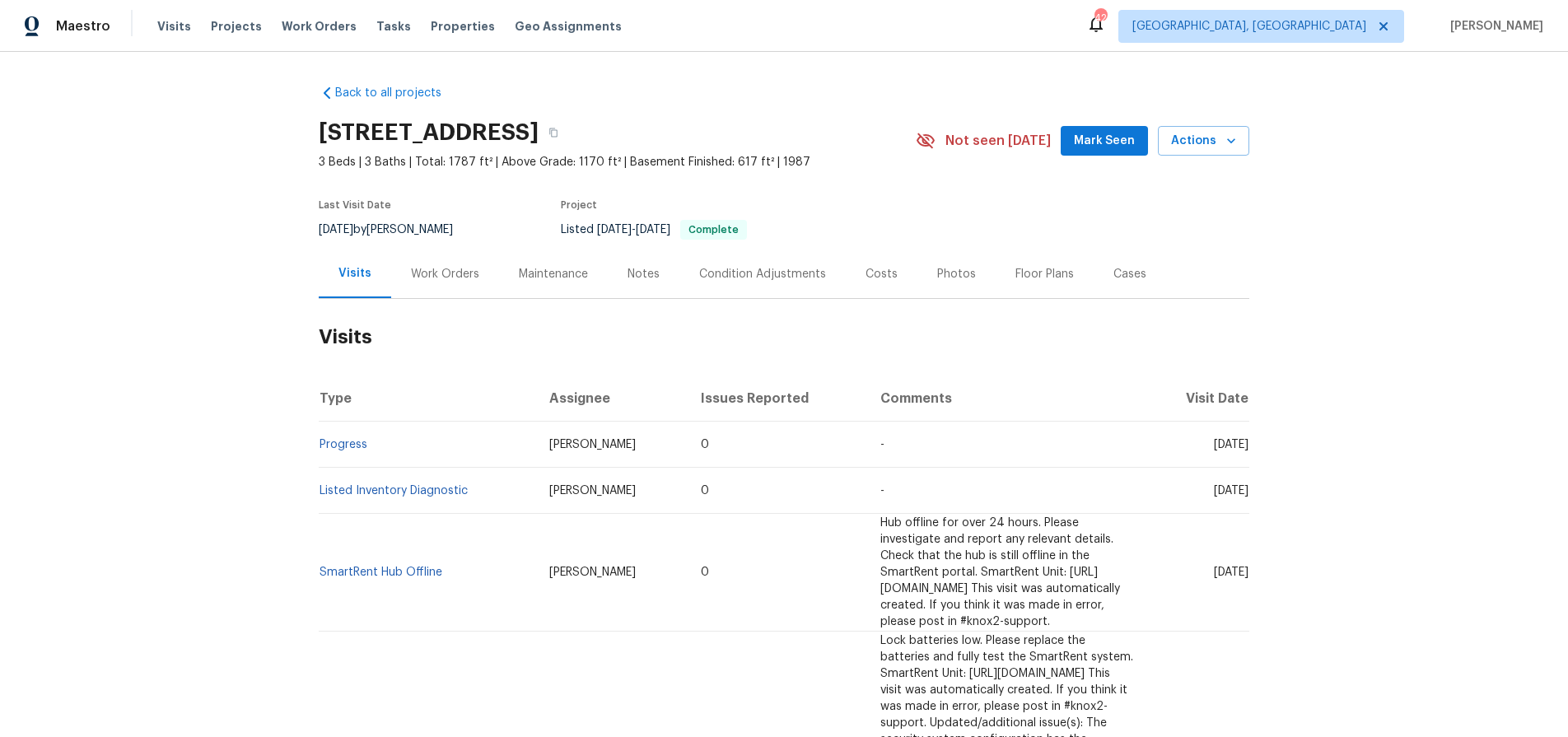
drag, startPoint x: 153, startPoint y: 399, endPoint x: 264, endPoint y: 453, distance: 123.4
click at [152, 399] on div "Back to all projects [STREET_ADDRESS] 3 Beds | 3 Baths | Total: 1787 ft² | Abov…" at bounding box center [784, 395] width 1568 height 685
click at [418, 277] on div "Work Orders" at bounding box center [445, 273] width 68 height 16
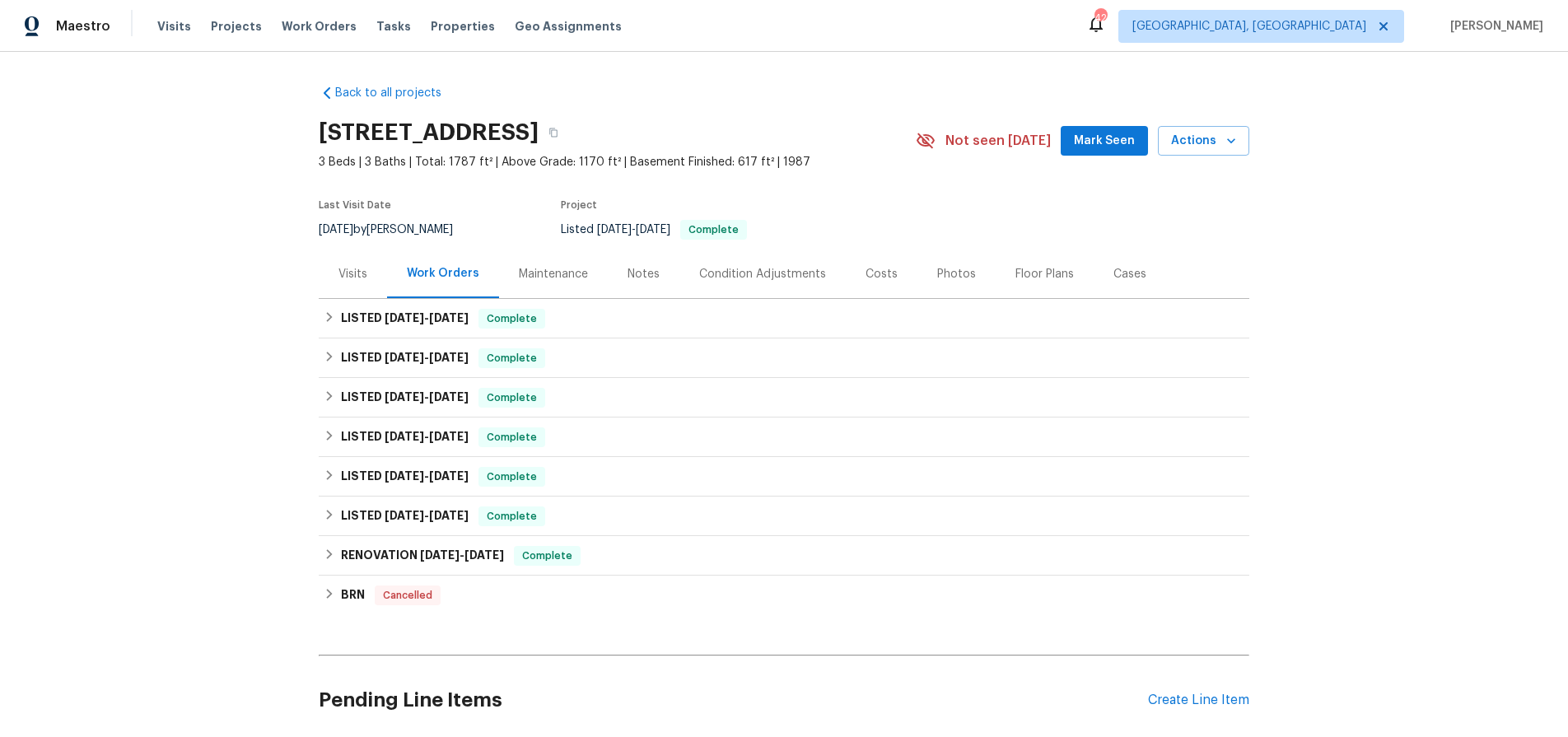
click at [866, 276] on div "Costs" at bounding box center [882, 273] width 32 height 16
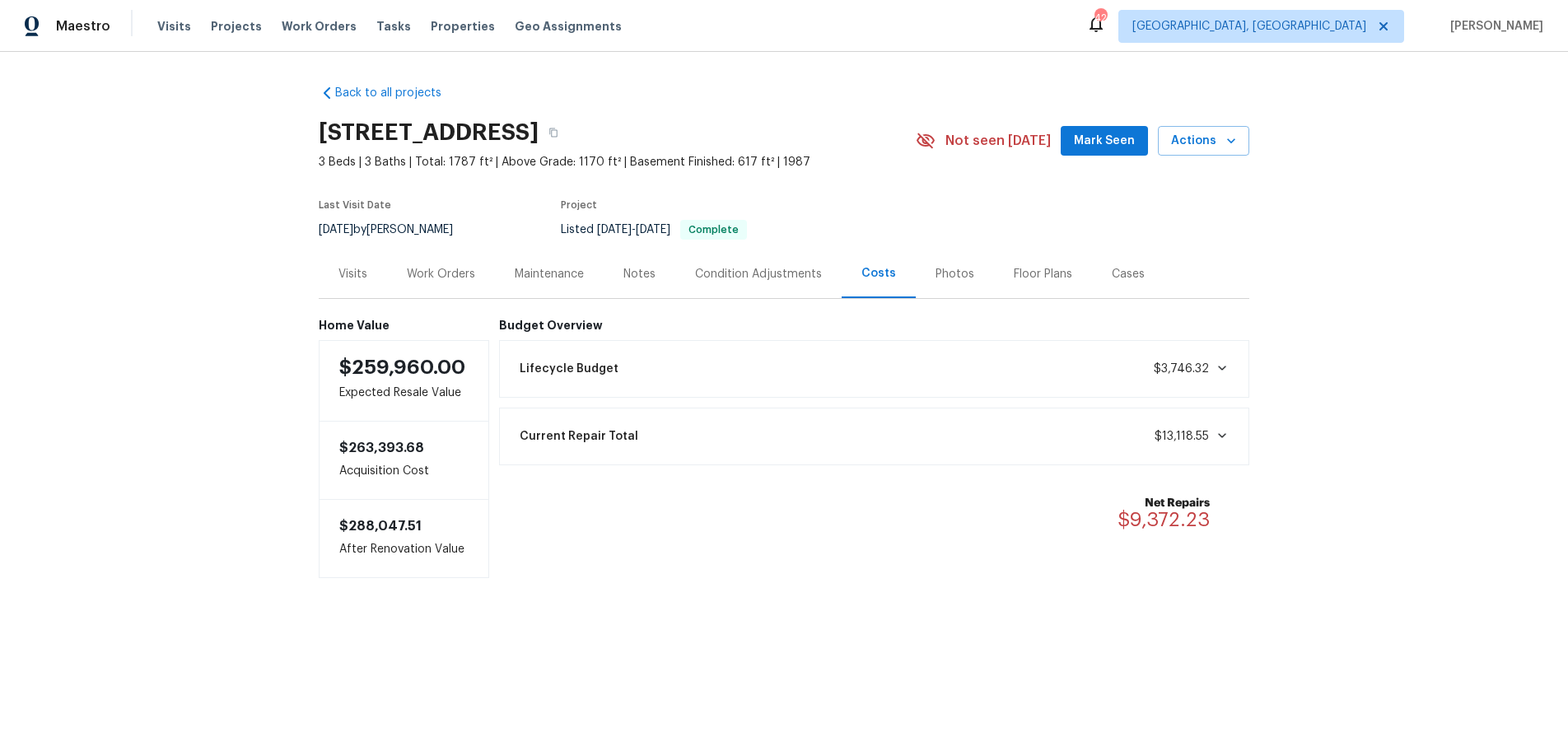
click at [423, 276] on div "Work Orders" at bounding box center [441, 273] width 68 height 16
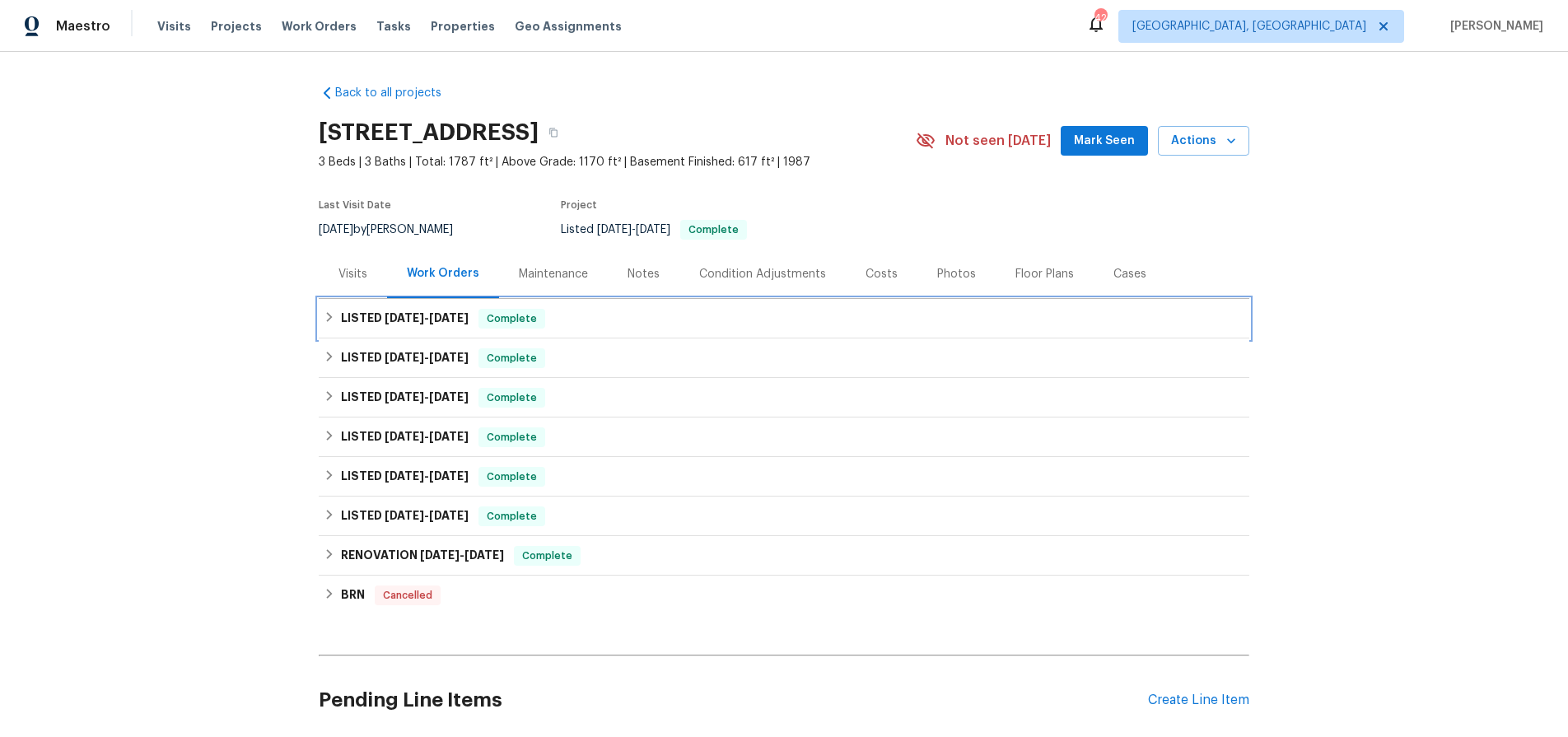
click at [421, 321] on span "[DATE] - [DATE]" at bounding box center [426, 317] width 84 height 11
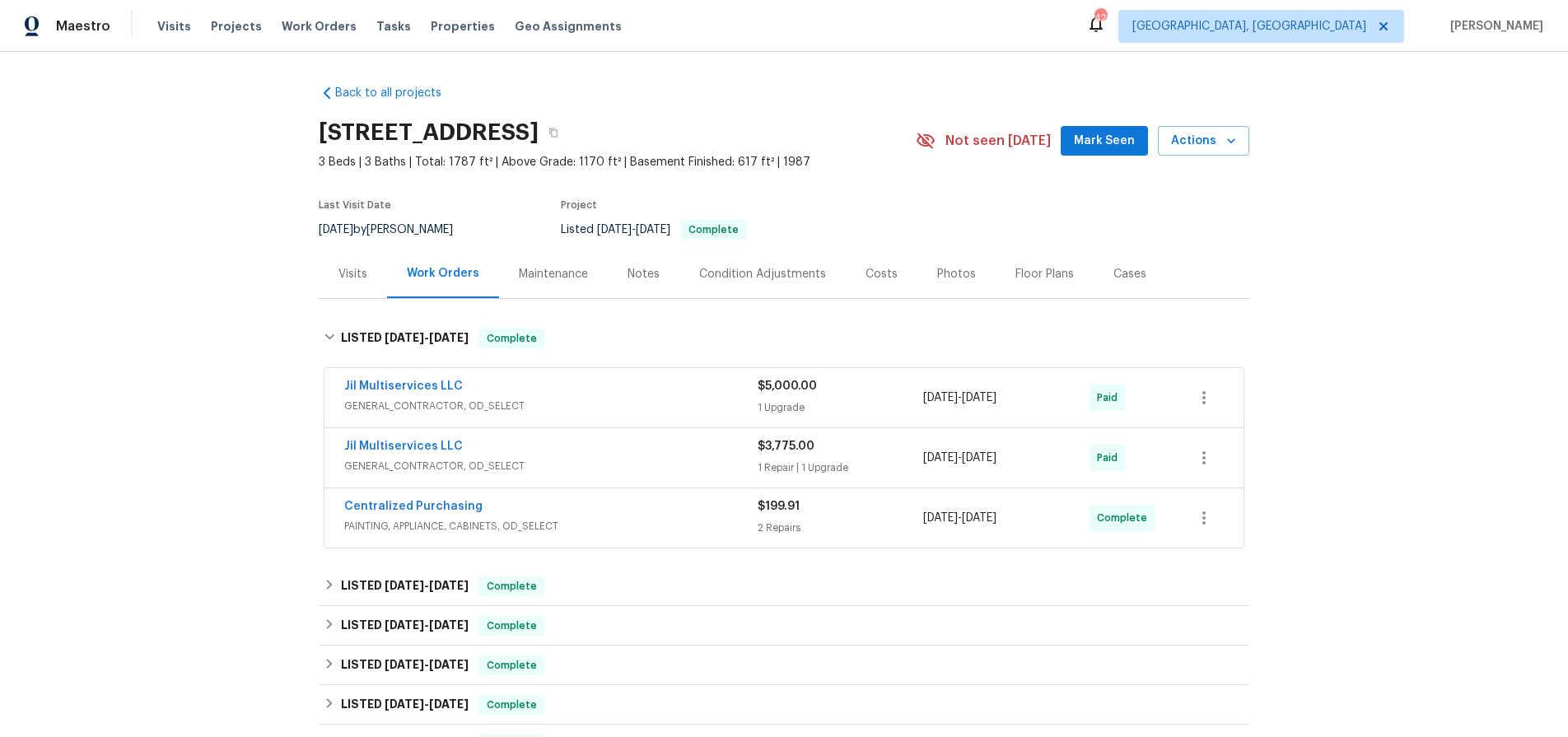
click at [605, 415] on div "Jil Multiservices LLC GENERAL_CONTRACTOR, OD_SELECT" at bounding box center [551, 397] width 414 height 39
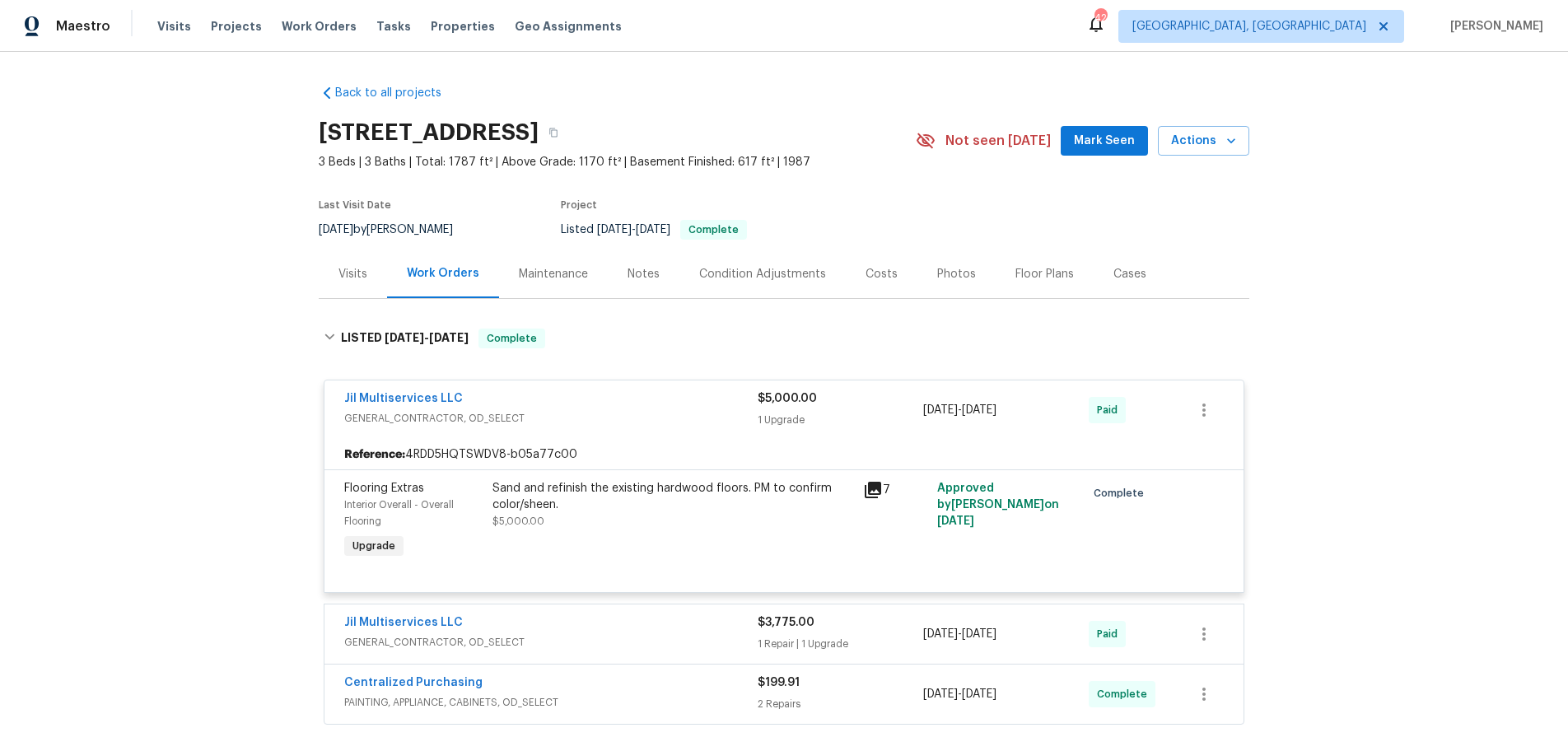
click at [647, 422] on span "GENERAL_CONTRACTOR, OD_SELECT" at bounding box center [551, 418] width 414 height 16
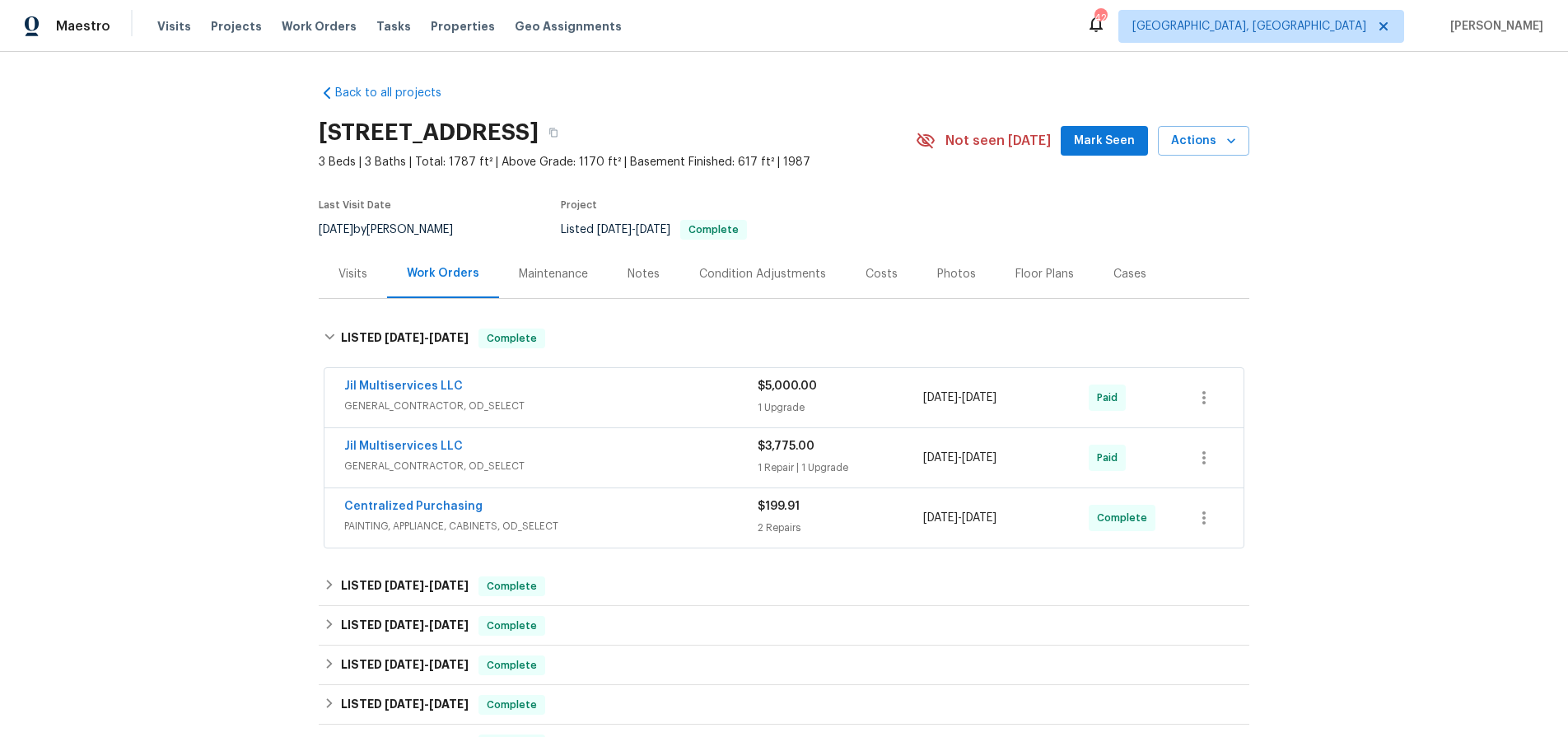
click at [646, 459] on span "GENERAL_CONTRACTOR, OD_SELECT" at bounding box center [551, 465] width 414 height 16
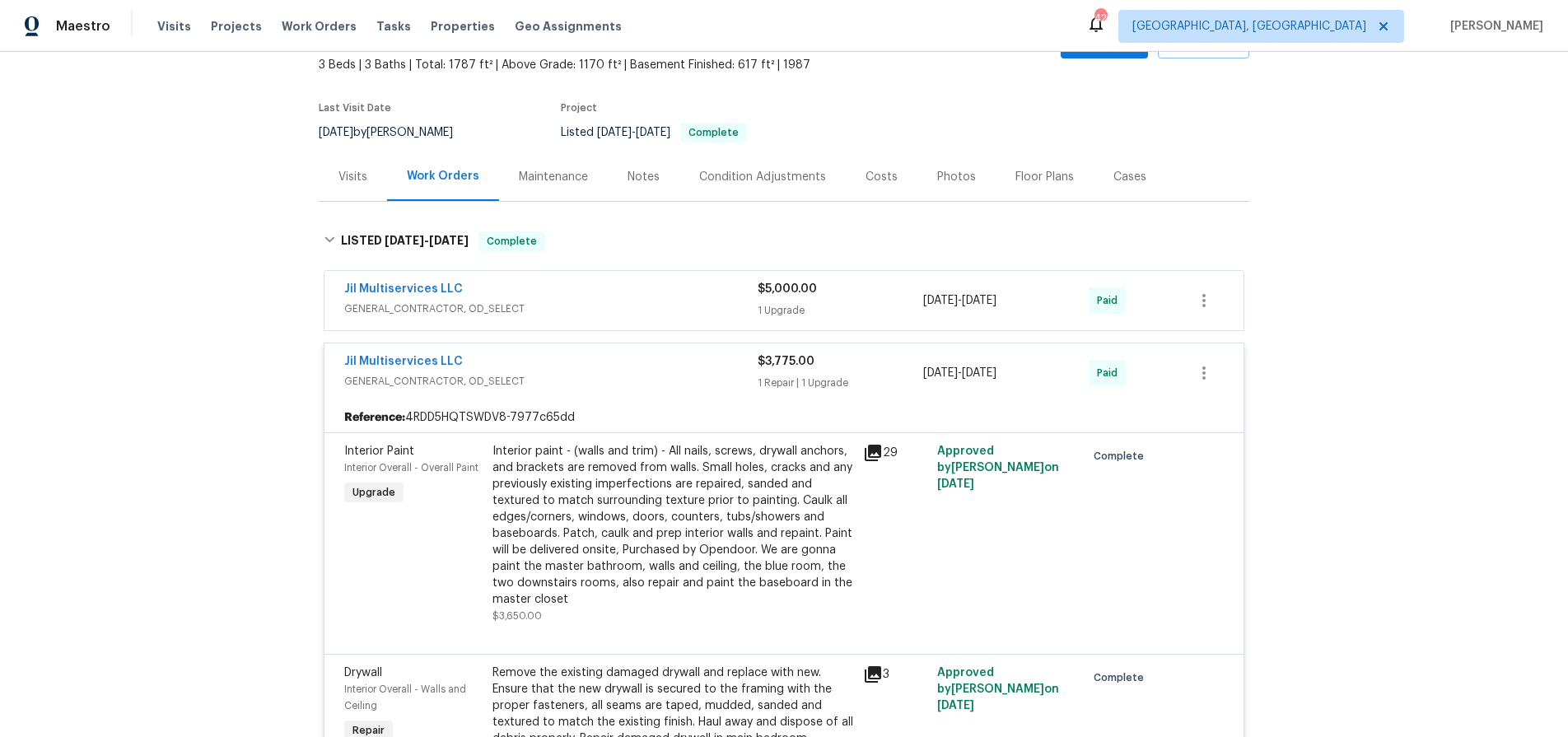
scroll to position [98, 0]
click at [673, 388] on span "GENERAL_CONTRACTOR, OD_SELECT" at bounding box center [551, 380] width 414 height 16
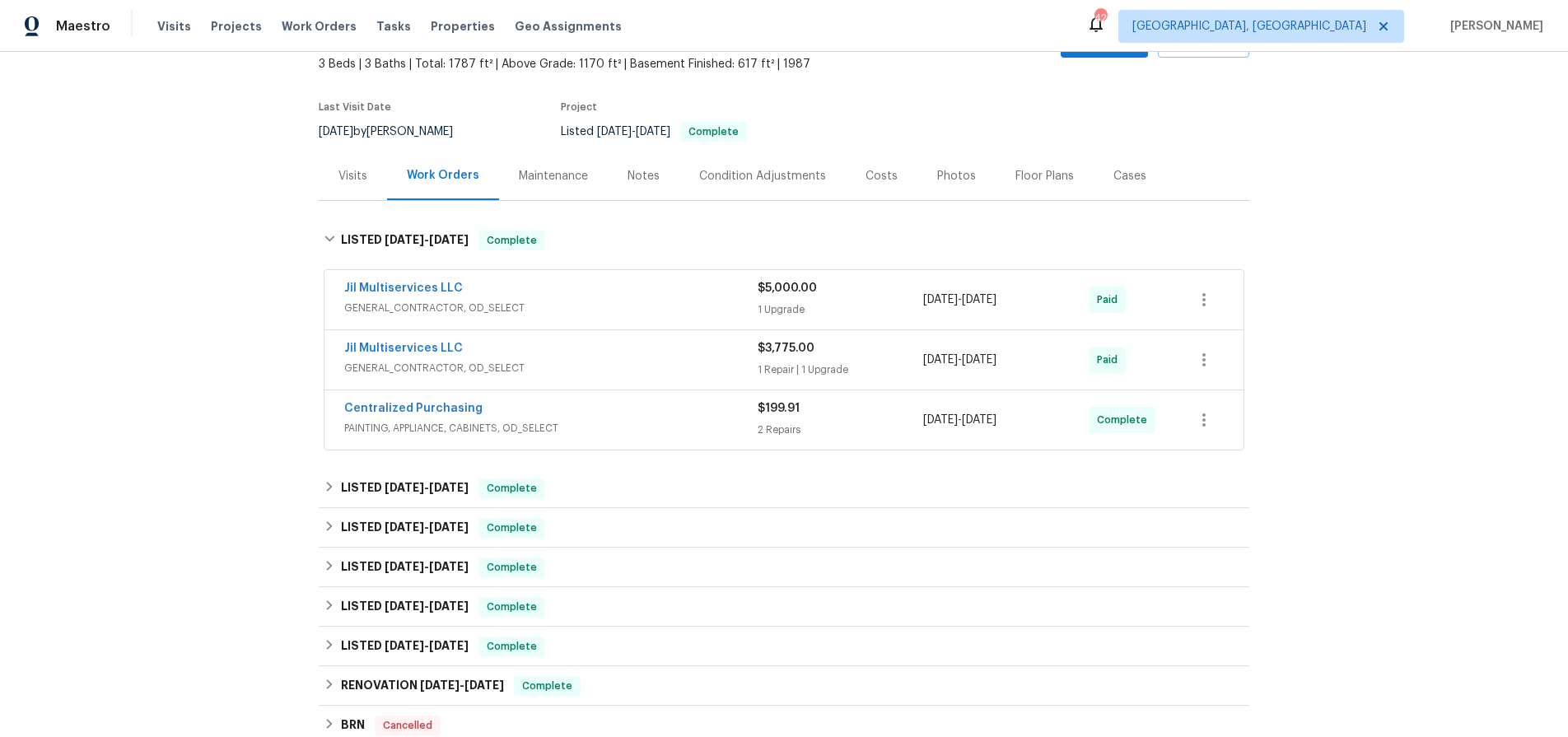
click at [655, 433] on span "PAINTING, APPLIANCE, CABINETS, OD_SELECT" at bounding box center [551, 428] width 414 height 16
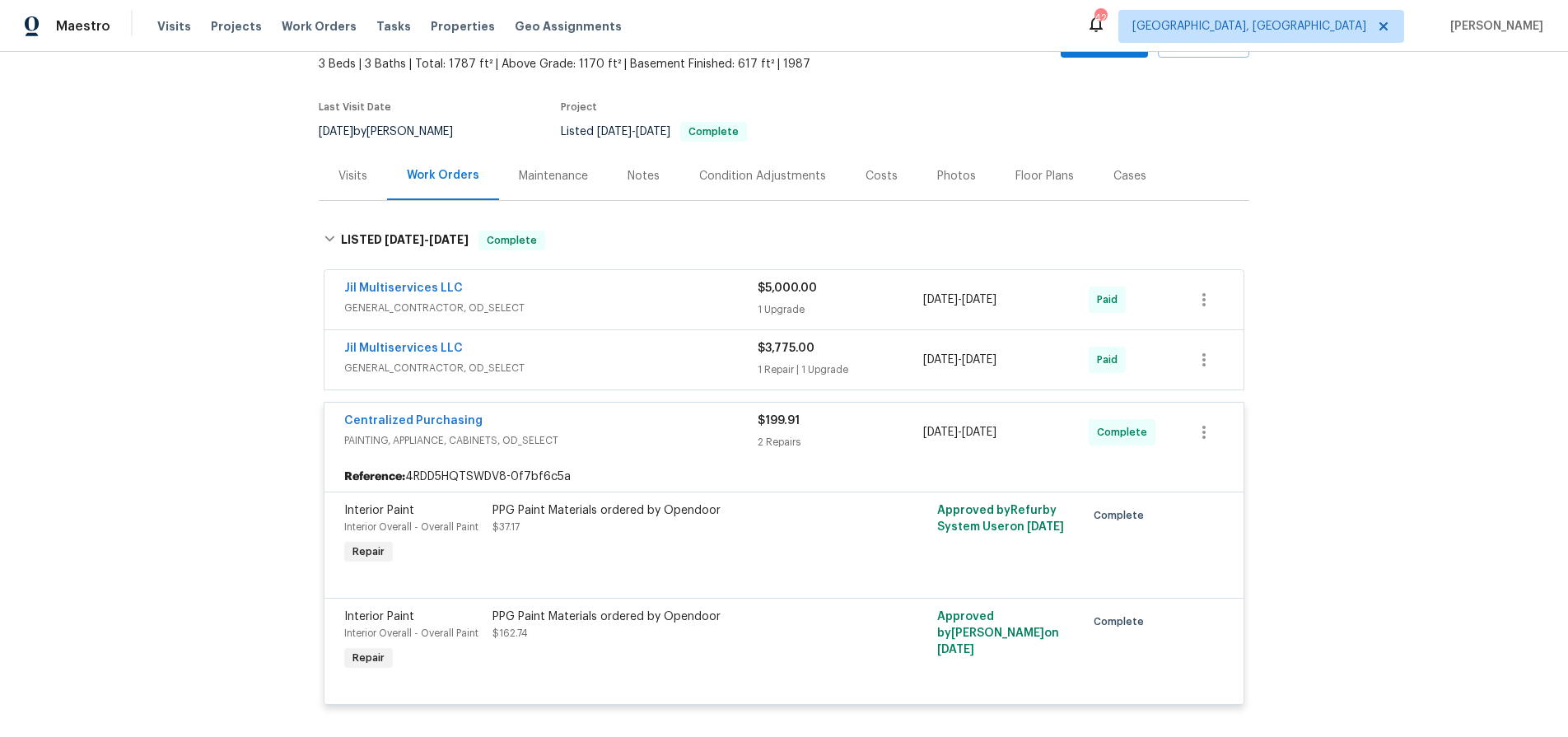
scroll to position [170, 0]
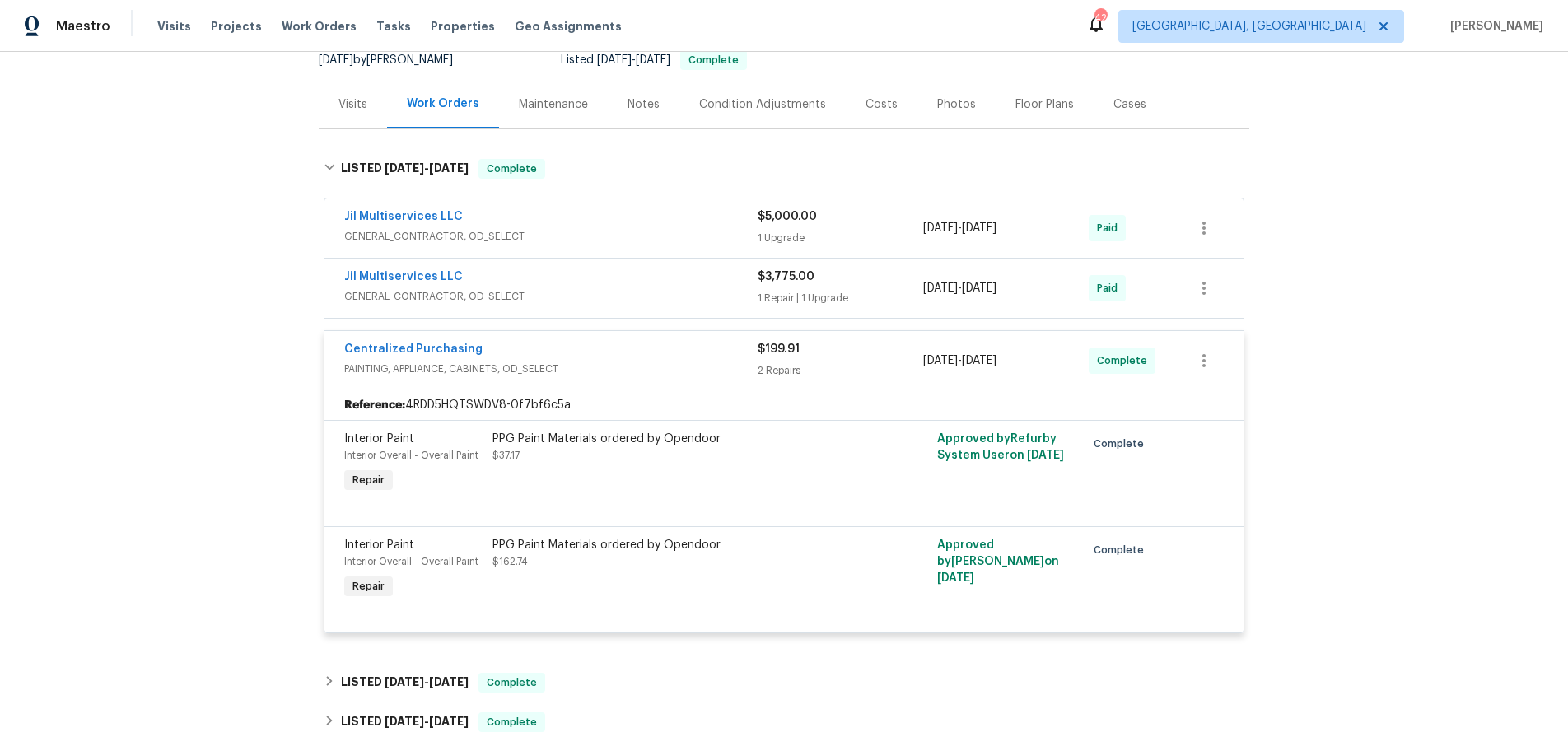
click at [657, 382] on div "Centralized Purchasing PAINTING, APPLIANCE, CABINETS, OD_SELECT $199.91 2 Repai…" at bounding box center [784, 360] width 919 height 59
click at [699, 365] on span "PAINTING, APPLIANCE, CABINETS, OD_SELECT" at bounding box center [551, 368] width 414 height 16
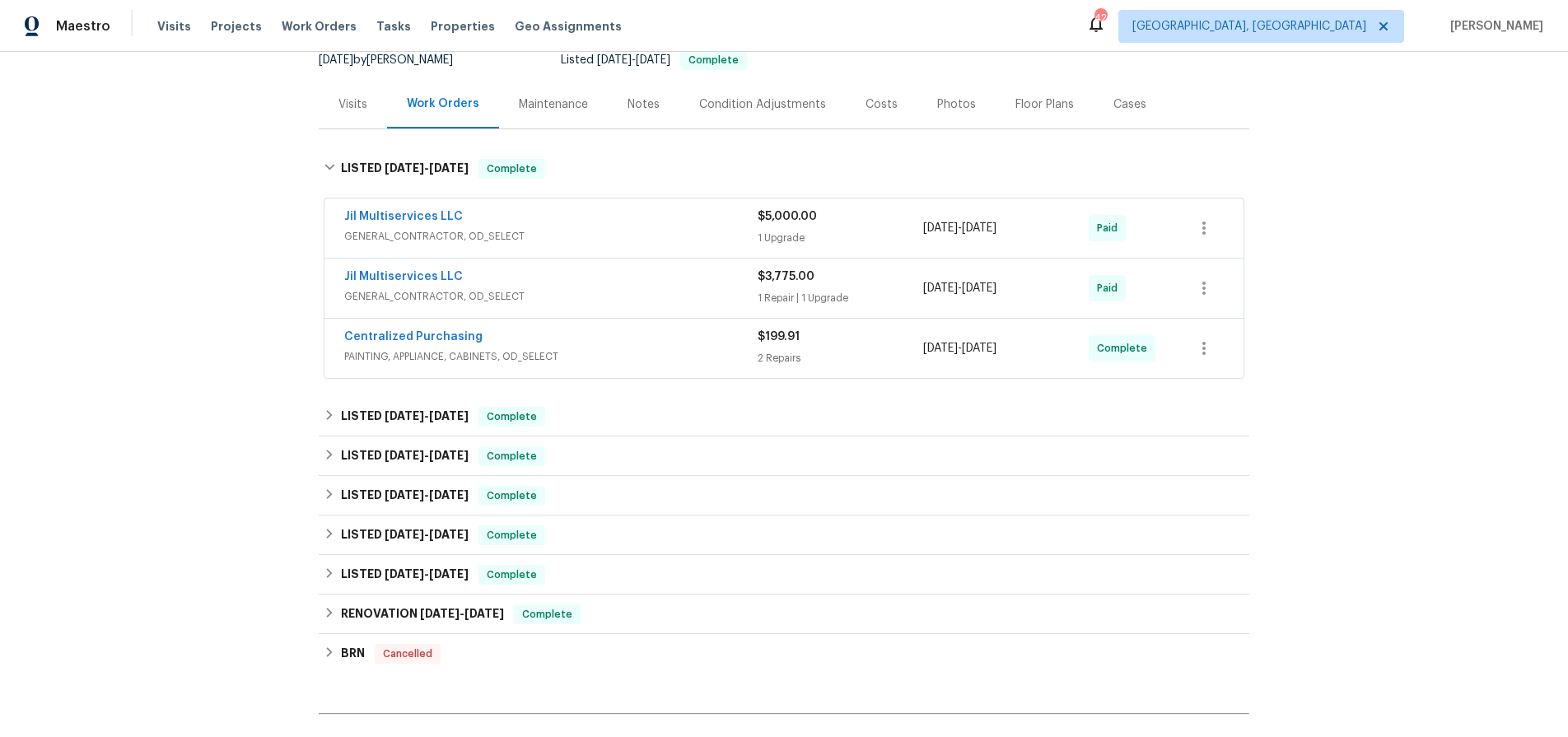
click at [610, 222] on div "Jil Multiservices LLC" at bounding box center [551, 218] width 414 height 20
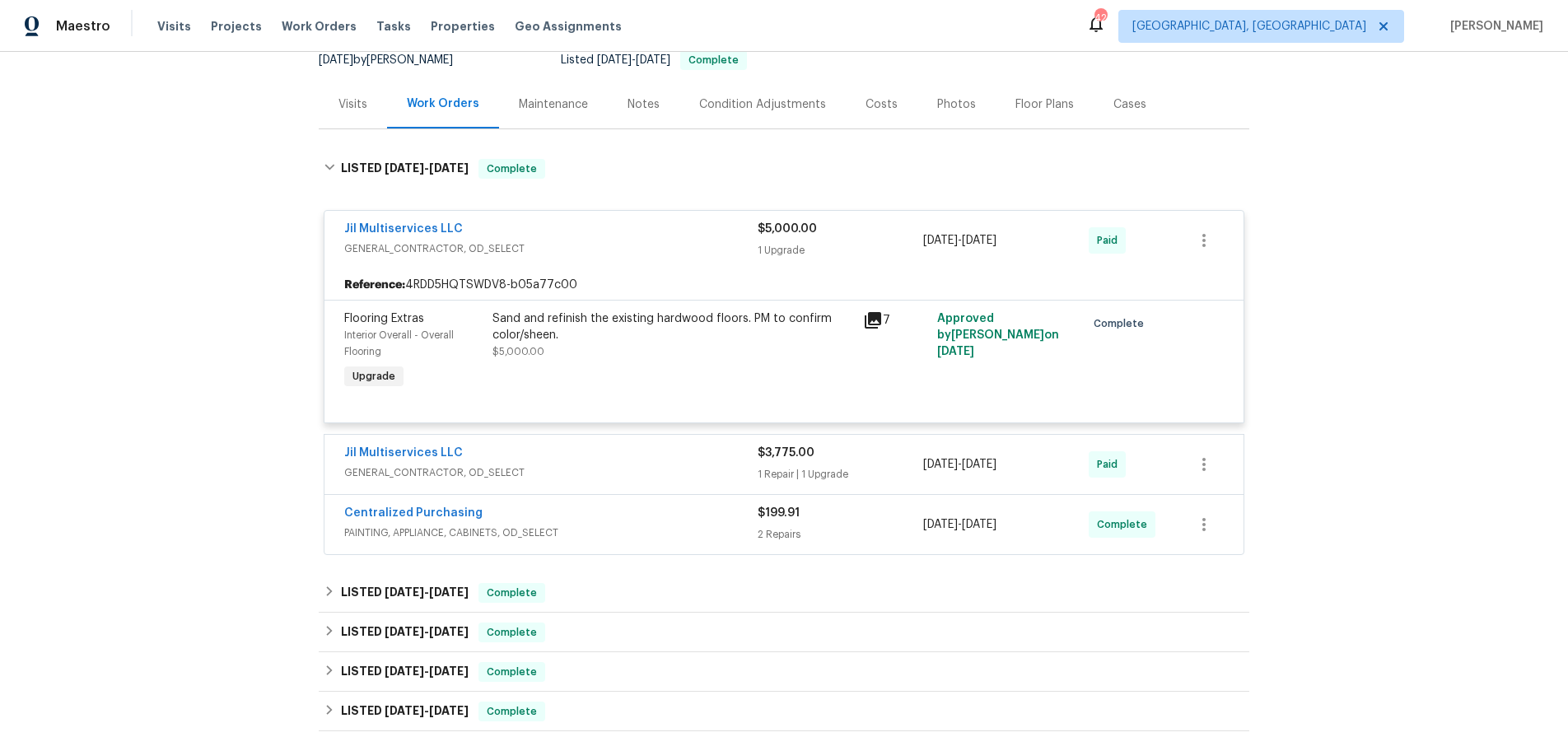
click at [826, 336] on div "Sand and refinish the existing hardwood floors. PM to confirm color/sheen." at bounding box center [672, 326] width 361 height 33
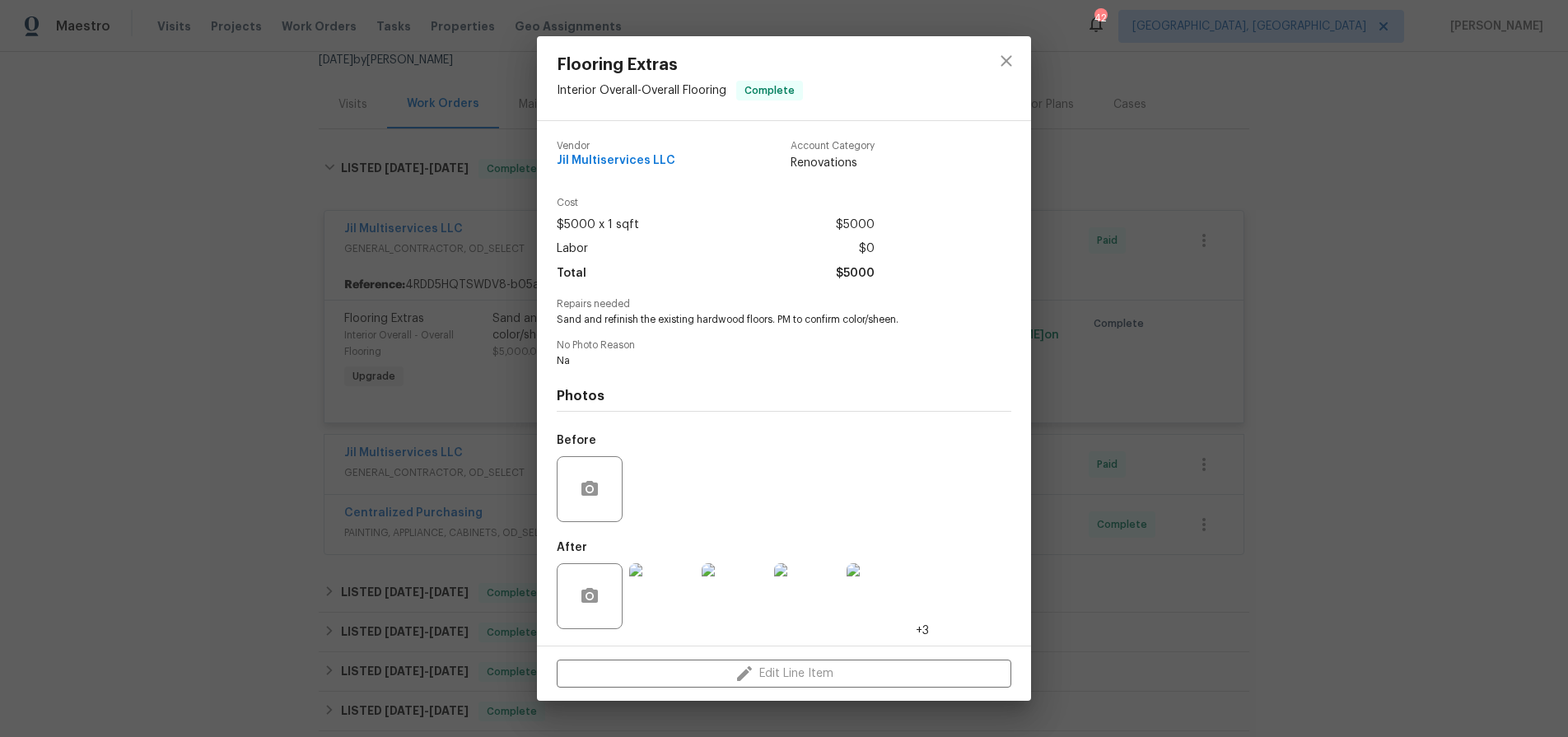
click at [690, 588] on img at bounding box center [661, 595] width 66 height 66
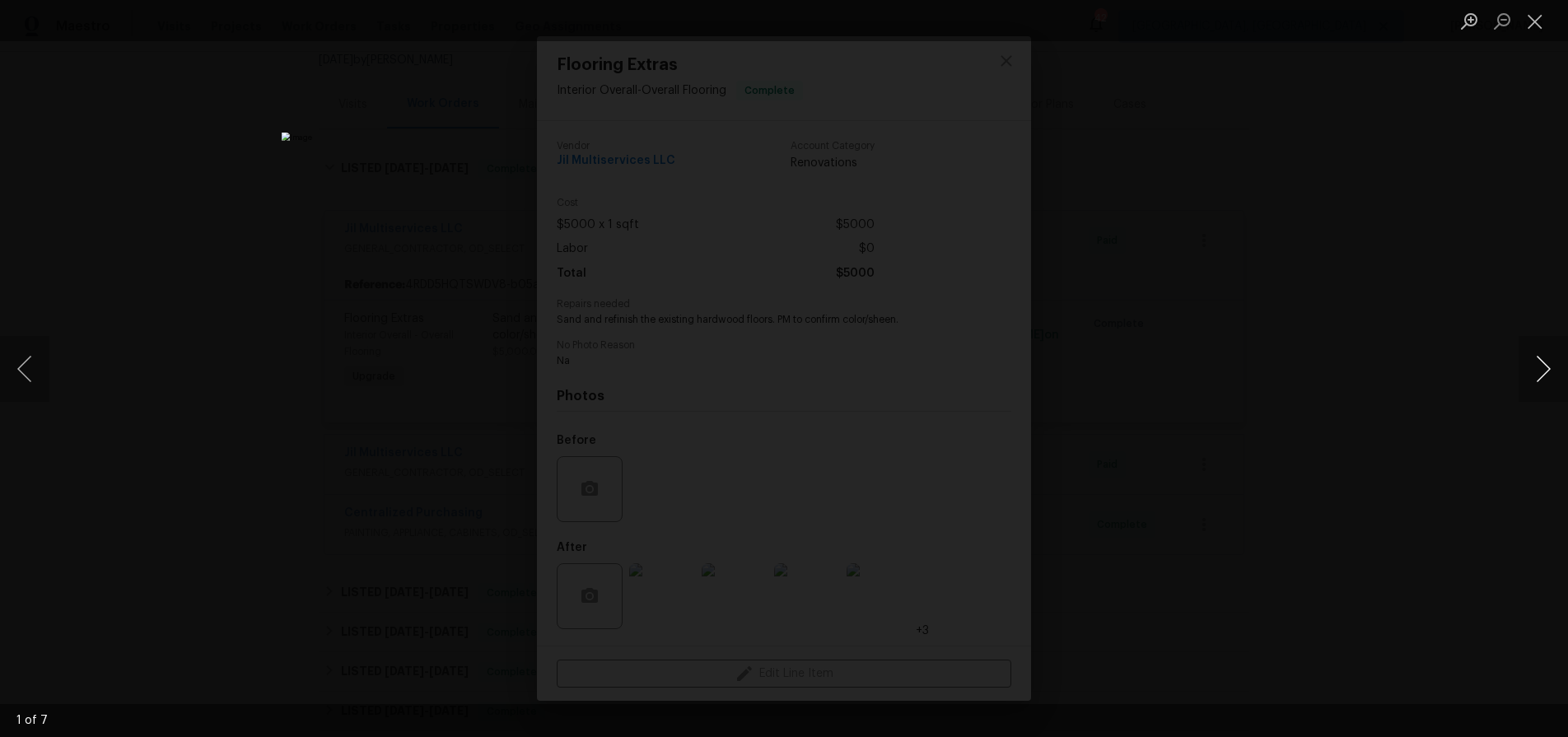
click at [1525, 365] on button "Next image" at bounding box center [1543, 368] width 50 height 66
click at [1480, 267] on div "Lightbox" at bounding box center [784, 368] width 1568 height 737
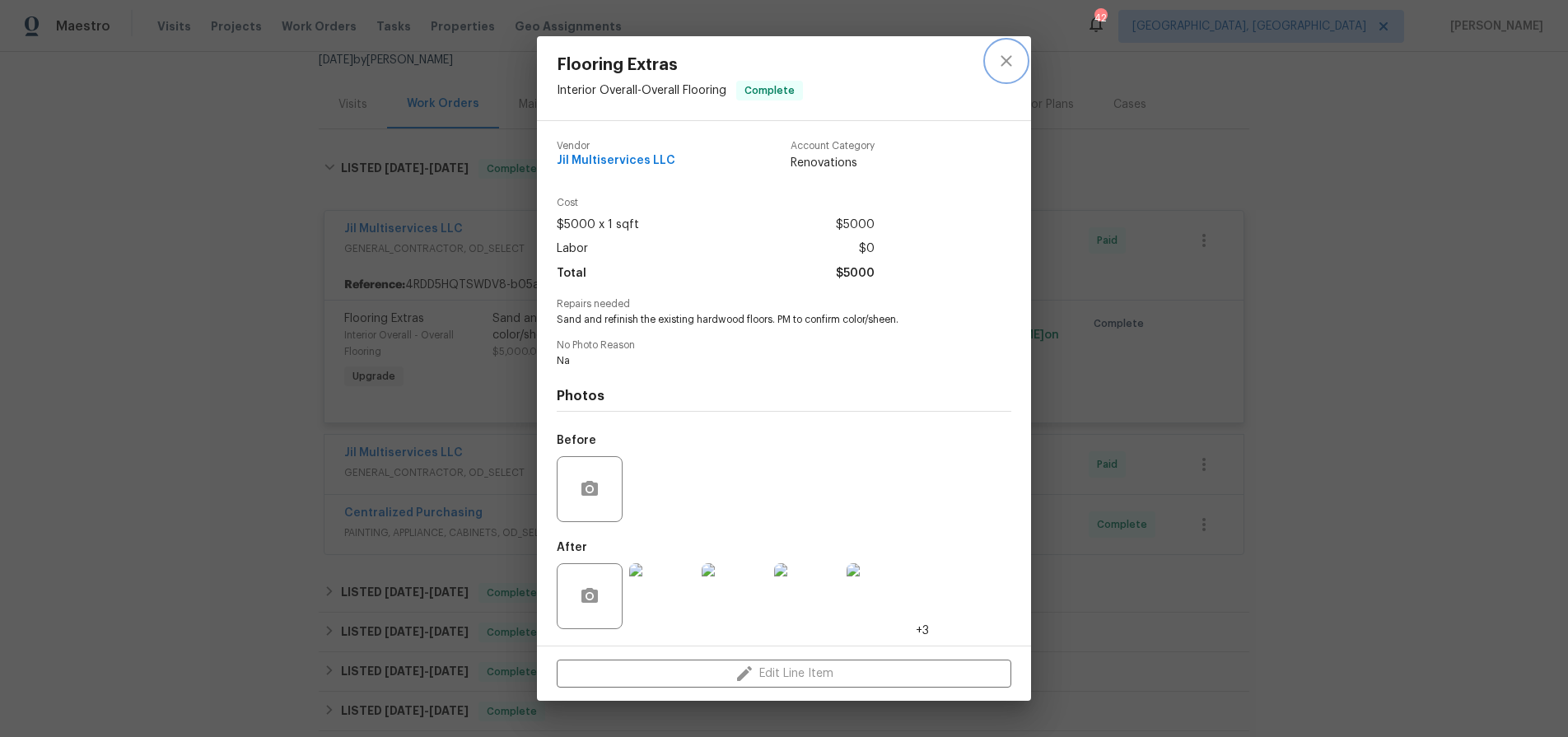
click at [1013, 58] on icon "close" at bounding box center [1006, 61] width 20 height 20
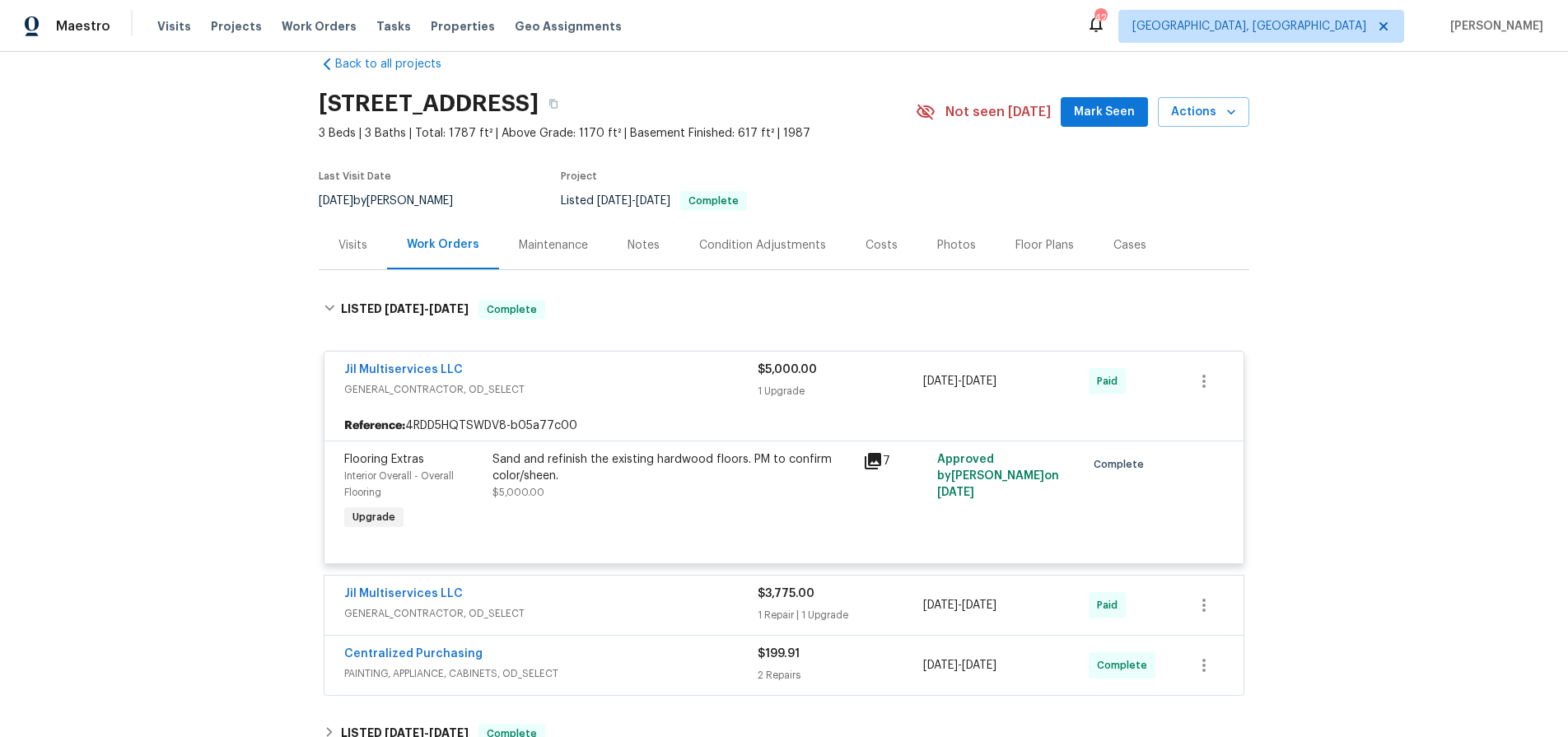
scroll to position [9, 0]
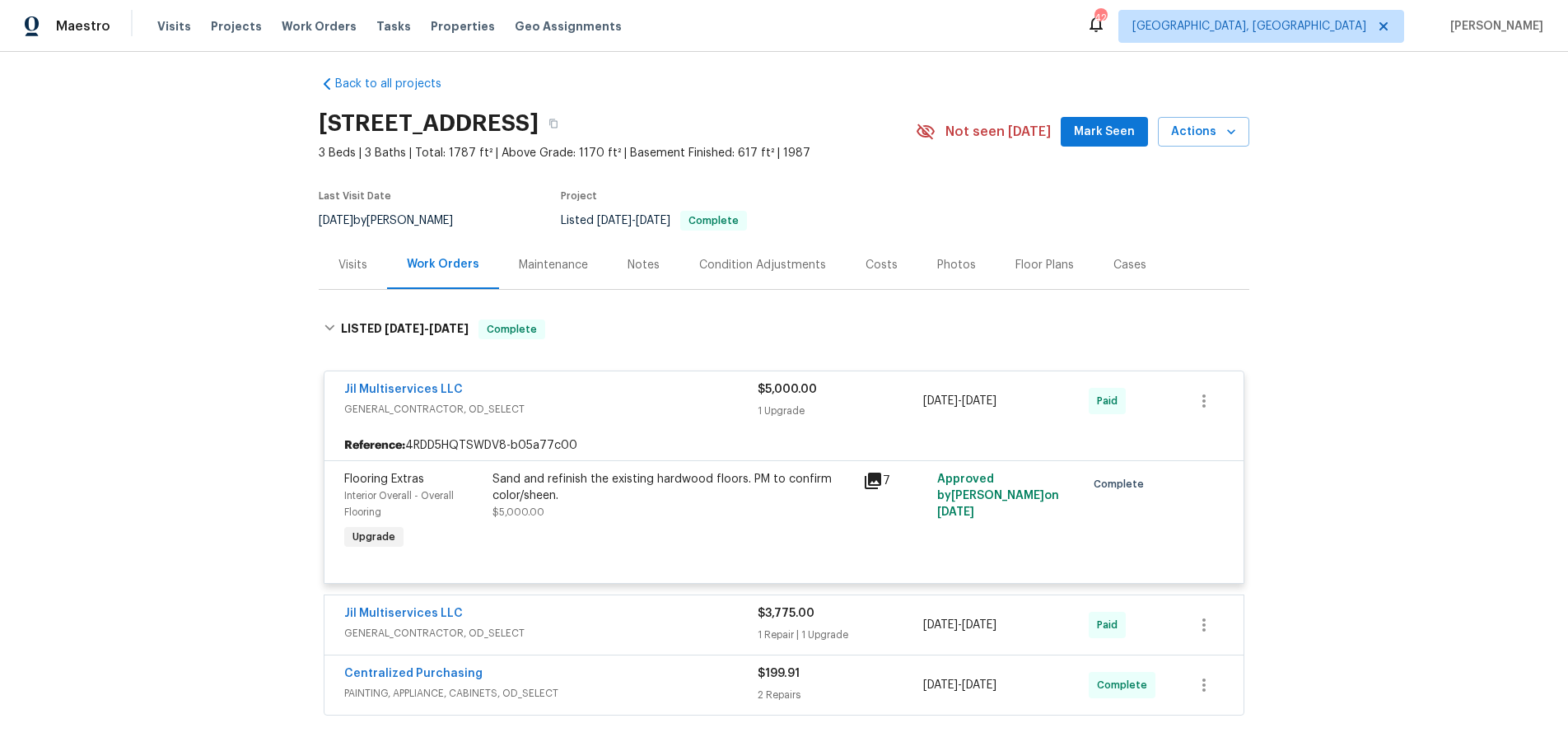
click at [967, 264] on div "Photos" at bounding box center [957, 264] width 79 height 49
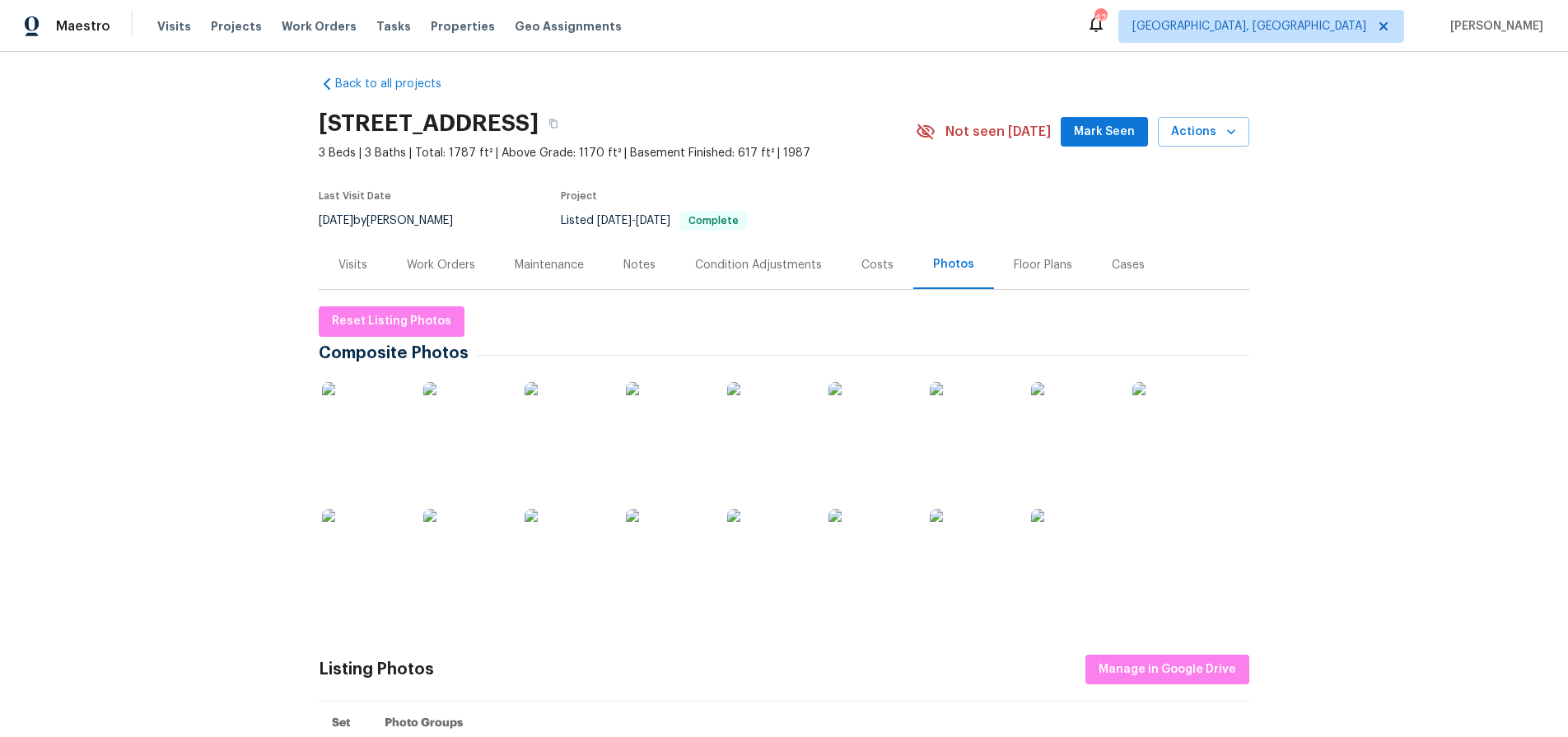
click at [372, 415] on img at bounding box center [363, 423] width 82 height 82
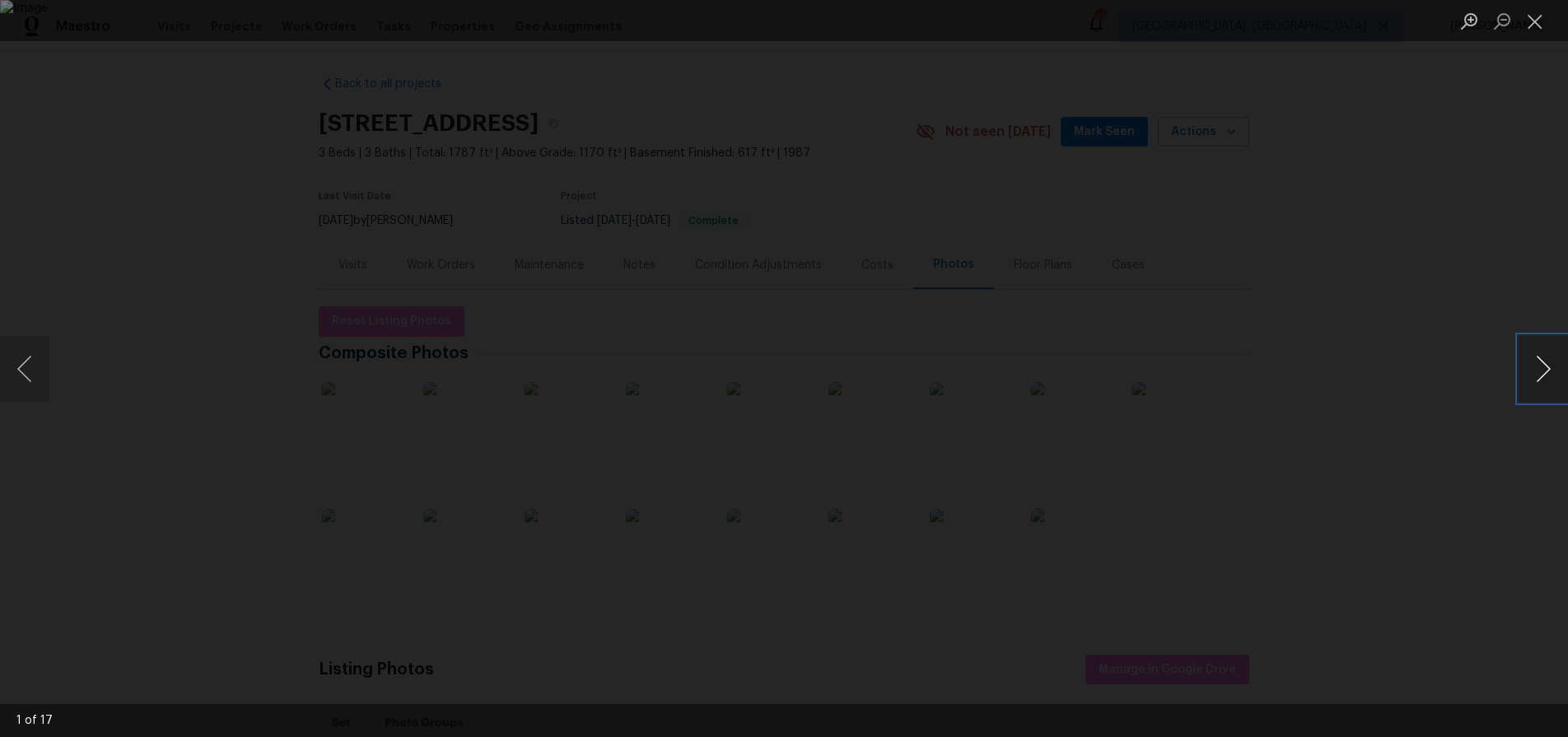
click at [1536, 361] on button "Next image" at bounding box center [1543, 368] width 50 height 66
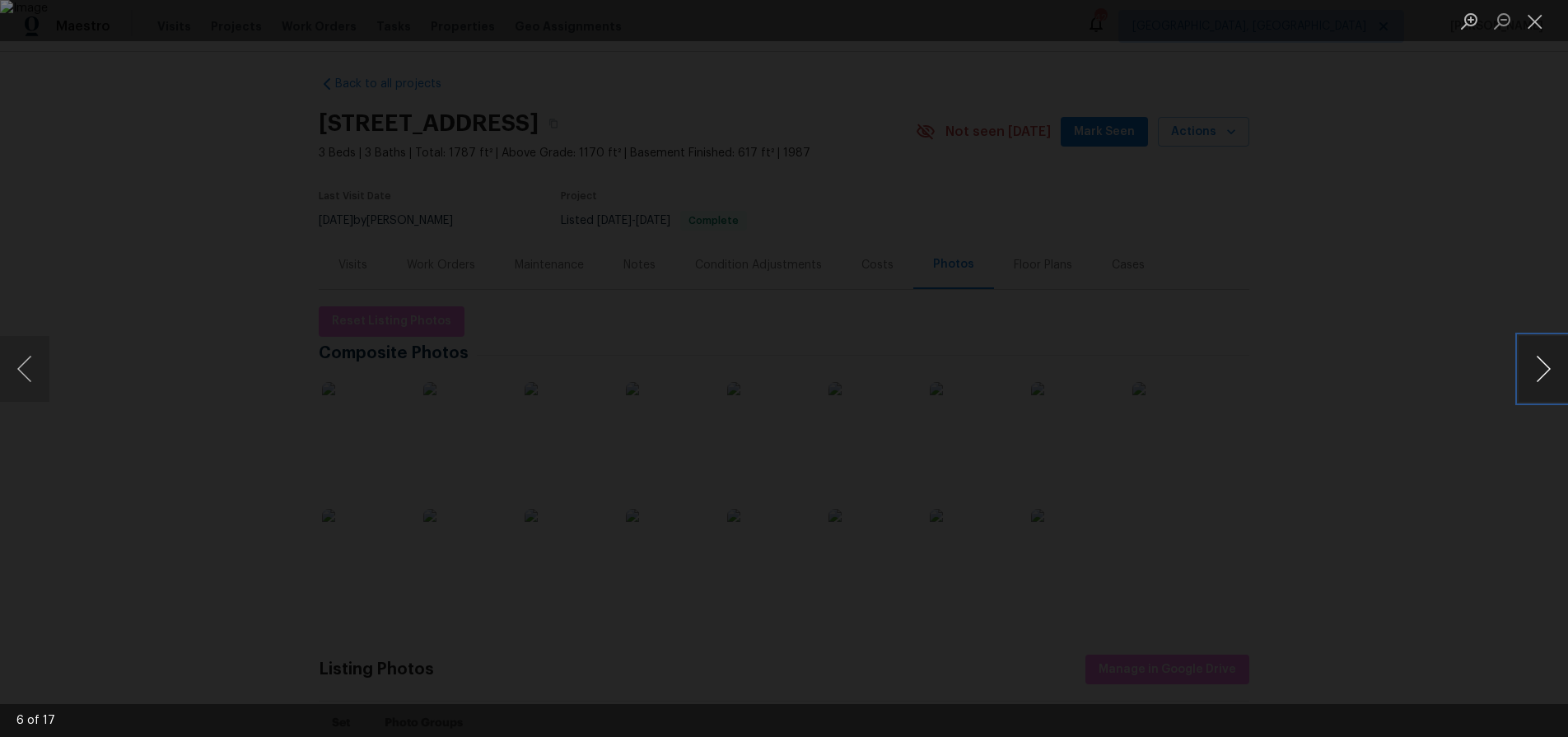
click at [1536, 361] on button "Next image" at bounding box center [1543, 368] width 50 height 66
click at [1500, 264] on div "Lightbox" at bounding box center [784, 368] width 1568 height 737
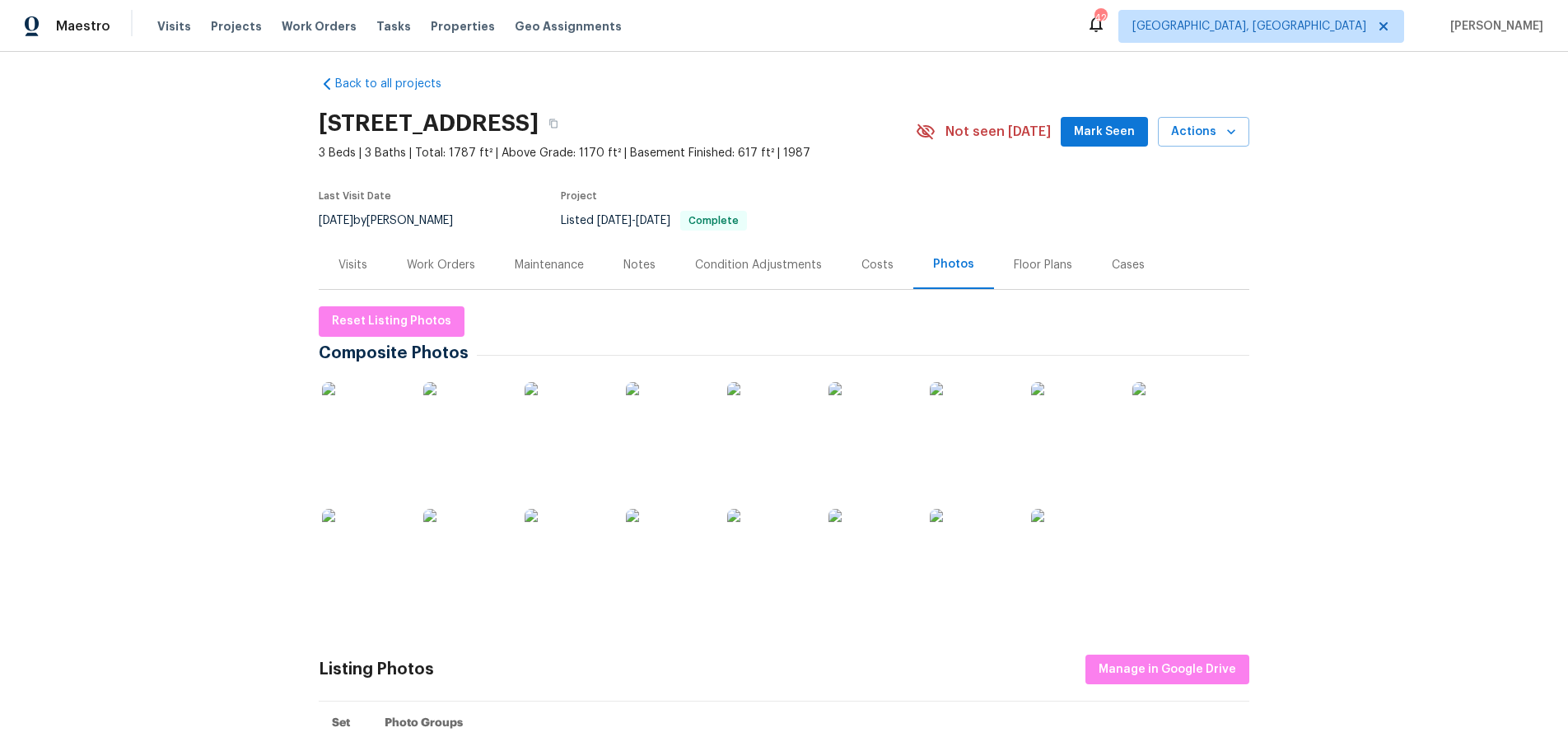
click at [179, 183] on div "Back to all projects [STREET_ADDRESS] 3 Beds | 3 Baths | Total: 1787 ft² | Abov…" at bounding box center [784, 395] width 1568 height 685
click at [331, 265] on div "Visits" at bounding box center [353, 264] width 68 height 49
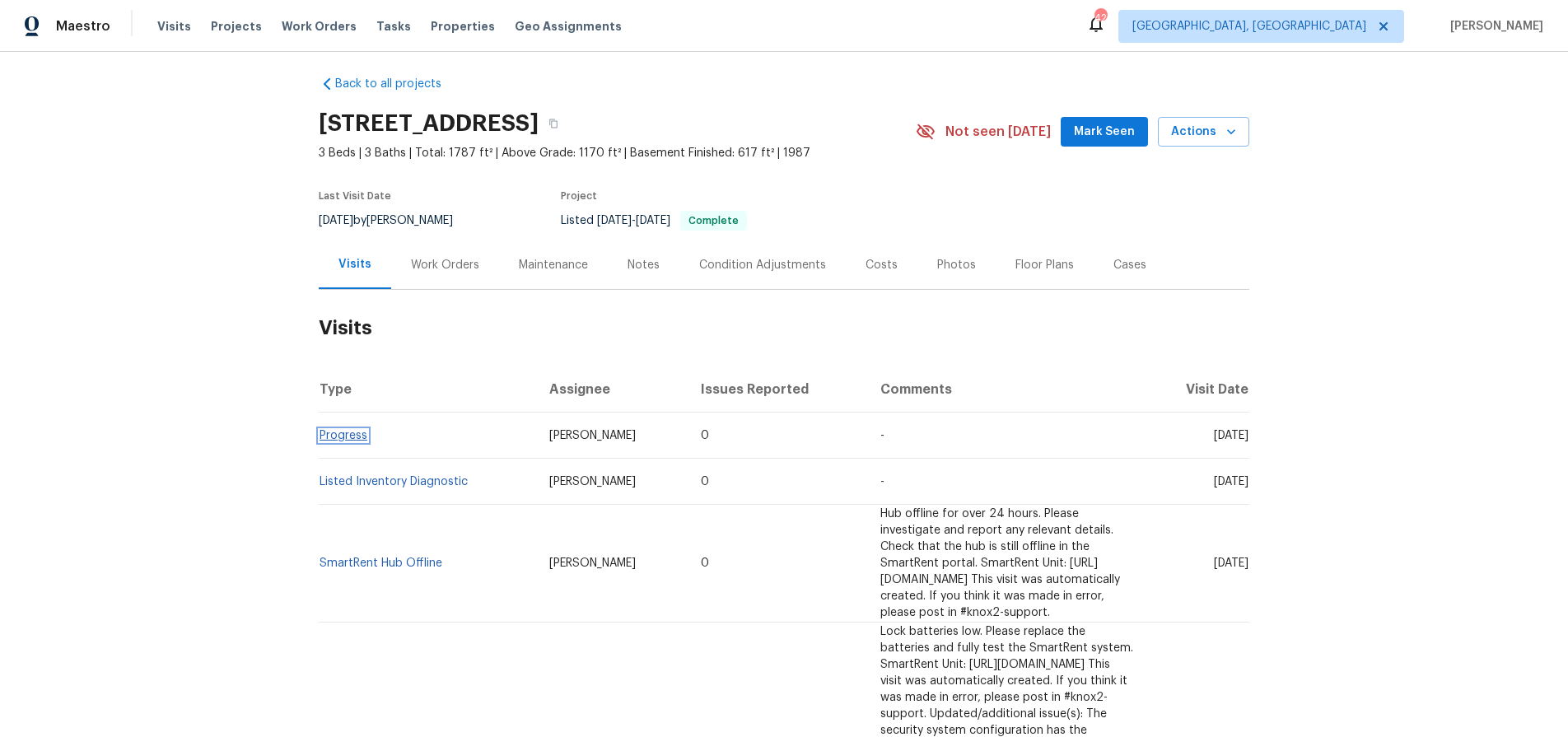
click at [344, 430] on link "Progress" at bounding box center [344, 435] width 48 height 11
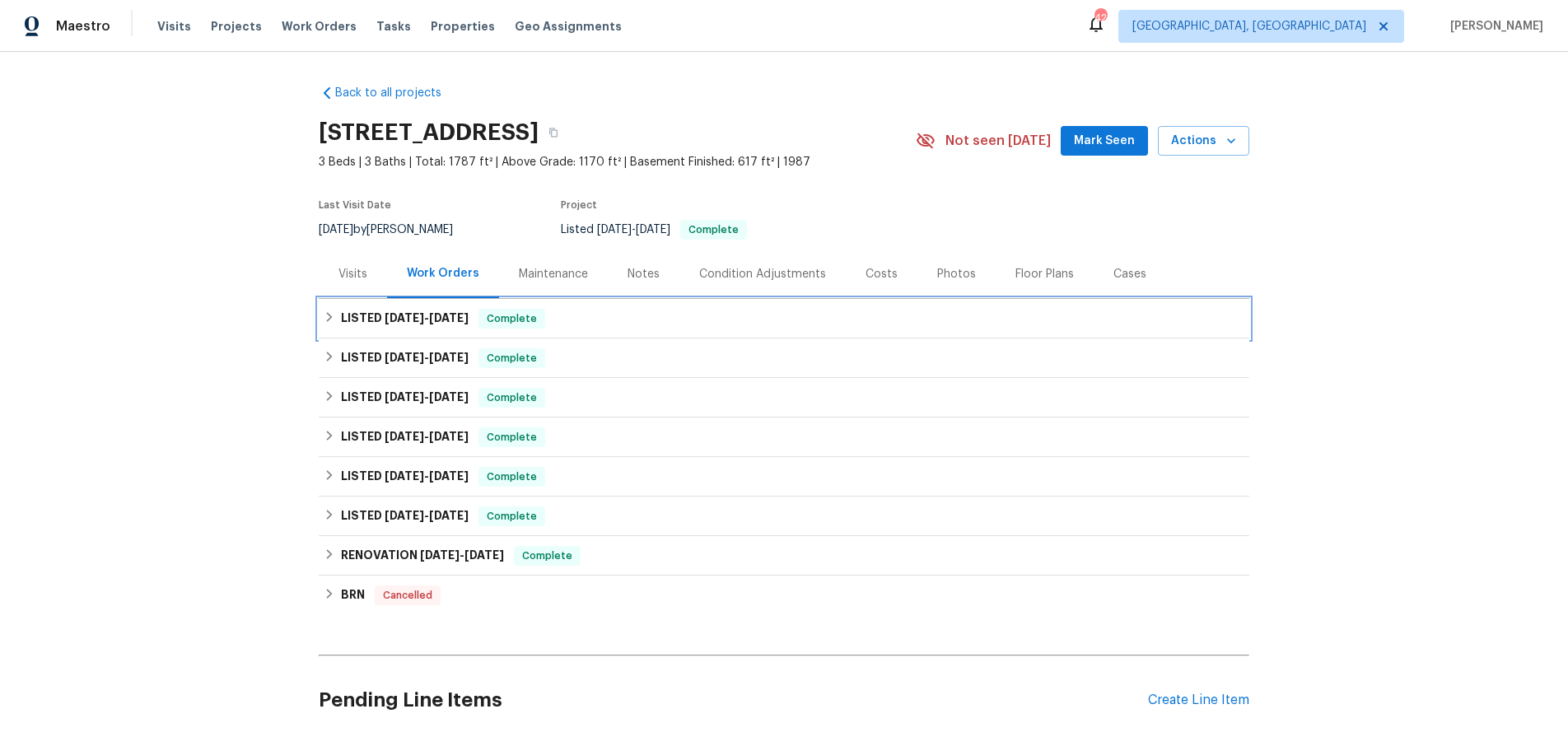
click at [414, 318] on span "[DATE] - [DATE]" at bounding box center [426, 317] width 84 height 11
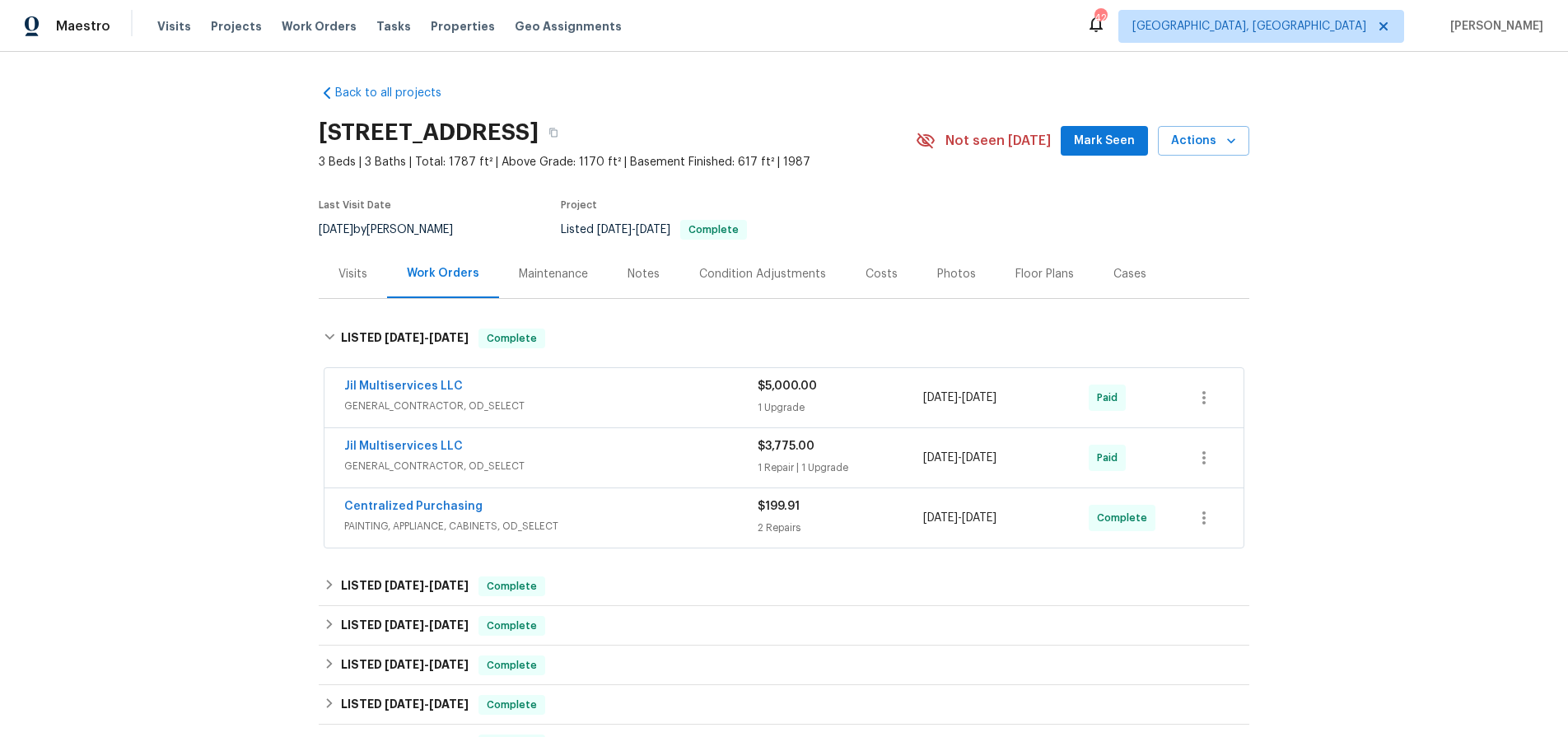
click at [614, 471] on span "GENERAL_CONTRACTOR, OD_SELECT" at bounding box center [551, 465] width 414 height 16
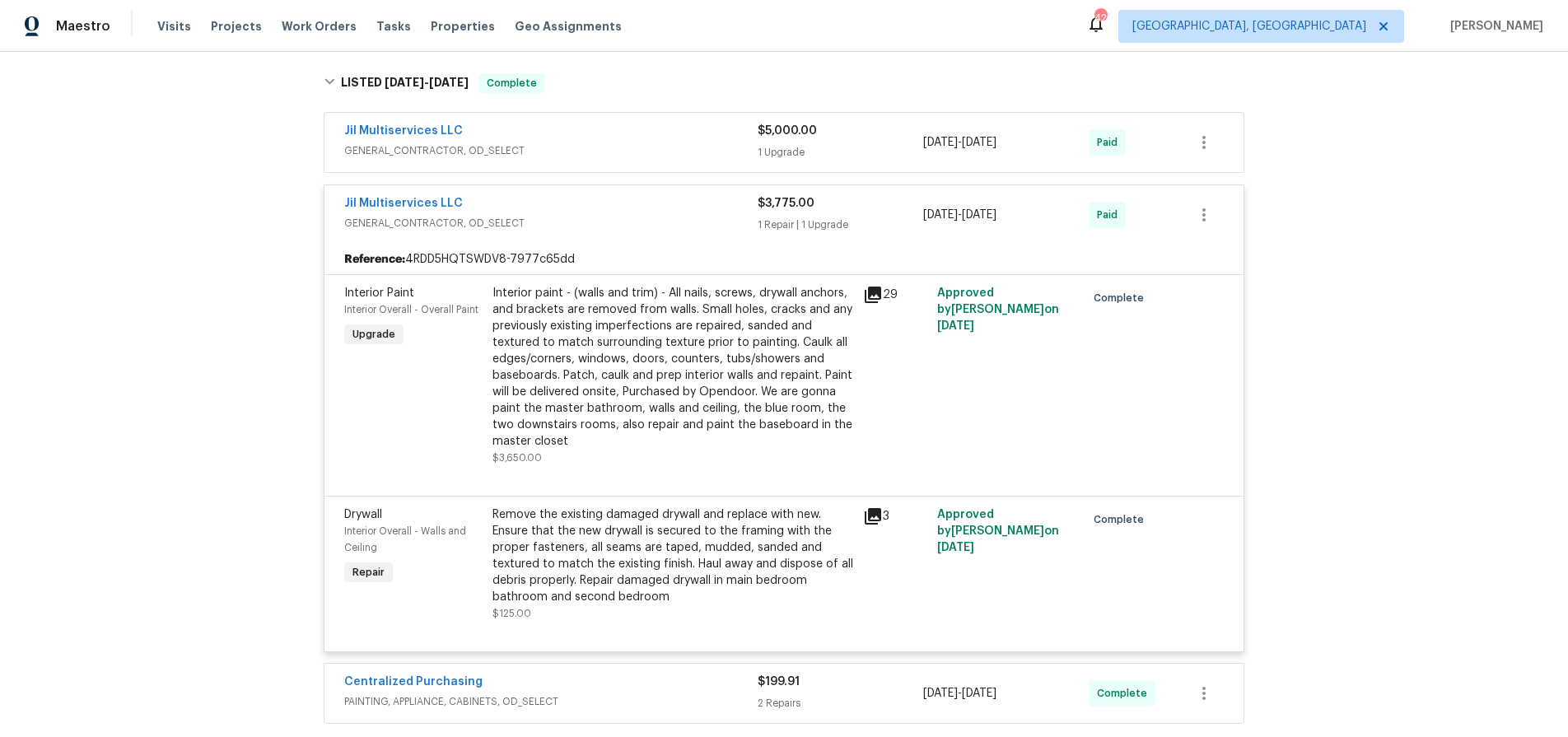
scroll to position [270, 0]
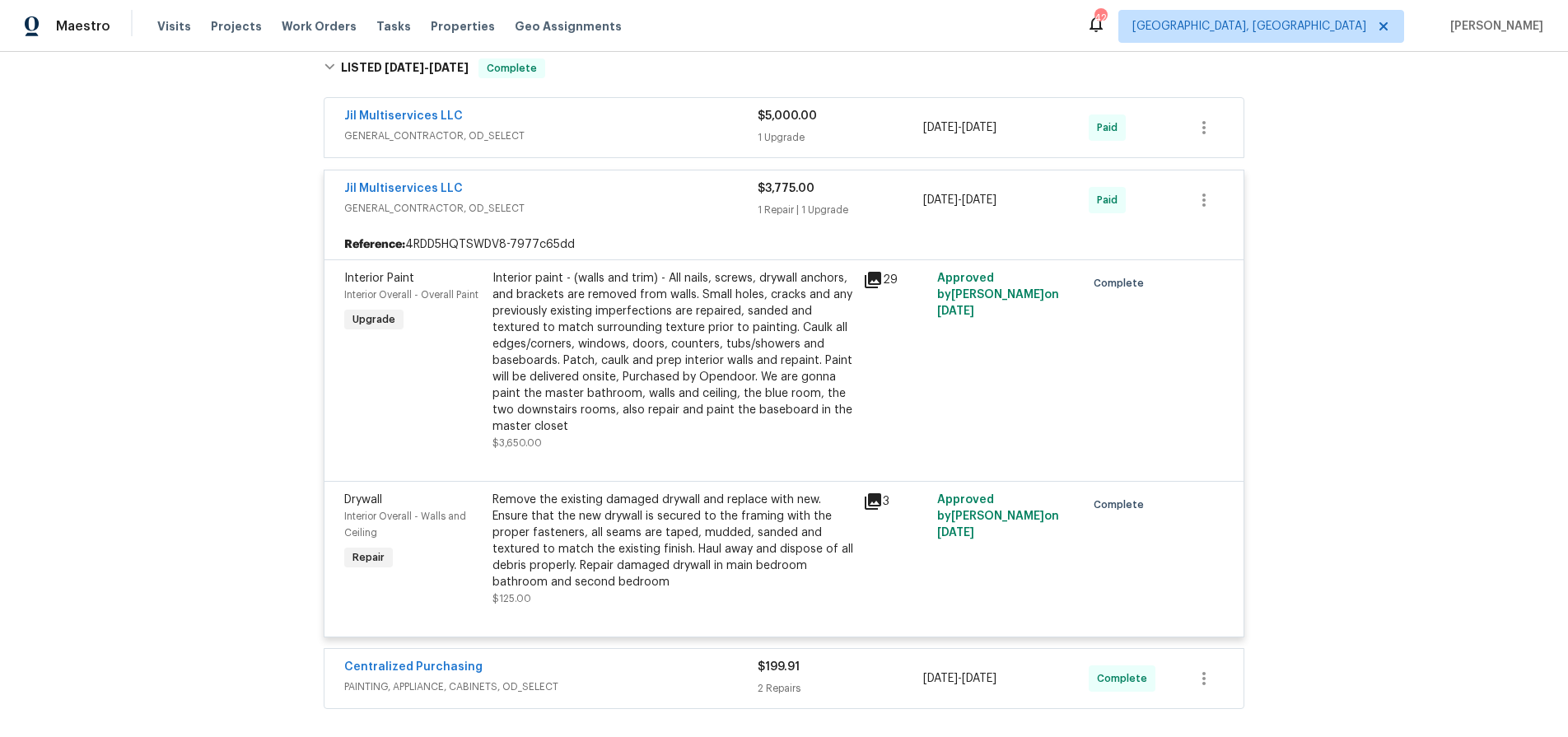
click at [668, 360] on div "Interior paint - (walls and trim) - All nails, screws, drywall anchors, and bra…" at bounding box center [672, 352] width 361 height 165
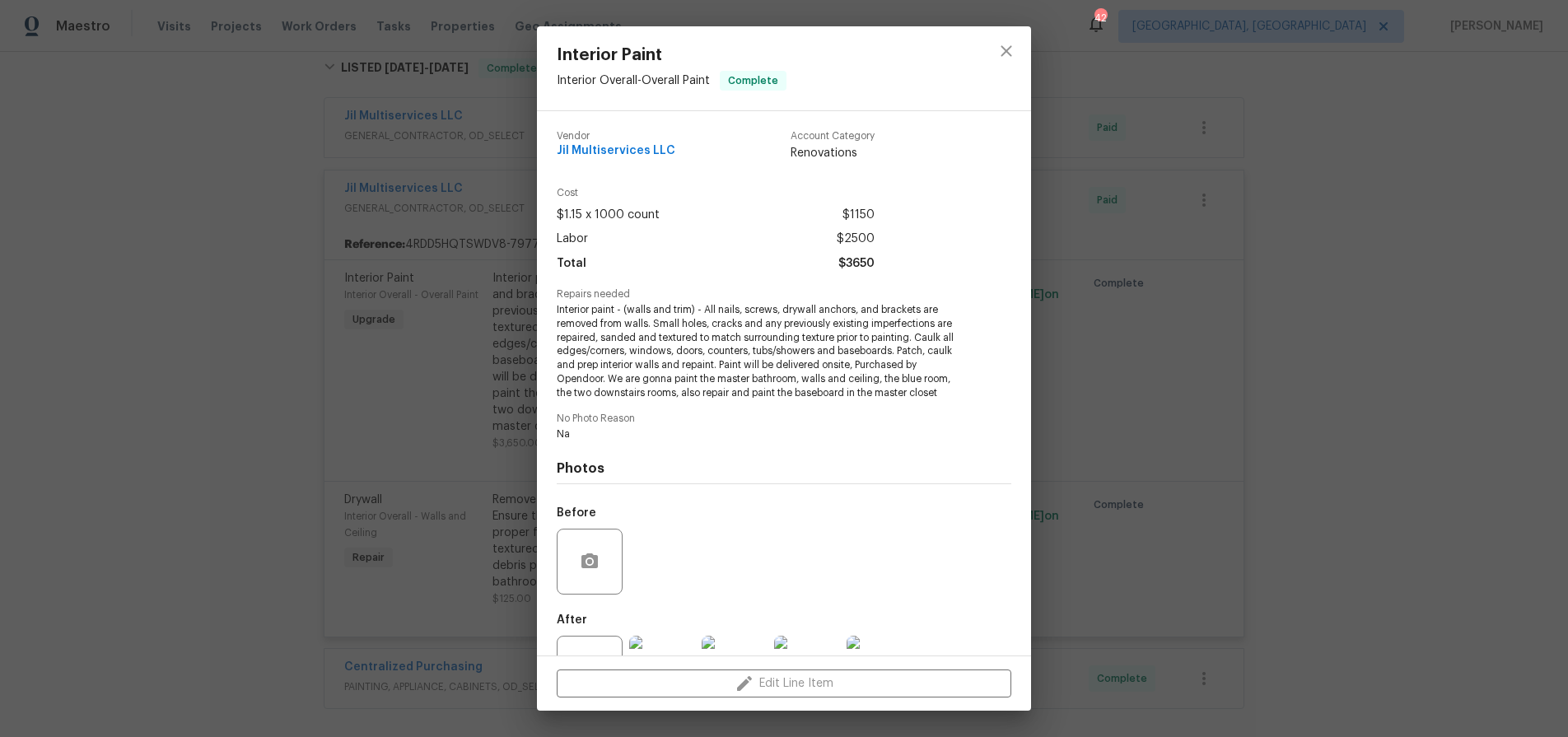
scroll to position [63, 0]
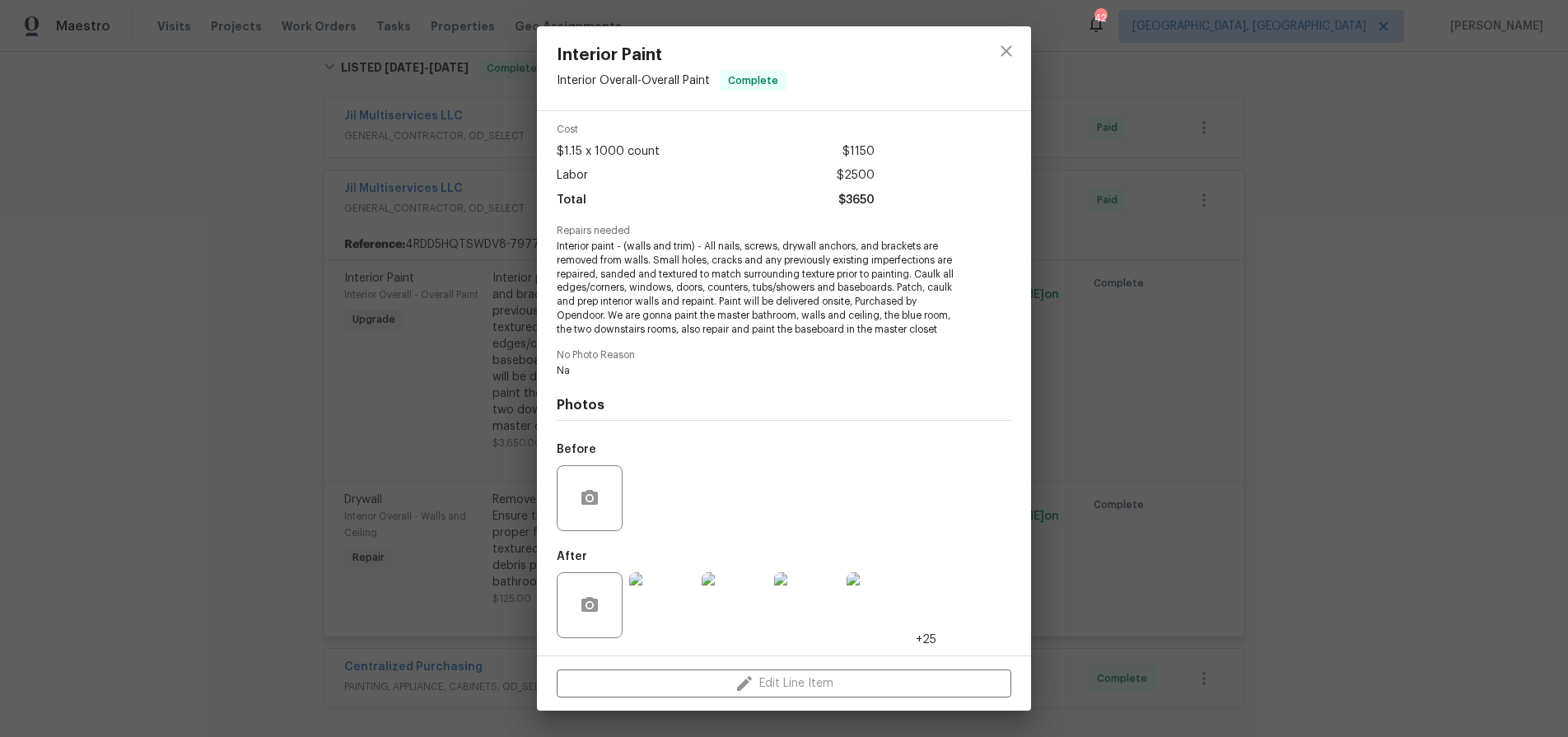
click at [662, 592] on img at bounding box center [661, 605] width 66 height 66
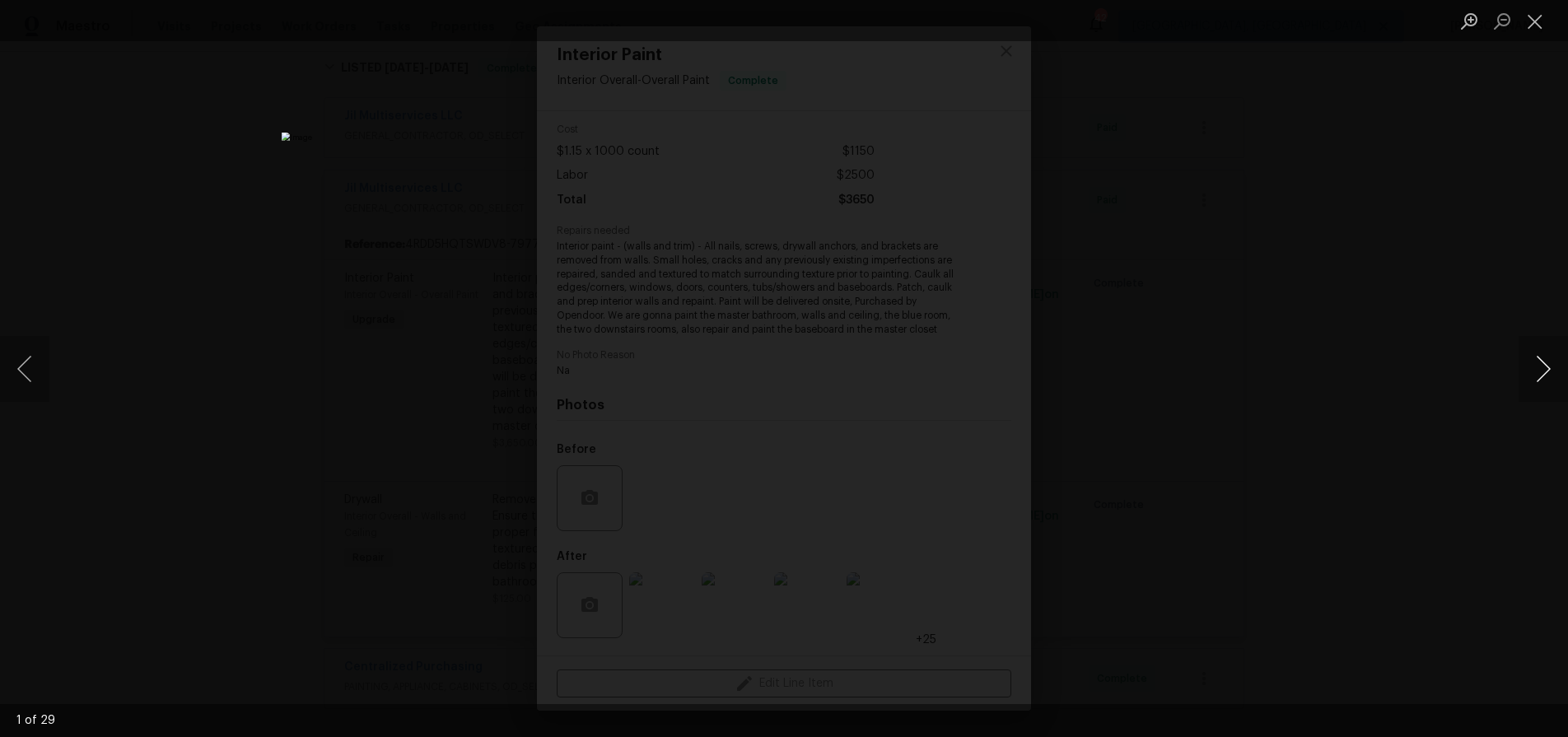
click at [1531, 367] on button "Next image" at bounding box center [1543, 368] width 50 height 66
click at [1529, 367] on button "Next image" at bounding box center [1543, 368] width 50 height 66
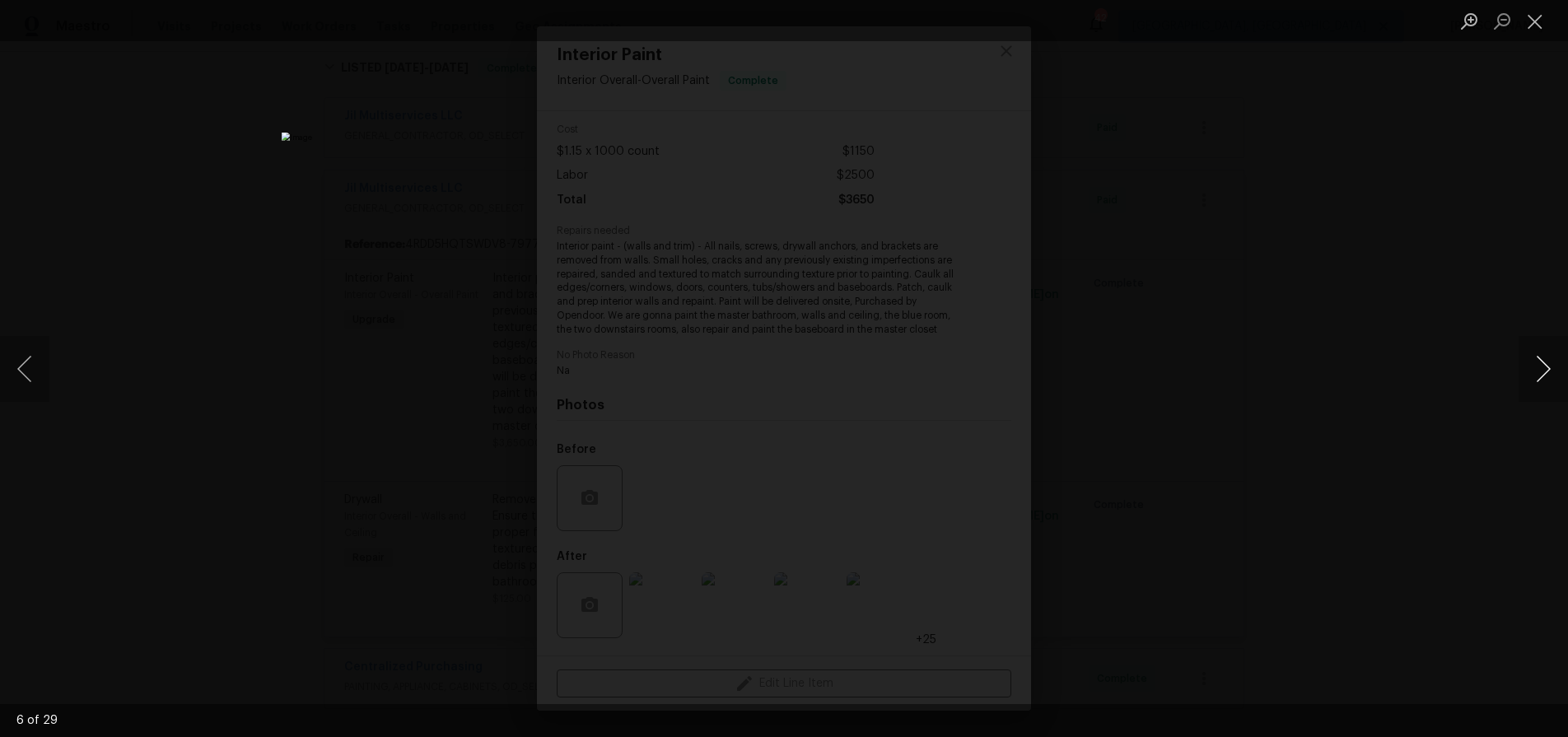
click at [1529, 367] on button "Next image" at bounding box center [1543, 368] width 50 height 66
click at [1368, 263] on div "Lightbox" at bounding box center [784, 368] width 1568 height 737
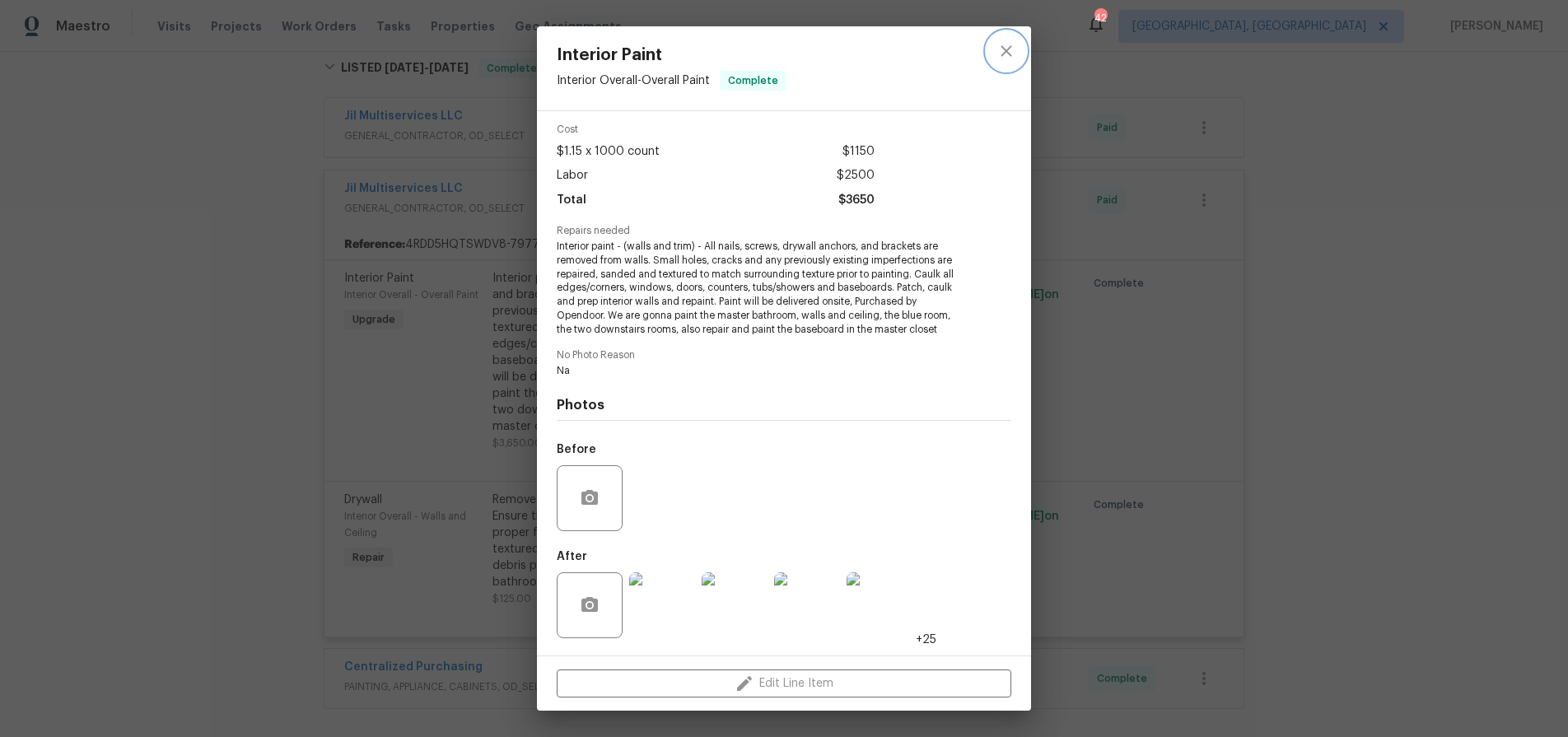
click at [1007, 56] on icon "close" at bounding box center [1006, 50] width 20 height 20
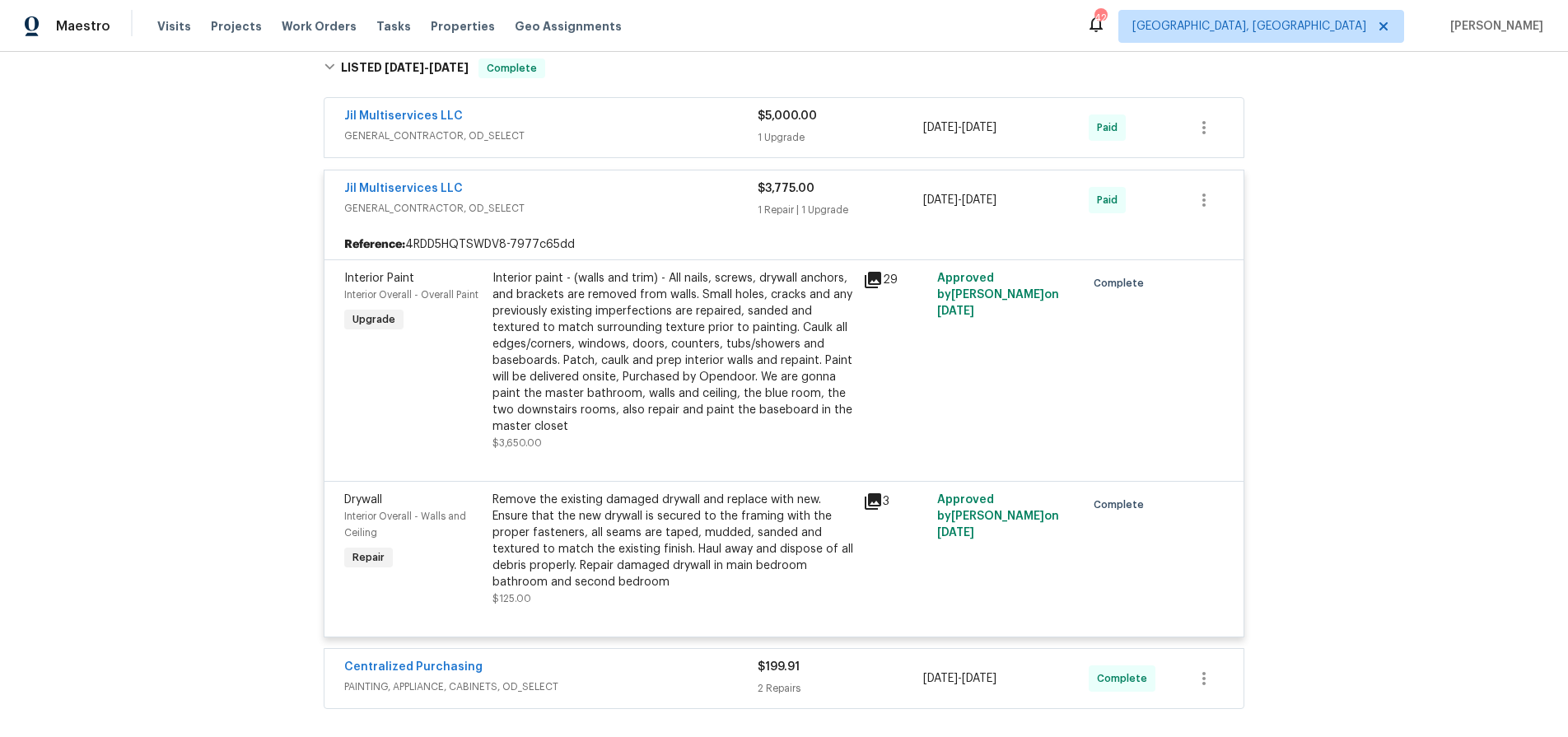
click at [666, 126] on div "Jil Multiservices LLC GENERAL_CONTRACTOR, OD_SELECT" at bounding box center [551, 126] width 414 height 36
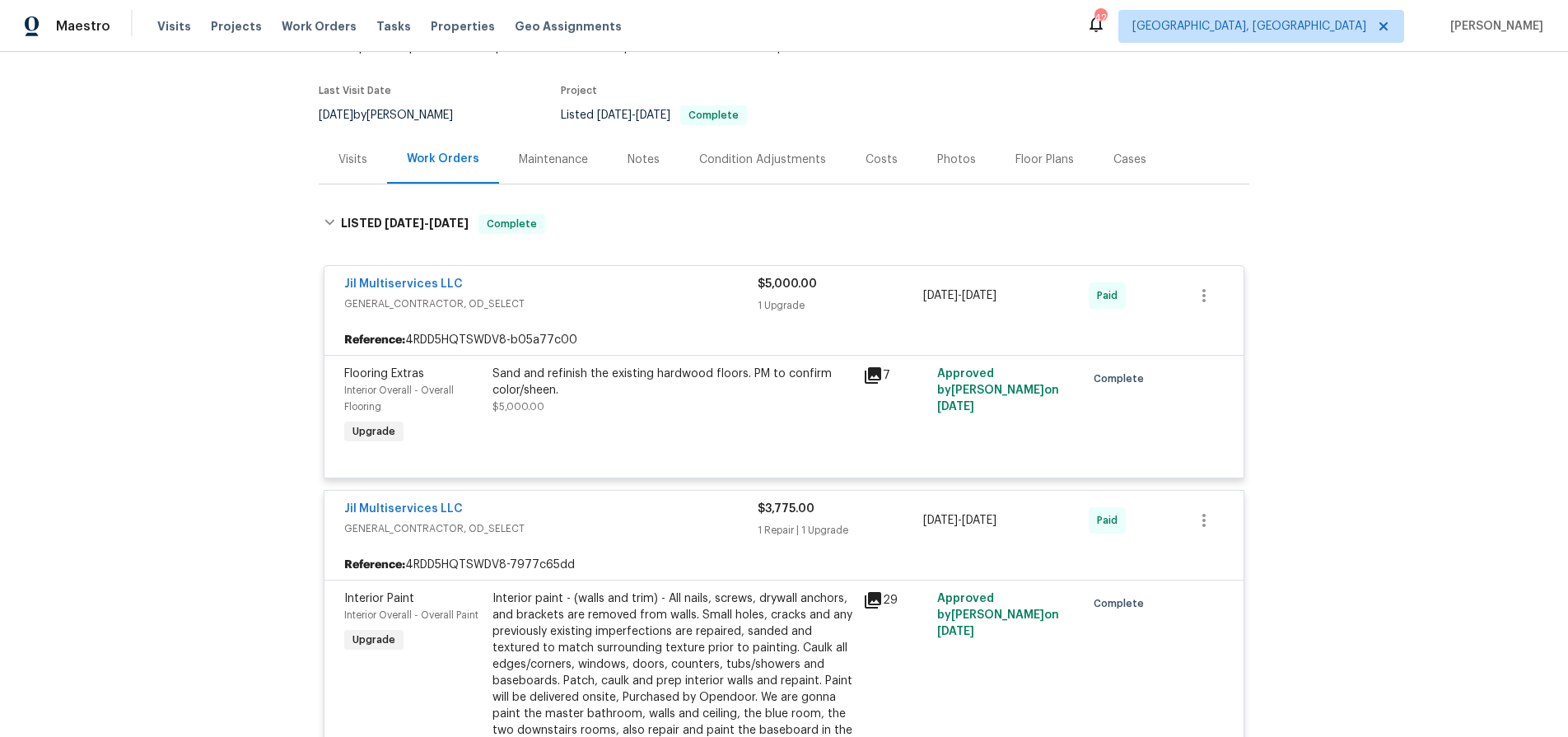
scroll to position [116, 0]
click at [627, 159] on div "Notes" at bounding box center [643, 157] width 32 height 16
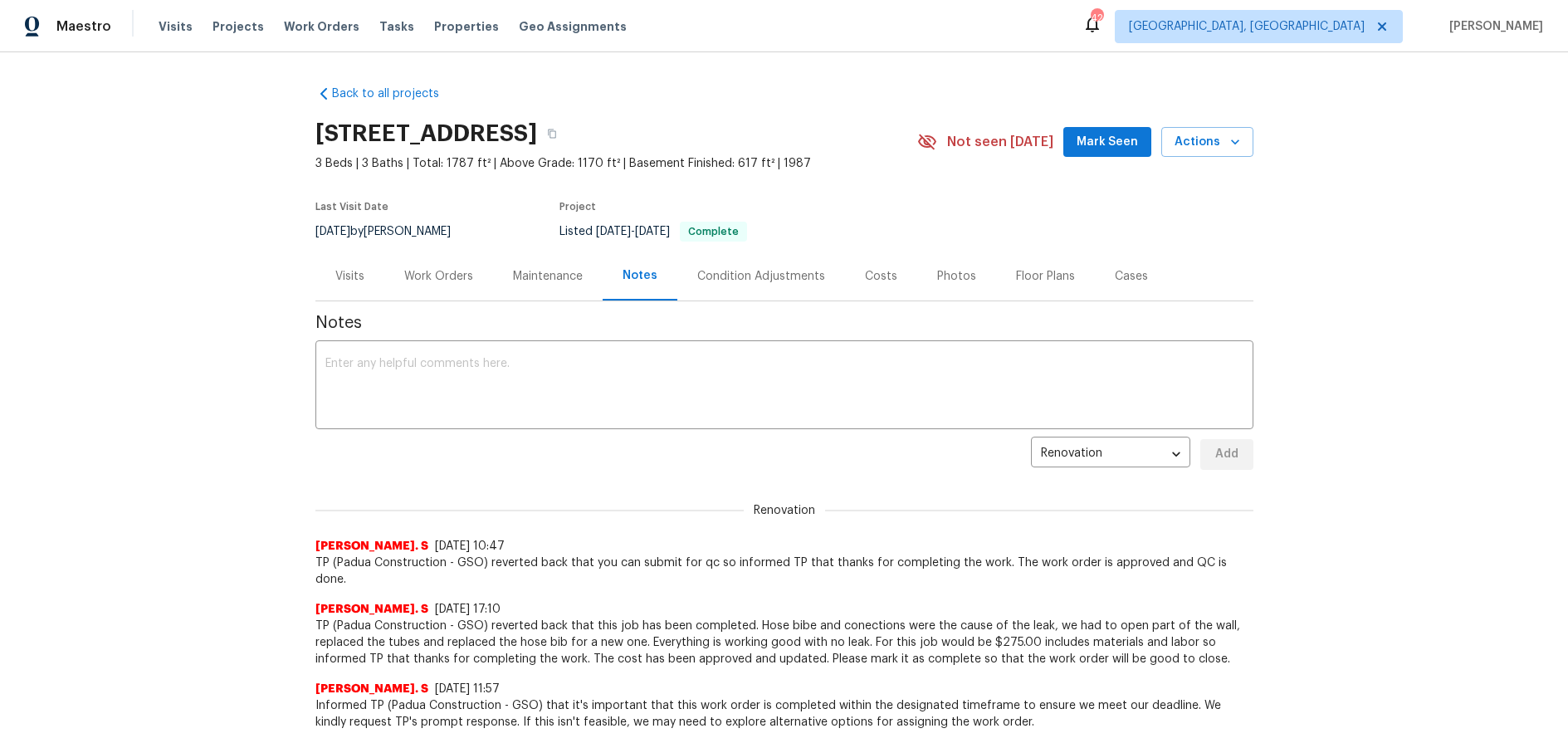
click at [190, 462] on div "Back to all projects [STREET_ADDRESS] 3 Beds | 3 Baths | Total: 1787 ft² | Abov…" at bounding box center [784, 398] width 1568 height 690
click at [315, 293] on div "Visits" at bounding box center [350, 276] width 69 height 49
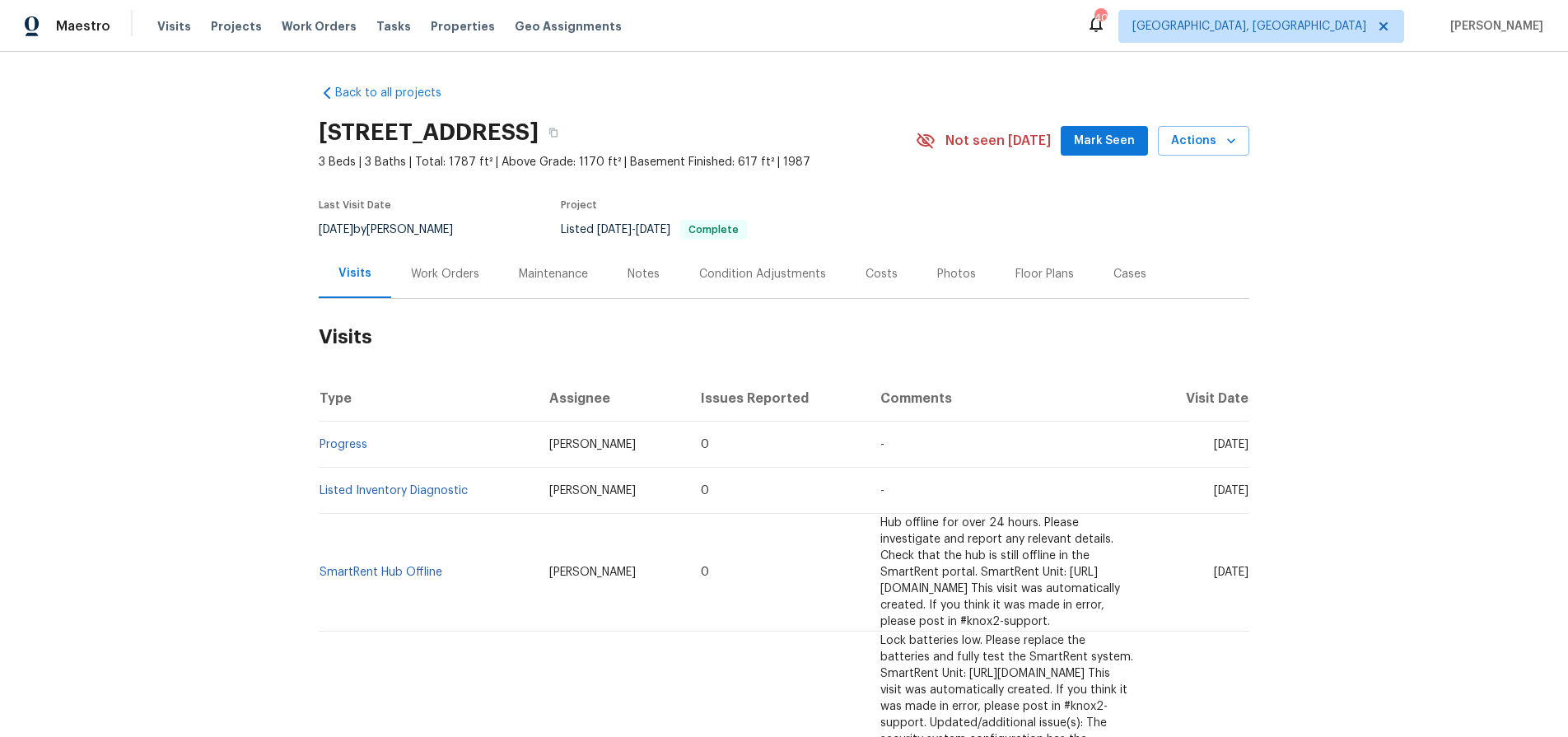
click at [236, 250] on div "Back to all projects [STREET_ADDRESS] 3 Beds | 3 Baths | Total: 1787 ft² | Abov…" at bounding box center [784, 395] width 1568 height 685
click at [251, 264] on div "Back to all projects [STREET_ADDRESS] 3 Beds | 3 Baths | Total: 1787 ft² | Abov…" at bounding box center [784, 395] width 1568 height 685
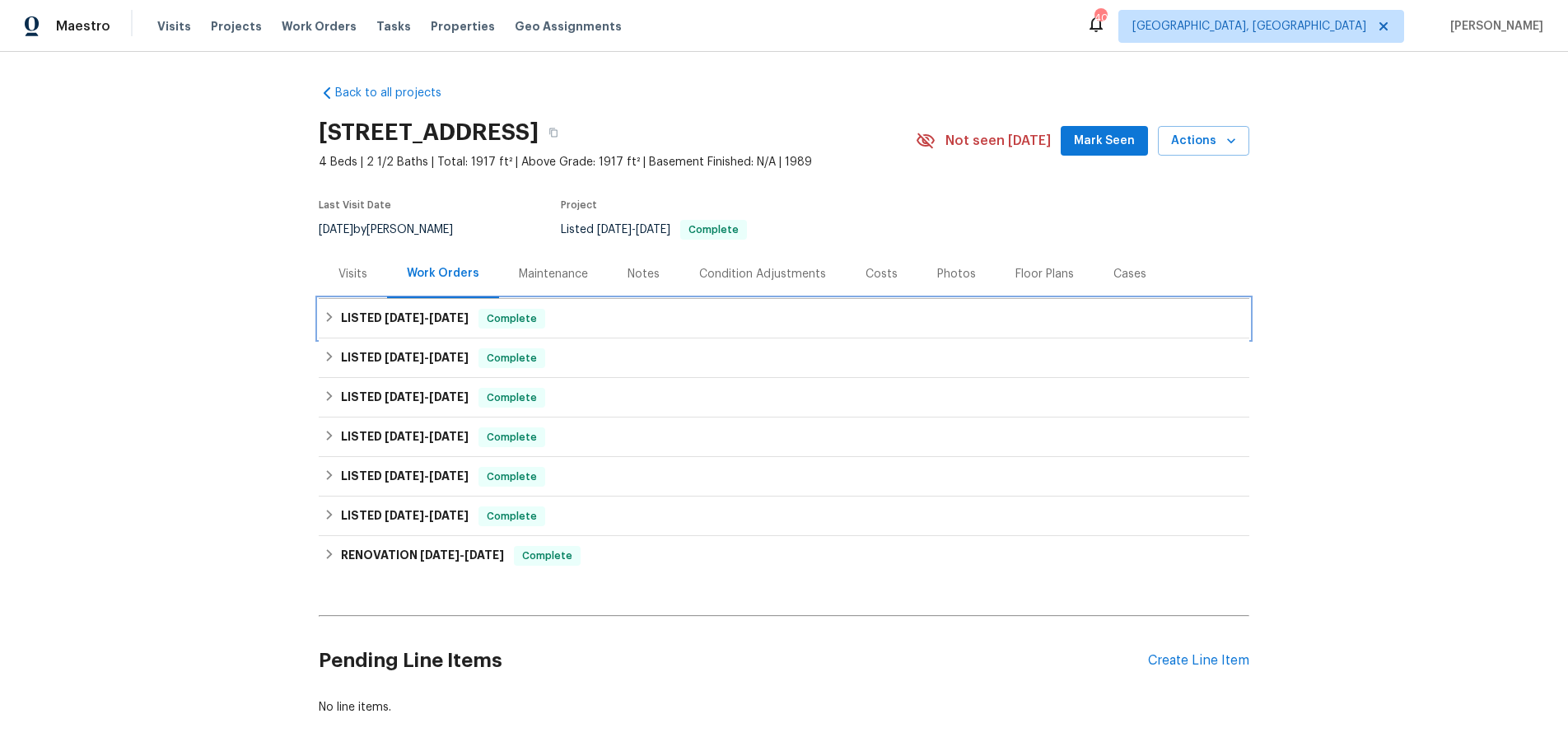
click at [613, 317] on div "LISTED 9/5/25 - 9/22/25 Complete" at bounding box center [784, 318] width 921 height 20
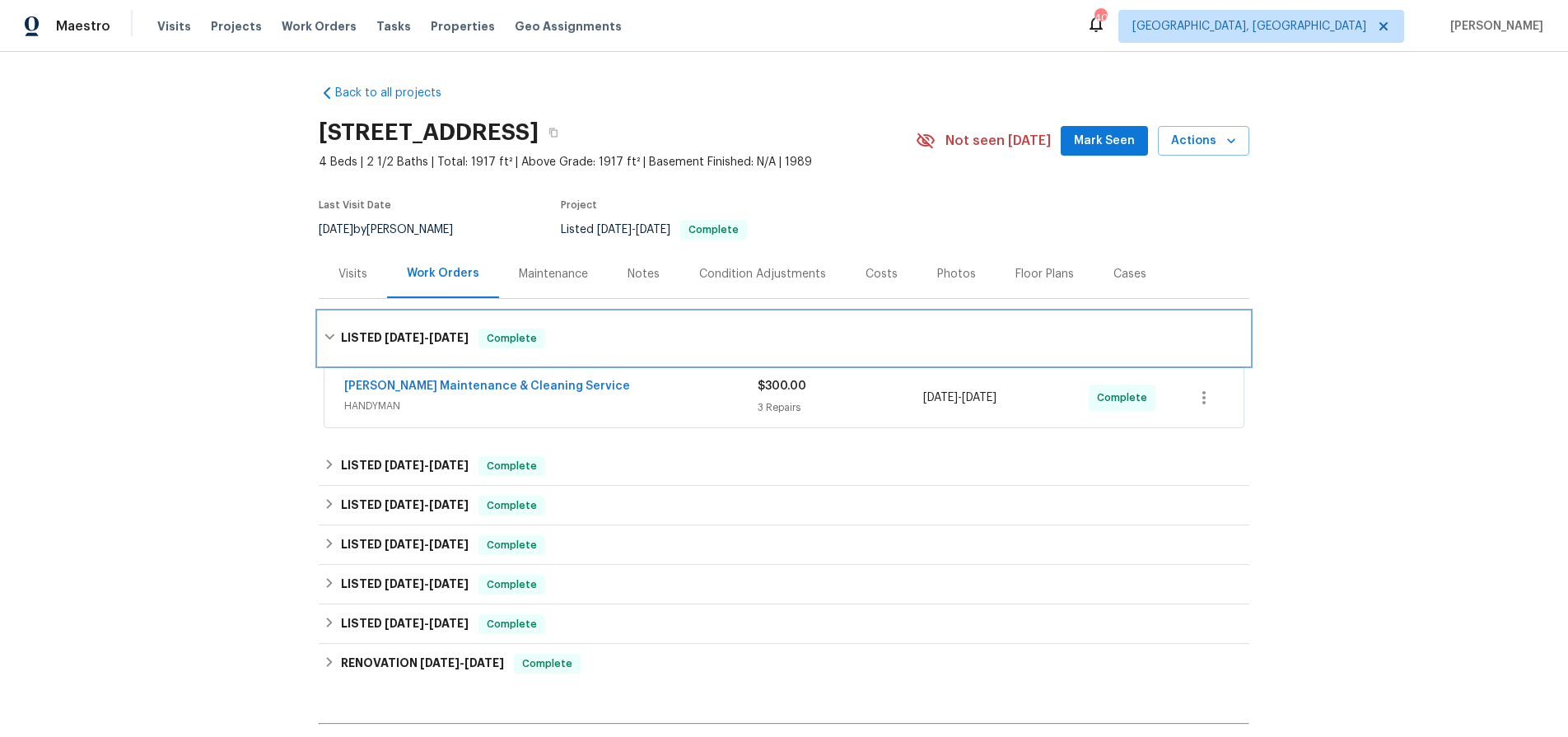
click at [589, 332] on div "LISTED 9/5/25 - 9/22/25 Complete" at bounding box center [784, 338] width 921 height 20
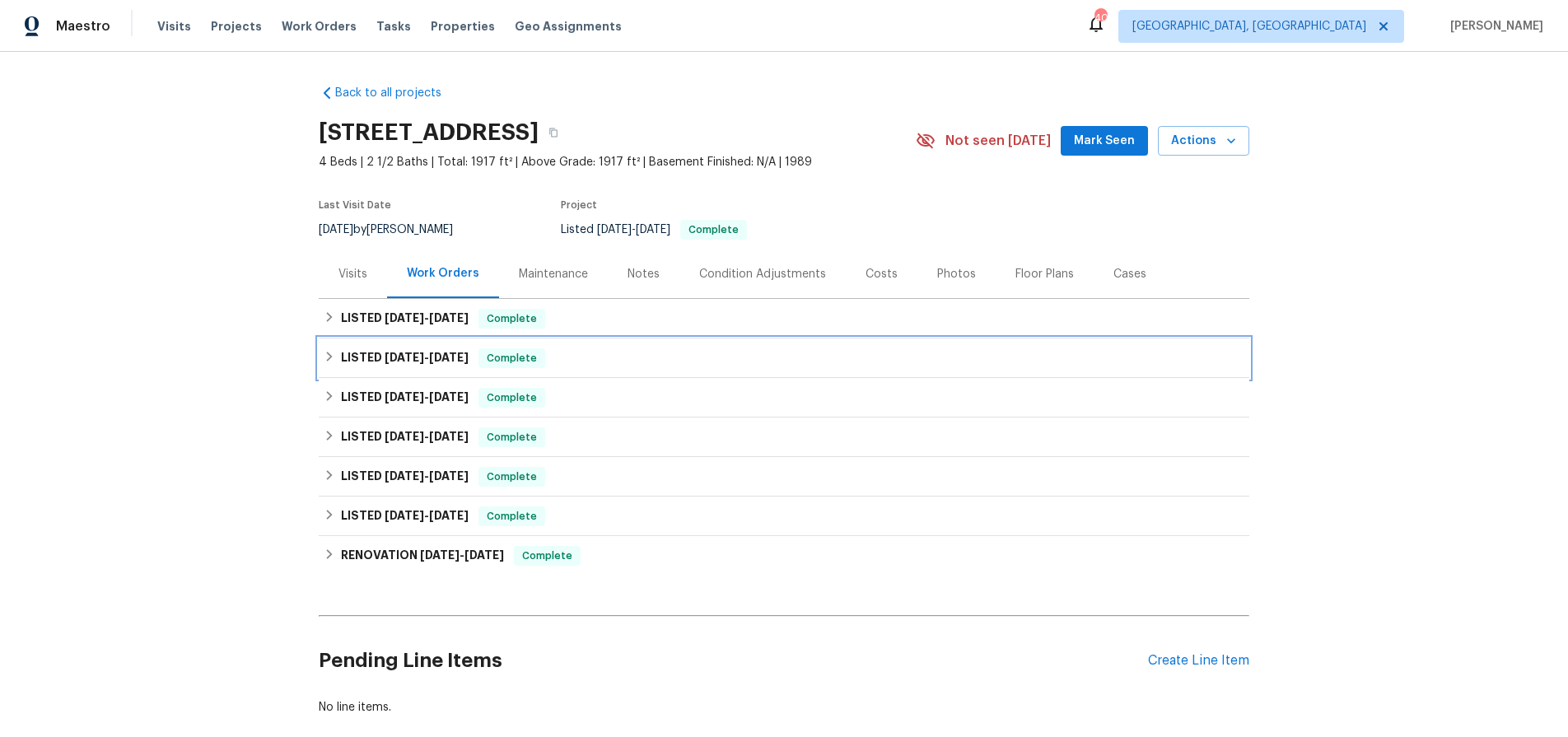
click at [573, 360] on div "LISTED 9/5/25 - 9/8/25 Complete" at bounding box center [784, 358] width 921 height 20
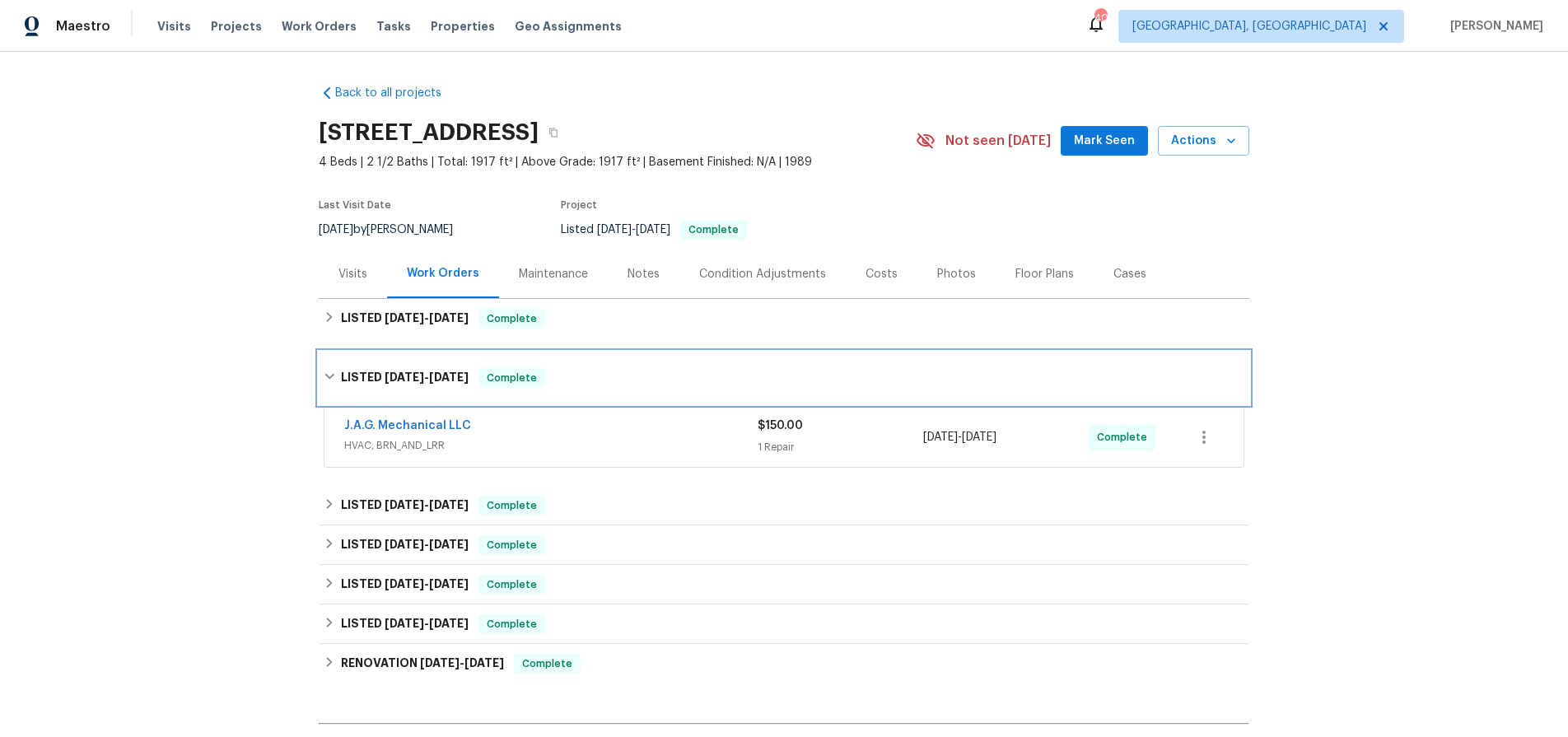
click at [578, 377] on div "LISTED 9/5/25 - 9/8/25 Complete" at bounding box center [784, 377] width 921 height 20
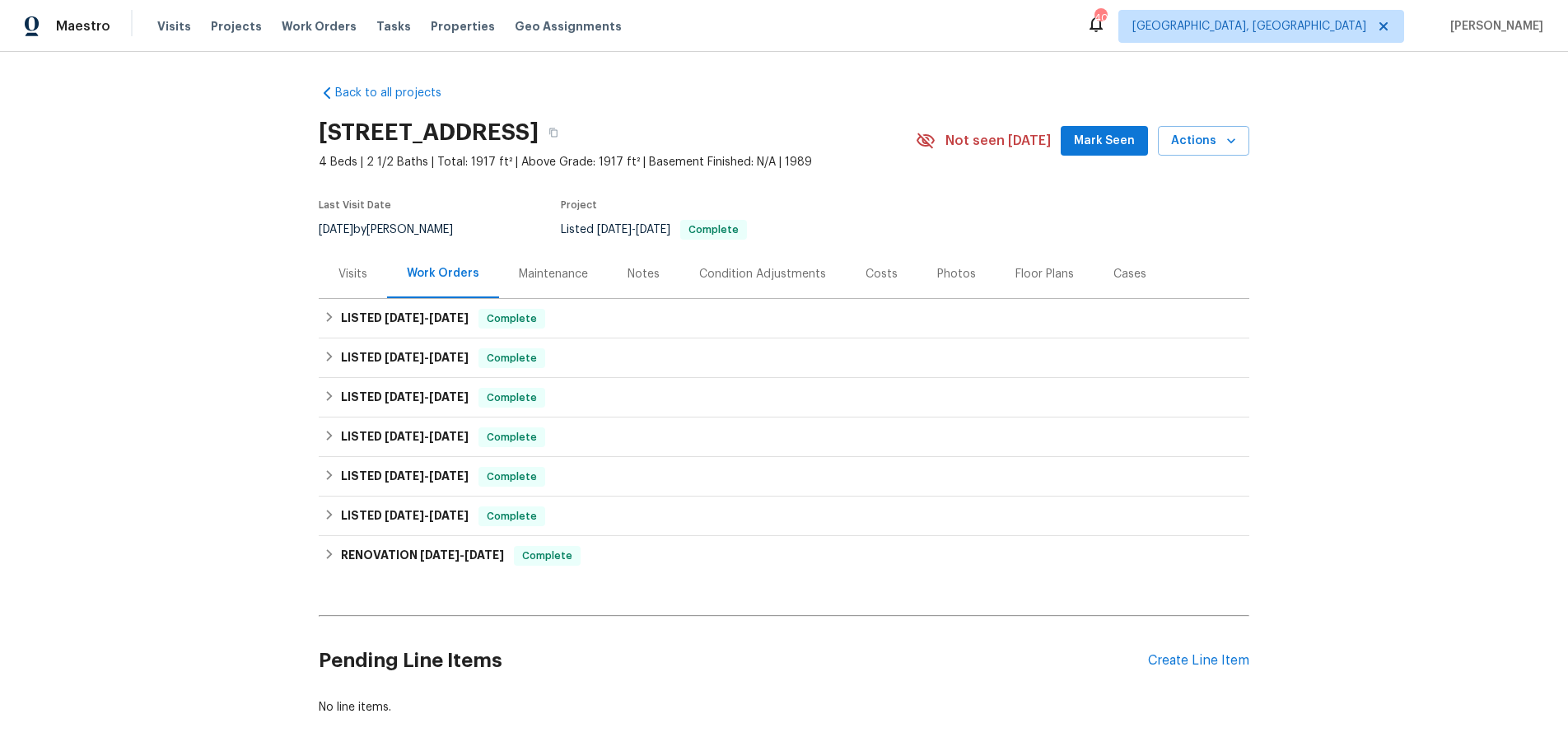
click at [327, 277] on div "Visits" at bounding box center [353, 273] width 68 height 49
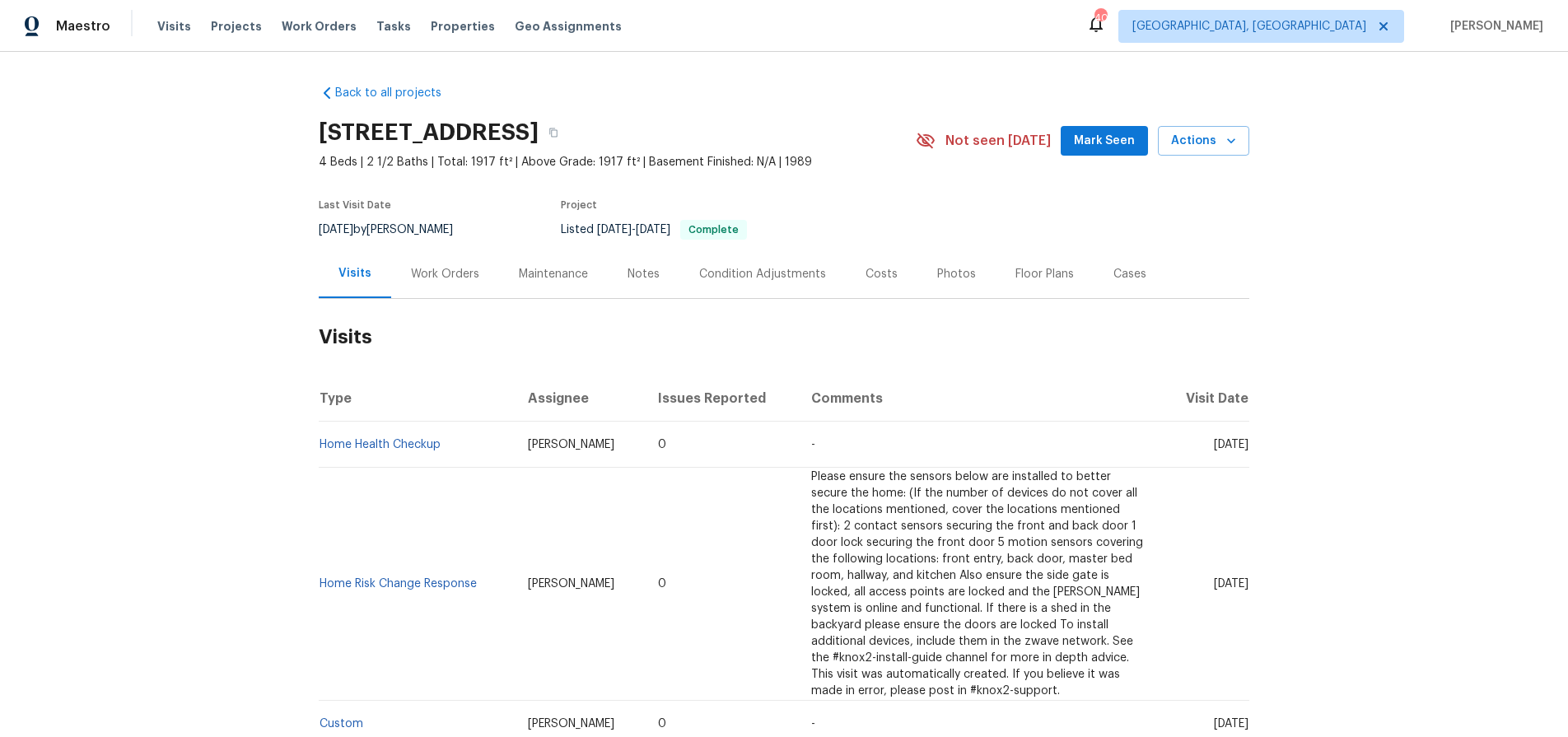
click at [198, 285] on div "Back to all projects 4205 Club Pointe Ct, Winston Salem, NC 27104 4 Beds | 2 1/…" at bounding box center [784, 395] width 1568 height 685
click at [421, 447] on link "Home Health Checkup" at bounding box center [380, 444] width 121 height 11
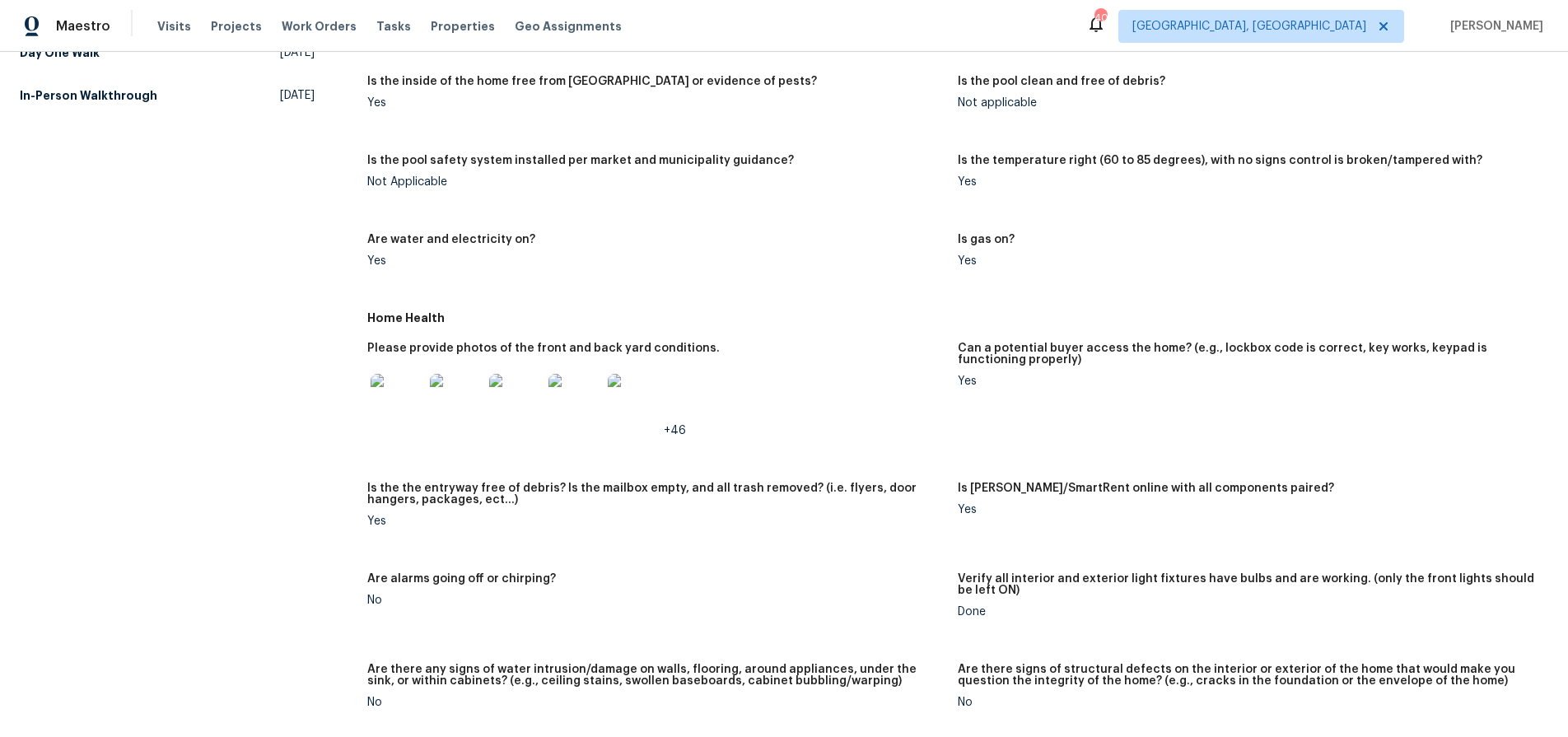
scroll to position [472, 0]
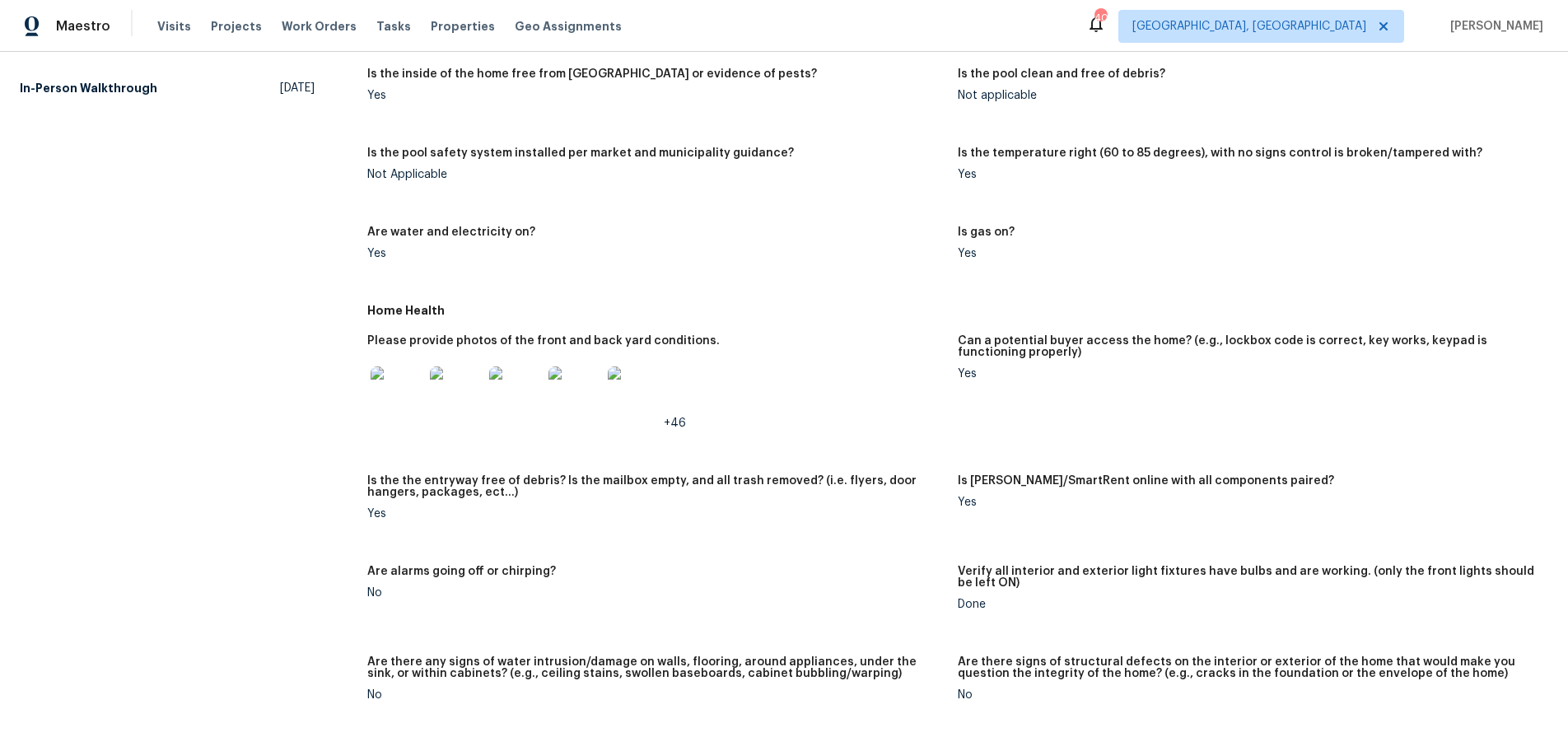
click at [377, 399] on img at bounding box center [397, 393] width 53 height 53
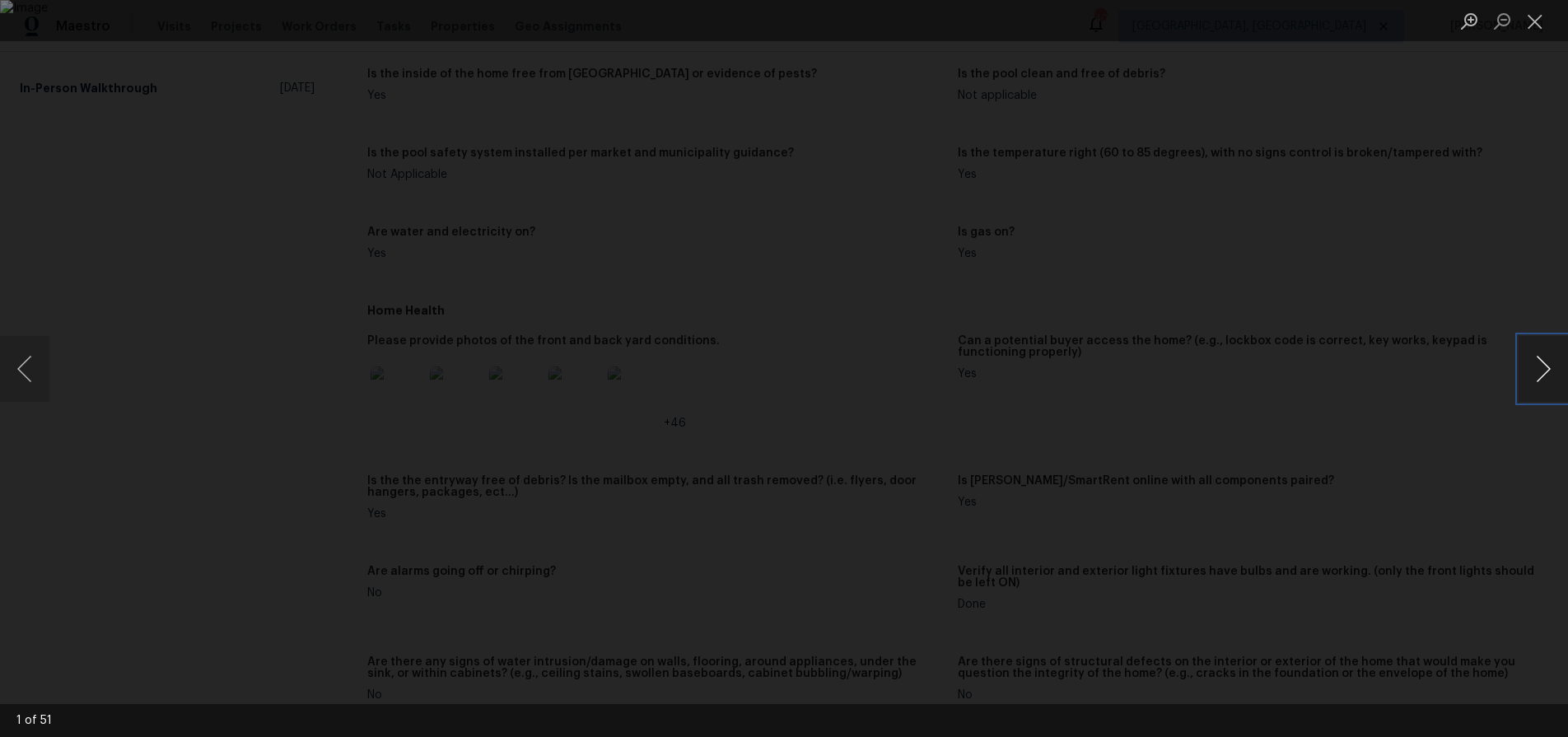
click at [1521, 368] on button "Next image" at bounding box center [1543, 368] width 50 height 66
click at [1522, 368] on button "Next image" at bounding box center [1543, 368] width 50 height 66
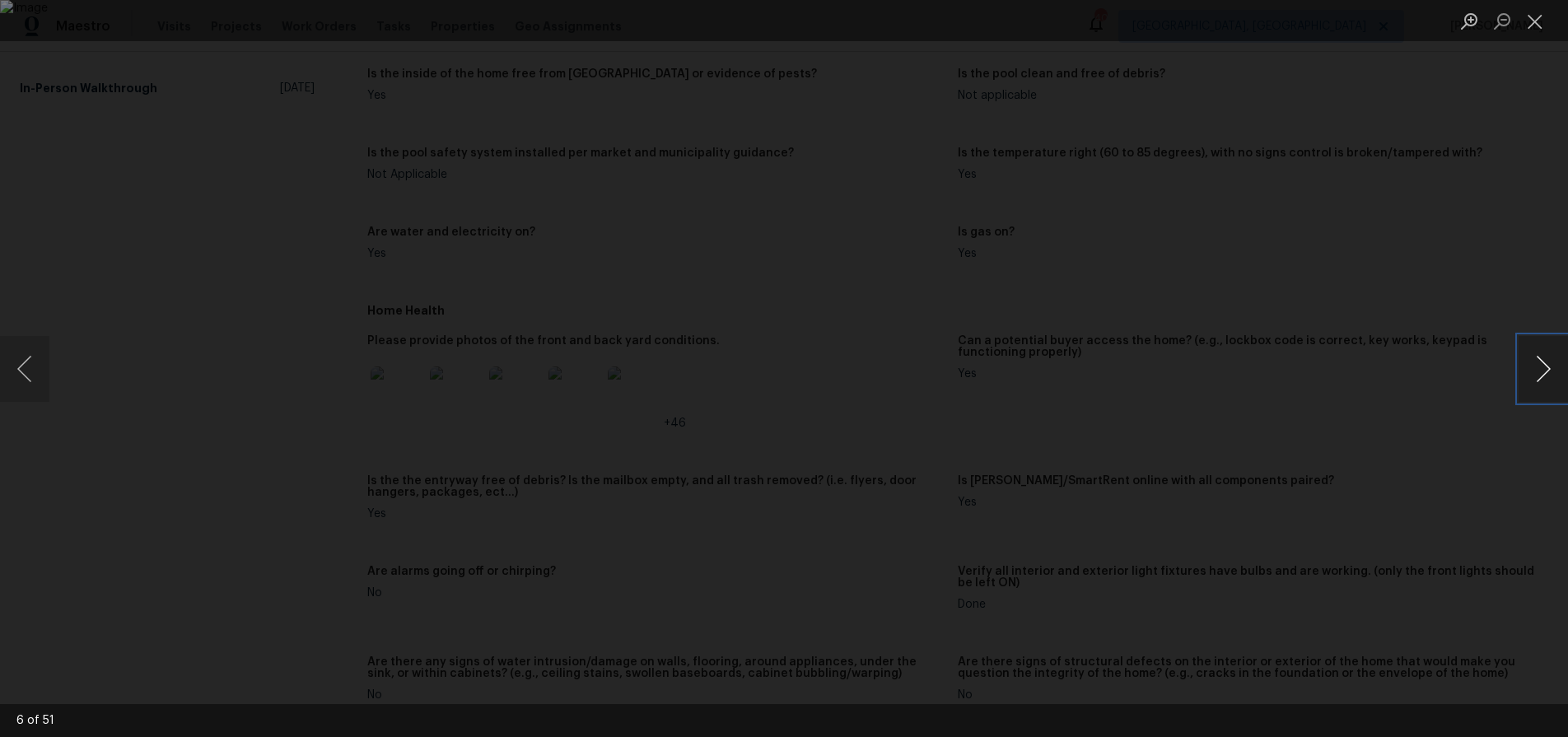
click at [1522, 368] on button "Next image" at bounding box center [1543, 368] width 50 height 66
click at [1342, 373] on div "Lightbox" at bounding box center [784, 368] width 1568 height 737
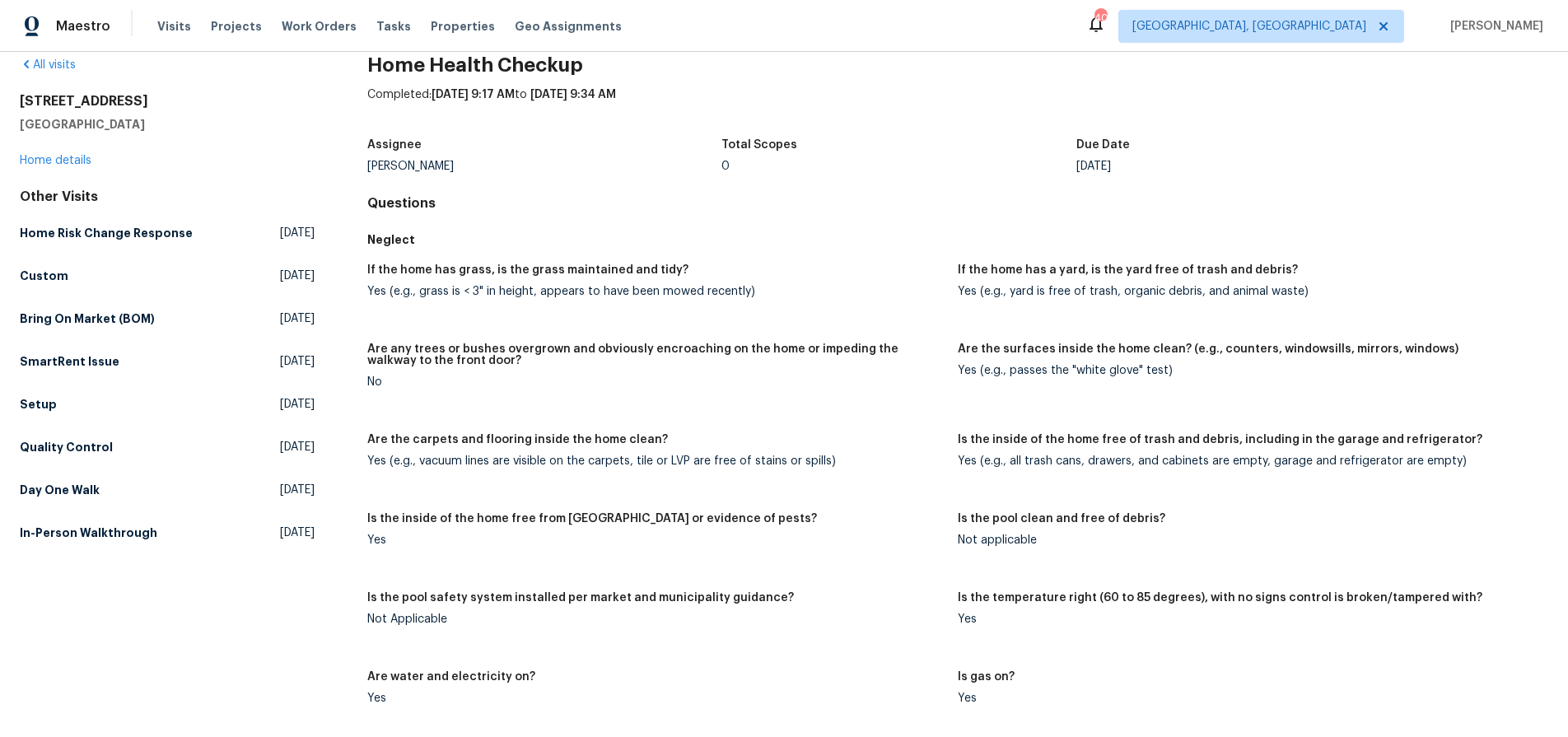
scroll to position [32, 0]
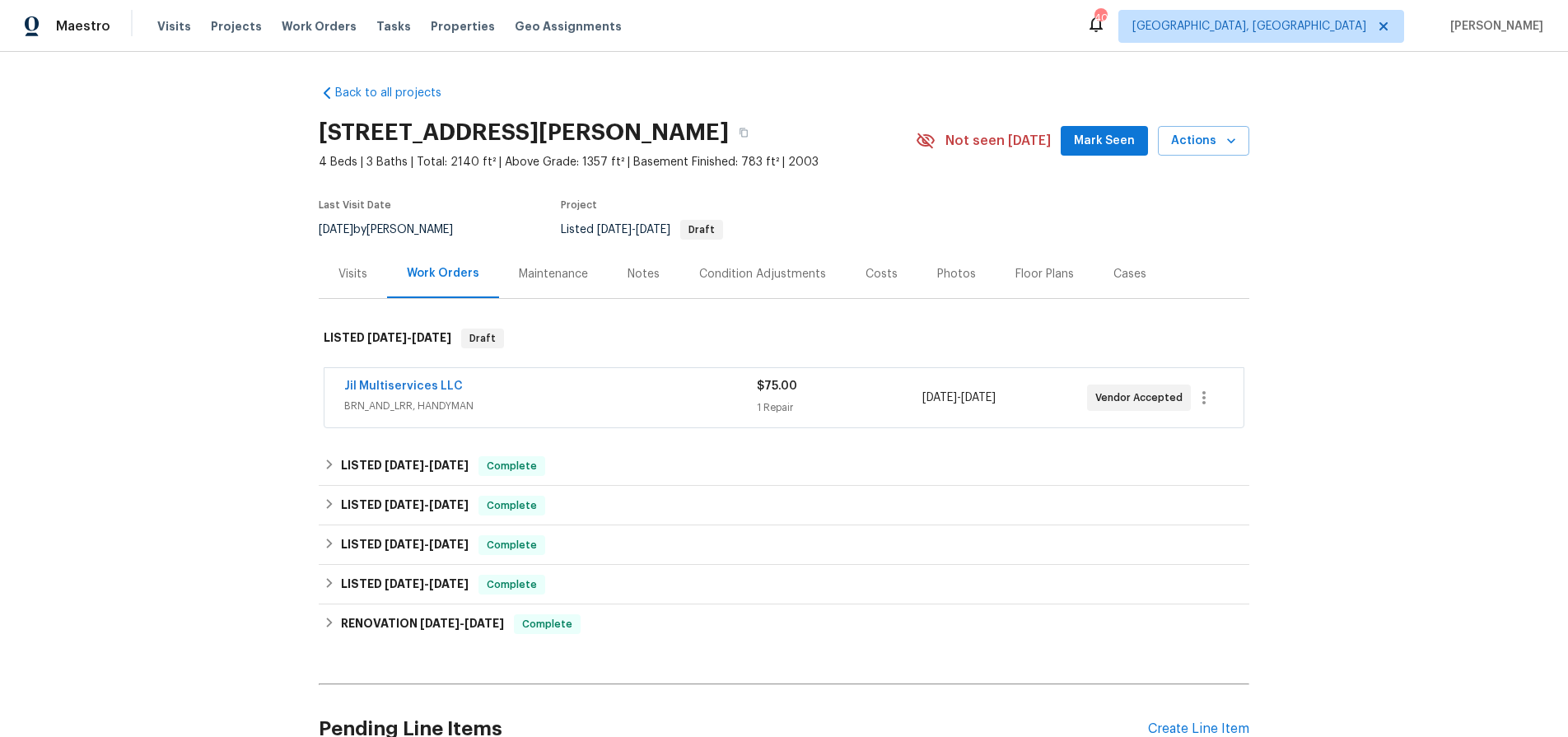
click at [350, 263] on div "Visits" at bounding box center [353, 273] width 68 height 49
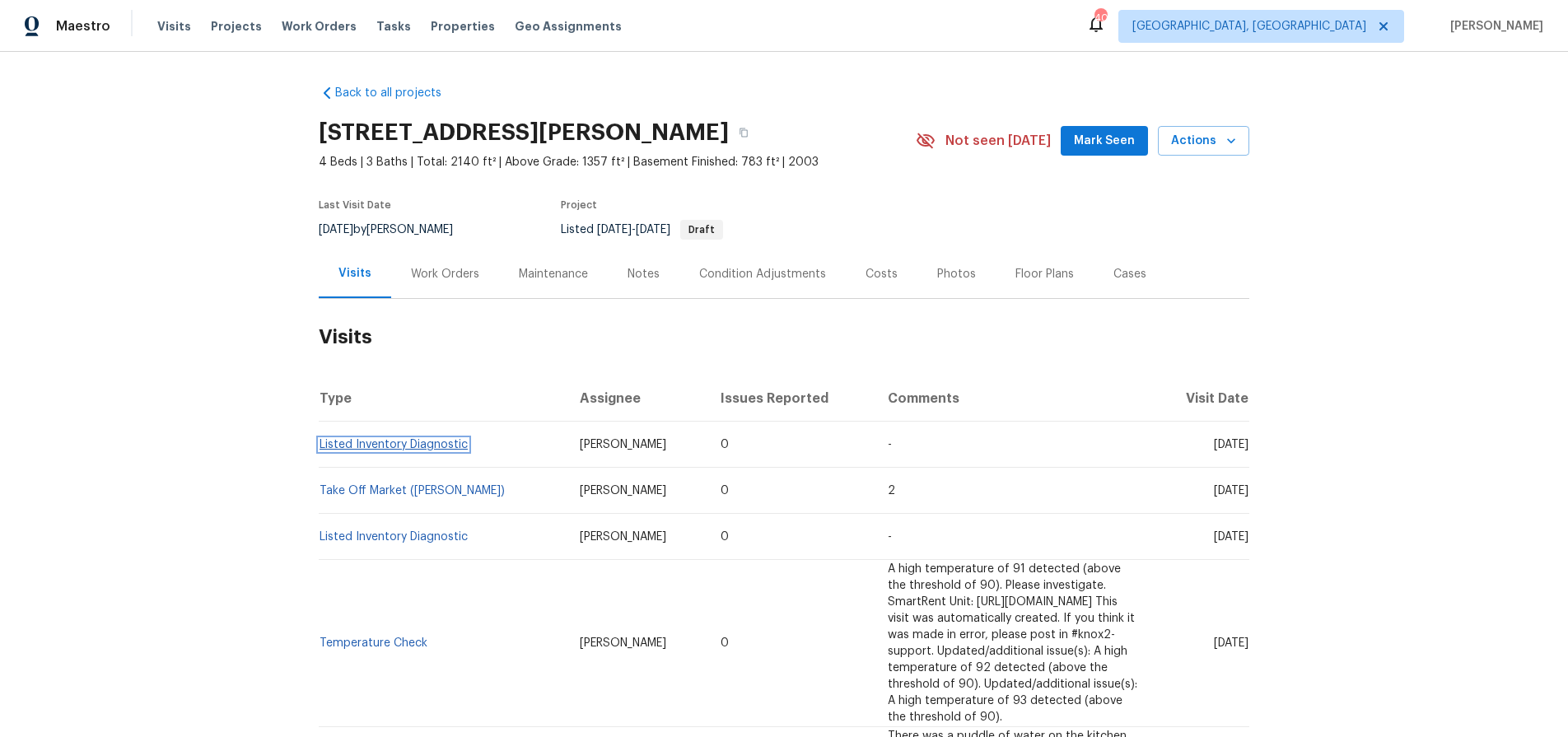
click at [434, 449] on link "Listed Inventory Diagnostic" at bounding box center [393, 444] width 148 height 11
click at [410, 445] on link "Listed Inventory Diagnostic" at bounding box center [393, 444] width 148 height 11
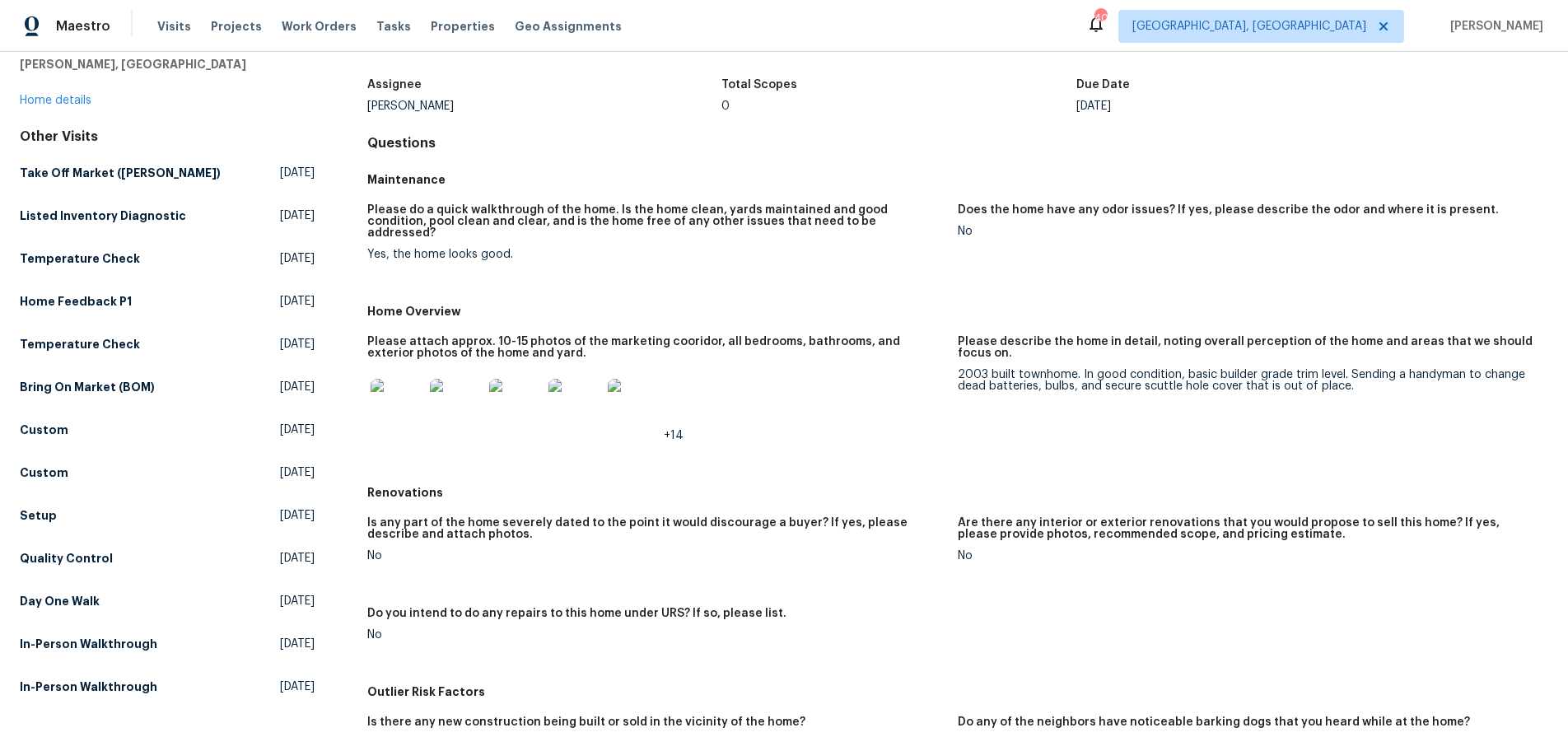
scroll to position [92, 0]
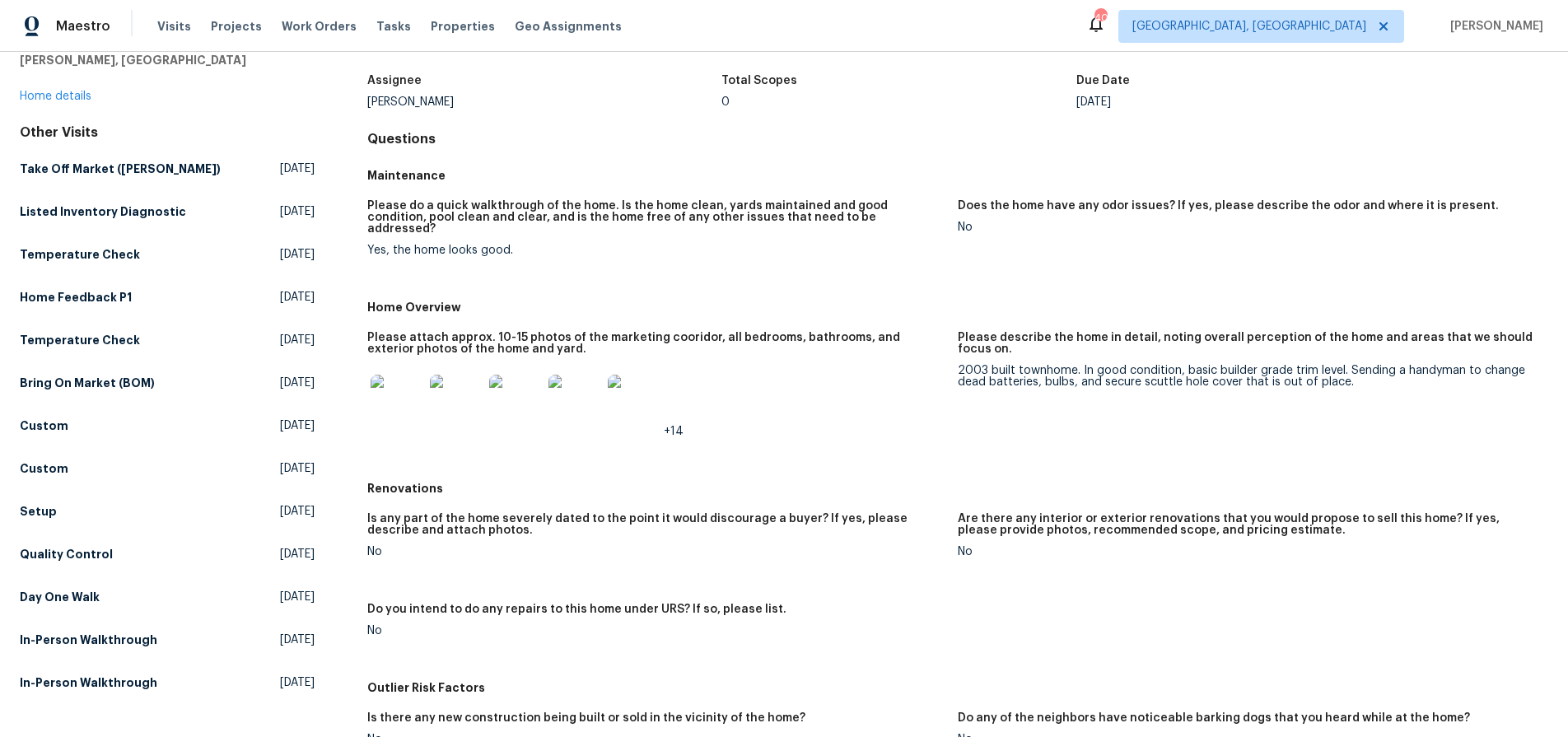
click at [417, 386] on img at bounding box center [397, 401] width 53 height 53
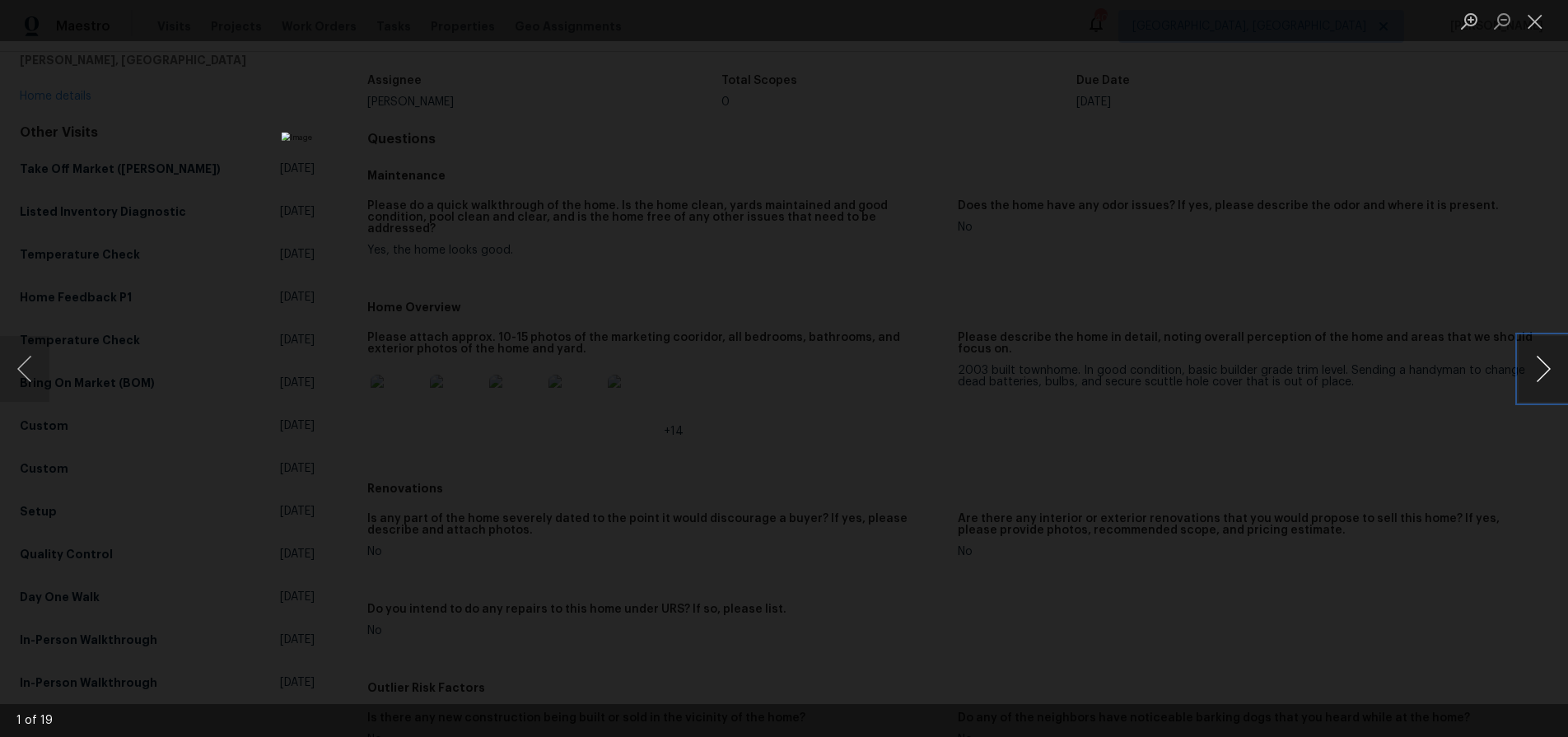
click at [1546, 377] on button "Next image" at bounding box center [1543, 368] width 50 height 66
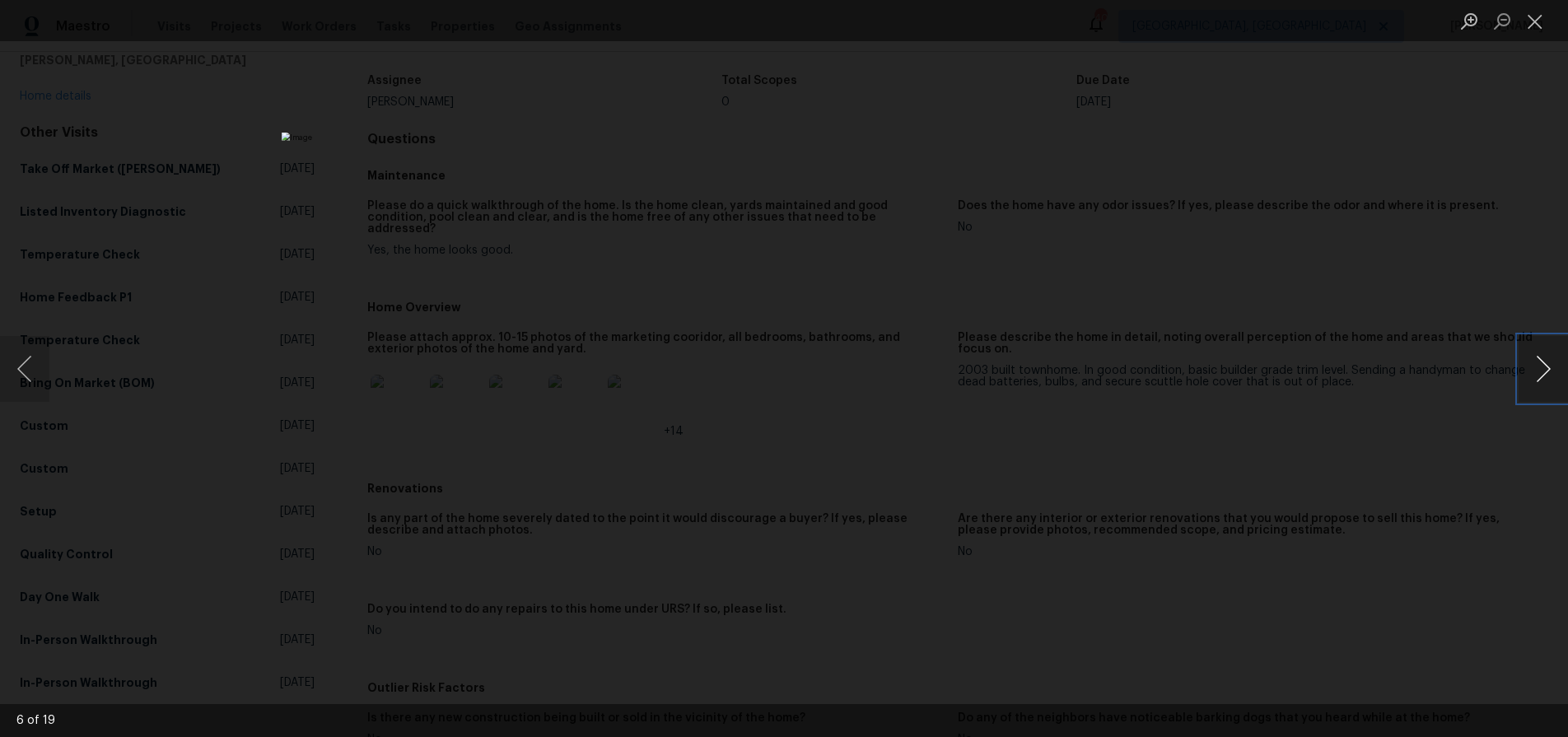
click at [1546, 377] on button "Next image" at bounding box center [1543, 368] width 50 height 66
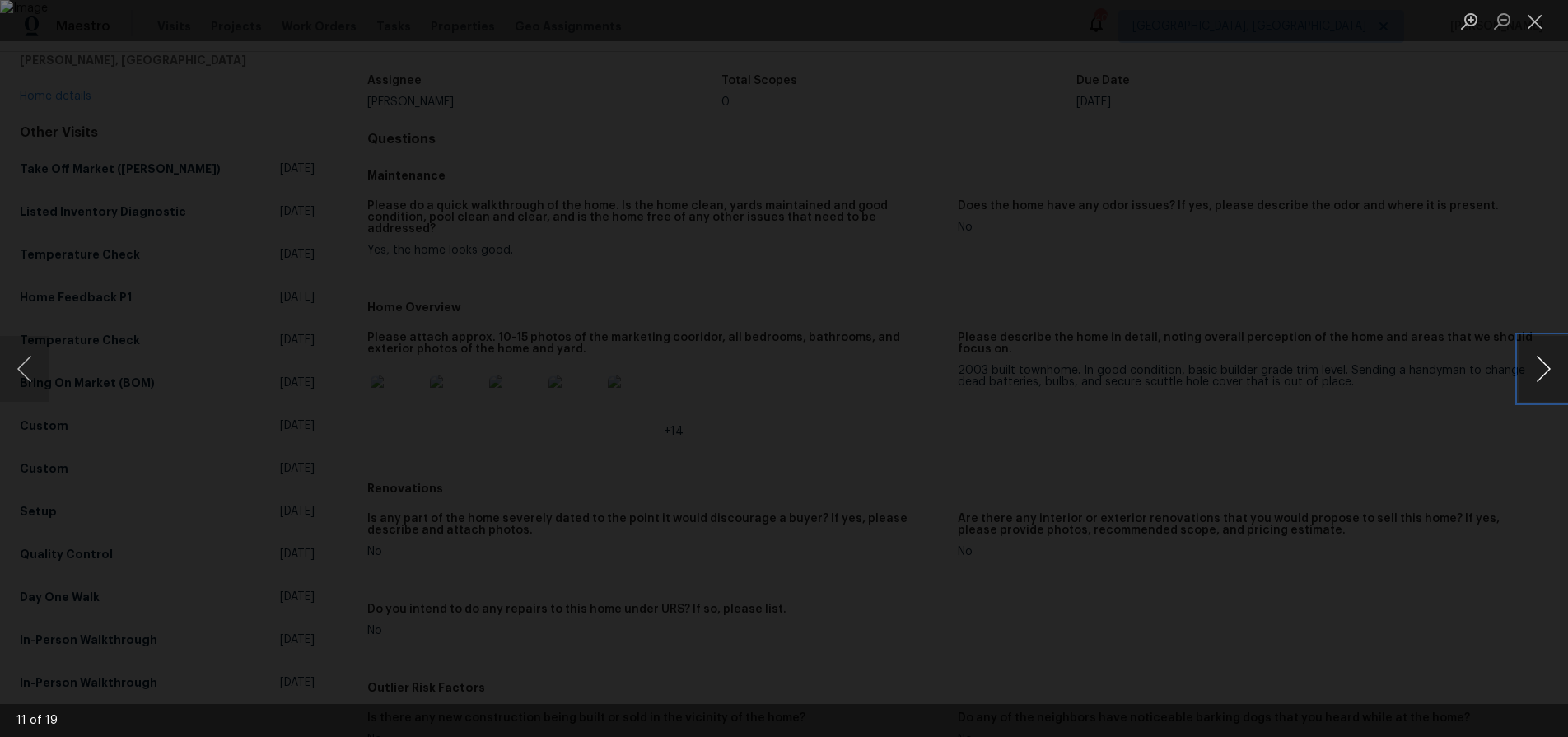
click at [1546, 377] on button "Next image" at bounding box center [1543, 368] width 50 height 66
click at [1412, 284] on div "Lightbox" at bounding box center [784, 368] width 1568 height 737
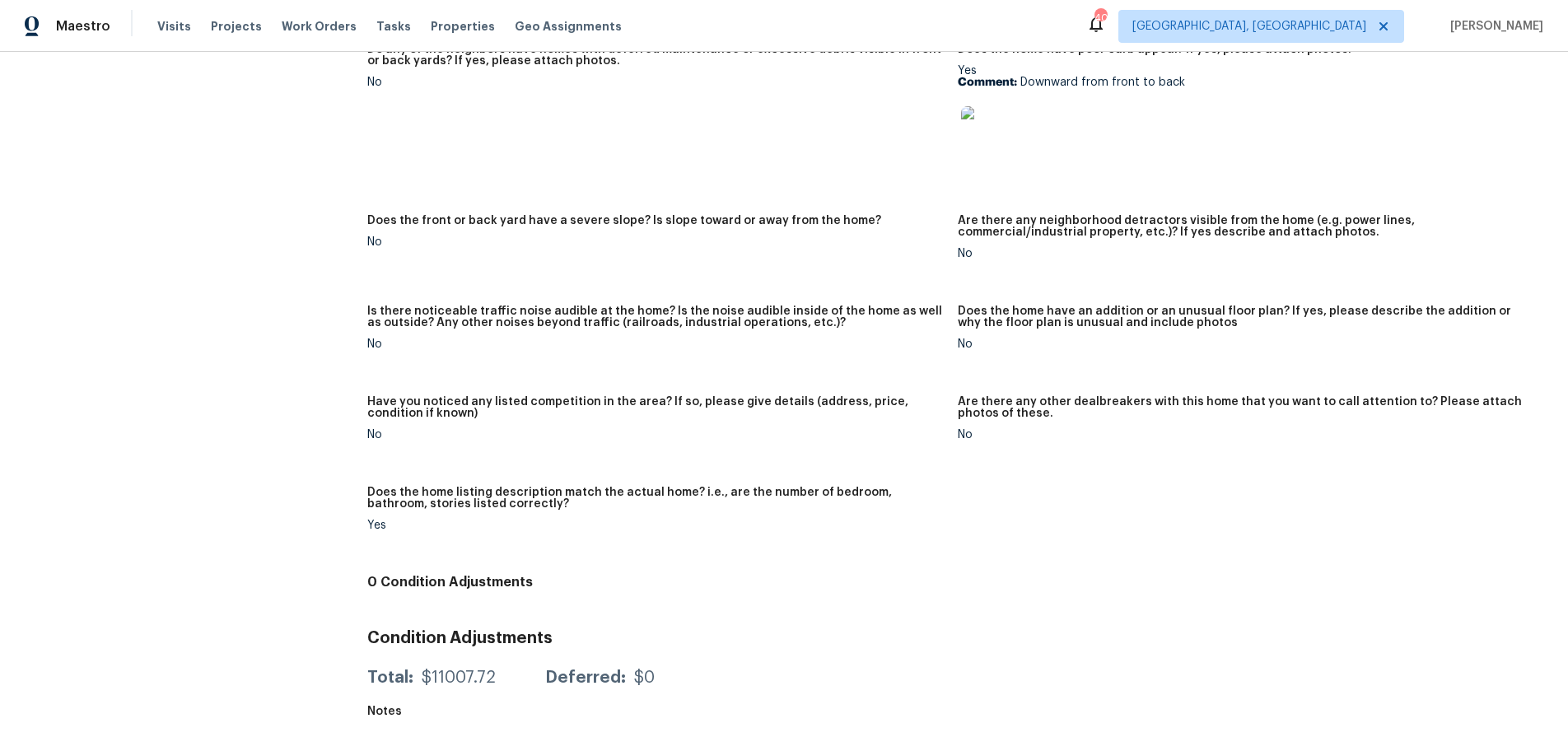
scroll to position [0, 0]
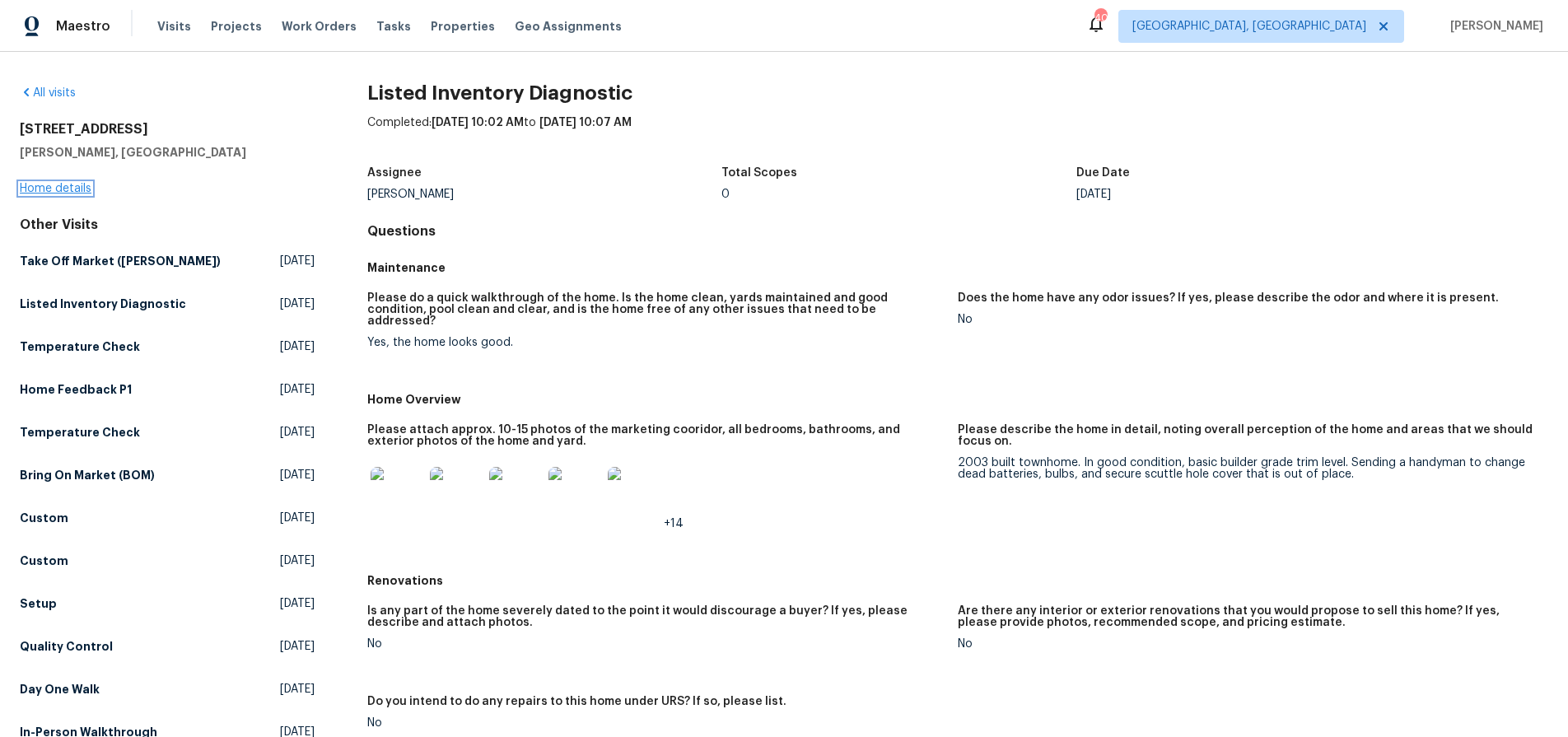
click at [64, 184] on link "Home details" at bounding box center [56, 188] width 72 height 11
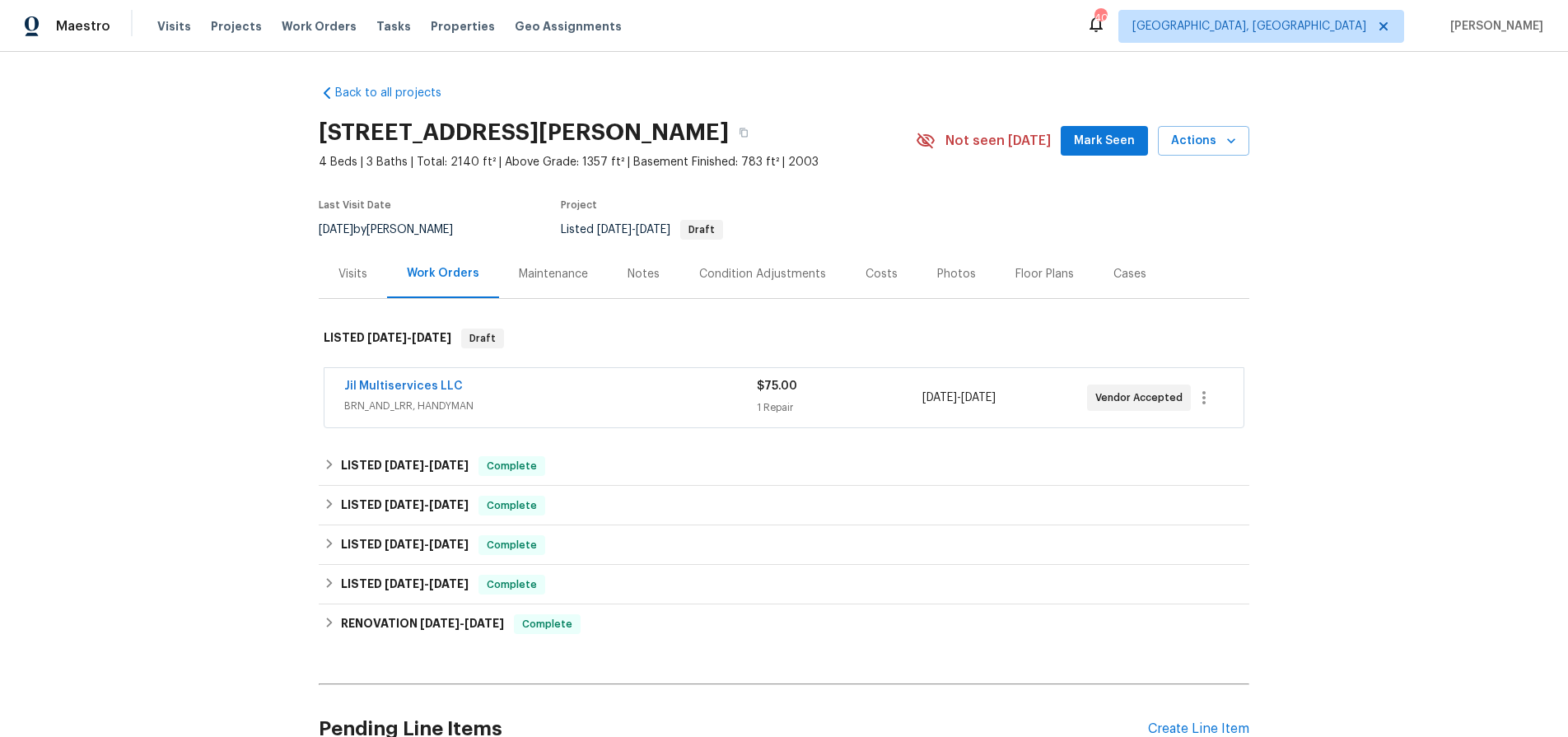
click at [884, 269] on div "Costs" at bounding box center [882, 273] width 72 height 49
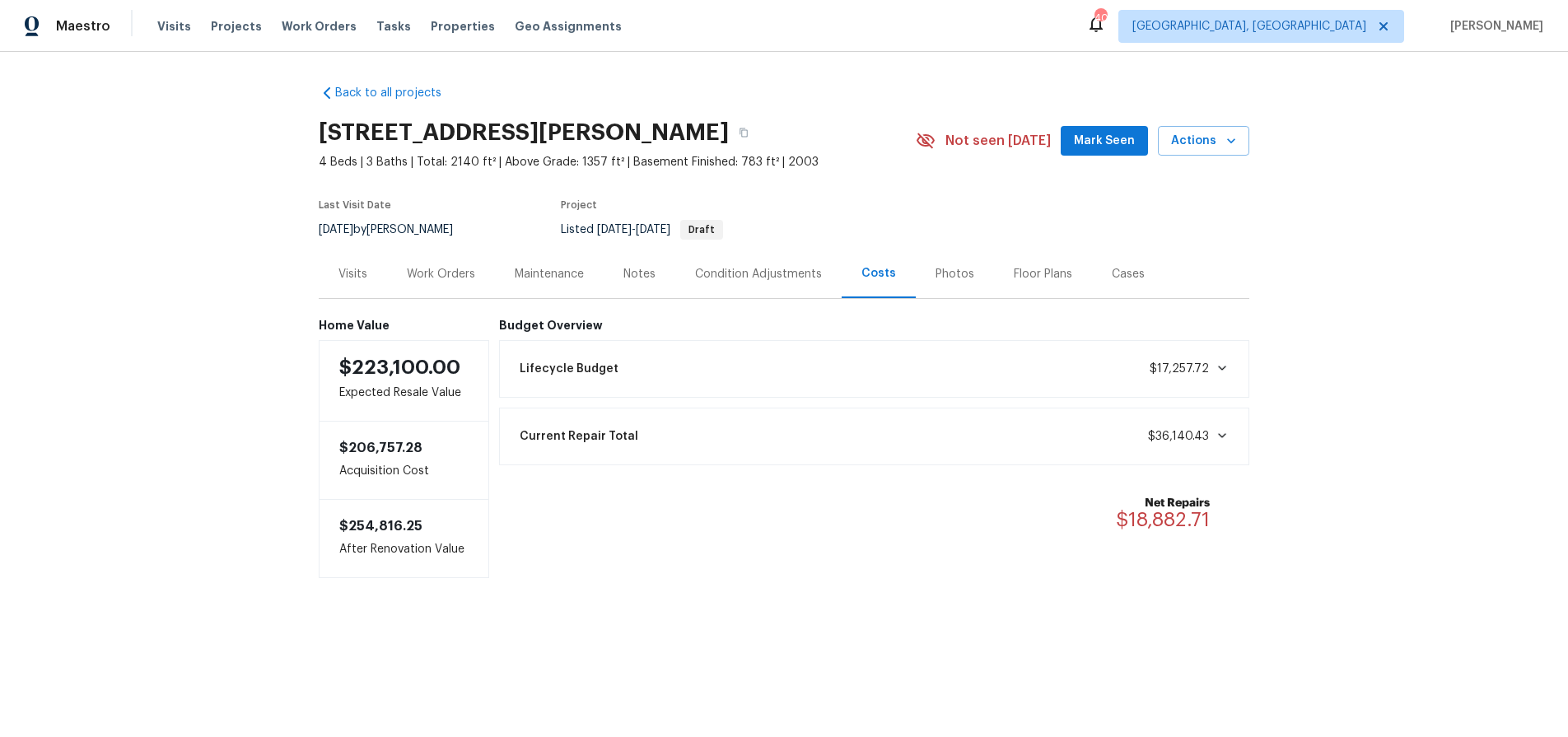
click at [1401, 259] on div "Back to all projects [STREET_ADDRESS][PERSON_NAME] 4 Beds | 3 Baths | Total: 21…" at bounding box center [784, 365] width 1568 height 625
click at [359, 266] on div "Visits" at bounding box center [353, 273] width 29 height 16
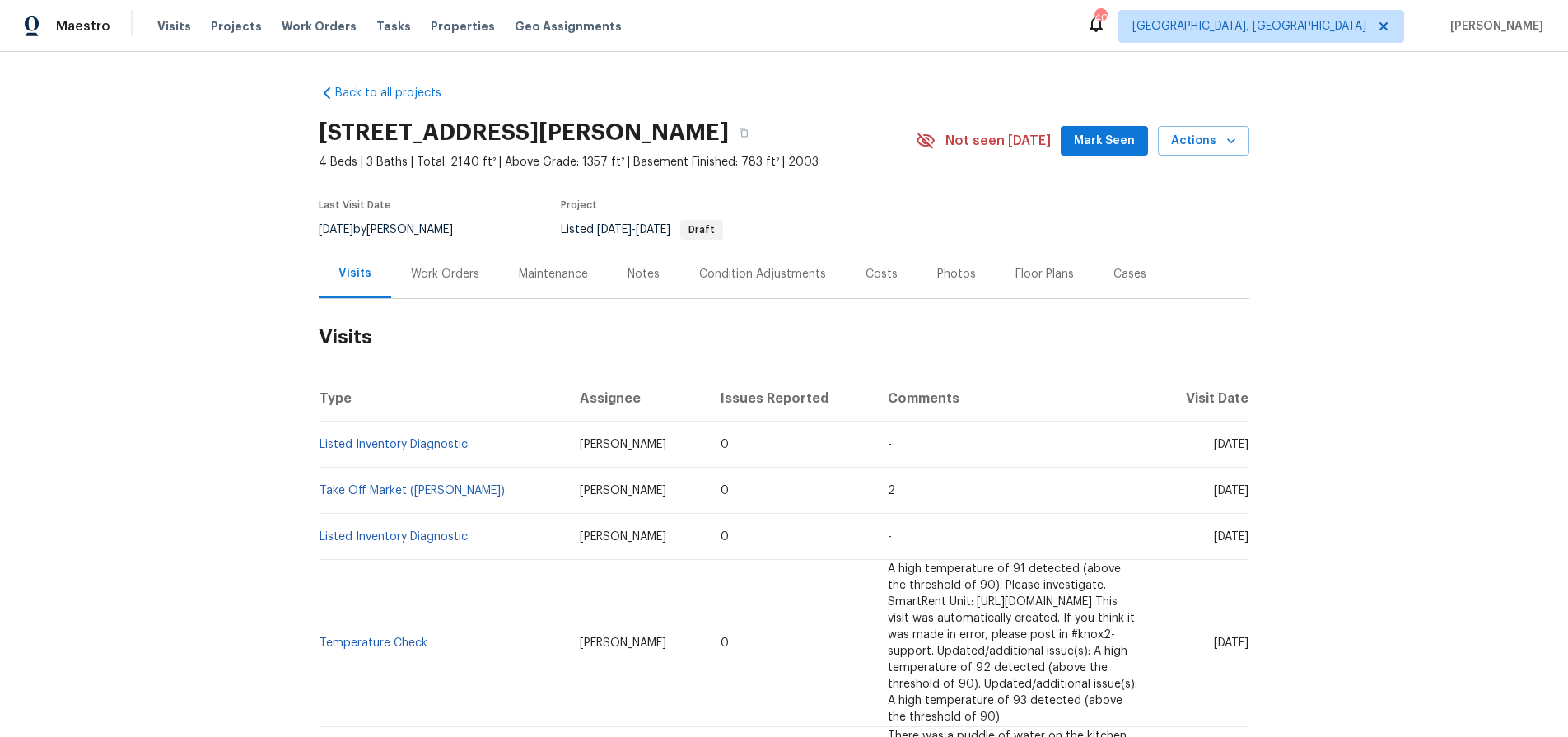
click at [435, 273] on div "Work Orders" at bounding box center [445, 273] width 68 height 16
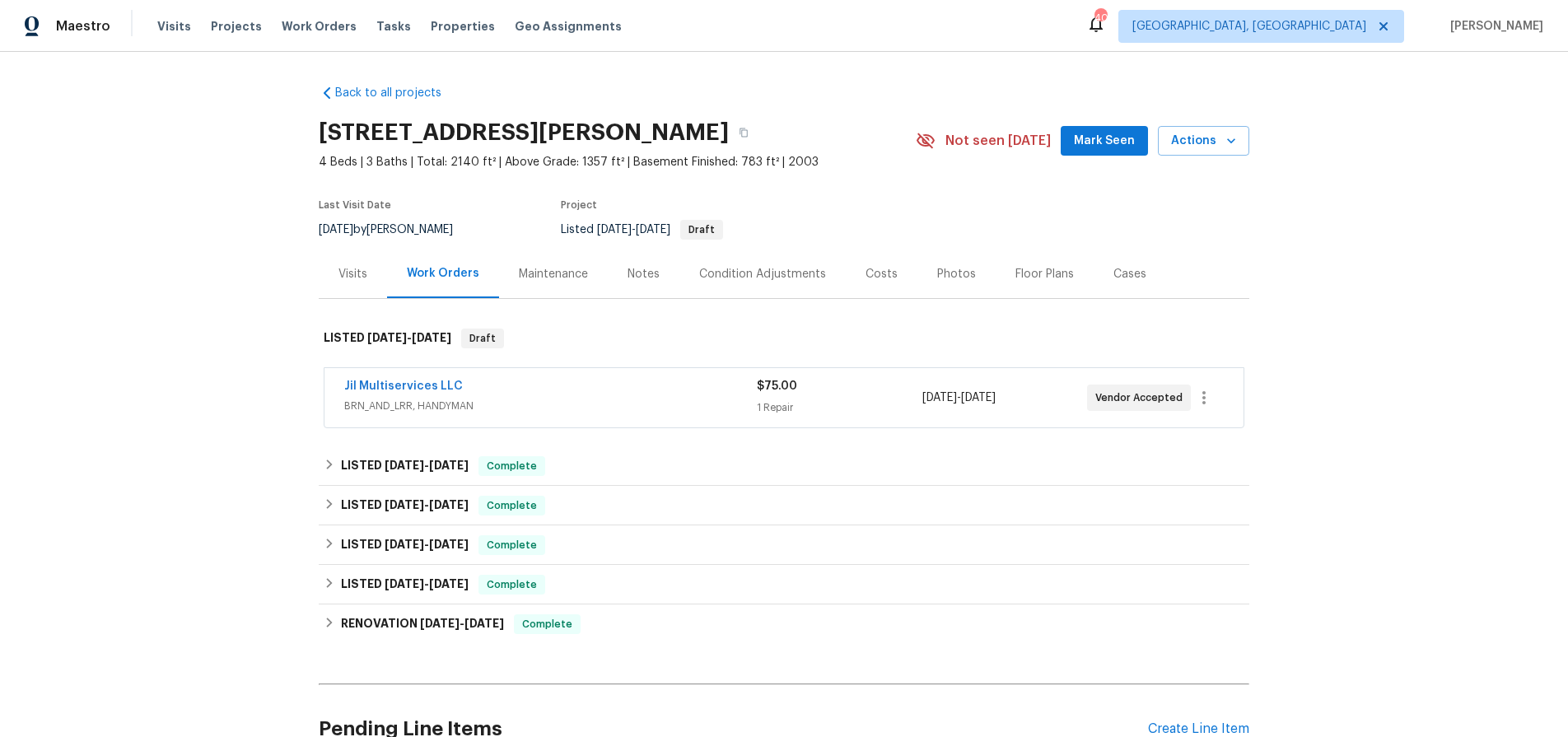
click at [565, 389] on div "Jil Multiservices LLC" at bounding box center [550, 387] width 413 height 20
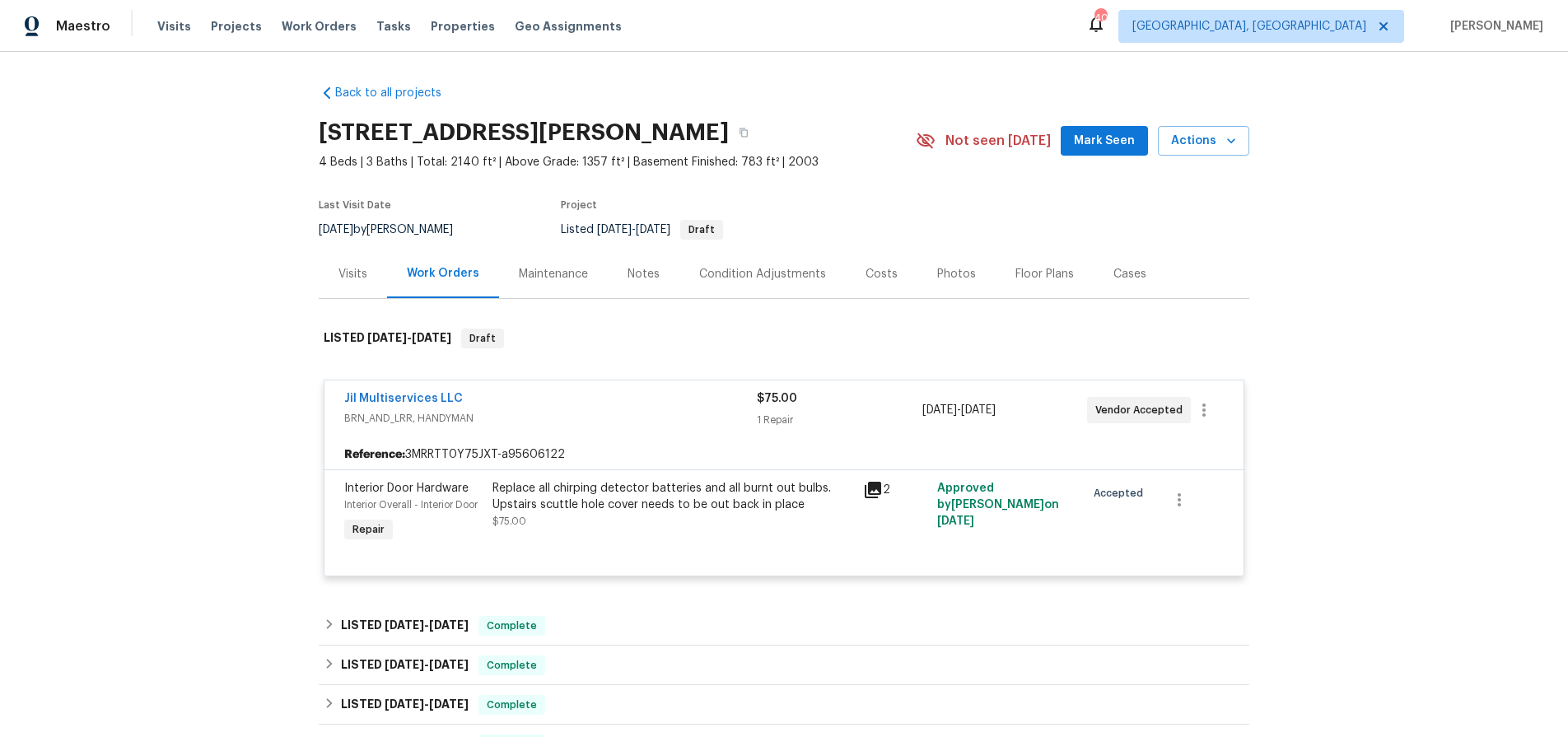
click at [613, 499] on div "Replace all chirping detector batteries and all burnt out bulbs. Upstairs scutt…" at bounding box center [672, 496] width 361 height 33
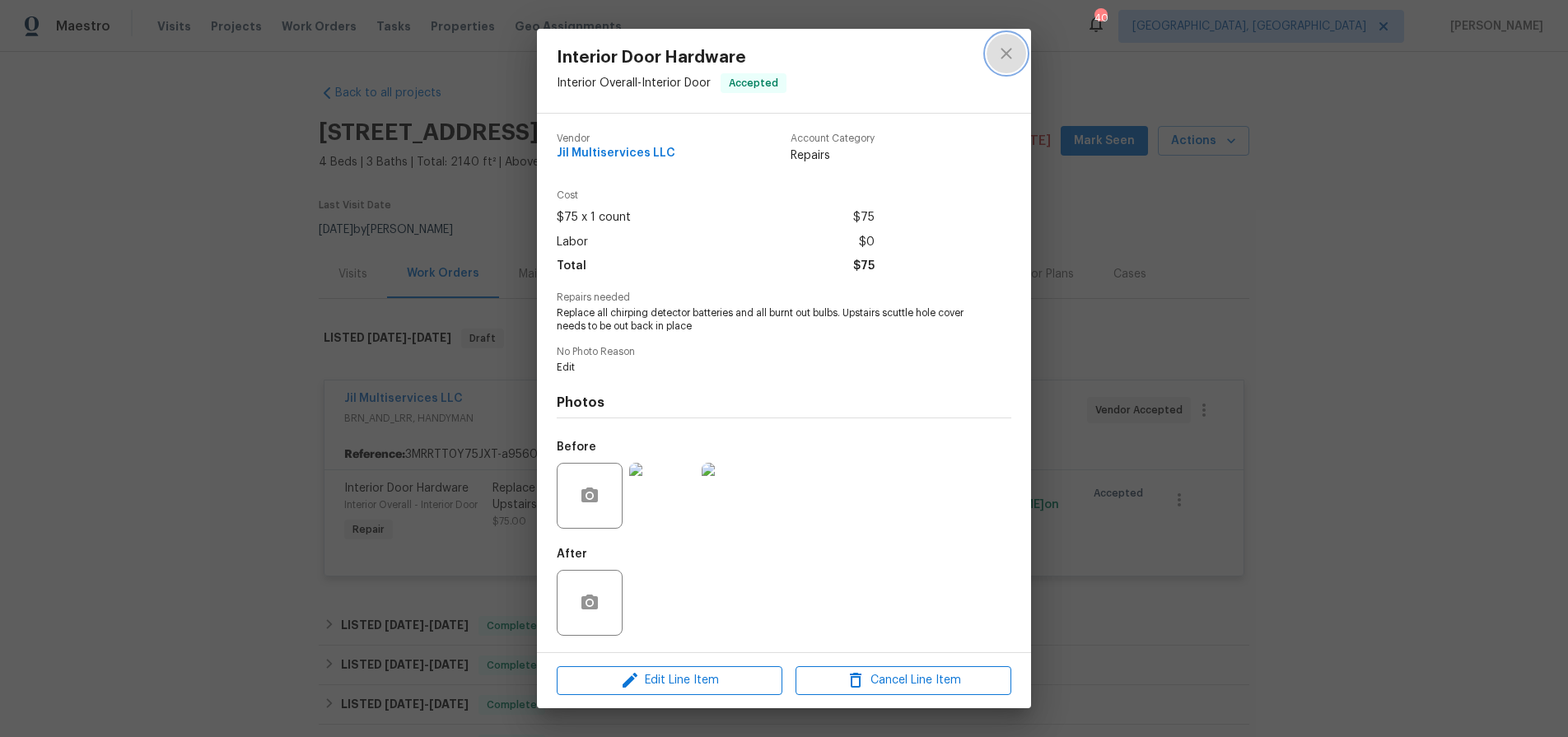
click at [1007, 57] on icon "close" at bounding box center [1006, 53] width 20 height 20
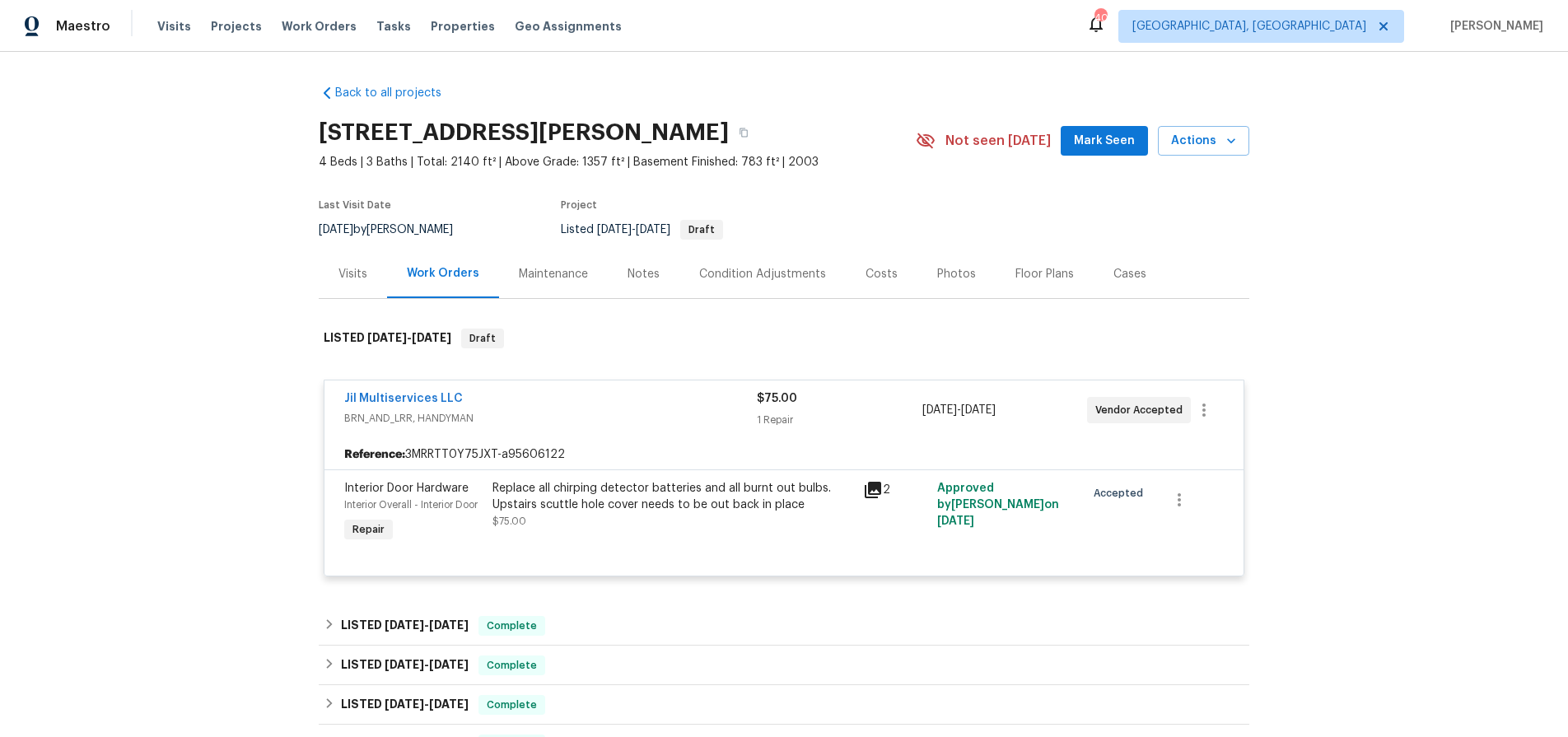
click at [373, 387] on div "Jil Multiservices LLC BRN_AND_LRR, HANDYMAN $75.00 1 Repair [DATE] - [DATE] Ven…" at bounding box center [784, 409] width 919 height 59
click at [400, 396] on link "Jil Multiservices LLC" at bounding box center [403, 398] width 119 height 11
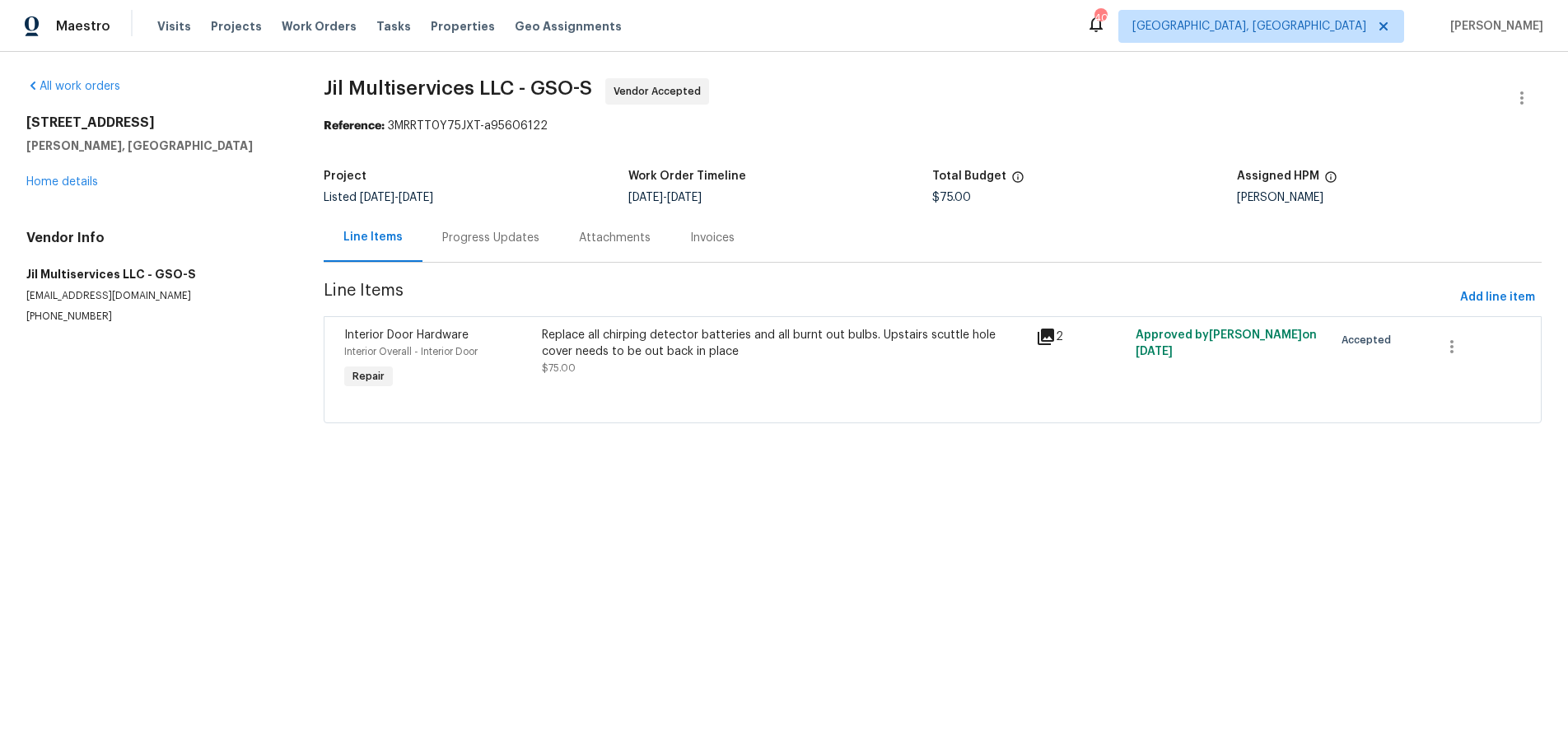
click at [490, 242] on div "Progress Updates" at bounding box center [491, 237] width 97 height 16
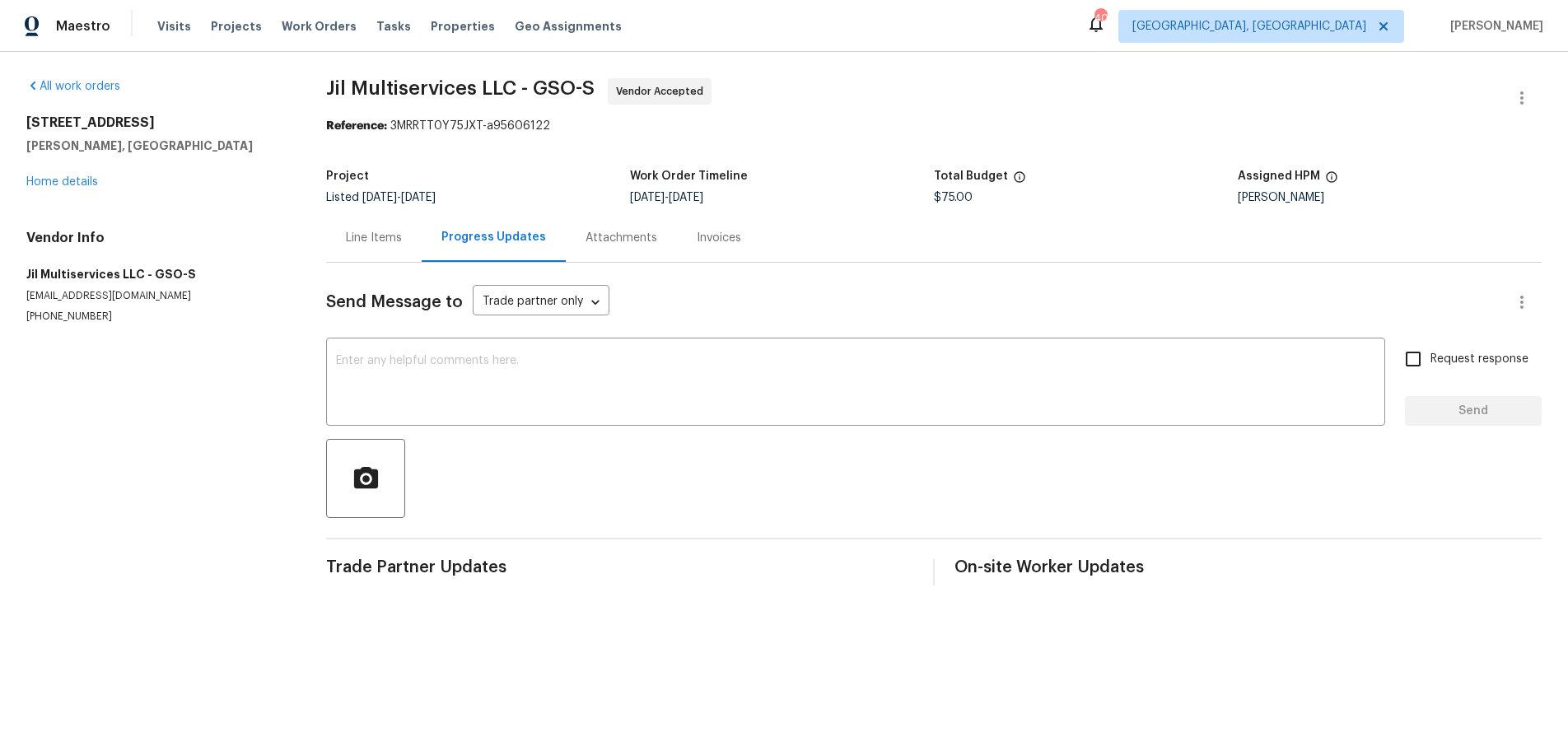
click at [369, 223] on div "Line Items" at bounding box center [374, 237] width 96 height 49
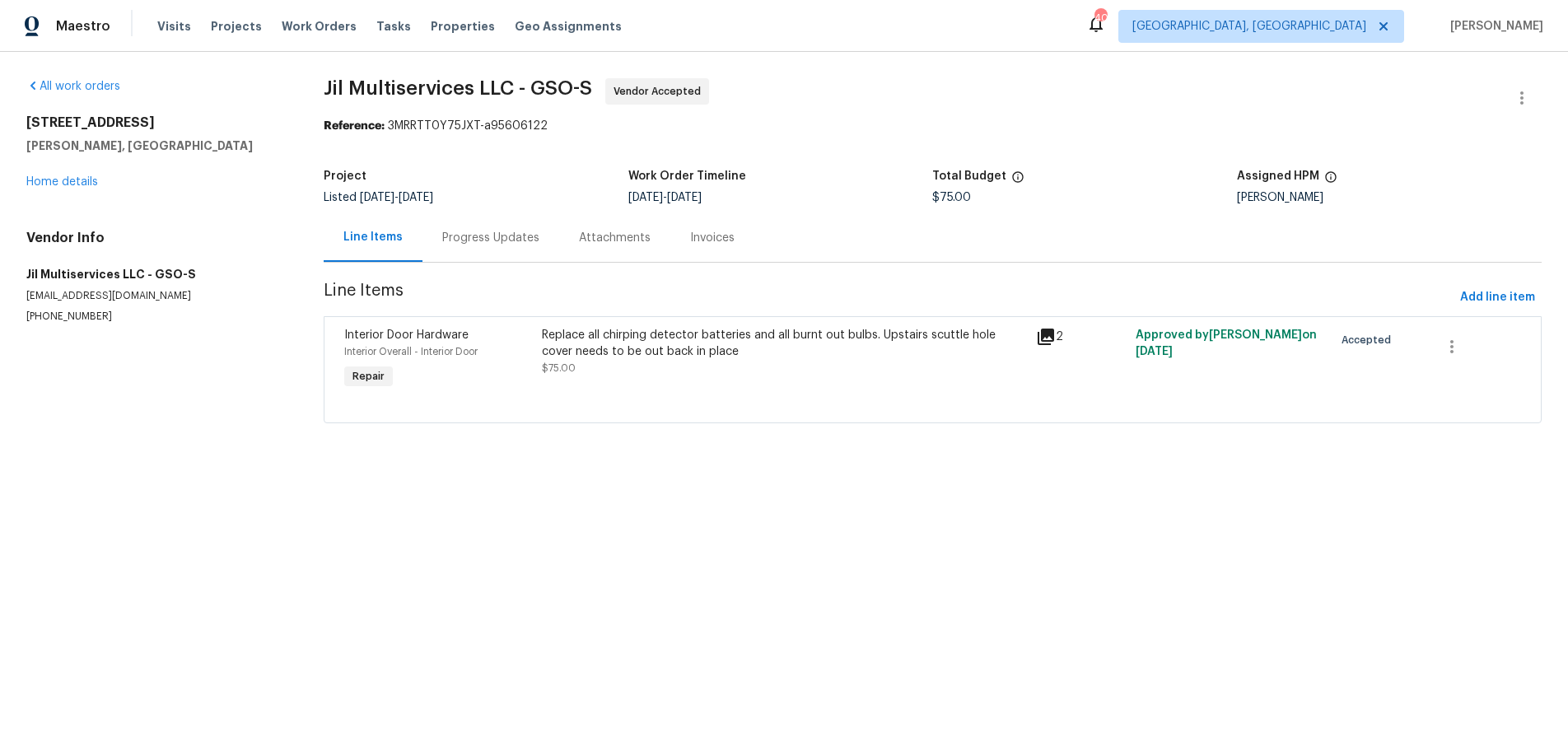
click at [464, 242] on div "Progress Updates" at bounding box center [491, 237] width 97 height 16
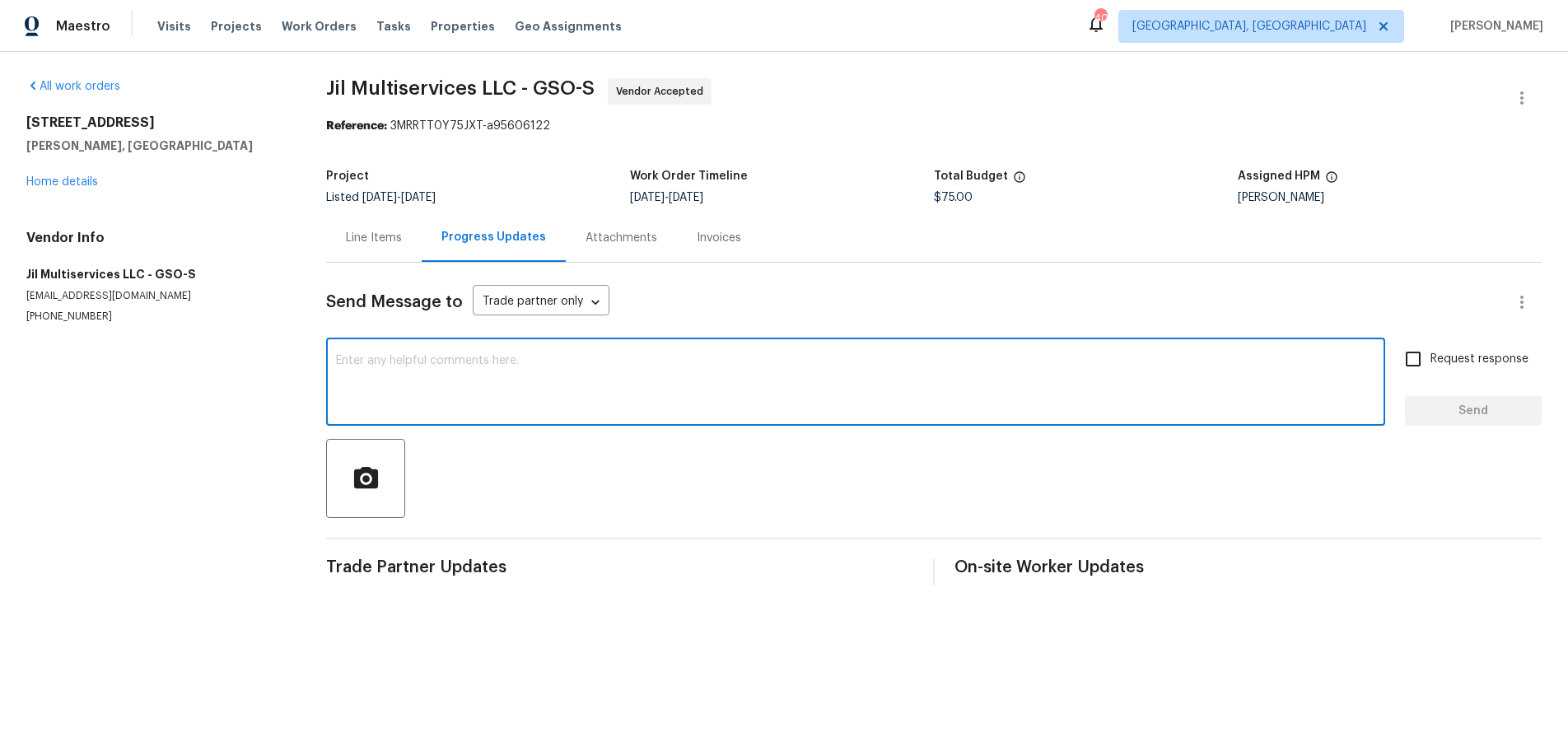
click at [436, 380] on textarea at bounding box center [855, 383] width 1039 height 57
type textarea "{"
type textarea "Please schedule to complete these small items asap"
click at [1476, 360] on span "Request response" at bounding box center [1479, 360] width 98 height 17
click at [1430, 360] on input "Request response" at bounding box center [1413, 359] width 34 height 34
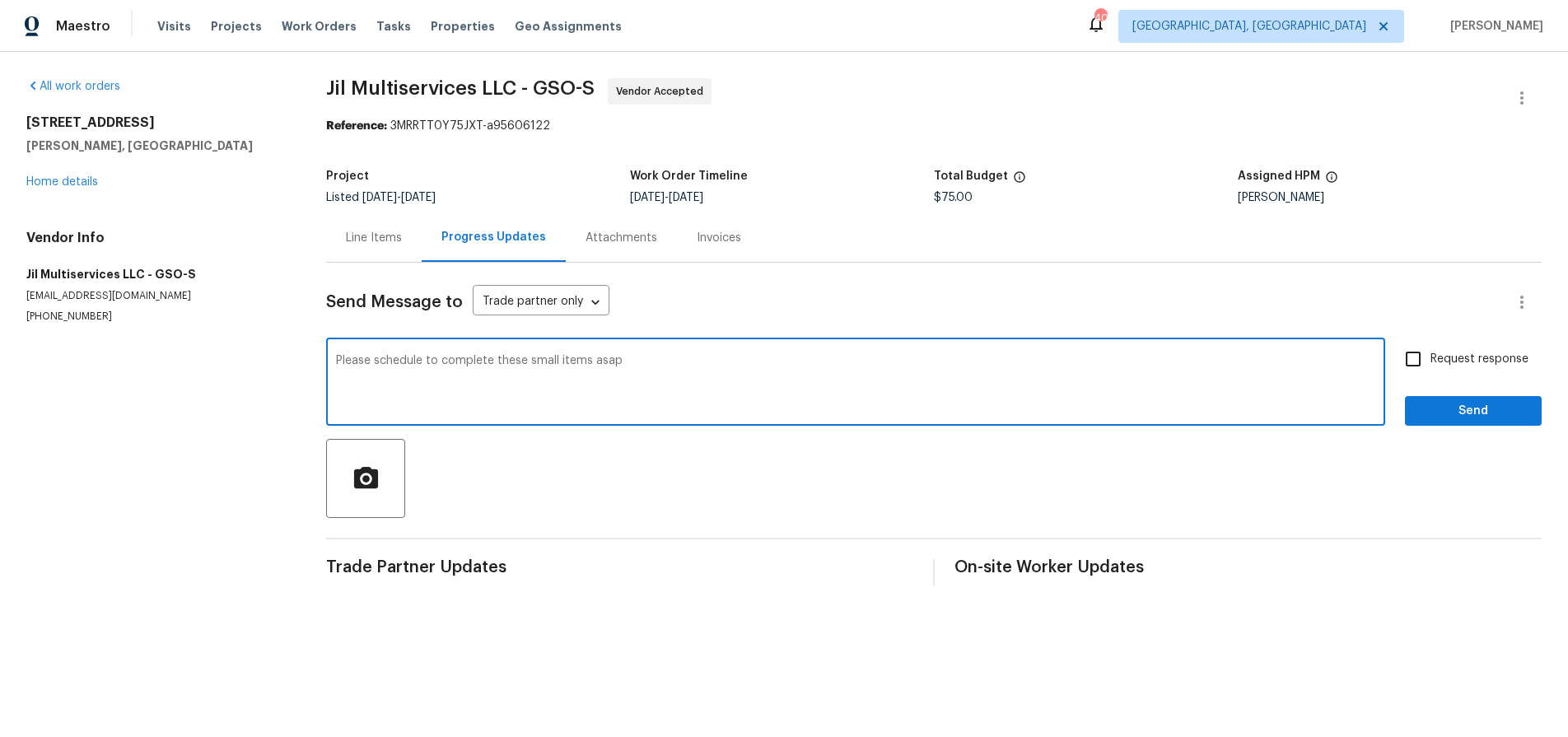
checkbox input "true"
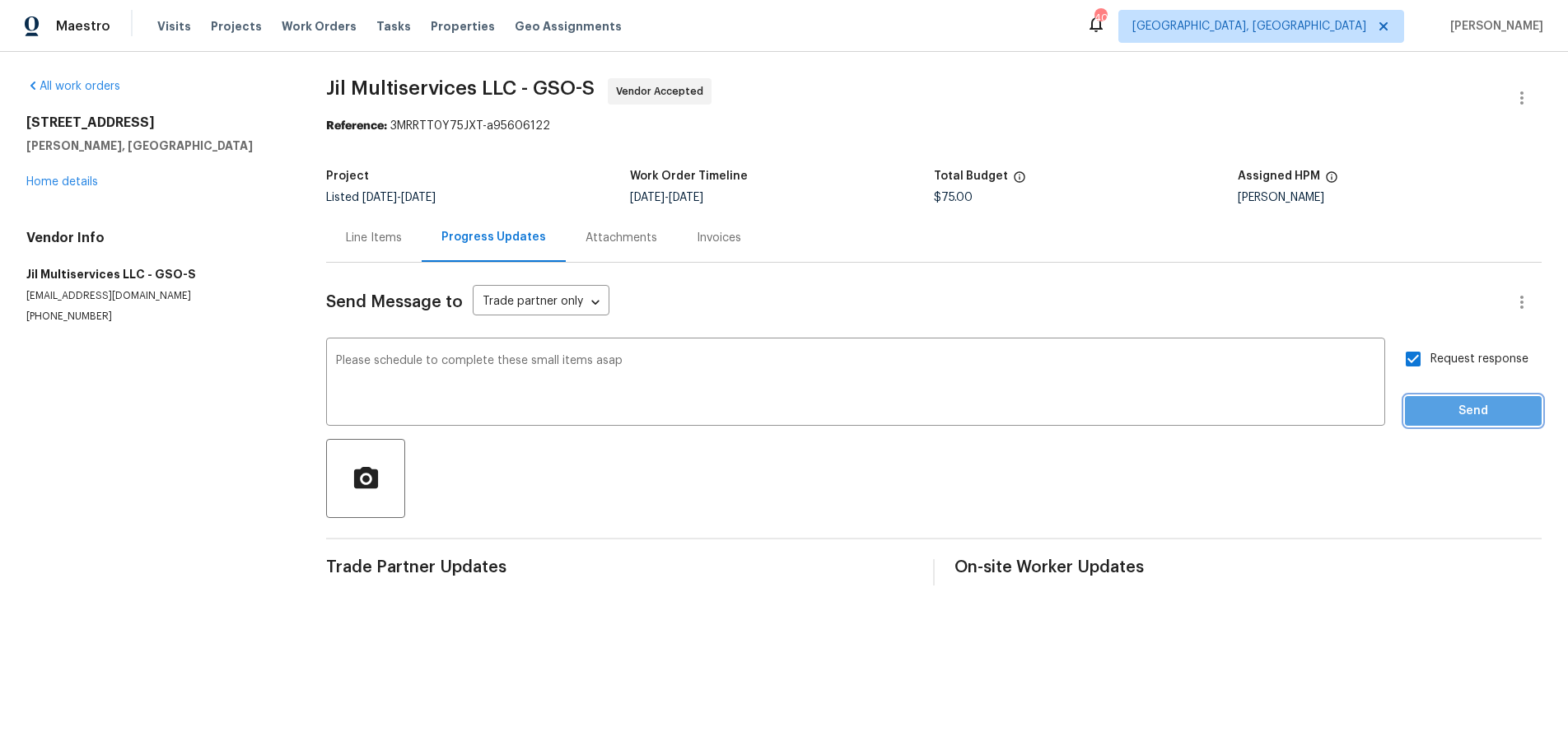
click at [1463, 408] on span "Send" at bounding box center [1473, 411] width 110 height 20
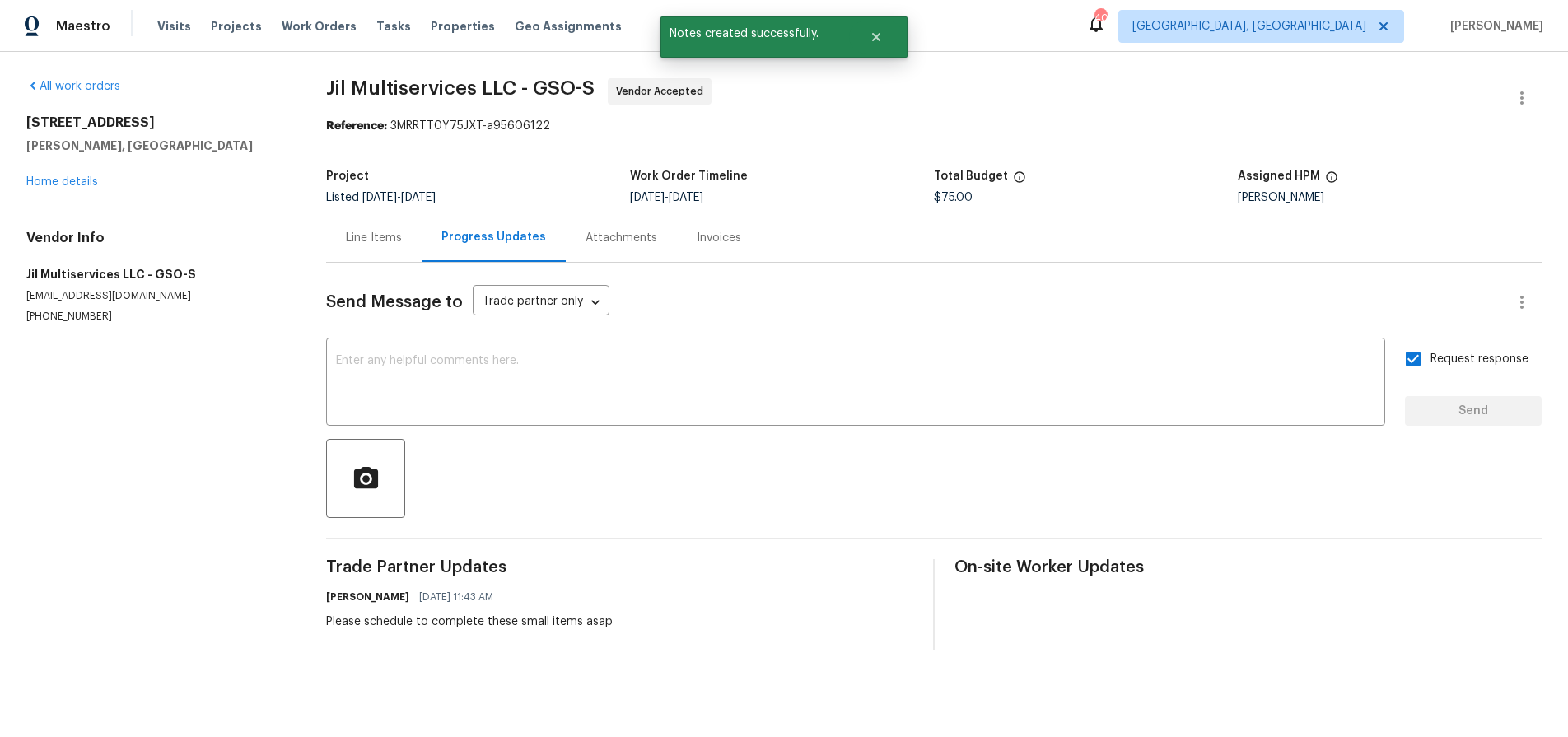
click at [425, 237] on div "Progress Updates" at bounding box center [493, 237] width 144 height 49
click at [63, 185] on link "Home details" at bounding box center [62, 181] width 72 height 11
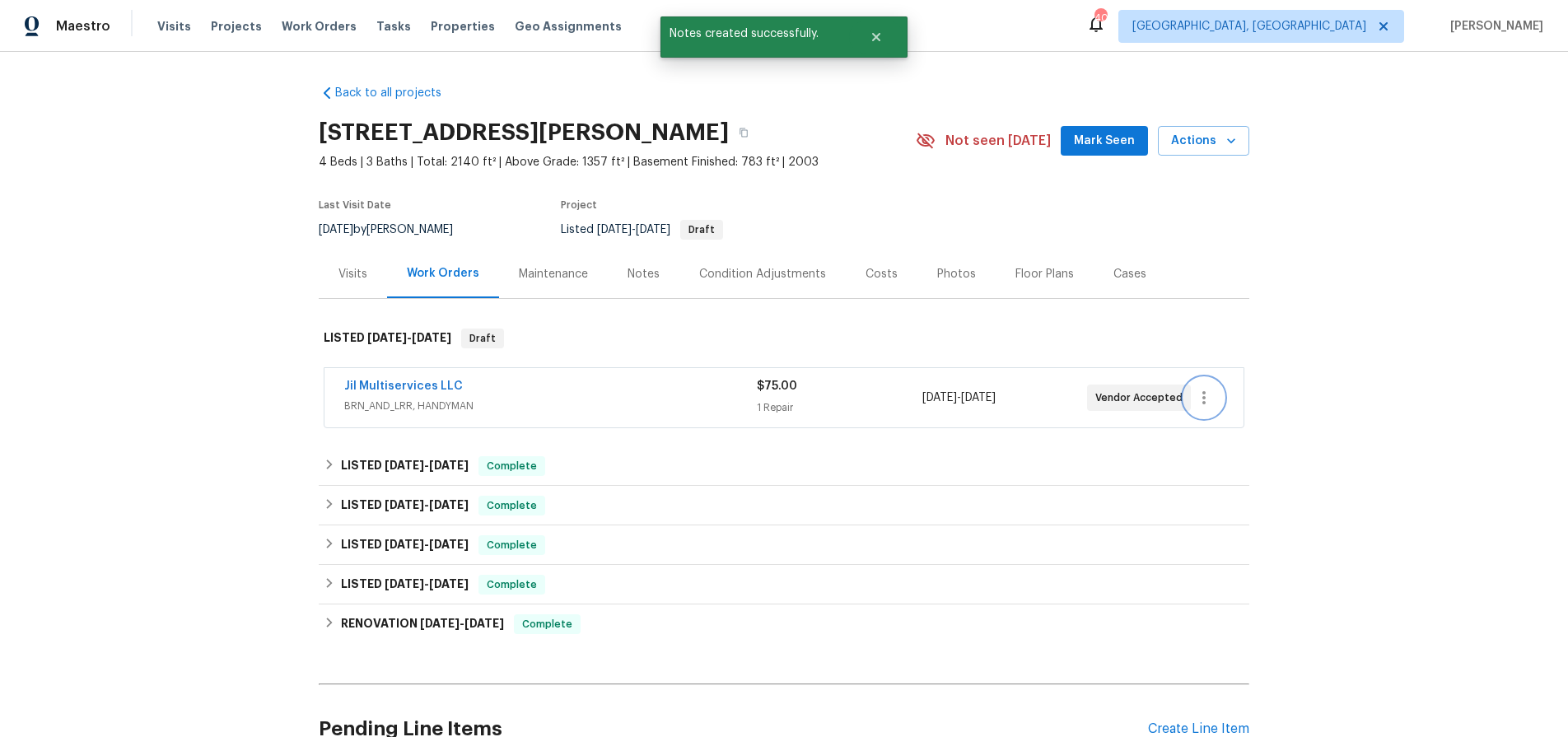
click at [1202, 395] on icon "button" at bounding box center [1204, 397] width 20 height 20
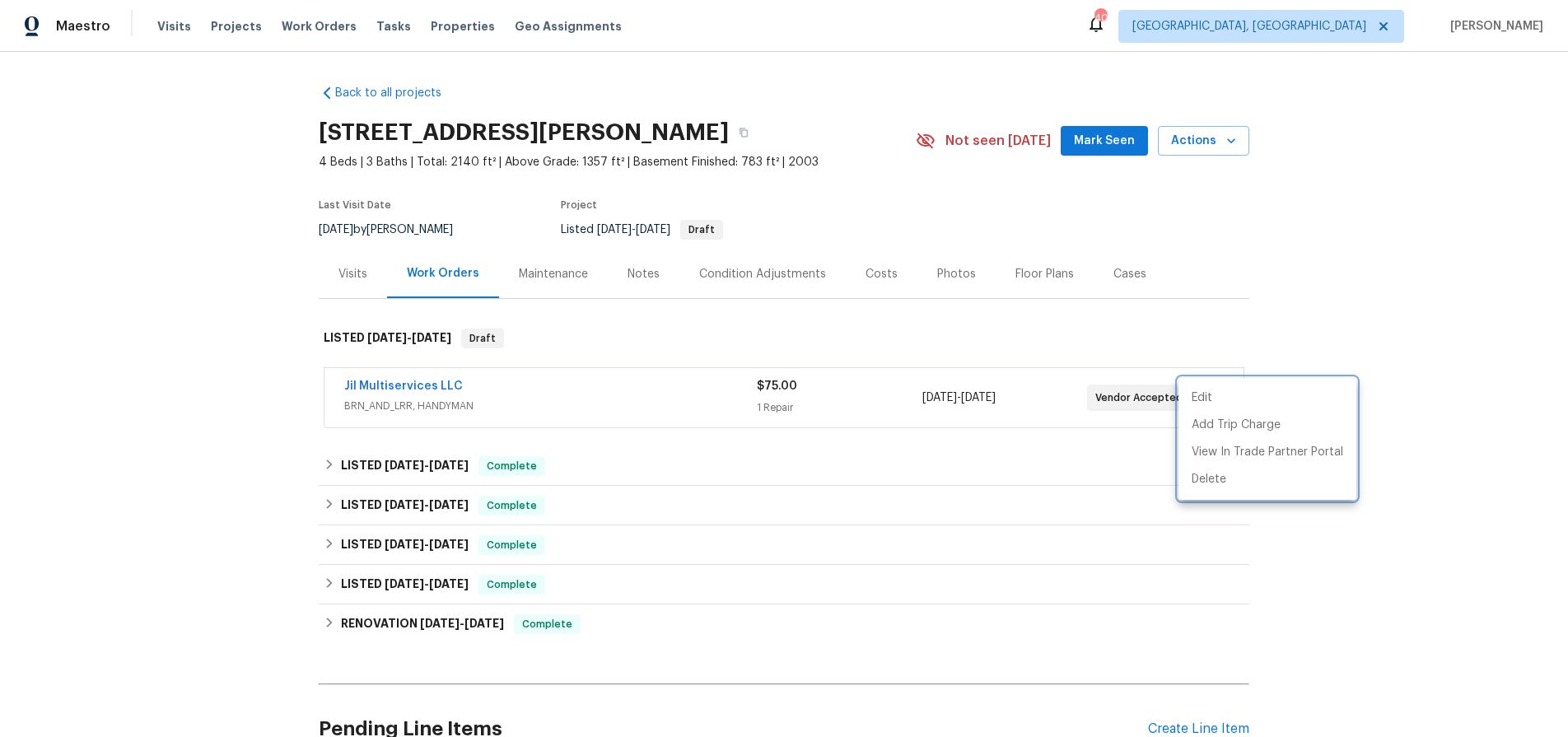
click at [782, 365] on div at bounding box center [784, 368] width 1568 height 737
click at [557, 401] on span "BRN_AND_LRR, HANDYMAN" at bounding box center [550, 406] width 413 height 16
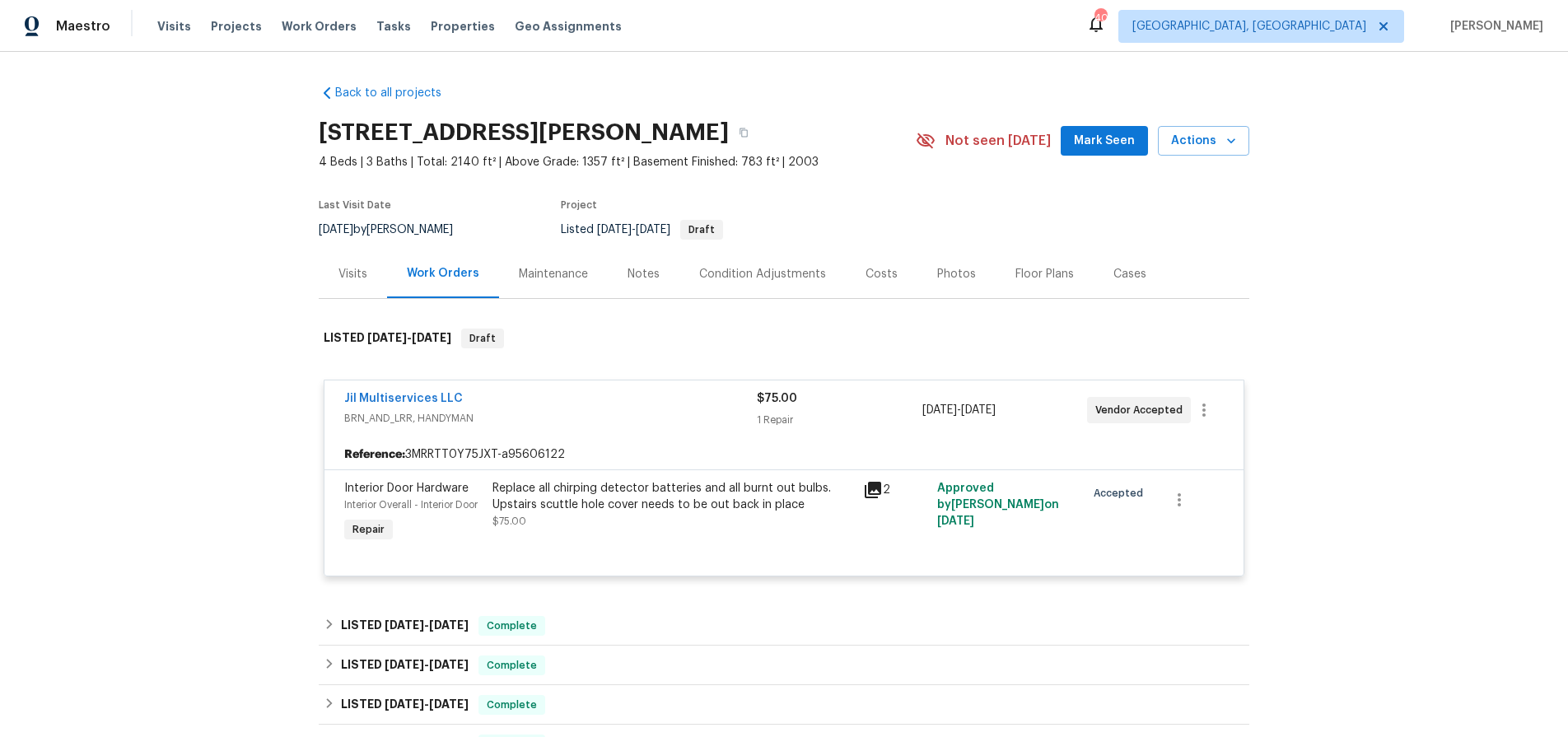
click at [632, 427] on div "Jil Multiservices LLC BRN_AND_LRR, HANDYMAN" at bounding box center [550, 410] width 413 height 39
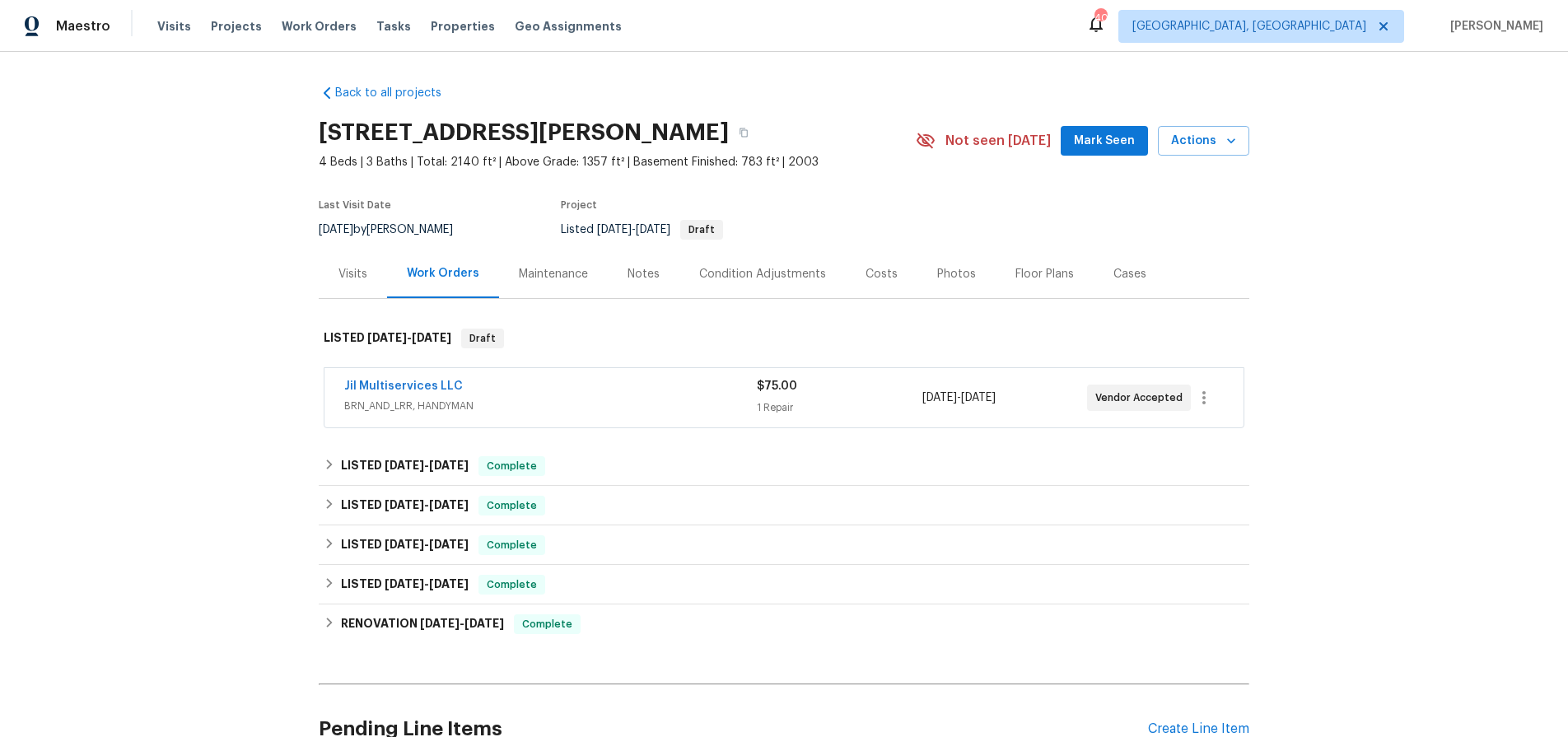
click at [103, 360] on div "Back to all projects [STREET_ADDRESS][PERSON_NAME] 4 Beds | 3 Baths | Total: 21…" at bounding box center [784, 395] width 1568 height 685
click at [627, 269] on div "Notes" at bounding box center [643, 273] width 32 height 16
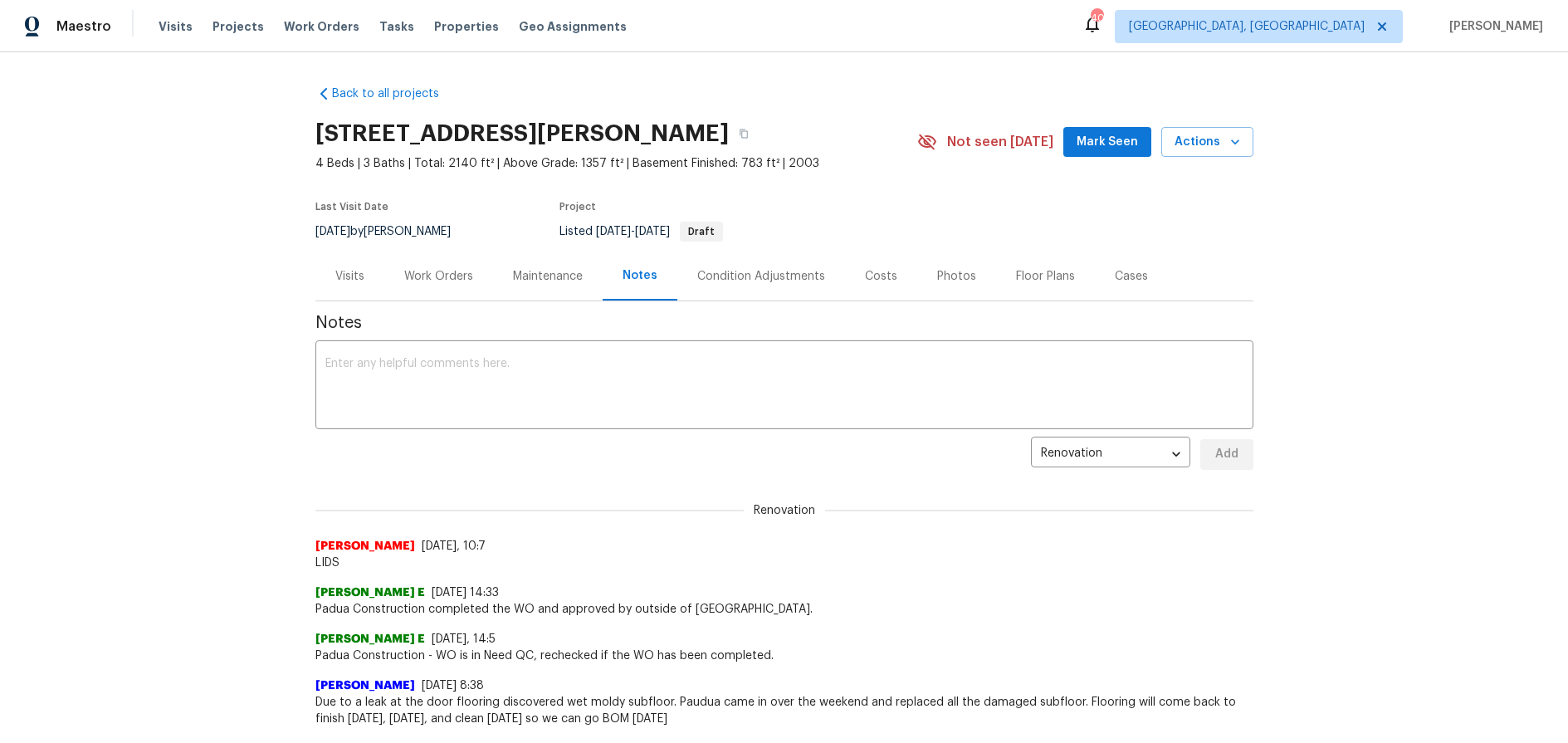
click at [222, 385] on div "Back to all projects [STREET_ADDRESS][PERSON_NAME] 4 Beds | 3 Baths | Total: 21…" at bounding box center [784, 398] width 1568 height 690
click at [228, 442] on div "Back to all projects [STREET_ADDRESS][PERSON_NAME] 4 Beds | 3 Baths | Total: 21…" at bounding box center [784, 398] width 1568 height 690
click at [347, 282] on div "Visits" at bounding box center [350, 276] width 29 height 16
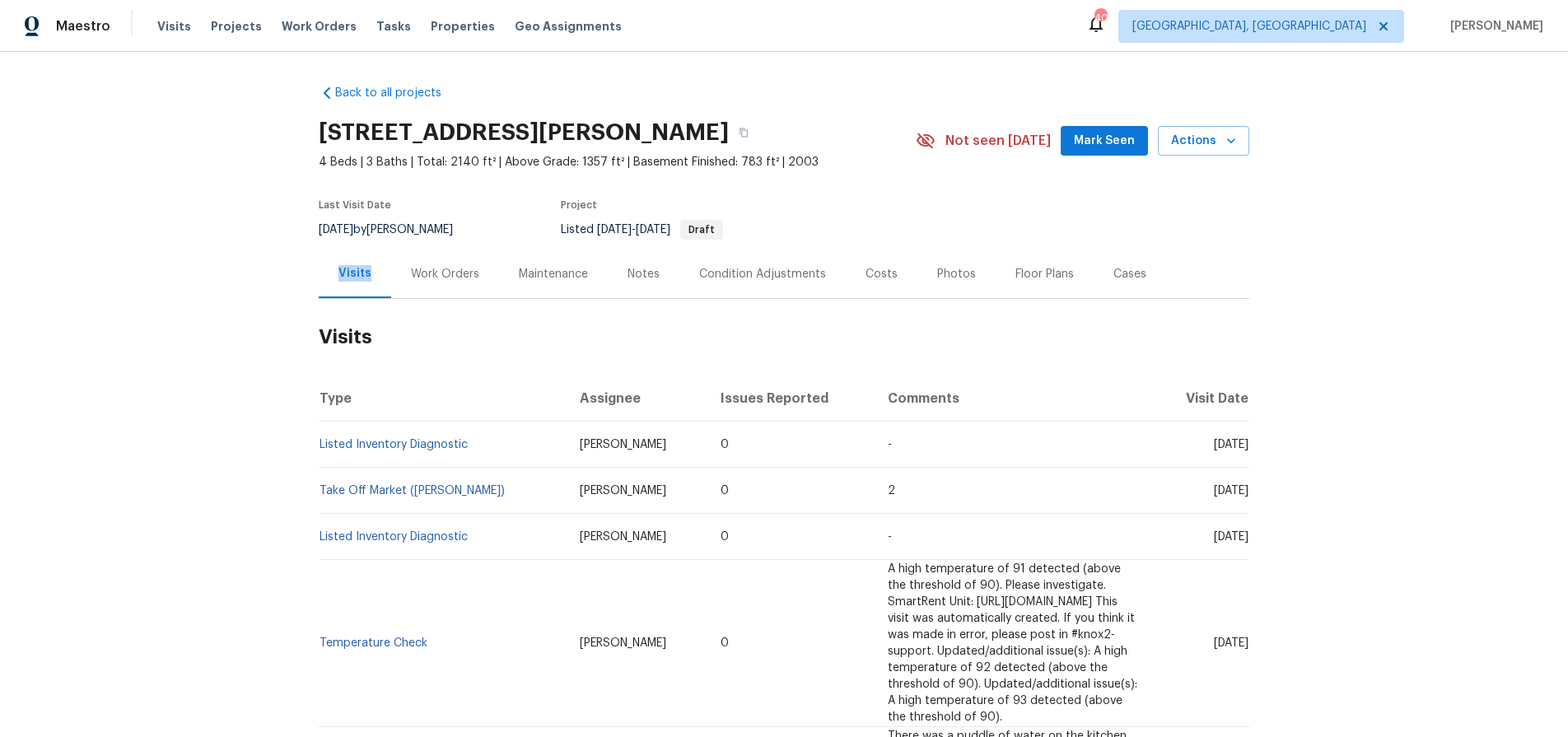
click at [344, 279] on div "Visits" at bounding box center [355, 272] width 33 height 16
click at [395, 440] on link "Listed Inventory Diagnostic" at bounding box center [393, 444] width 148 height 11
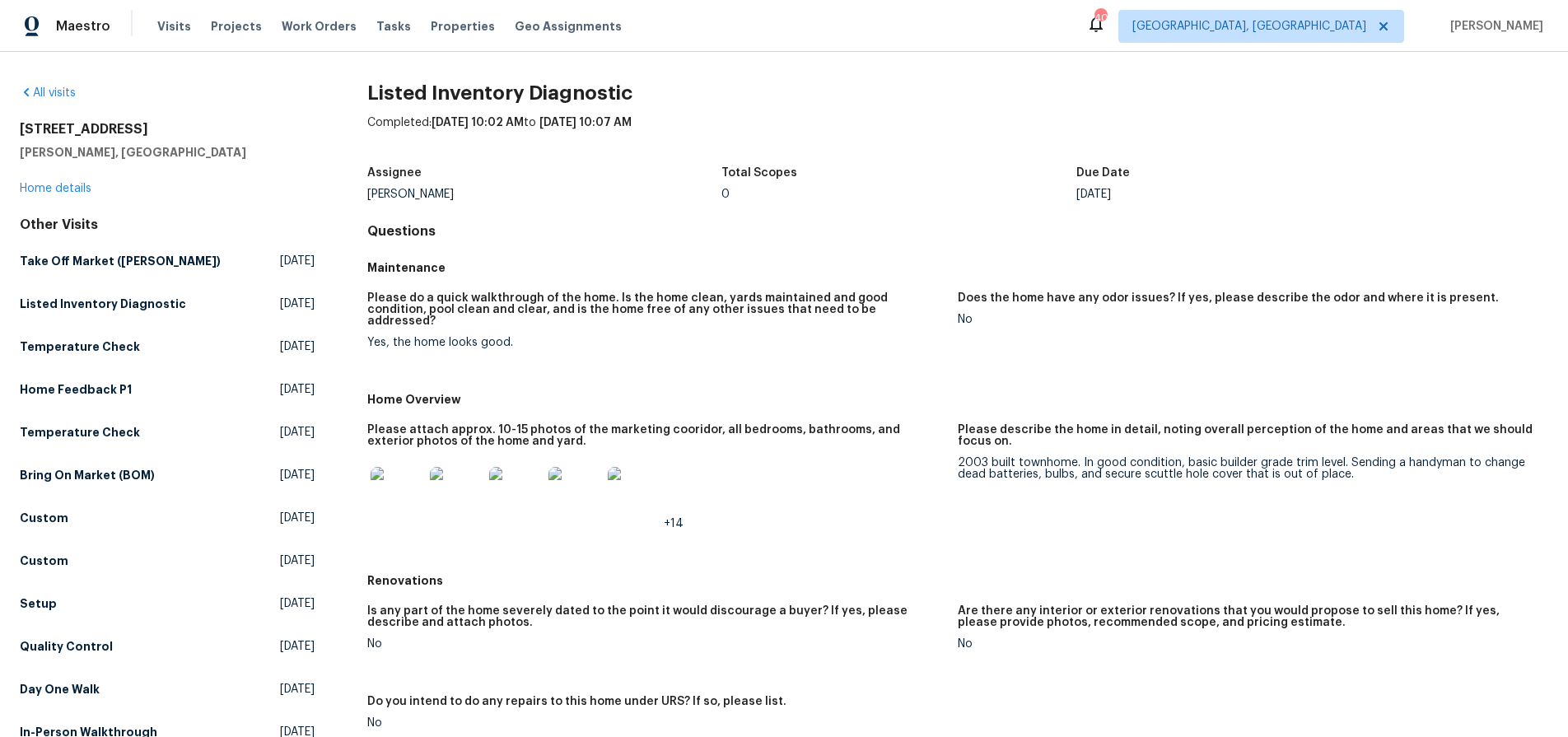
drag, startPoint x: 782, startPoint y: 401, endPoint x: 824, endPoint y: 419, distance: 45.7
click at [783, 401] on div "Home Overview" at bounding box center [958, 399] width 1181 height 30
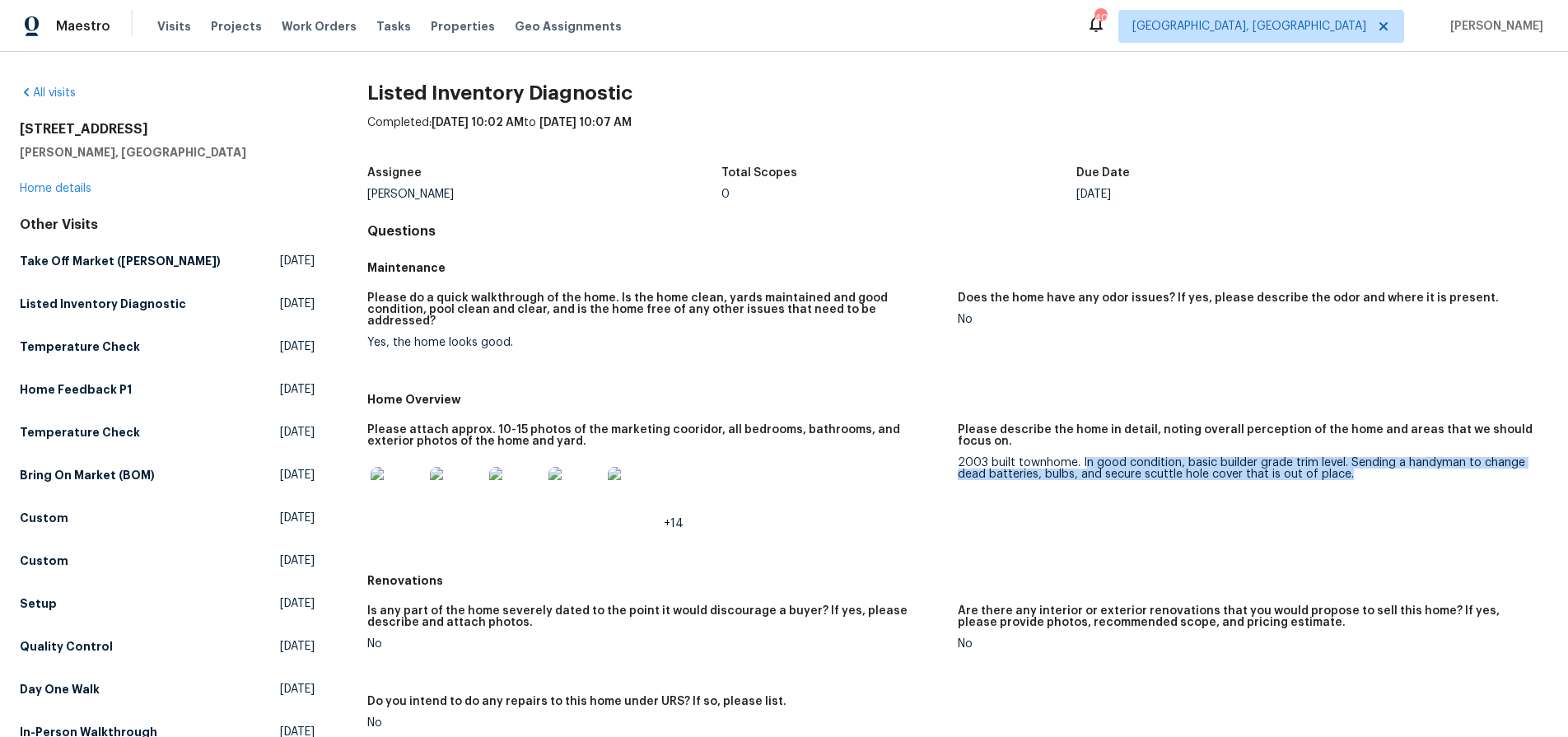
drag, startPoint x: 1076, startPoint y: 450, endPoint x: 1346, endPoint y: 463, distance: 270.3
click at [1346, 463] on div "2003 built townhome. In good condition, basic builder grade trim level. Sending…" at bounding box center [1247, 468] width 578 height 23
copy div "n good condition, basic builder grade trim level. Sending a handyman to change …"
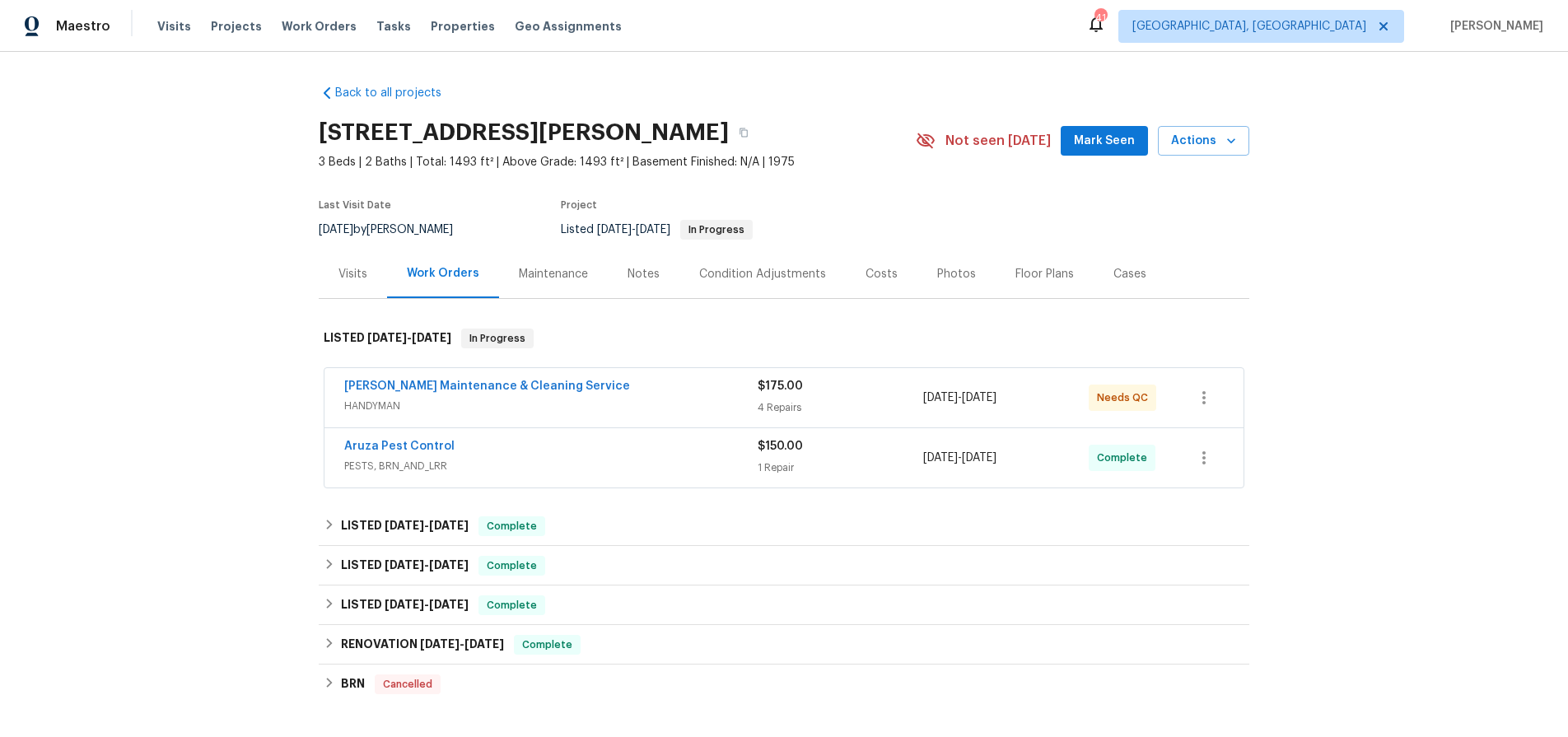
click at [633, 395] on div "[PERSON_NAME] Maintenance & Cleaning Service" at bounding box center [551, 387] width 414 height 20
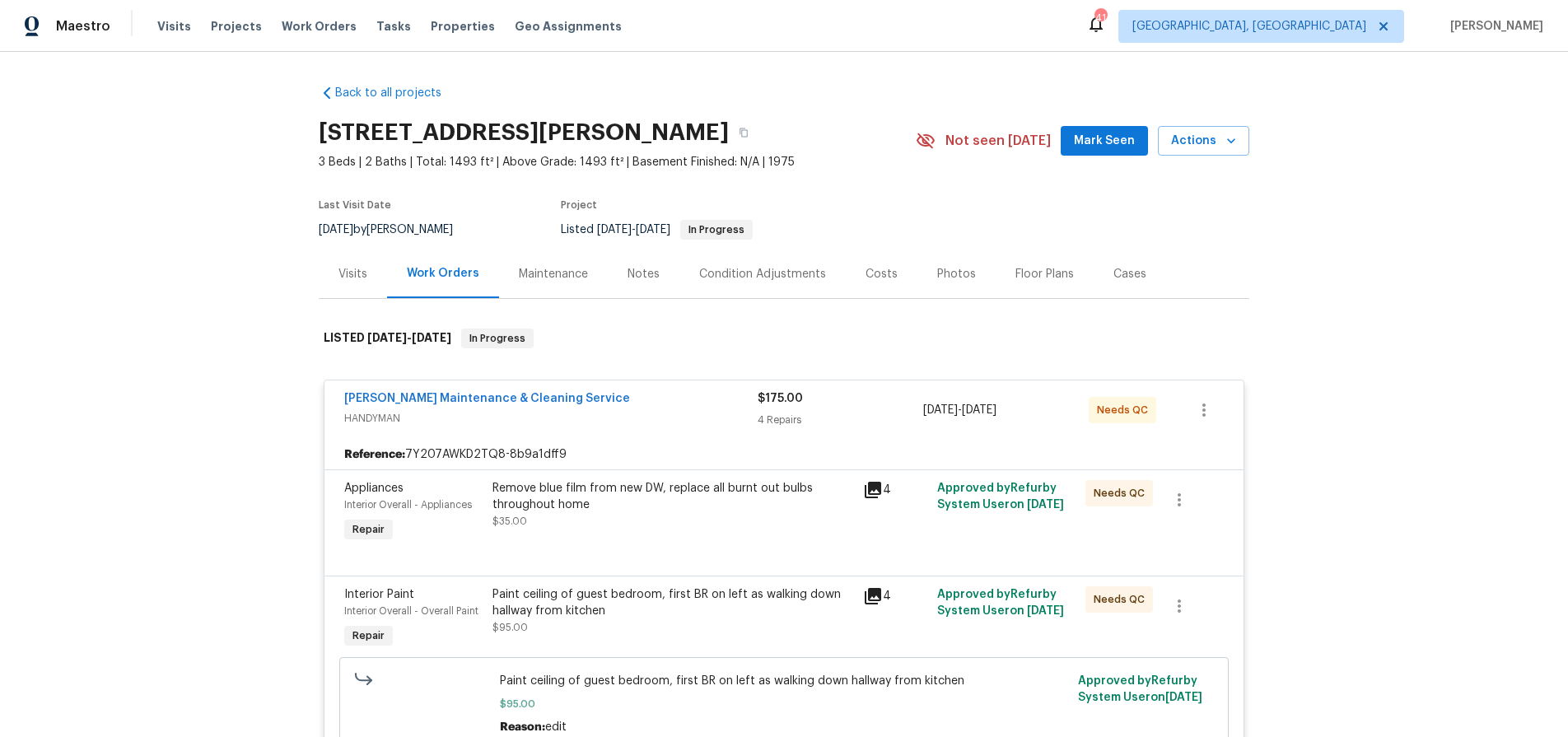
click at [348, 267] on div "Visits" at bounding box center [353, 273] width 29 height 16
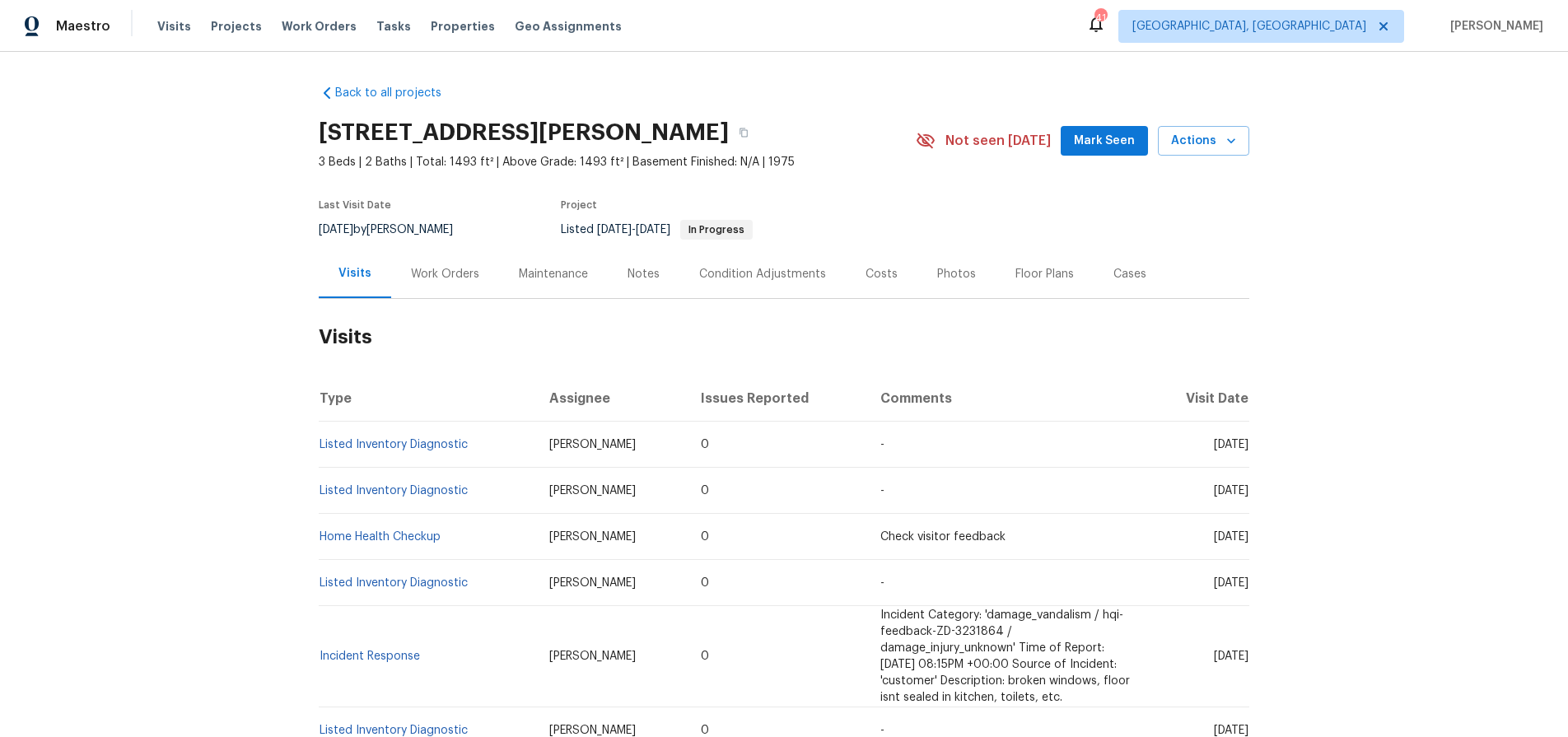
click at [224, 415] on div "Back to all projects [STREET_ADDRESS][PERSON_NAME] 3 Beds | 2 Baths | Total: 14…" at bounding box center [784, 395] width 1568 height 685
click at [418, 444] on link "Listed Inventory Diagnostic" at bounding box center [393, 444] width 148 height 11
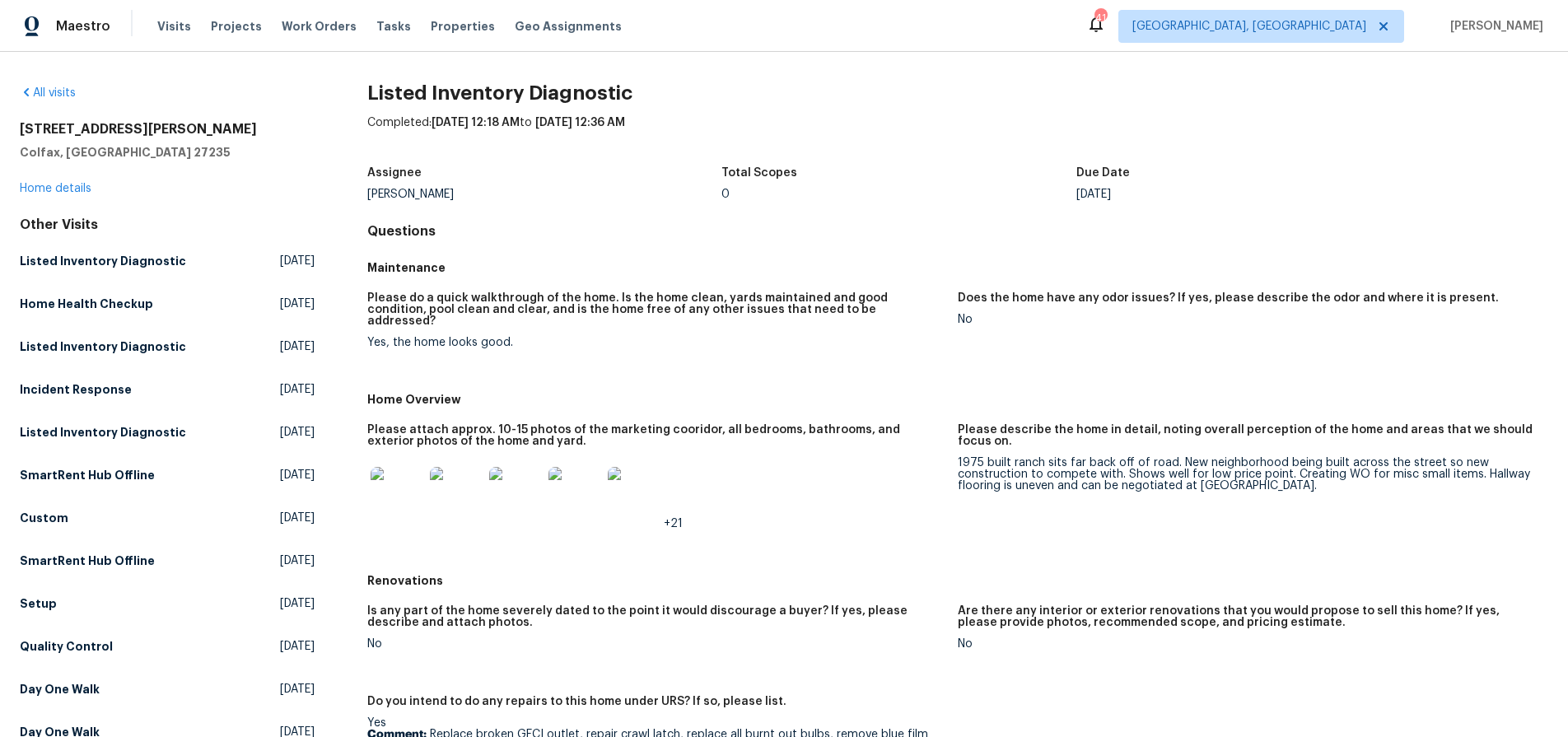
drag, startPoint x: 1066, startPoint y: 598, endPoint x: 1058, endPoint y: 545, distance: 53.6
click at [1066, 605] on h5 "Are there any interior or exterior renovations that you would propose to sell t…" at bounding box center [1247, 616] width 578 height 23
click at [1133, 480] on figure "Please describe the home in detail, noting overall perception of the home and a…" at bounding box center [1253, 489] width 590 height 132
click at [1037, 461] on div "1975 built ranch sits far back off of road. New neighborhood being built across…" at bounding box center [1247, 474] width 578 height 34
click at [1073, 460] on div "1975 built ranch sits far back off of road. New neighborhood being built across…" at bounding box center [1247, 474] width 578 height 34
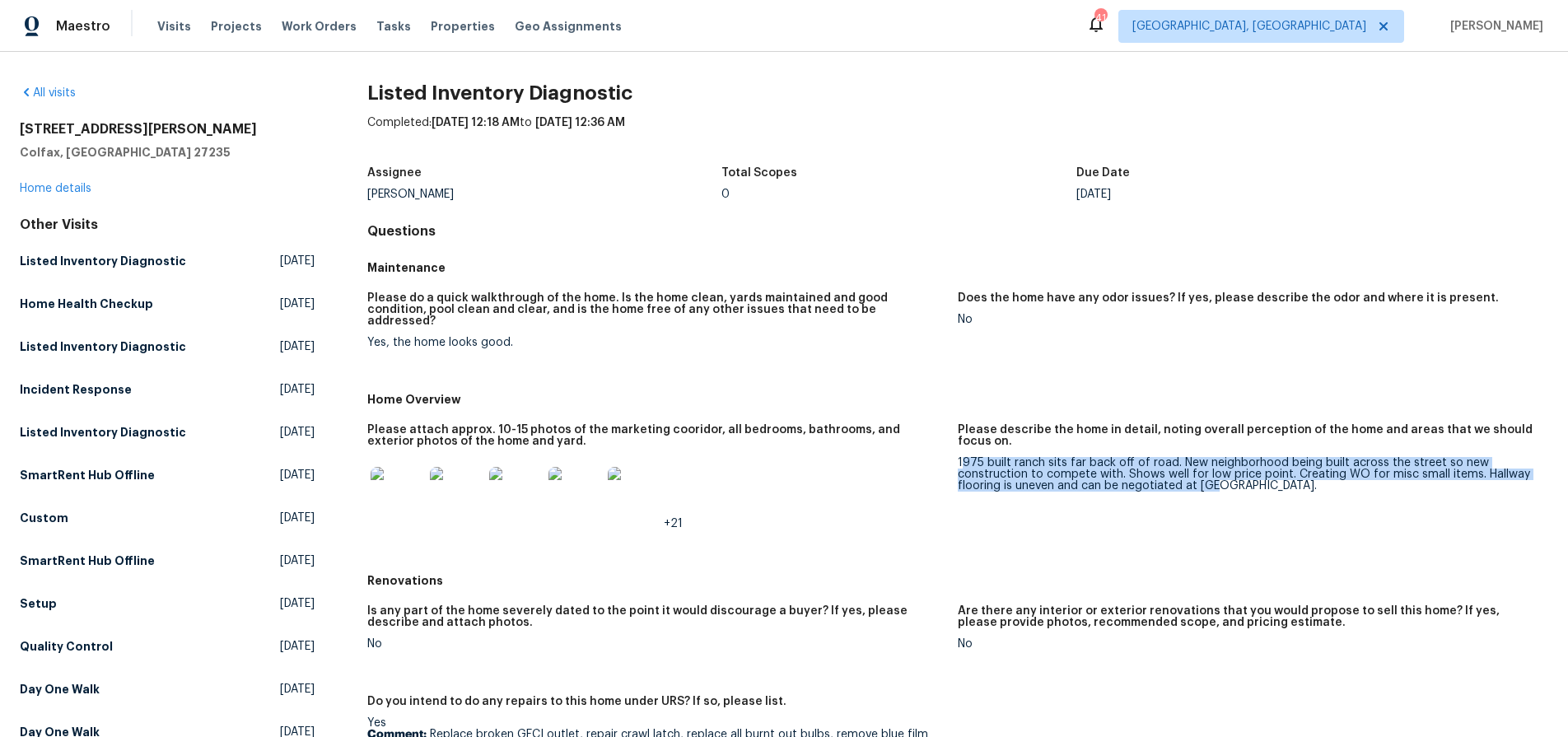
drag, startPoint x: 953, startPoint y: 453, endPoint x: 1212, endPoint y: 474, distance: 259.8
click at [1212, 474] on div "1975 built ranch sits far back off of road. New neighborhood being built across…" at bounding box center [1247, 474] width 578 height 34
copy div "975 built ranch sits far back off of road. New neighborhood being built across …"
click at [407, 485] on img at bounding box center [397, 494] width 53 height 53
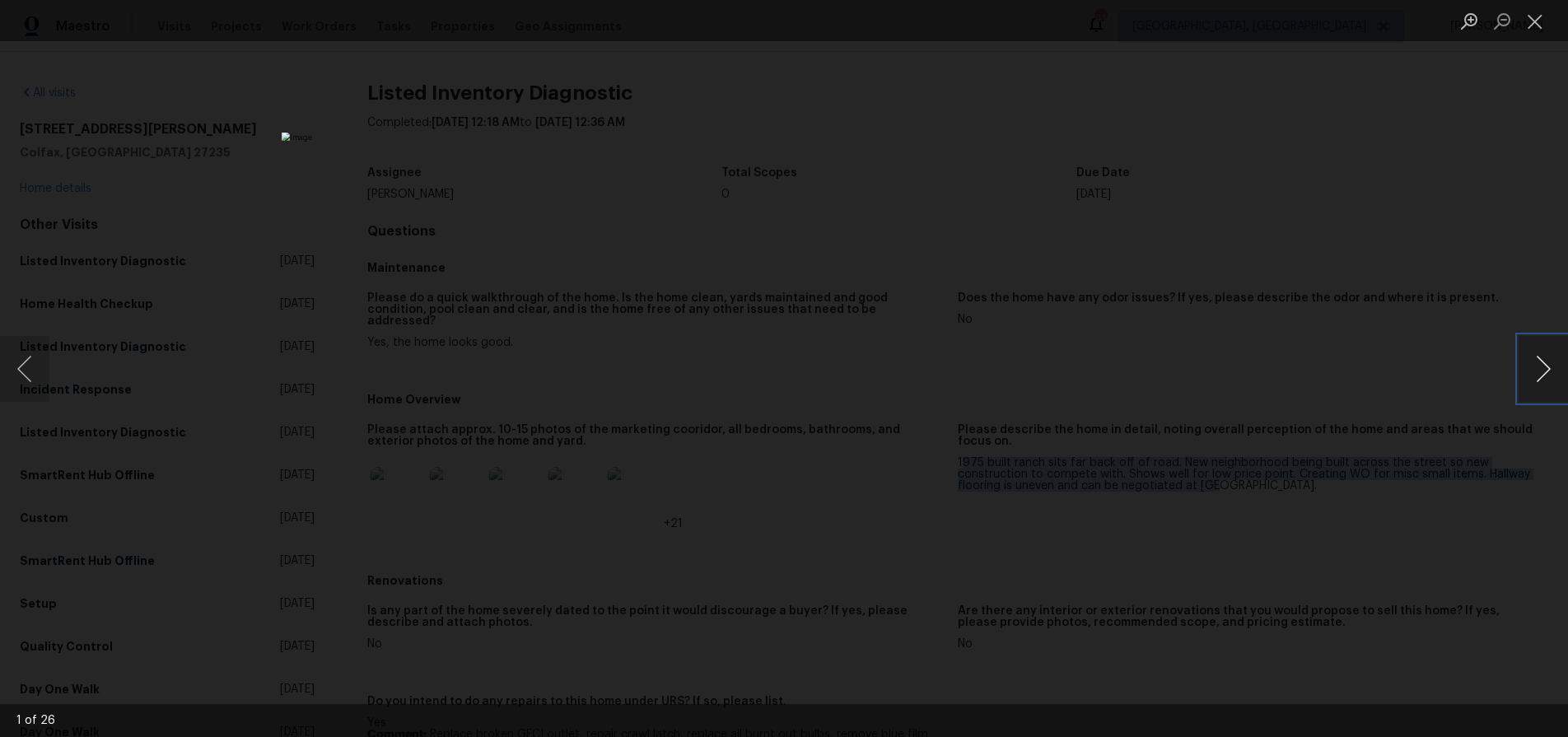
click at [1534, 374] on button "Next image" at bounding box center [1543, 368] width 50 height 66
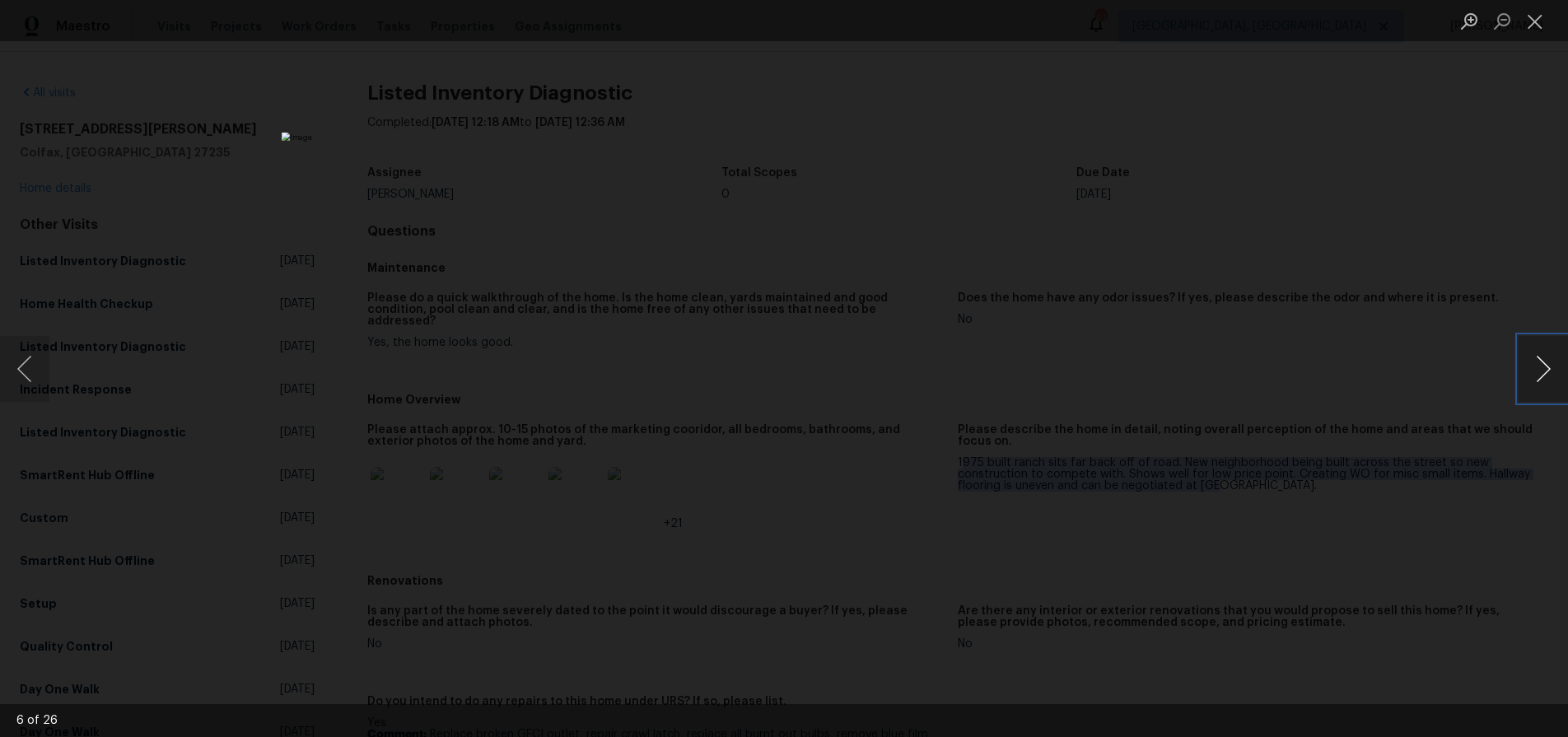
click at [1534, 374] on button "Next image" at bounding box center [1543, 368] width 50 height 66
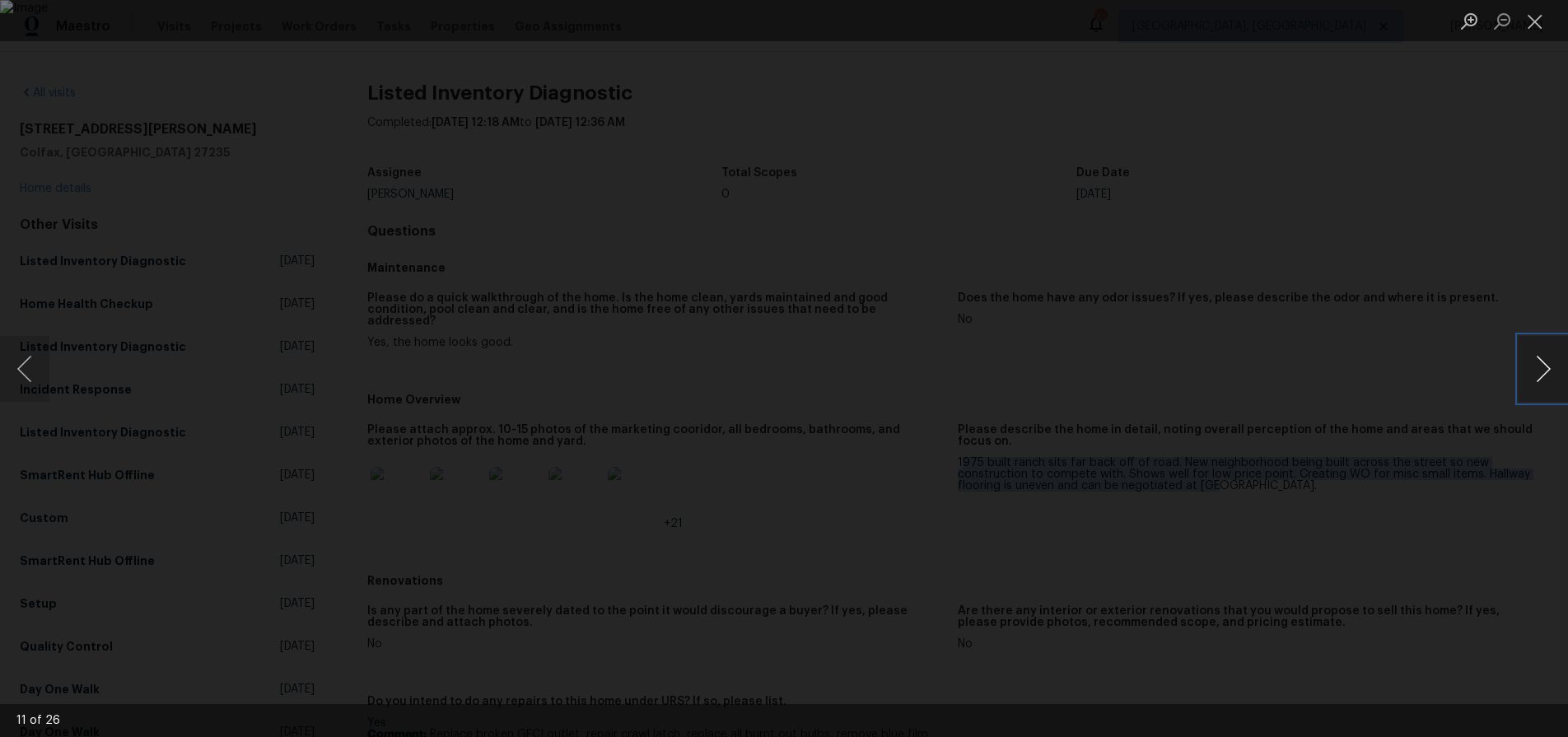
click at [1534, 374] on button "Next image" at bounding box center [1543, 368] width 50 height 66
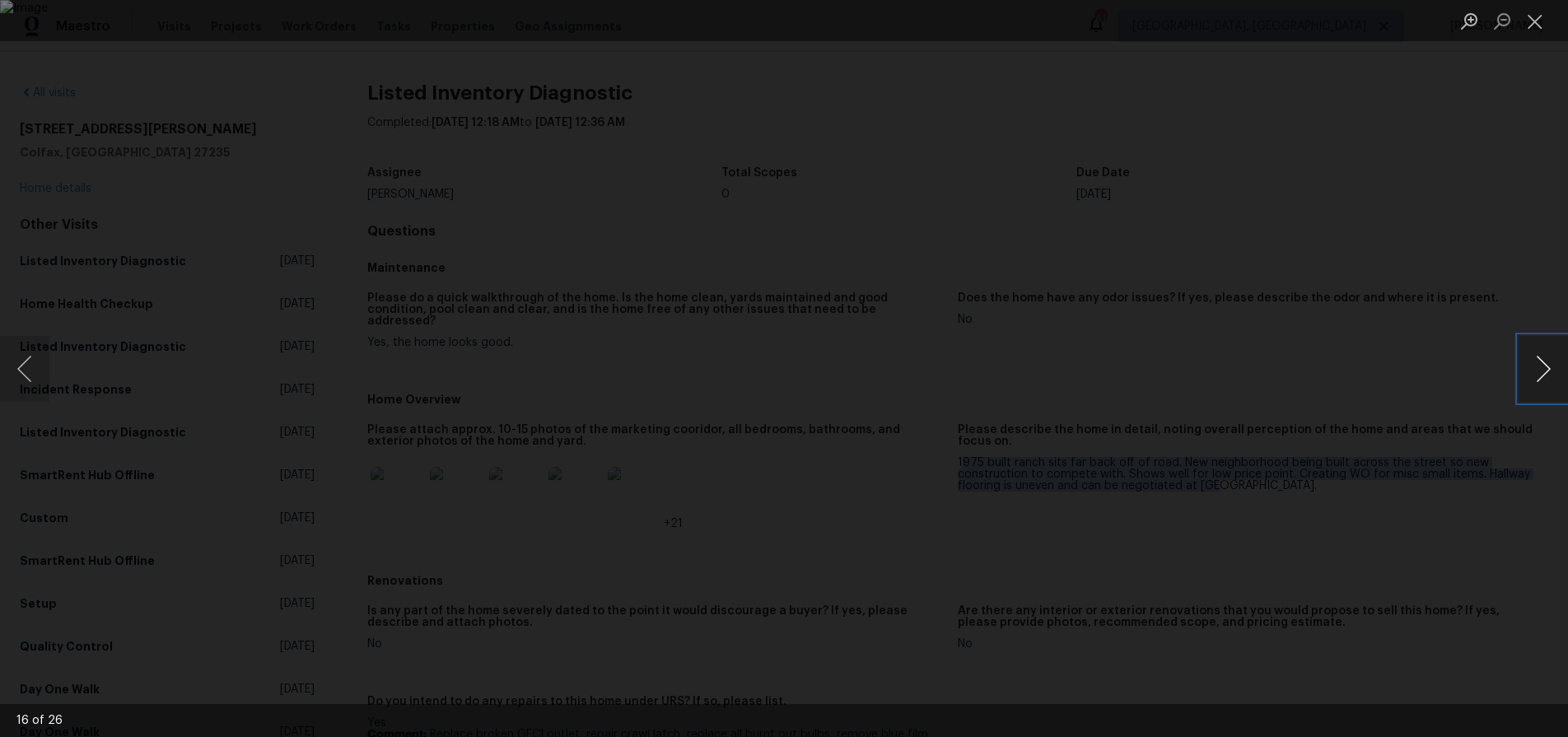
click at [1534, 374] on button "Next image" at bounding box center [1543, 368] width 50 height 66
click at [35, 364] on button "Previous image" at bounding box center [25, 368] width 50 height 66
click at [34, 364] on button "Previous image" at bounding box center [25, 368] width 50 height 66
click at [1531, 374] on button "Next image" at bounding box center [1543, 368] width 50 height 66
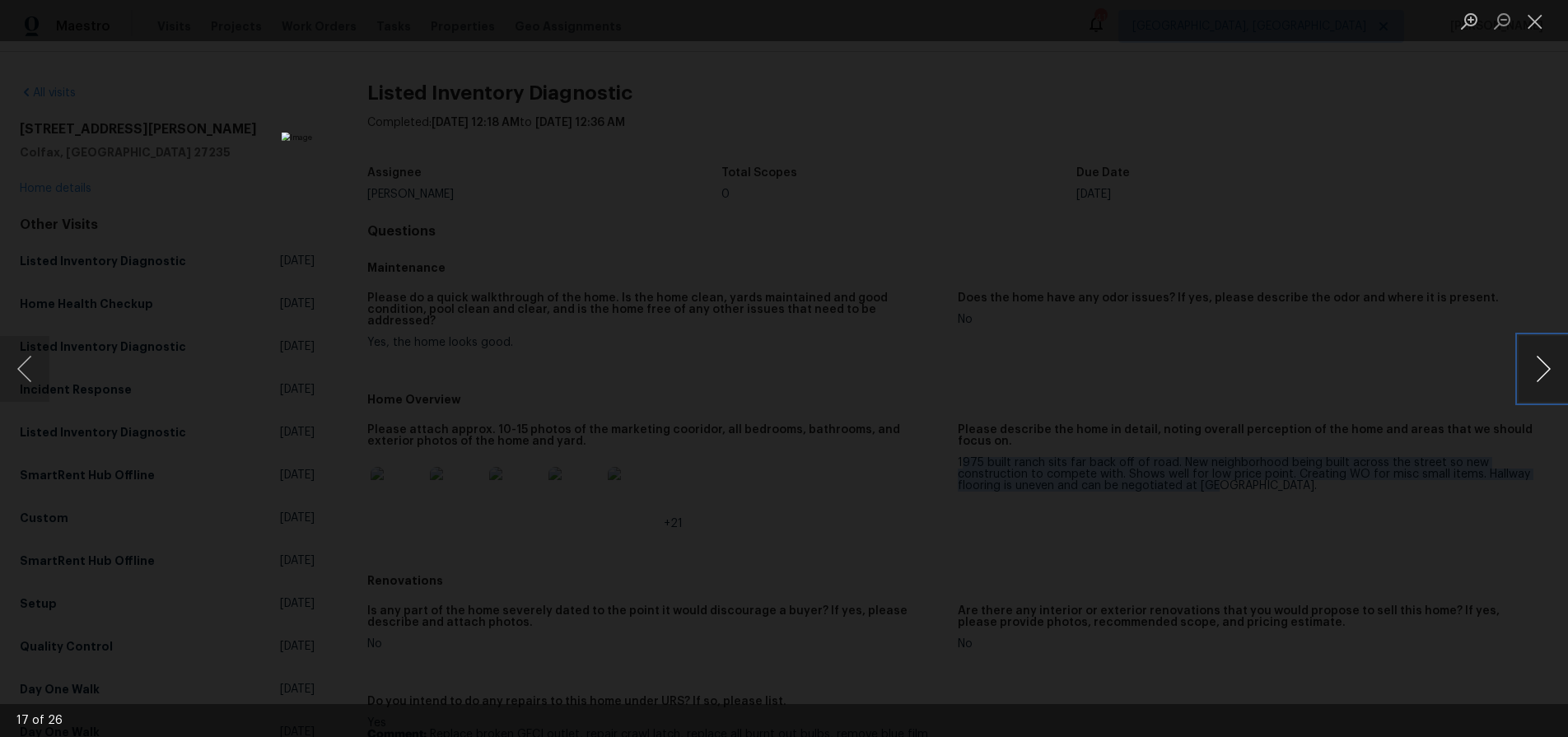
click at [1531, 374] on button "Next image" at bounding box center [1543, 368] width 50 height 66
click at [1461, 278] on div "Lightbox" at bounding box center [784, 368] width 1568 height 737
click at [1233, 272] on div "Lightbox" at bounding box center [784, 368] width 1568 height 737
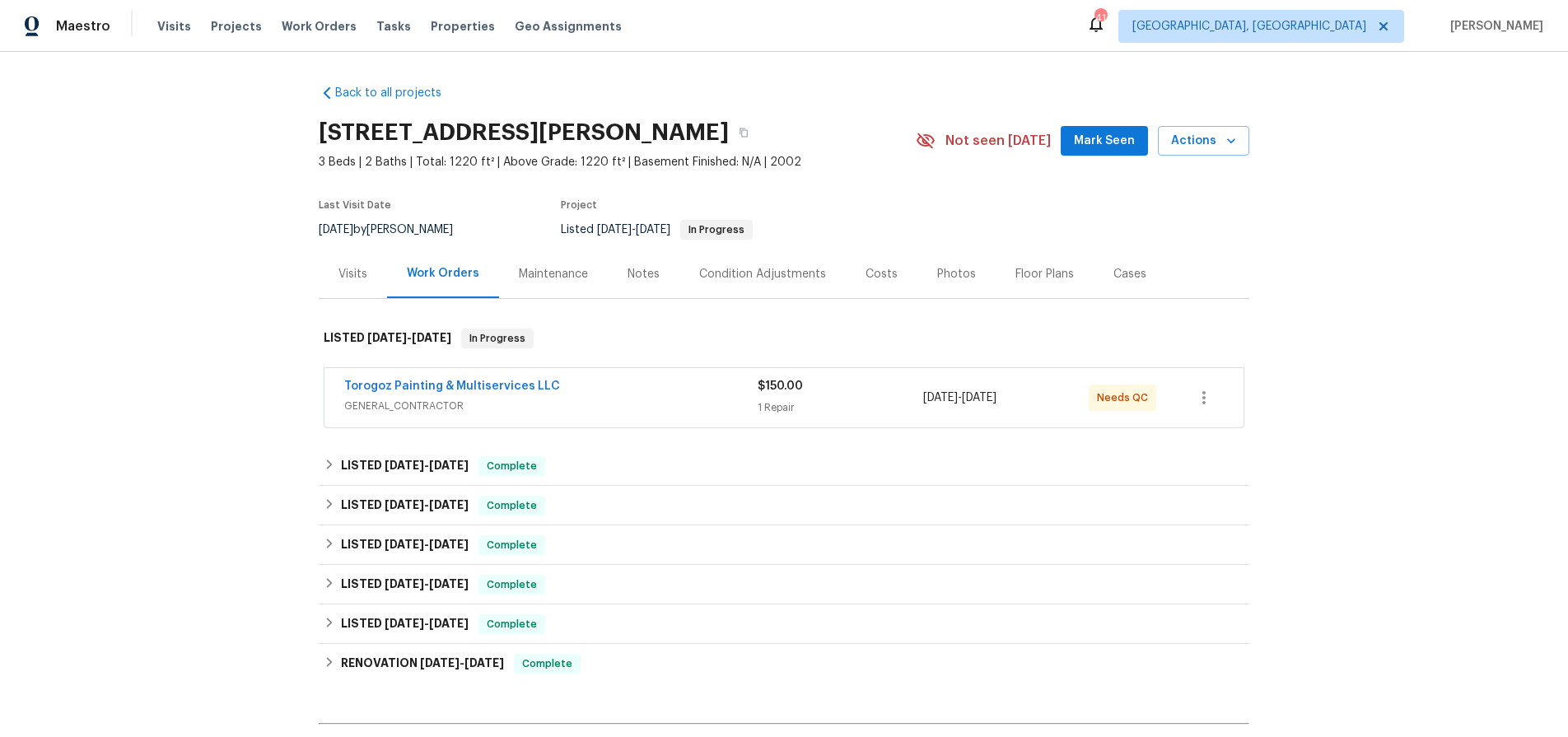
click at [673, 401] on span "GENERAL_CONTRACTOR" at bounding box center [551, 406] width 414 height 16
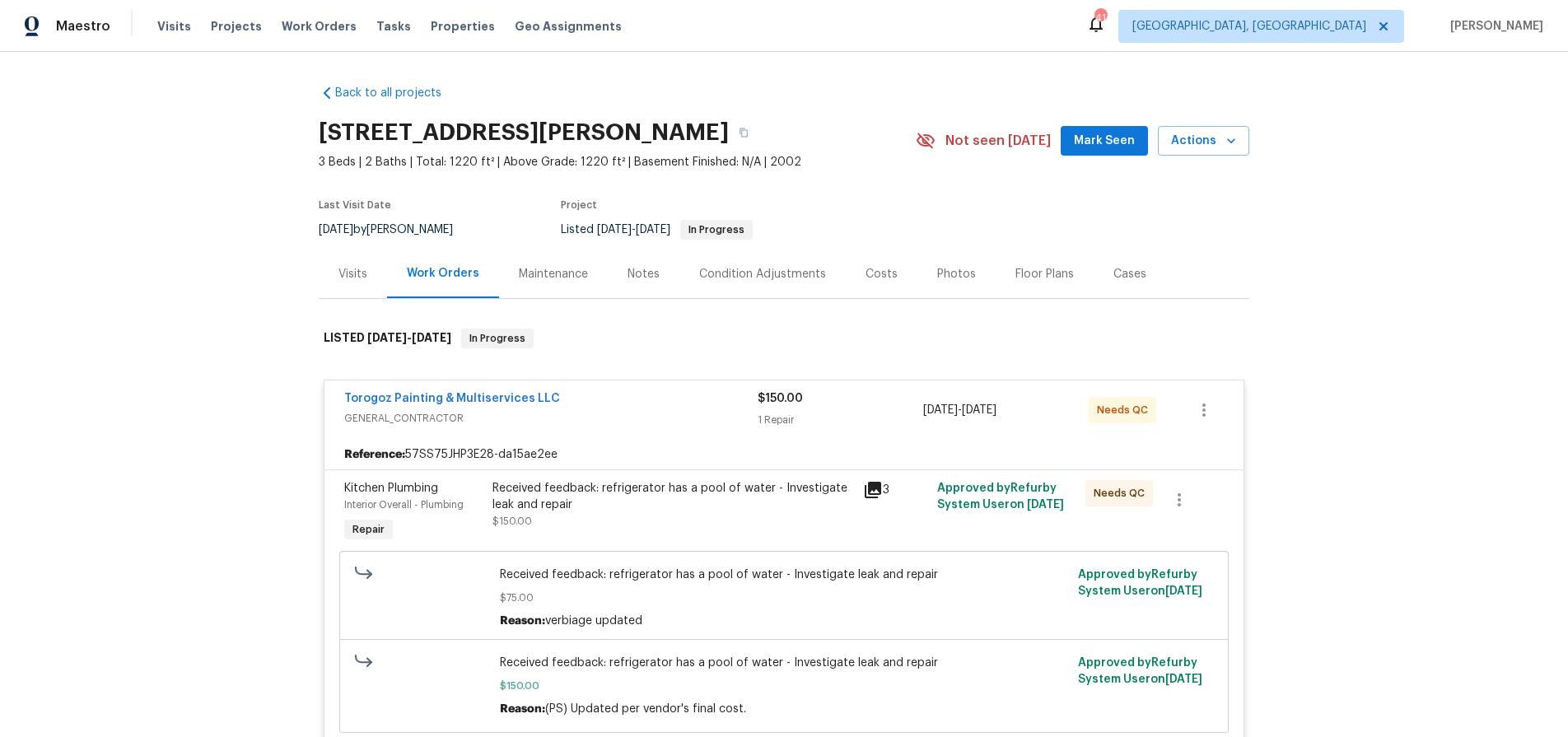
click at [614, 512] on div "Received feedback: refrigerator has a pool of water - Investigate leak and repa…" at bounding box center [672, 505] width 361 height 50
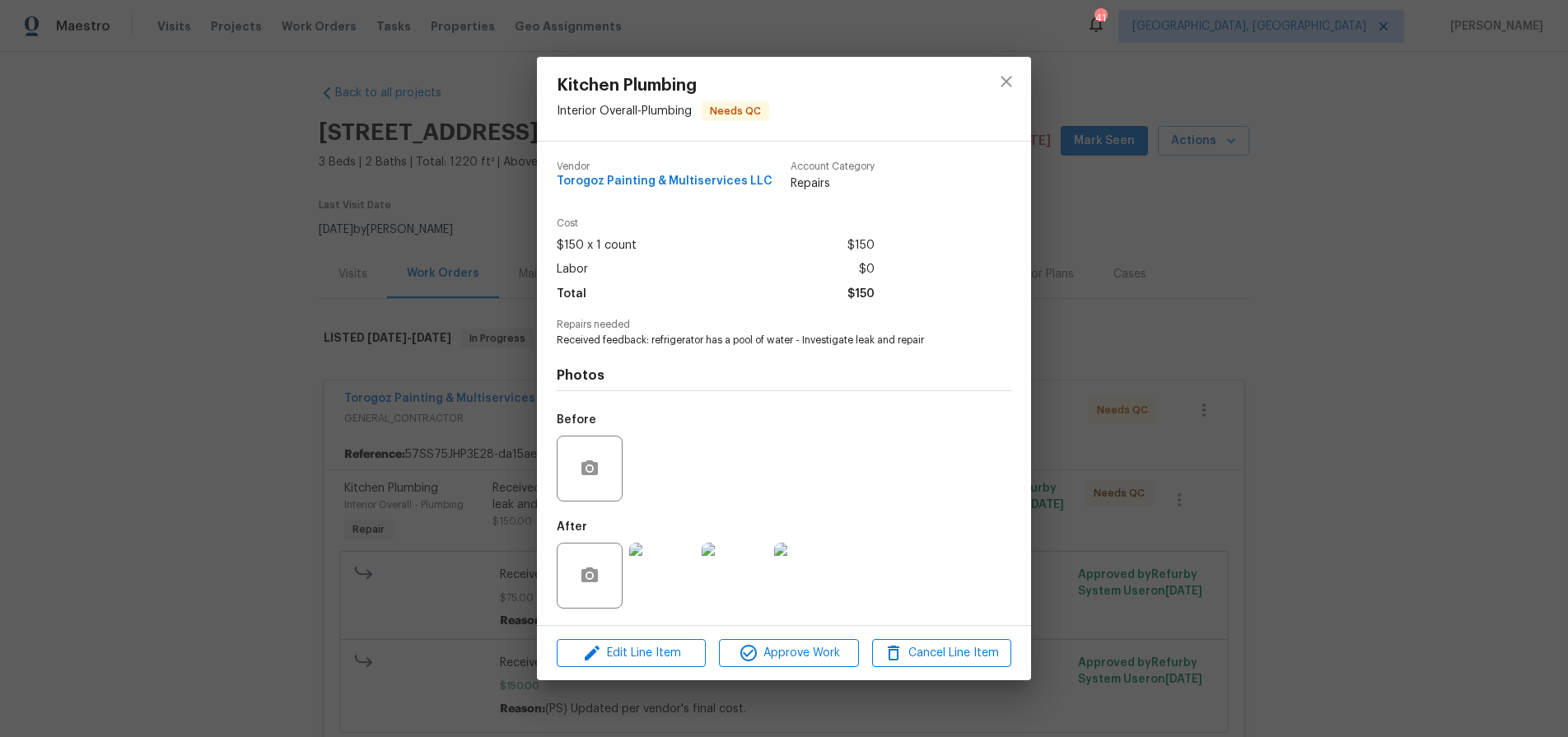
click at [645, 581] on img at bounding box center [661, 575] width 66 height 66
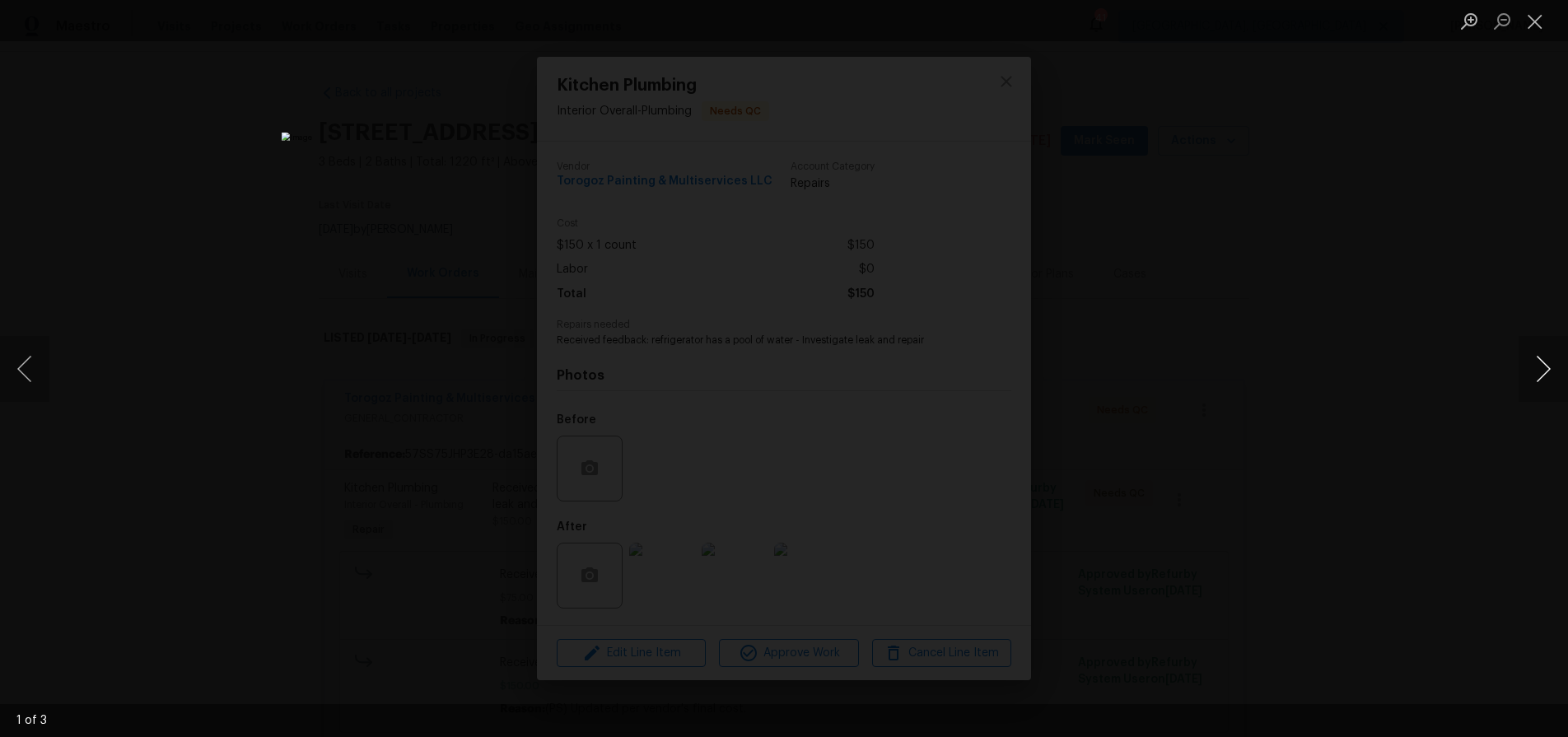
click at [1553, 366] on button "Next image" at bounding box center [1543, 368] width 50 height 66
drag, startPoint x: 1407, startPoint y: 313, endPoint x: 1393, endPoint y: 319, distance: 15.2
click at [1406, 313] on div "Lightbox" at bounding box center [784, 368] width 1568 height 737
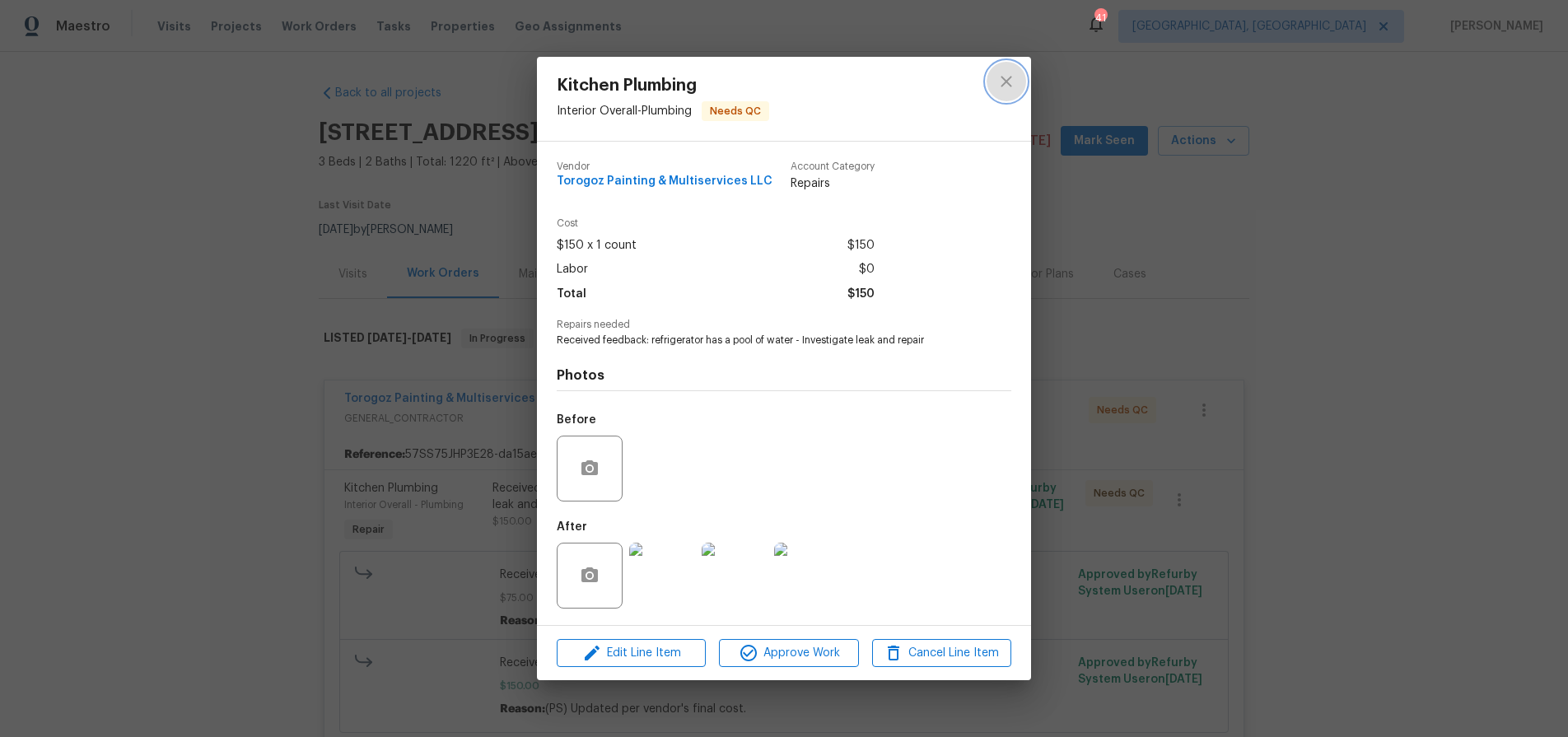
click at [999, 79] on icon "close" at bounding box center [1006, 81] width 20 height 20
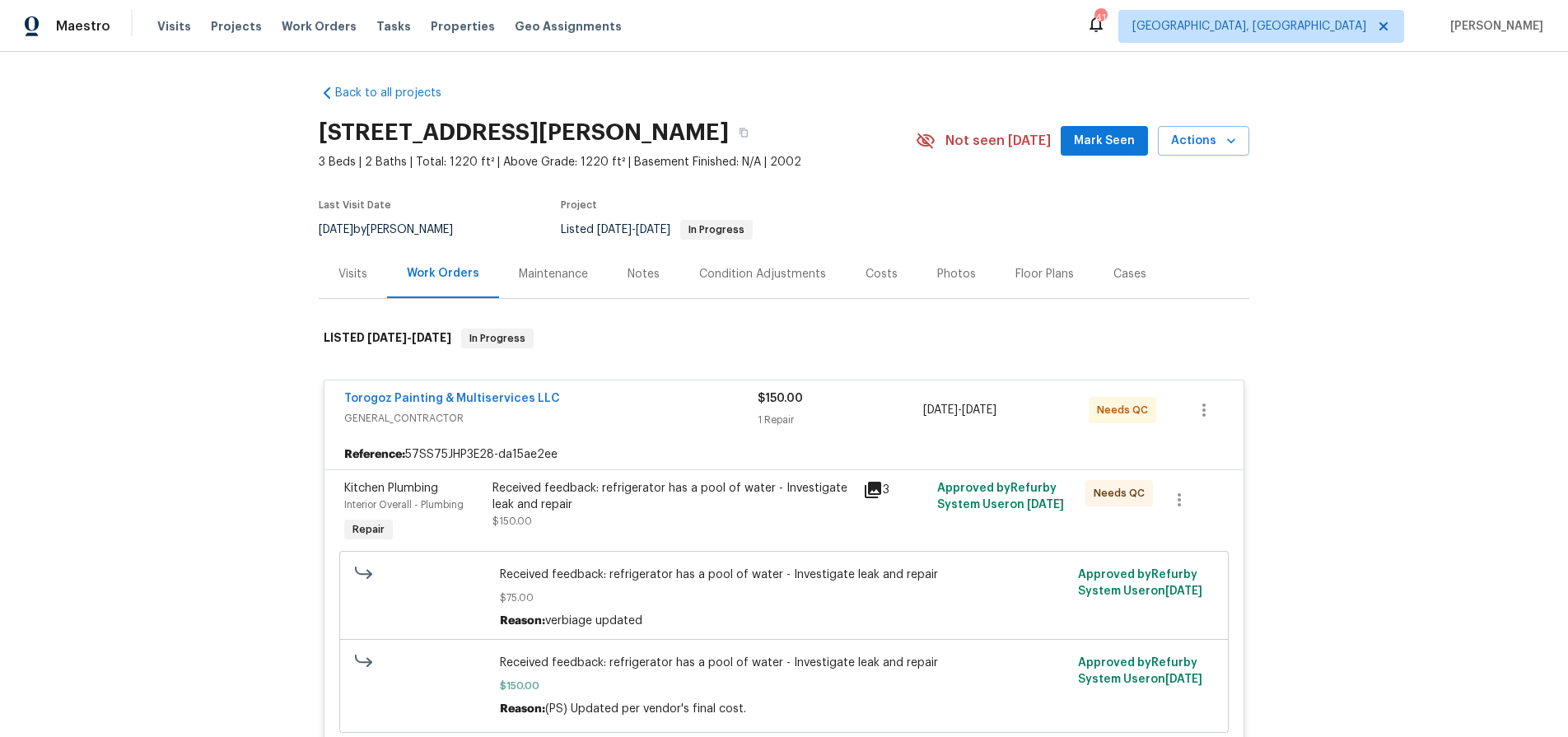
click at [620, 415] on span "GENERAL_CONTRACTOR" at bounding box center [551, 418] width 414 height 16
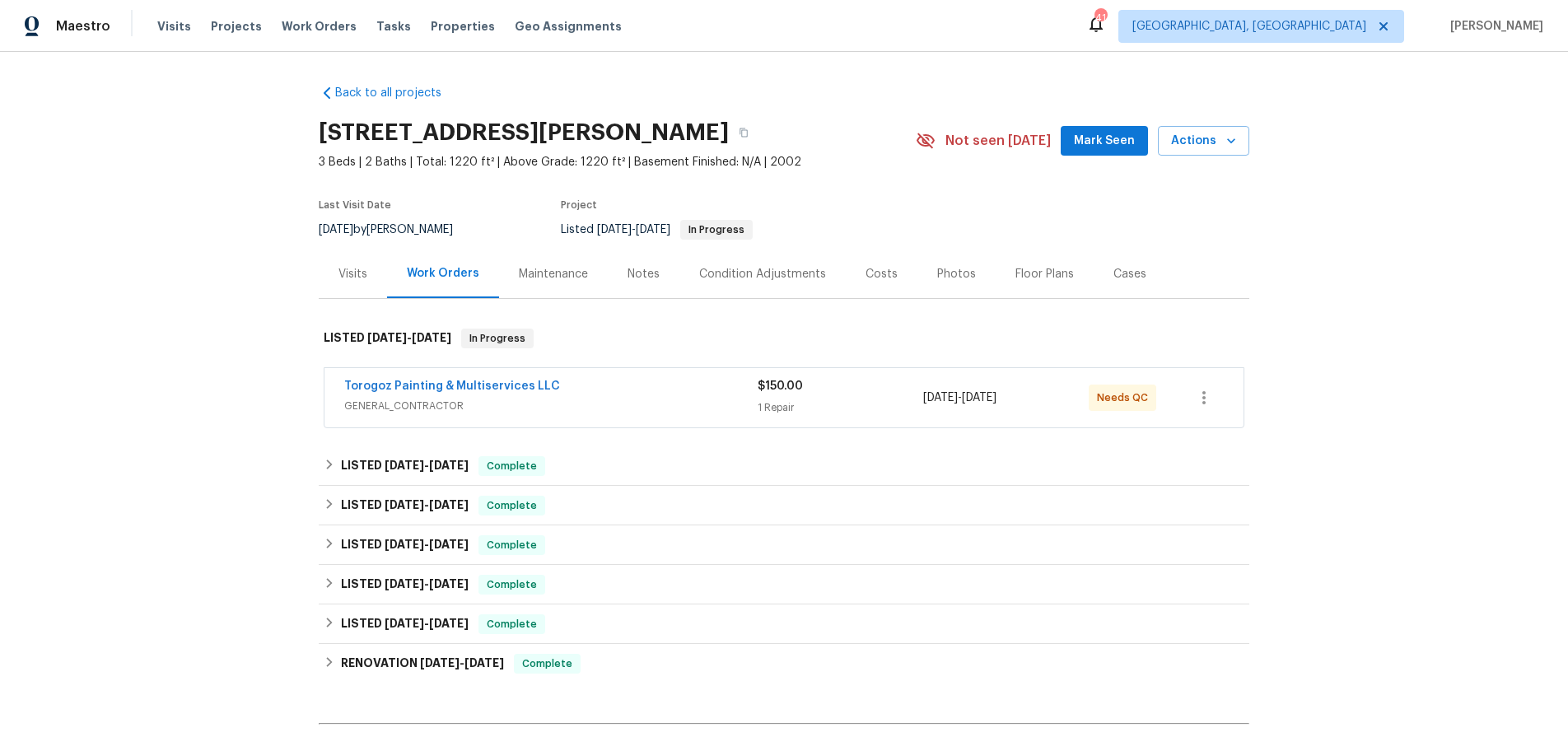
click at [338, 274] on div "Visits" at bounding box center [353, 273] width 29 height 16
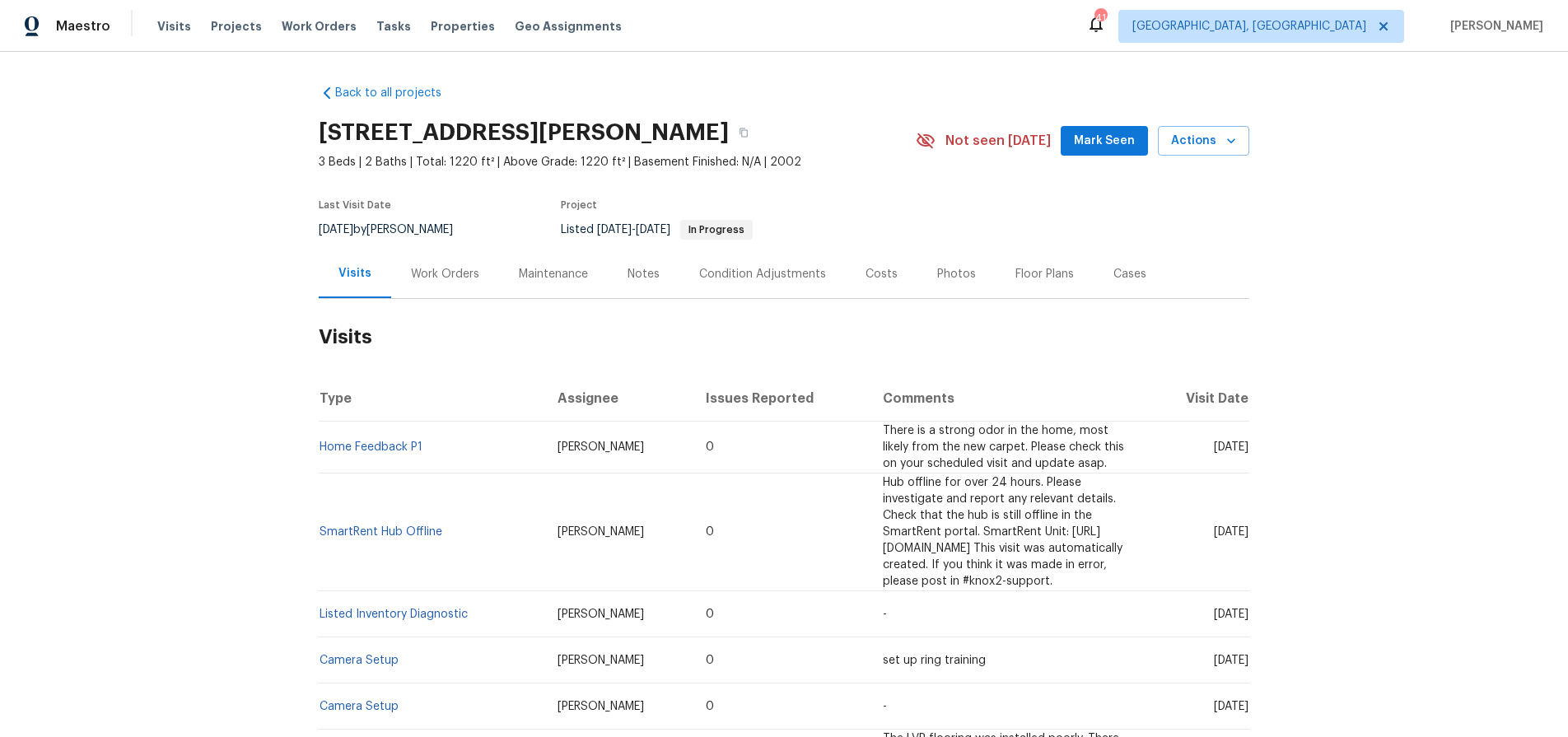
click at [265, 394] on div "Back to all projects 504 Meredith St, High Point, NC 27260 3 Beds | 2 Baths | T…" at bounding box center [784, 395] width 1568 height 685
click at [227, 395] on div "Back to all projects 504 Meredith St, High Point, NC 27260 3 Beds | 2 Baths | T…" at bounding box center [784, 395] width 1568 height 685
click at [377, 444] on link "Home Feedback P1" at bounding box center [371, 447] width 103 height 11
drag, startPoint x: 139, startPoint y: 238, endPoint x: 184, endPoint y: 286, distance: 65.8
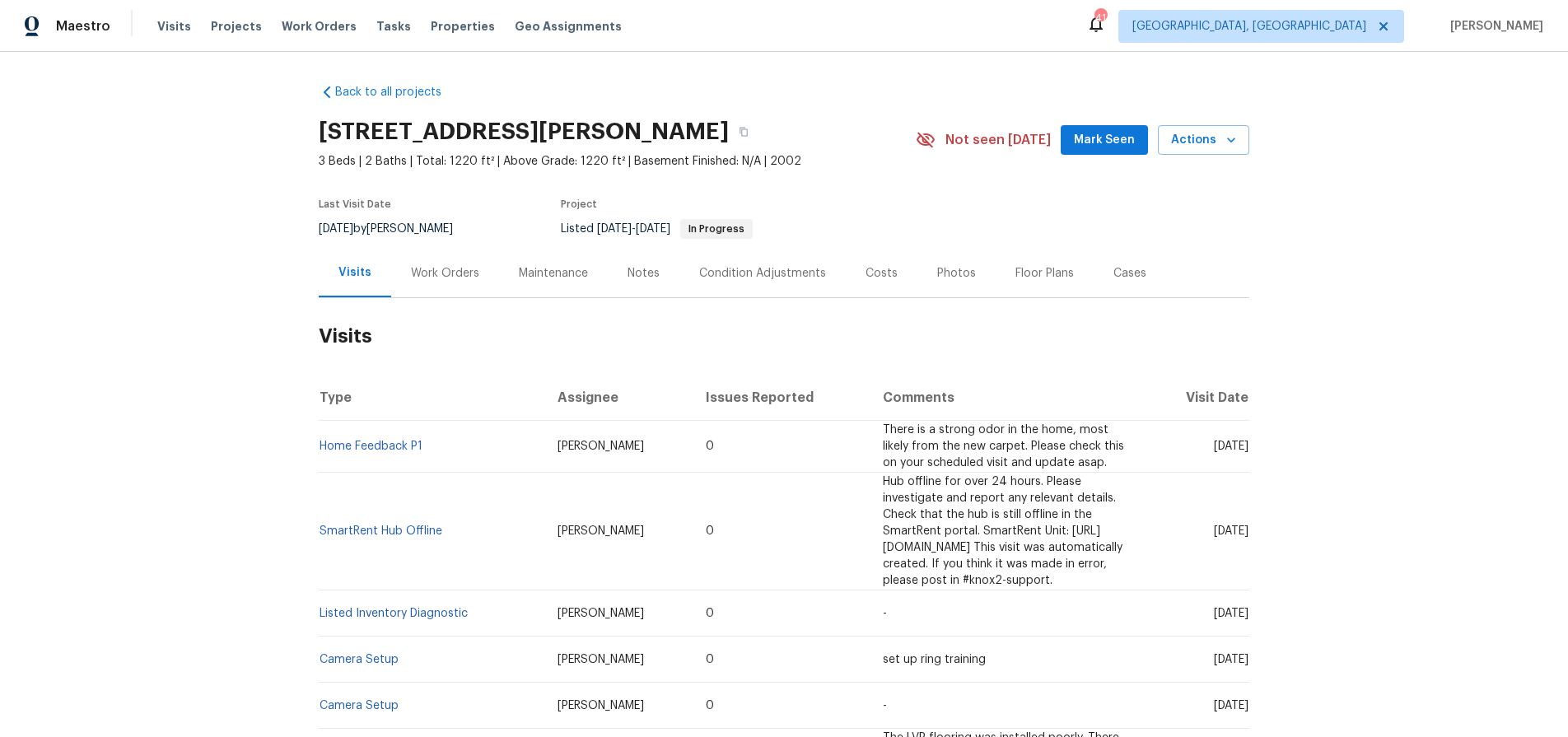
click at [139, 239] on div "Back to all projects 504 Meredith St, High Point, NC 27260 3 Beds | 2 Baths | T…" at bounding box center [784, 395] width 1568 height 685
click at [409, 607] on link "Listed Inventory Diagnostic" at bounding box center [393, 612] width 148 height 11
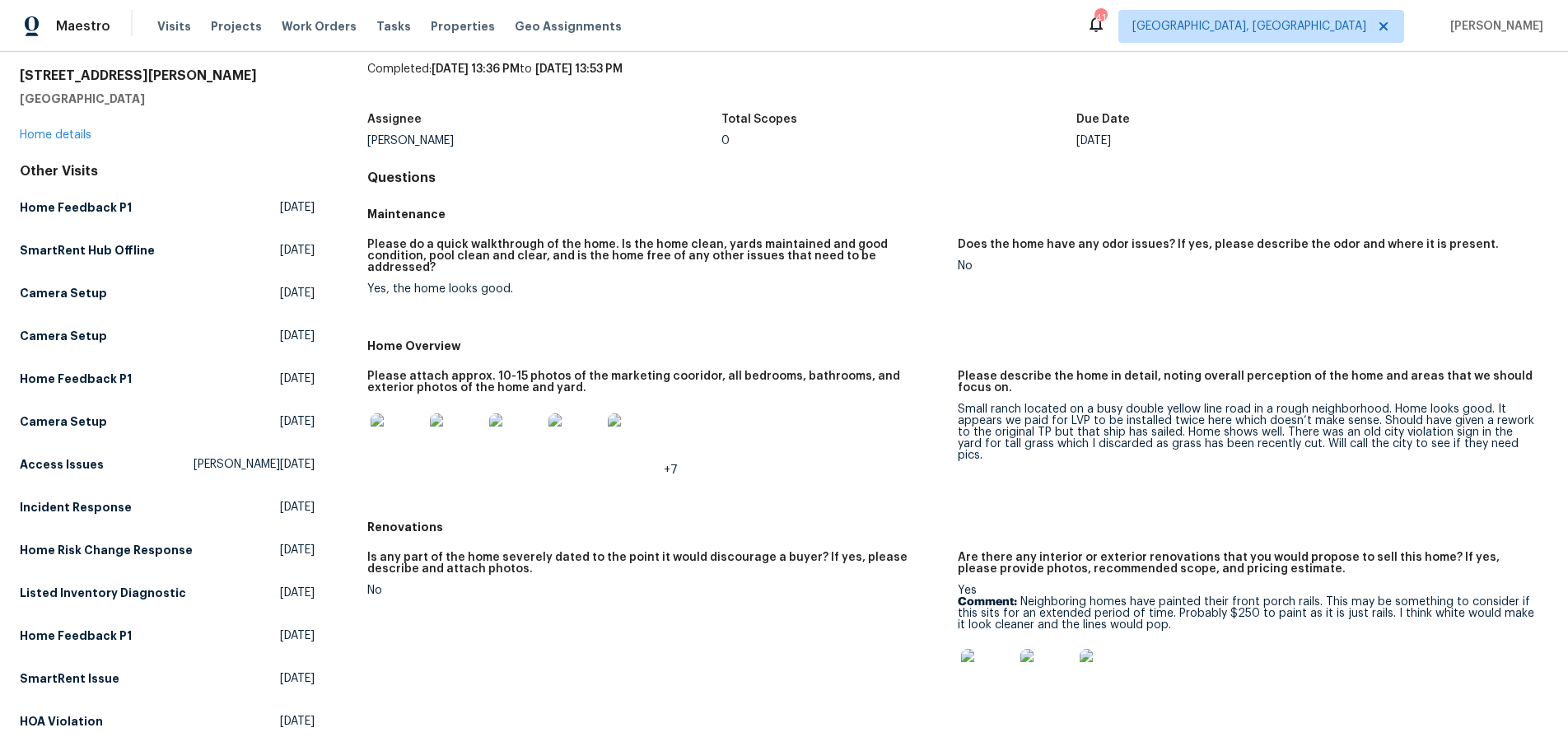
scroll to position [55, 0]
click at [1310, 388] on div "Please describe the home in detail, noting overall perception of the home and a…" at bounding box center [1247, 386] width 578 height 33
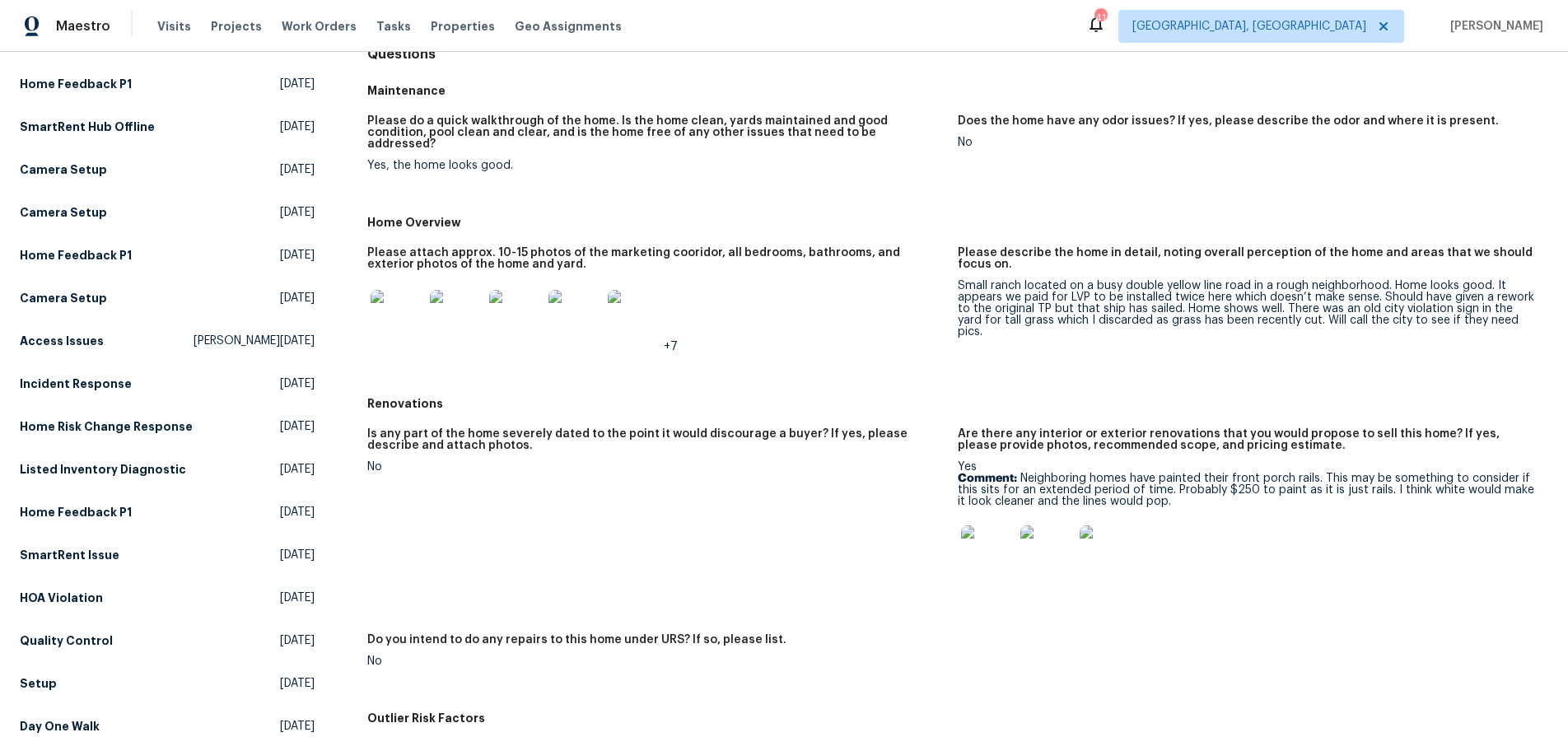
scroll to position [183, 0]
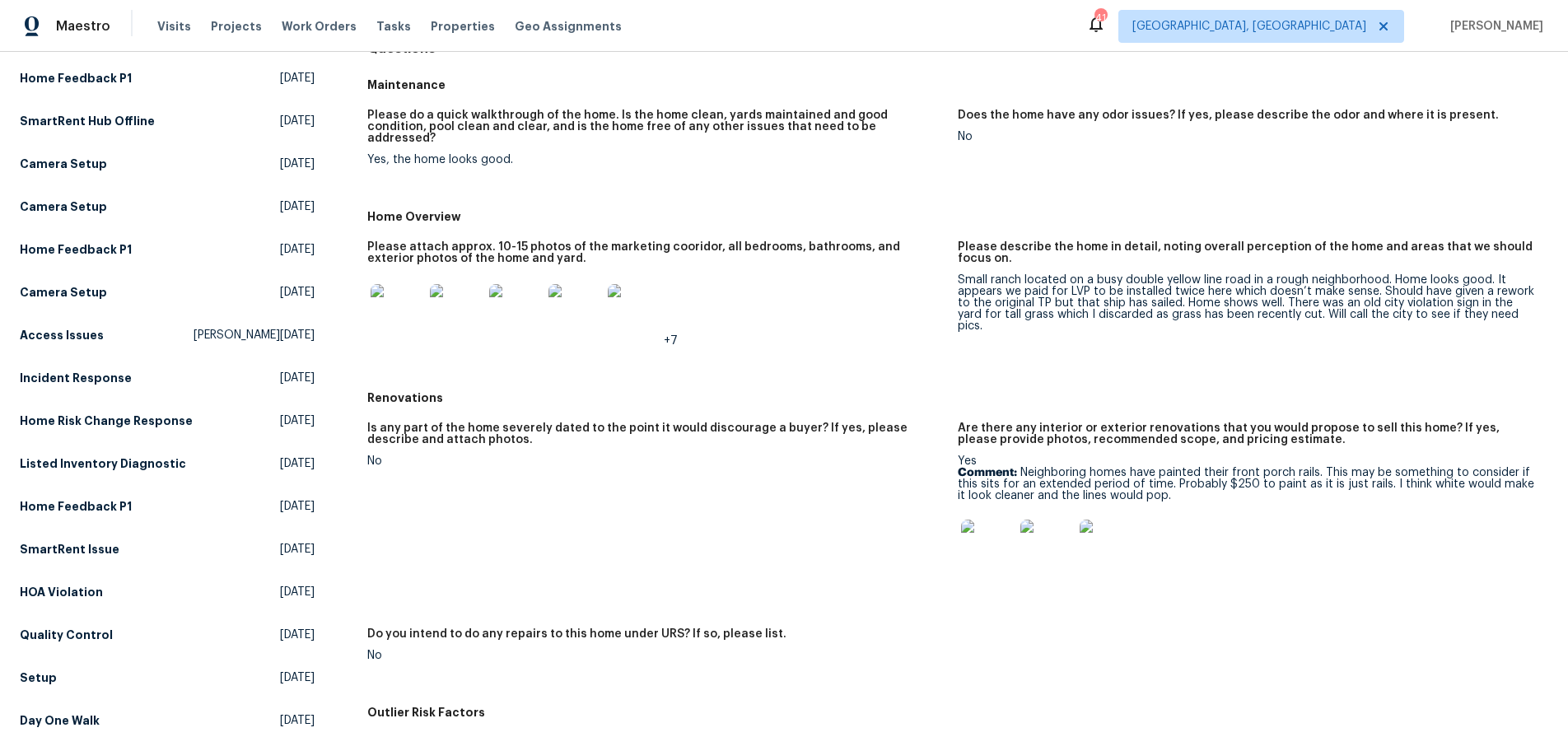
click at [989, 524] on img at bounding box center [988, 546] width 53 height 53
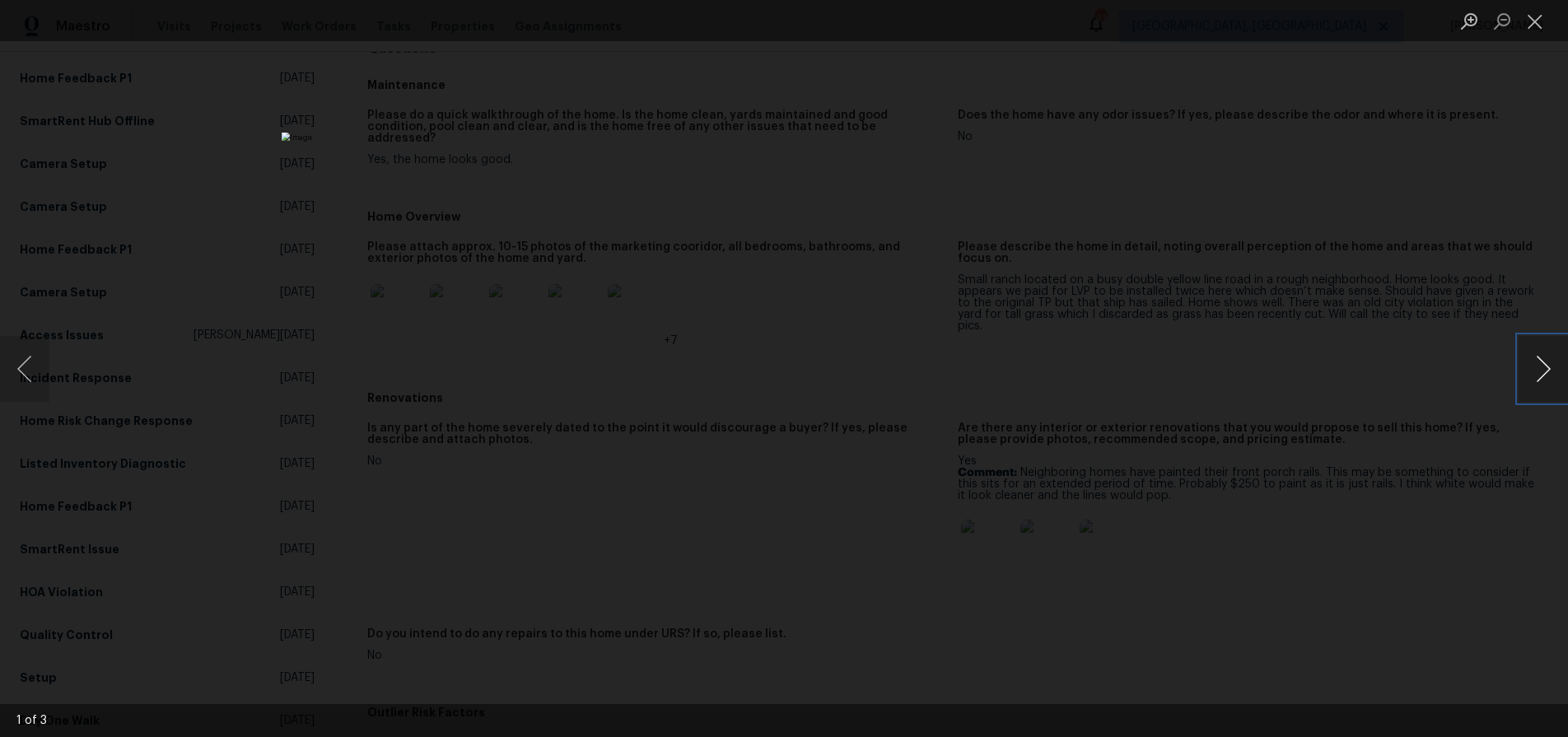
click at [1531, 372] on button "Next image" at bounding box center [1543, 368] width 50 height 66
click at [1468, 223] on div "Lightbox" at bounding box center [784, 368] width 1568 height 737
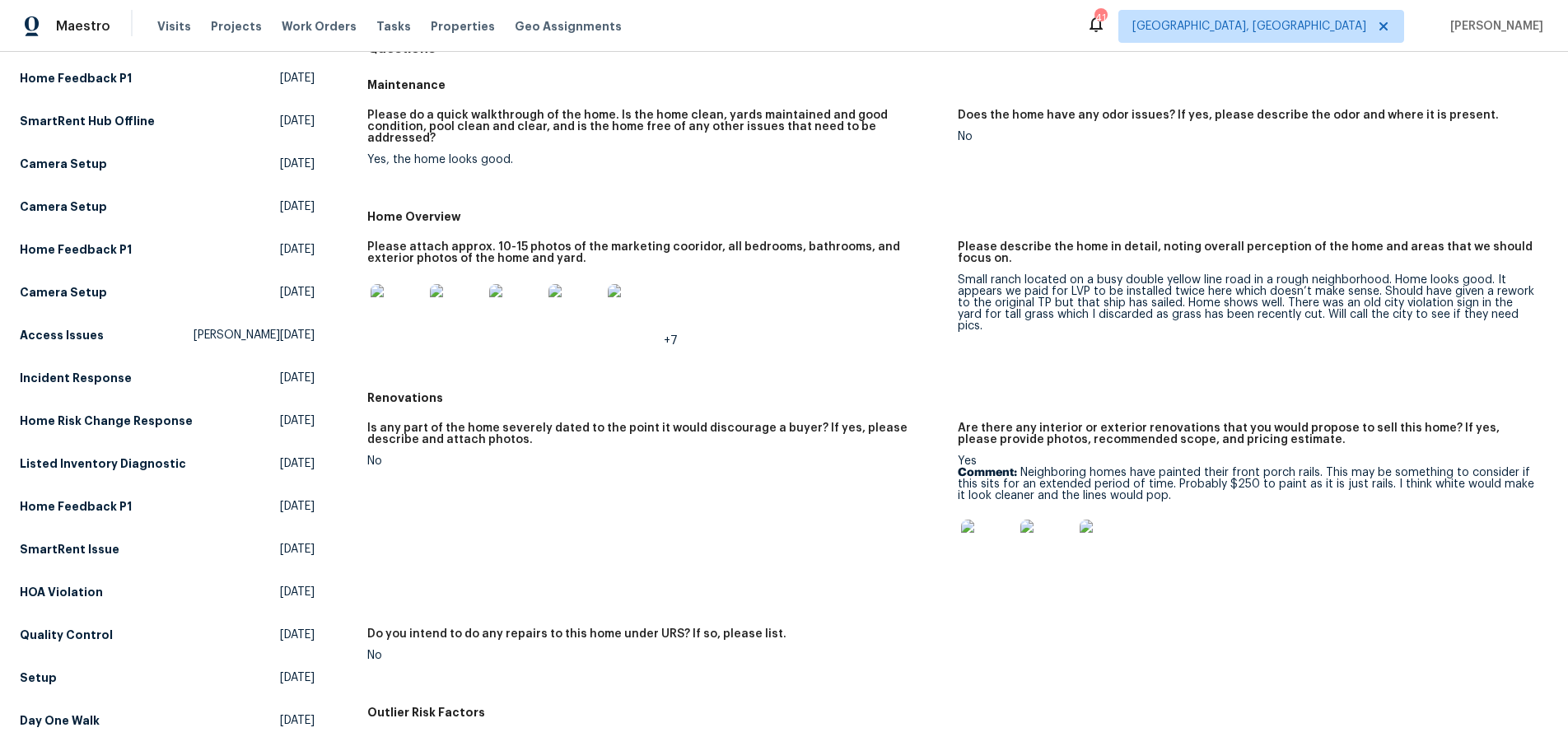
click at [1283, 467] on p "Comment: Neighboring homes have painted their front porch rails. This may be so…" at bounding box center [1247, 484] width 578 height 34
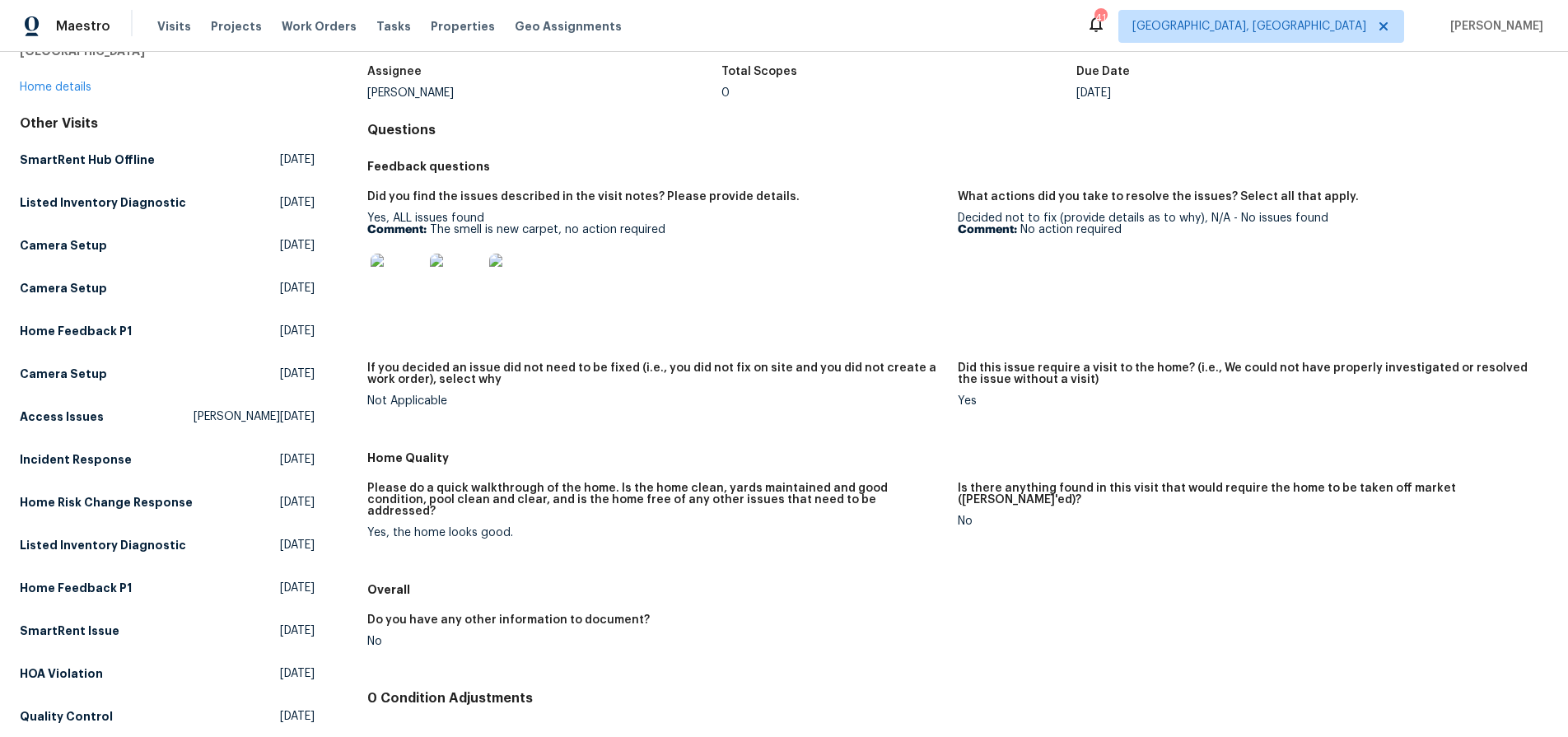
scroll to position [253, 0]
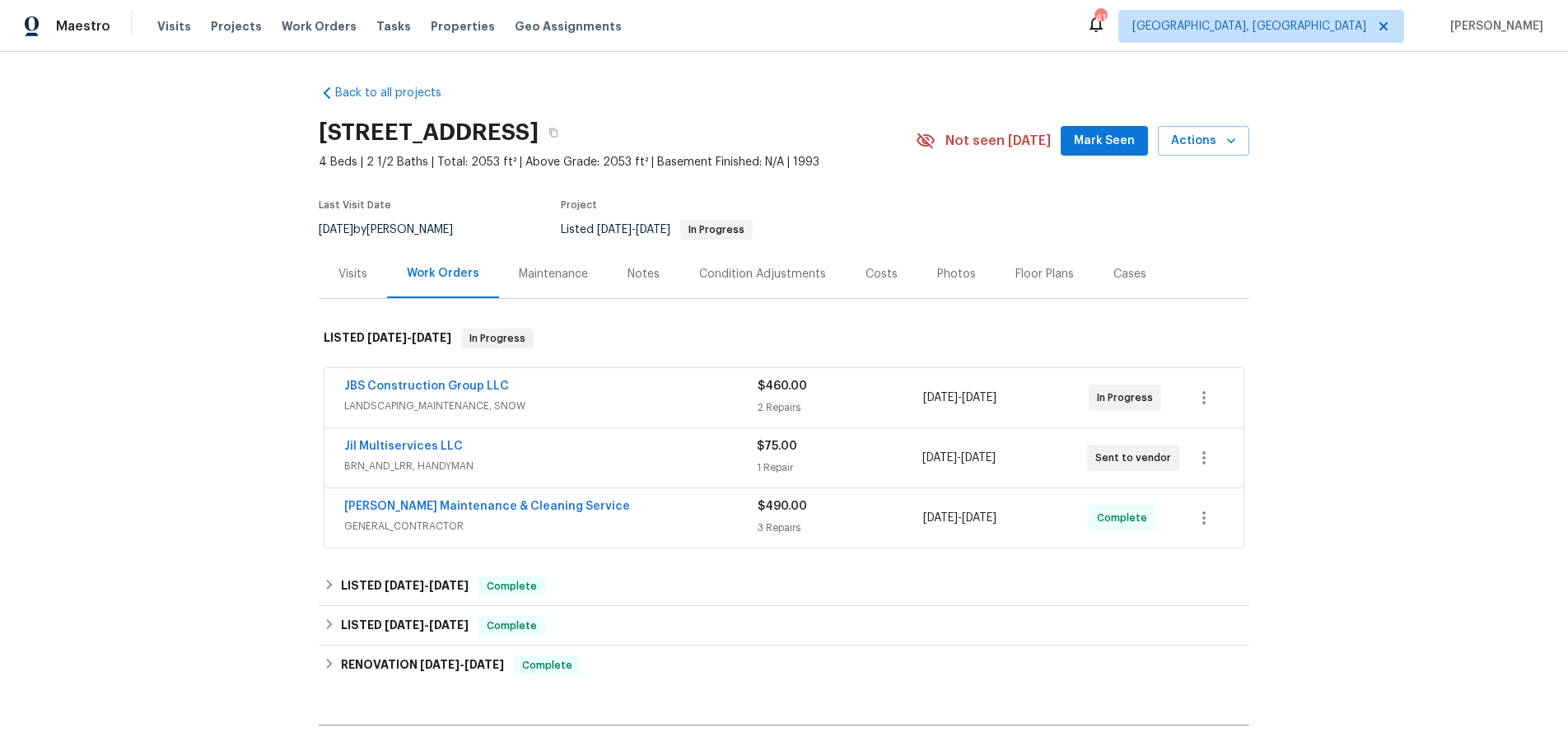
click at [591, 390] on div "JBS Construction Group LLC" at bounding box center [551, 387] width 414 height 20
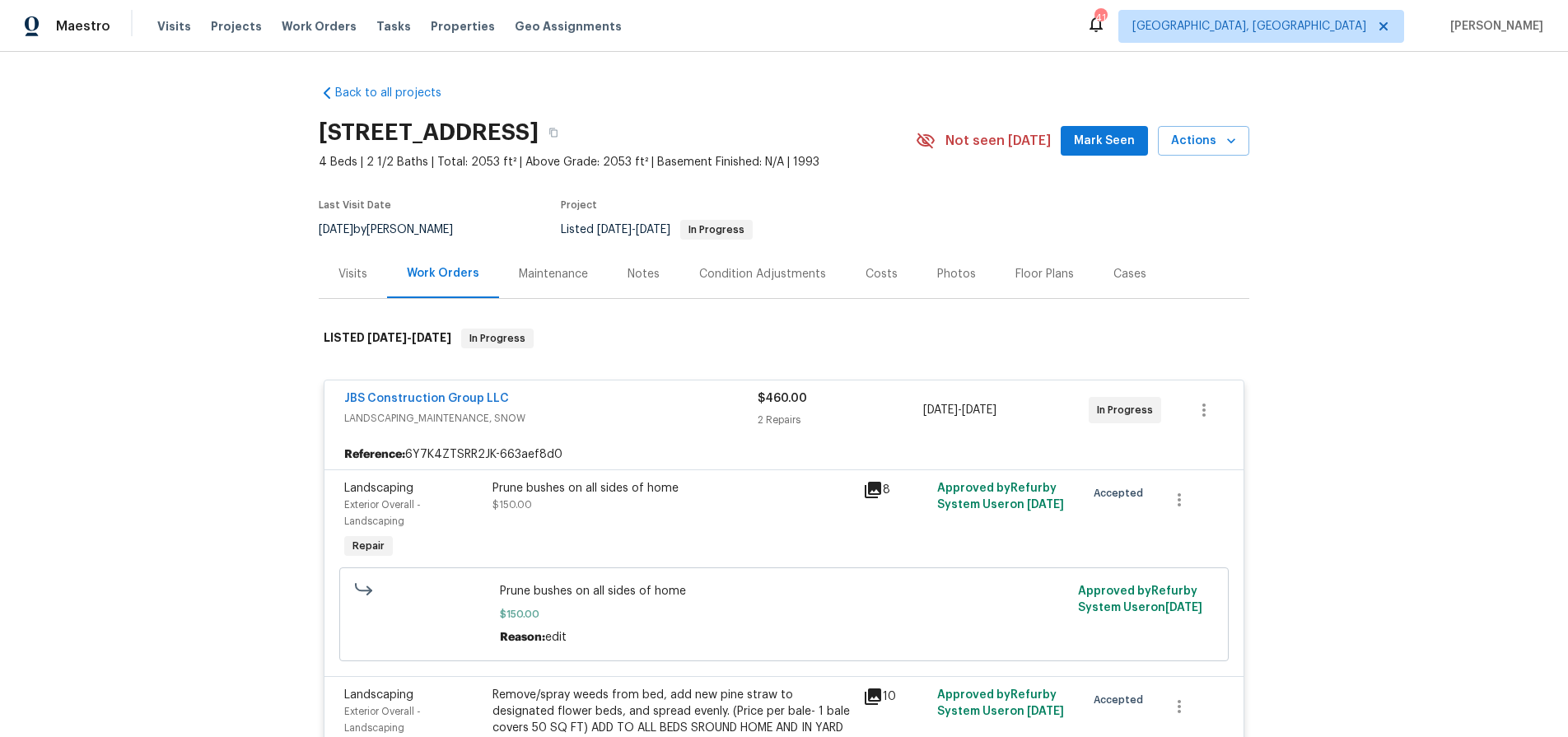
click at [604, 395] on div "JBS Construction Group LLC" at bounding box center [551, 400] width 414 height 20
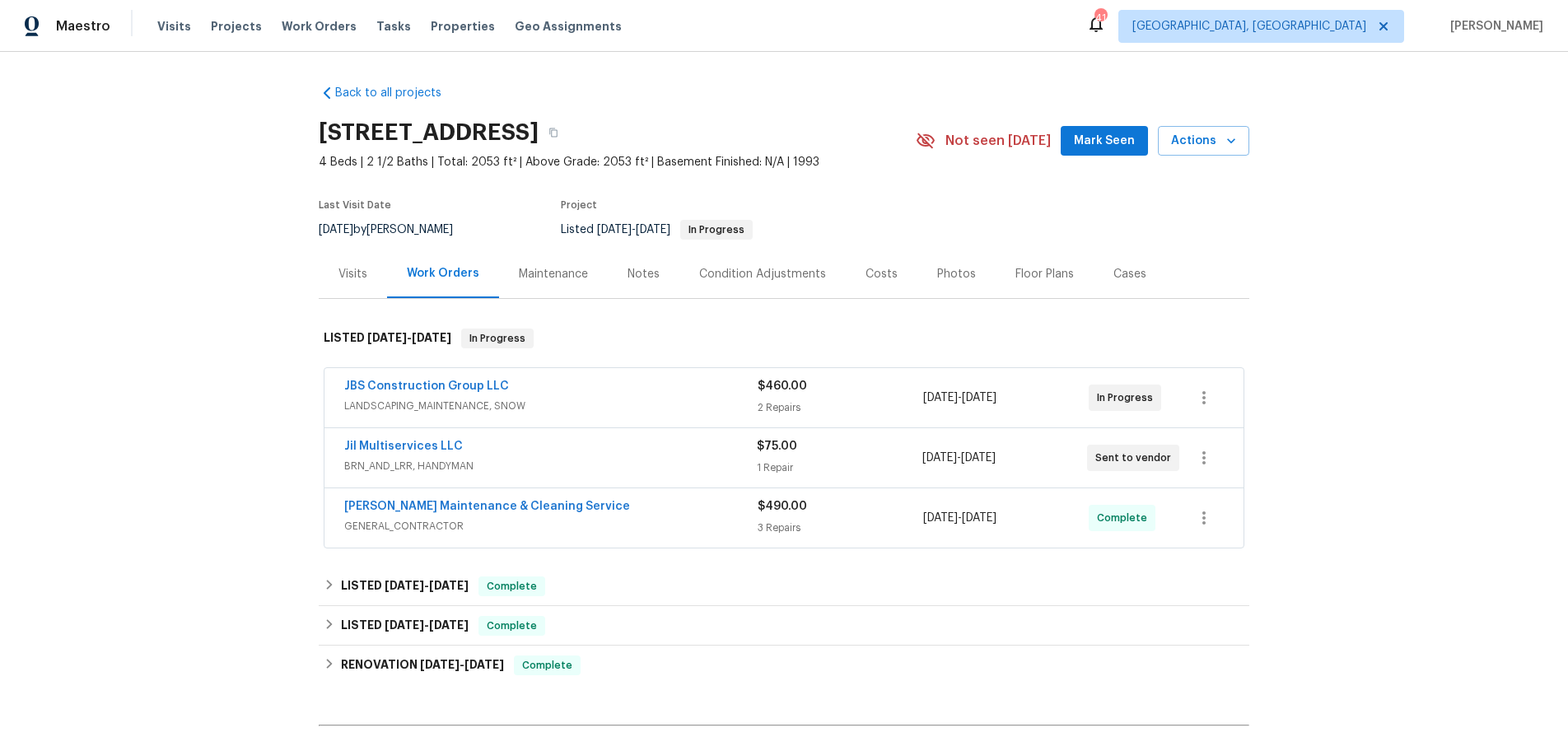
click at [631, 465] on span "BRN_AND_LRR, HANDYMAN" at bounding box center [550, 465] width 413 height 16
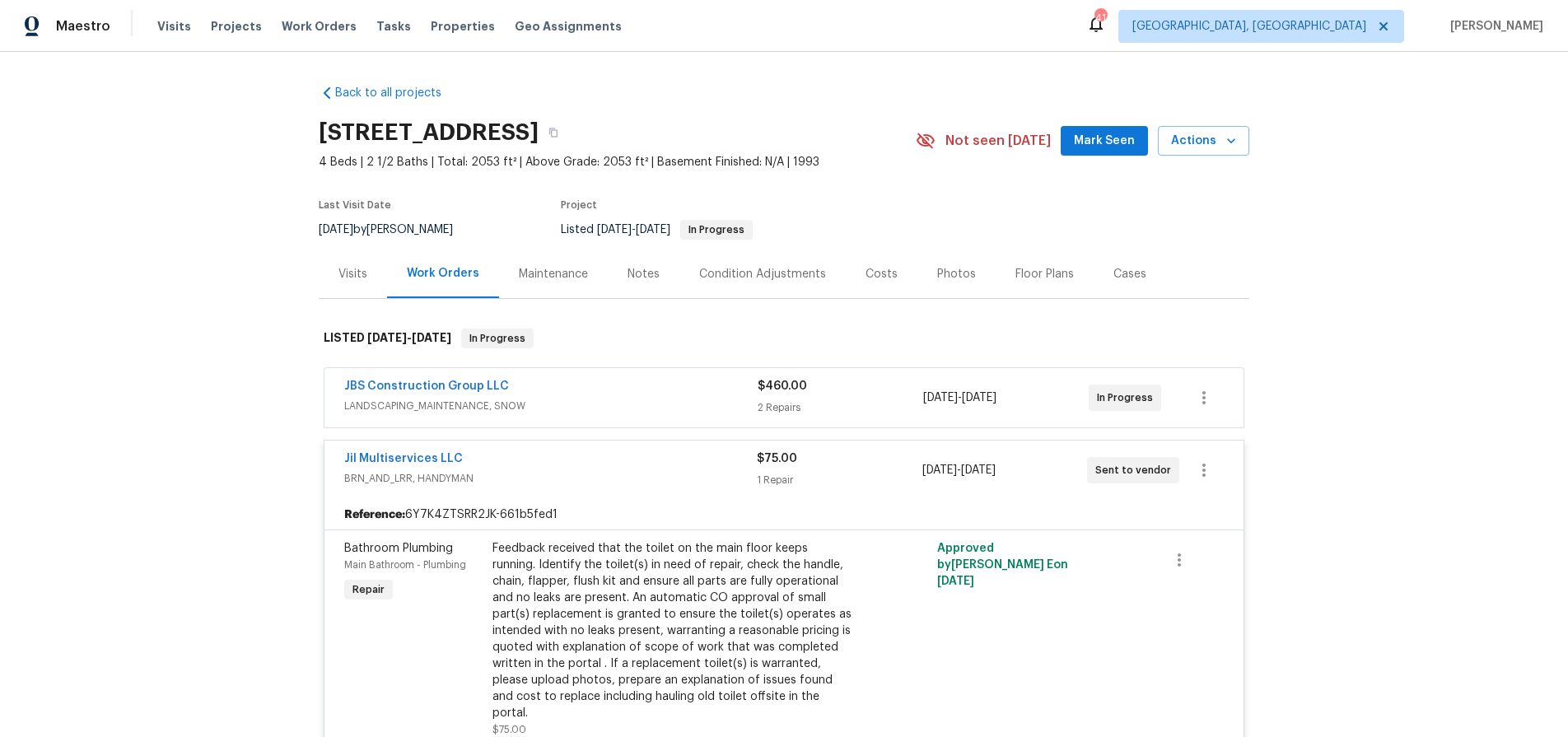
click at [631, 465] on div "Jil Multiservices LLC" at bounding box center [550, 459] width 413 height 20
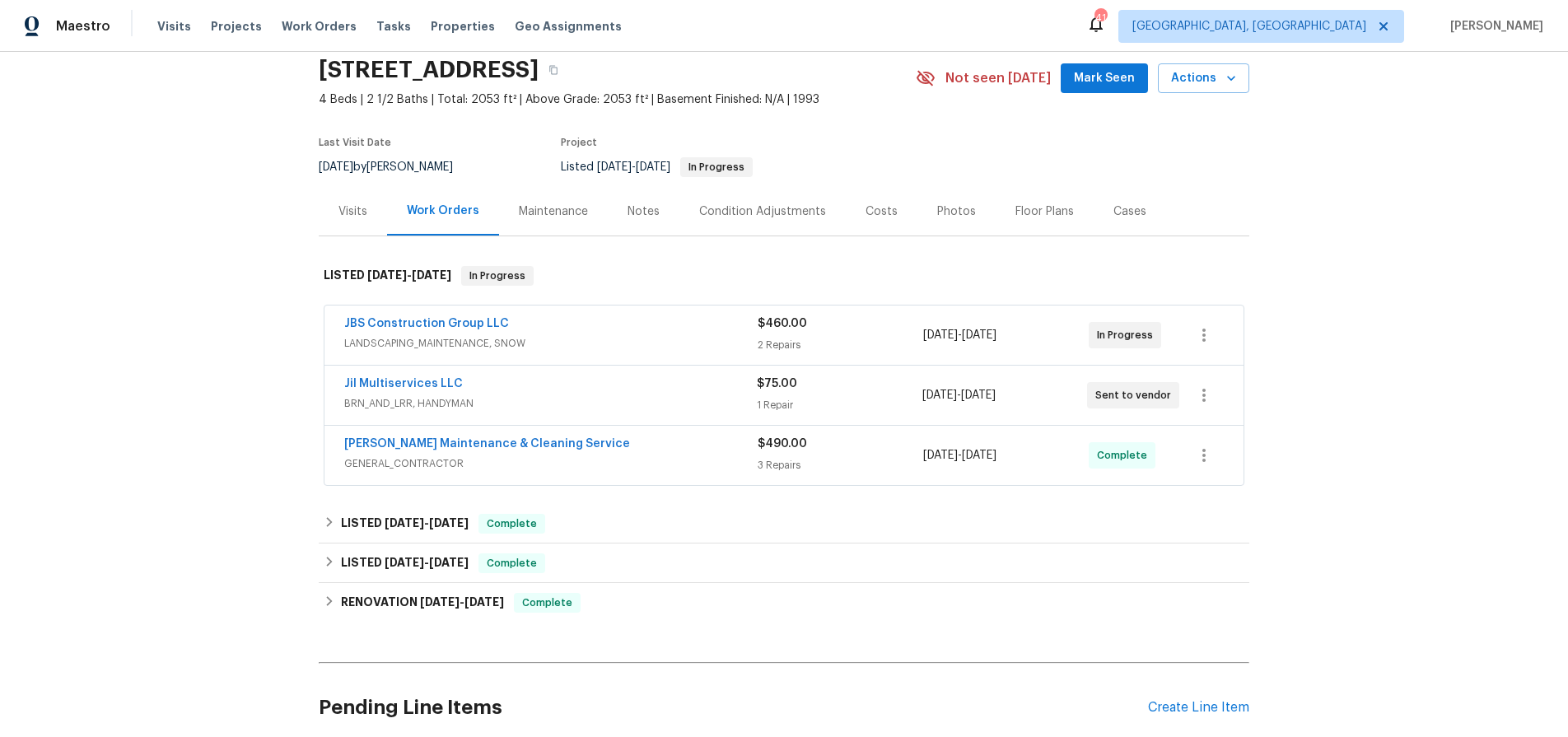
scroll to position [67, 0]
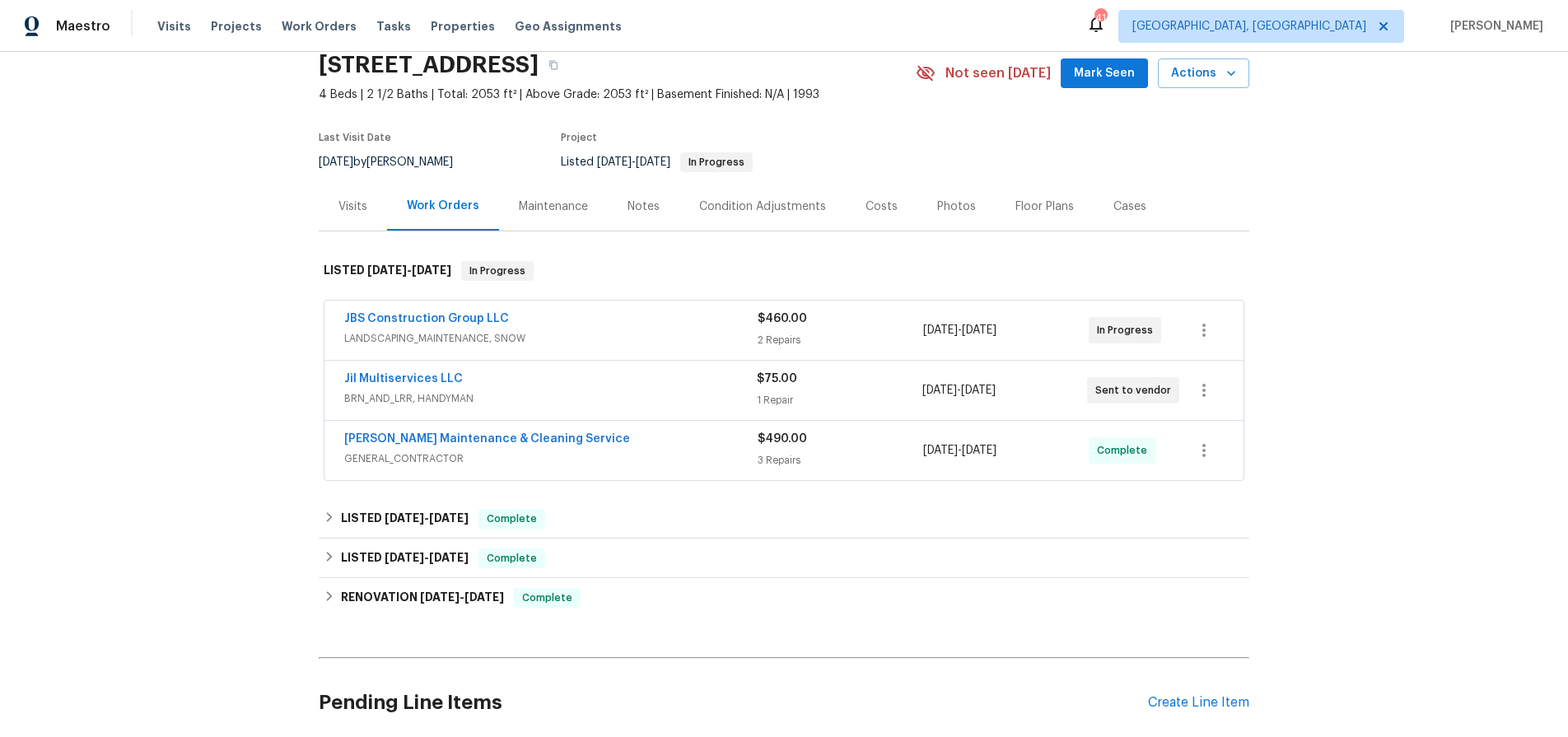
click at [353, 212] on div "Visits" at bounding box center [353, 206] width 29 height 16
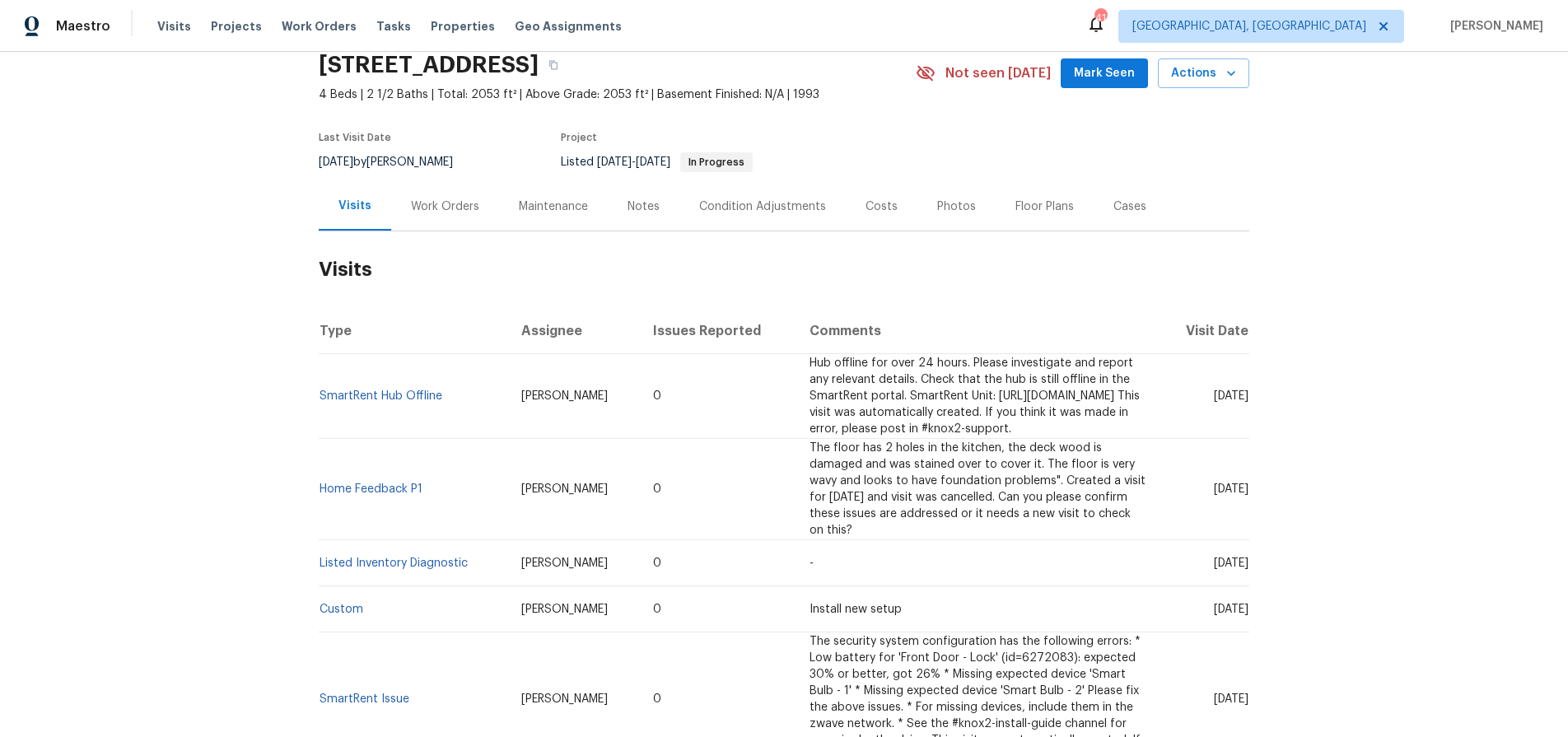
click at [148, 397] on div "Back to all projects 3319 Timberwolf Ave, High Point, NC 27265 4 Beds | 2 1/2 B…" at bounding box center [784, 395] width 1568 height 685
click at [857, 479] on span "The floor has 2 holes in the kitchen, the deck wood is damaged and was stained …" at bounding box center [977, 489] width 336 height 94
click at [420, 558] on link "Listed Inventory Diagnostic" at bounding box center [393, 563] width 148 height 11
drag, startPoint x: 680, startPoint y: 135, endPoint x: 672, endPoint y: -24, distance: 159.2
click at [672, 0] on html "Maestro Visits Projects Work Orders Tasks Properties Geo Assignments 41 Greensb…" at bounding box center [784, 368] width 1568 height 737
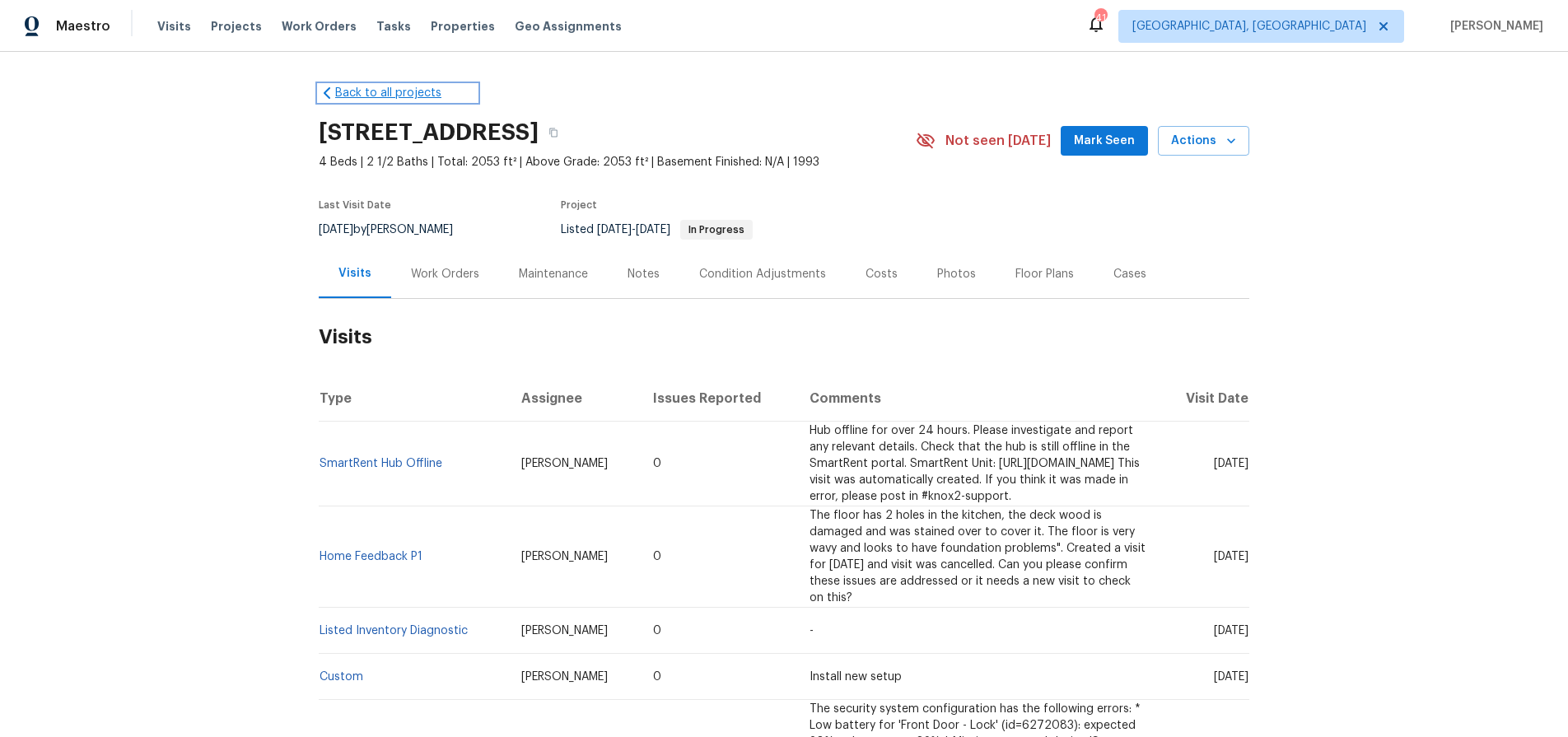
click at [337, 96] on link "Back to all projects" at bounding box center [397, 92] width 158 height 16
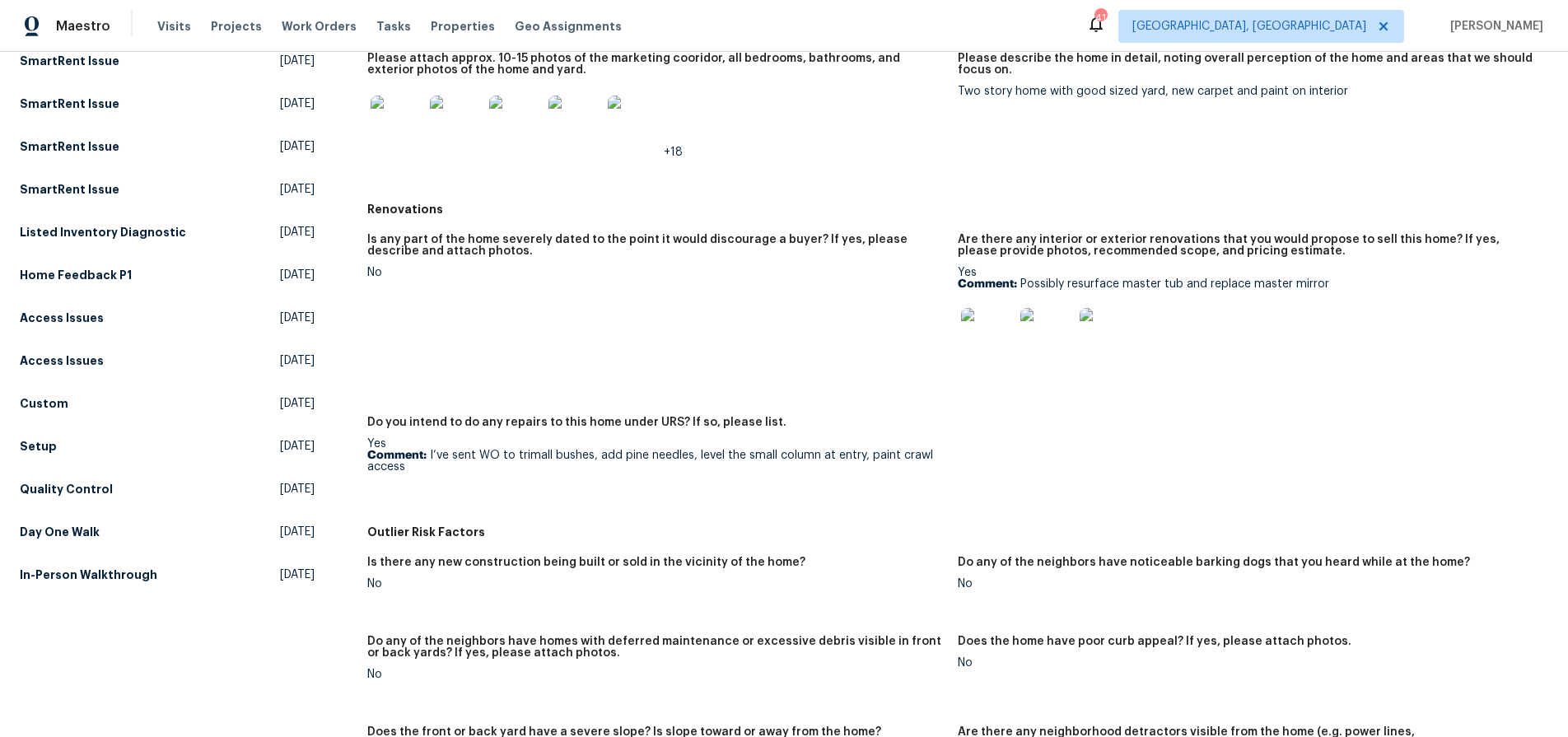
scroll to position [354, 0]
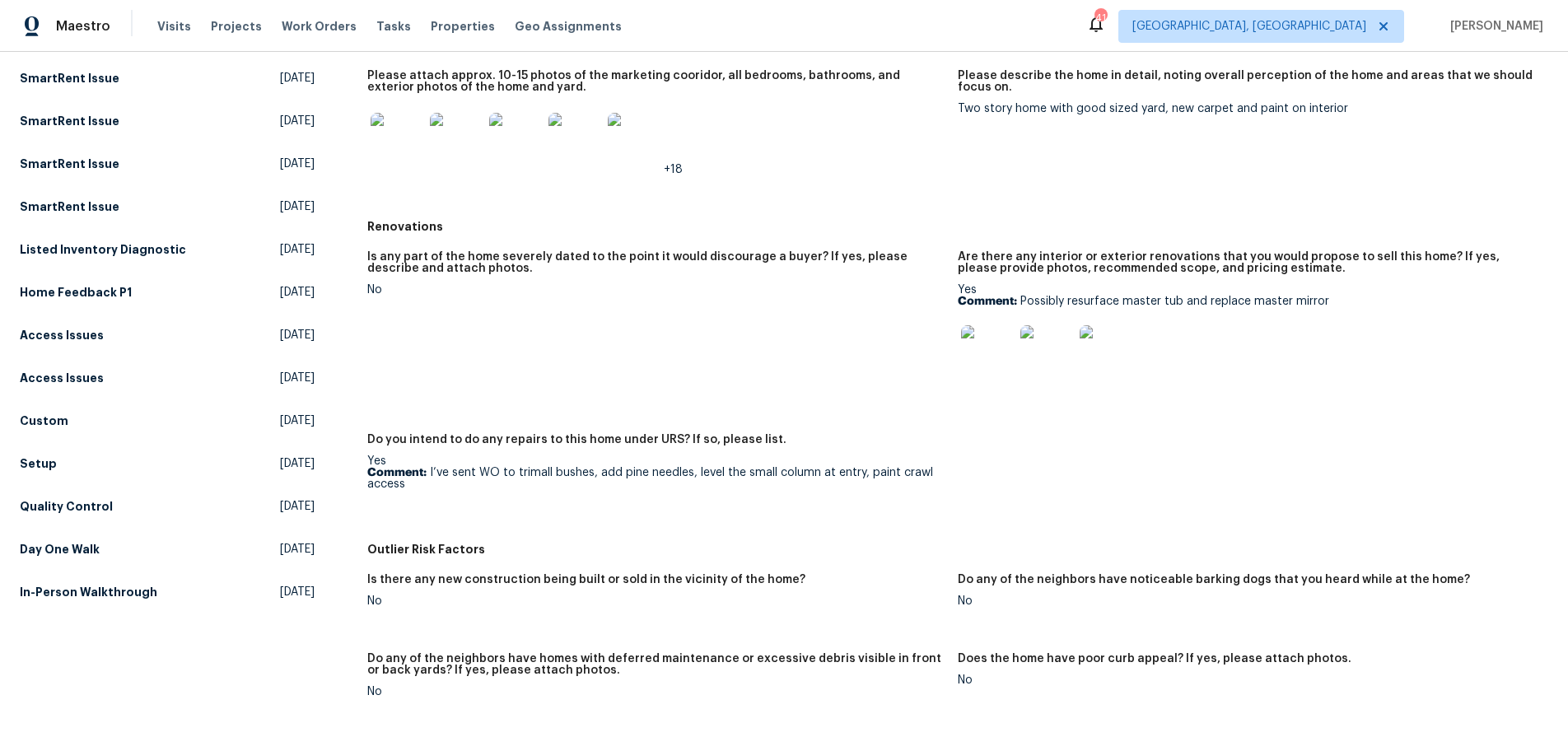
click at [968, 339] on img at bounding box center [988, 352] width 53 height 53
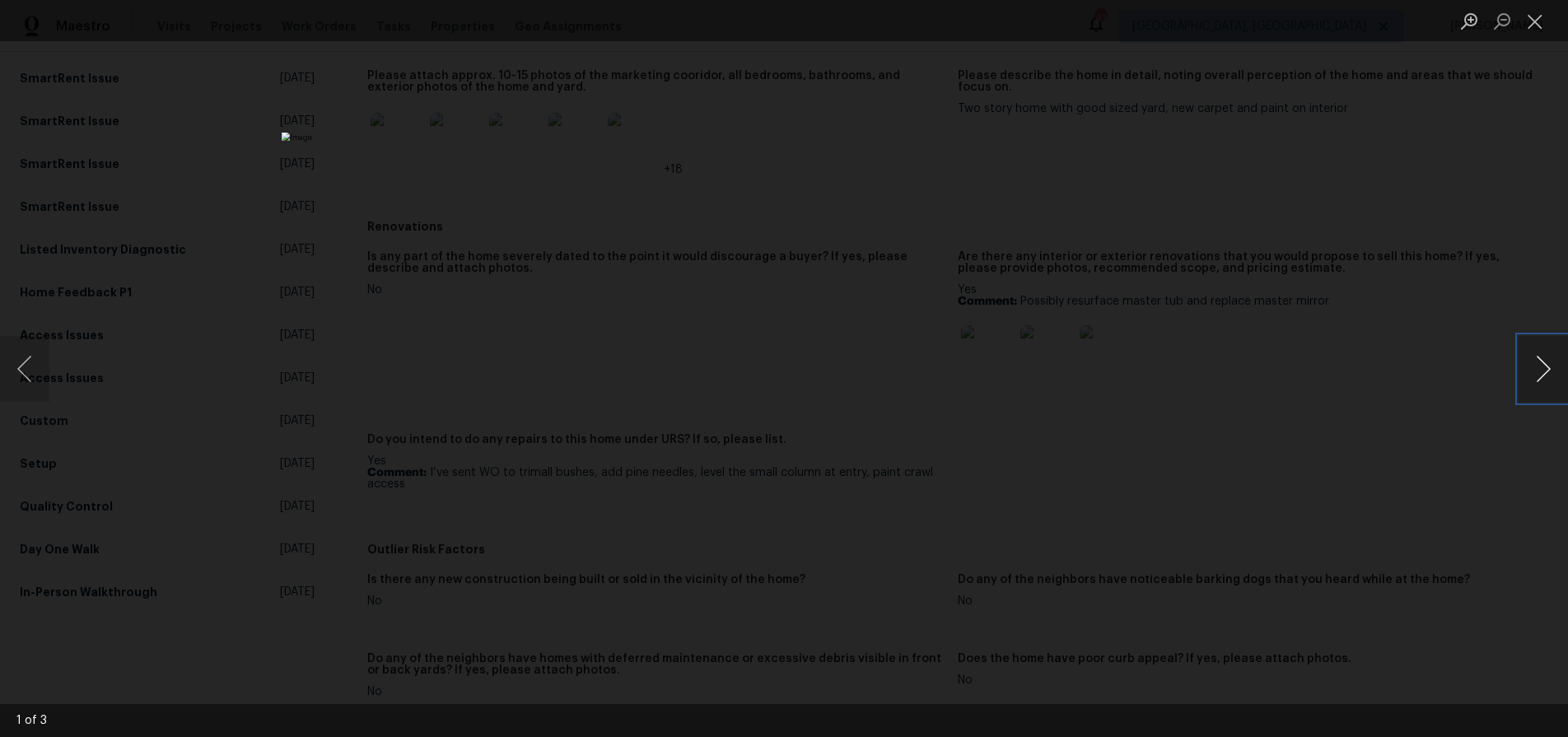
click at [1539, 361] on button "Next image" at bounding box center [1543, 368] width 50 height 66
drag, startPoint x: 1436, startPoint y: 220, endPoint x: 1283, endPoint y: 234, distance: 153.6
click at [1434, 220] on div "Lightbox" at bounding box center [784, 368] width 1568 height 737
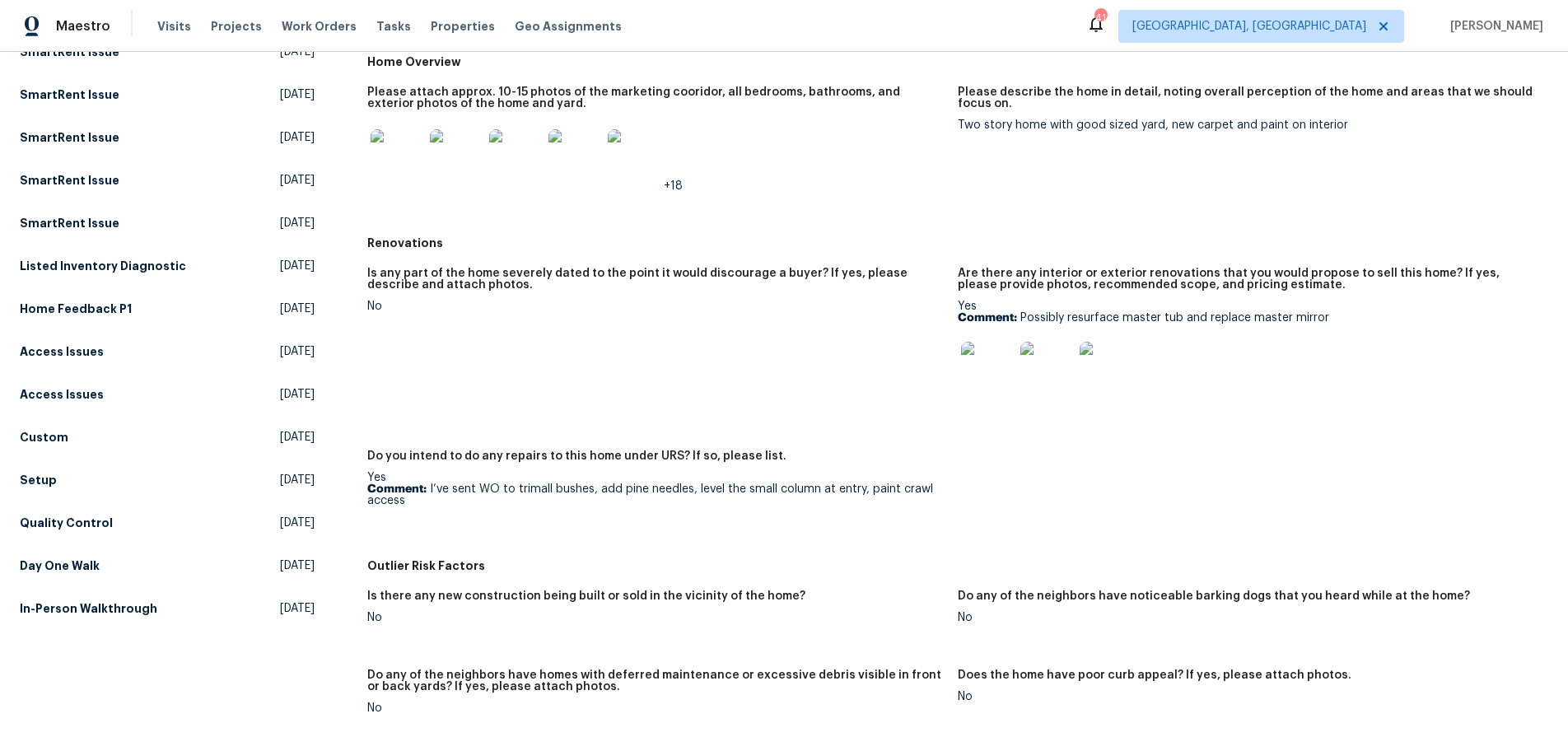
scroll to position [0, 0]
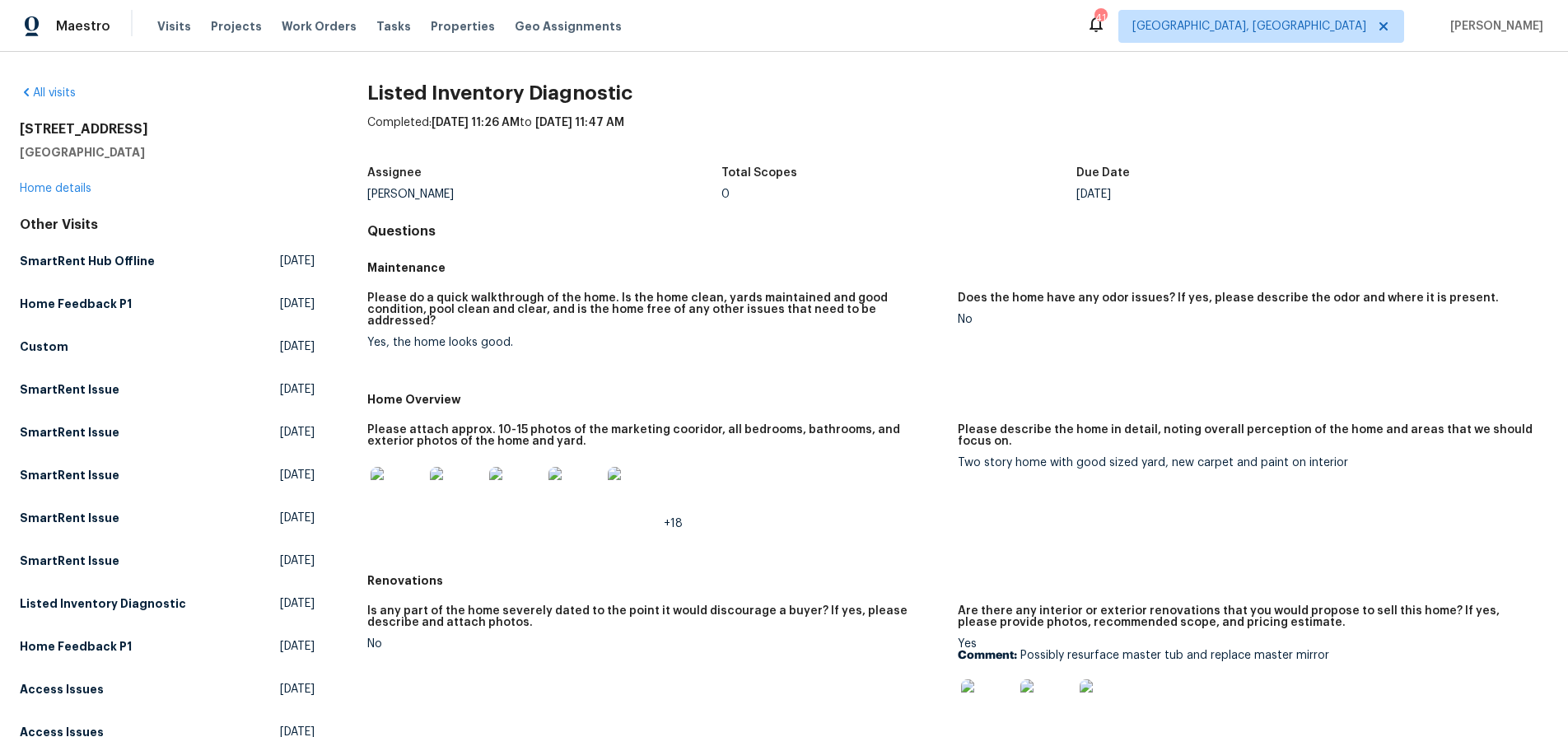
click at [944, 435] on figure "Please attach approx. 10-15 photos of the marketing cooridor, all bedrooms, bat…" at bounding box center [662, 489] width 590 height 132
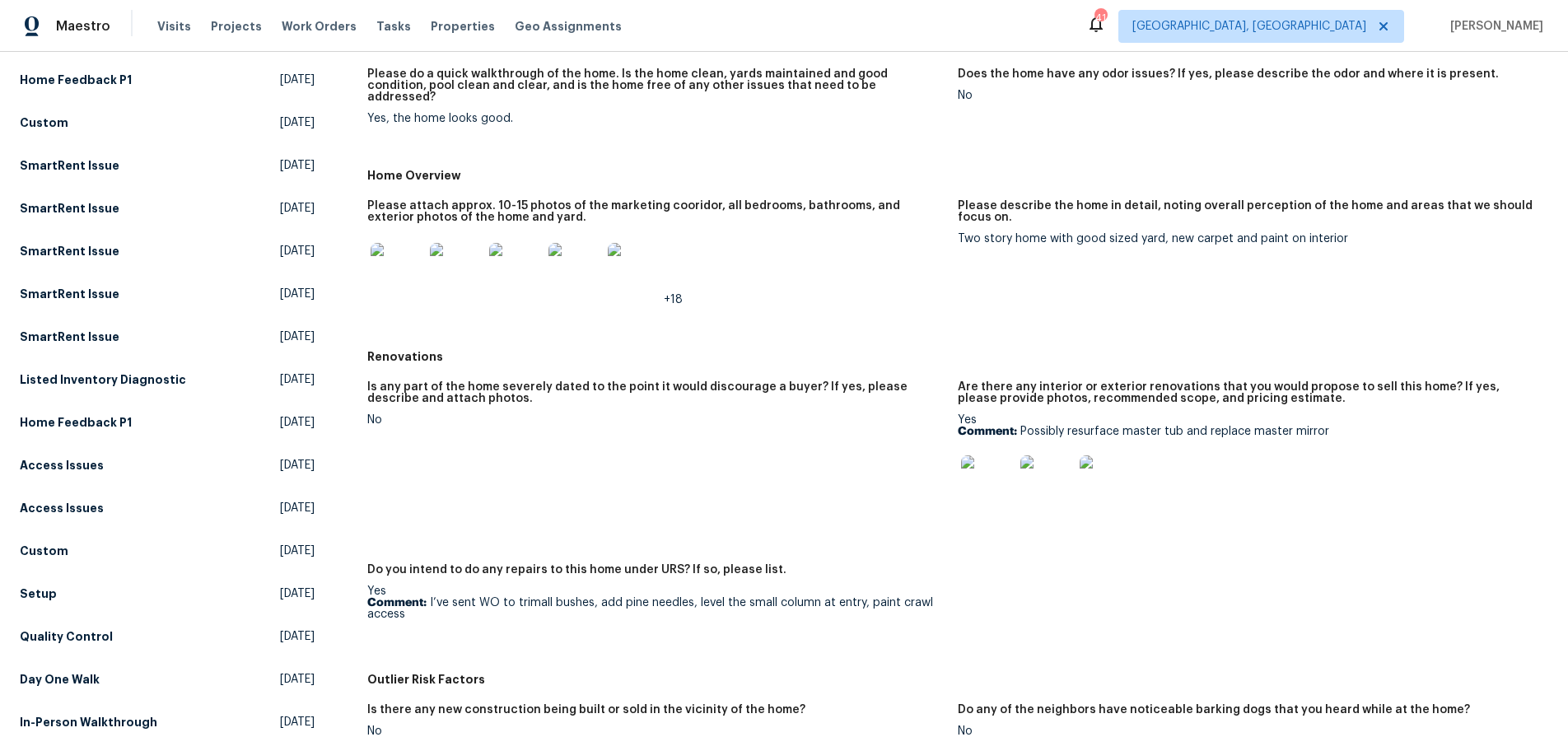
scroll to position [330, 0]
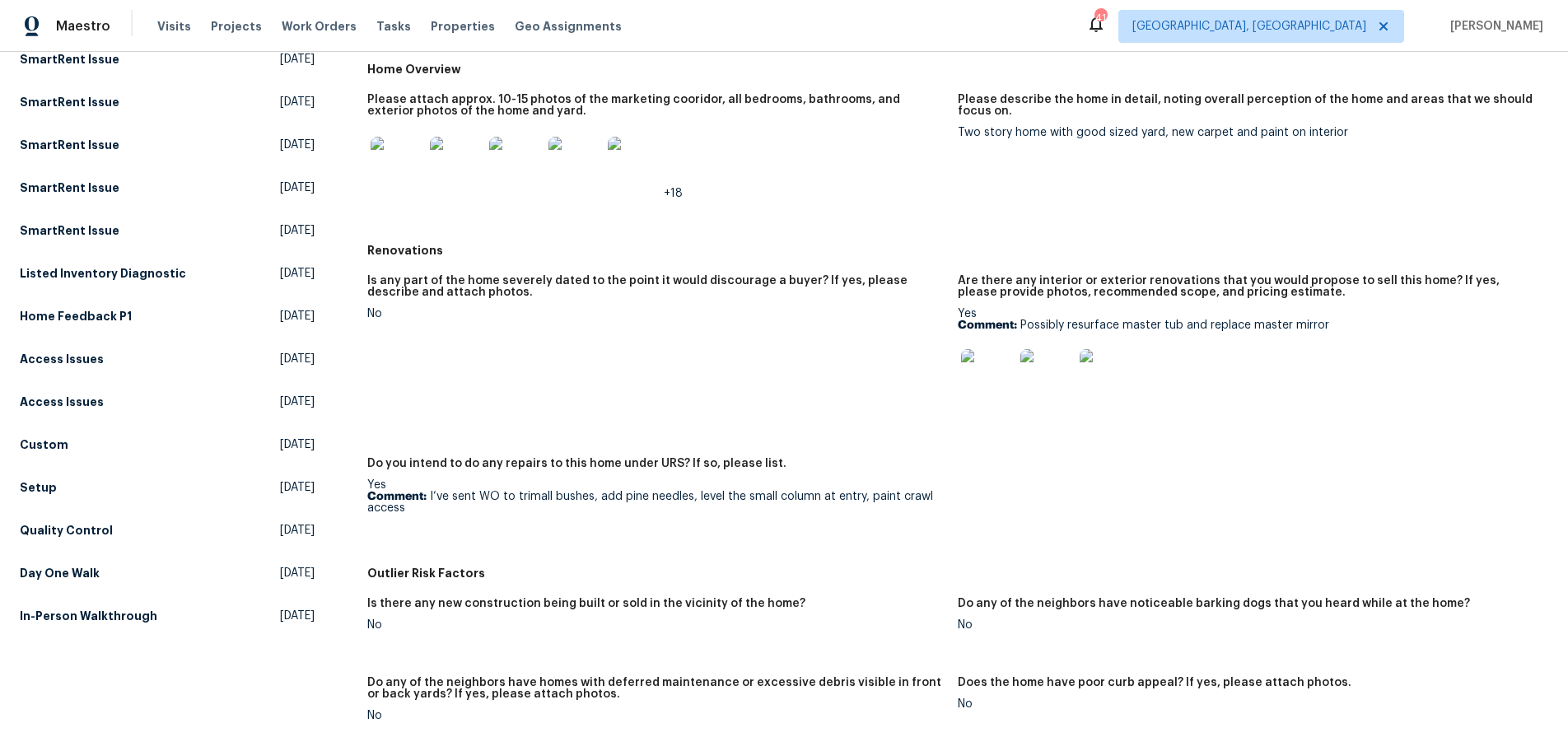
click at [1195, 236] on div "Renovations" at bounding box center [958, 250] width 1181 height 30
click at [1016, 319] on p "Comment: Possibly resurface master tub and replace master mirror" at bounding box center [1247, 325] width 578 height 11
drag, startPoint x: 1016, startPoint y: 312, endPoint x: 1271, endPoint y: 319, distance: 255.1
click at [1279, 322] on div "Yes Comment: Possibly resurface master tub and replace master mirror" at bounding box center [1247, 359] width 578 height 103
click at [1194, 285] on h5 "Are there any interior or exterior renovations that you would propose to sell t…" at bounding box center [1247, 286] width 578 height 23
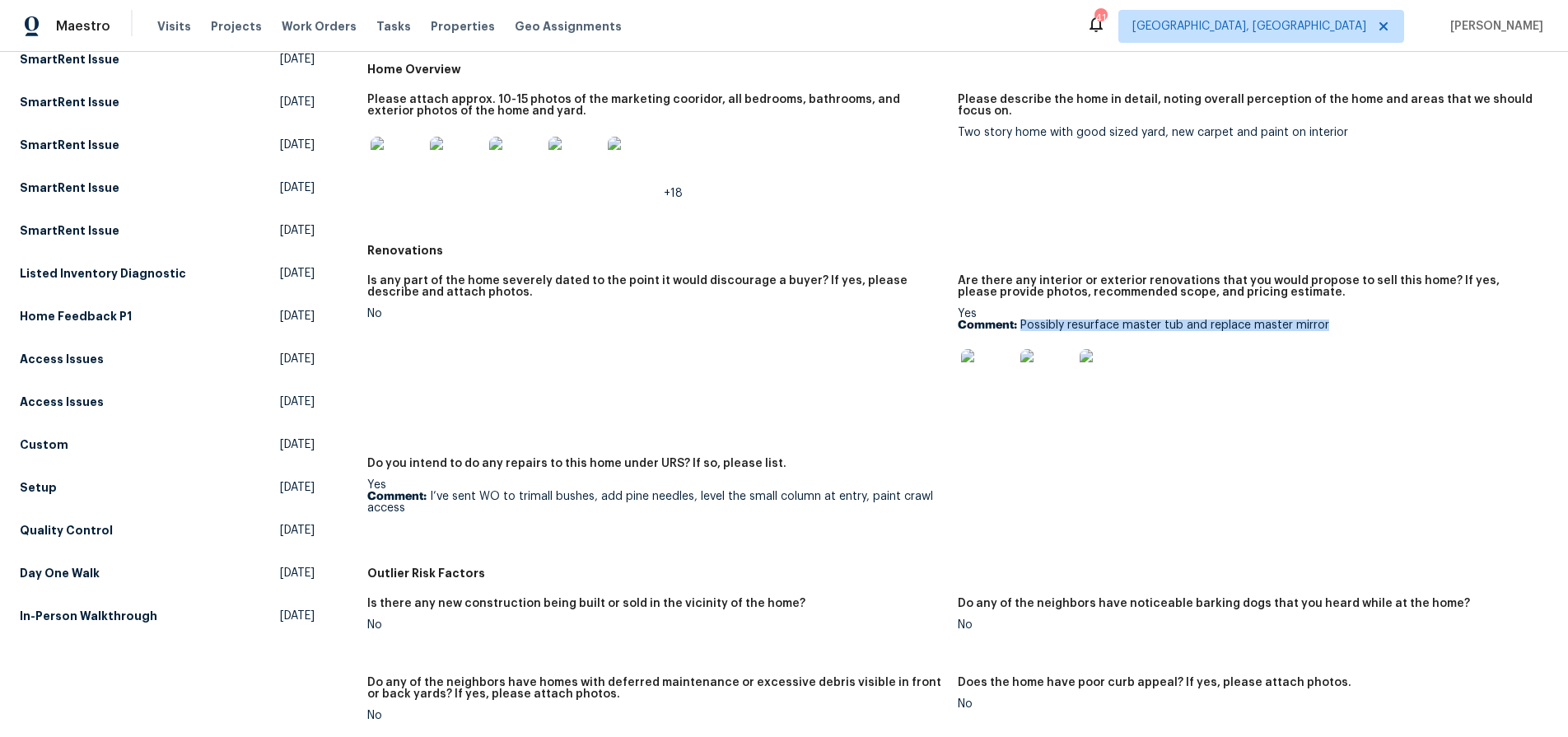
drag, startPoint x: 1014, startPoint y: 311, endPoint x: 1314, endPoint y: 316, distance: 300.0
click at [1314, 319] on p "Comment: Possibly resurface master tub and replace master mirror" at bounding box center [1247, 325] width 578 height 11
copy p "Possibly resurface master tub and replace master mirror"
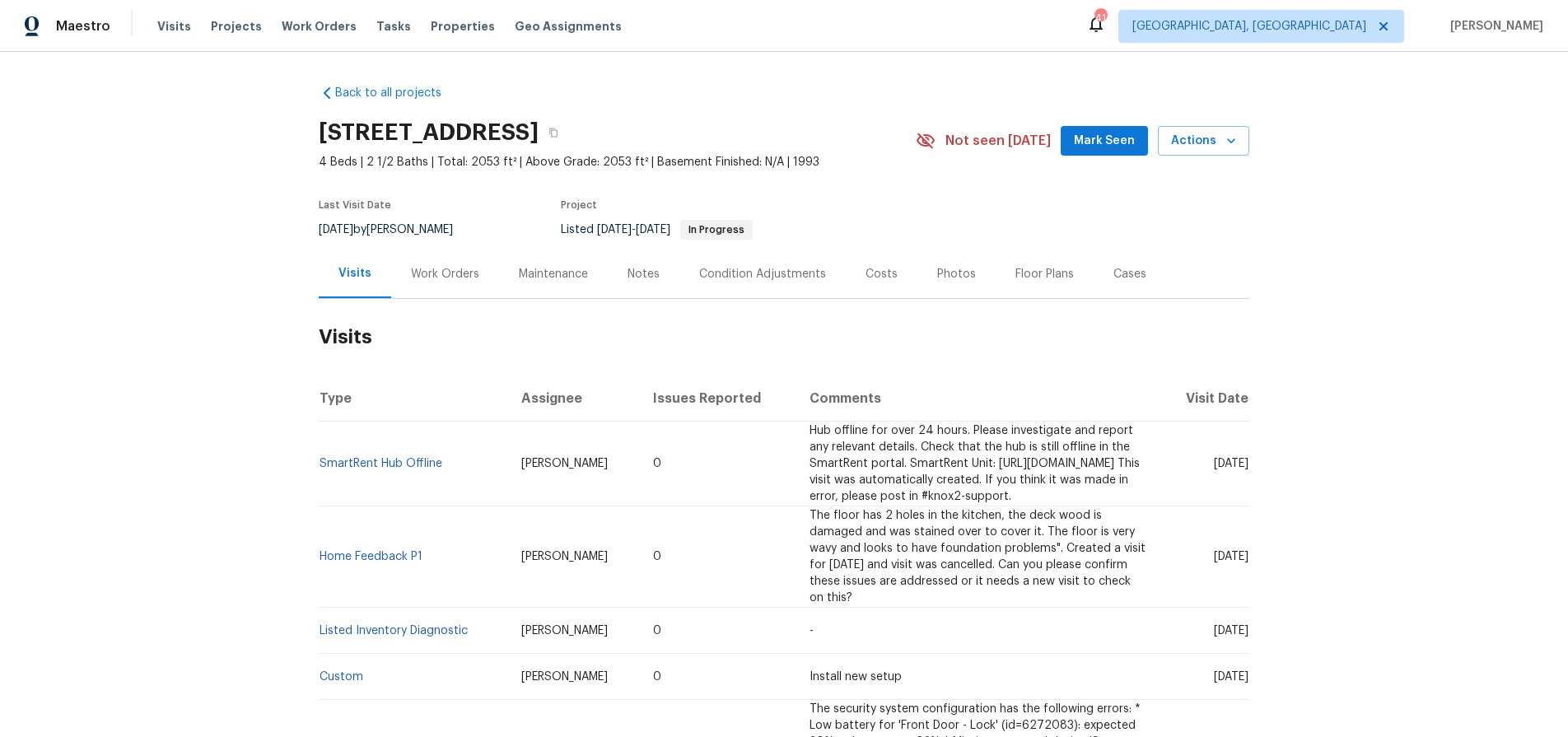
click at [879, 280] on div "Costs" at bounding box center [882, 273] width 32 height 16
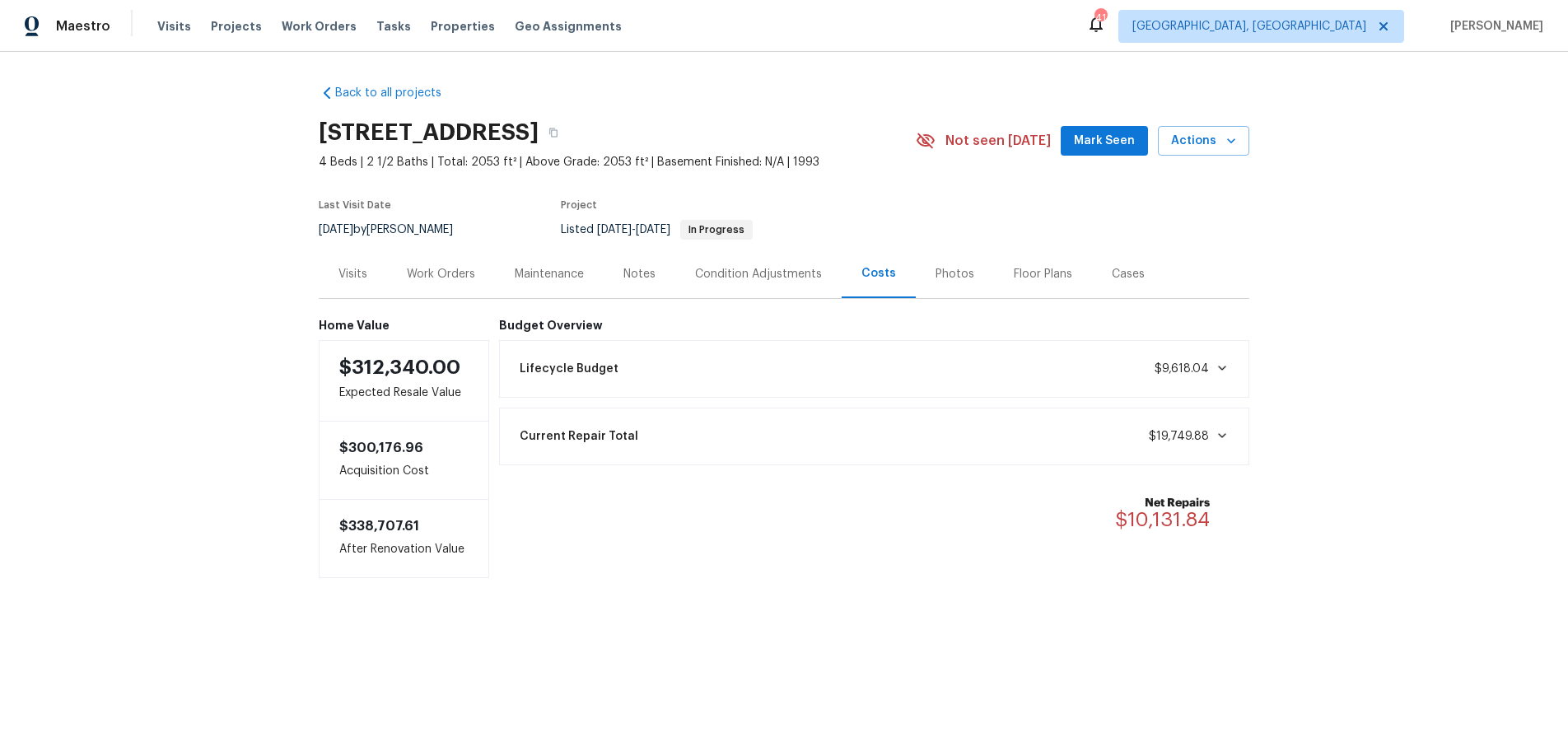
click at [202, 260] on div "Back to all projects [STREET_ADDRESS] 4 Beds | 2 1/2 Baths | Total: 2053 ft² | …" at bounding box center [784, 365] width 1568 height 625
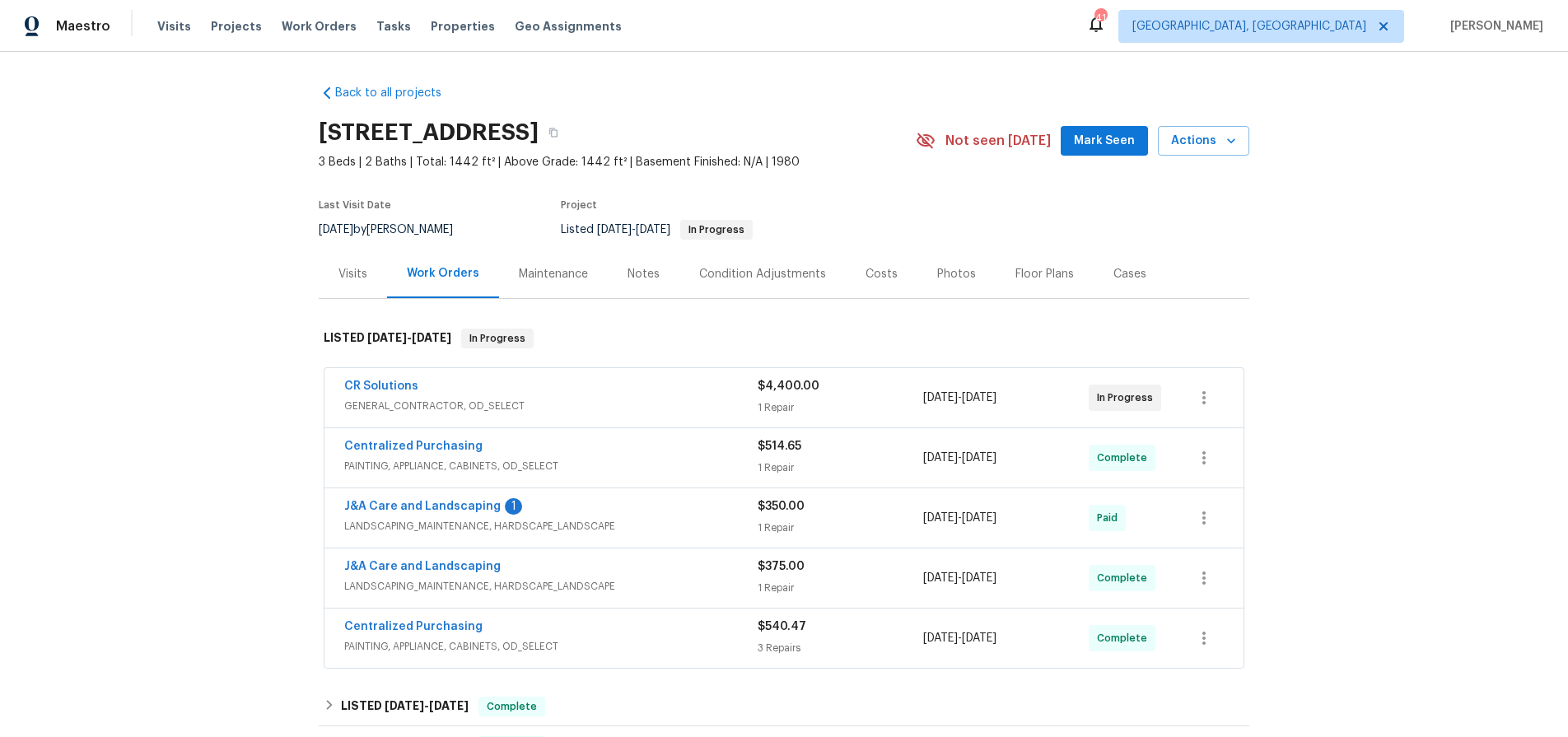
click at [240, 182] on div "Back to all projects [STREET_ADDRESS] 3 Beds | 2 Baths | Total: 1442 ft² | Abov…" at bounding box center [784, 395] width 1568 height 685
click at [183, 315] on div "Back to all projects [STREET_ADDRESS] 3 Beds | 2 Baths | Total: 1442 ft² | Abov…" at bounding box center [784, 395] width 1568 height 685
click at [168, 207] on div "Back to all projects [STREET_ADDRESS] 3 Beds | 2 Baths | Total: 1442 ft² | Abov…" at bounding box center [784, 395] width 1568 height 685
click at [219, 262] on div "Back to all projects [STREET_ADDRESS] 3 Beds | 2 Baths | Total: 1442 ft² | Abov…" at bounding box center [784, 395] width 1568 height 685
click at [354, 274] on div "Visits" at bounding box center [353, 273] width 29 height 16
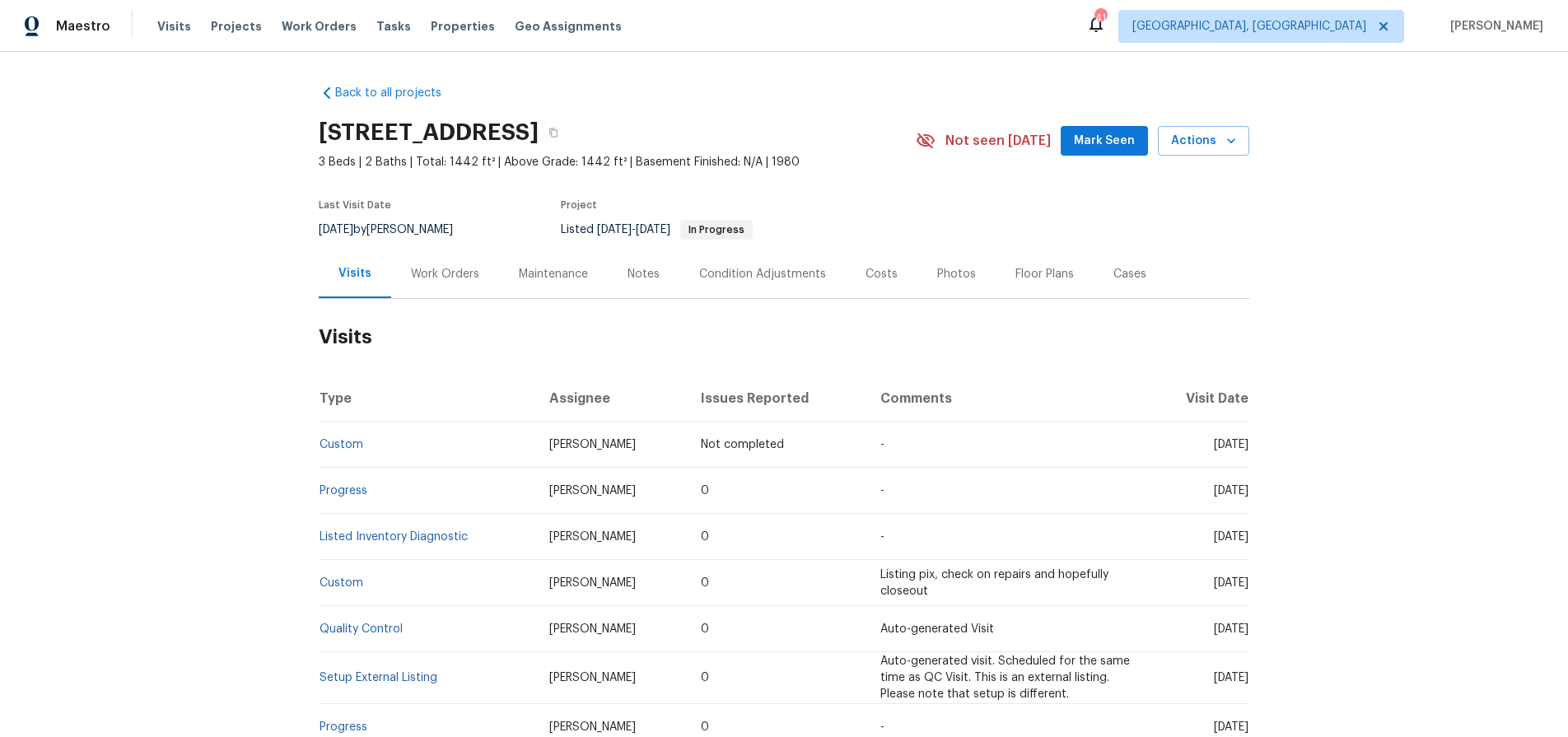
click at [428, 280] on div "Work Orders" at bounding box center [445, 273] width 68 height 16
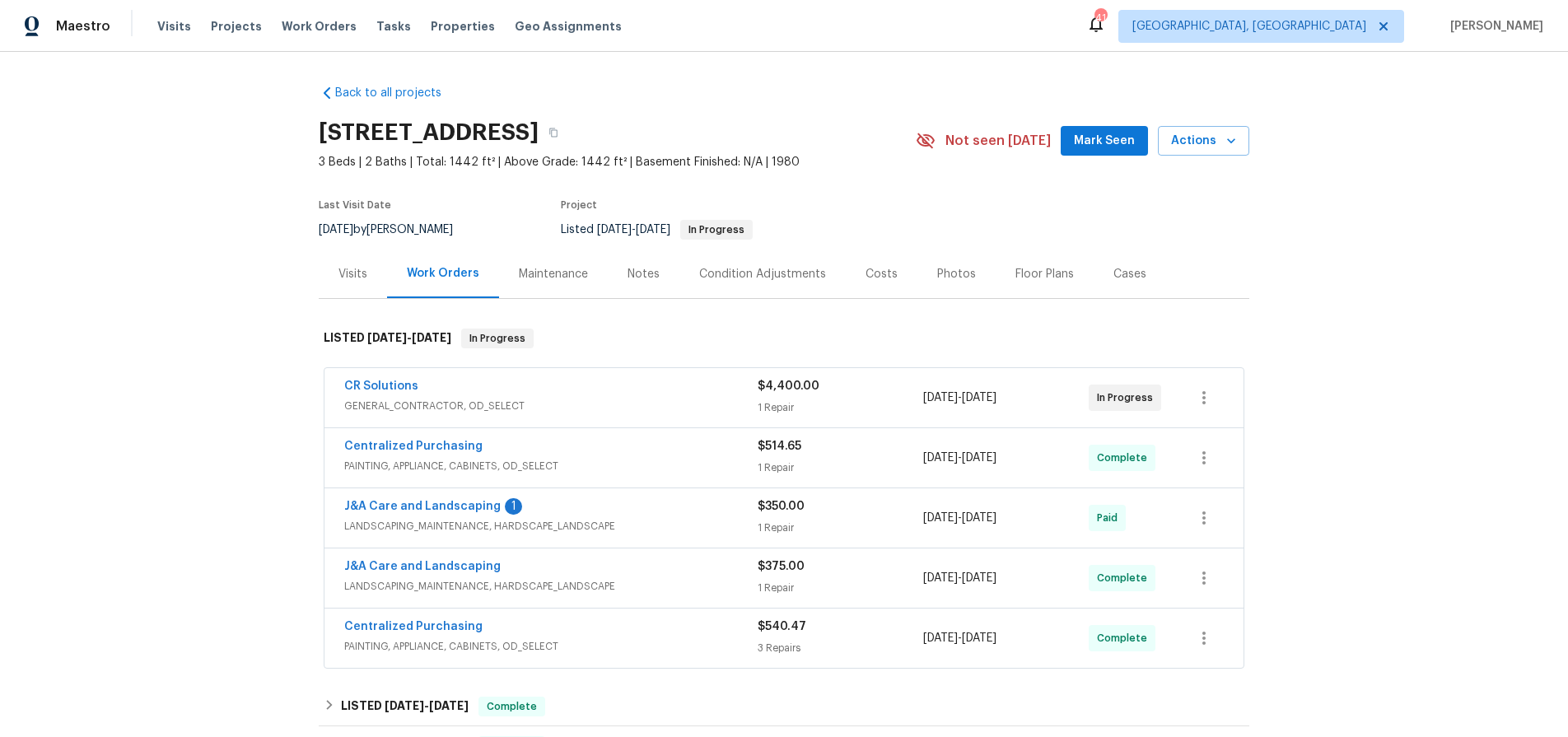
click at [631, 389] on div "CR Solutions" at bounding box center [551, 387] width 414 height 20
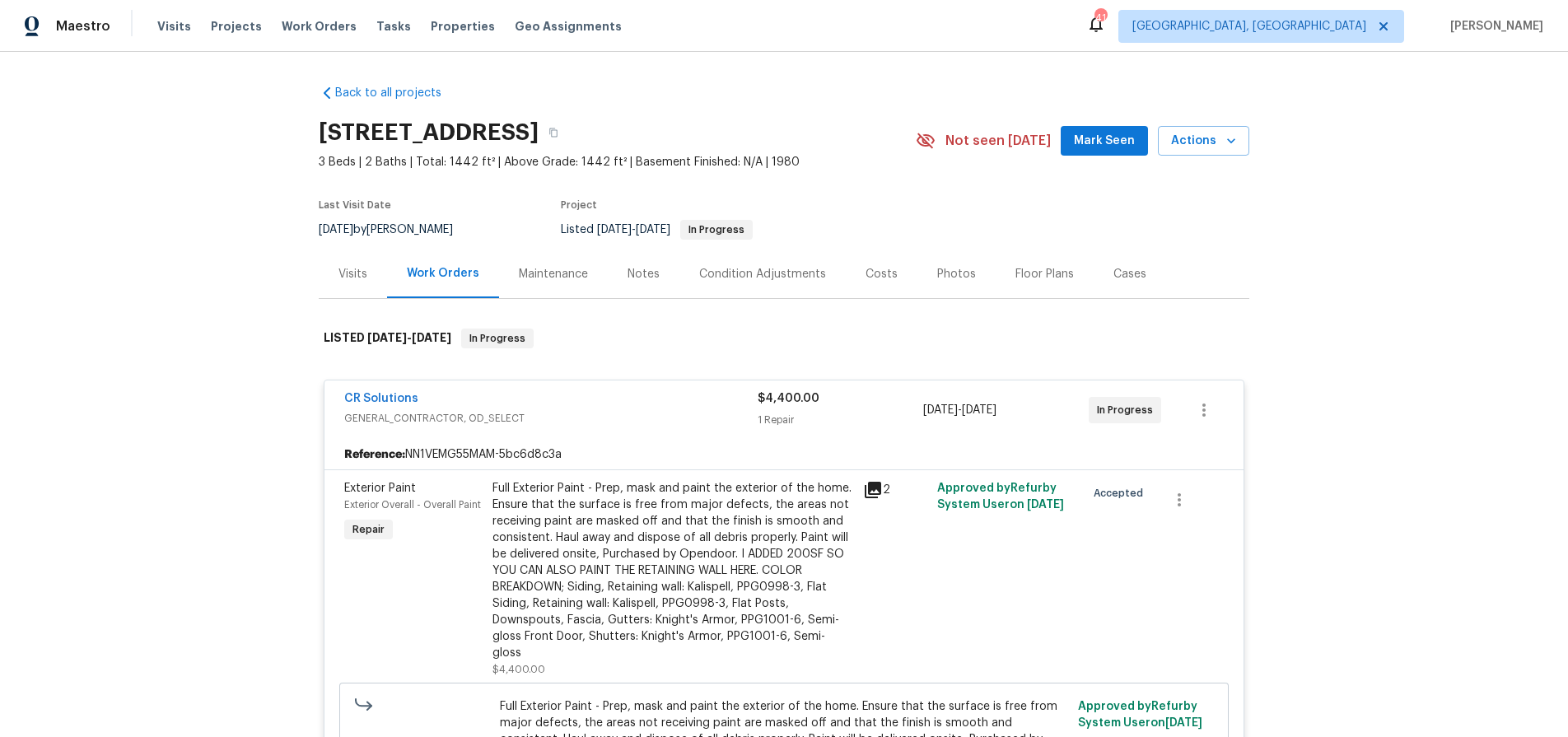
click at [637, 399] on div "CR Solutions" at bounding box center [551, 400] width 414 height 20
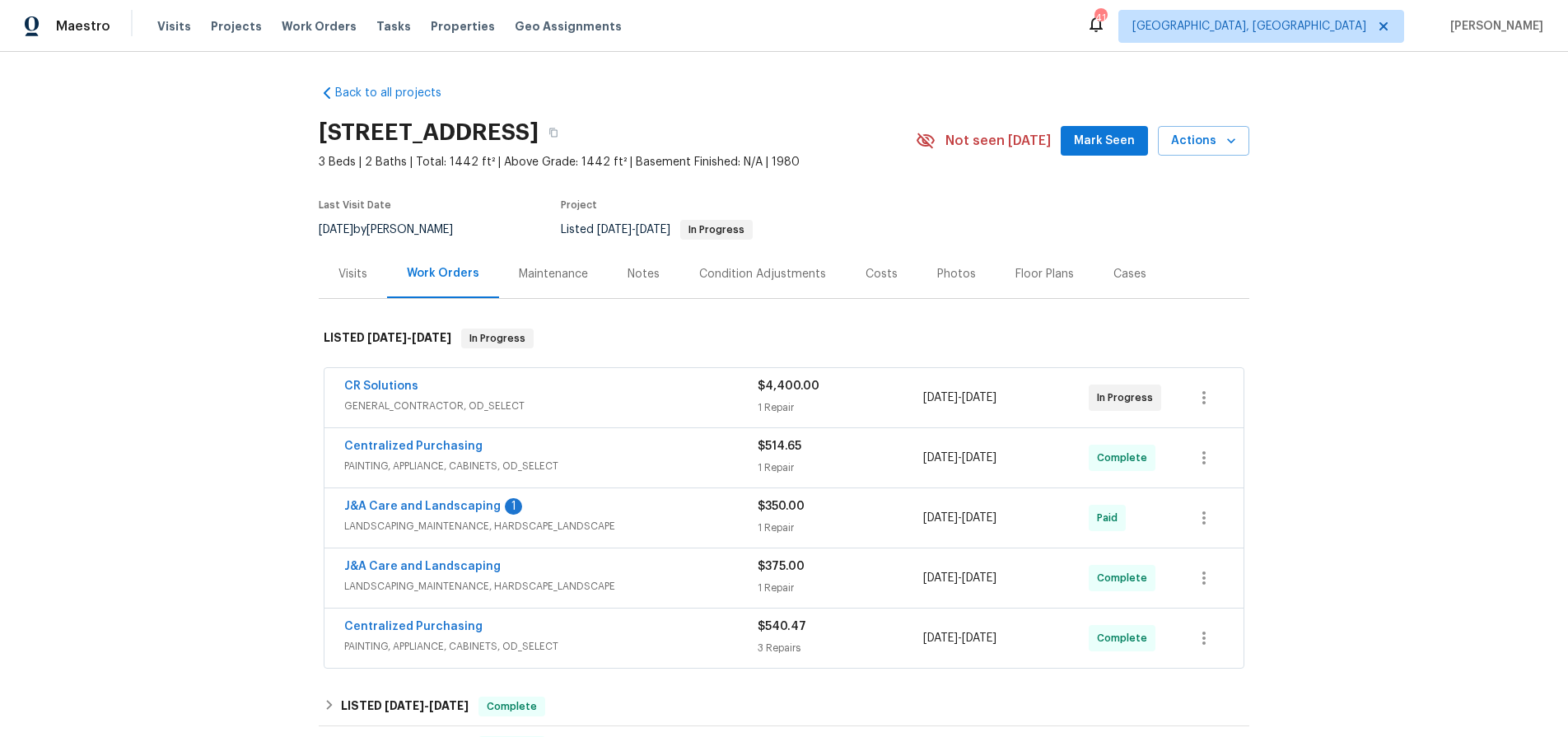
click at [53, 452] on div "Back to all projects [STREET_ADDRESS] 3 Beds | 2 Baths | Total: 1442 ft² | Abov…" at bounding box center [784, 395] width 1568 height 685
click at [637, 282] on div "Notes" at bounding box center [643, 273] width 72 height 49
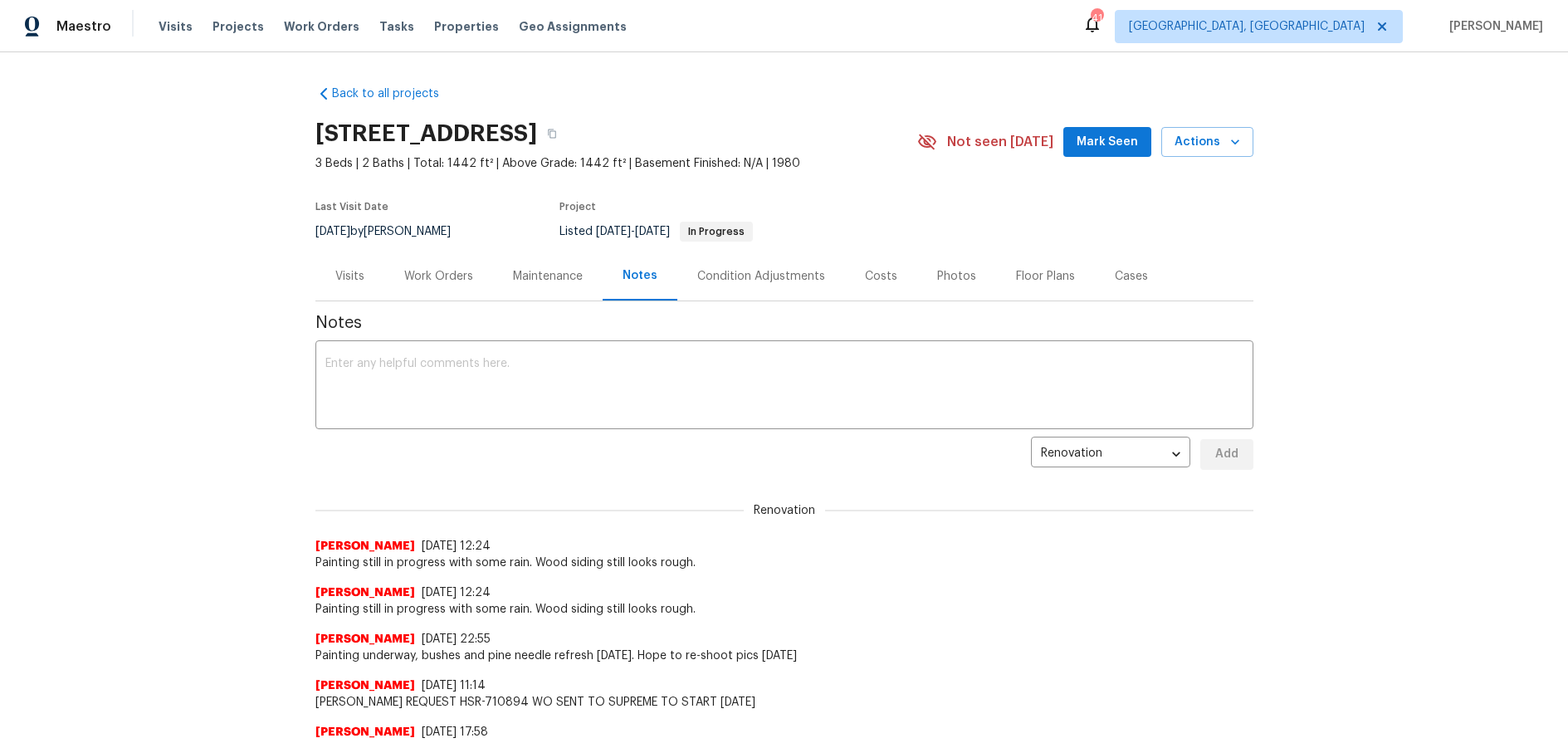
click at [948, 265] on div "Photos" at bounding box center [957, 276] width 79 height 49
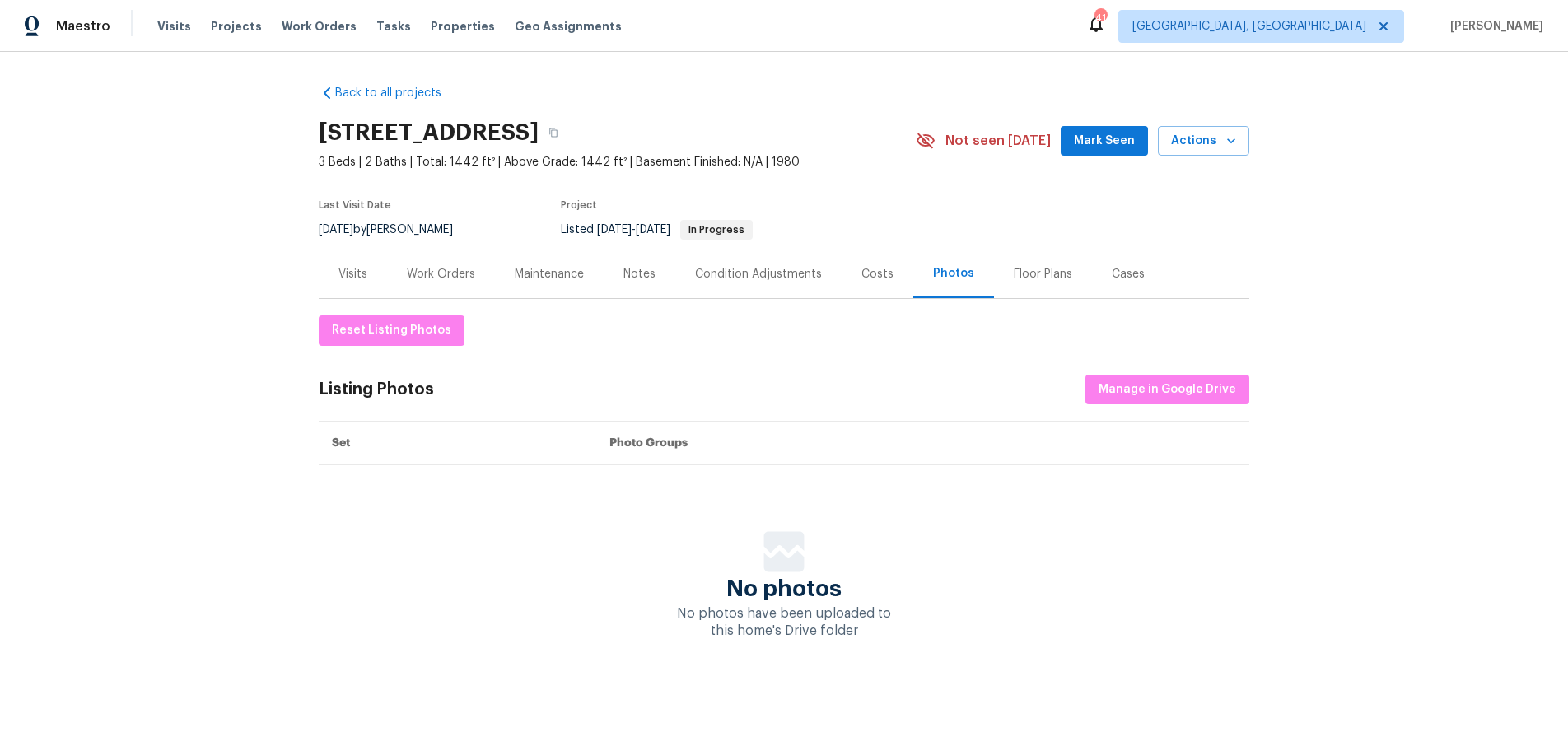
click at [249, 253] on div "Back to all projects [STREET_ADDRESS] 3 Beds | 2 Baths | Total: 1442 ft² | Abov…" at bounding box center [784, 395] width 1568 height 685
click at [411, 280] on div "Work Orders" at bounding box center [441, 273] width 68 height 16
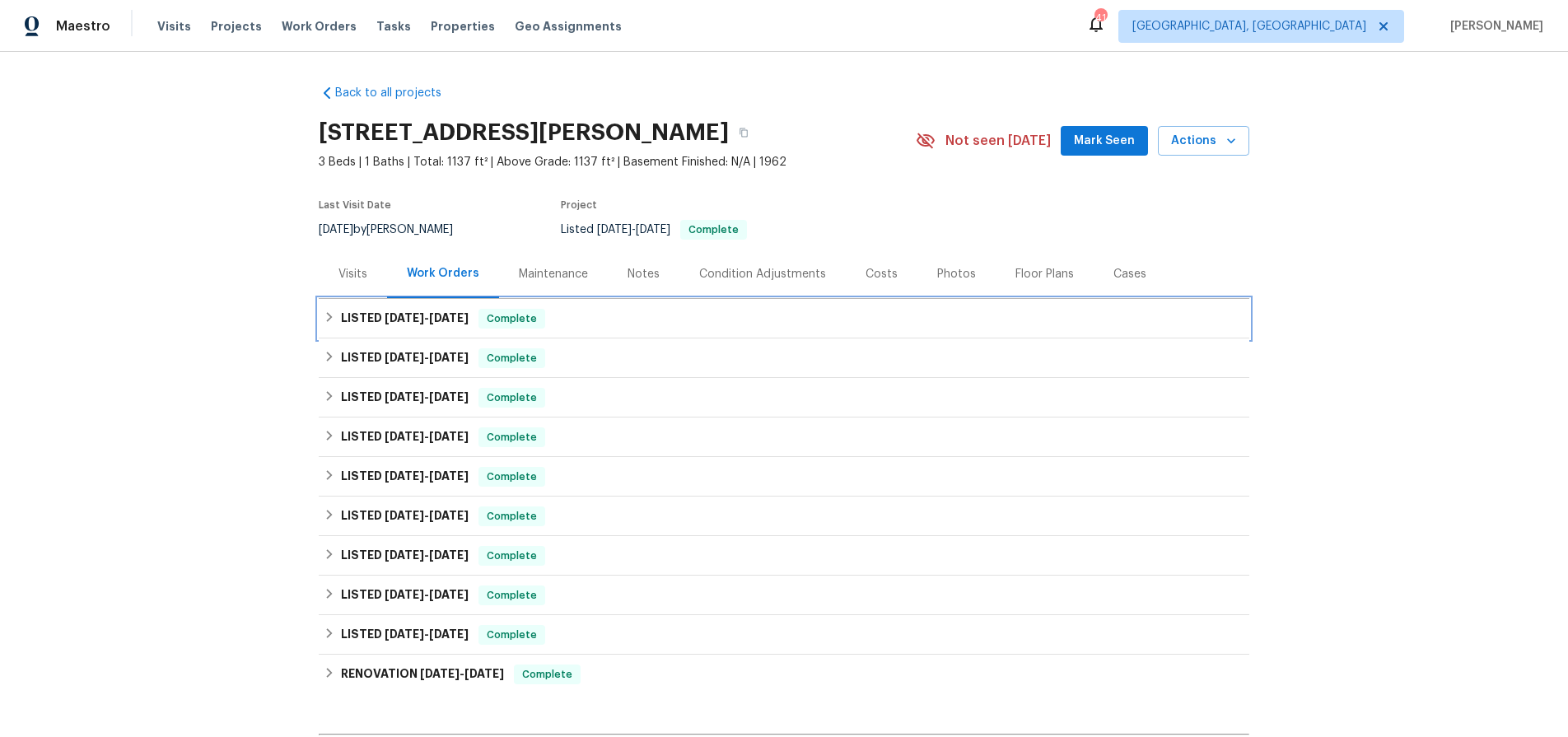
click at [387, 316] on span "[DATE]" at bounding box center [404, 317] width 39 height 11
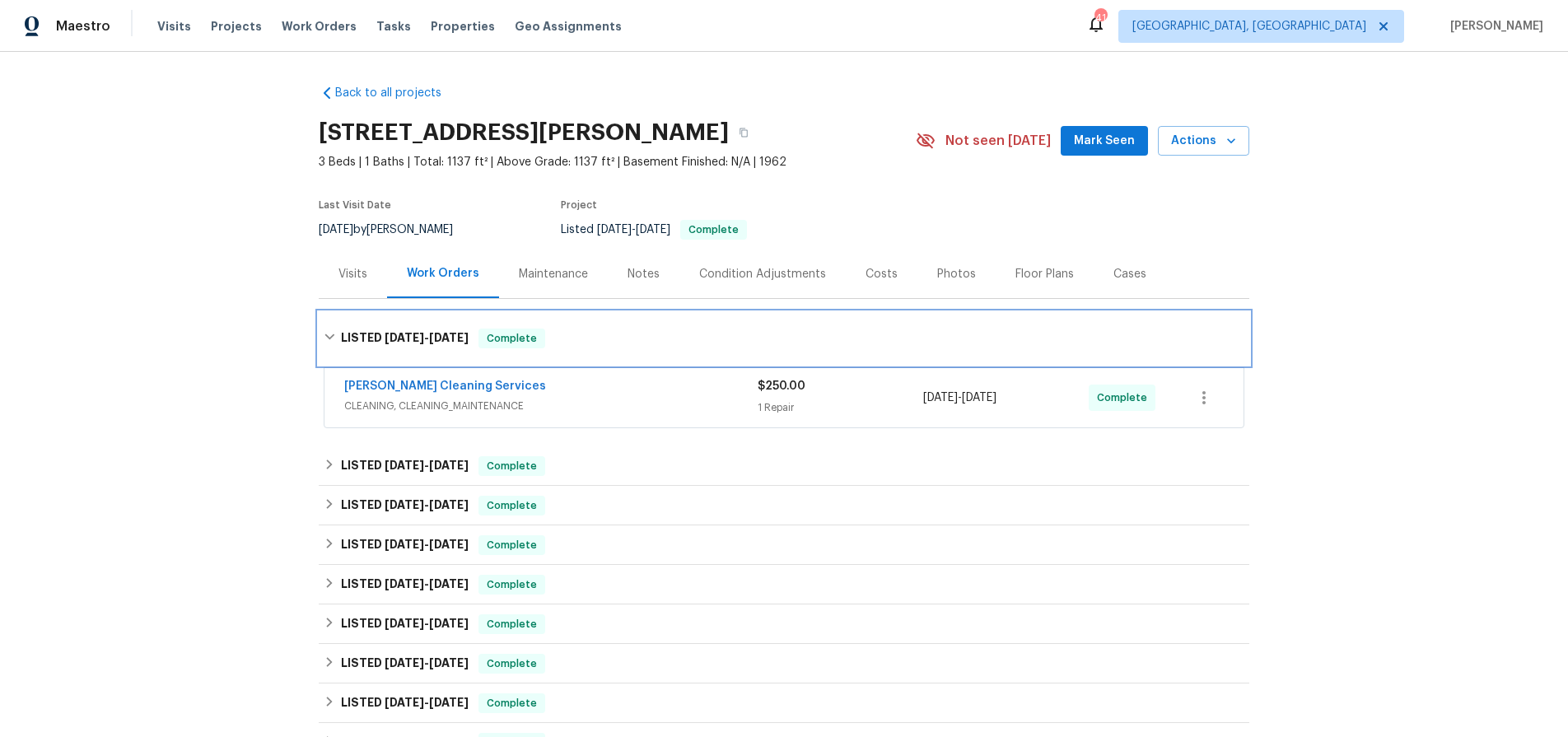
click at [387, 316] on div "LISTED [DATE] - [DATE] Complete" at bounding box center [784, 338] width 931 height 53
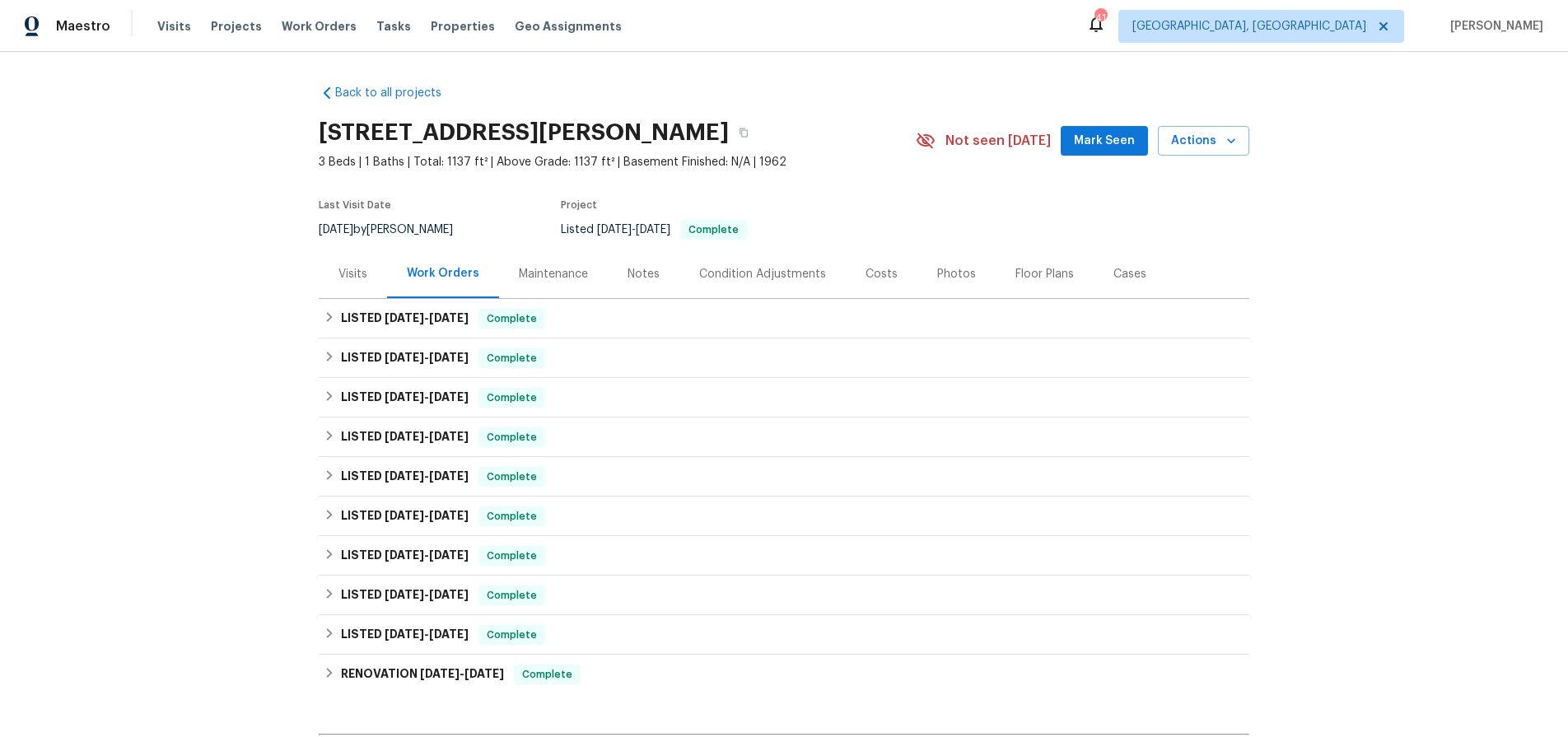
click at [247, 307] on div "Back to all projects [STREET_ADDRESS][PERSON_NAME] 3 Beds | 1 Baths | Total: 11…" at bounding box center [784, 395] width 1568 height 685
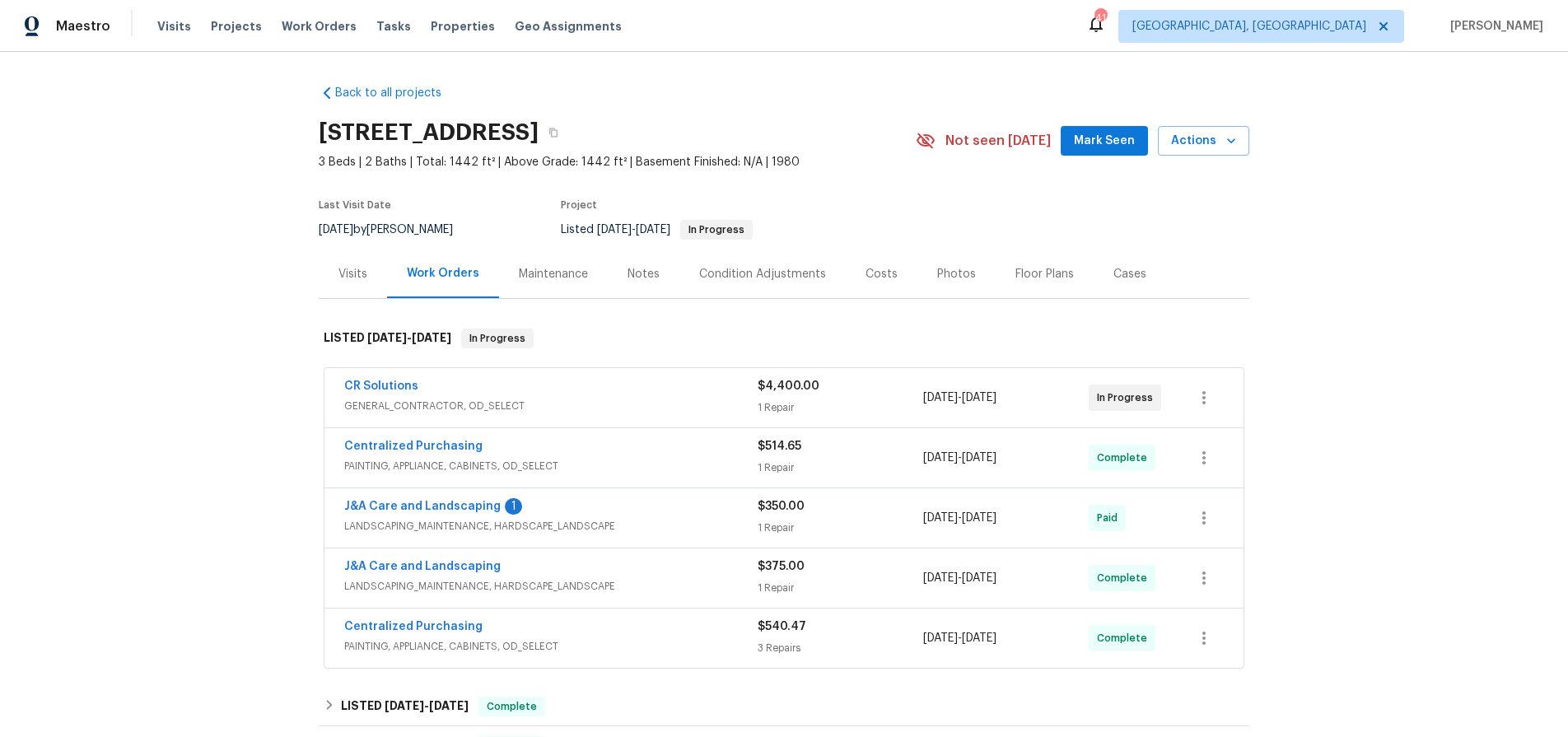
click at [937, 278] on div "Photos" at bounding box center [956, 273] width 38 height 16
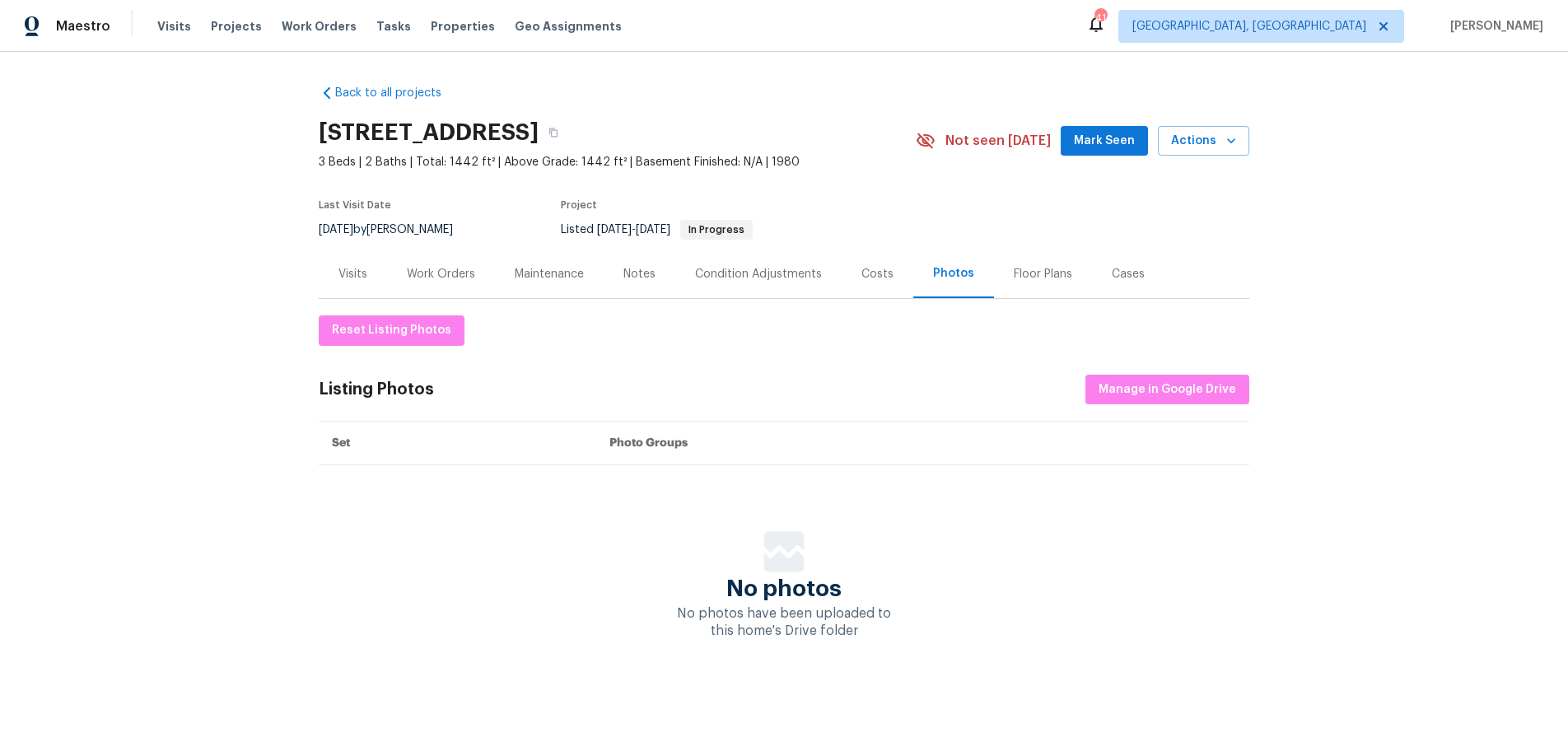
click at [467, 281] on div "Work Orders" at bounding box center [441, 273] width 68 height 16
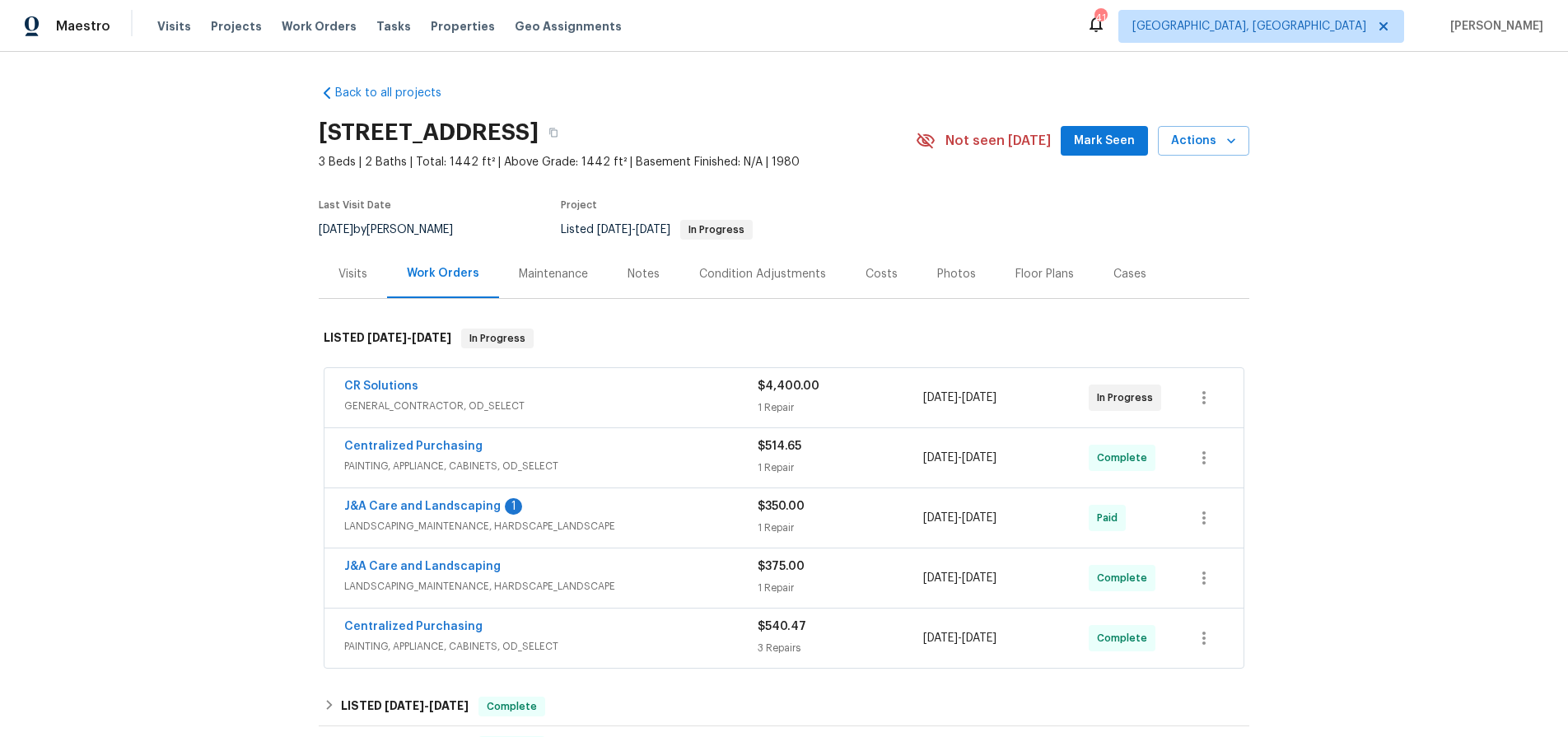
click at [549, 399] on span "GENERAL_CONTRACTOR, OD_SELECT" at bounding box center [551, 406] width 414 height 16
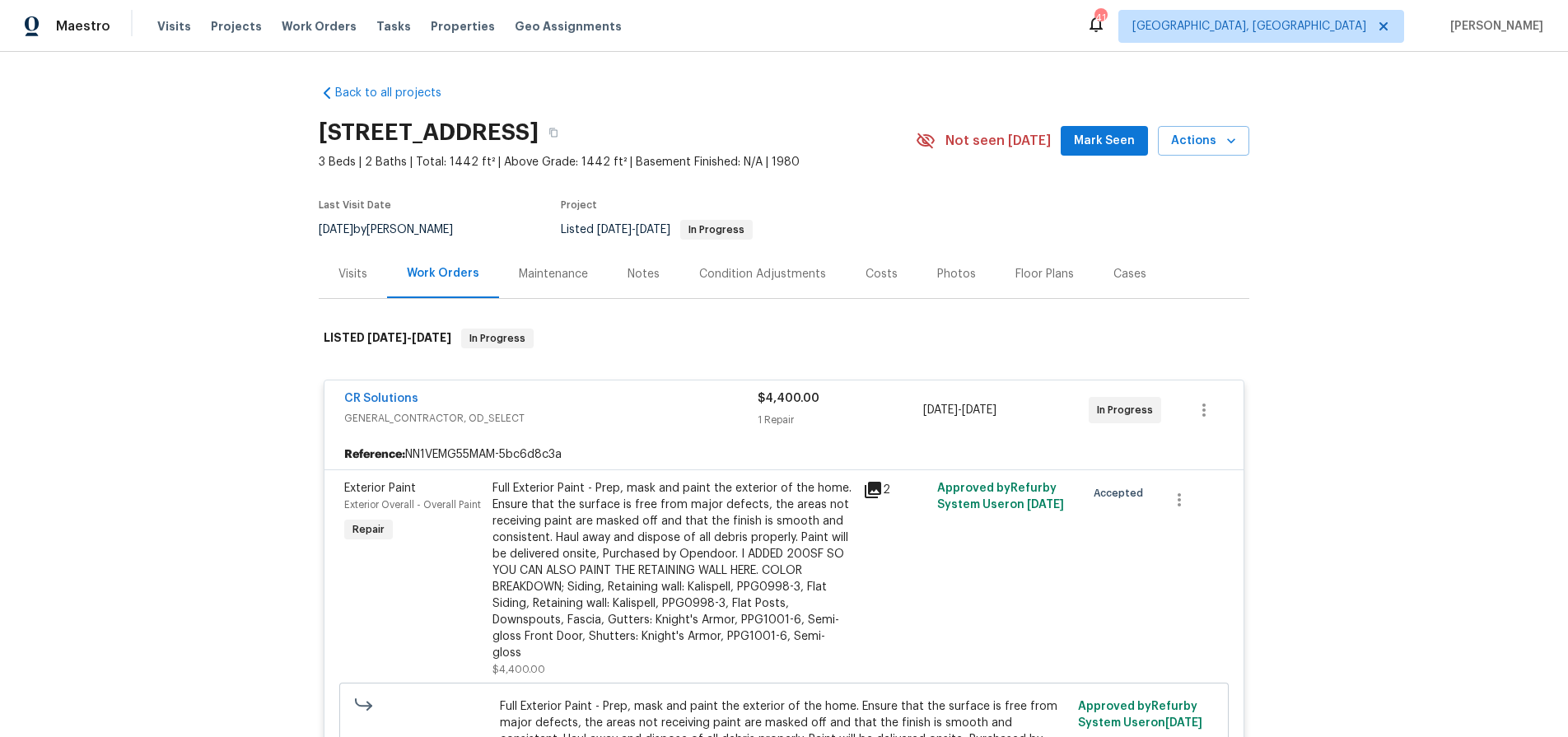
click at [771, 525] on div "Full Exterior Paint - Prep, mask and paint the exterior of the home. Ensure tha…" at bounding box center [672, 570] width 361 height 181
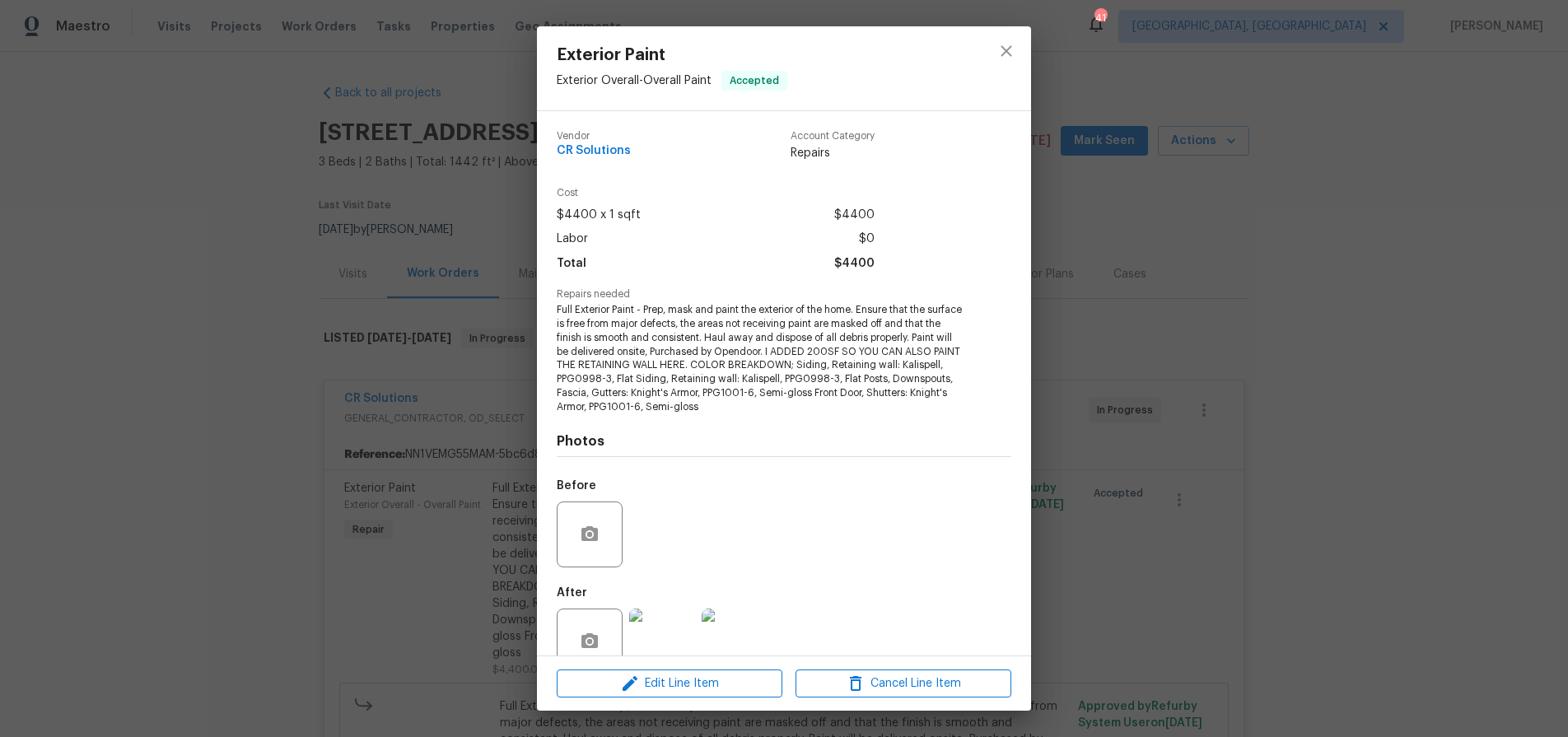
click at [652, 629] on img at bounding box center [661, 640] width 66 height 66
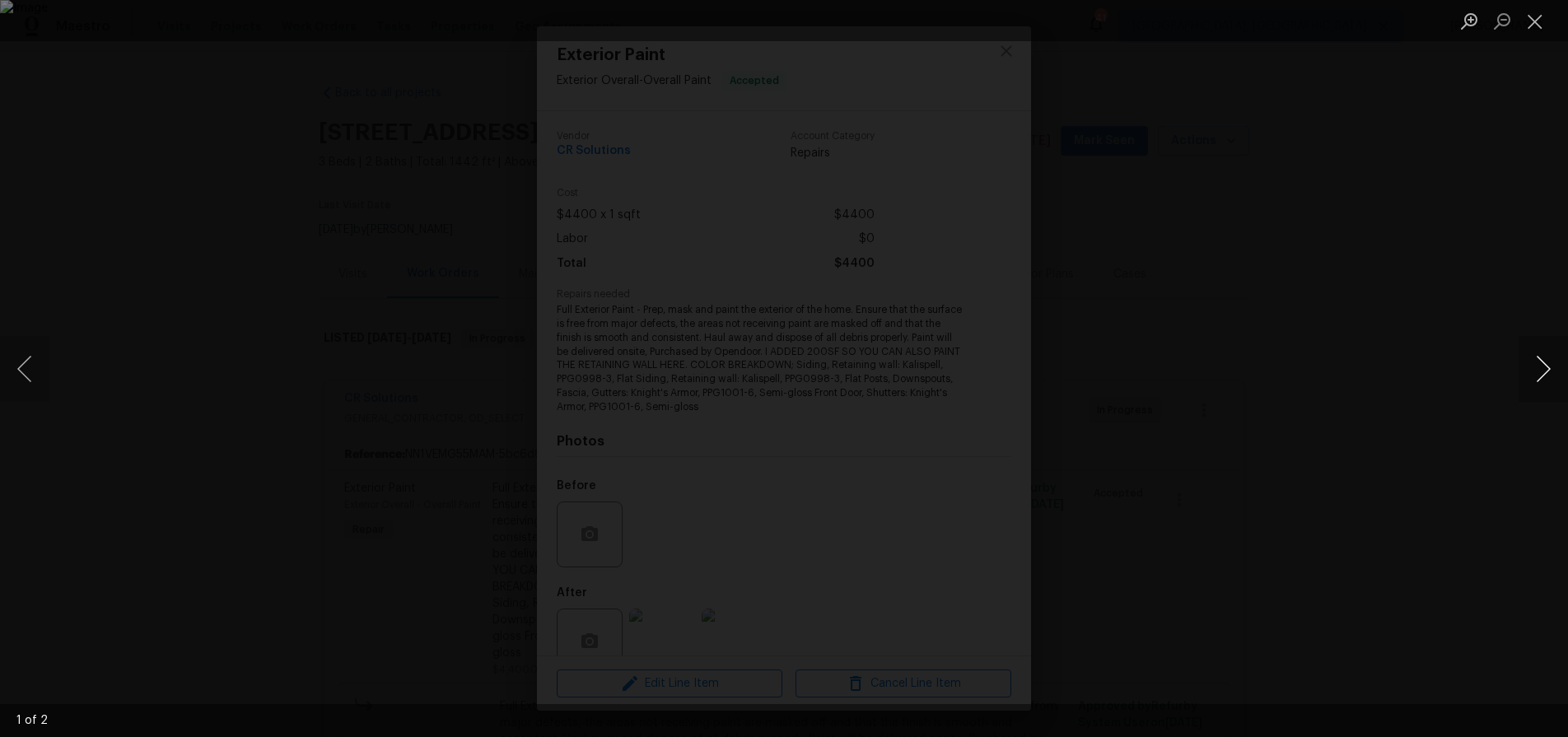
click at [1538, 367] on button "Next image" at bounding box center [1543, 368] width 50 height 66
click at [1346, 306] on div "Lightbox" at bounding box center [784, 368] width 1568 height 737
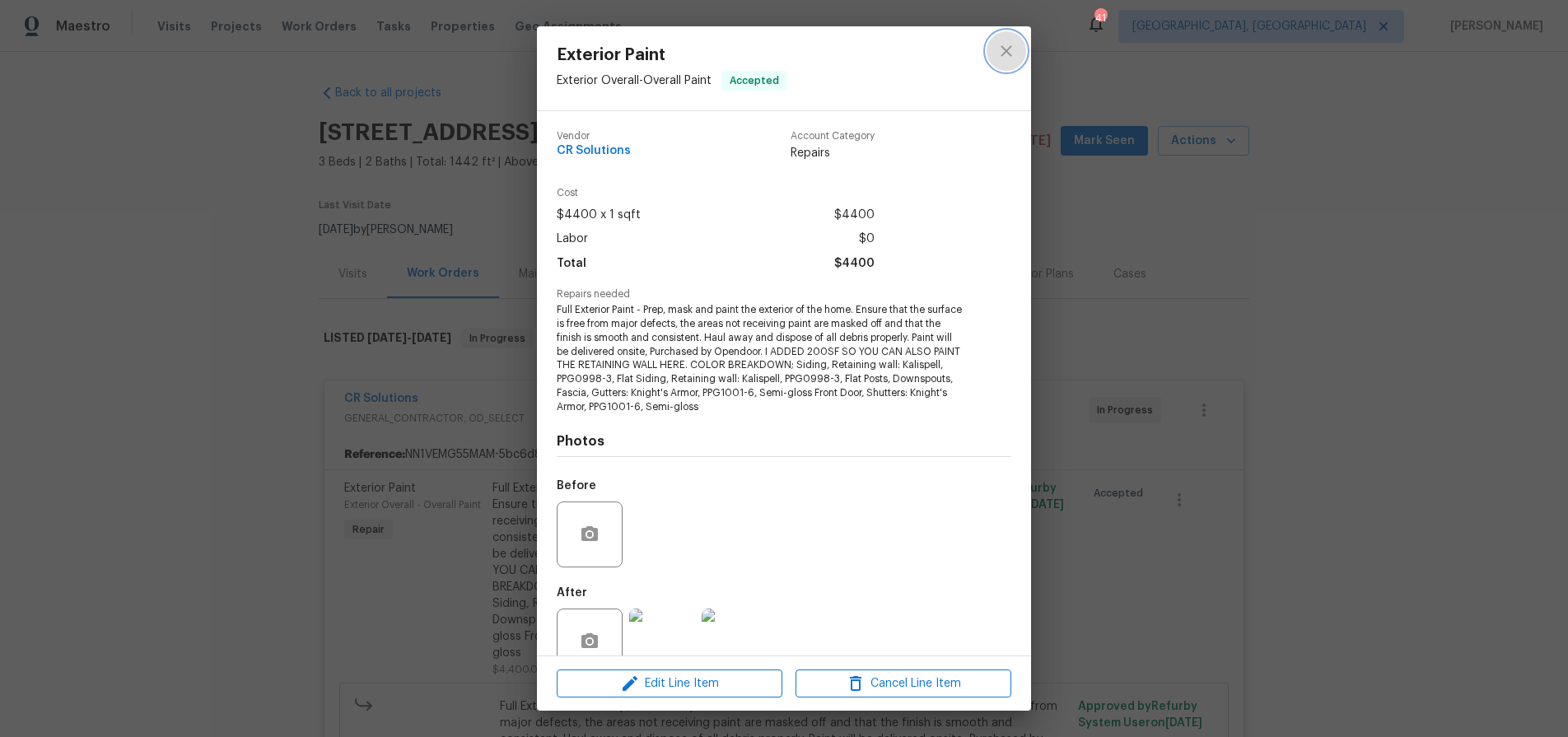
drag, startPoint x: 1005, startPoint y: 56, endPoint x: 865, endPoint y: 105, distance: 148.3
click at [1005, 56] on icon "close" at bounding box center [1006, 50] width 20 height 20
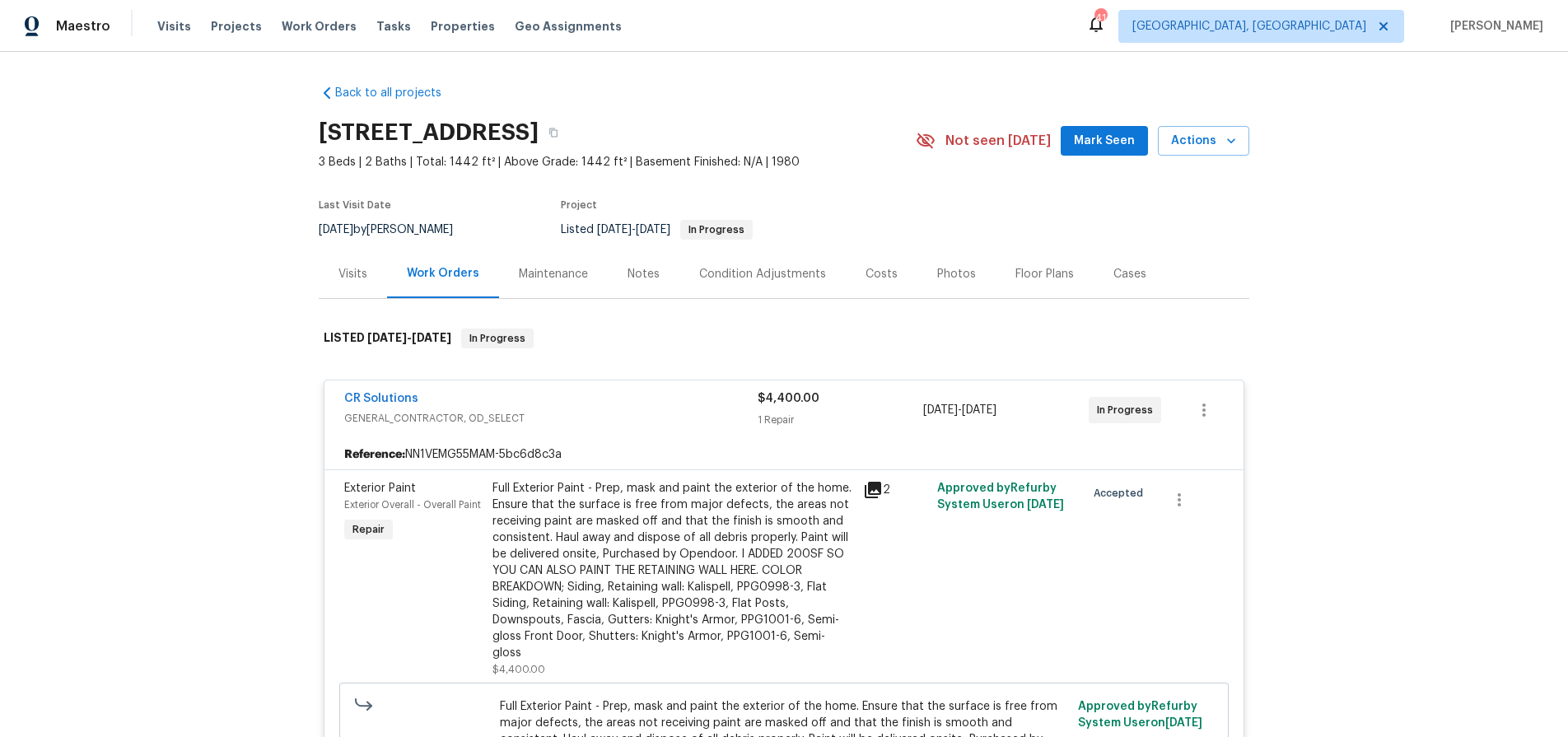
click at [343, 289] on div "Visits" at bounding box center [353, 273] width 68 height 49
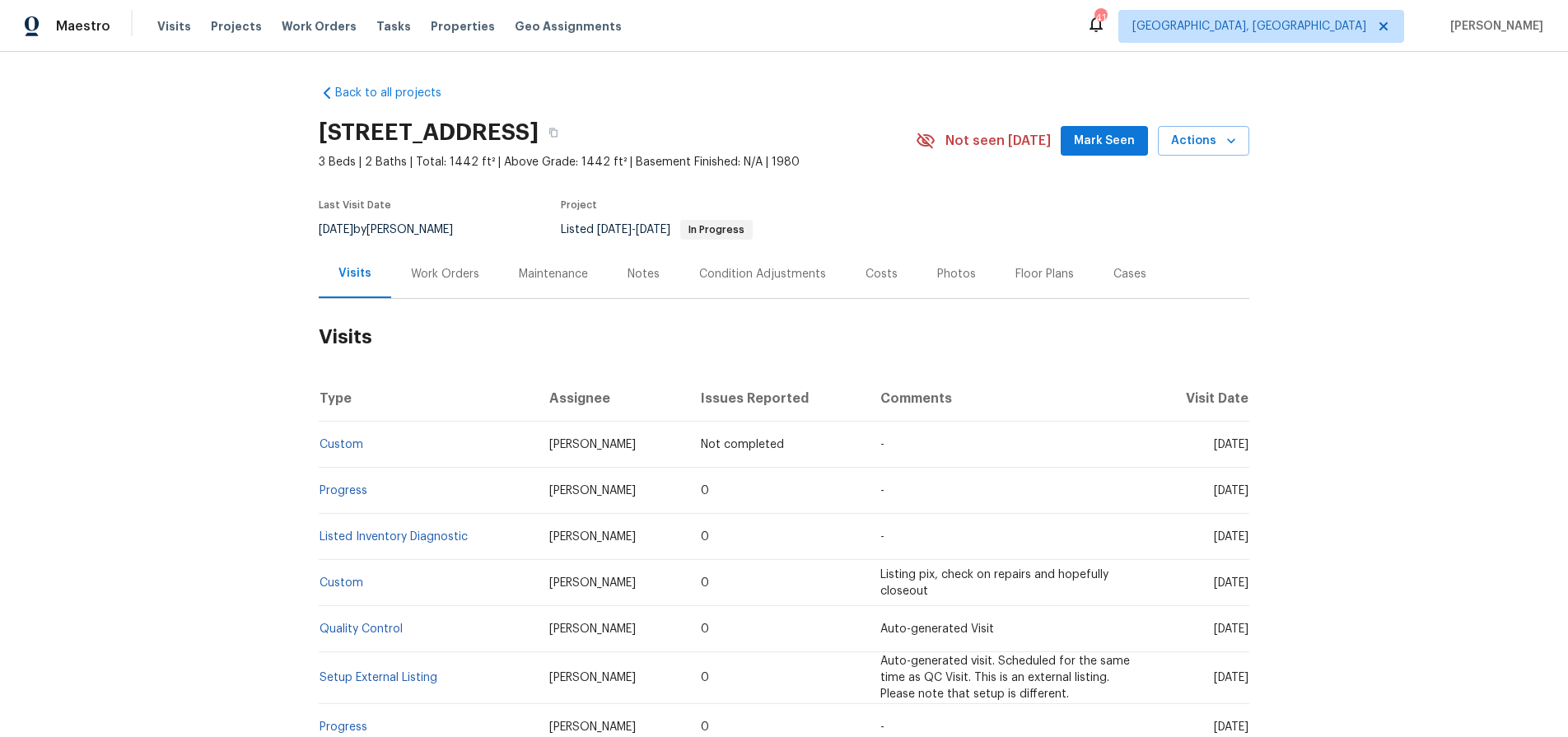
click at [399, 284] on div "Work Orders" at bounding box center [445, 273] width 108 height 49
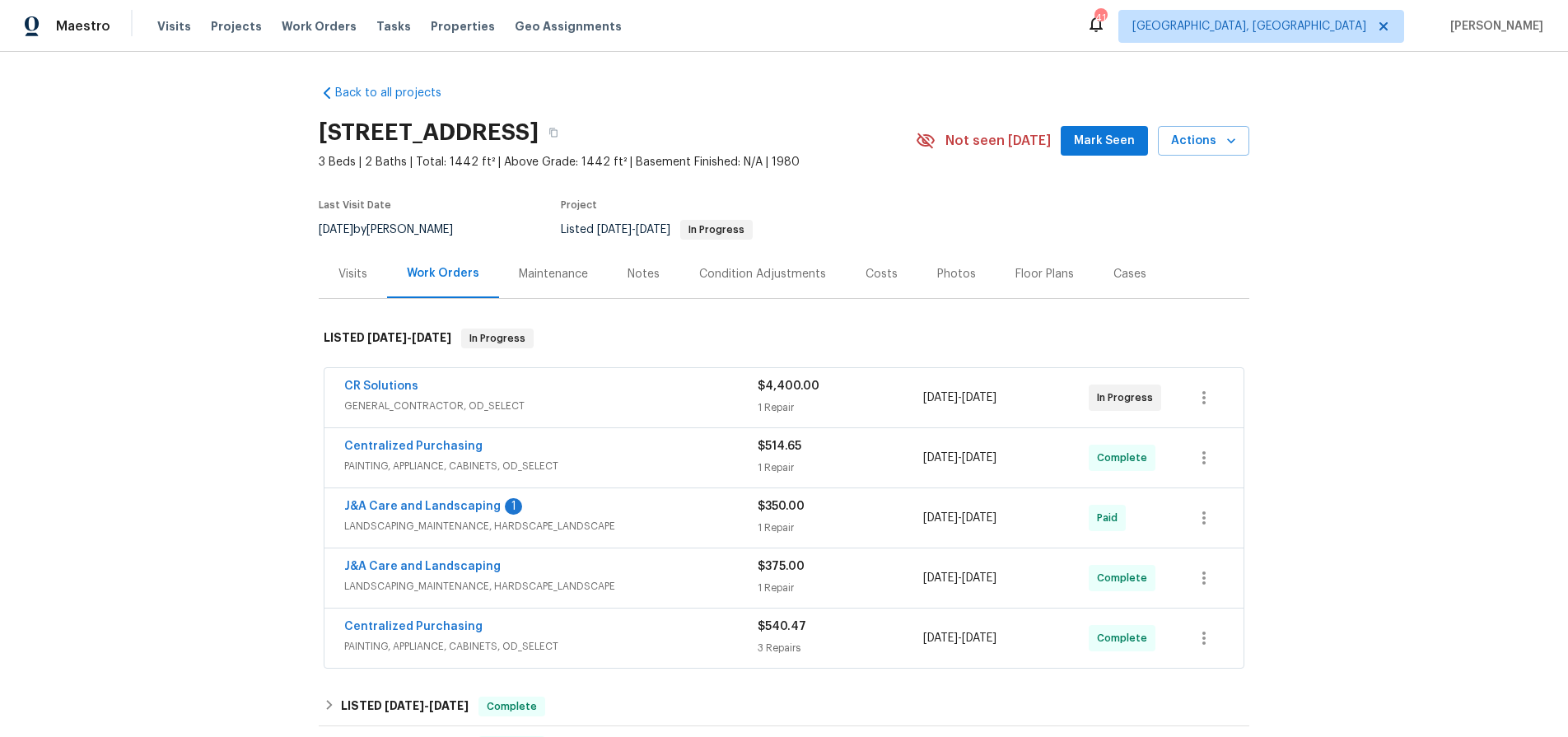
drag, startPoint x: 126, startPoint y: 362, endPoint x: 154, endPoint y: 369, distance: 28.9
click at [126, 362] on div "Back to all projects 3916 Rollingwood Ct, Trinity, NC 27370 3 Beds | 2 Baths | …" at bounding box center [784, 395] width 1568 height 685
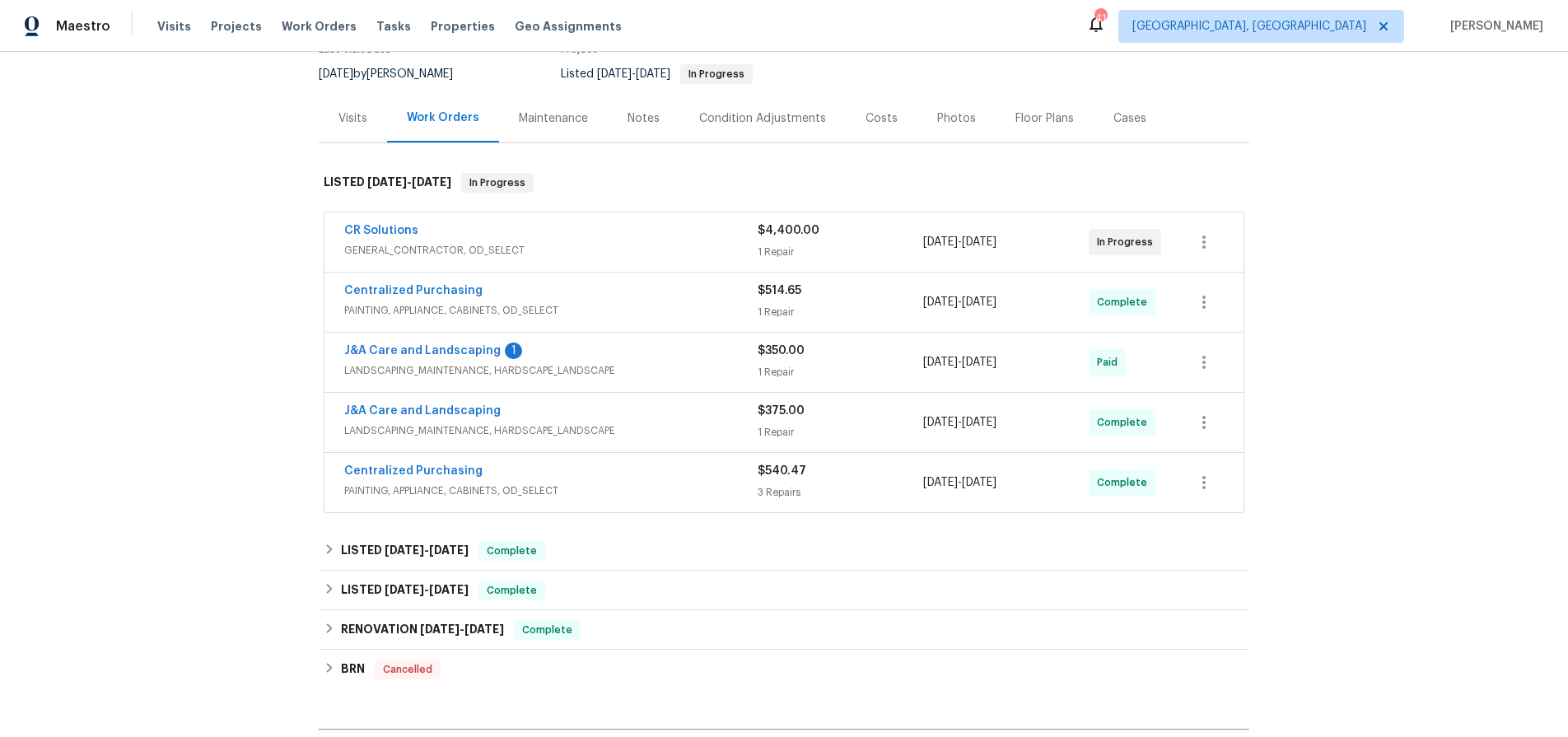
scroll to position [170, 0]
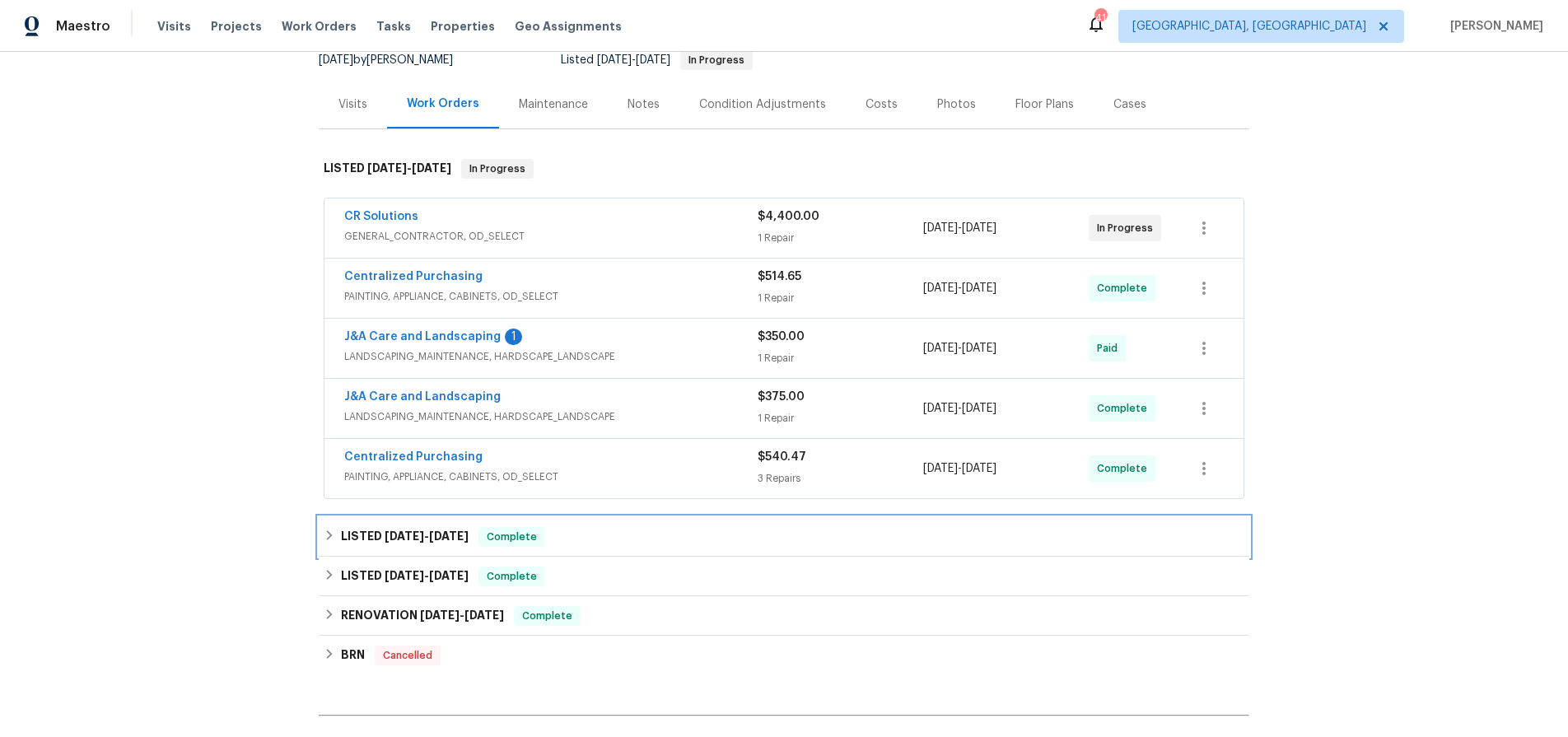
click at [373, 537] on h6 "LISTED 5/7/25 - 5/13/25" at bounding box center [404, 536] width 127 height 20
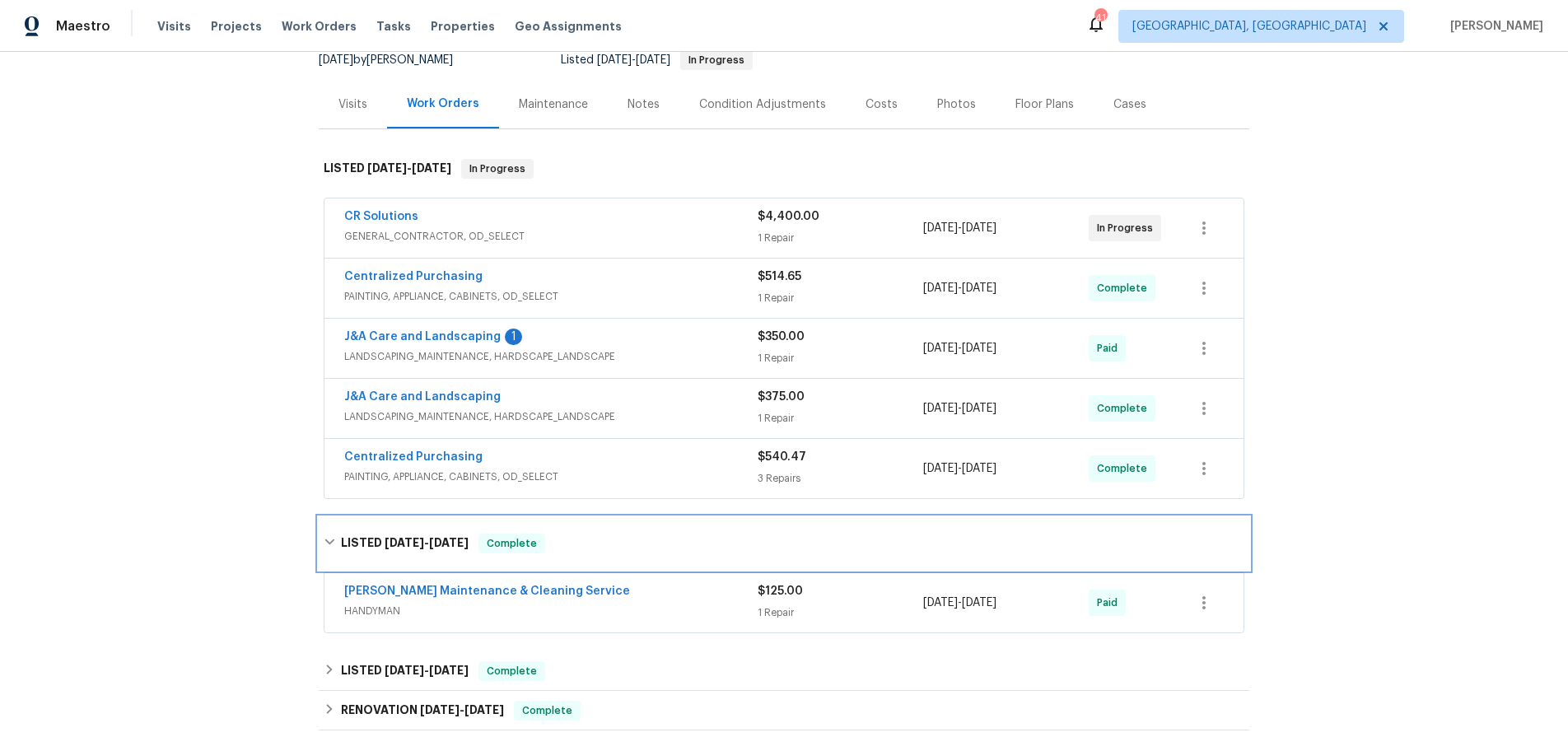
click at [373, 537] on h6 "LISTED 5/7/25 - 5/13/25" at bounding box center [404, 543] width 127 height 20
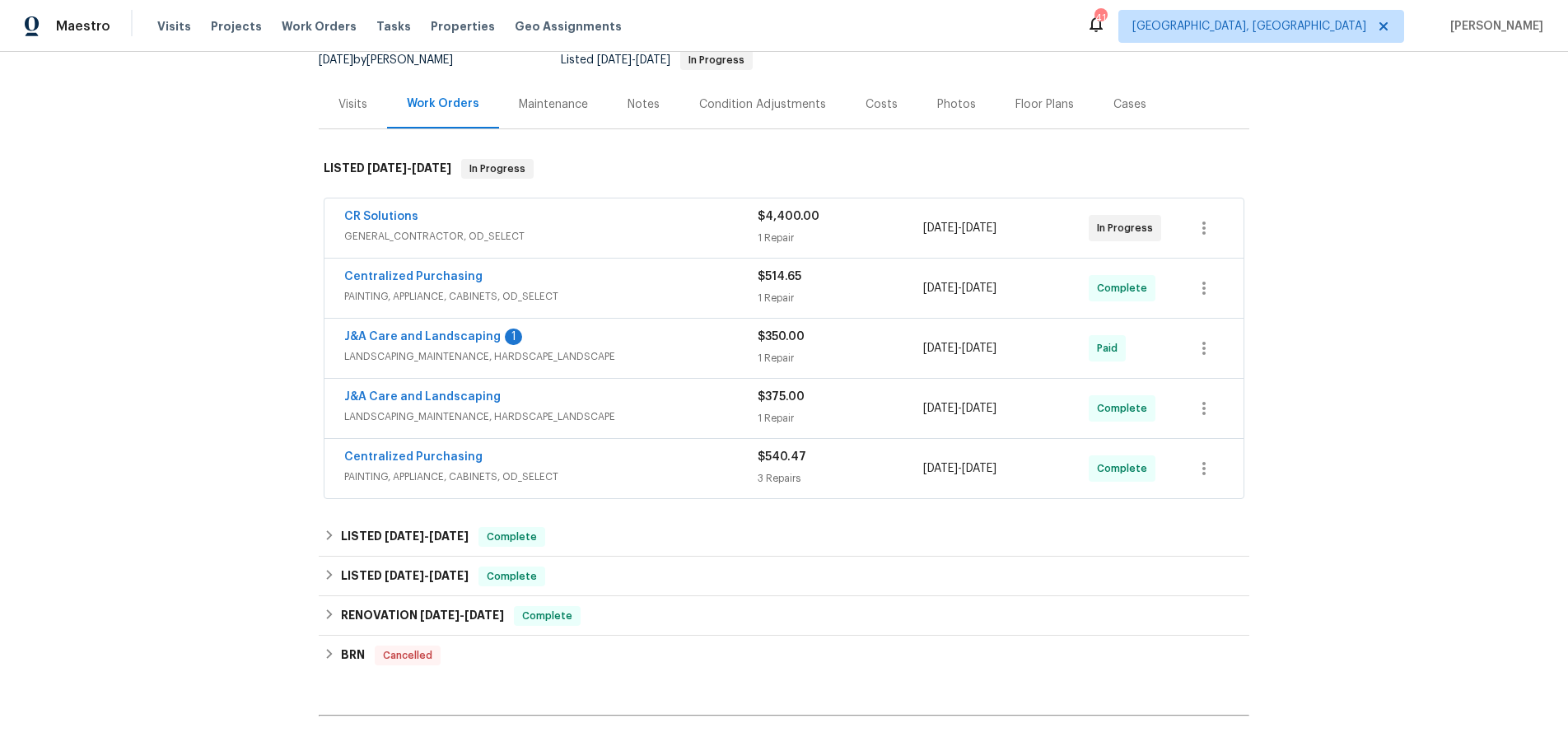
click at [214, 213] on div "Back to all projects 3916 Rollingwood Ct, Trinity, NC 27370 3 Beds | 2 Baths | …" at bounding box center [784, 395] width 1568 height 685
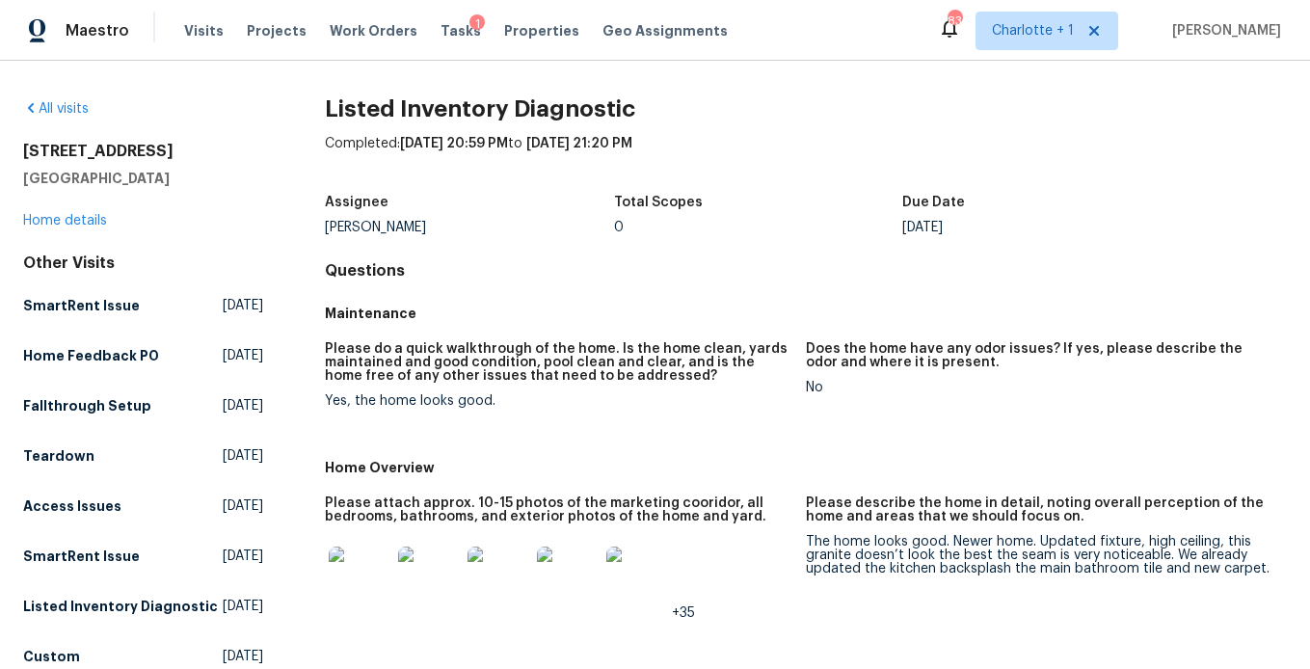
click at [705, 424] on figure "Please do a quick walkthrough of the home. Is the home clean, yards maintained …" at bounding box center [565, 390] width 481 height 96
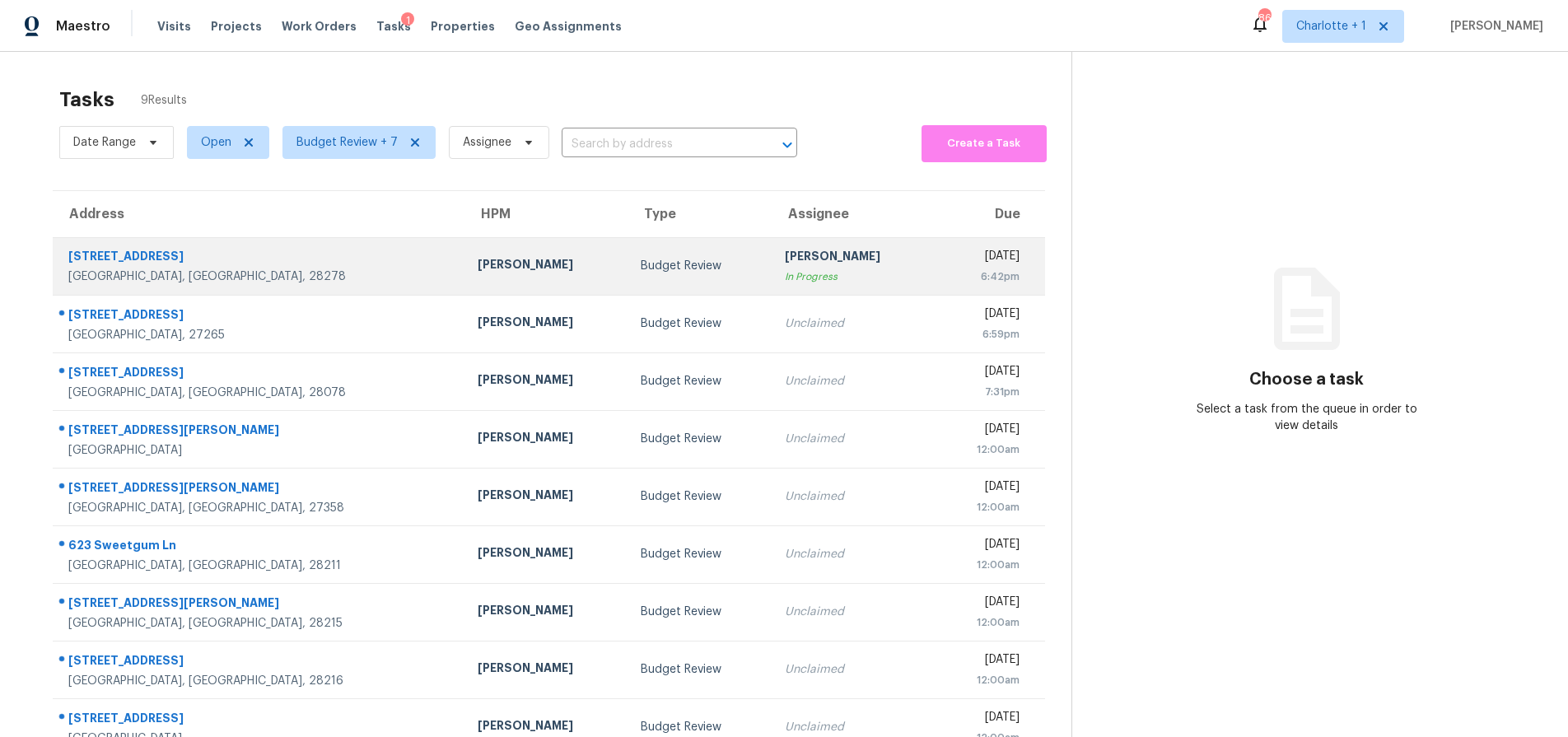
click at [256, 243] on td "[STREET_ADDRESS]" at bounding box center [259, 266] width 412 height 57
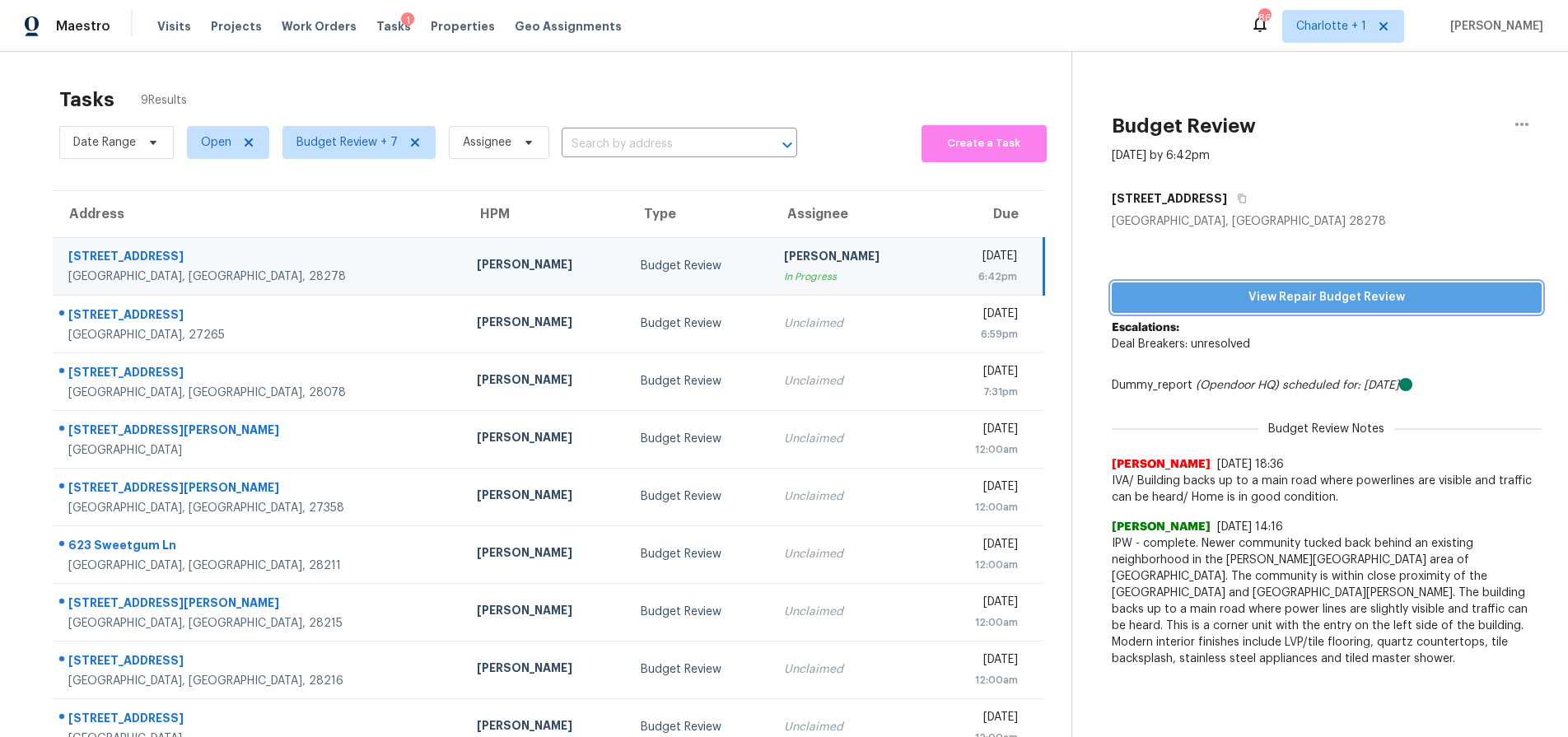
click at [1219, 300] on span "View Repair Budget Review" at bounding box center [1327, 297] width 403 height 20
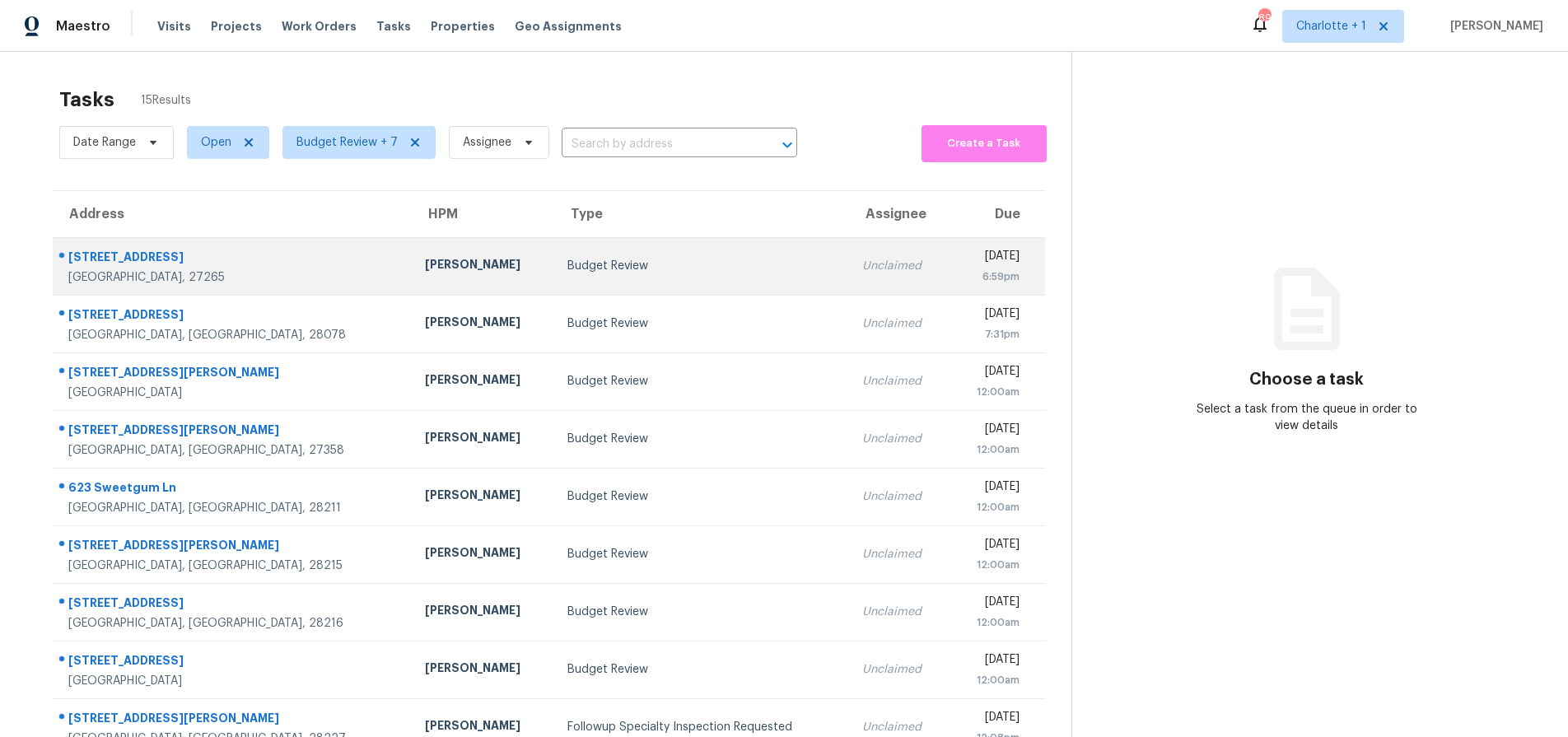
scroll to position [132, 0]
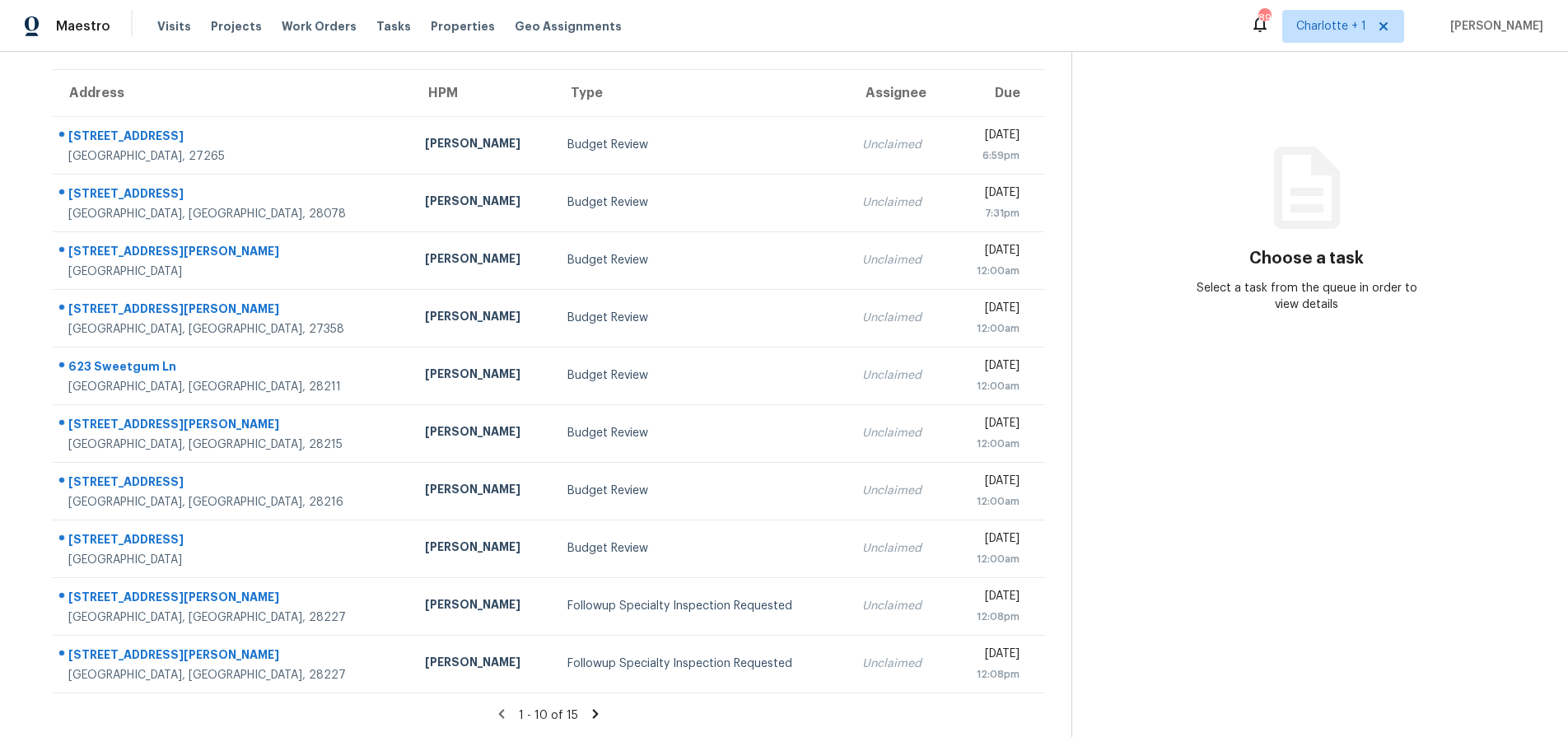
click at [588, 706] on icon at bounding box center [595, 713] width 15 height 15
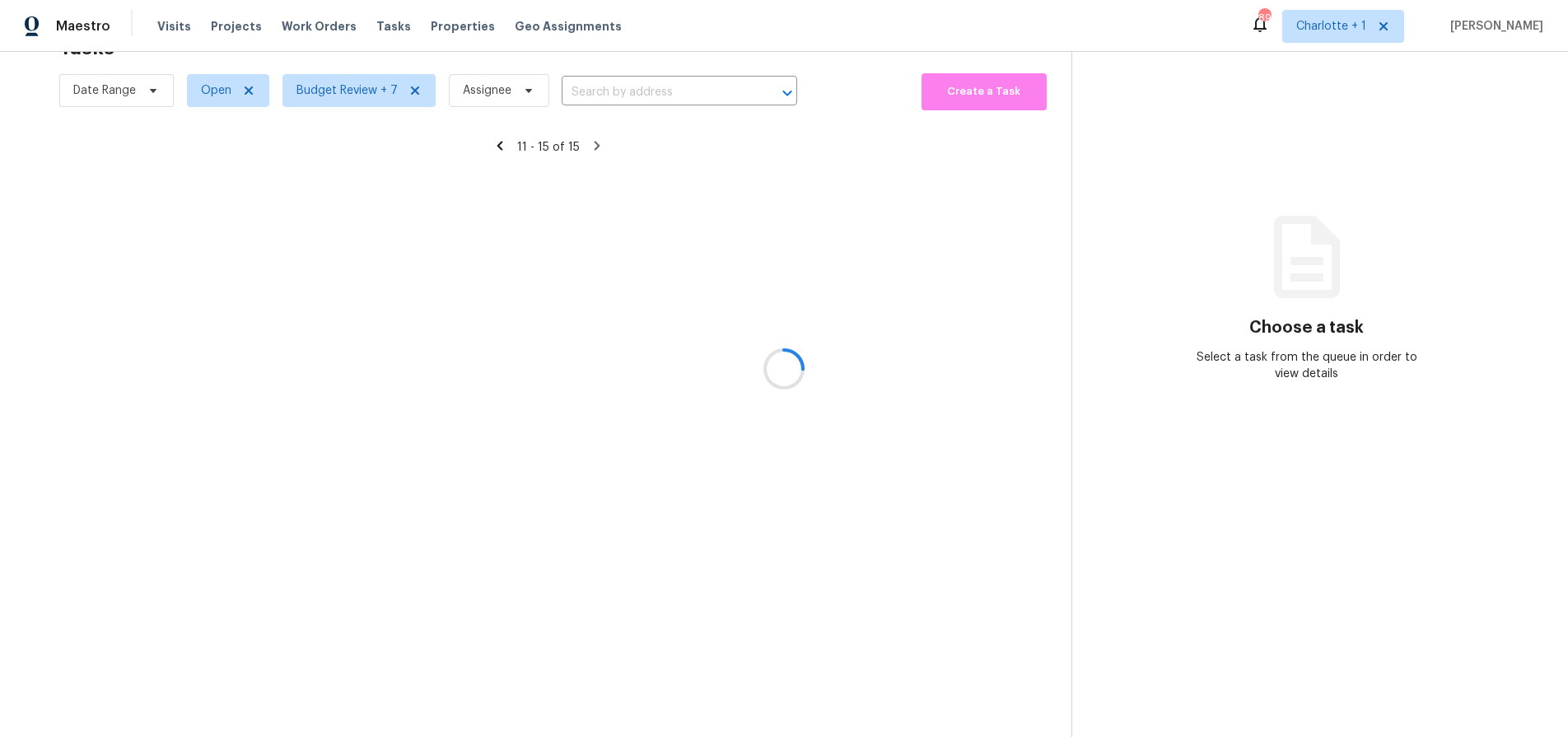
scroll to position [64, 0]
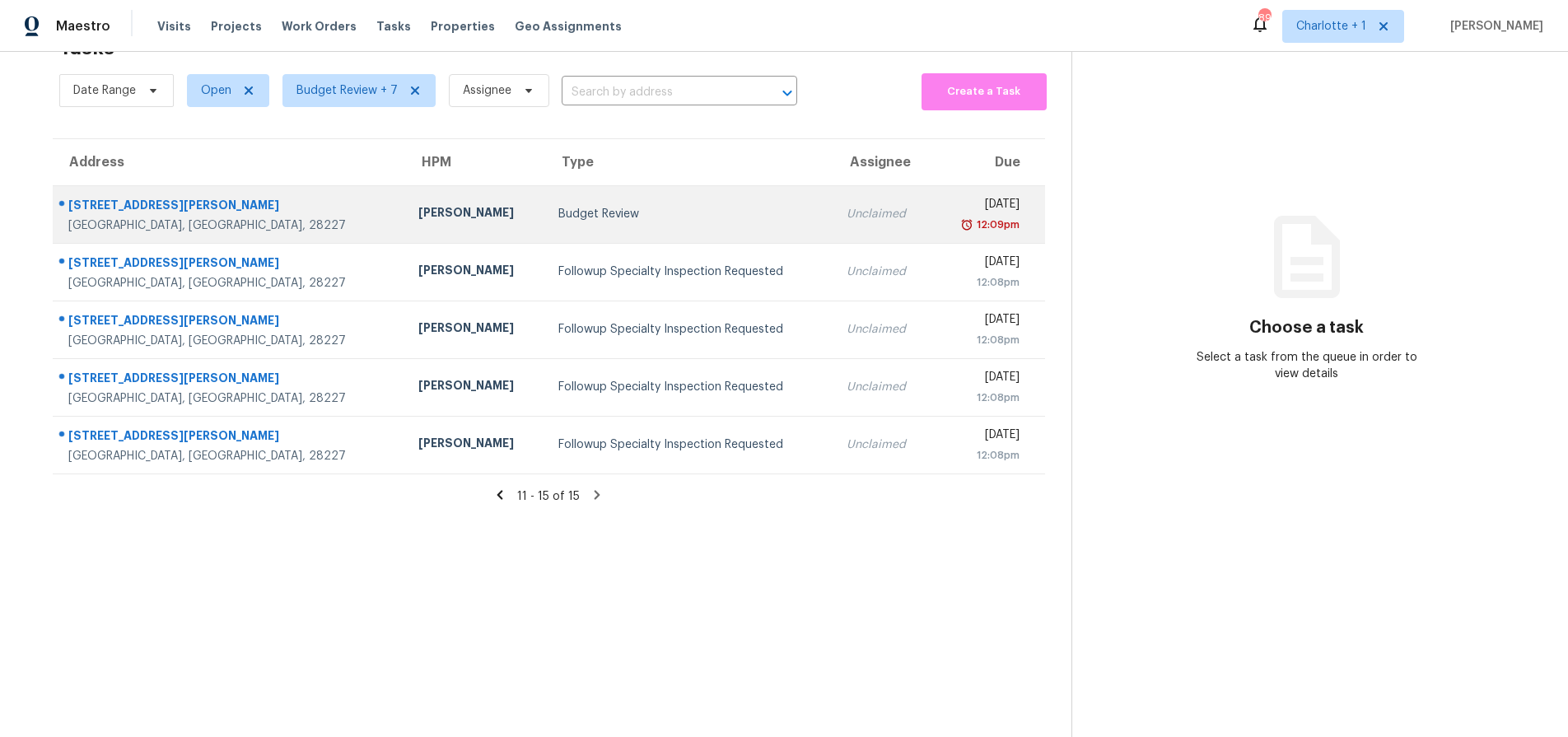
click at [155, 196] on div "[STREET_ADDRESS][PERSON_NAME]" at bounding box center [230, 207] width 324 height 20
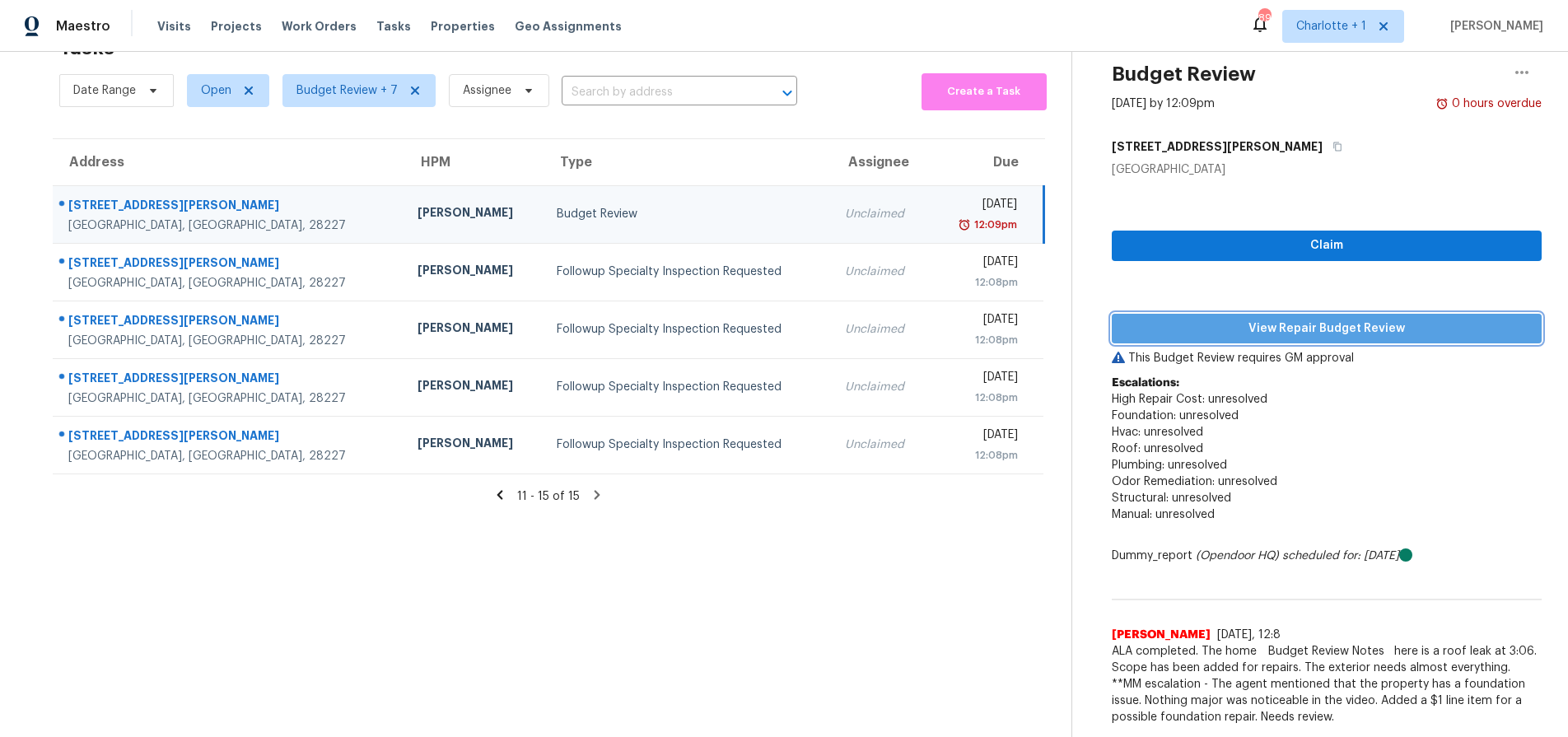
click at [1229, 319] on span "View Repair Budget Review" at bounding box center [1327, 329] width 403 height 20
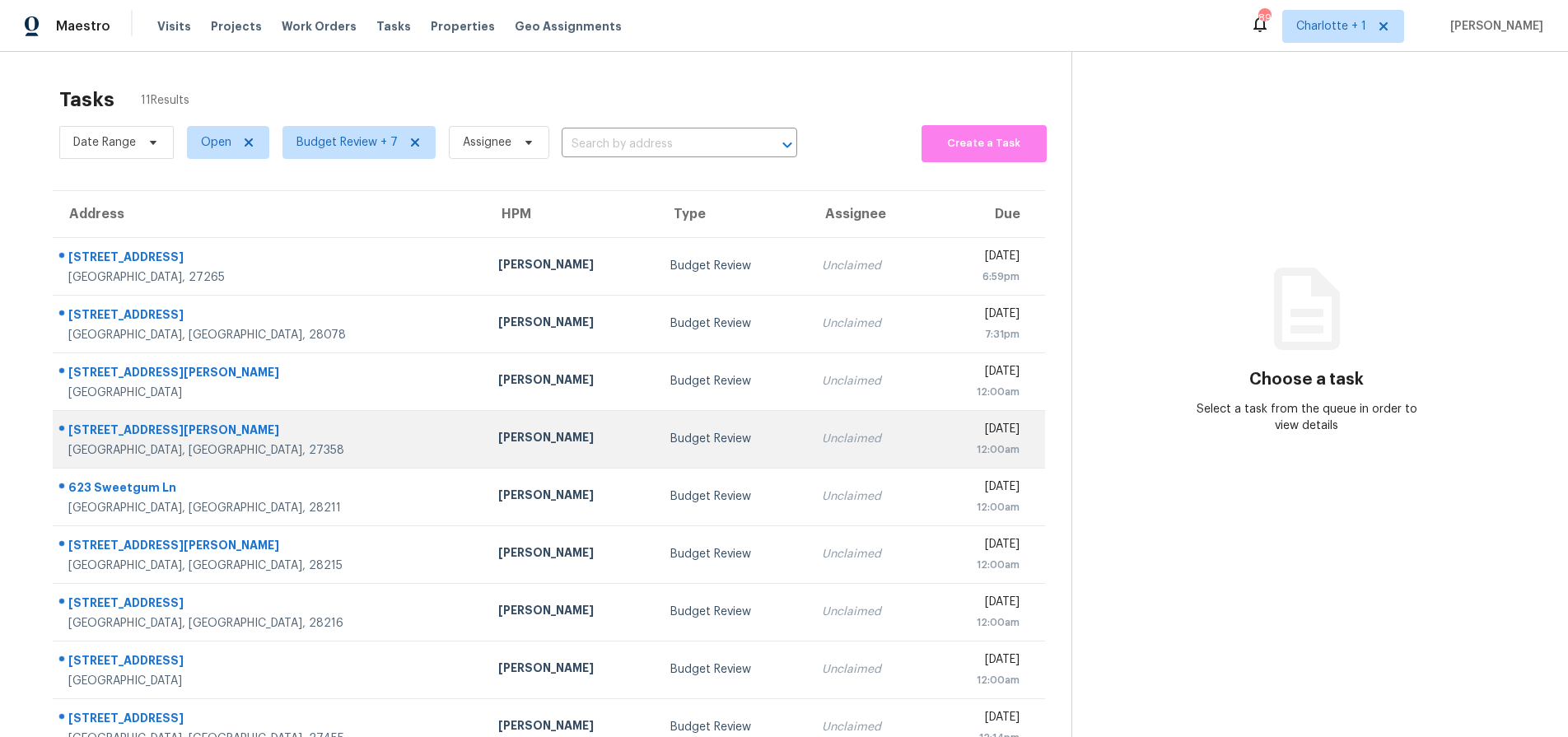
scroll to position [132, 0]
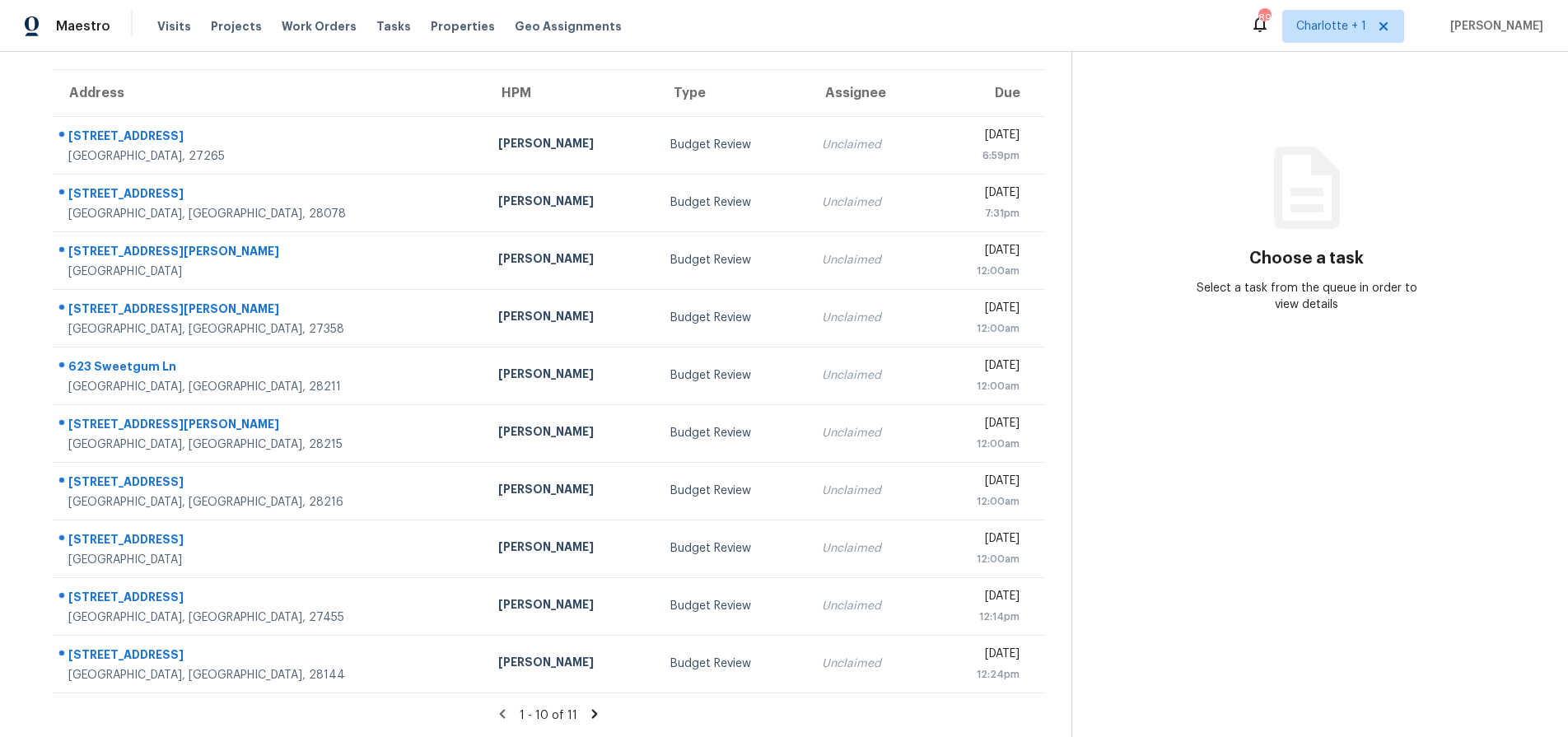
click at [587, 706] on icon at bounding box center [594, 713] width 15 height 15
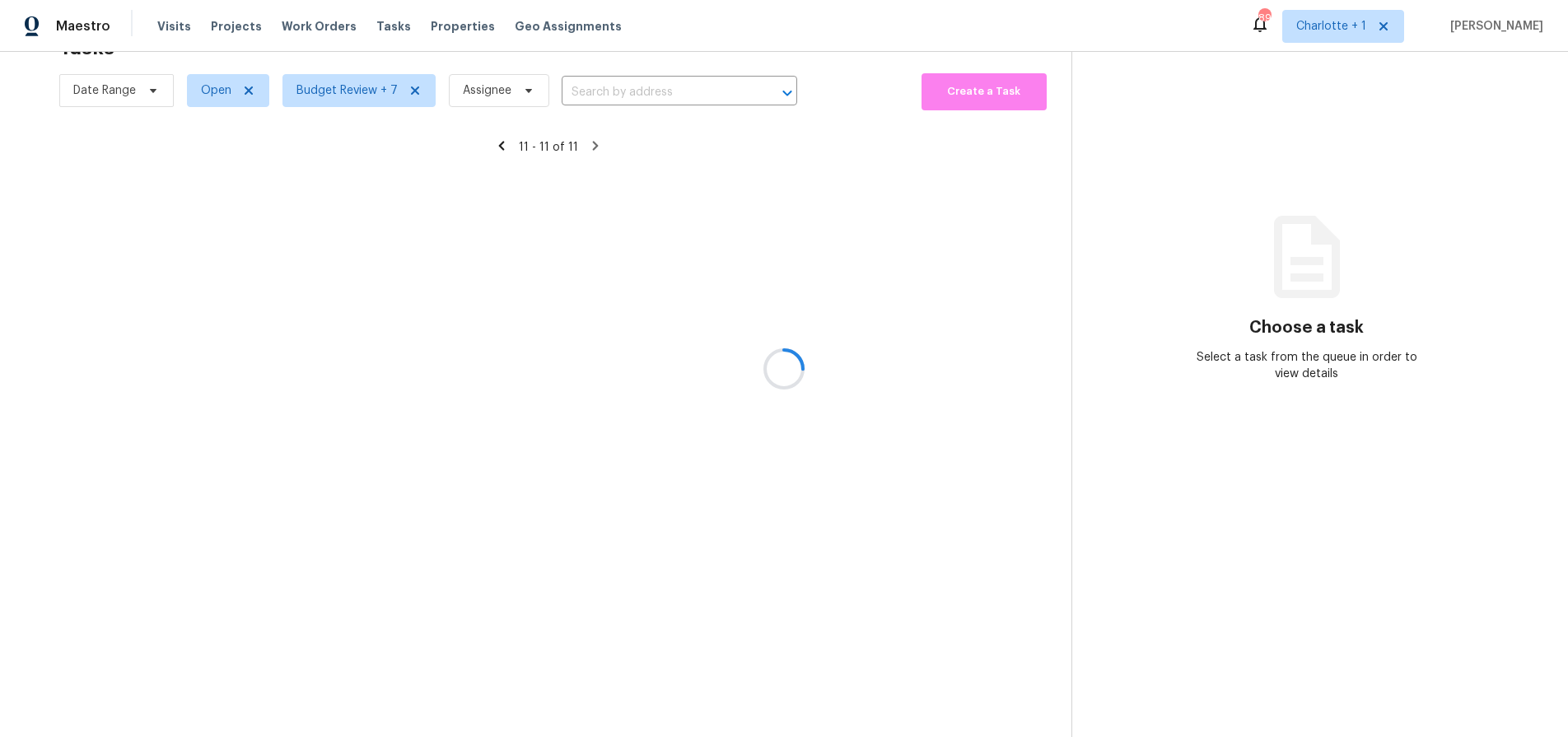
scroll to position [64, 0]
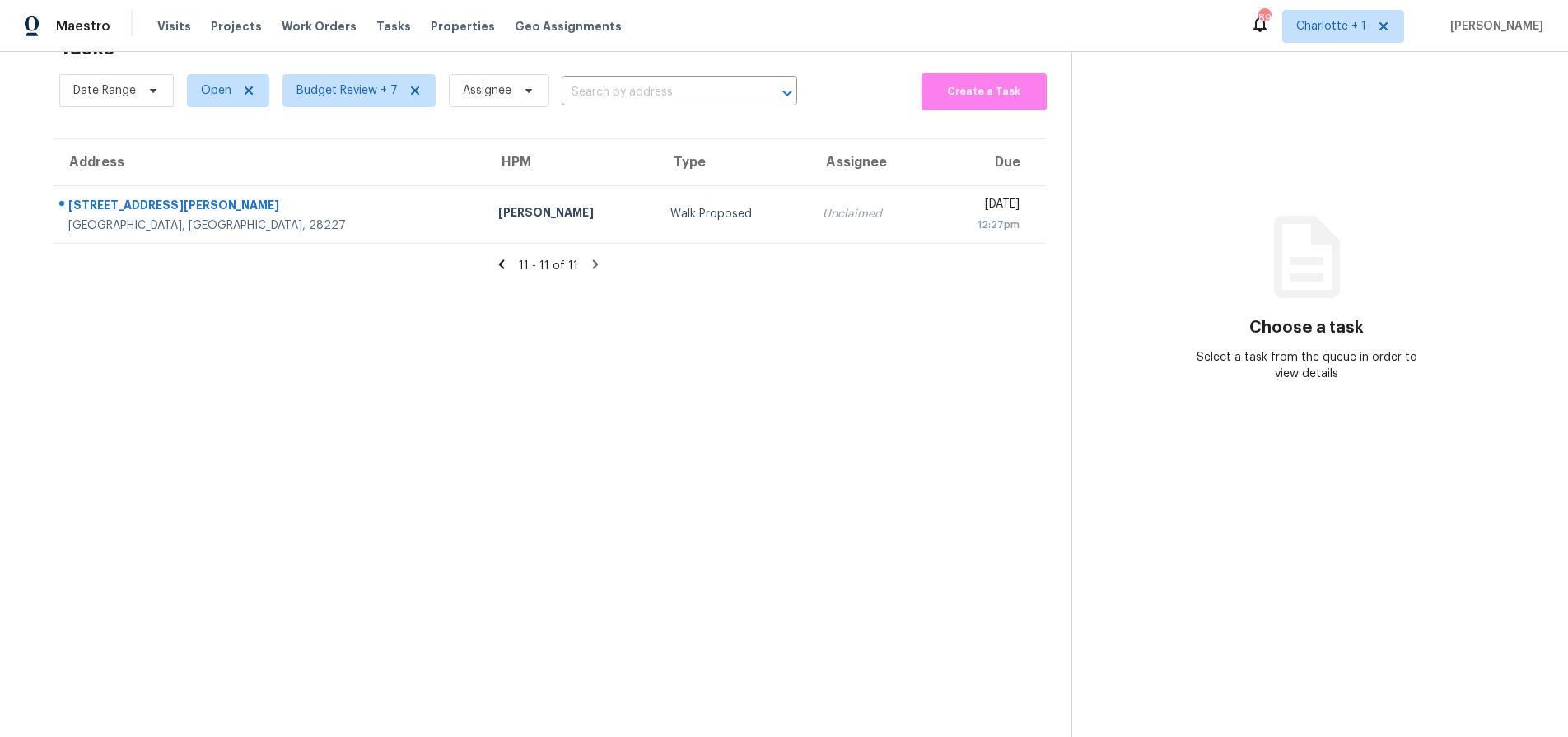
click at [494, 257] on icon at bounding box center [501, 264] width 15 height 15
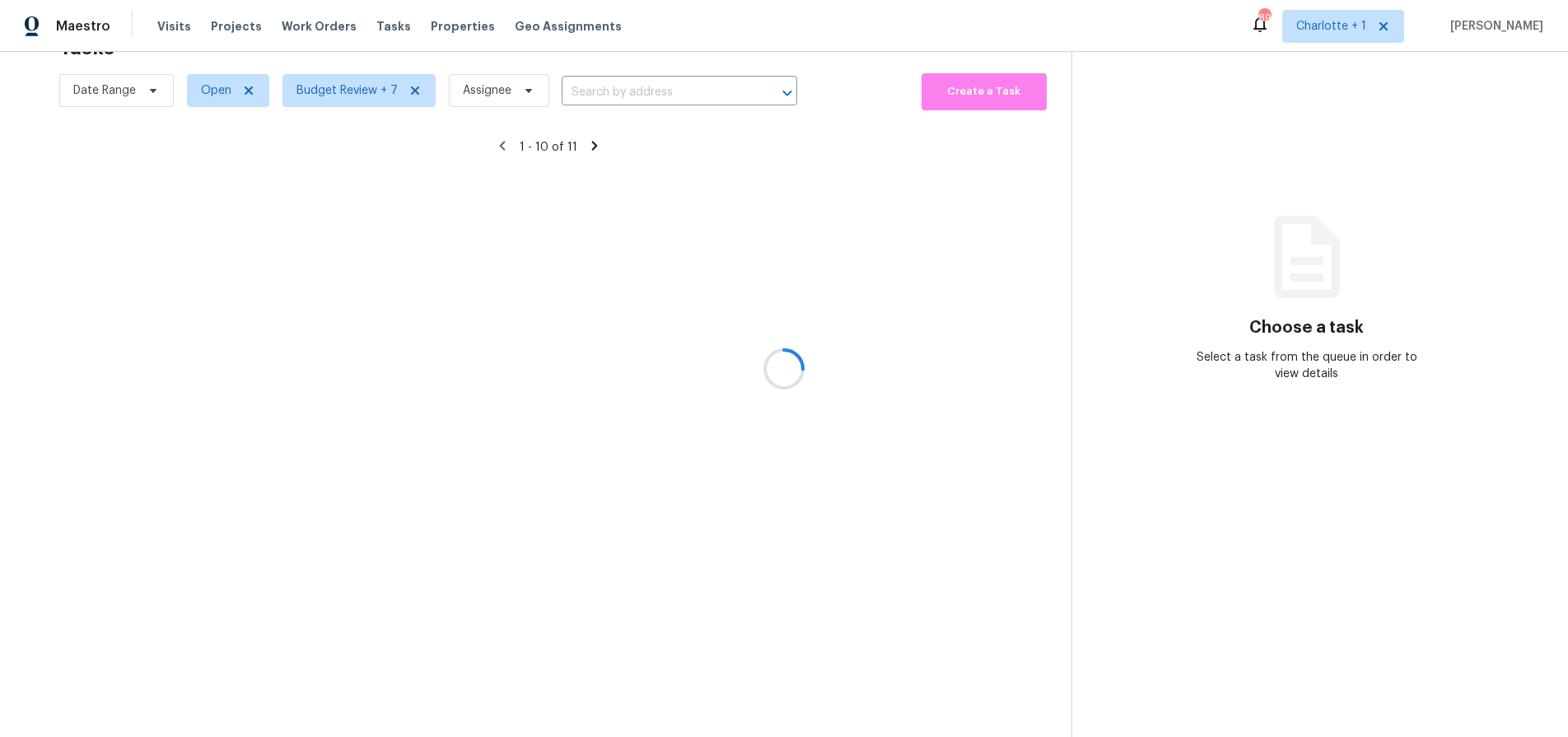
scroll to position [132, 0]
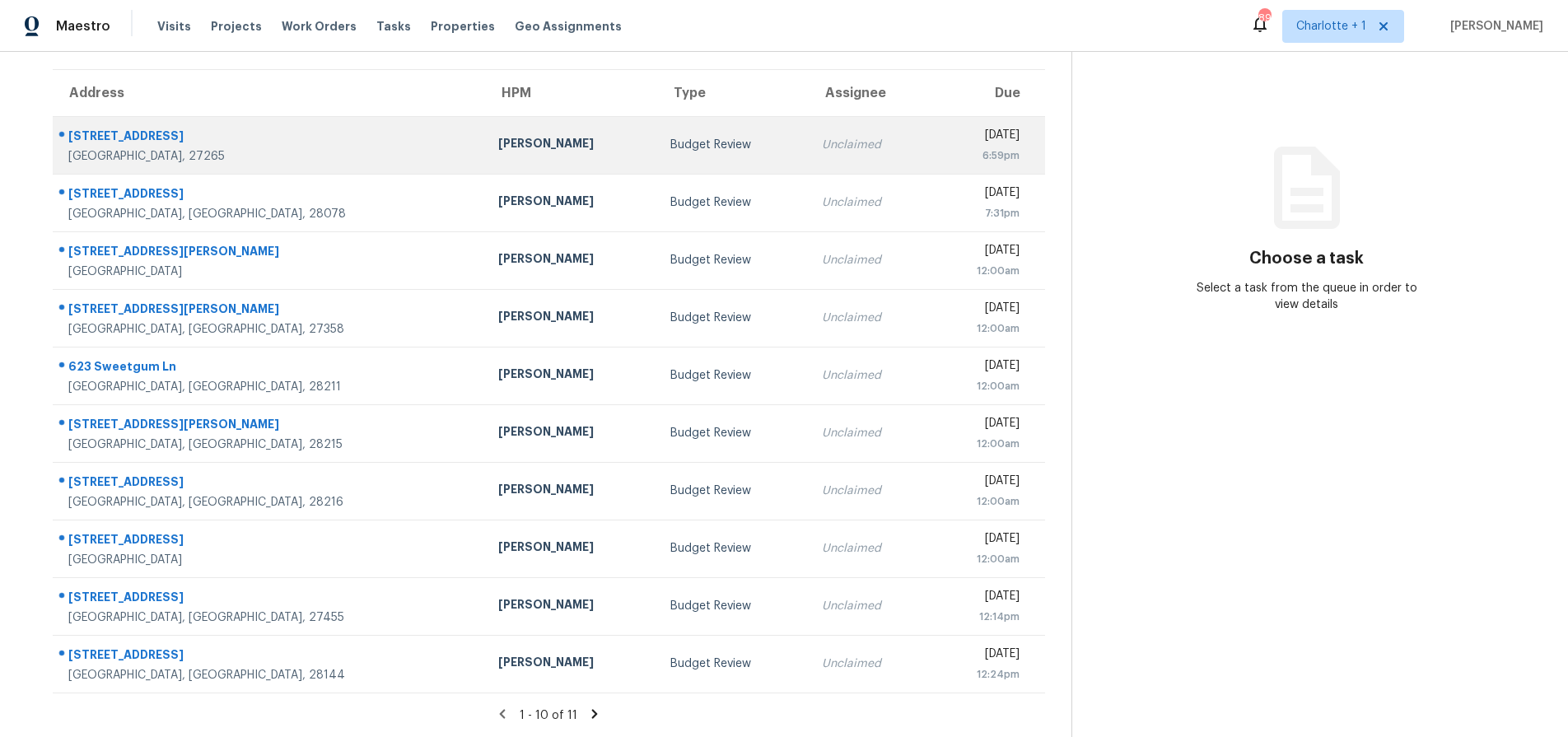
click at [498, 139] on div "[PERSON_NAME]" at bounding box center [571, 145] width 146 height 20
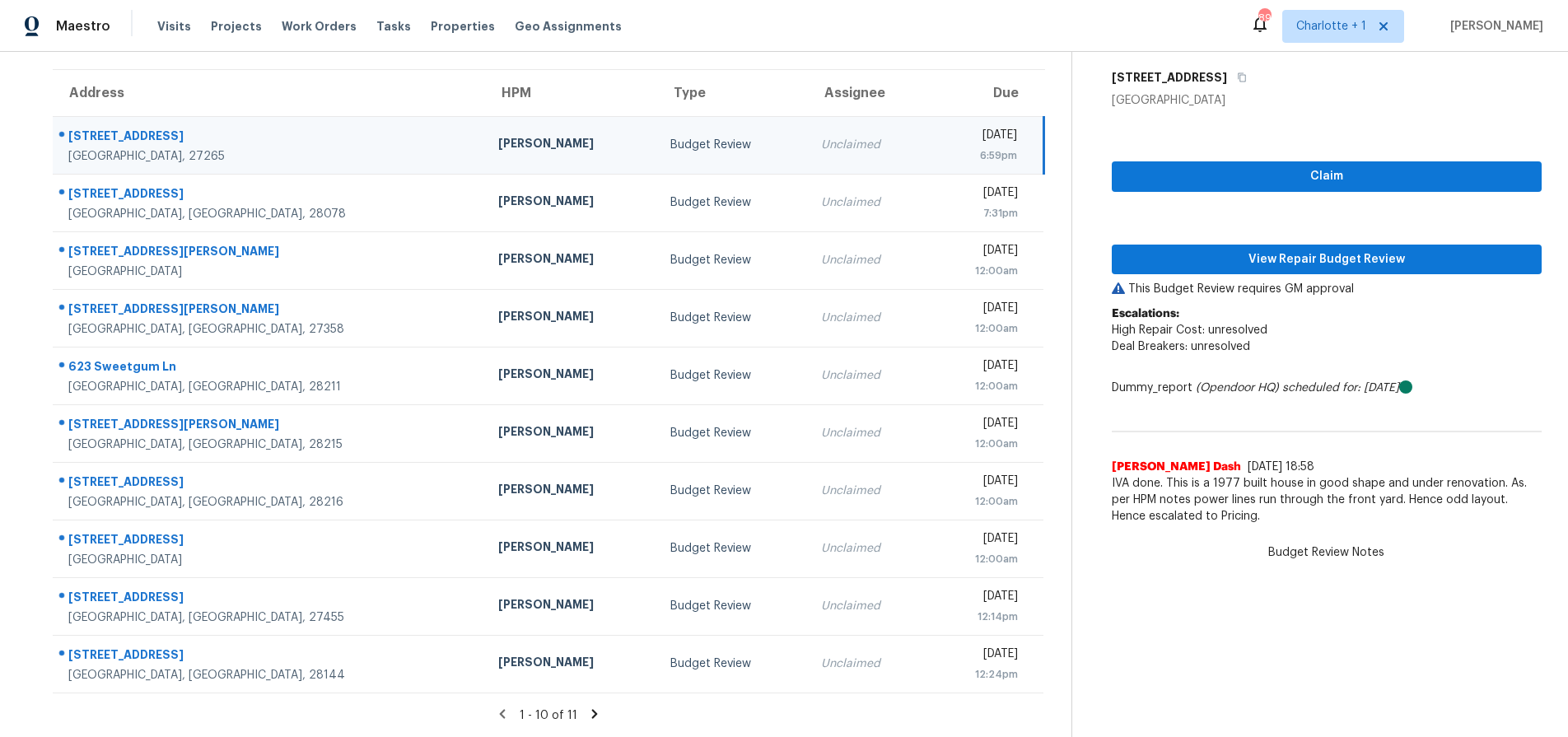
click at [308, 128] on div "[STREET_ADDRESS]" at bounding box center [270, 137] width 403 height 20
click at [1193, 249] on span "View Repair Budget Review" at bounding box center [1327, 260] width 403 height 20
